Goal: Task Accomplishment & Management: Manage account settings

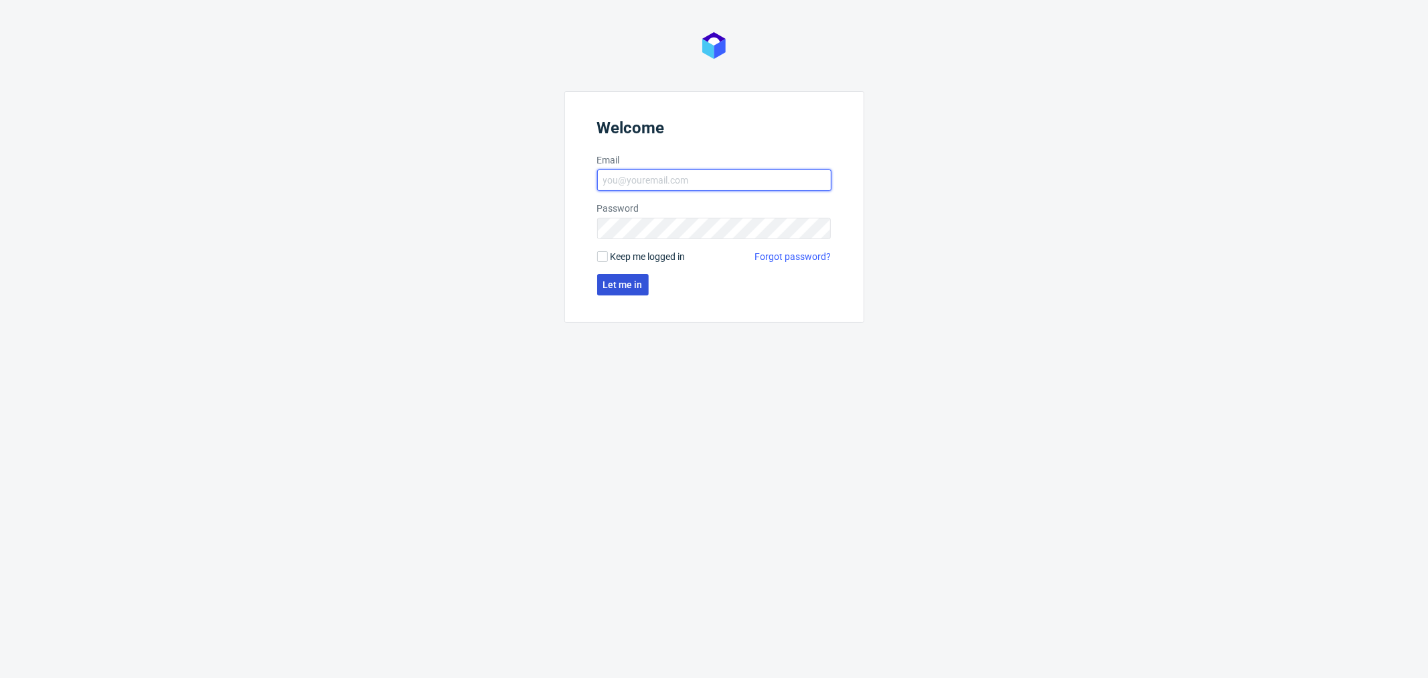
type input "dominika.piatek@packhelp.com"
click at [611, 280] on span "Let me in" at bounding box center [623, 284] width 40 height 9
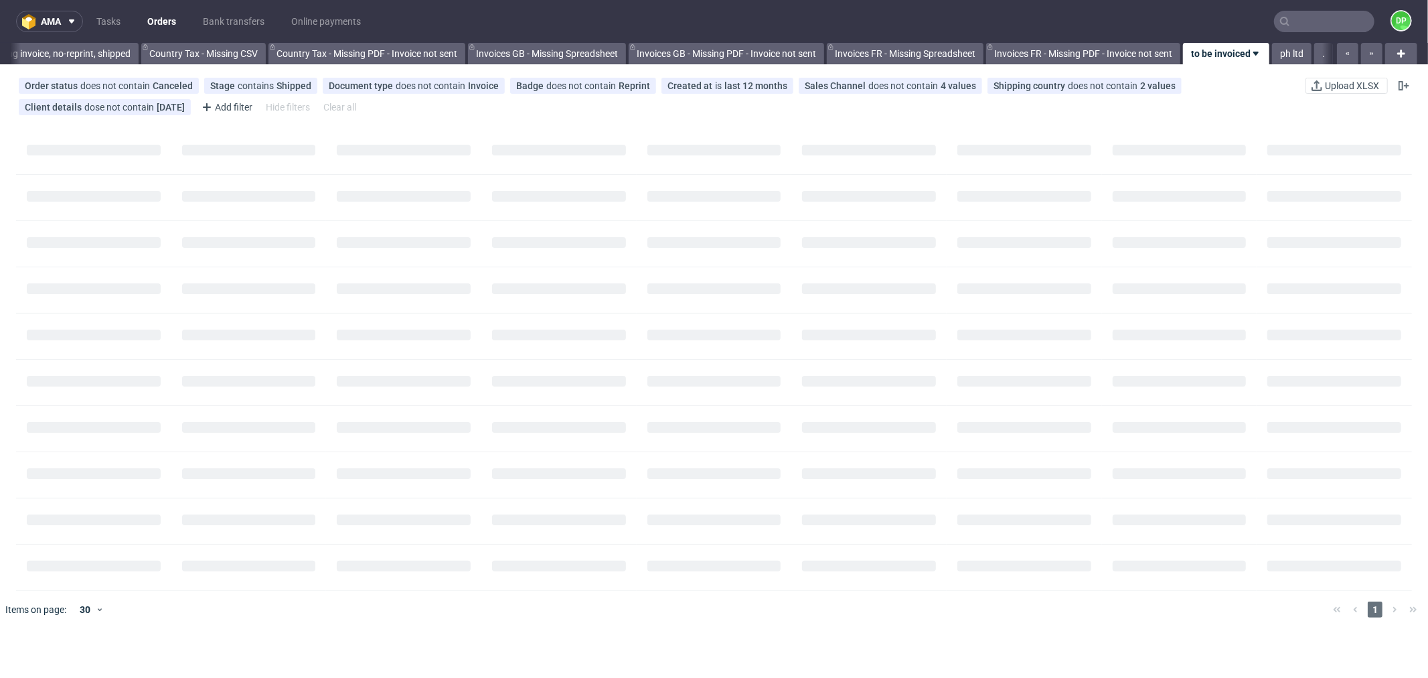
scroll to position [0, 1316]
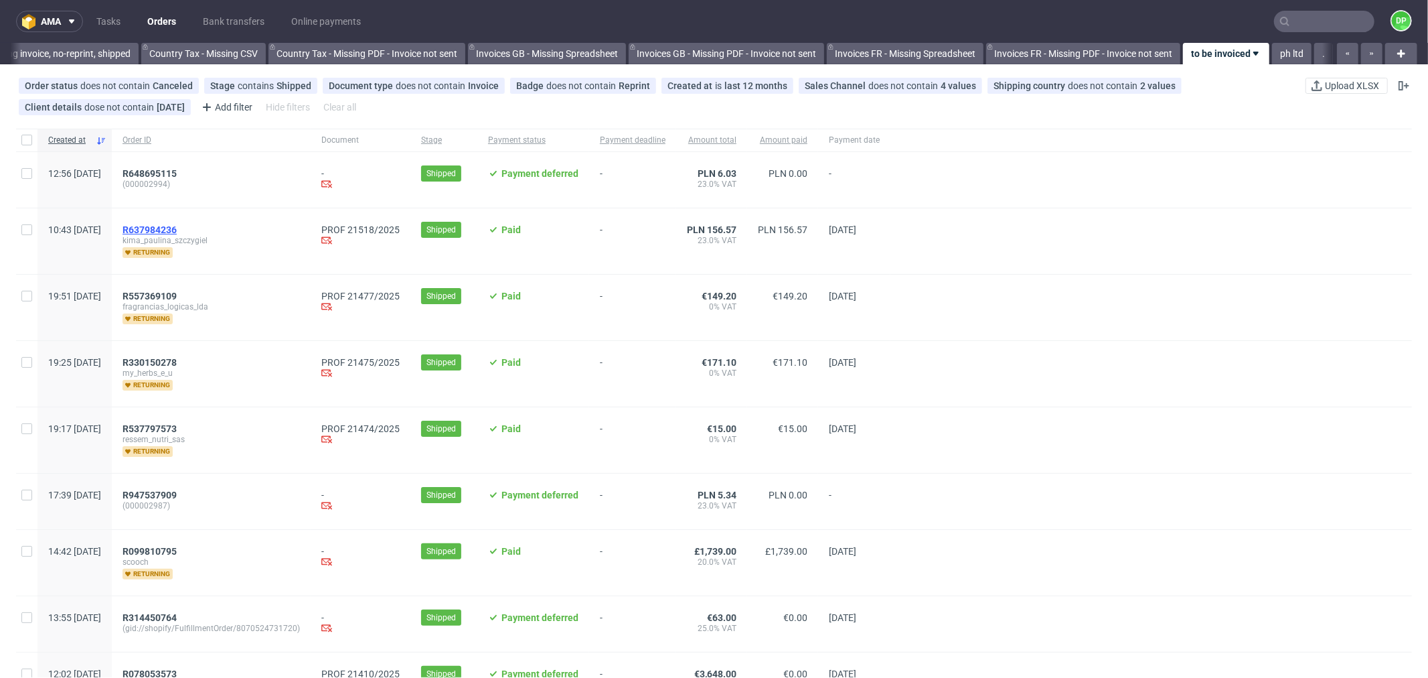
click at [177, 228] on span "R637984236" at bounding box center [150, 229] width 54 height 11
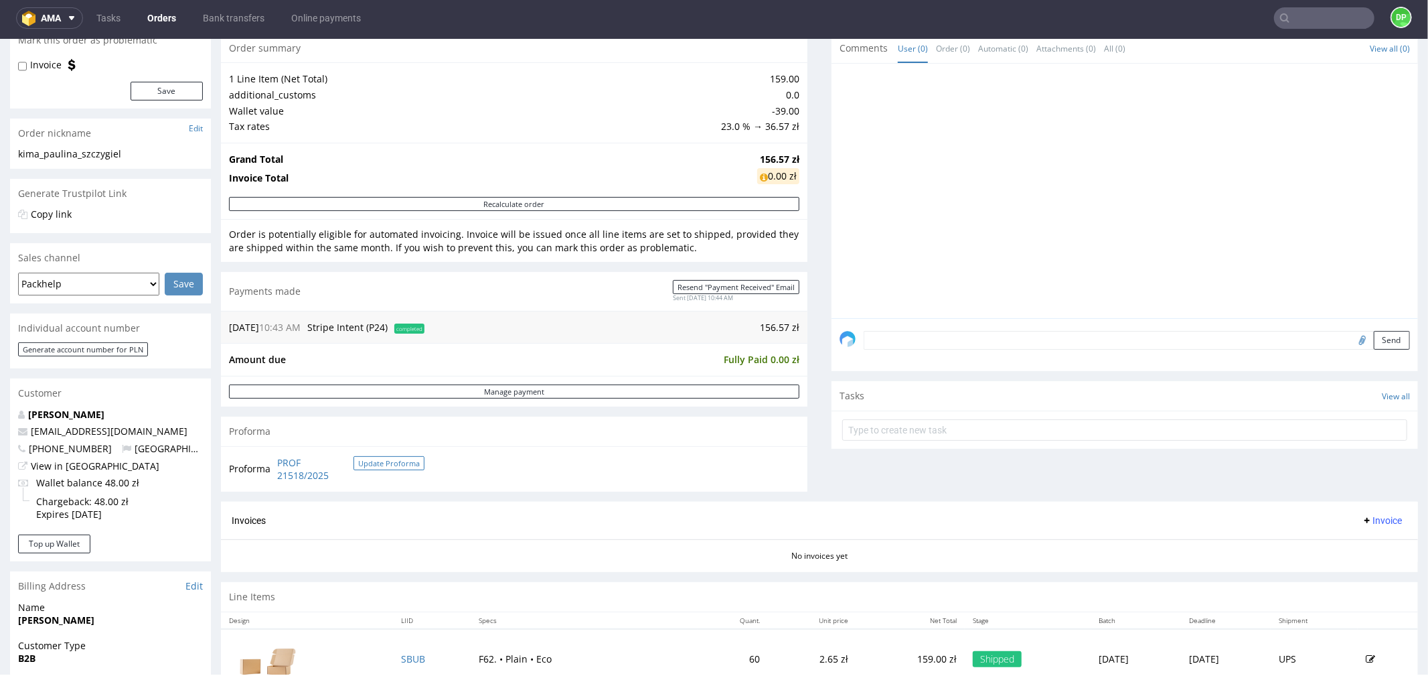
scroll to position [372, 0]
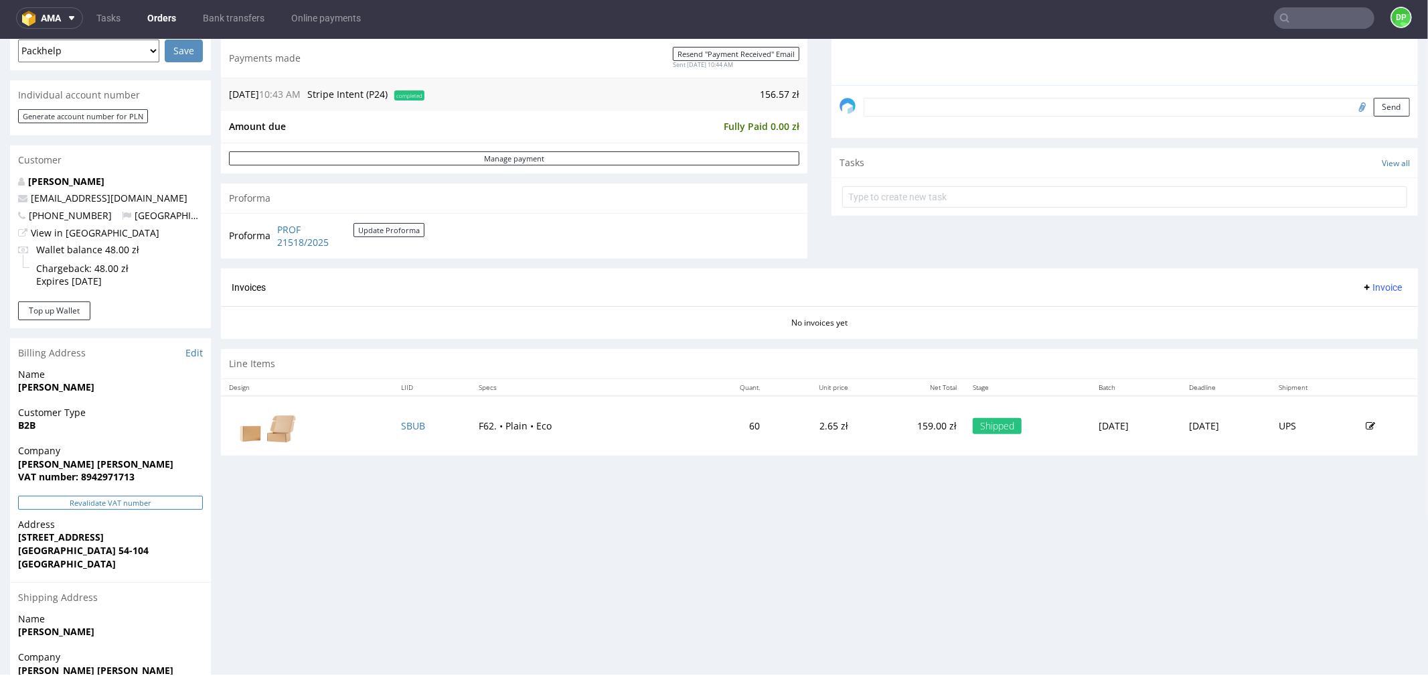
click at [123, 496] on button "Revalidate VAT number" at bounding box center [110, 502] width 185 height 14
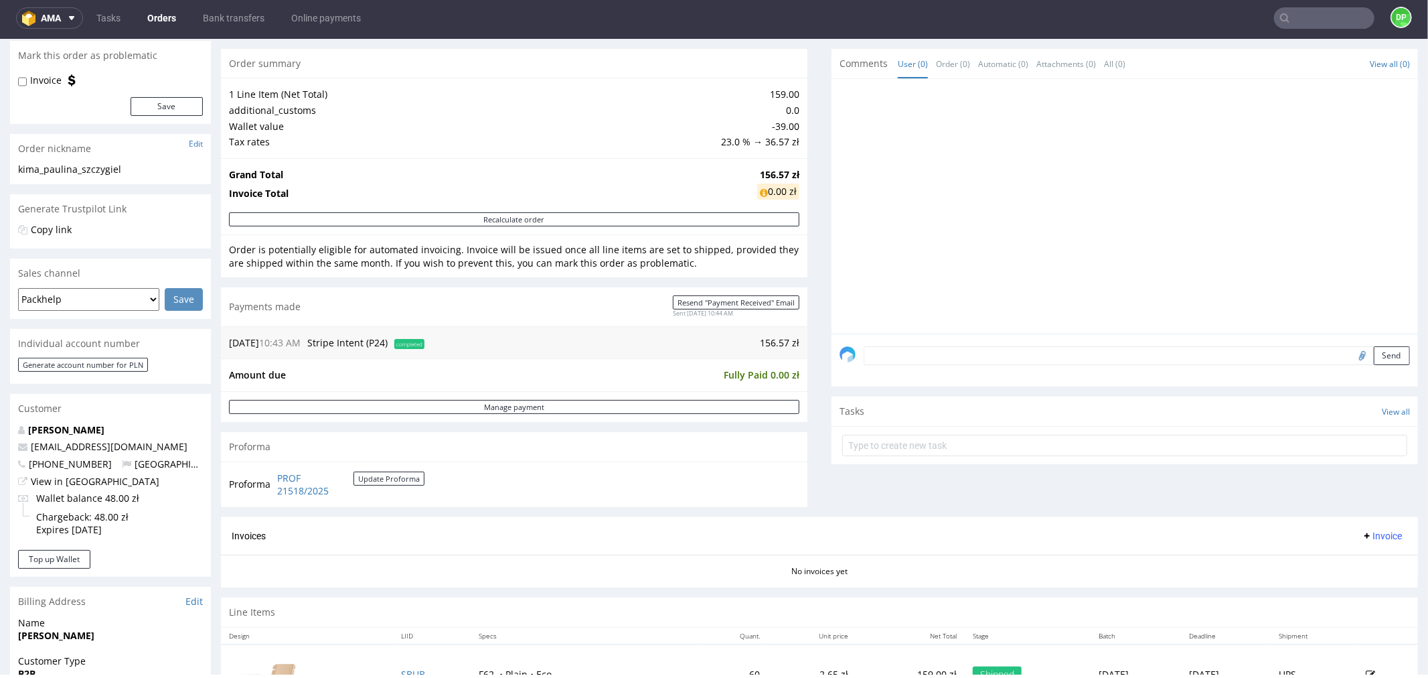
scroll to position [194, 0]
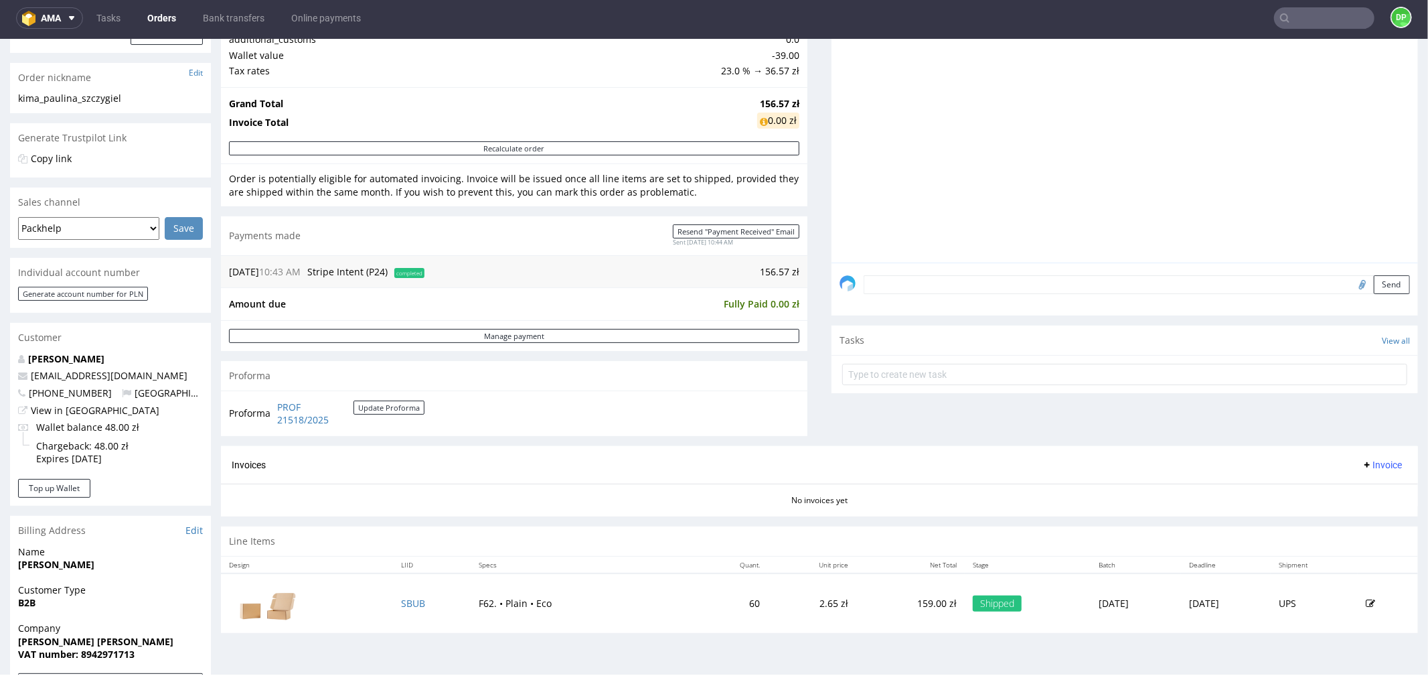
click at [1362, 463] on span "Invoice" at bounding box center [1382, 464] width 40 height 11
click at [1346, 482] on li "Generate" at bounding box center [1354, 493] width 86 height 24
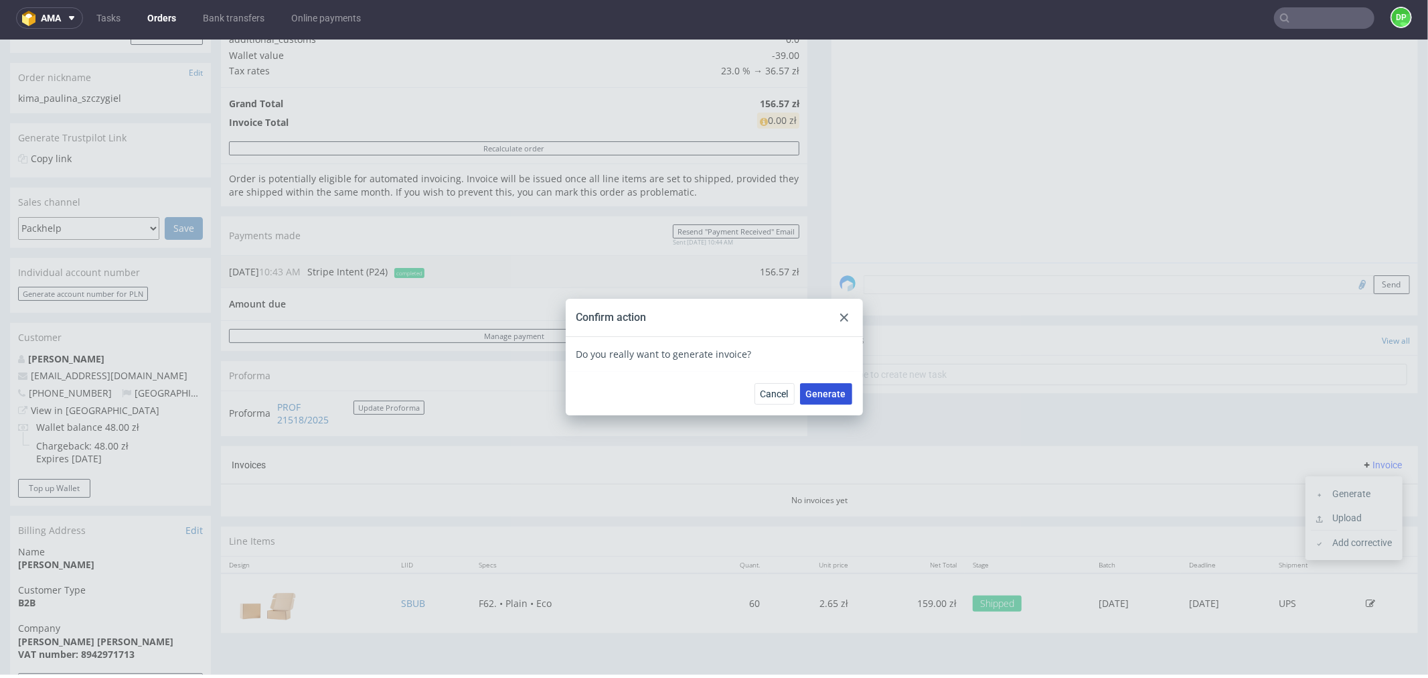
click at [838, 395] on span "Generate" at bounding box center [826, 392] width 40 height 9
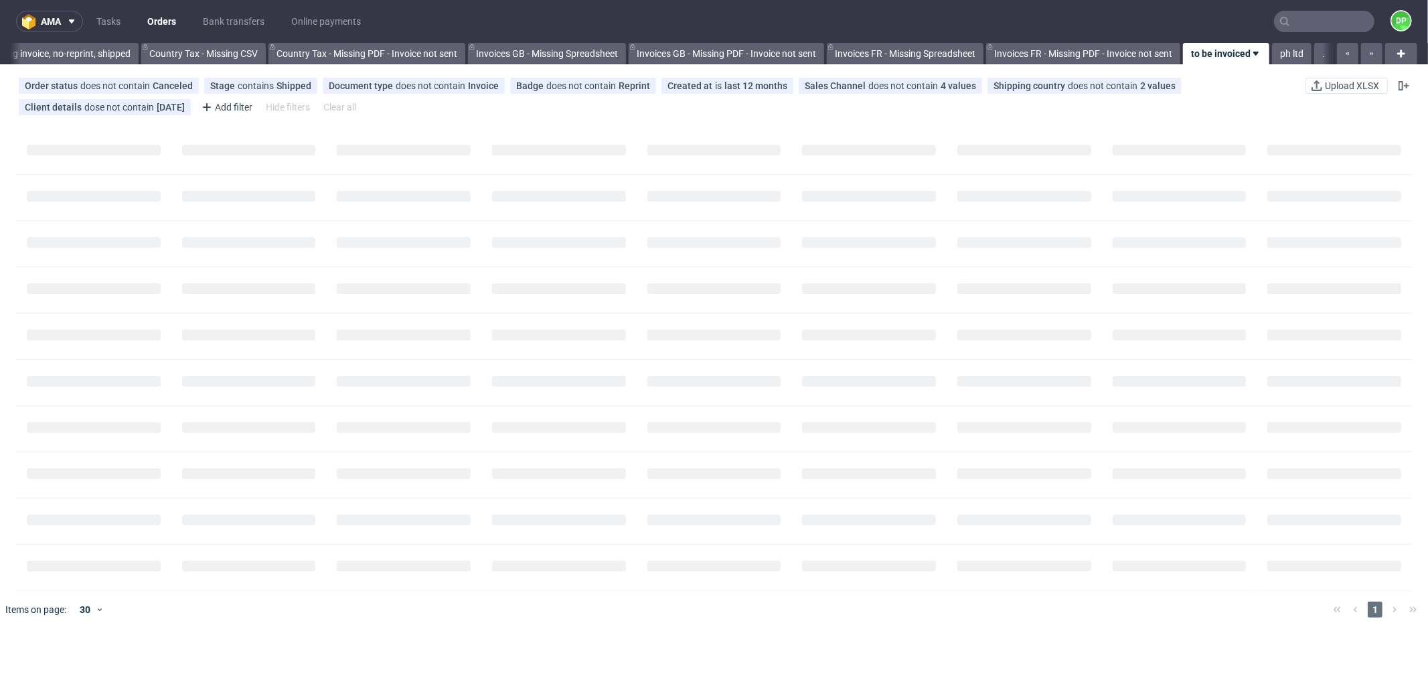
scroll to position [0, 1316]
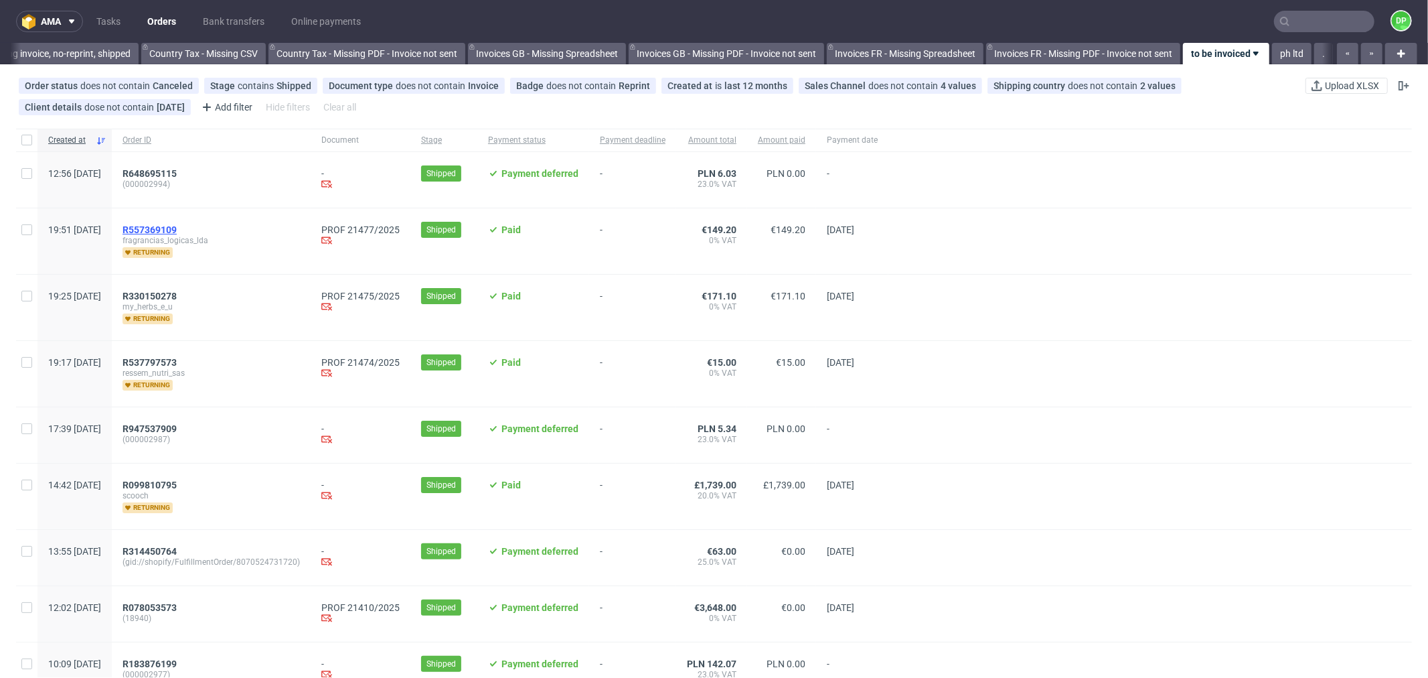
click at [177, 232] on span "R557369109" at bounding box center [150, 229] width 54 height 11
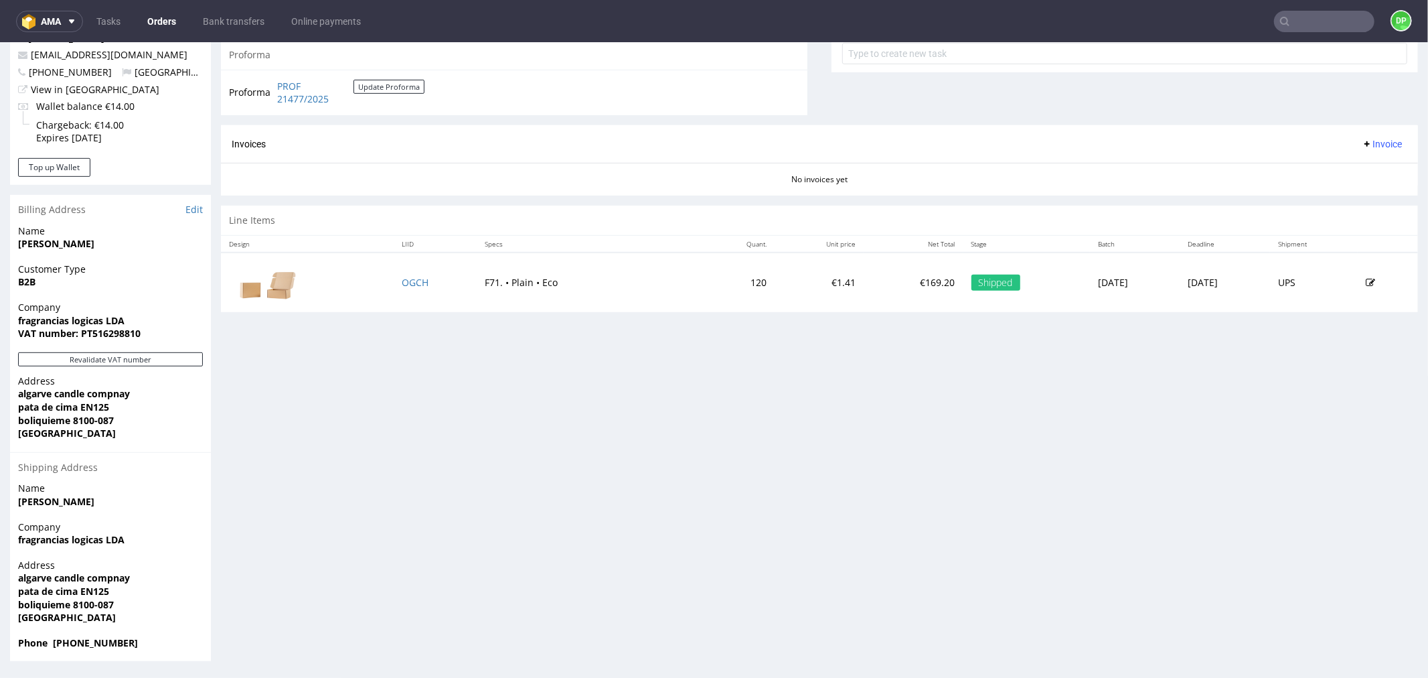
scroll to position [3, 0]
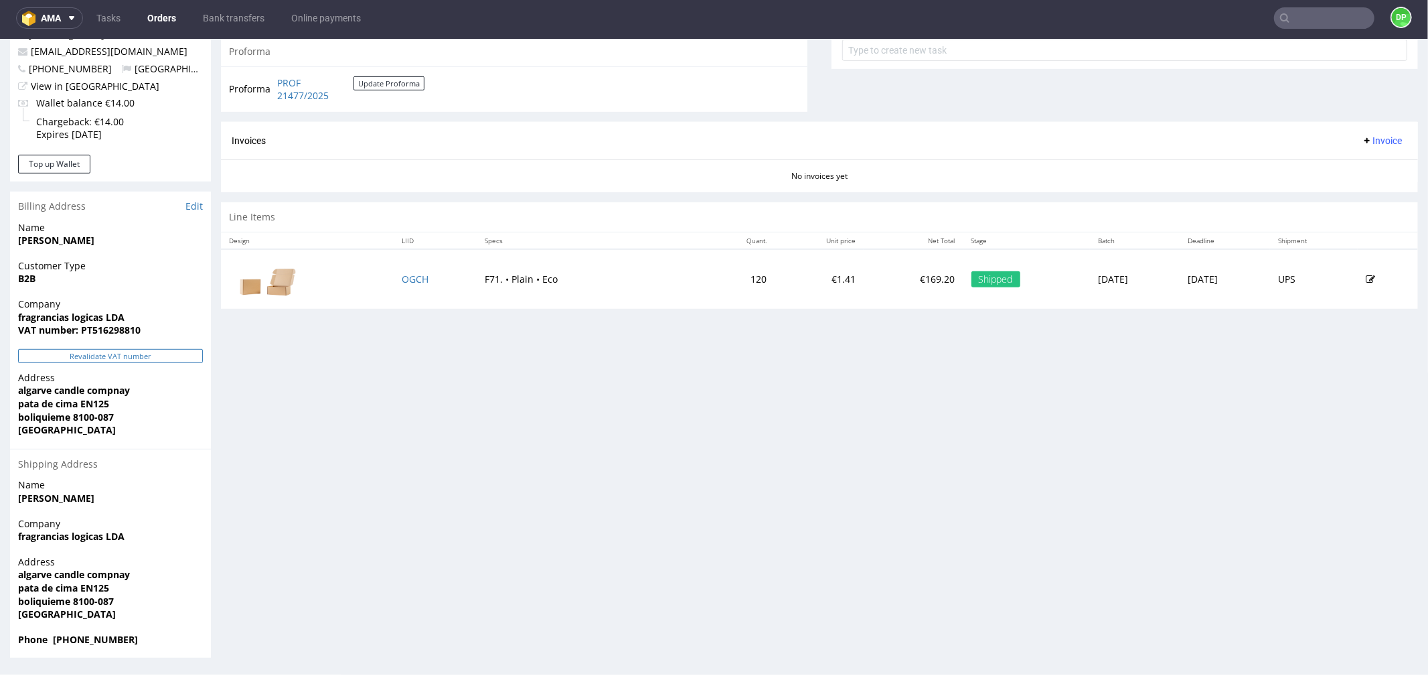
click at [75, 359] on button "Revalidate VAT number" at bounding box center [110, 355] width 185 height 14
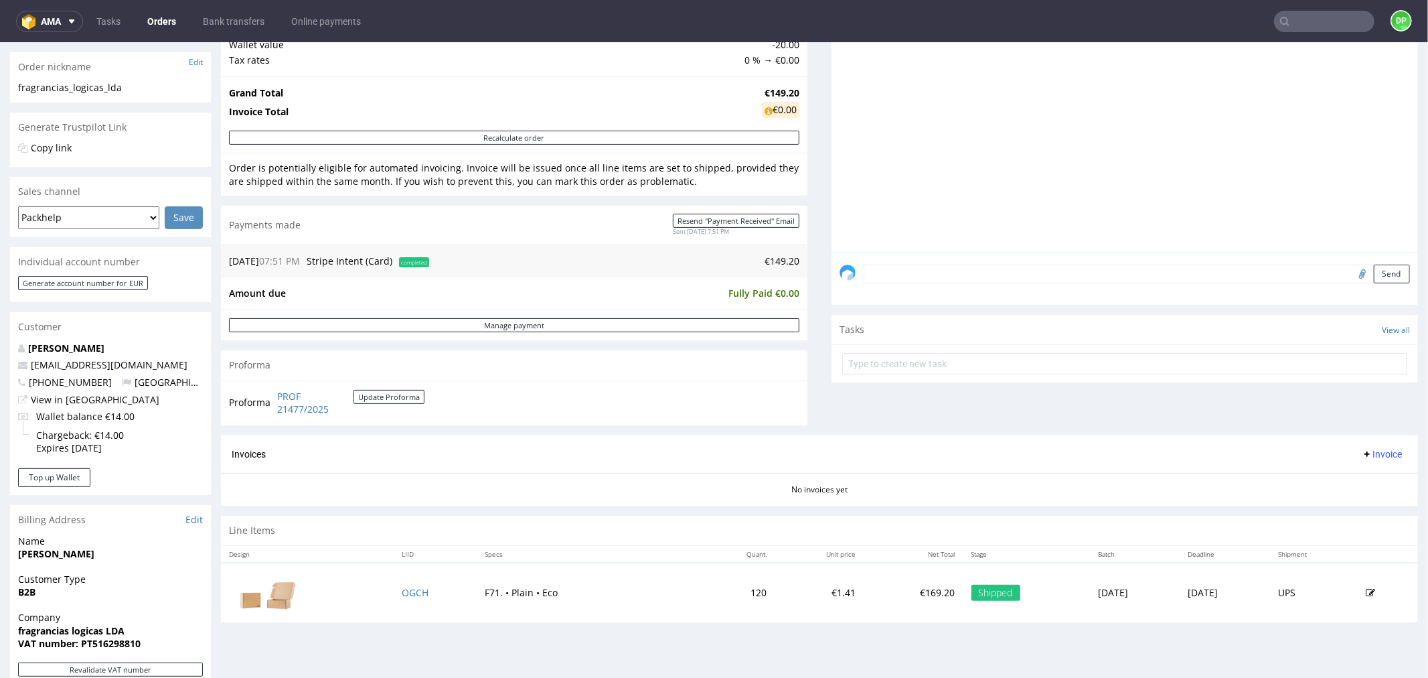
scroll to position [372, 0]
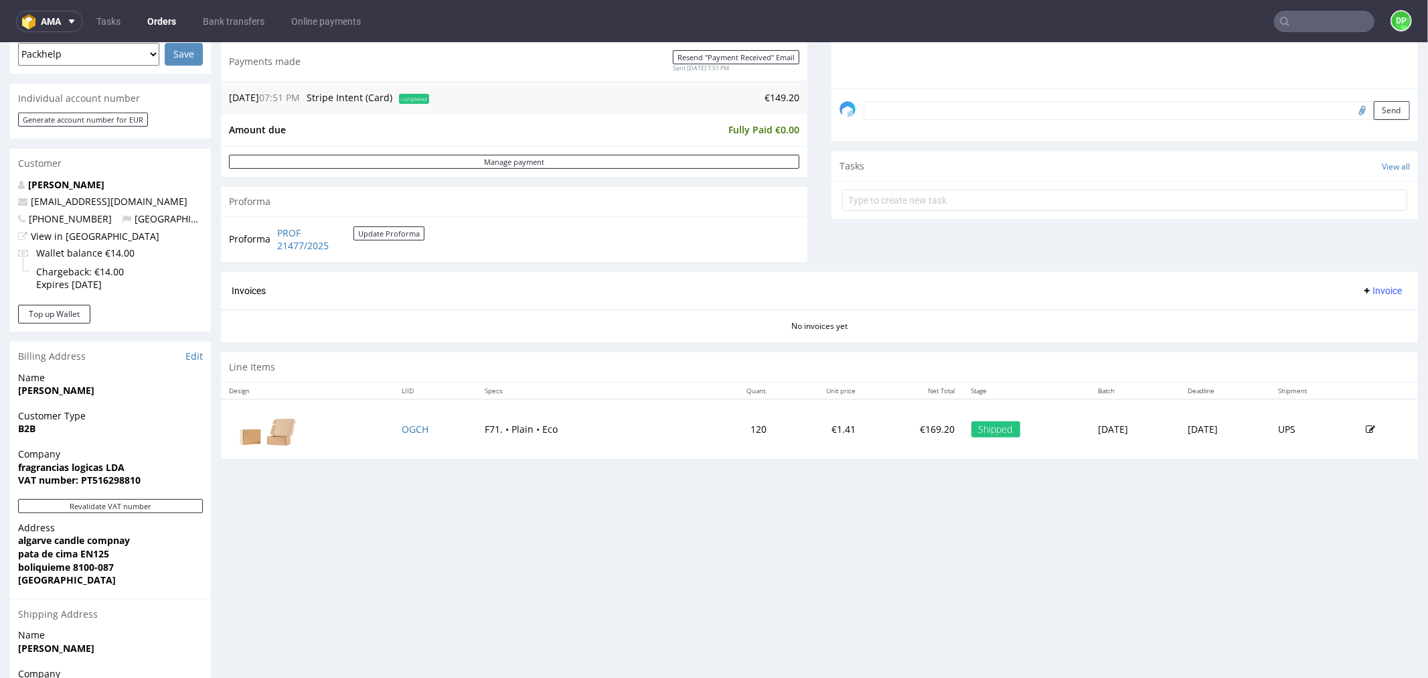
click at [1362, 293] on span "Invoice" at bounding box center [1382, 290] width 40 height 11
click at [1347, 312] on span "Generate" at bounding box center [1359, 318] width 65 height 13
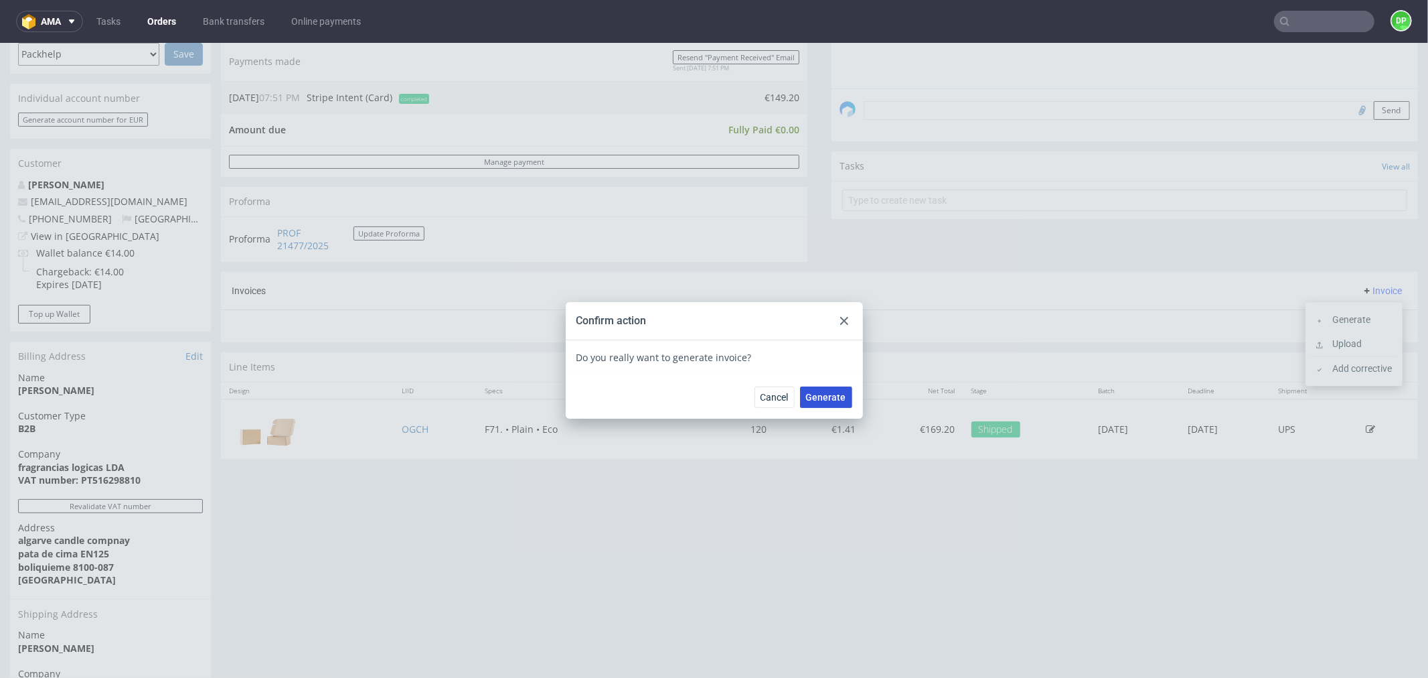
click at [822, 388] on button "Generate" at bounding box center [826, 396] width 52 height 21
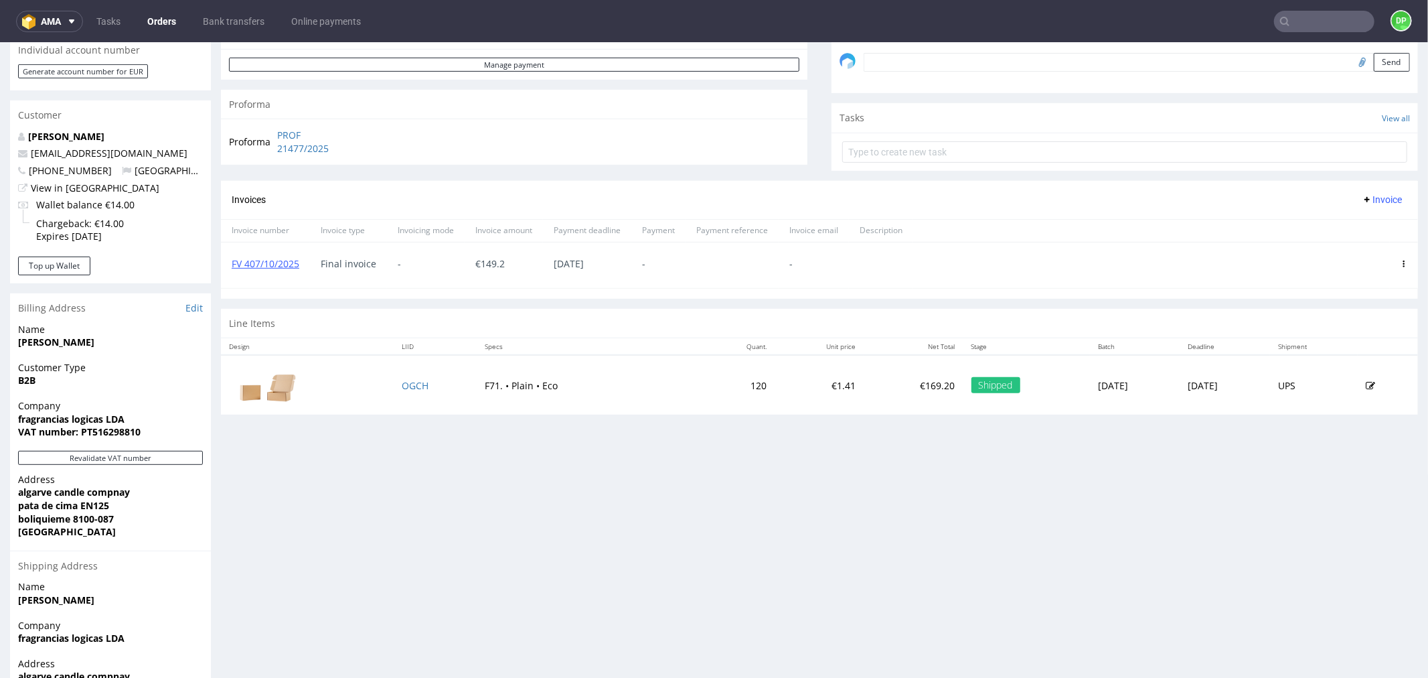
scroll to position [446, 0]
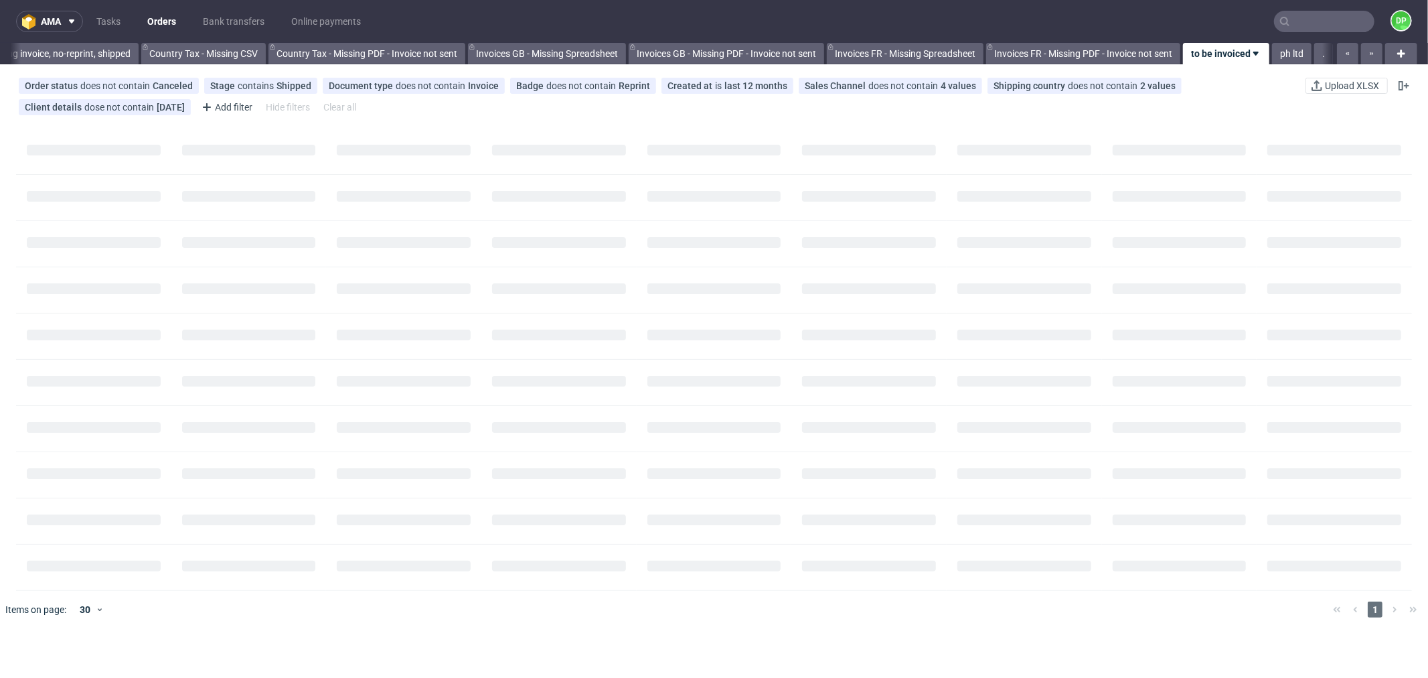
scroll to position [0, 1316]
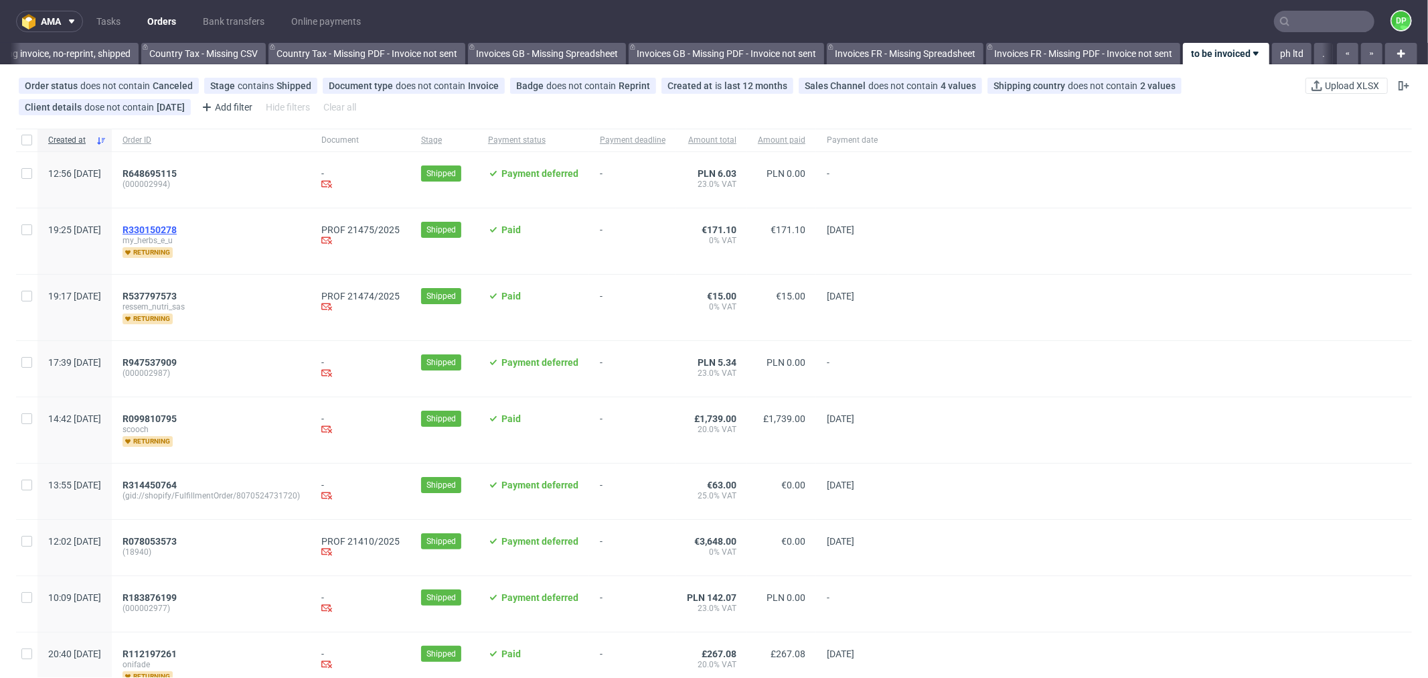
click at [177, 232] on span "R330150278" at bounding box center [150, 229] width 54 height 11
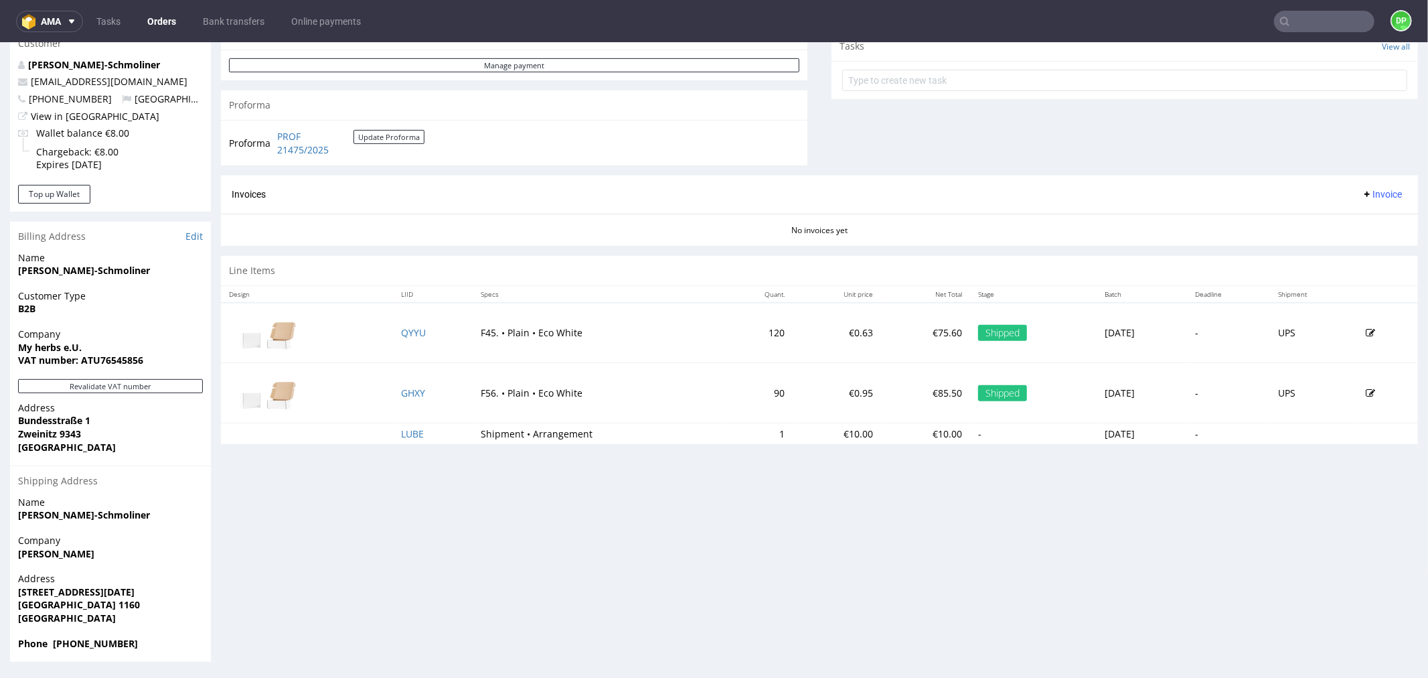
scroll to position [3, 0]
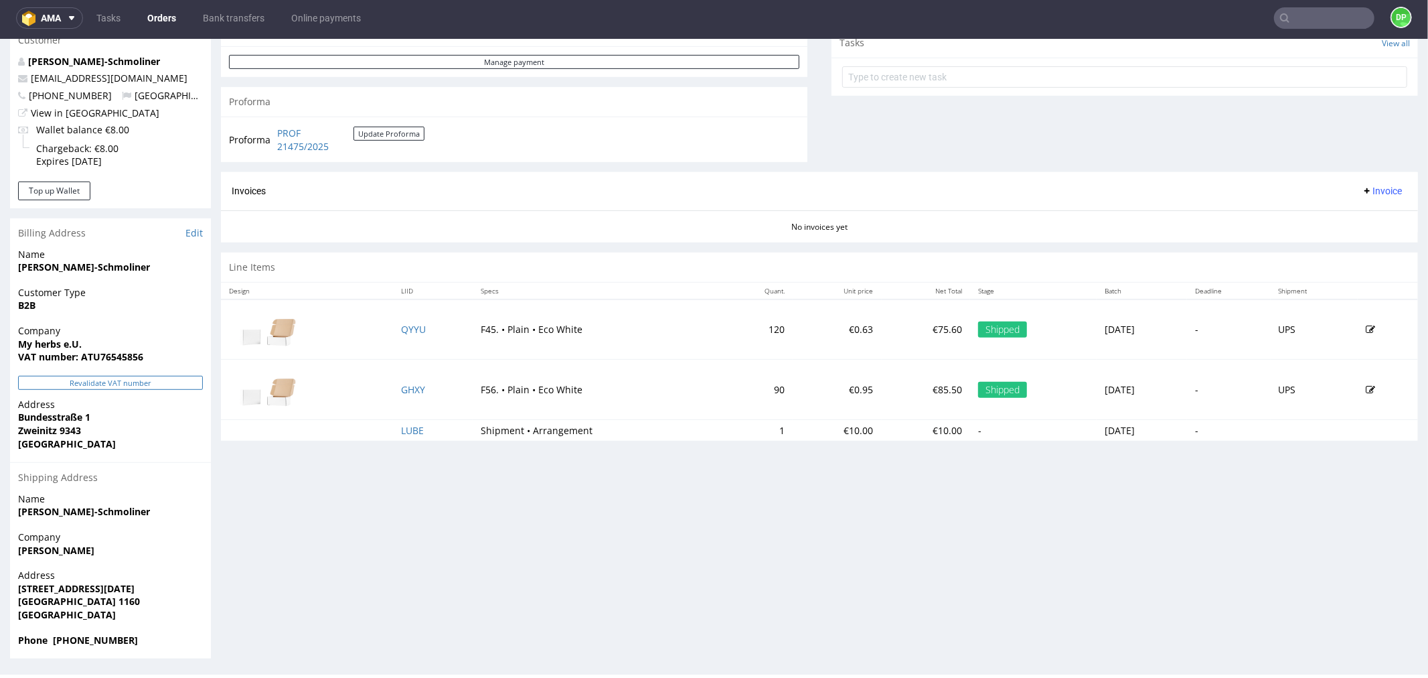
click at [123, 386] on button "Revalidate VAT number" at bounding box center [110, 382] width 185 height 14
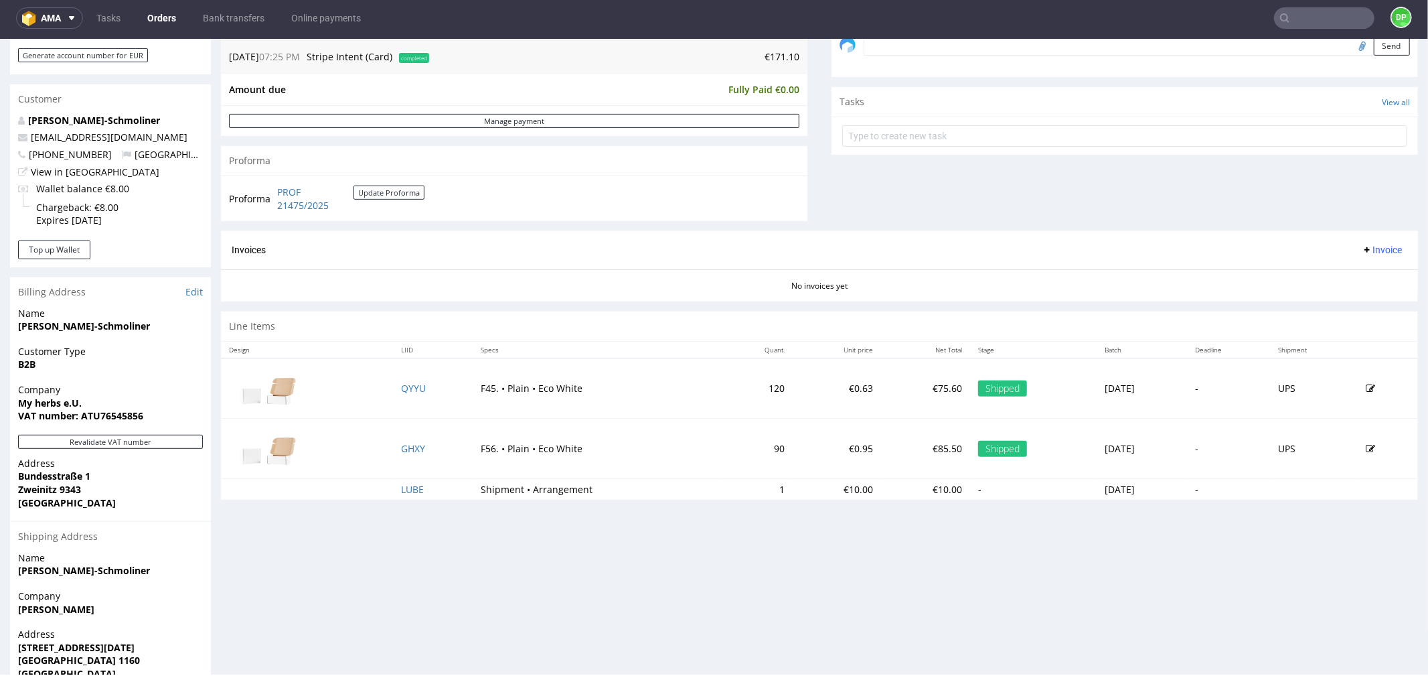
scroll to position [492, 0]
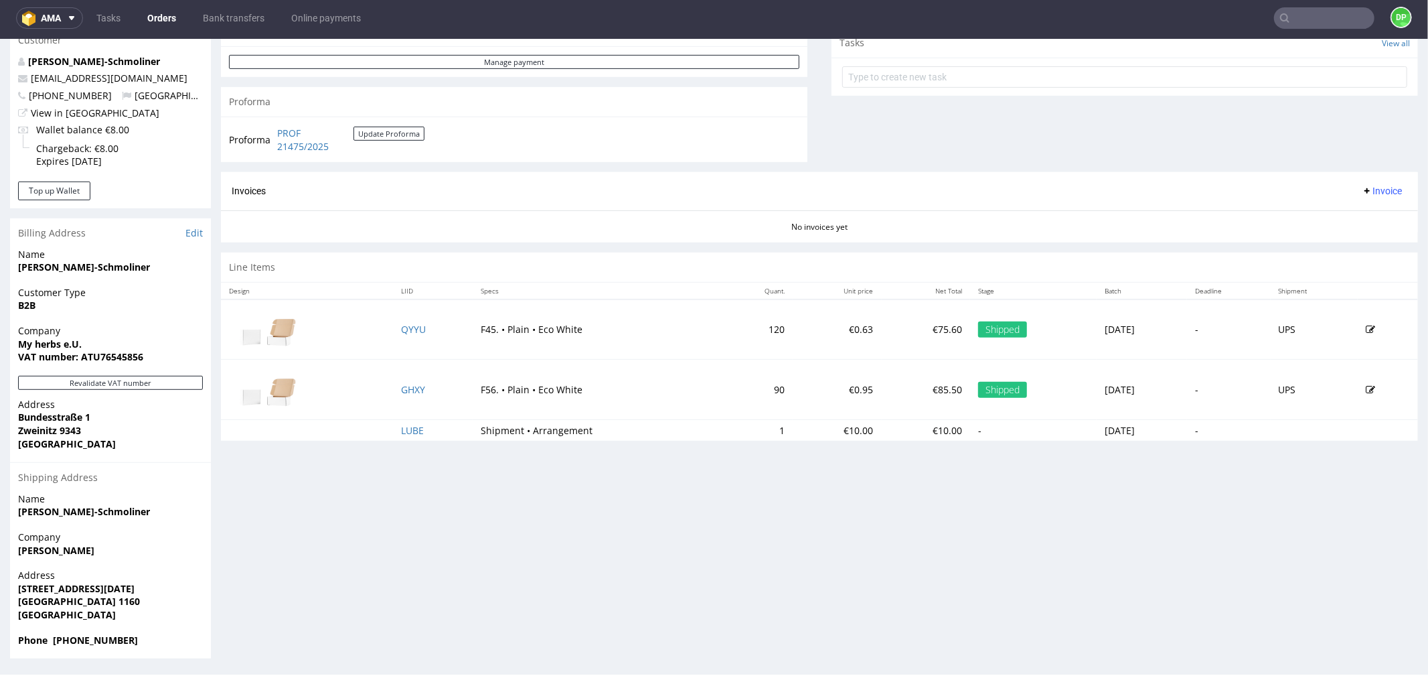
click at [1362, 192] on span "Invoice" at bounding box center [1382, 190] width 40 height 11
click at [1338, 213] on span "Generate" at bounding box center [1359, 219] width 65 height 13
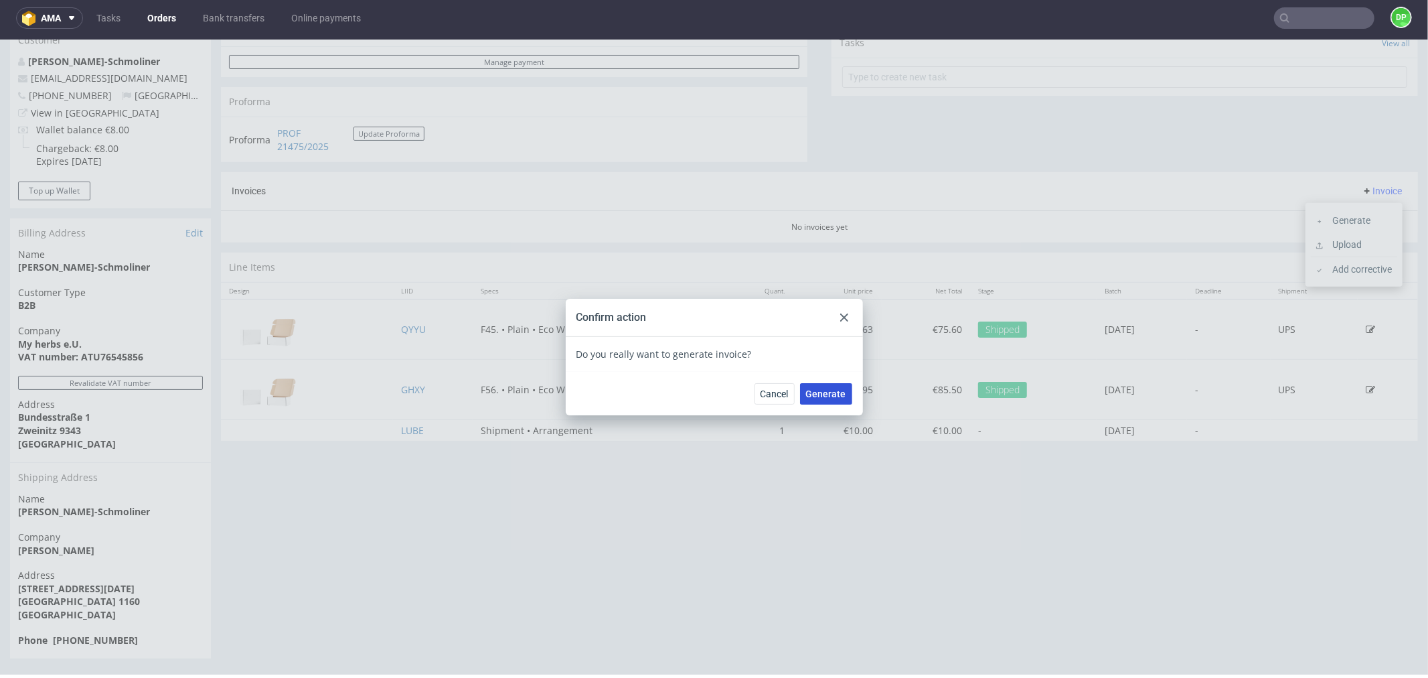
click at [822, 390] on span "Generate" at bounding box center [826, 392] width 40 height 9
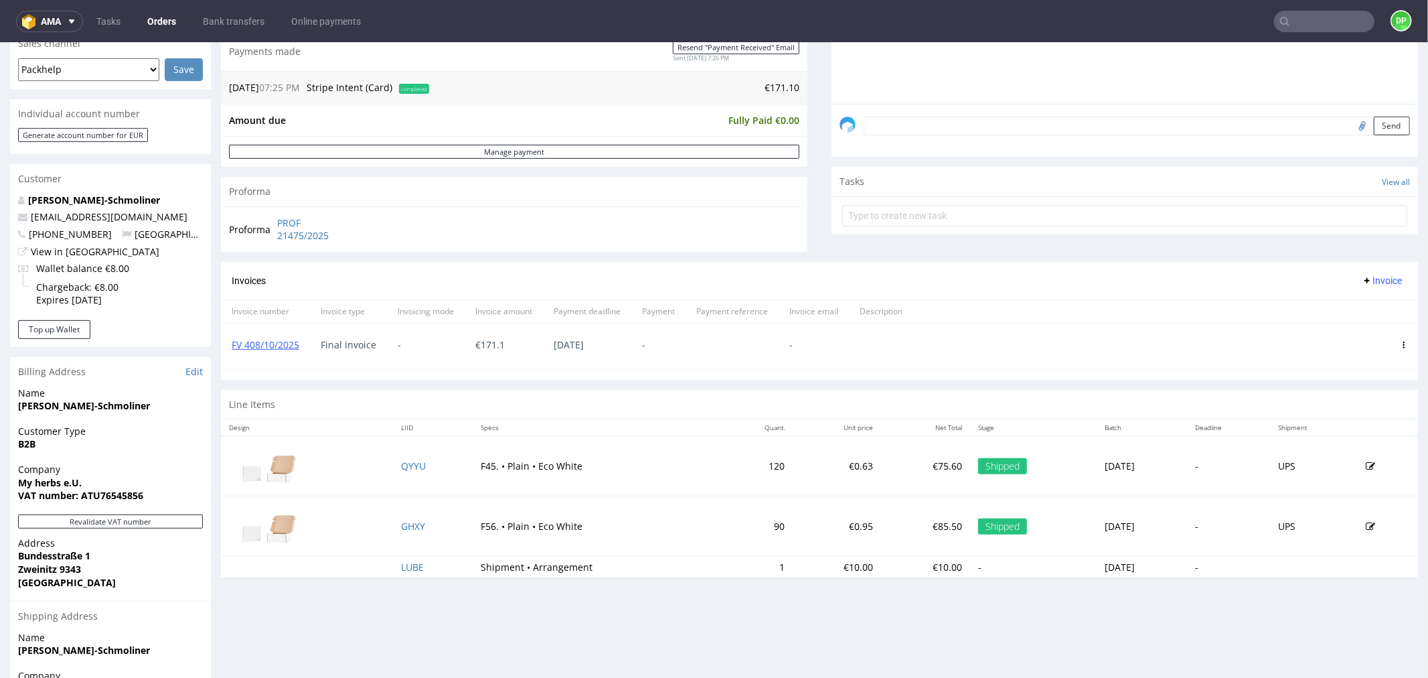
scroll to position [372, 0]
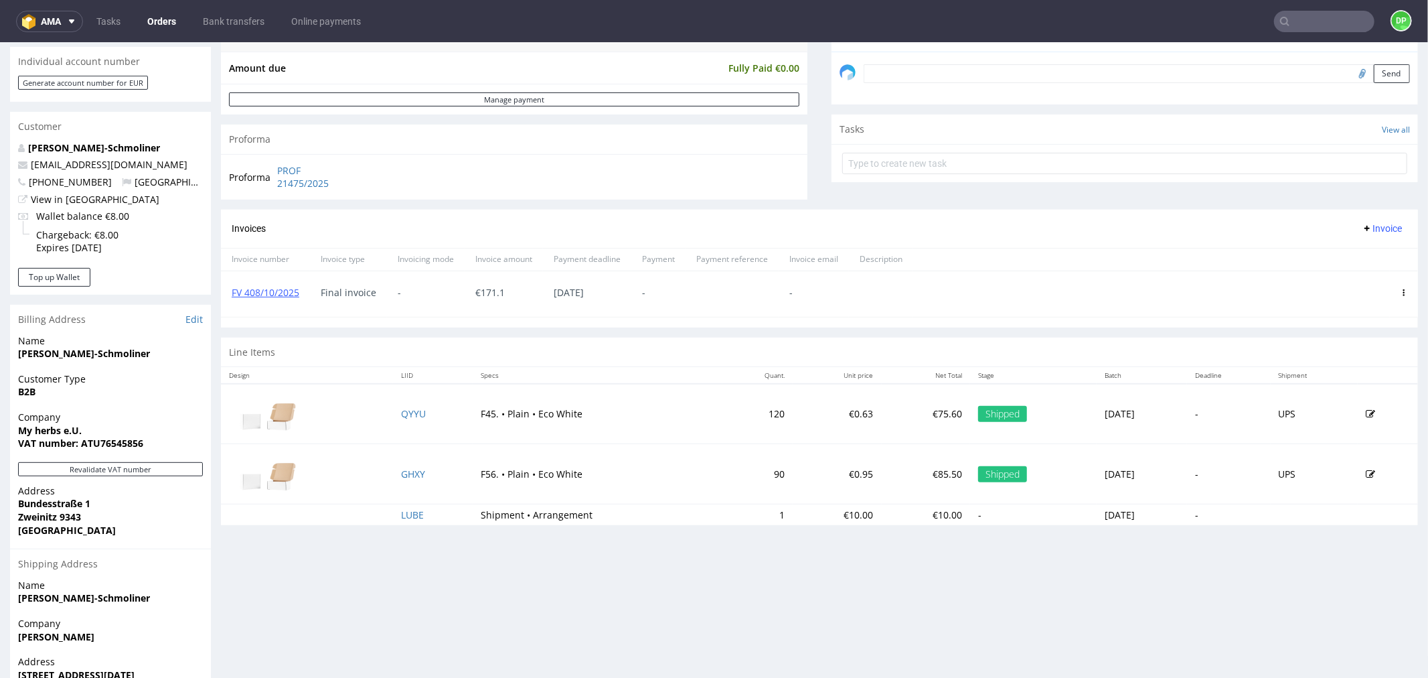
scroll to position [446, 0]
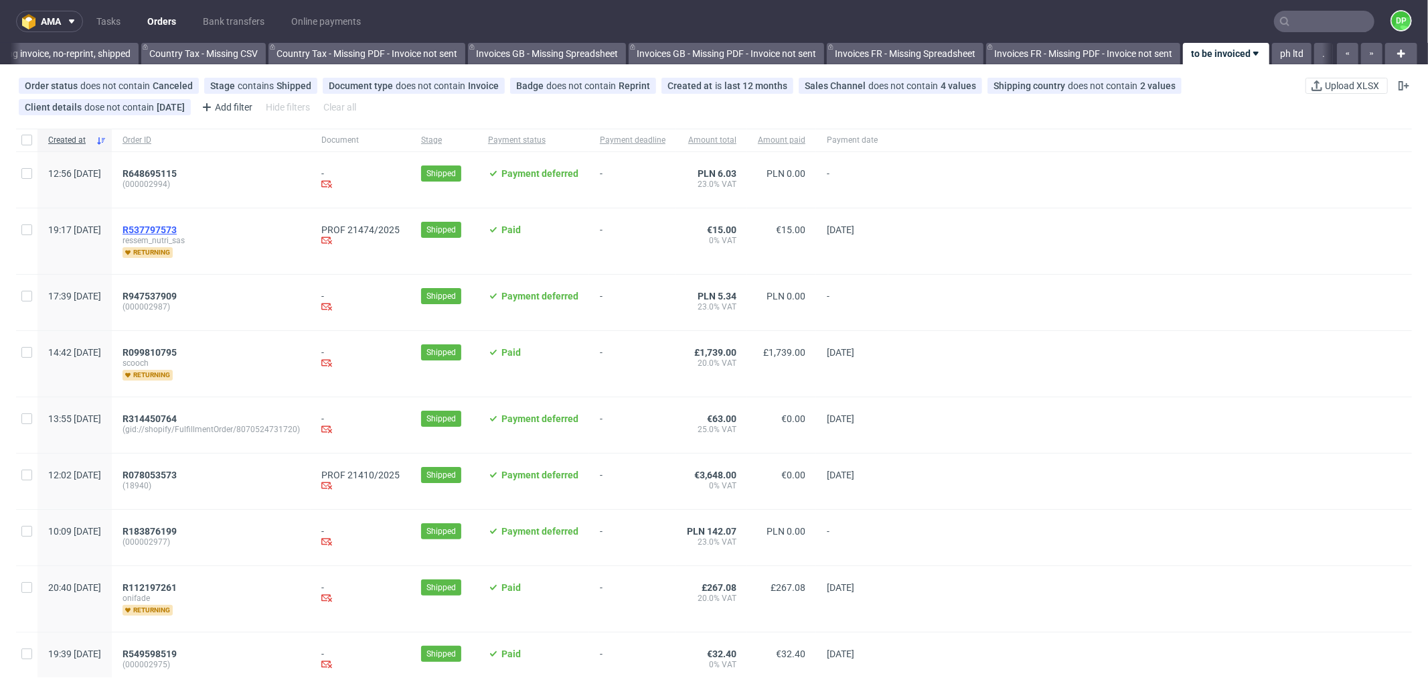
click at [177, 228] on span "R537797573" at bounding box center [150, 229] width 54 height 11
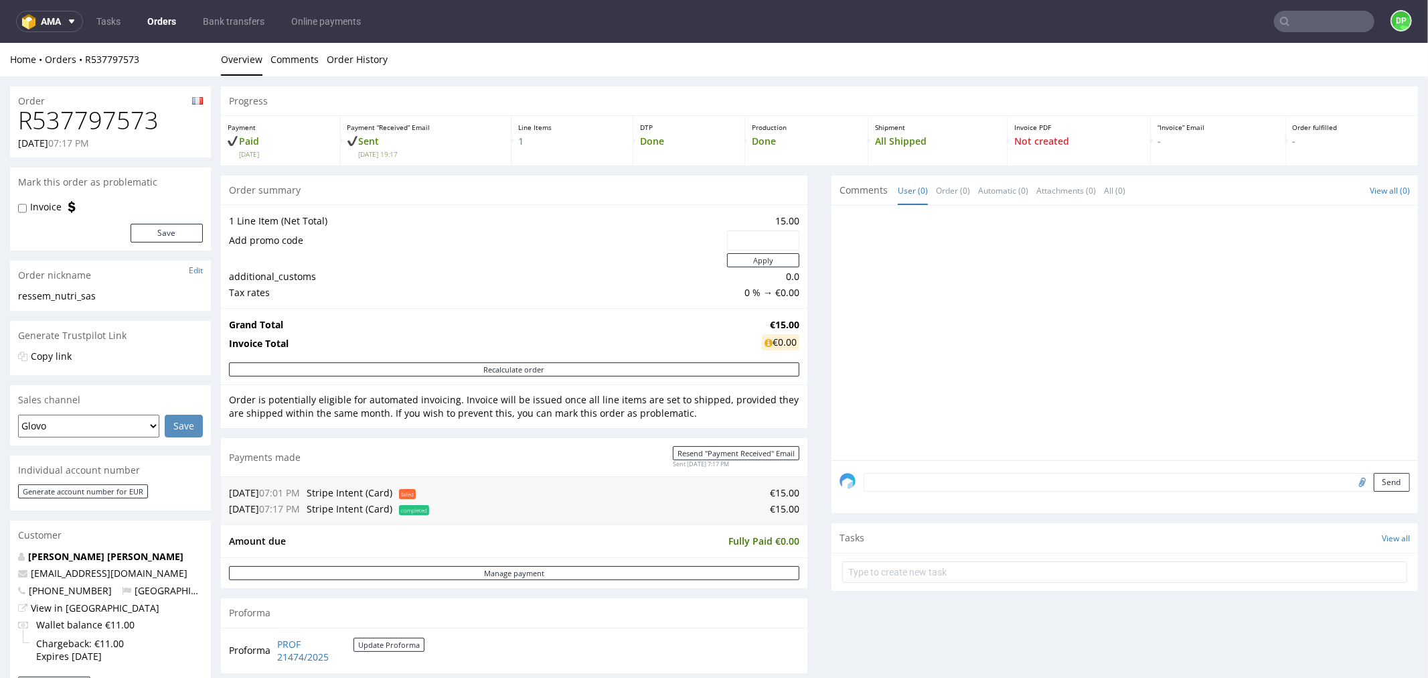
scroll to position [372, 0]
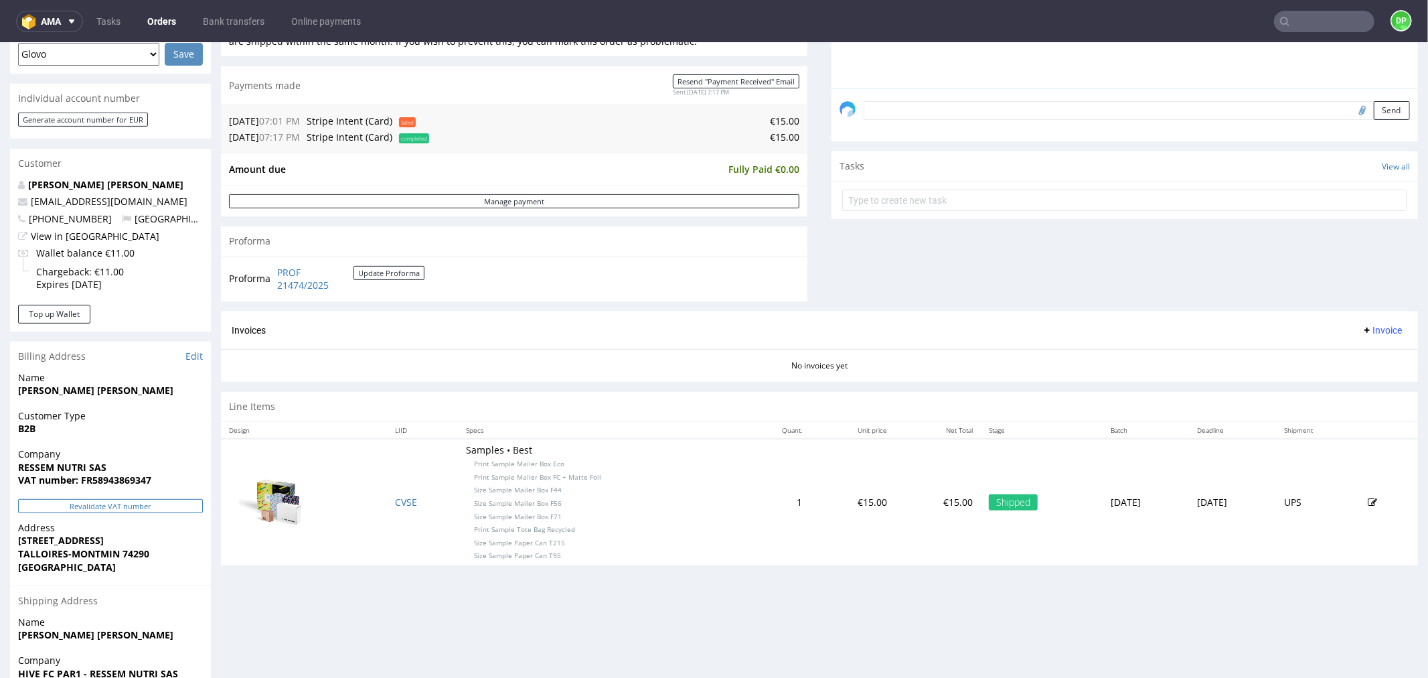
click at [126, 504] on button "Revalidate VAT number" at bounding box center [110, 505] width 185 height 14
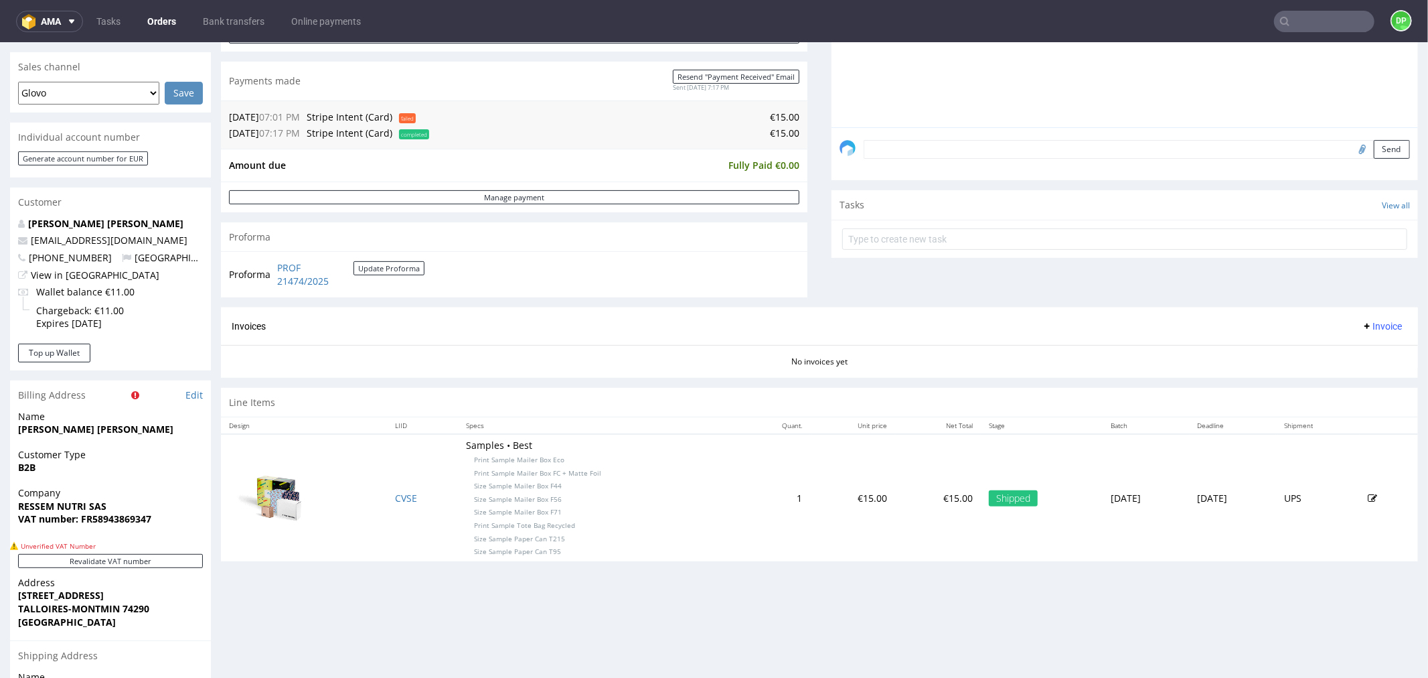
scroll to position [359, 0]
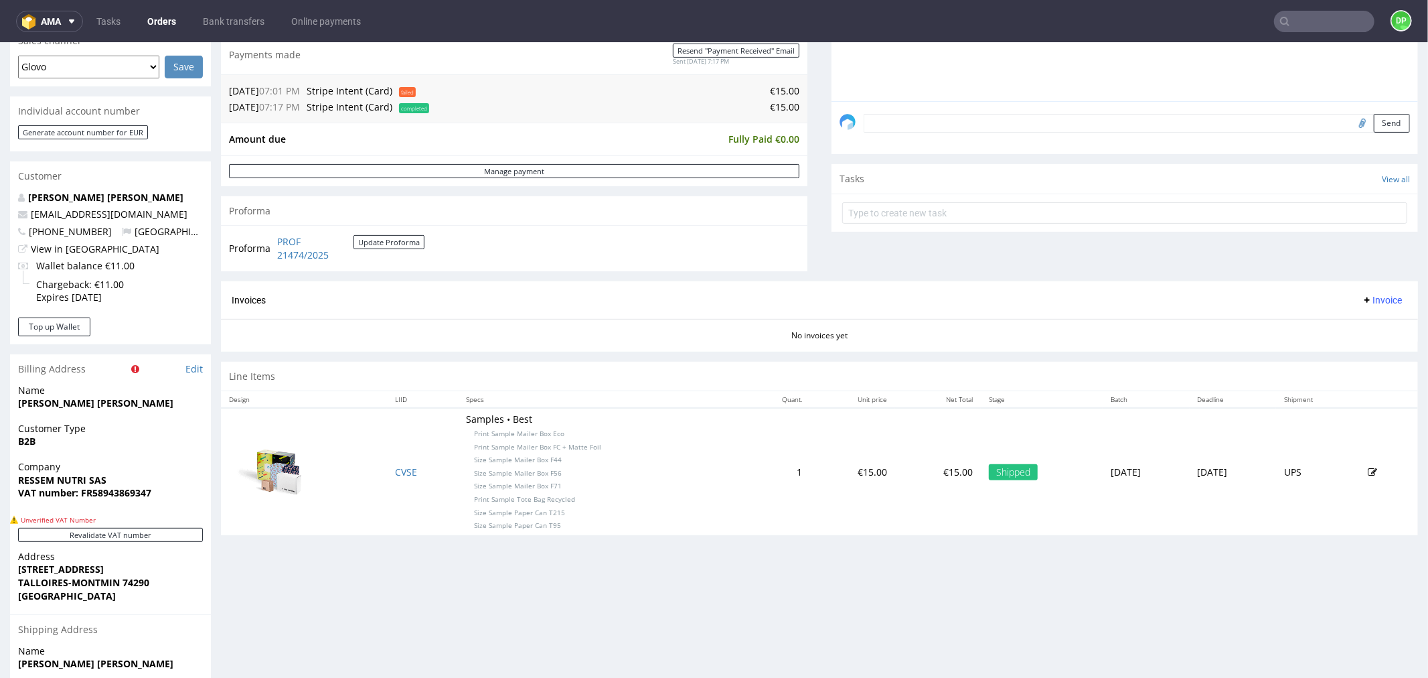
click at [145, 490] on strong "VAT number: FR58943869347" at bounding box center [84, 491] width 133 height 13
click at [144, 490] on strong "VAT number: FR58943869347" at bounding box center [84, 491] width 133 height 13
copy strong "FR58943869347"
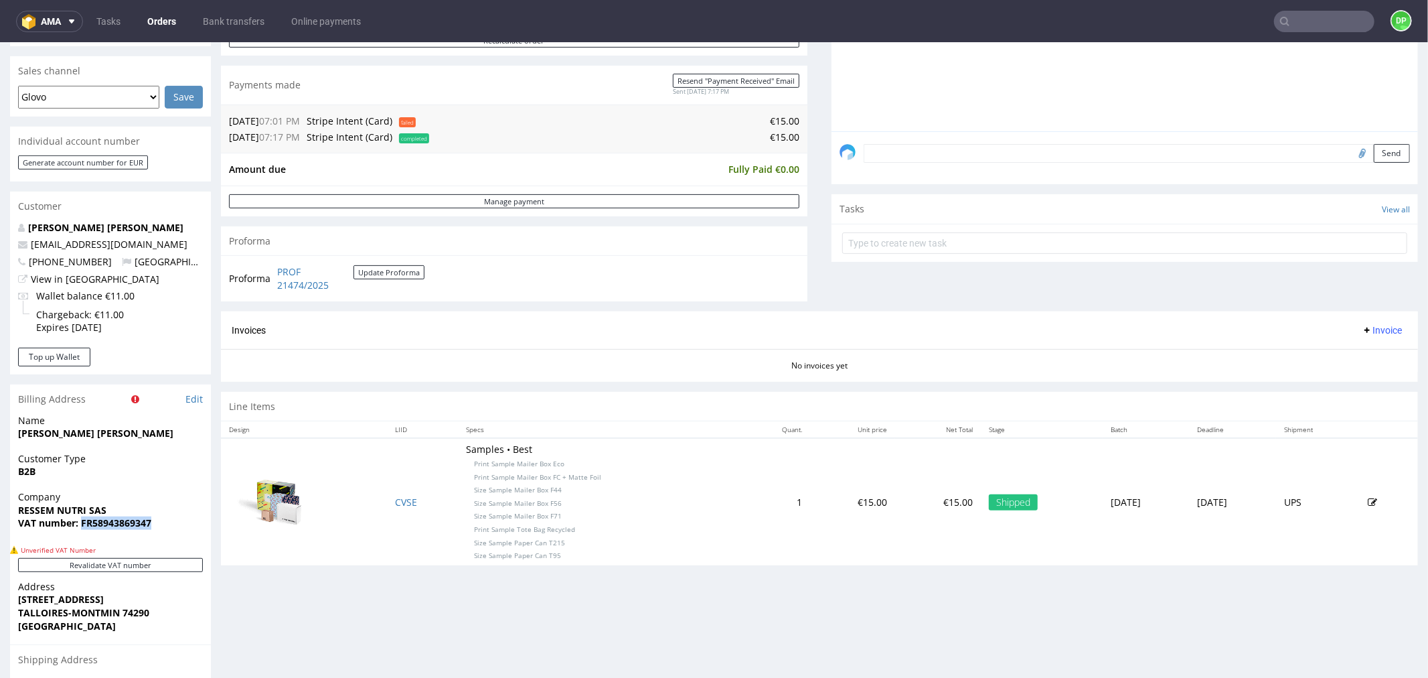
scroll to position [210, 0]
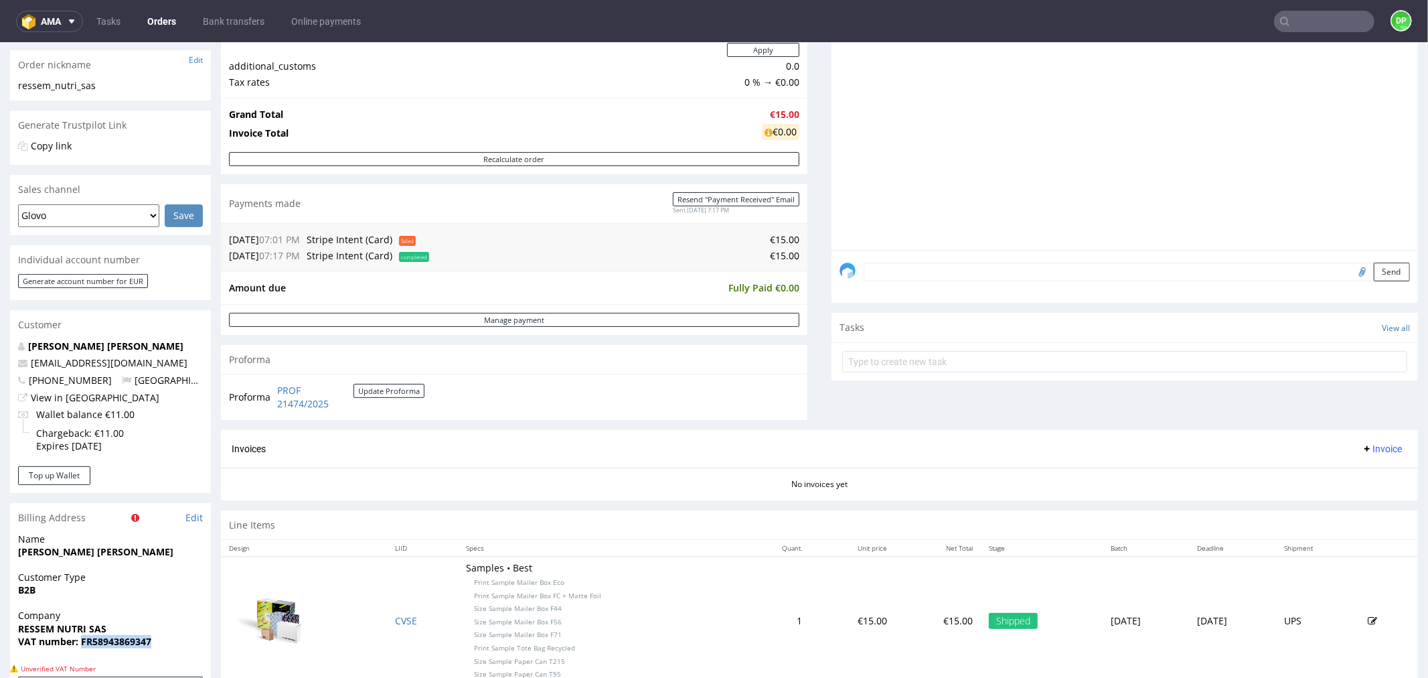
click at [1351, 277] on input "file" at bounding box center [1360, 270] width 19 height 17
type input "C:\fakepath\Zrzut ekranu 2025-10-08 101948.png"
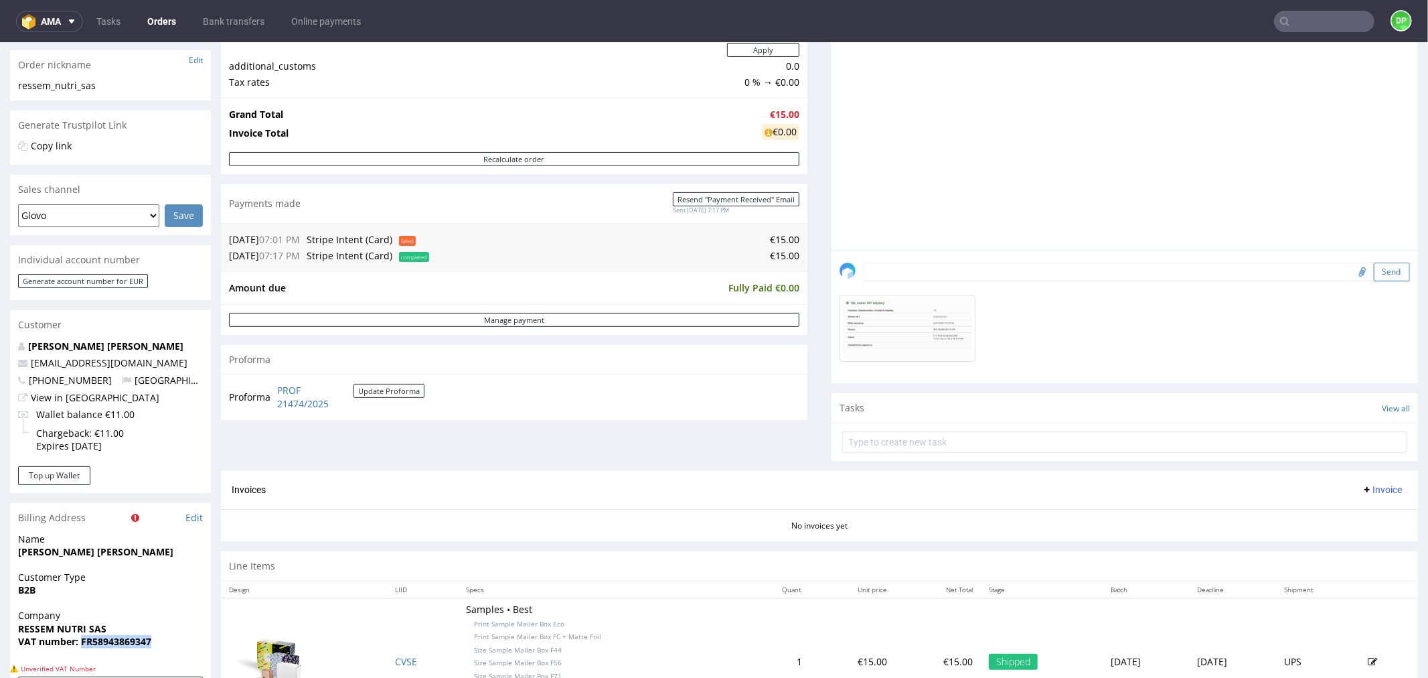
click at [1374, 269] on button "Send" at bounding box center [1392, 271] width 36 height 19
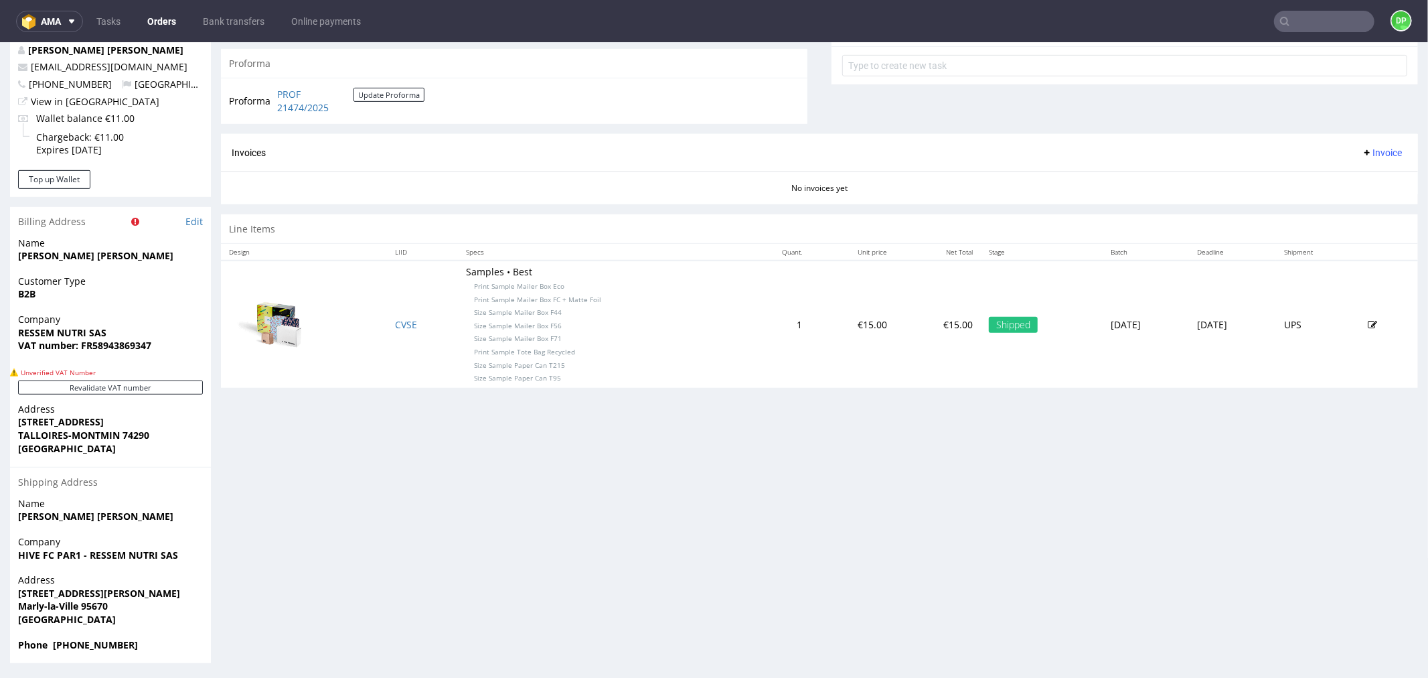
scroll to position [508, 0]
click at [1362, 149] on span "Invoice" at bounding box center [1382, 150] width 40 height 11
click at [1357, 175] on span "Generate" at bounding box center [1359, 179] width 65 height 13
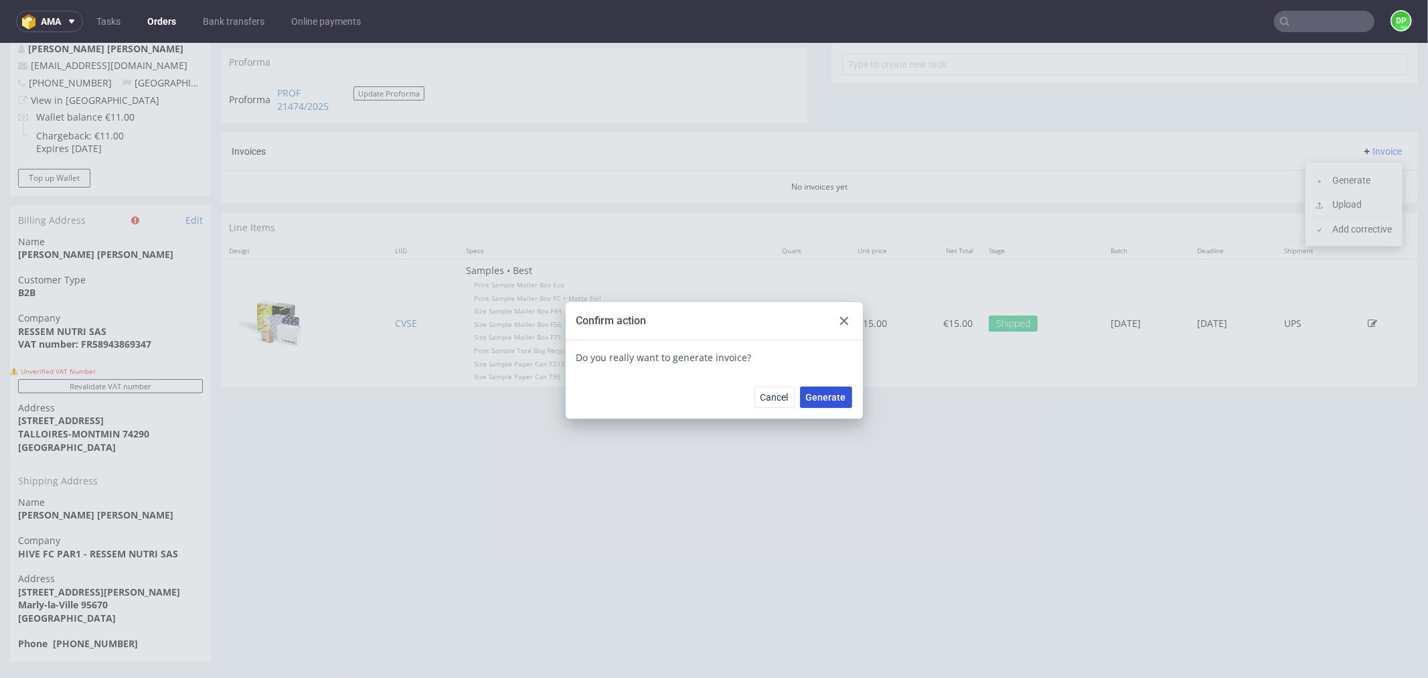
click at [819, 393] on span "Generate" at bounding box center [826, 396] width 40 height 9
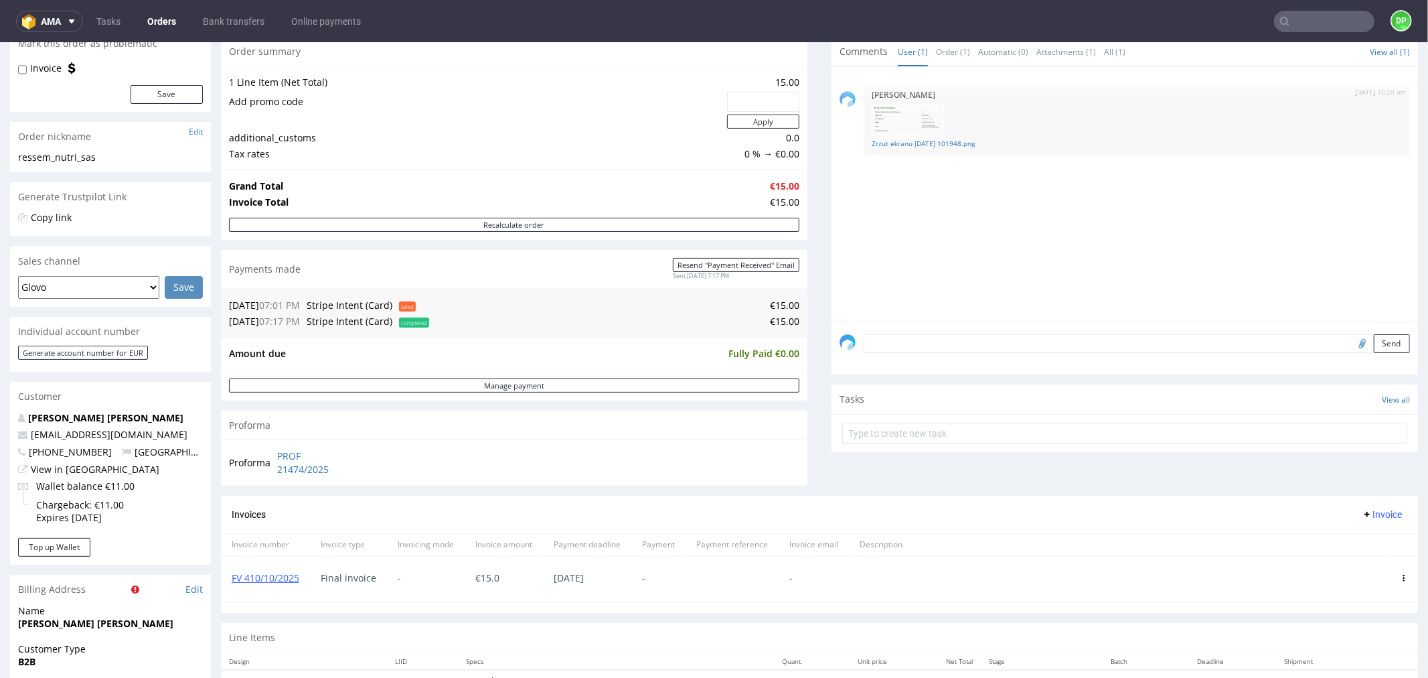
scroll to position [372, 0]
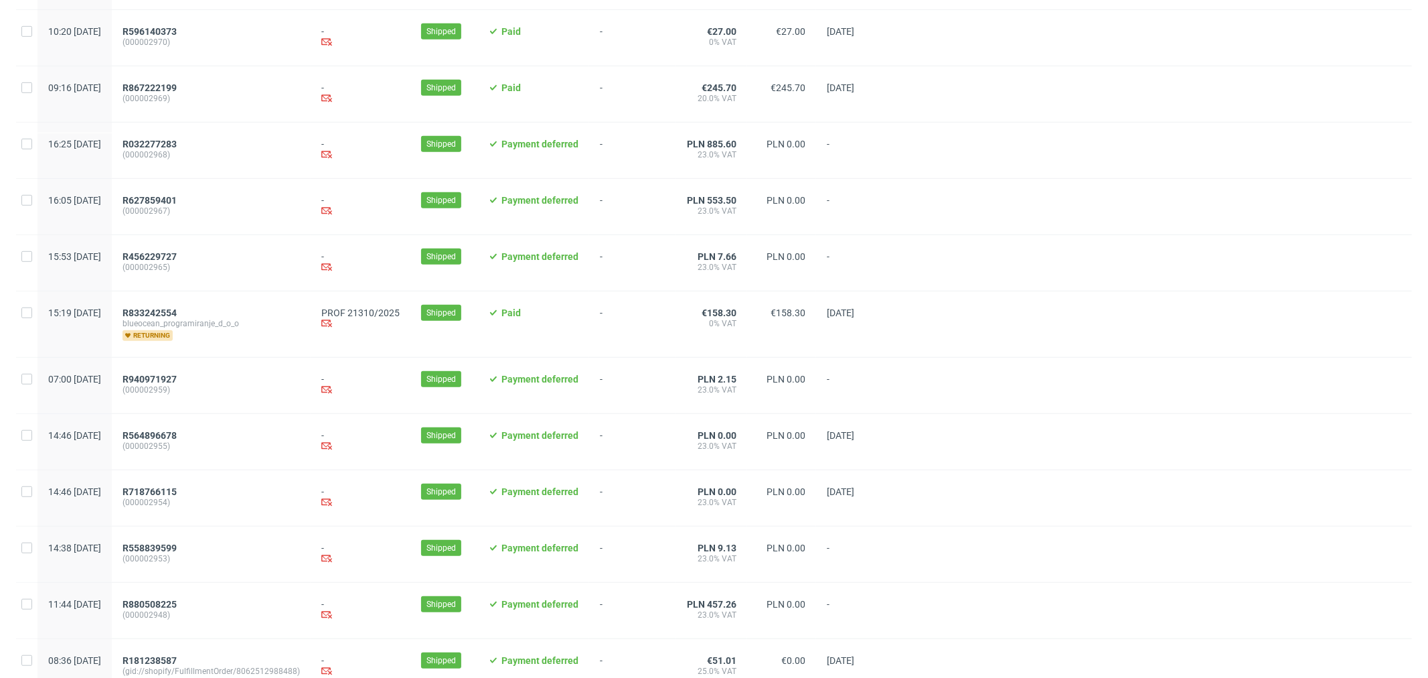
scroll to position [670, 0]
click at [190, 308] on div "R833242554 blueocean_programiranje_d_o_o returning" at bounding box center [211, 323] width 199 height 66
click at [177, 317] on span "R833242554" at bounding box center [150, 311] width 54 height 11
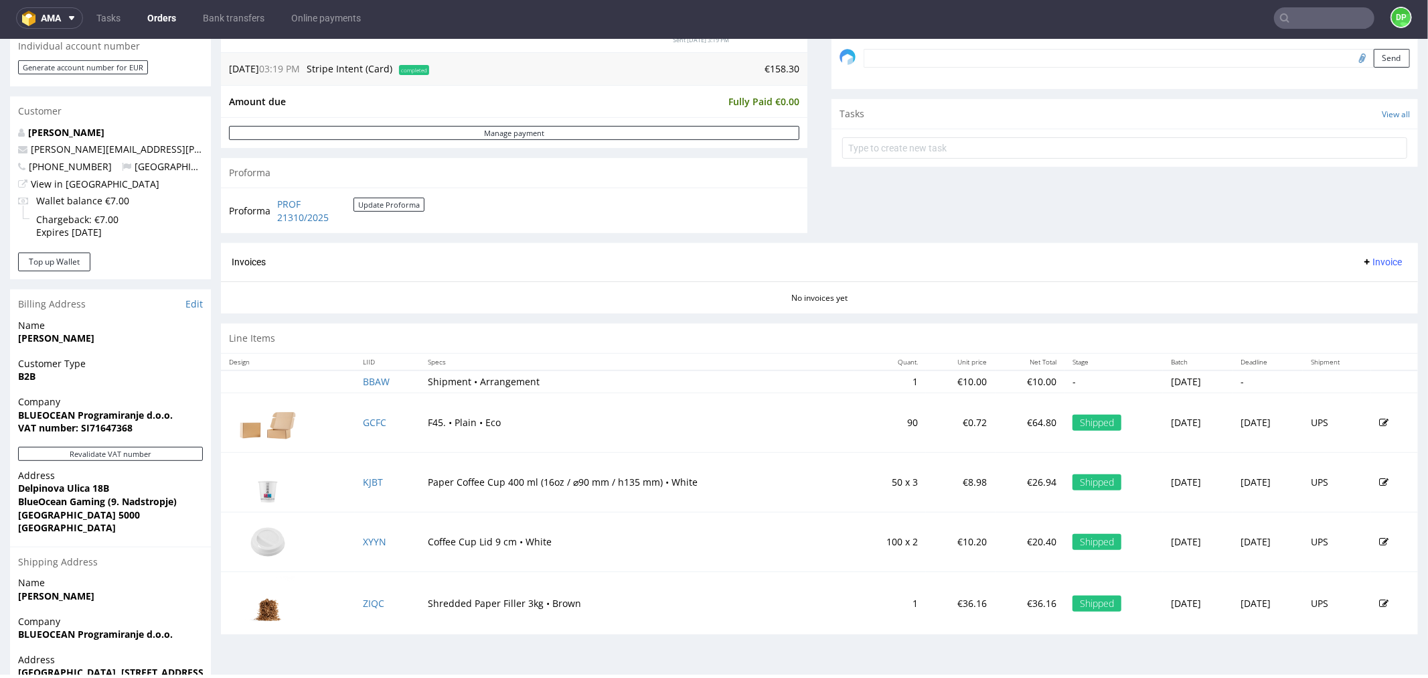
scroll to position [518, 0]
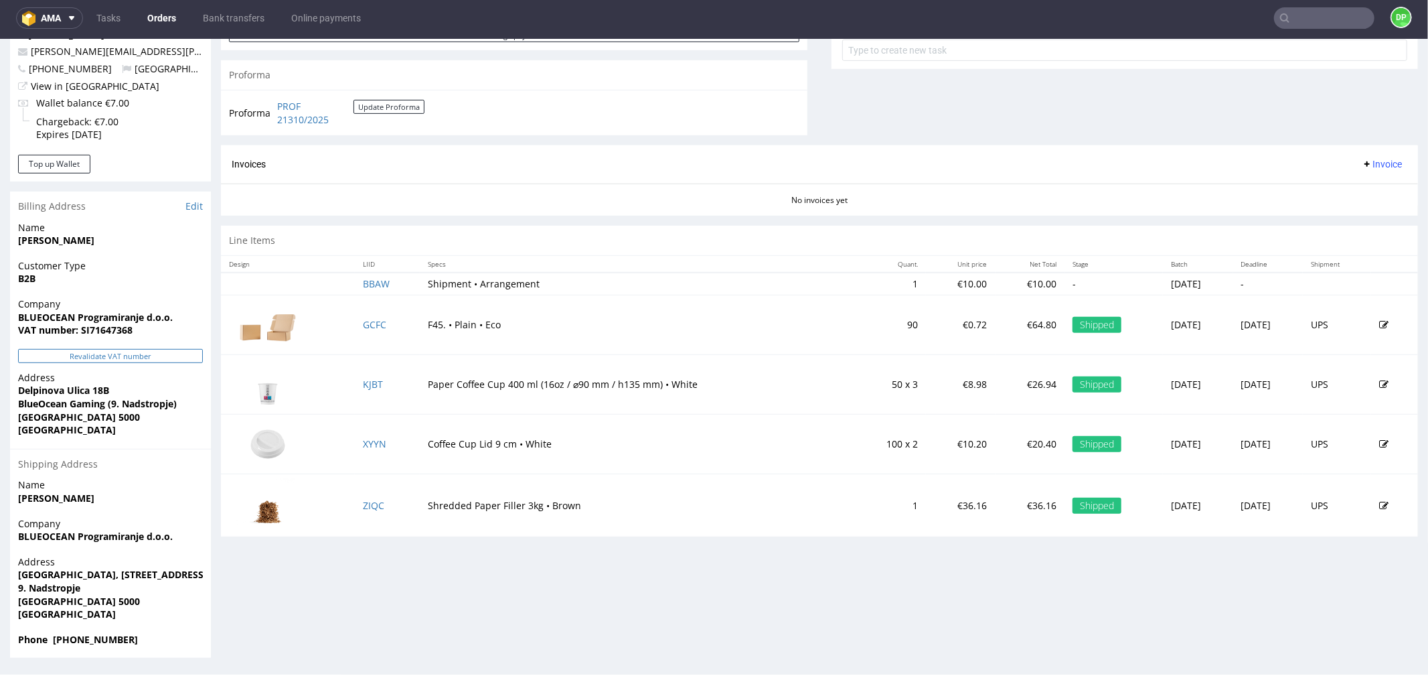
click at [83, 353] on button "Revalidate VAT number" at bounding box center [110, 355] width 185 height 14
click at [149, 354] on button "Revalidate VAT number" at bounding box center [110, 355] width 185 height 14
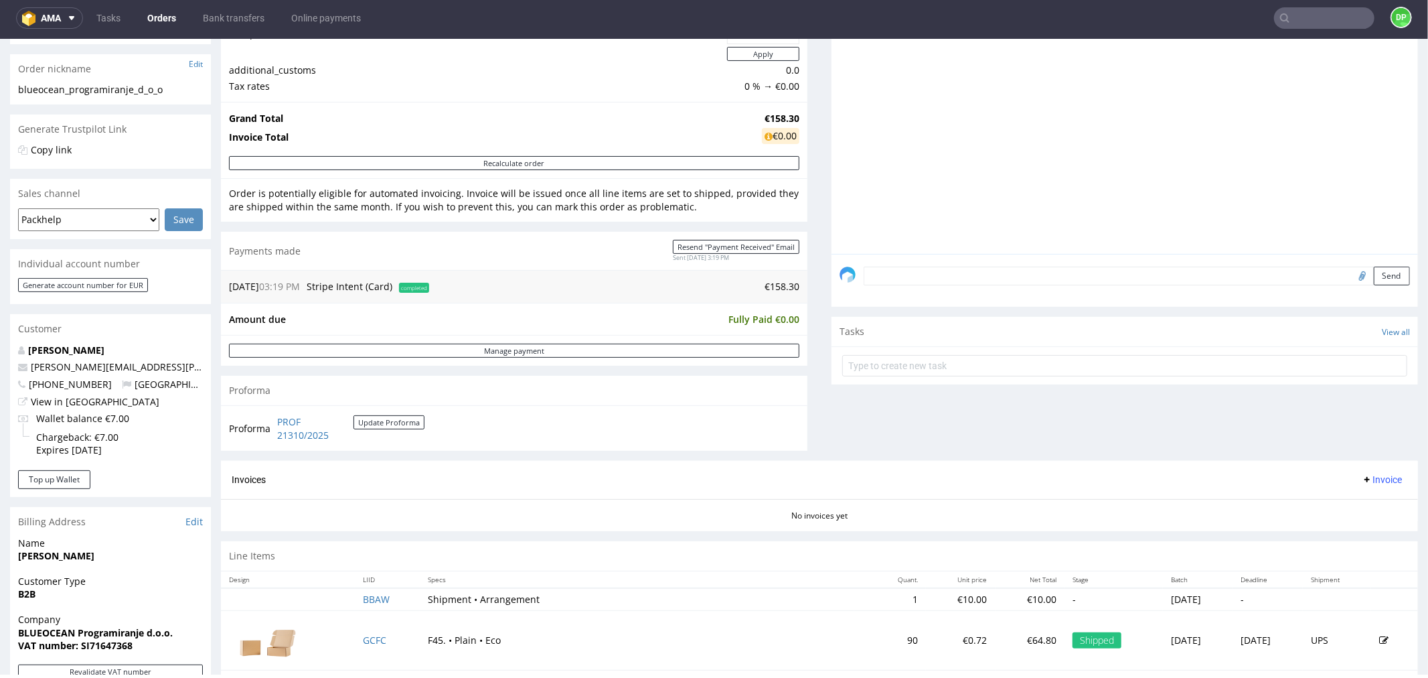
scroll to position [0, 0]
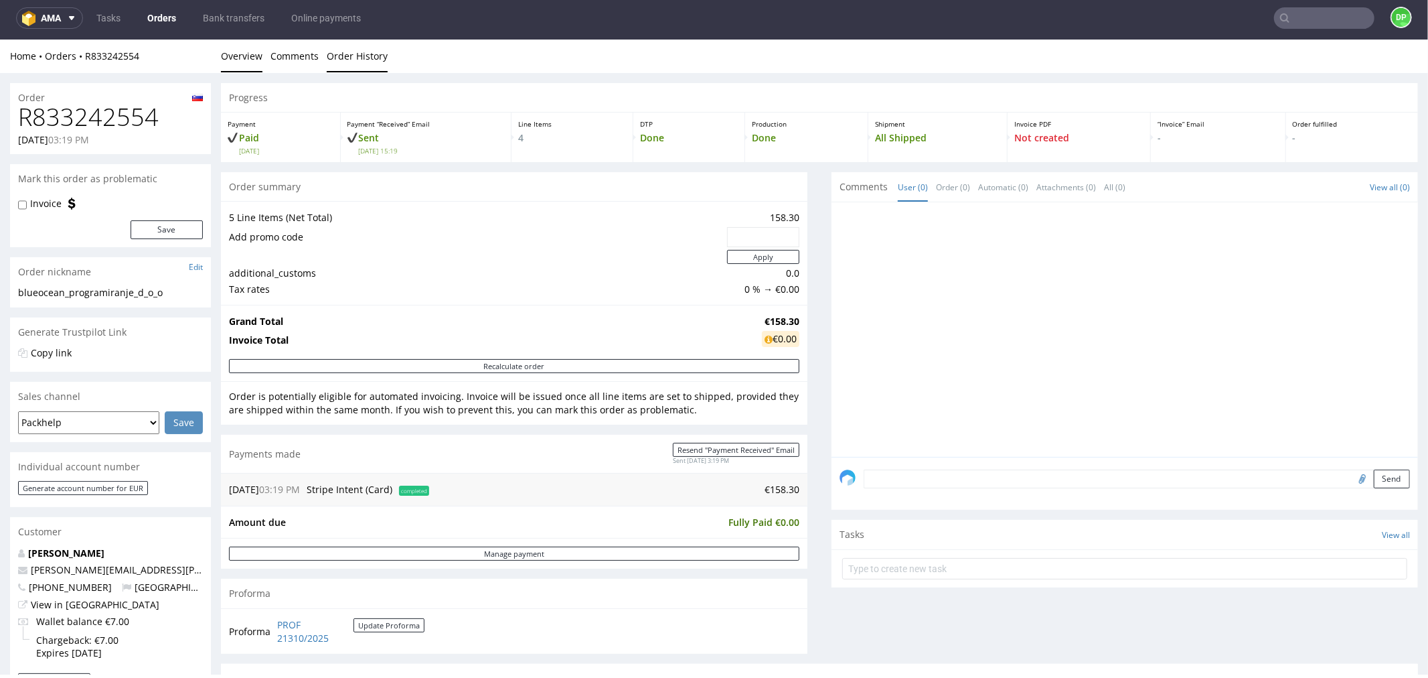
click at [354, 46] on link "Order History" at bounding box center [357, 55] width 61 height 33
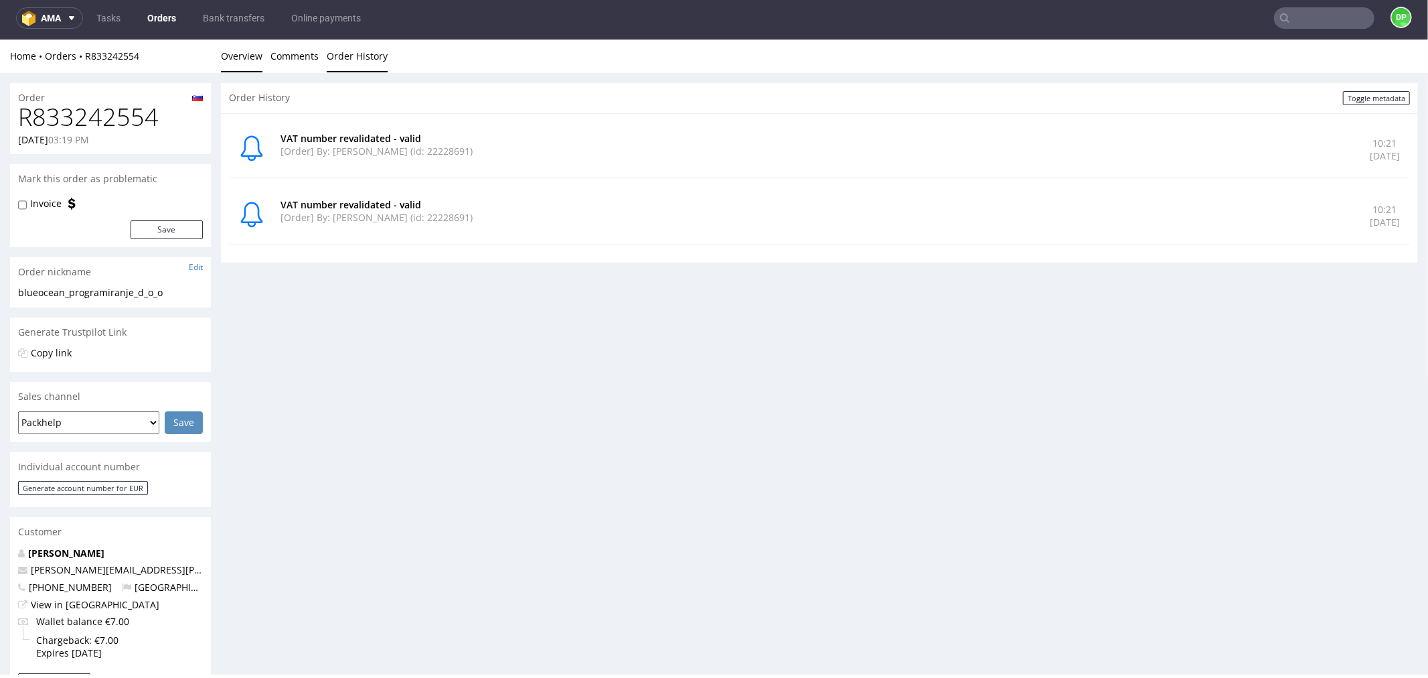
click at [239, 54] on link "Overview" at bounding box center [242, 55] width 42 height 33
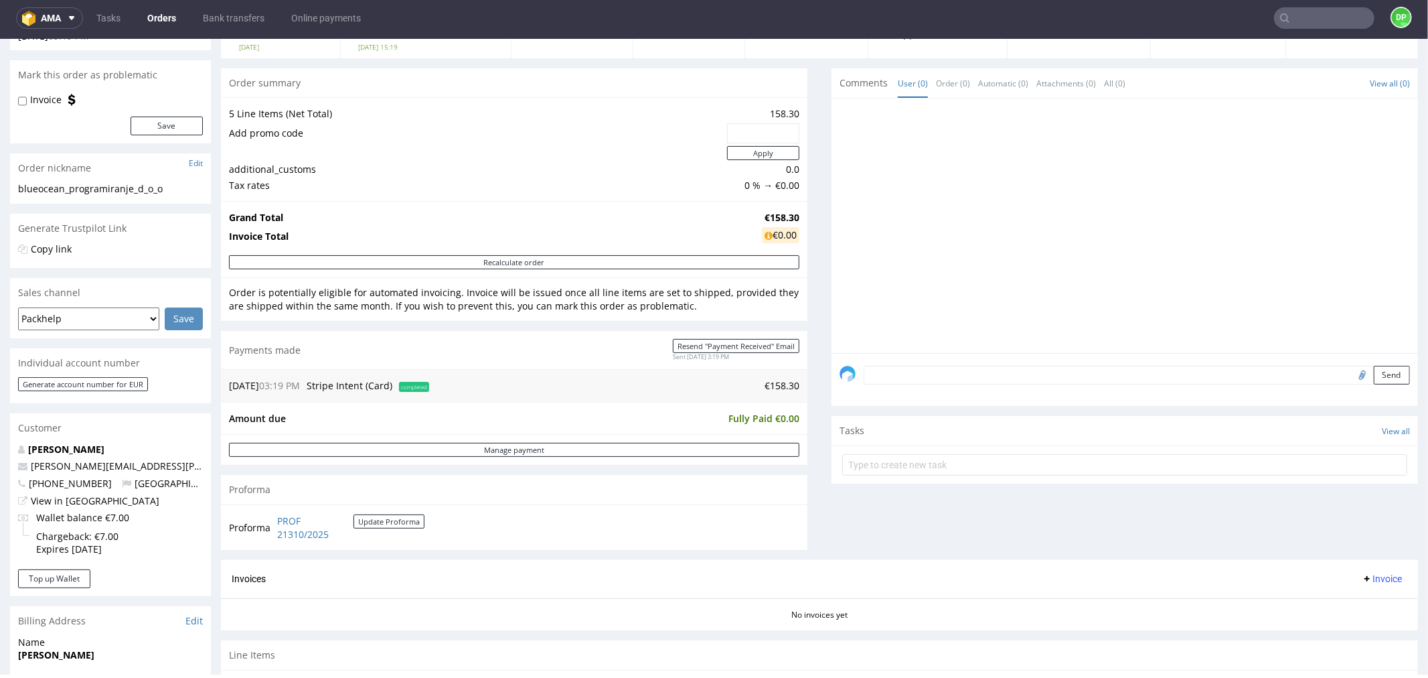
scroll to position [372, 0]
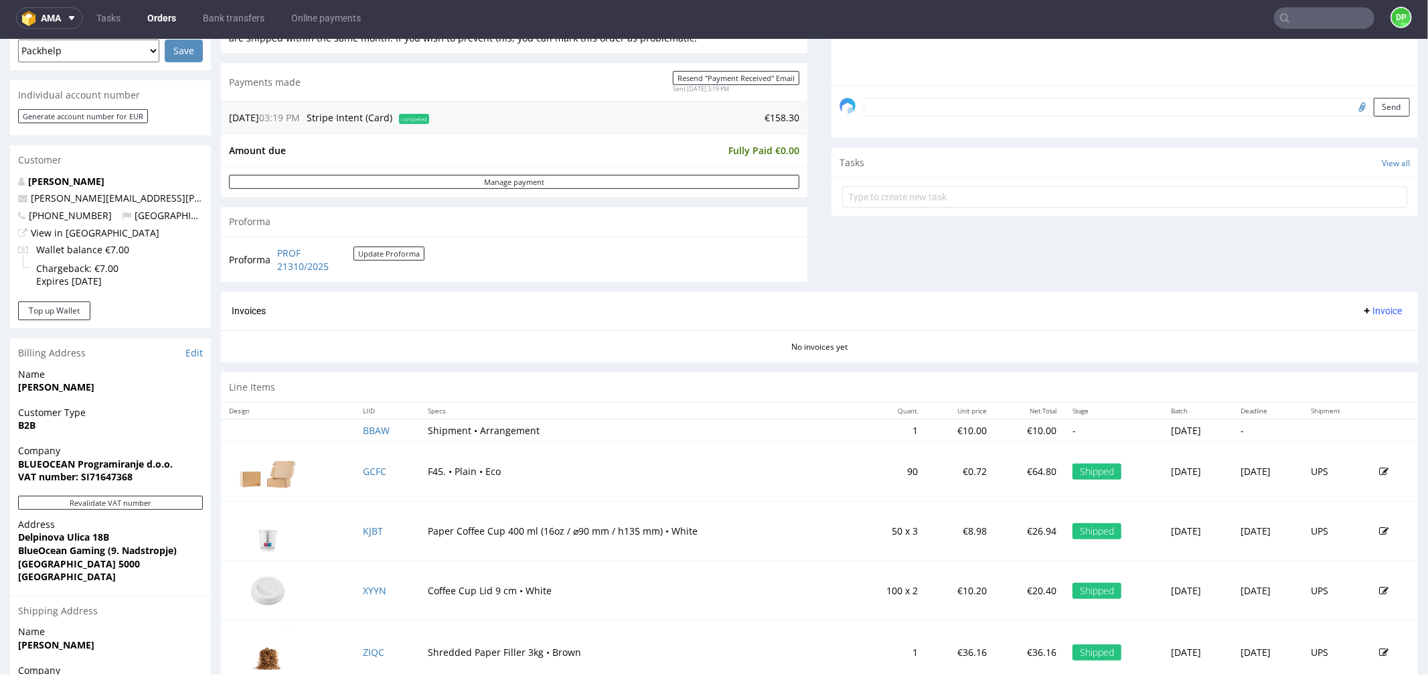
click at [1362, 307] on span "Invoice" at bounding box center [1382, 310] width 40 height 11
click at [1341, 327] on li "Generate" at bounding box center [1354, 339] width 86 height 24
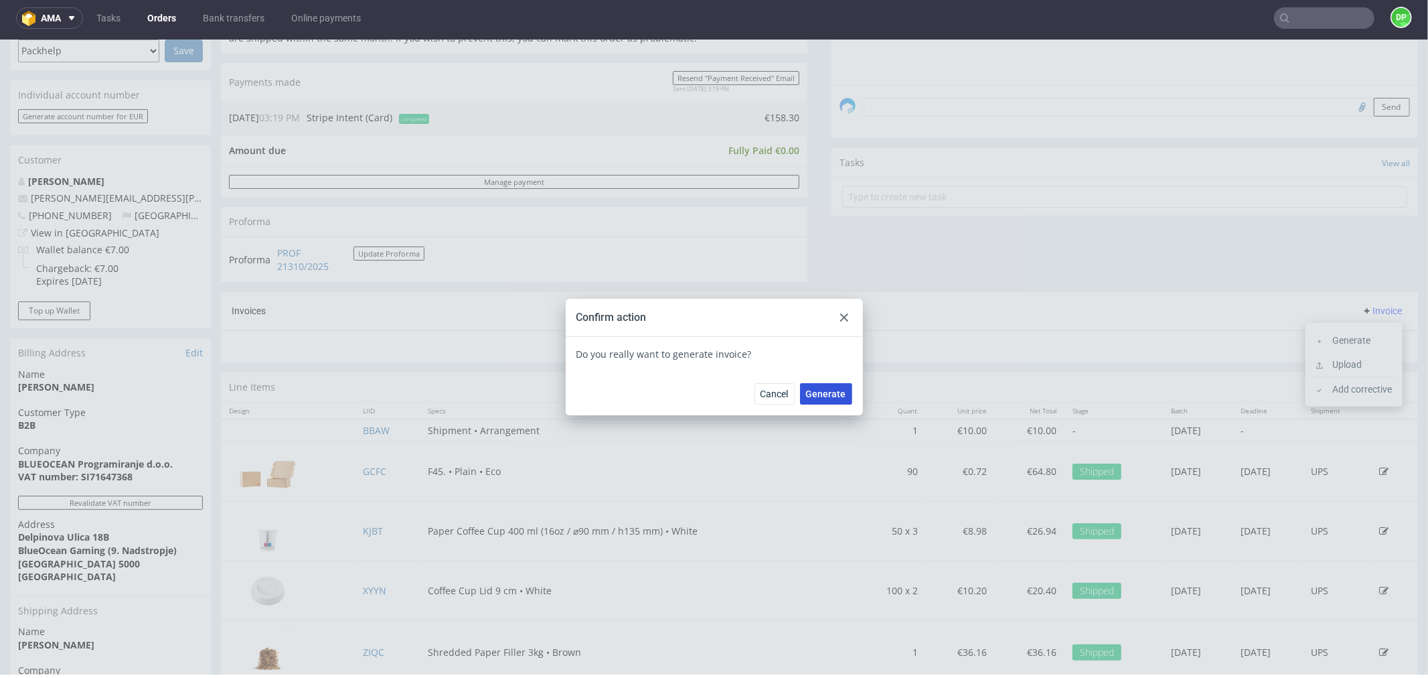
click at [812, 388] on span "Generate" at bounding box center [826, 392] width 40 height 9
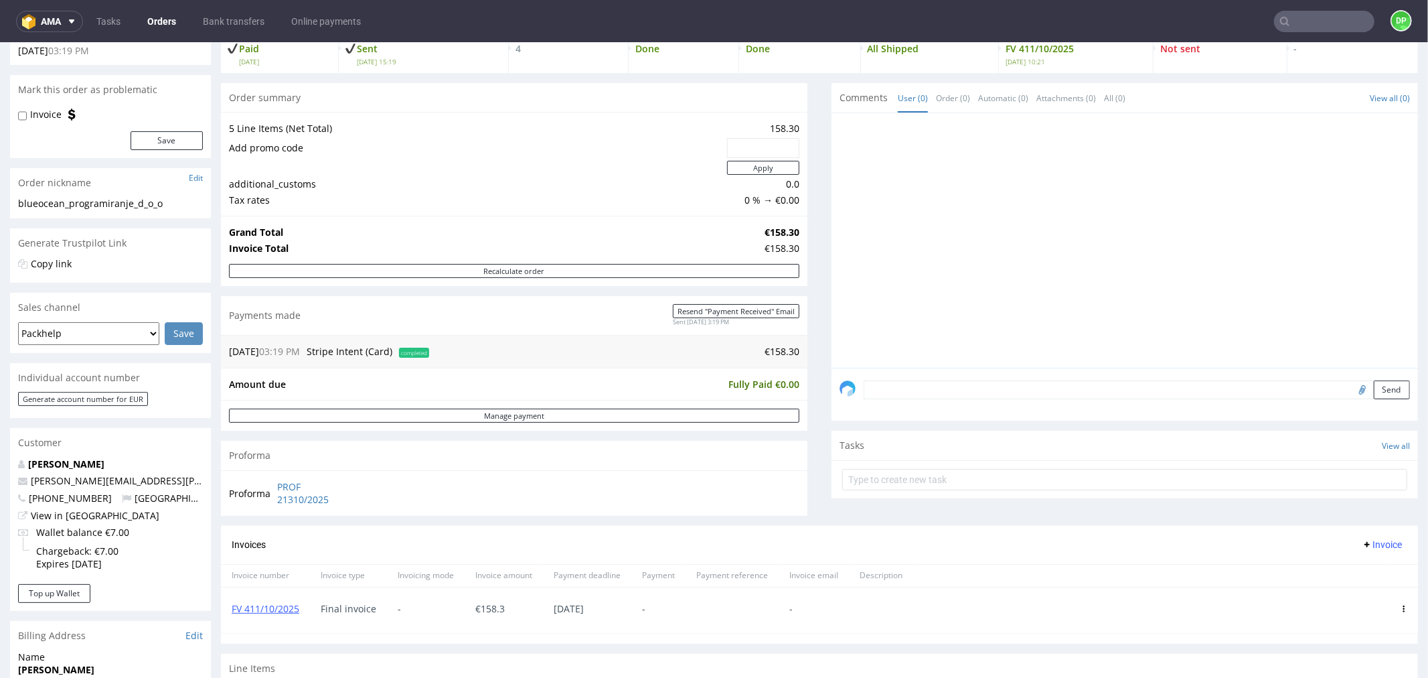
scroll to position [223, 0]
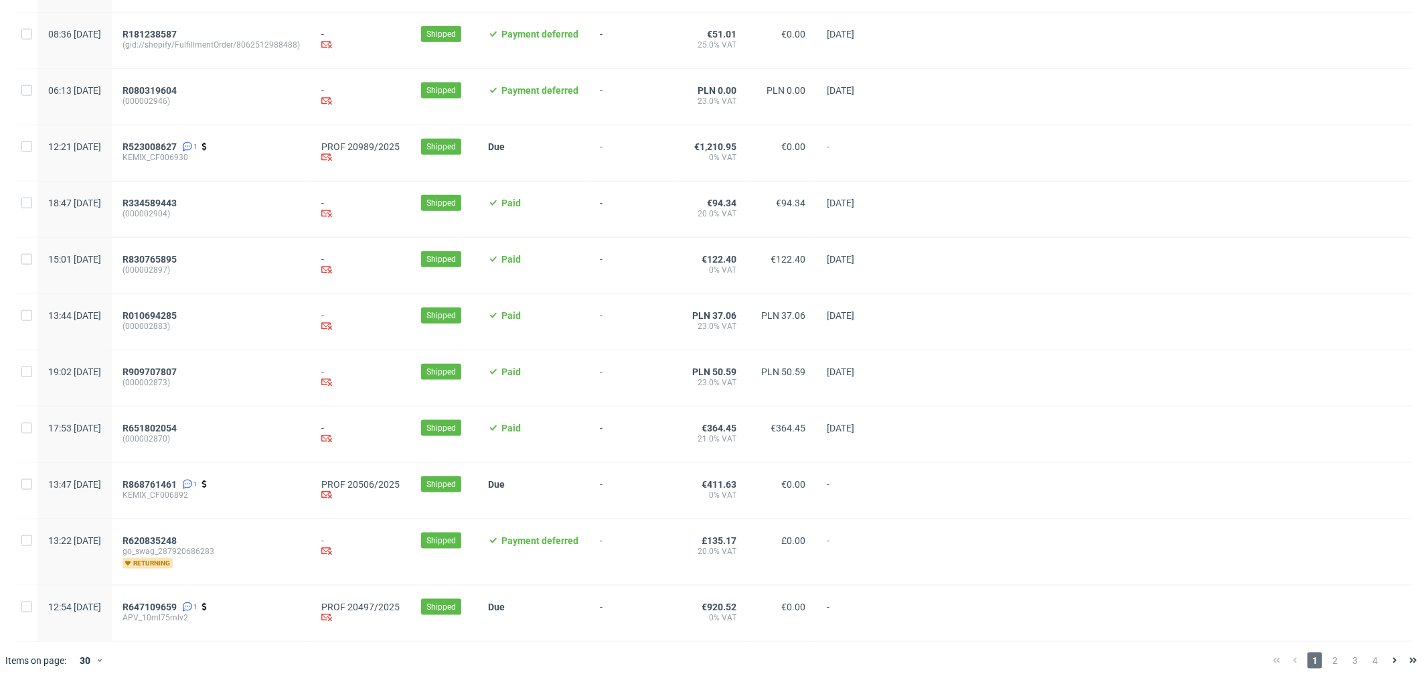
scroll to position [1249, 0]
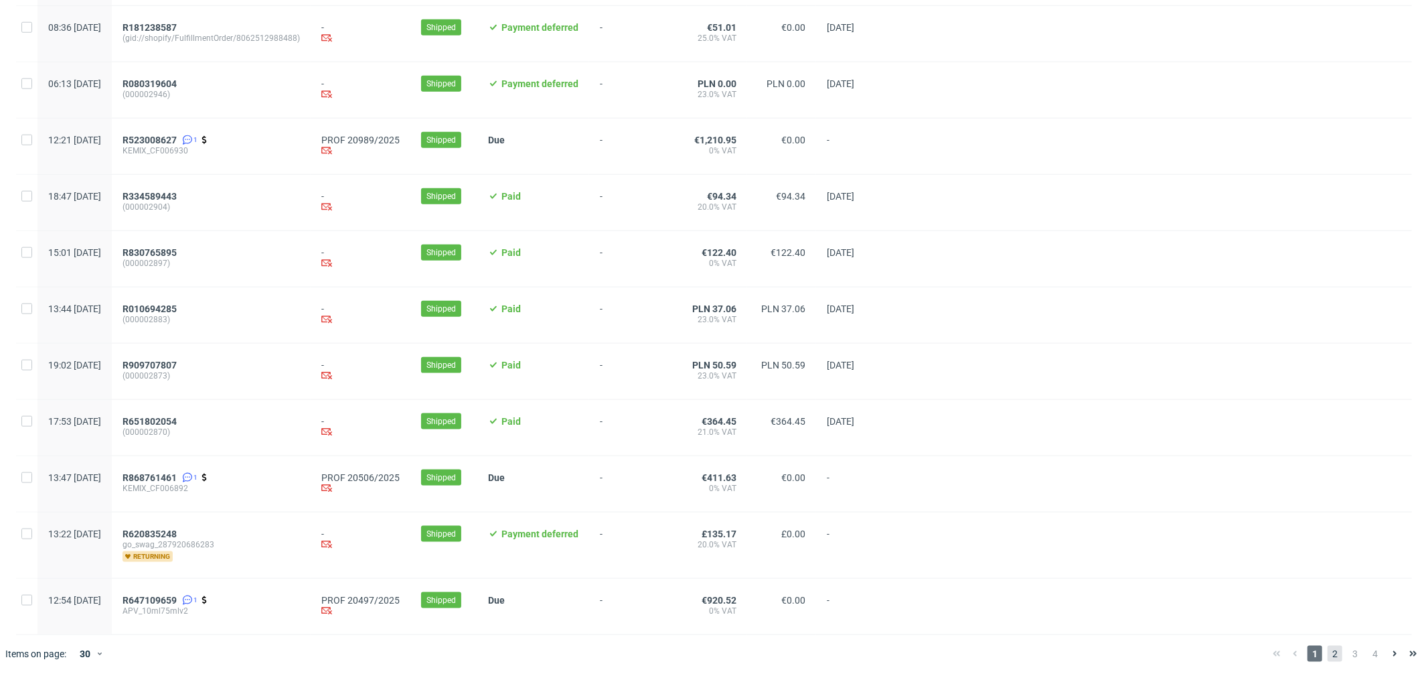
click at [1328, 654] on span "2" at bounding box center [1335, 654] width 15 height 16
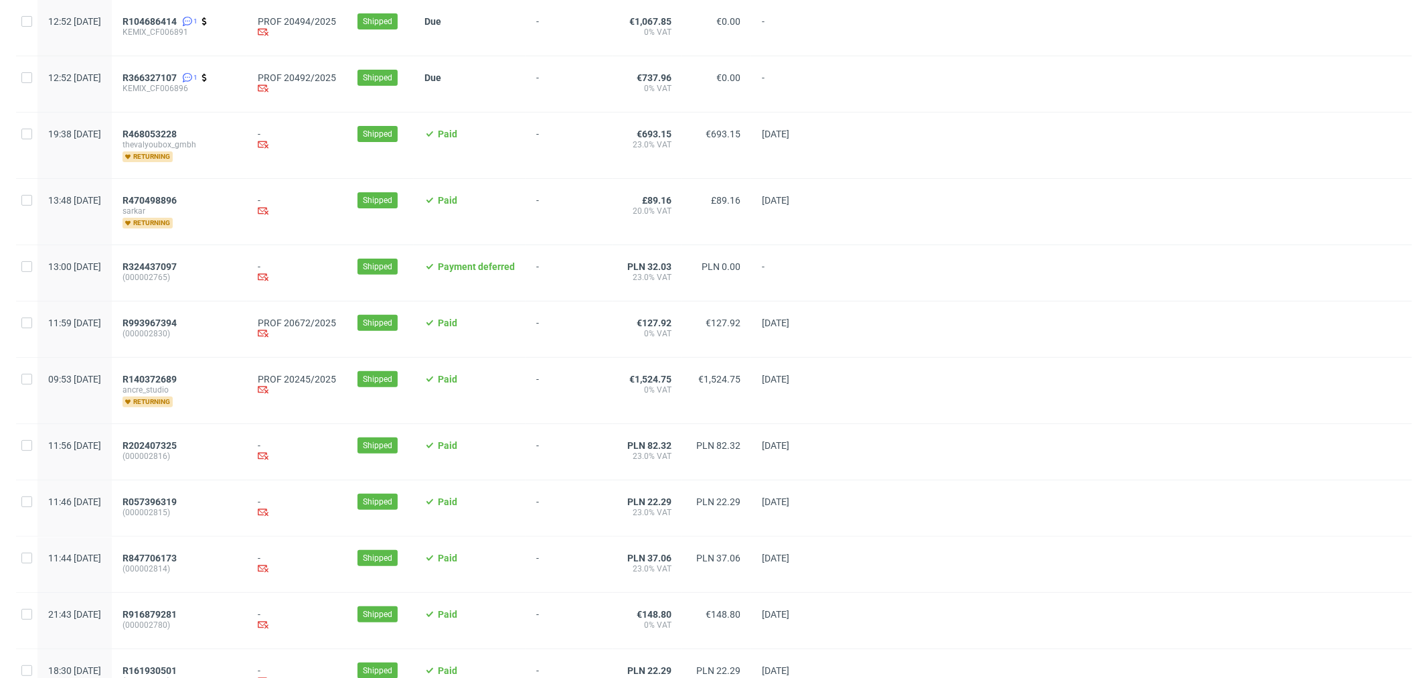
scroll to position [297, 0]
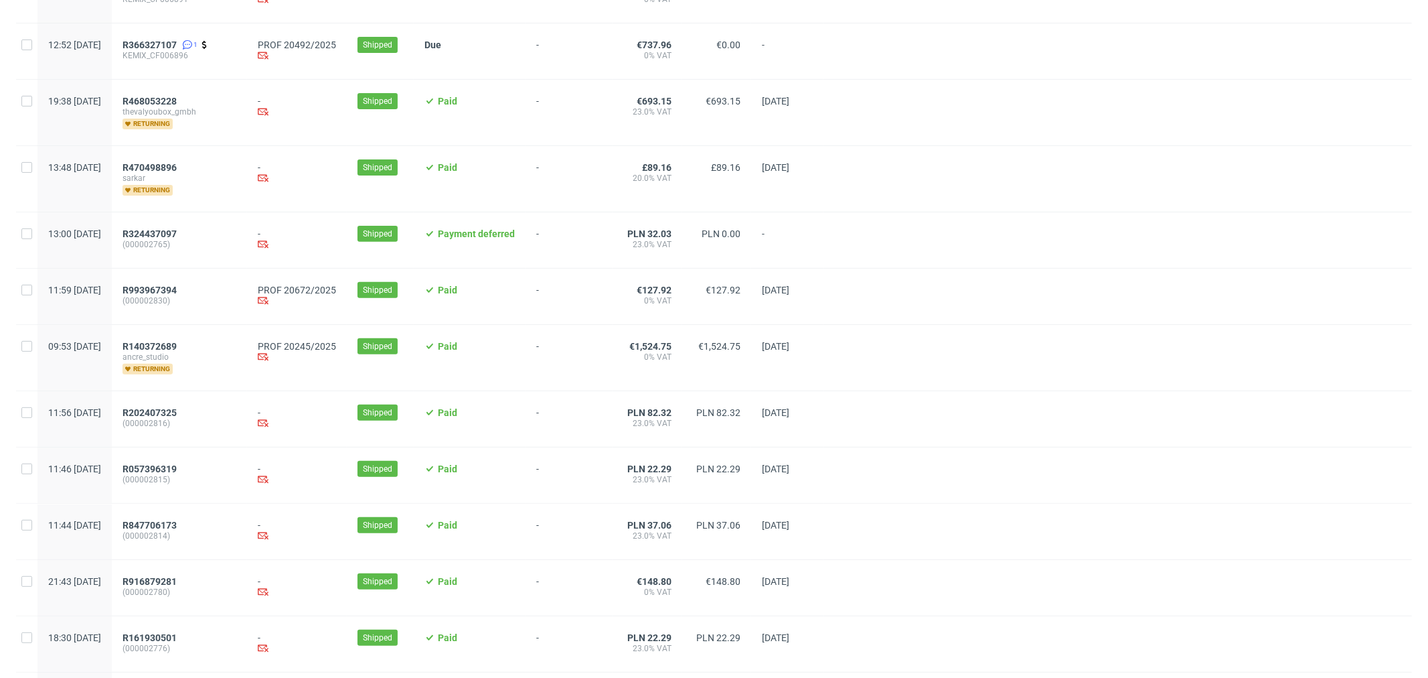
click at [199, 356] on span "ancre_studio" at bounding box center [180, 357] width 114 height 11
click at [177, 351] on span "R140372689" at bounding box center [150, 346] width 54 height 11
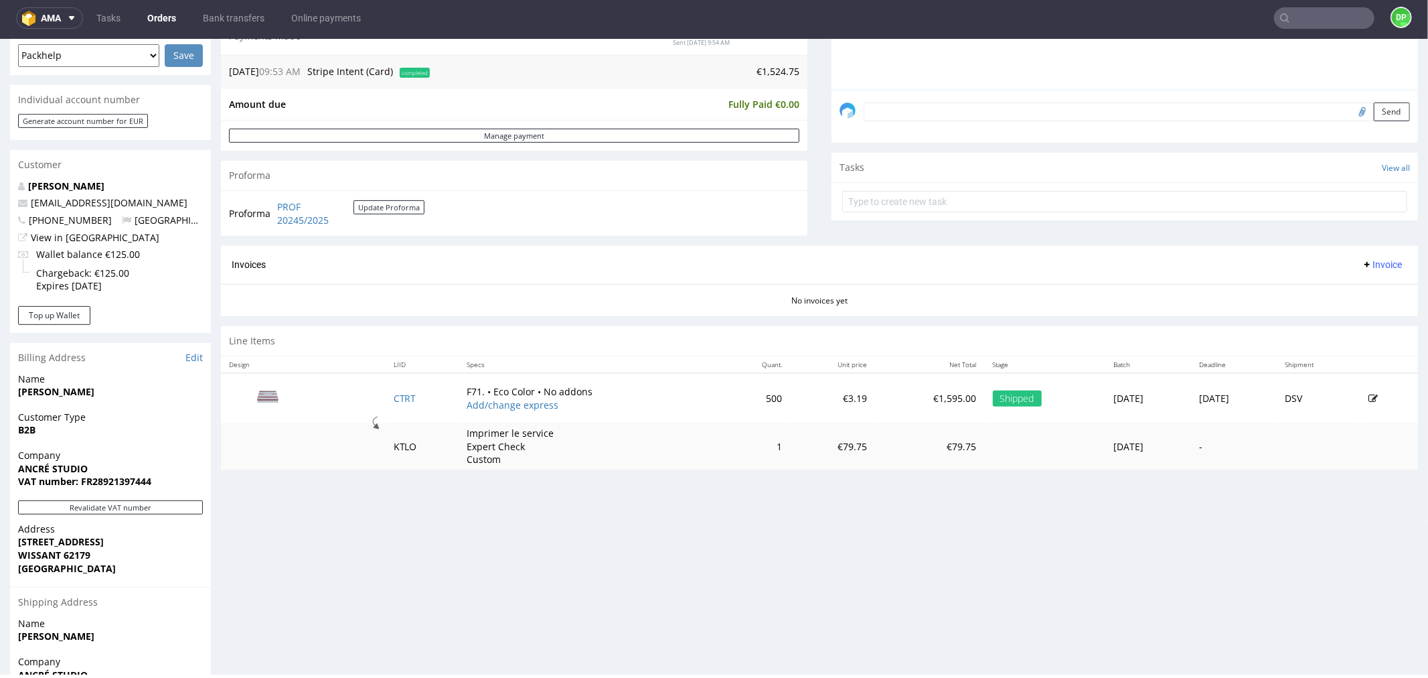
scroll to position [372, 0]
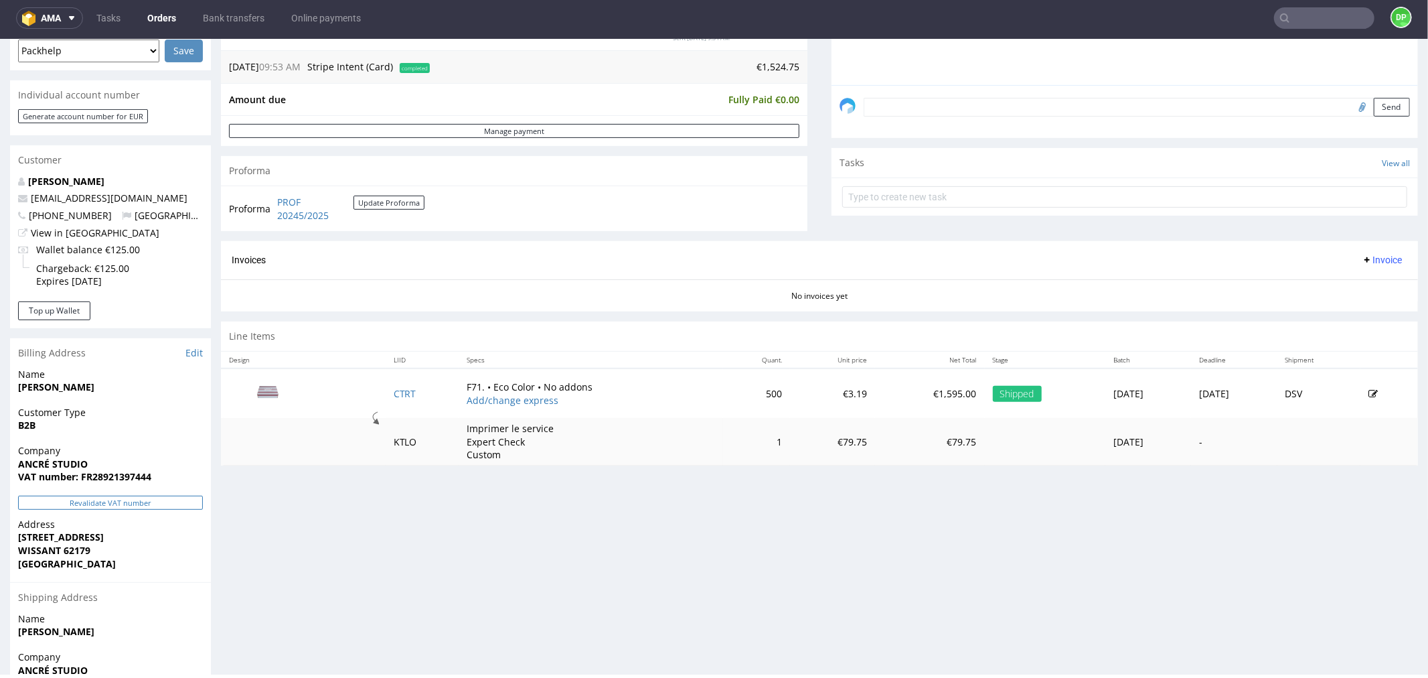
click at [107, 503] on button "Revalidate VAT number" at bounding box center [110, 502] width 185 height 14
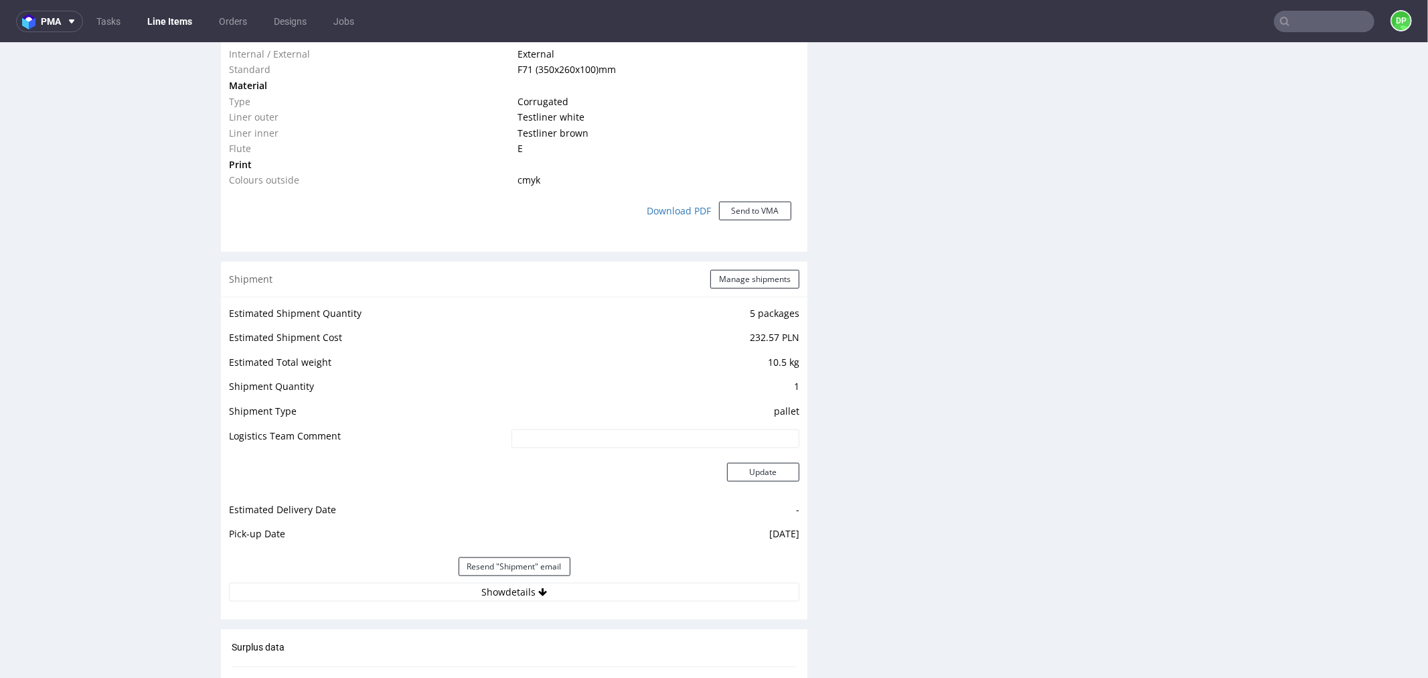
scroll to position [1314, 0]
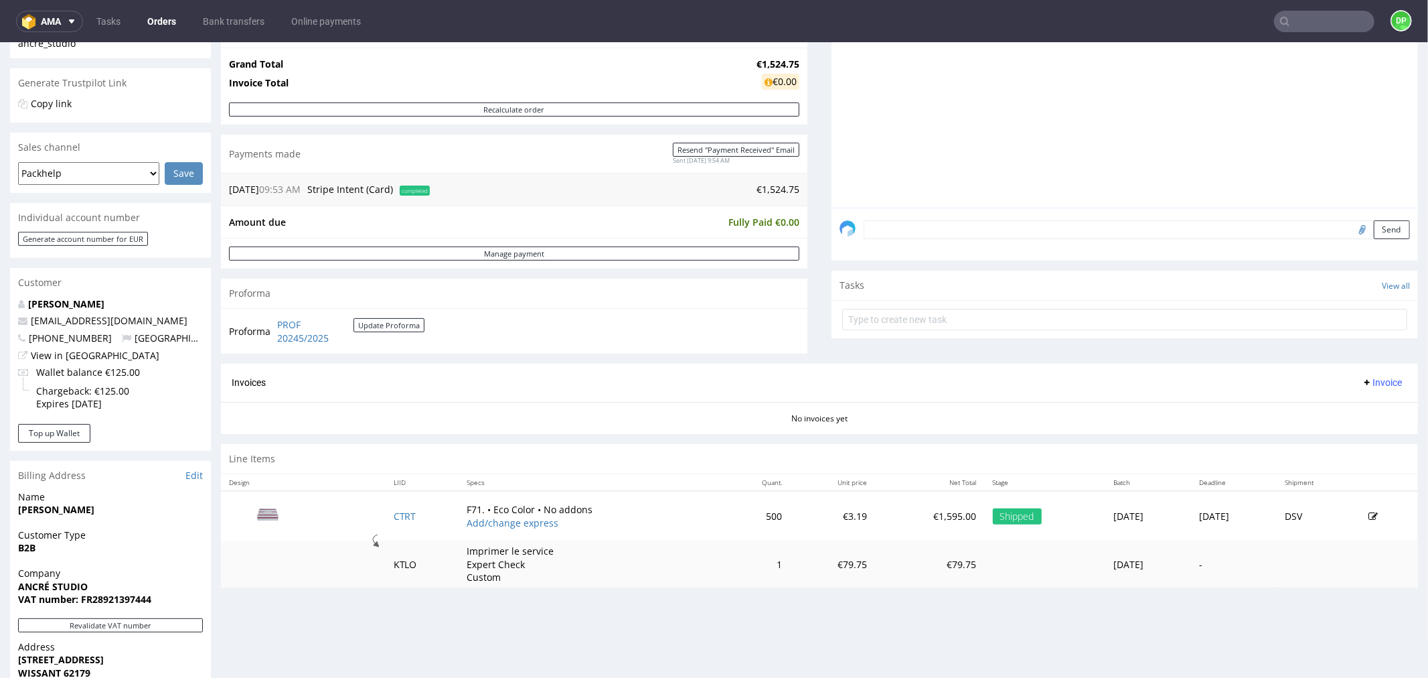
scroll to position [372, 0]
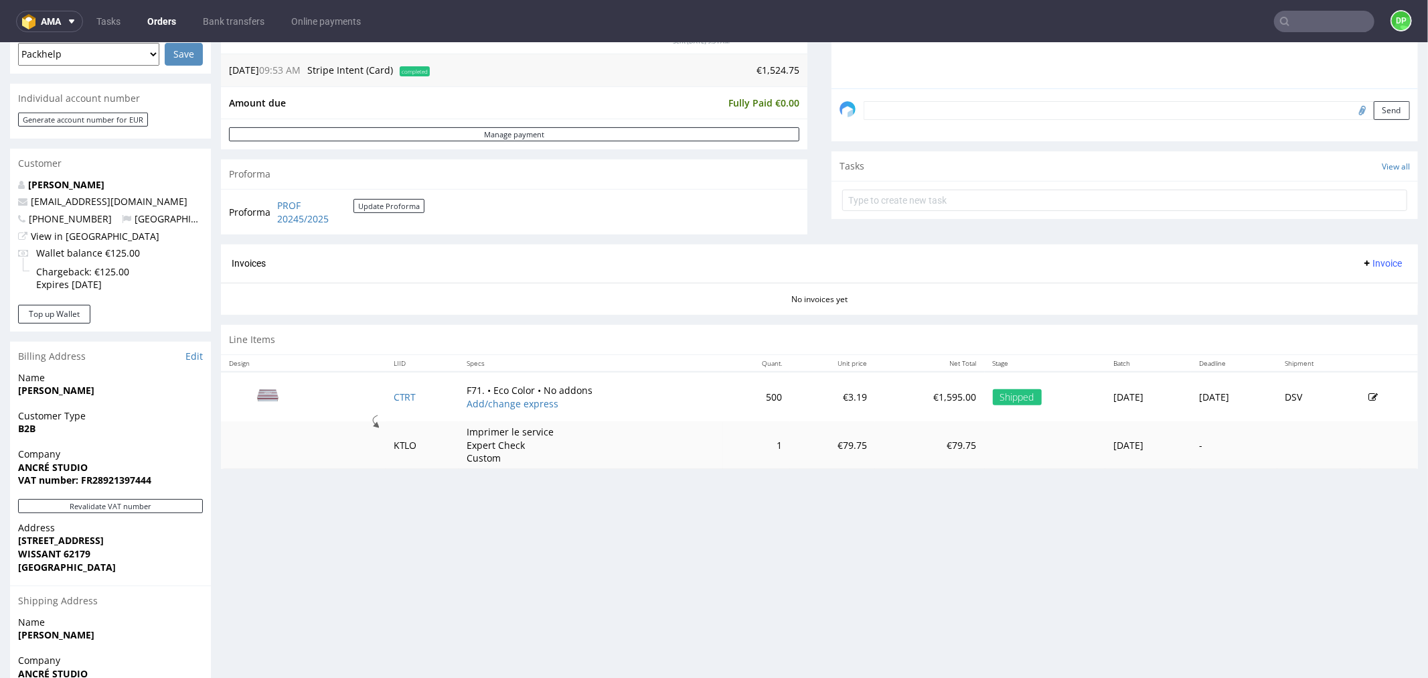
click at [1362, 260] on span "Invoice" at bounding box center [1382, 262] width 40 height 11
click at [1333, 291] on span "Generate" at bounding box center [1359, 291] width 65 height 13
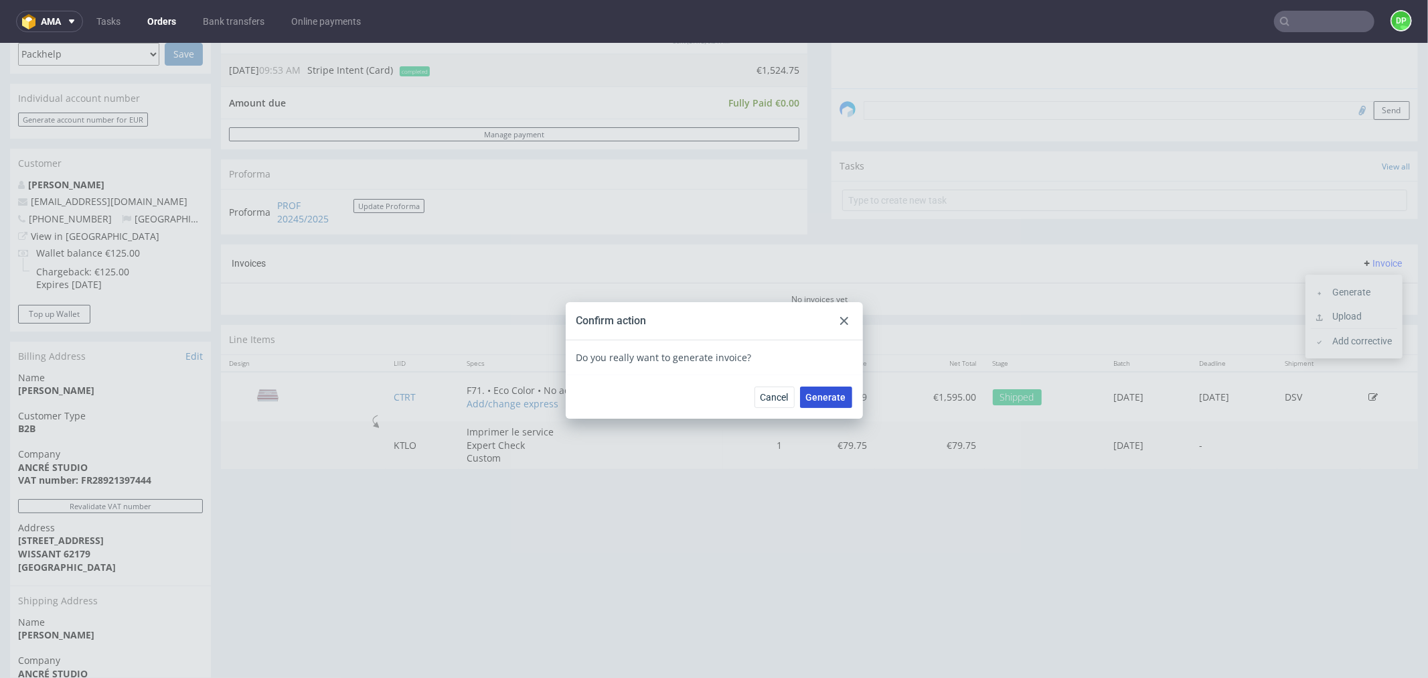
click at [806, 386] on button "Generate" at bounding box center [826, 396] width 52 height 21
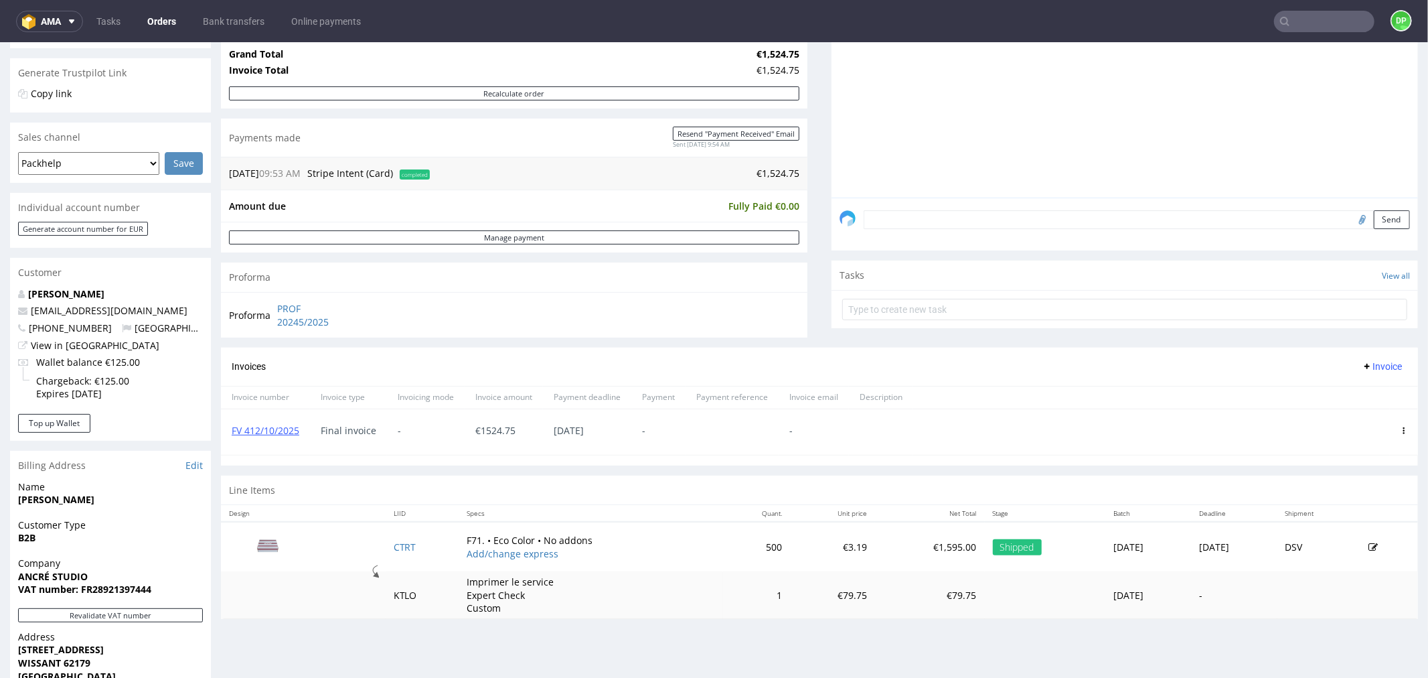
scroll to position [297, 0]
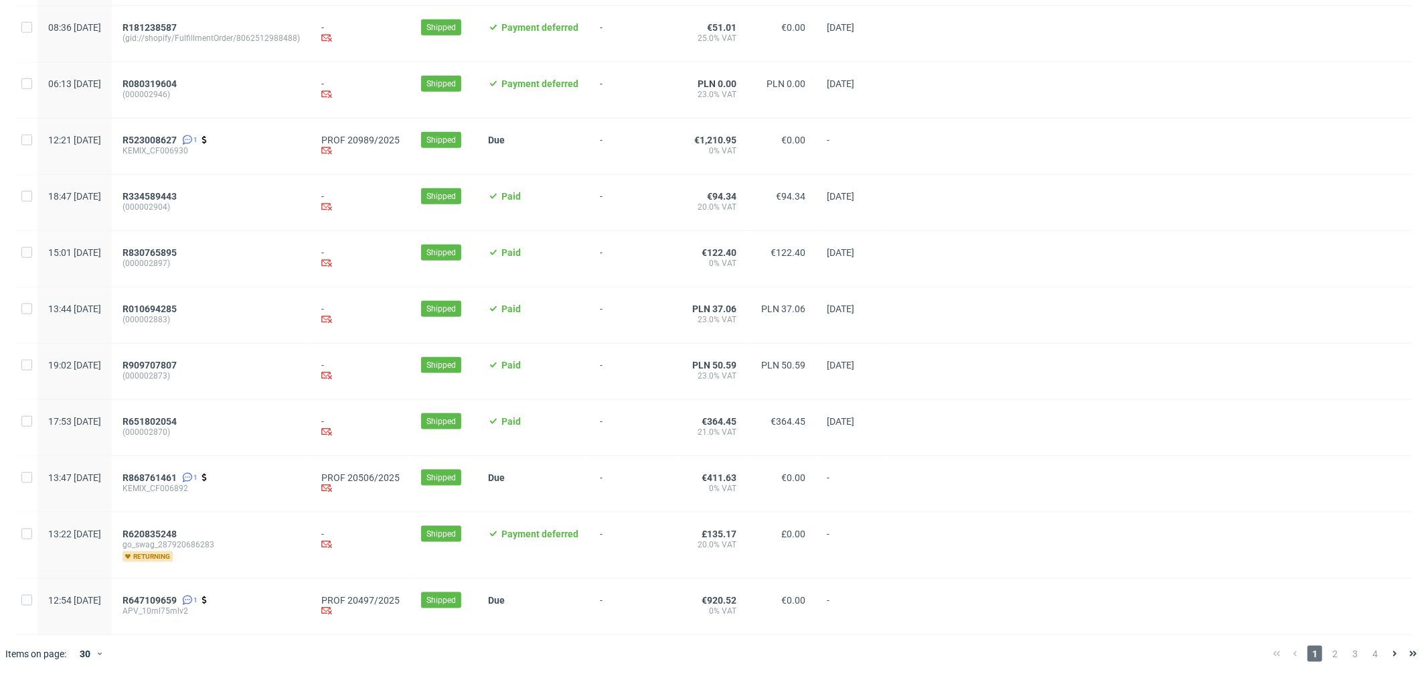
scroll to position [1249, 0]
click at [1328, 657] on span "2" at bounding box center [1335, 654] width 15 height 16
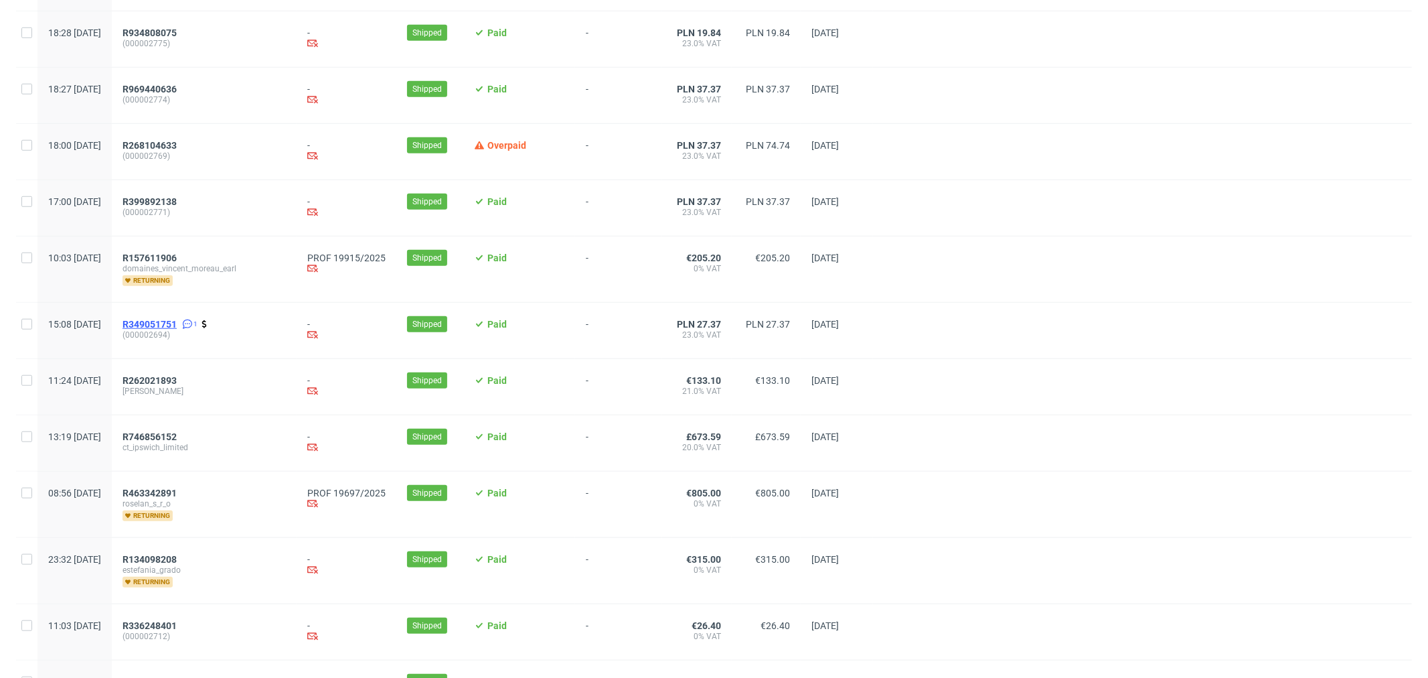
scroll to position [893, 0]
click at [212, 270] on span "domaines_vincent_moreau_earl" at bounding box center [204, 268] width 163 height 11
click at [177, 263] on span "R157611906" at bounding box center [150, 257] width 54 height 11
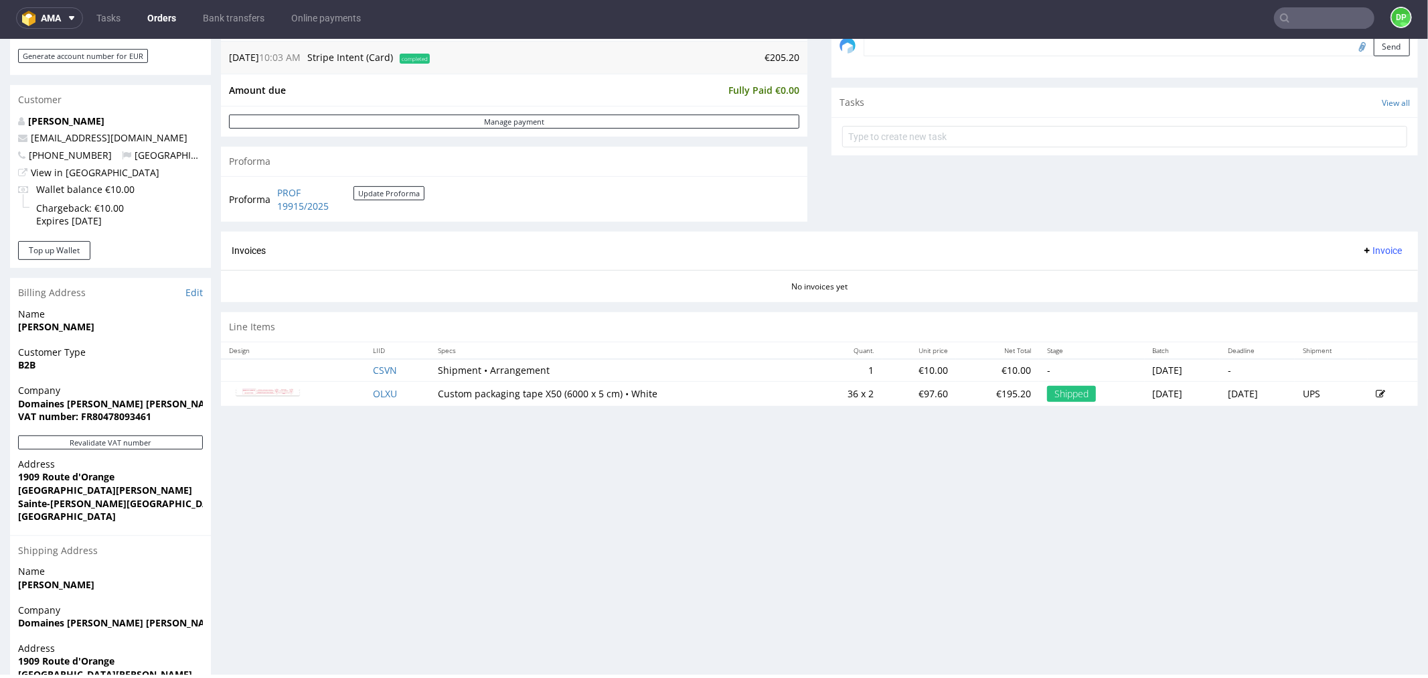
scroll to position [518, 0]
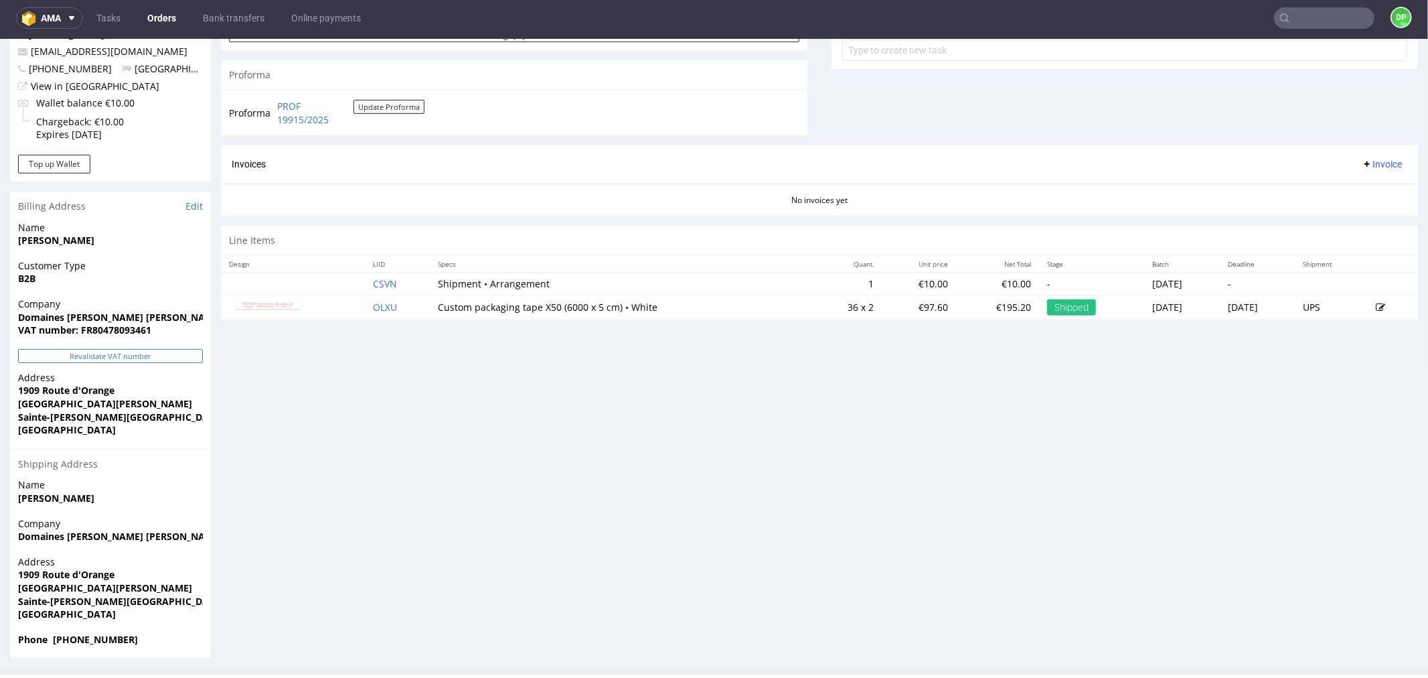
click at [94, 354] on button "Revalidate VAT number" at bounding box center [110, 355] width 185 height 14
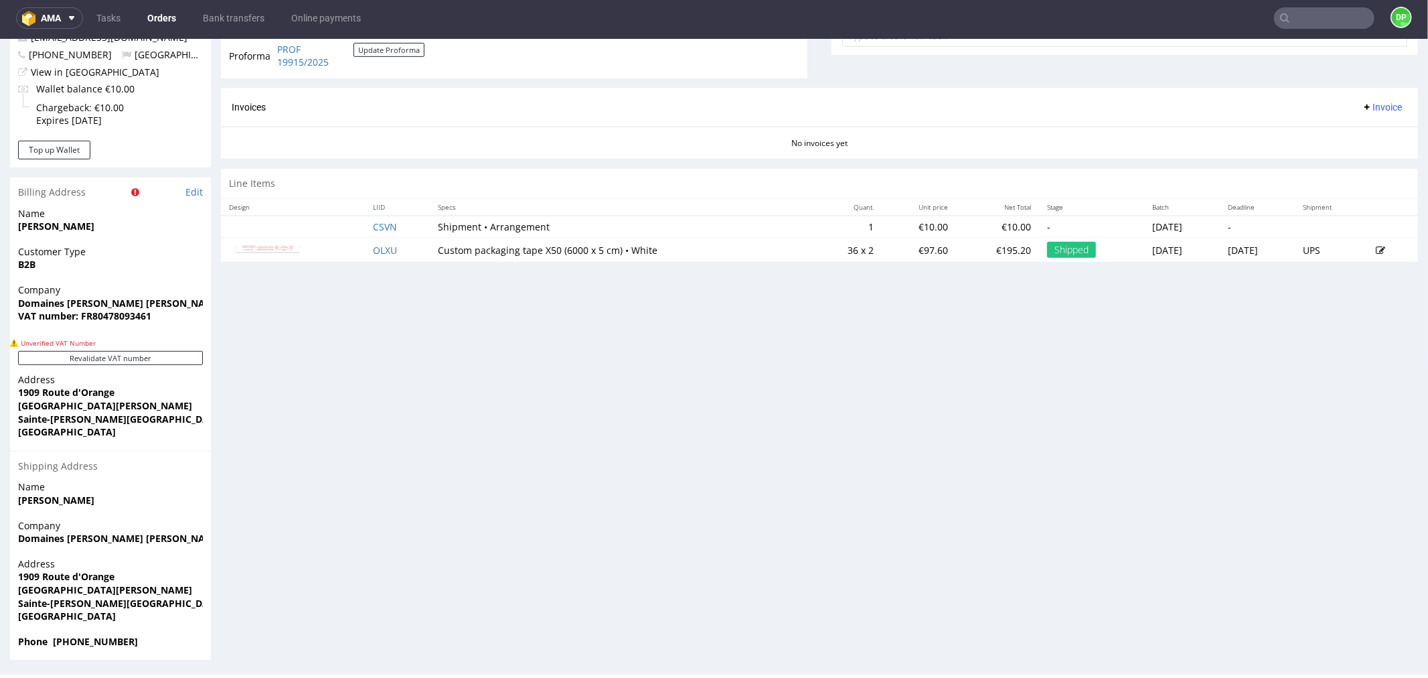
scroll to position [534, 0]
click at [139, 311] on strong "VAT number: FR80478093461" at bounding box center [84, 313] width 133 height 13
copy strong "FR80478093461"
click at [382, 454] on div "Progress Payment Paid Thu 18 Sep Payment “Received” Email Sent Thu 18 Sep 10:04…" at bounding box center [819, 104] width 1197 height 1110
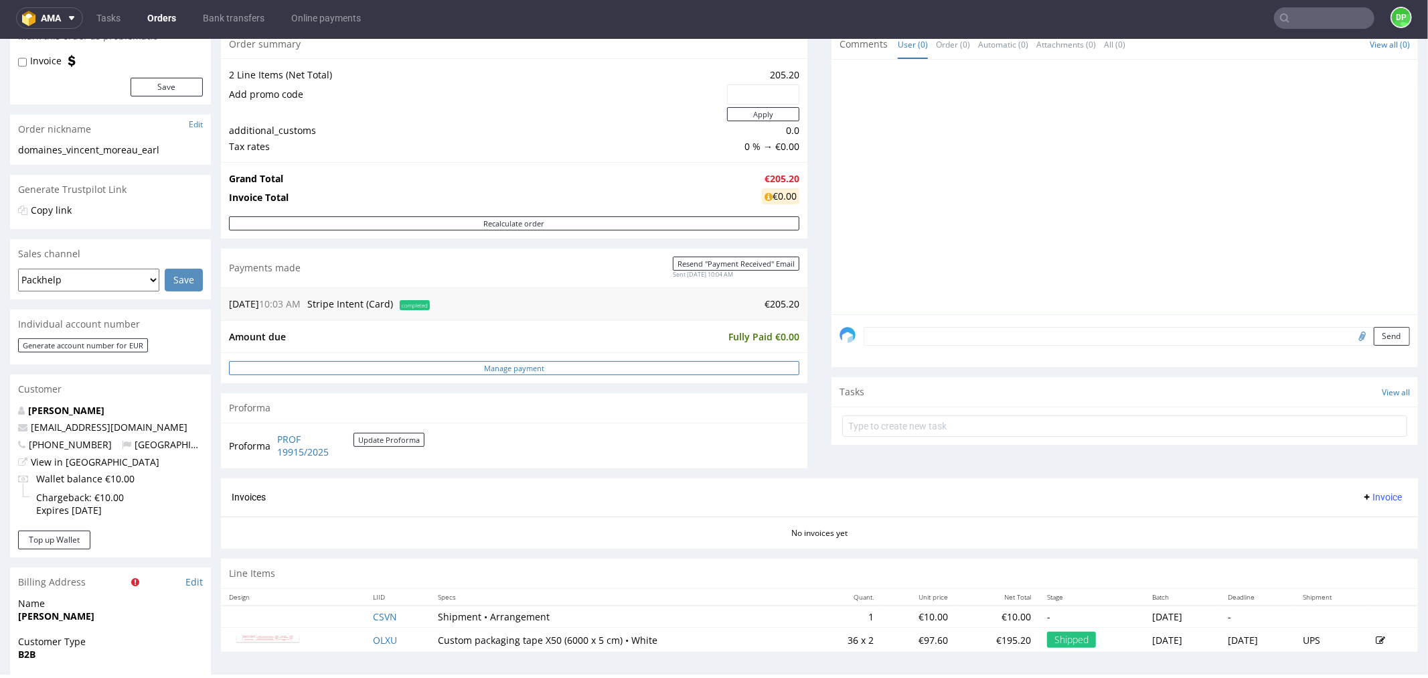
scroll to position [297, 0]
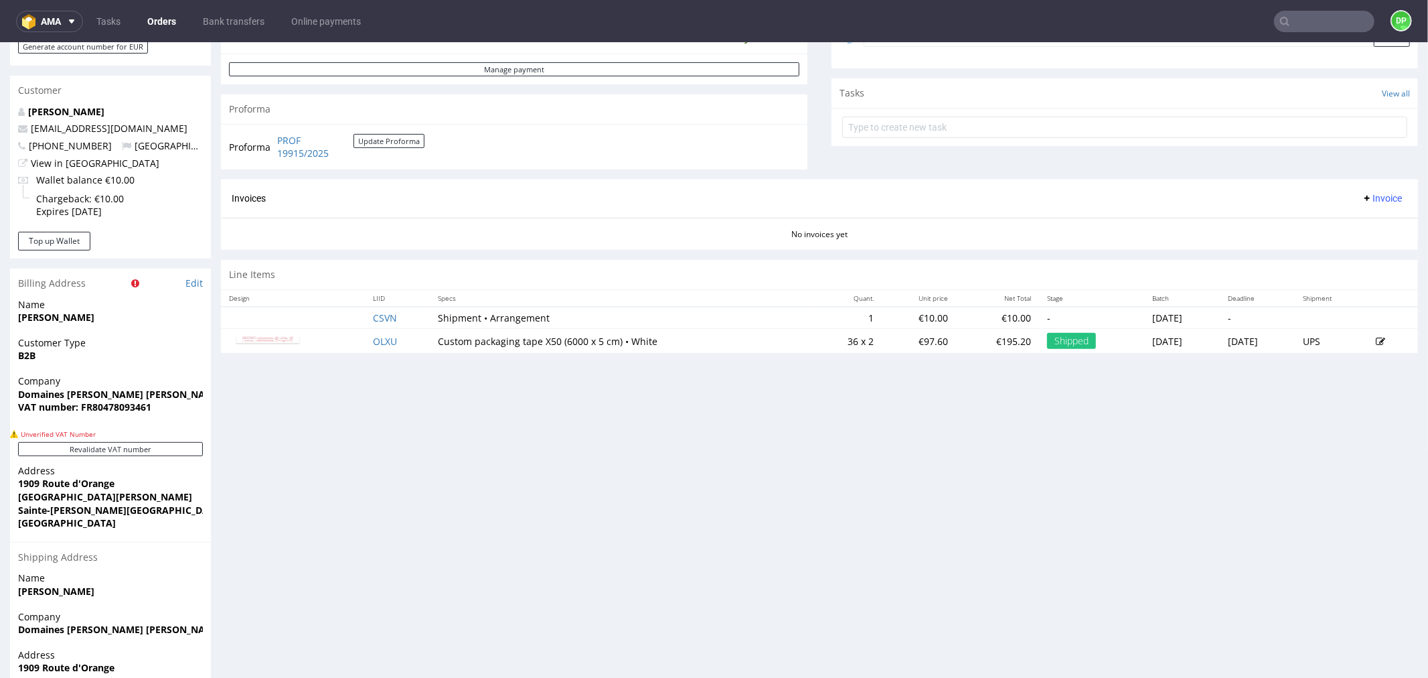
scroll to position [446, 0]
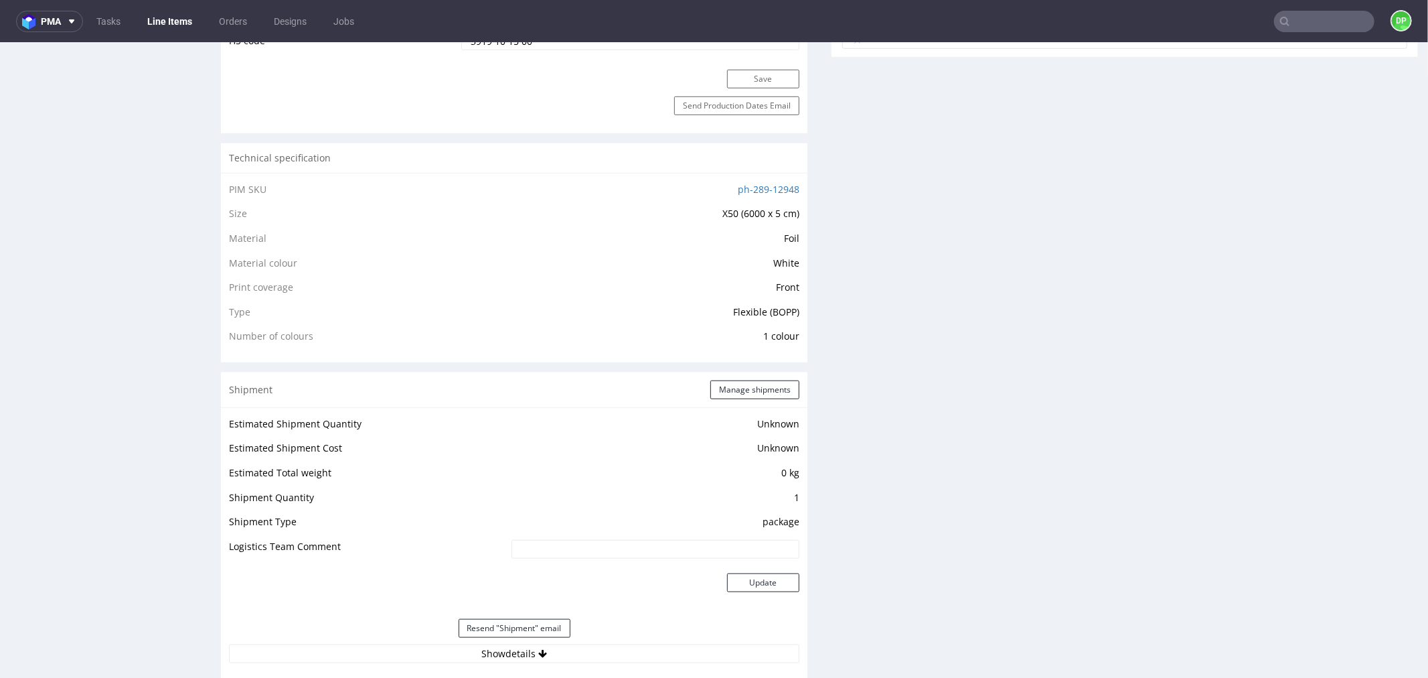
scroll to position [1190, 0]
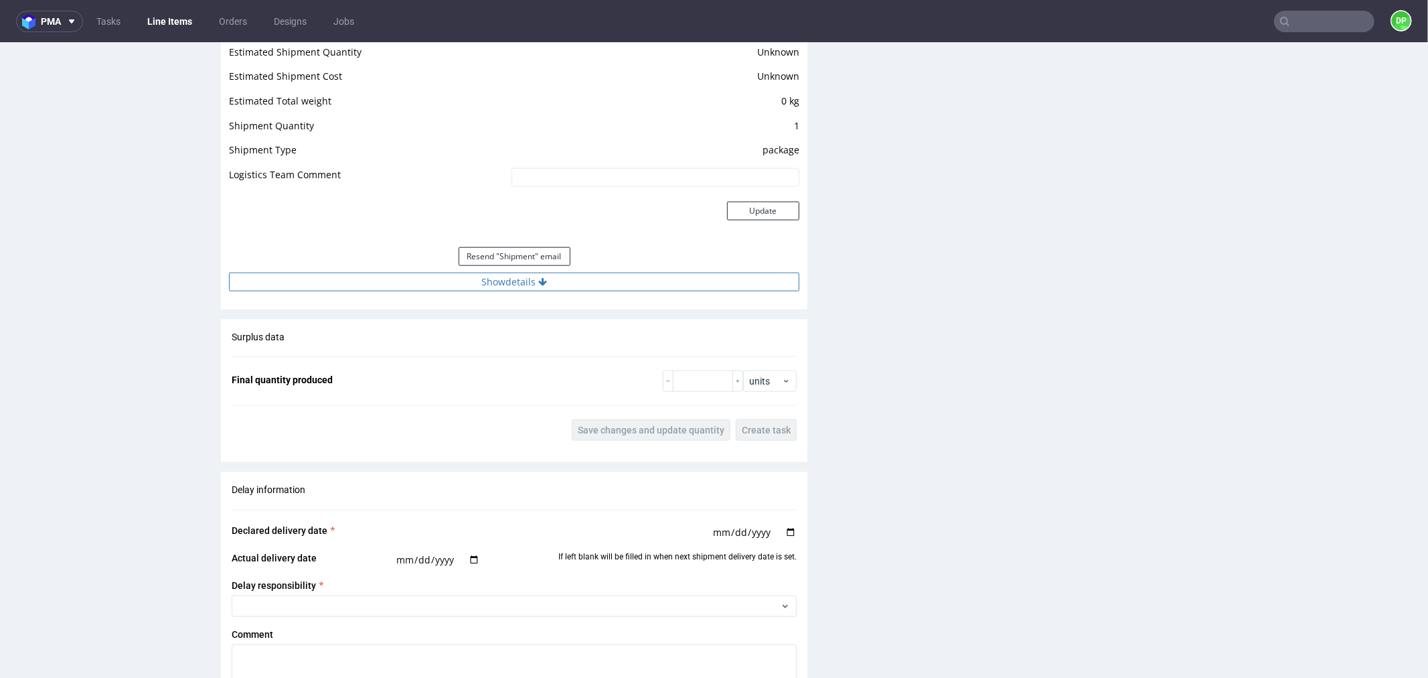
click at [597, 281] on button "Show details" at bounding box center [514, 281] width 571 height 19
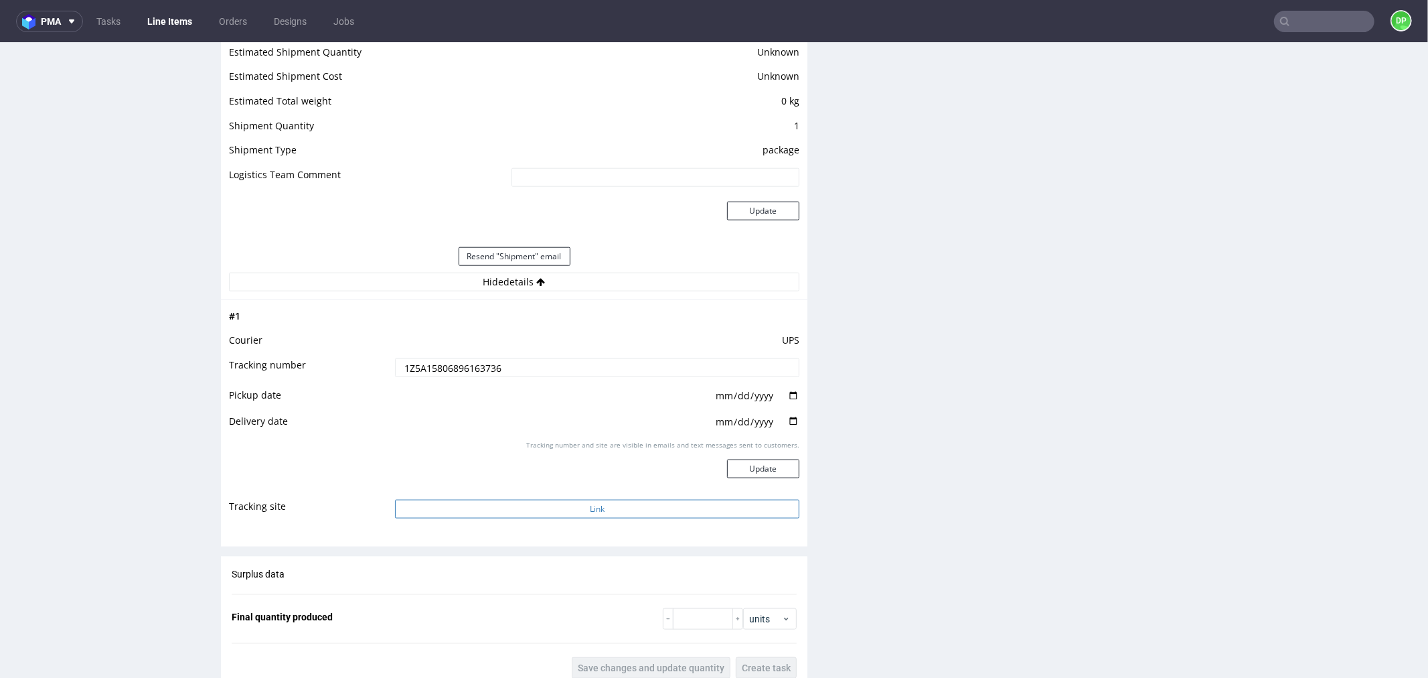
click at [507, 509] on button "Link" at bounding box center [597, 508] width 404 height 19
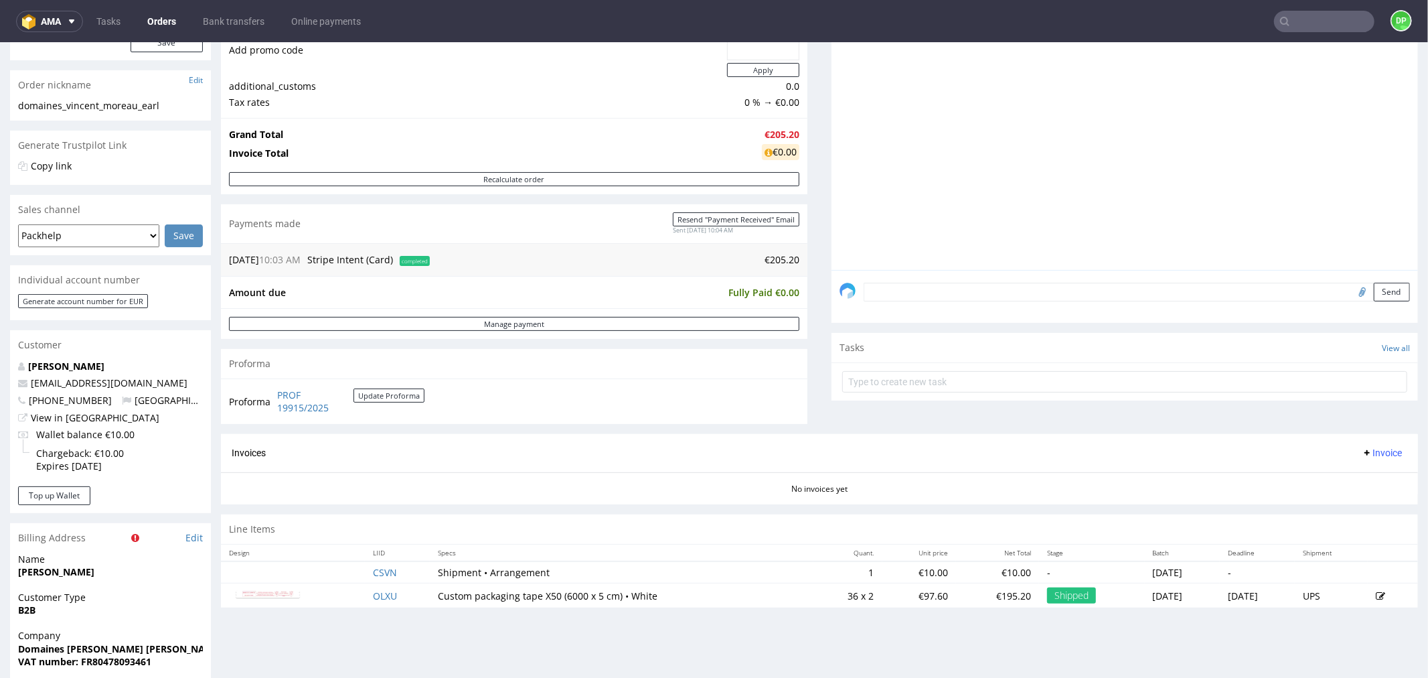
scroll to position [372, 0]
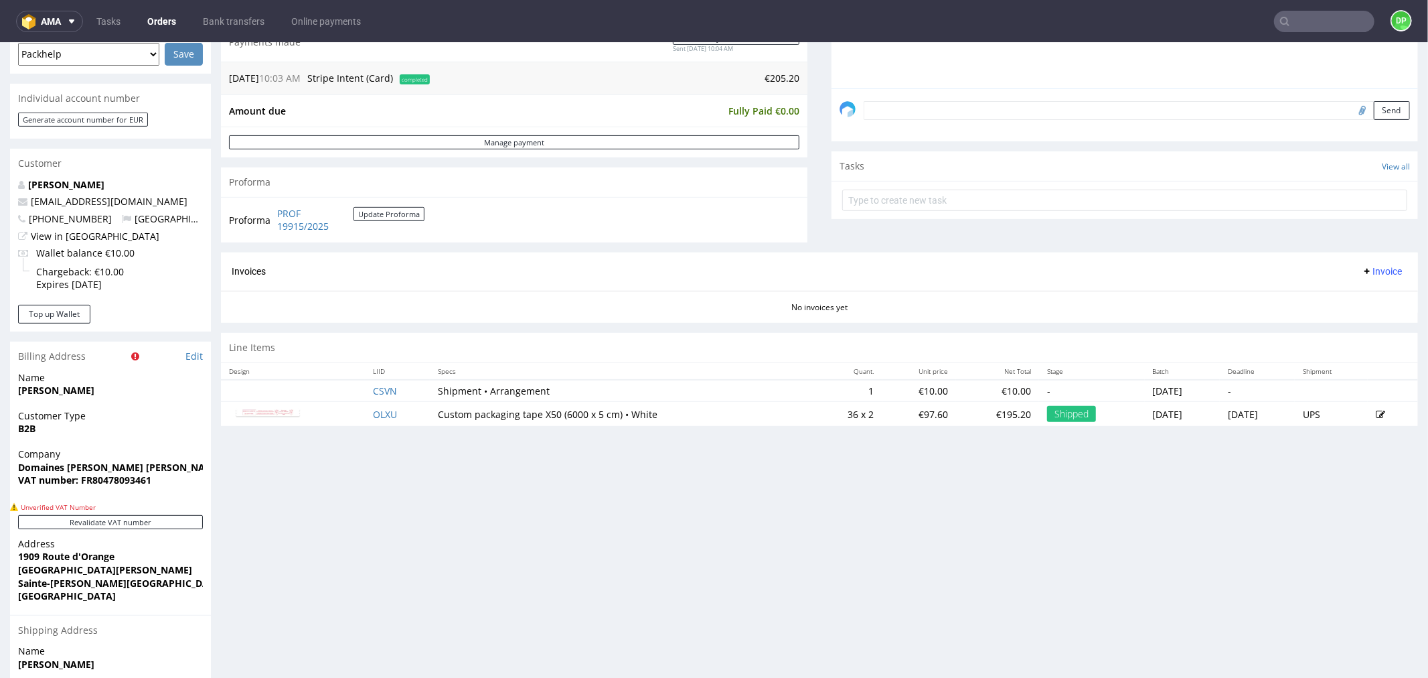
click at [1362, 272] on span "Invoice" at bounding box center [1382, 270] width 40 height 11
click at [1346, 299] on span "Generate" at bounding box center [1359, 299] width 65 height 13
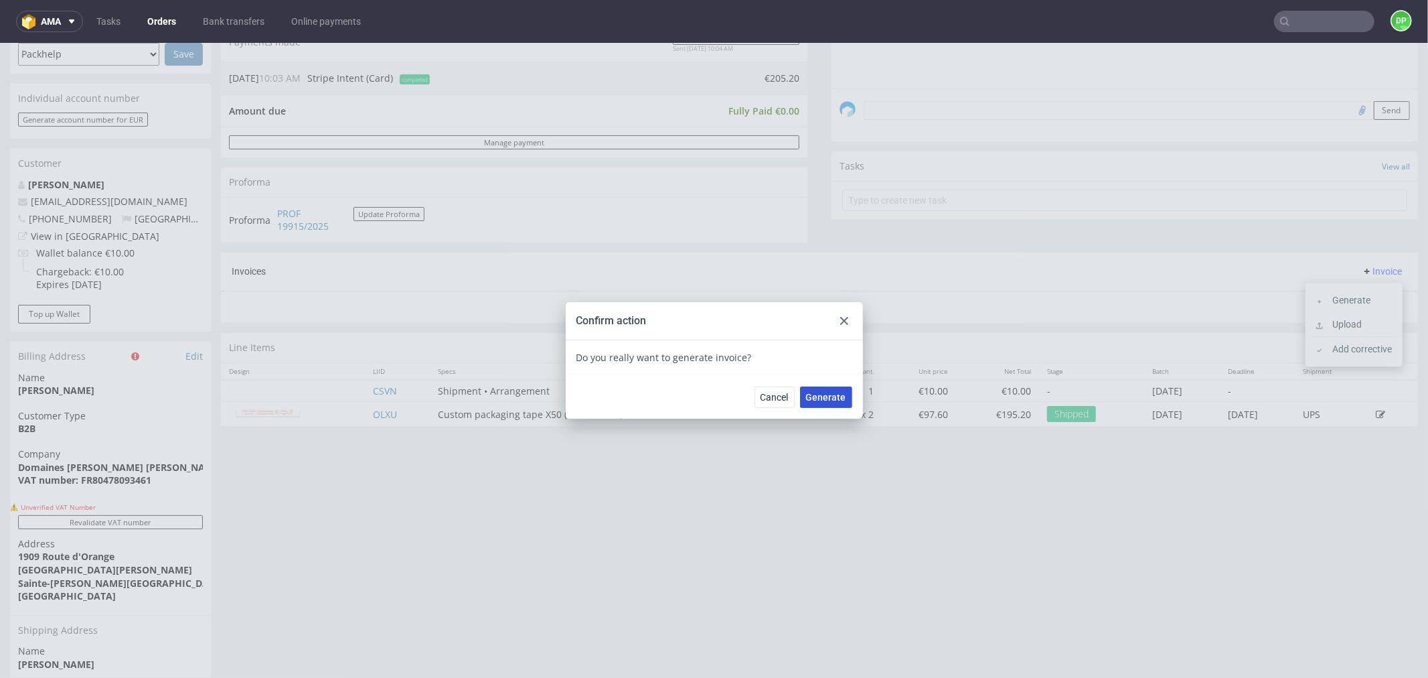
click at [811, 396] on span "Generate" at bounding box center [826, 396] width 40 height 9
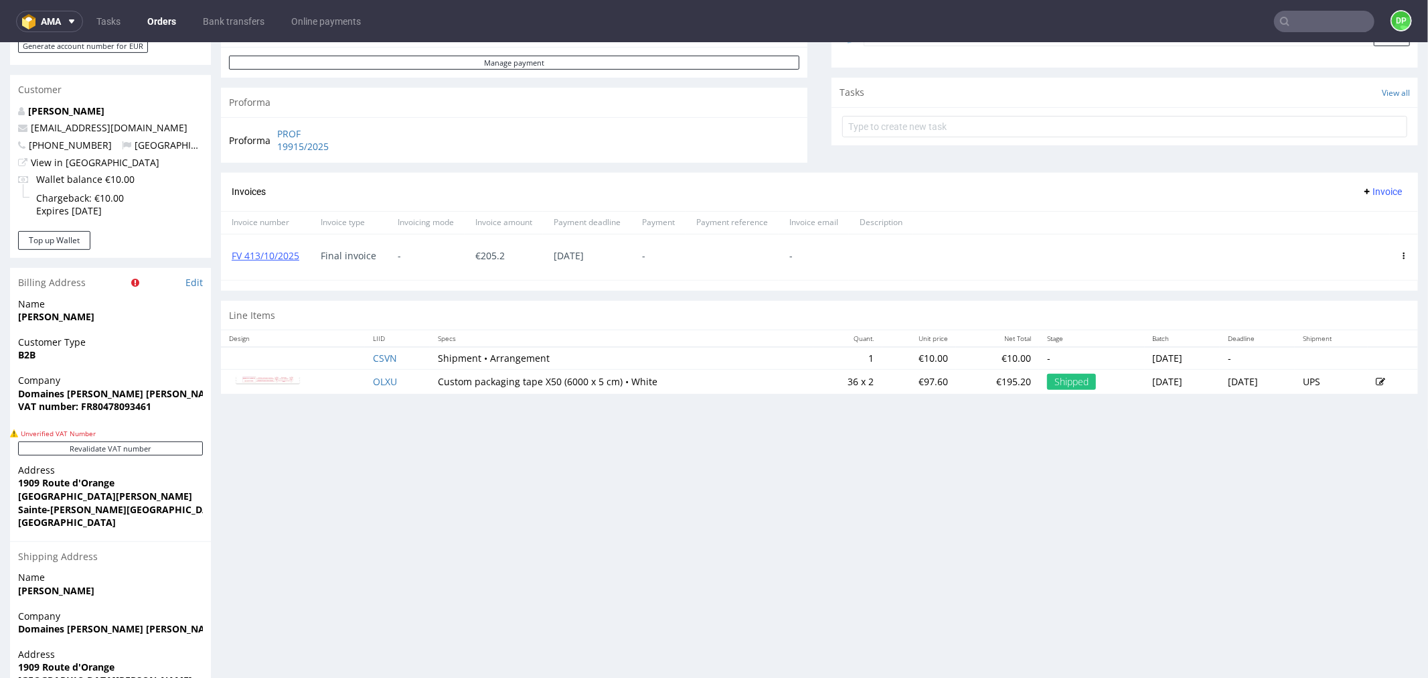
scroll to position [311, 0]
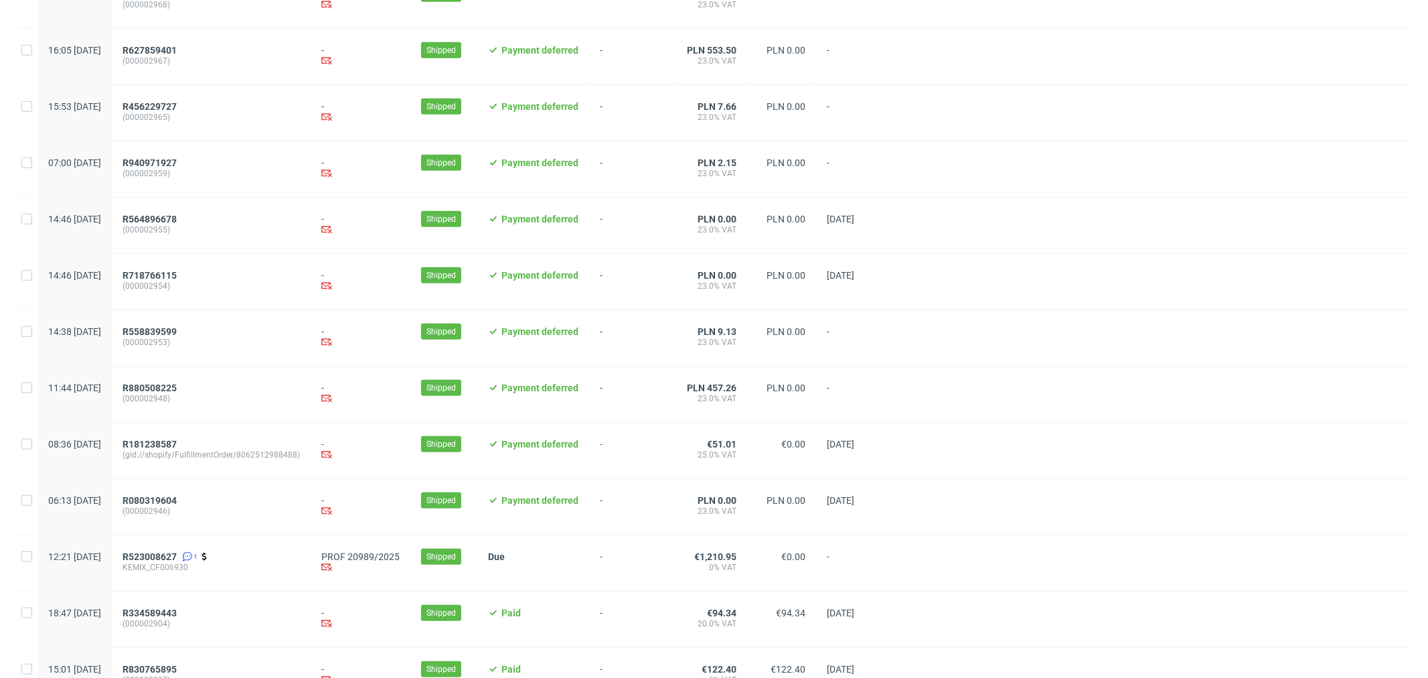
scroll to position [1249, 0]
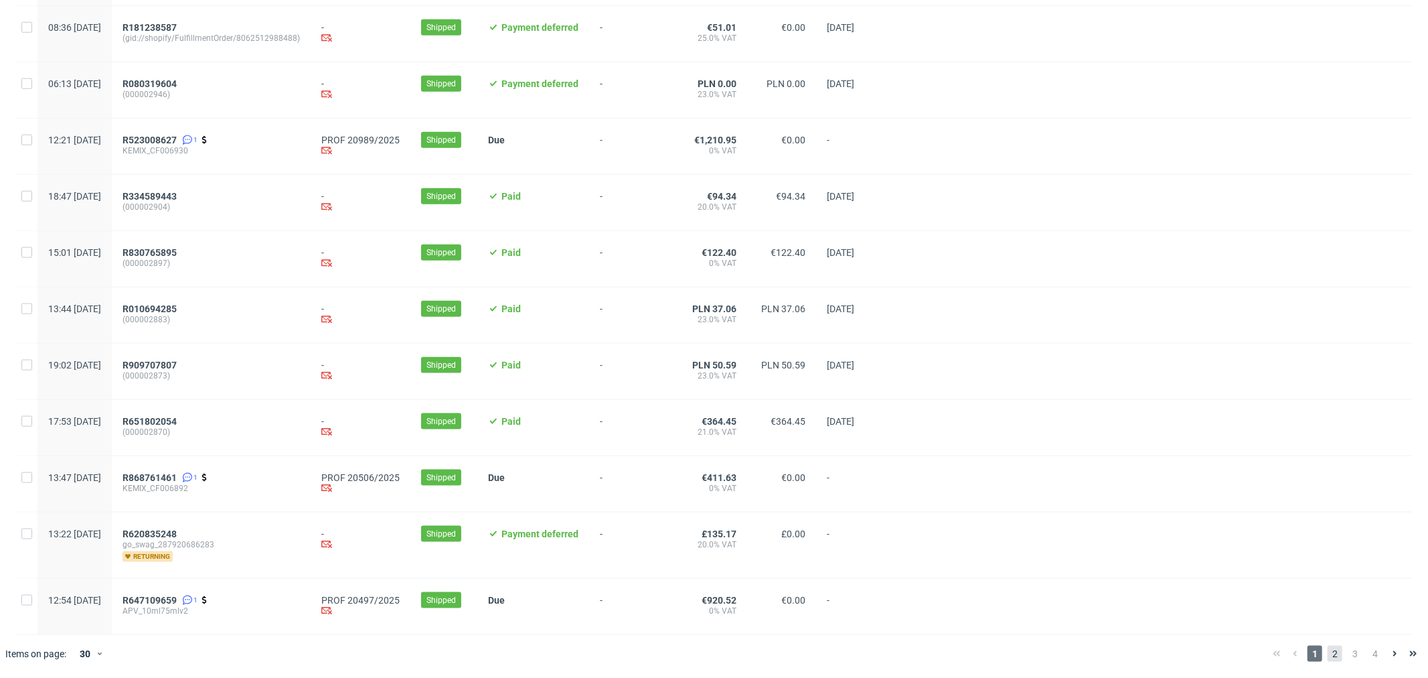
click at [1328, 655] on span "2" at bounding box center [1335, 654] width 15 height 16
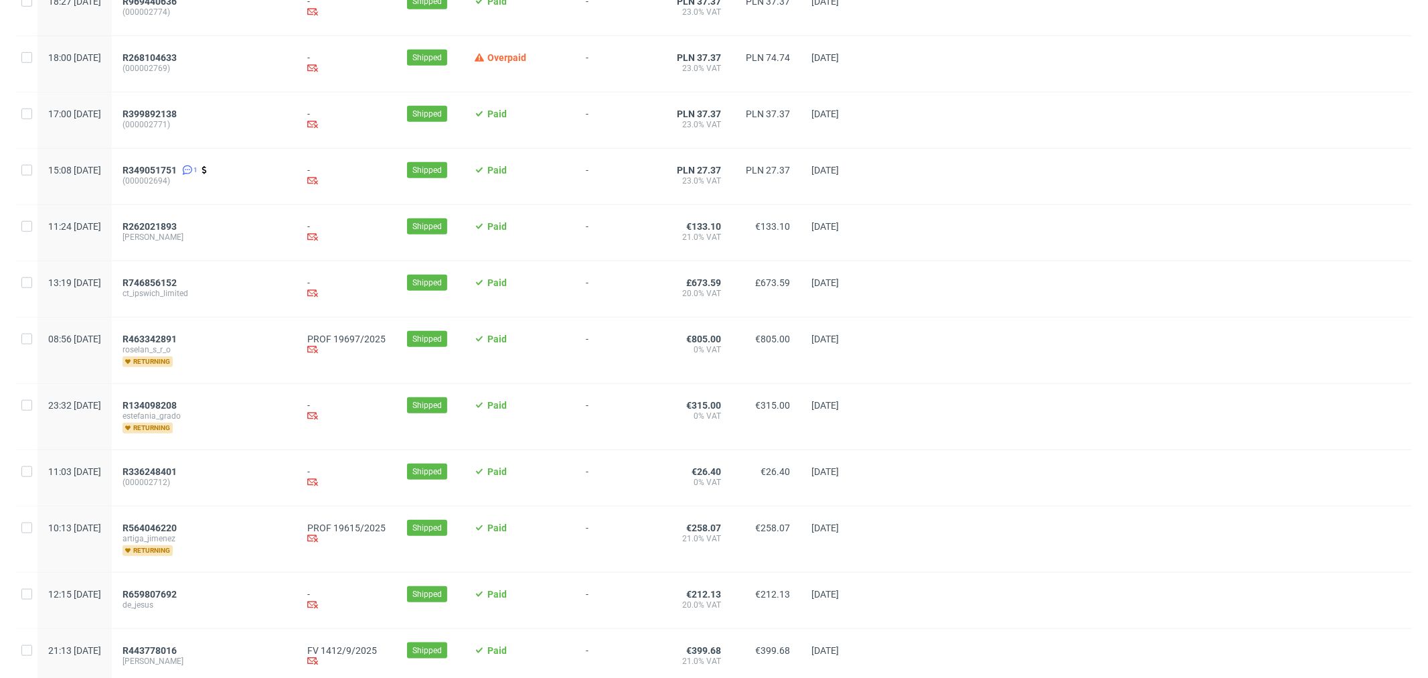
scroll to position [1041, 0]
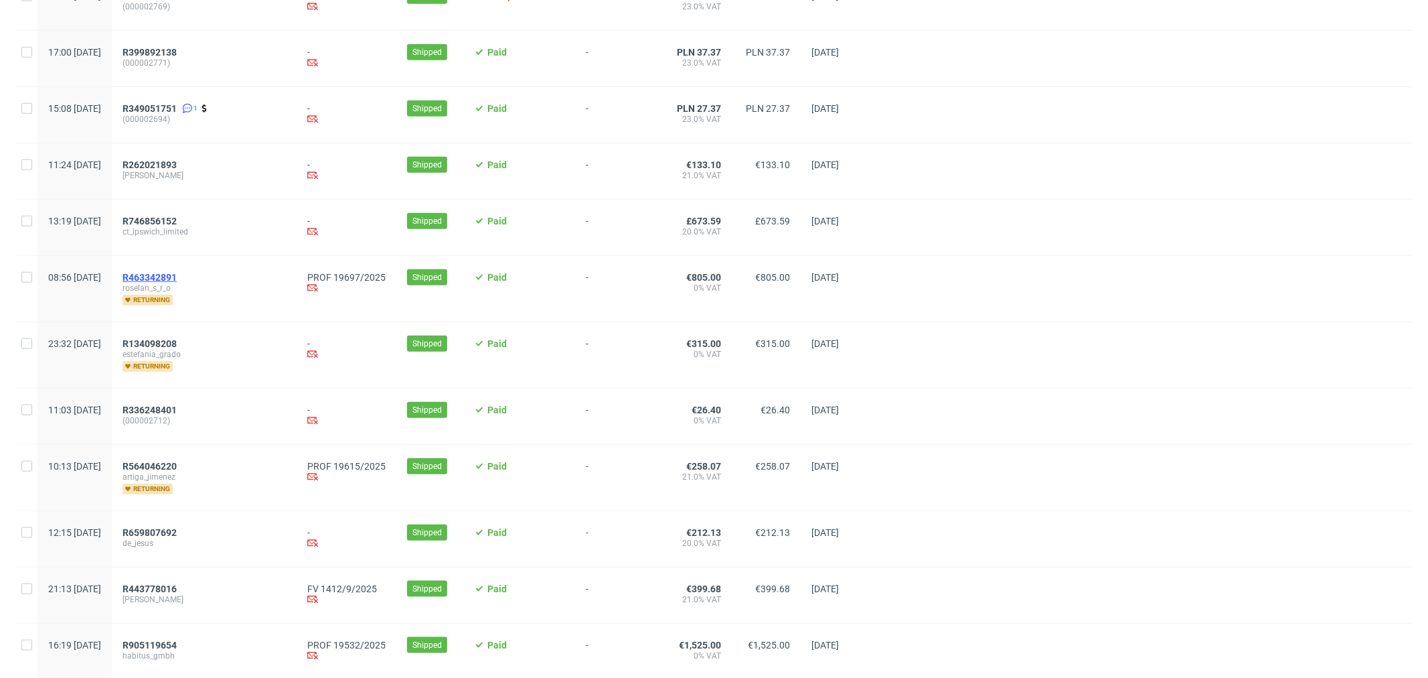
click at [177, 283] on span "R463342891" at bounding box center [150, 277] width 54 height 11
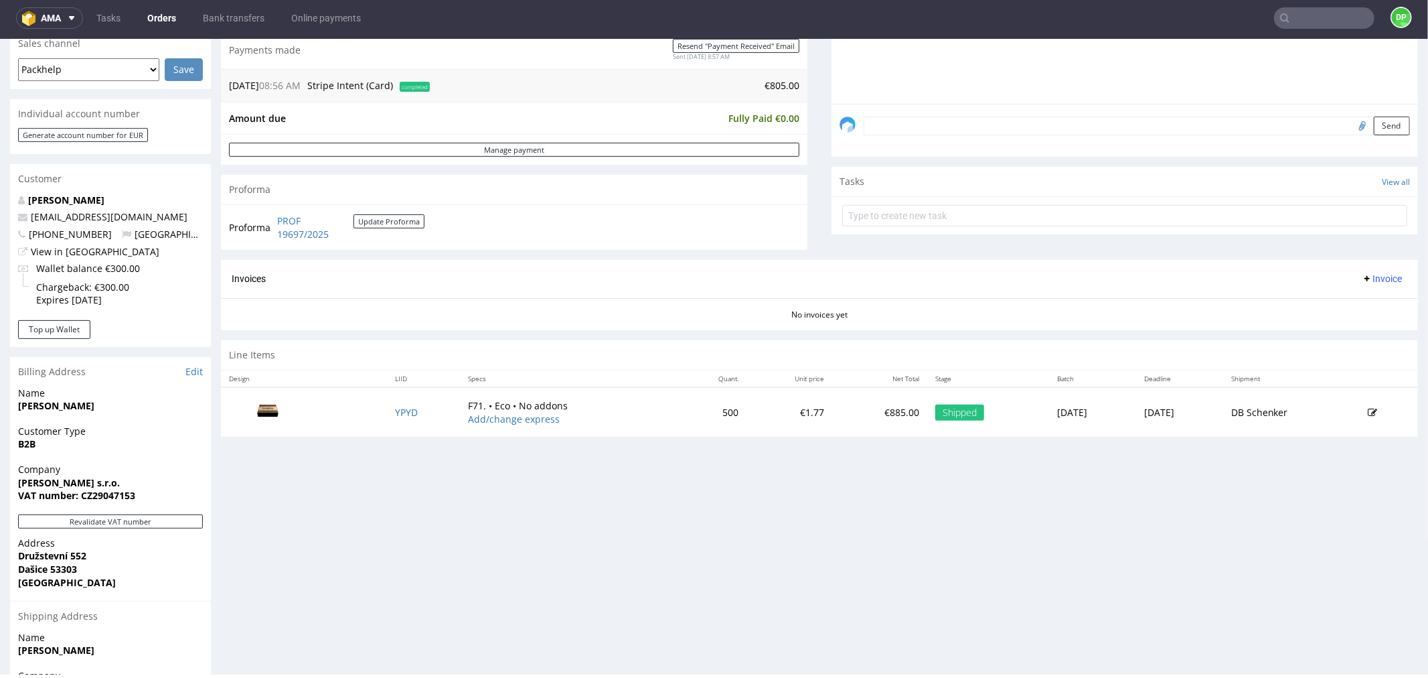
scroll to position [446, 0]
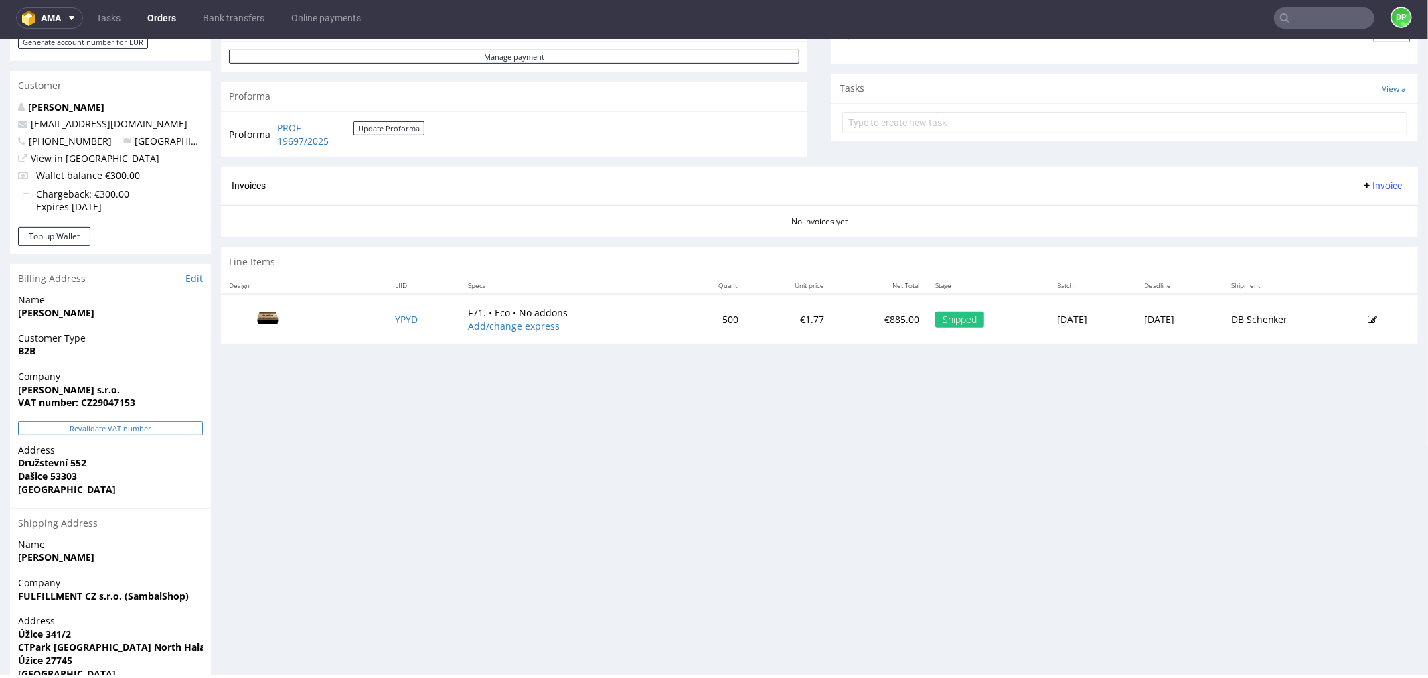
click at [161, 432] on button "Revalidate VAT number" at bounding box center [110, 428] width 185 height 14
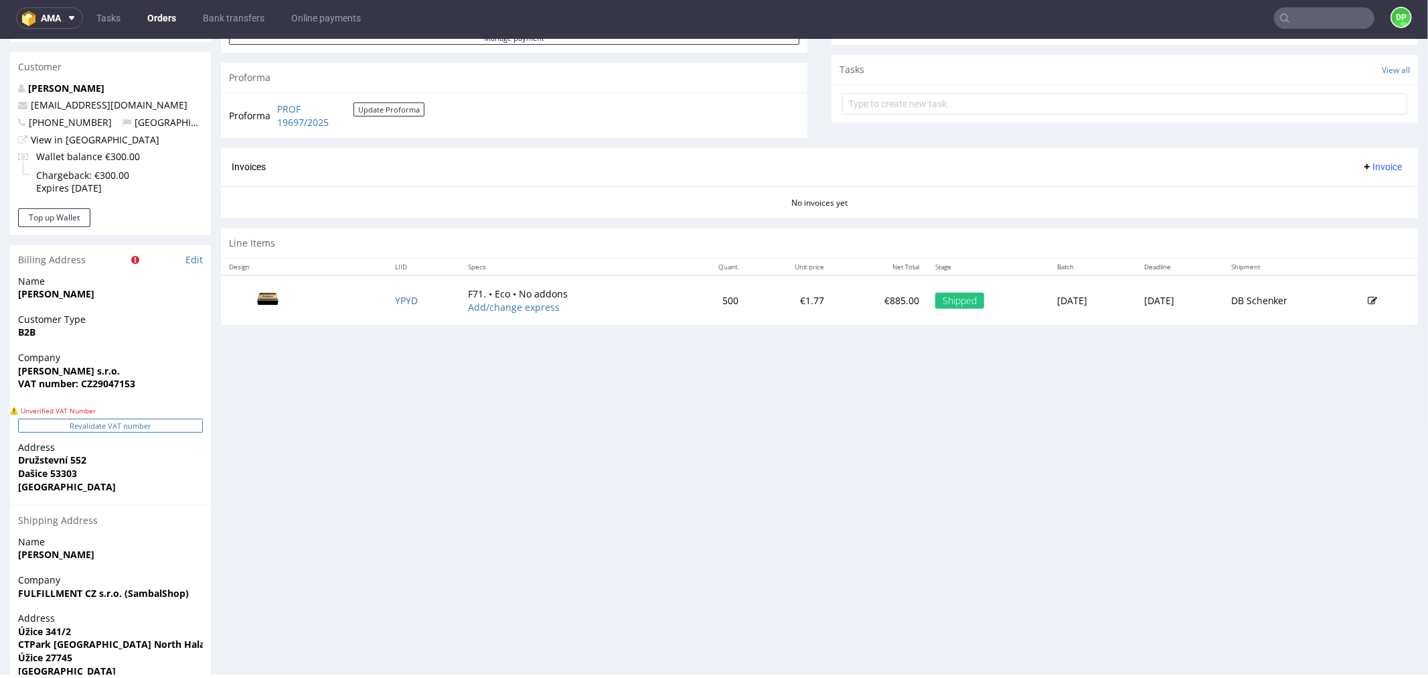
scroll to position [520, 0]
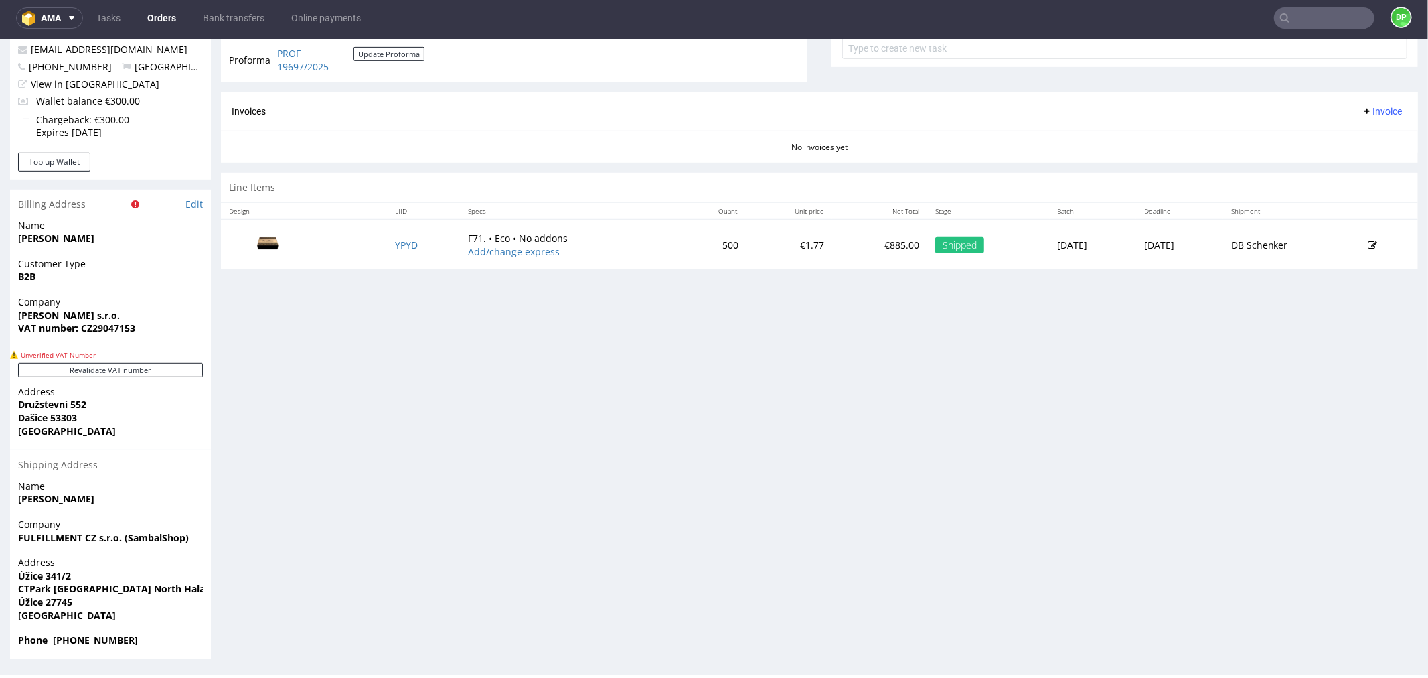
click at [117, 326] on strong "VAT number: CZ29047153" at bounding box center [76, 327] width 117 height 13
click at [117, 325] on strong "VAT number: CZ29047153" at bounding box center [76, 327] width 117 height 13
copy strong "CZ29047153"
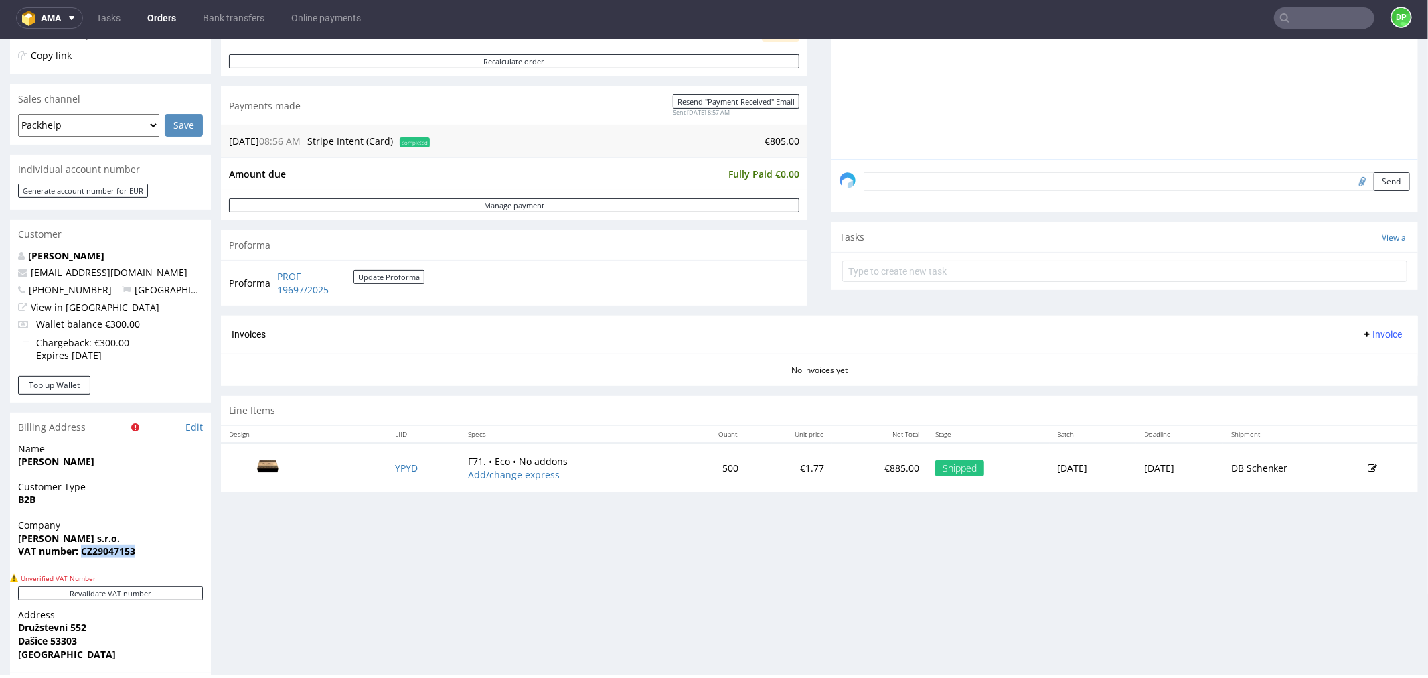
scroll to position [0, 0]
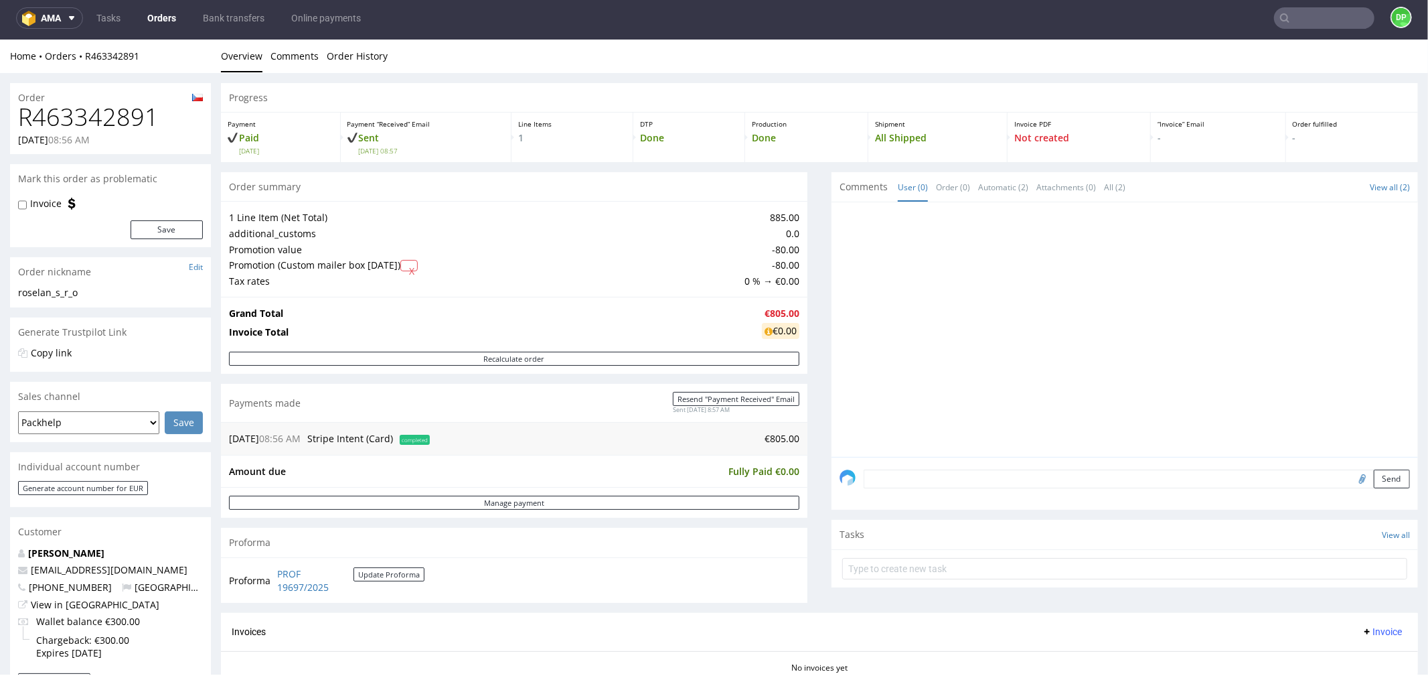
click at [1351, 476] on input "file" at bounding box center [1360, 477] width 19 height 17
type input "C:\fakepath\Zrzut ekranu 2025-10-08 102830.png"
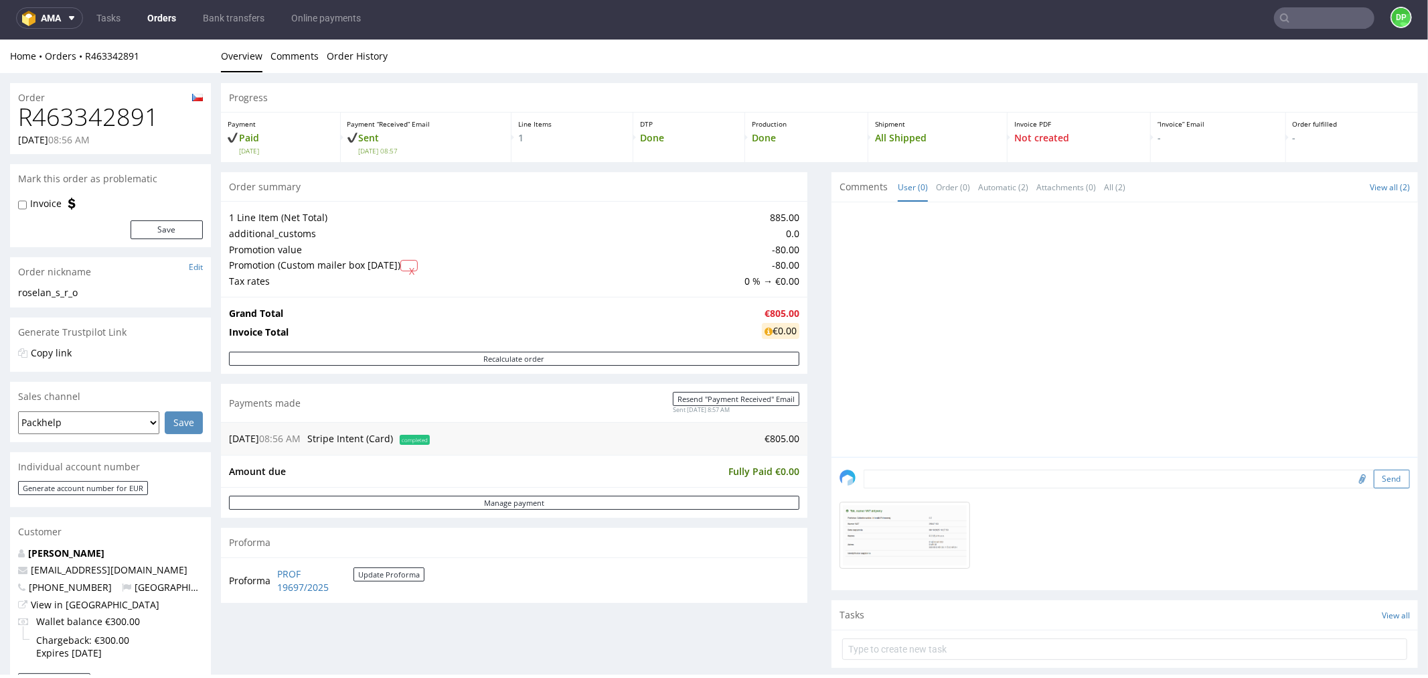
click at [1374, 481] on button "Send" at bounding box center [1392, 478] width 36 height 19
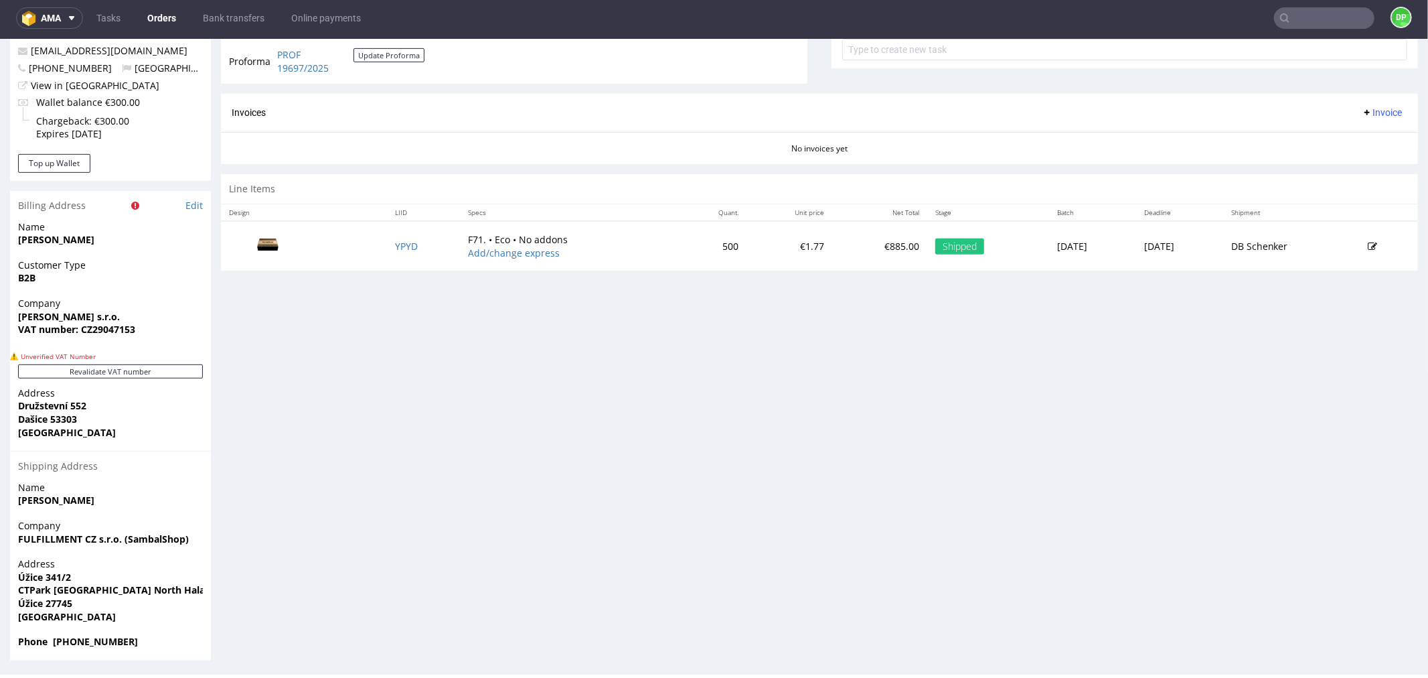
scroll to position [521, 0]
click at [1362, 113] on span "Invoice" at bounding box center [1382, 109] width 40 height 11
click at [678, 418] on div "Progress Payment Paid Tue 16 Sep Payment “Received” Email Sent Tue 16 Sep 08:57…" at bounding box center [819, 109] width 1197 height 1096
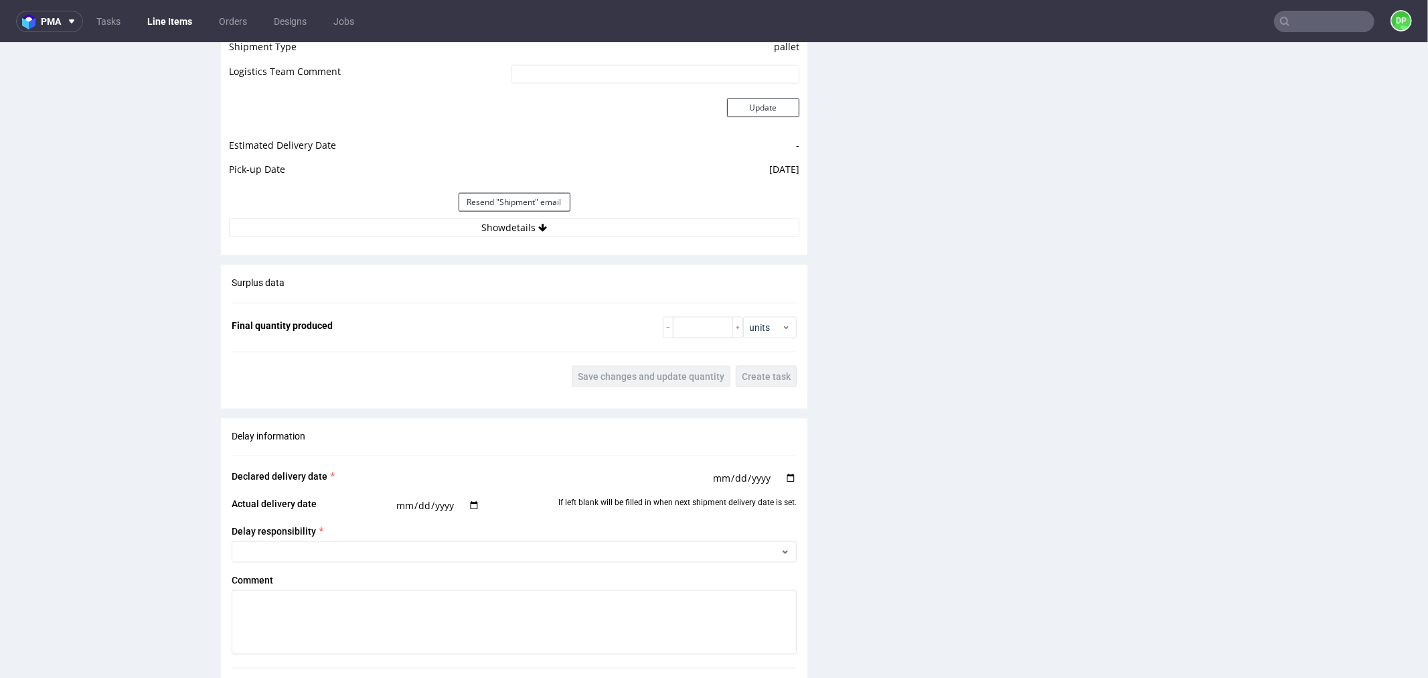
scroll to position [1357, 0]
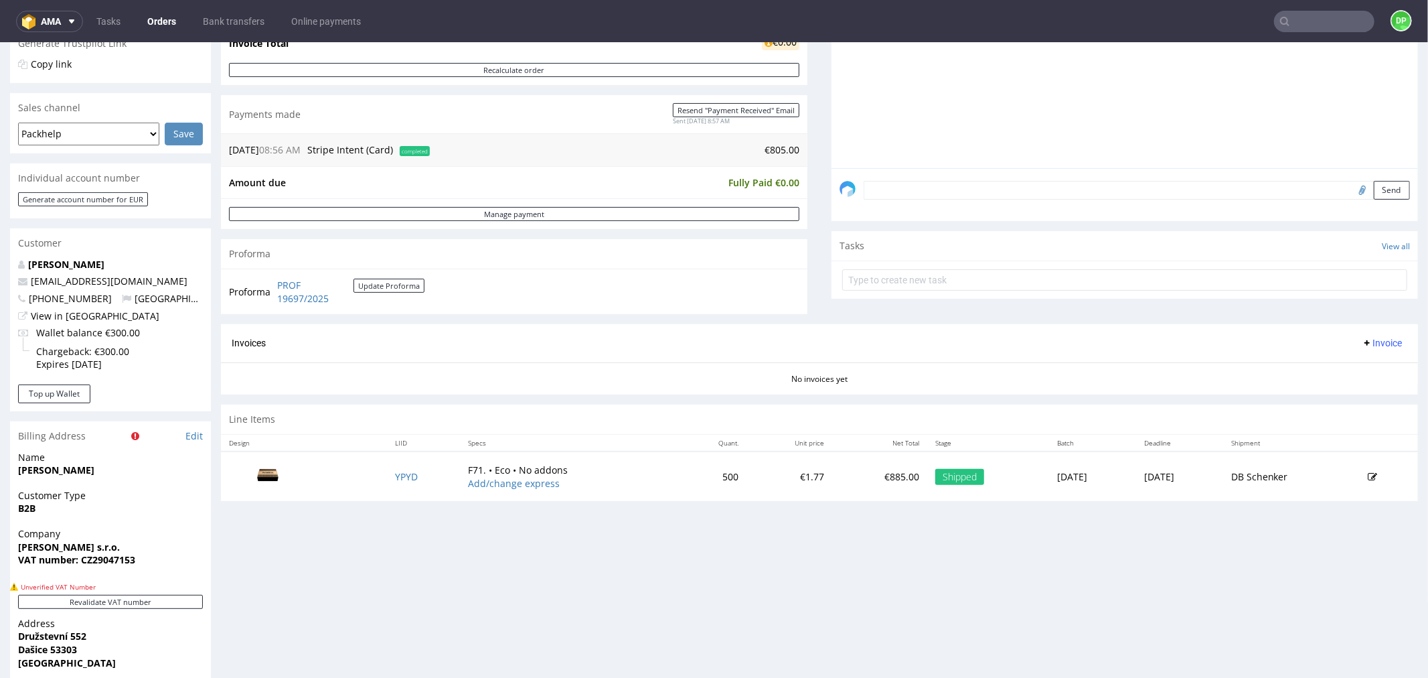
scroll to position [297, 0]
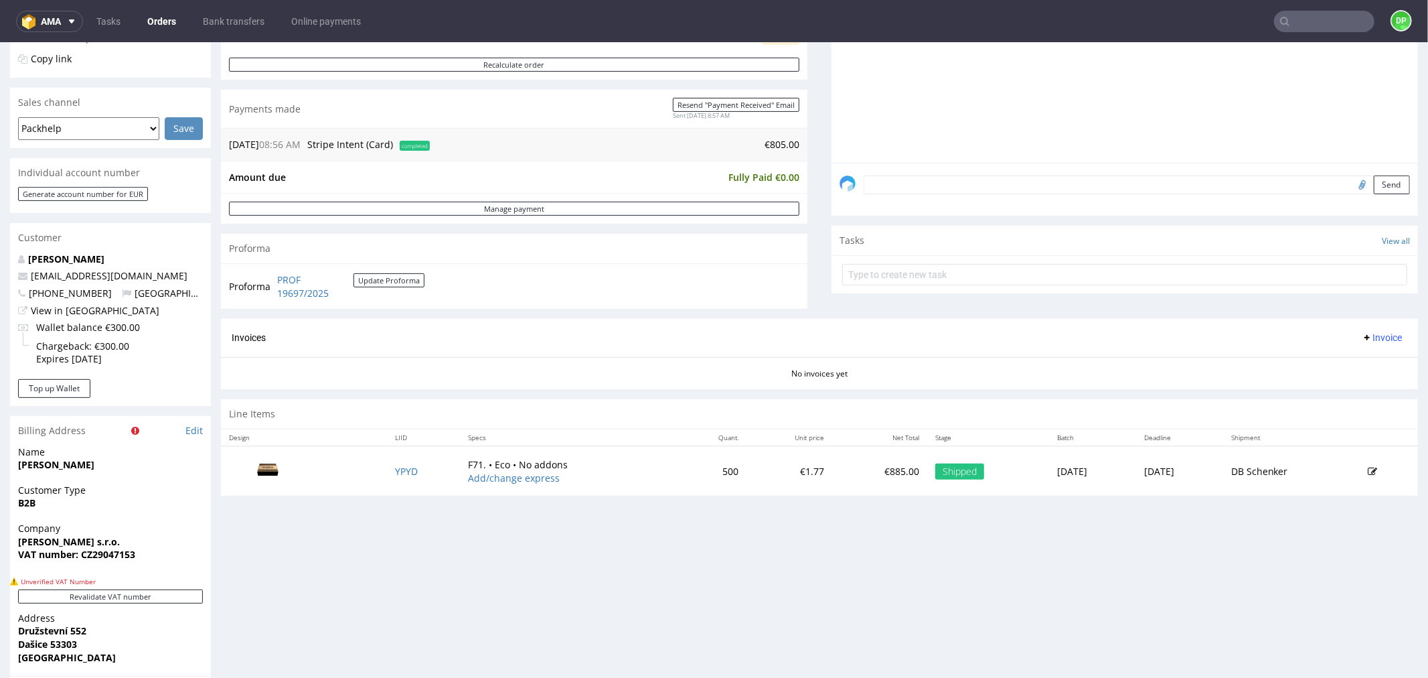
click at [1362, 337] on span "Invoice" at bounding box center [1382, 336] width 40 height 11
click at [1333, 359] on span "Generate" at bounding box center [1359, 365] width 65 height 13
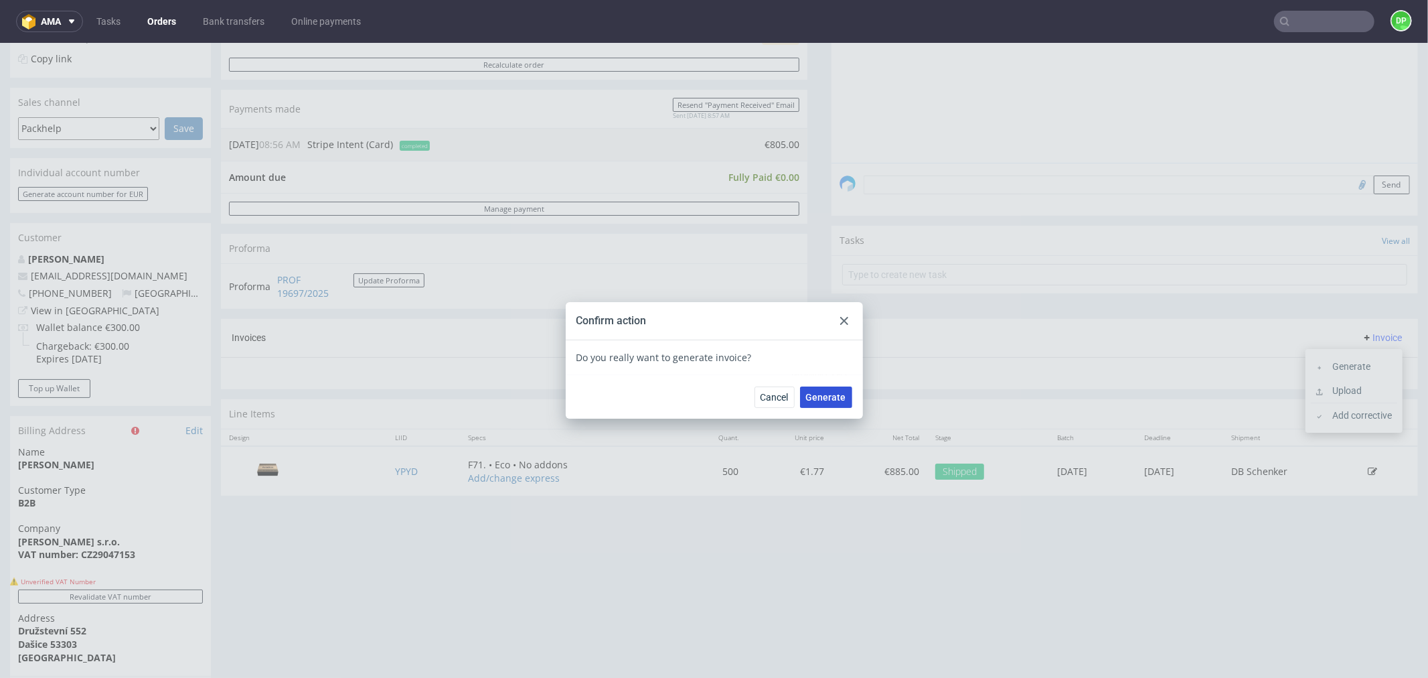
click at [827, 396] on span "Generate" at bounding box center [826, 396] width 40 height 9
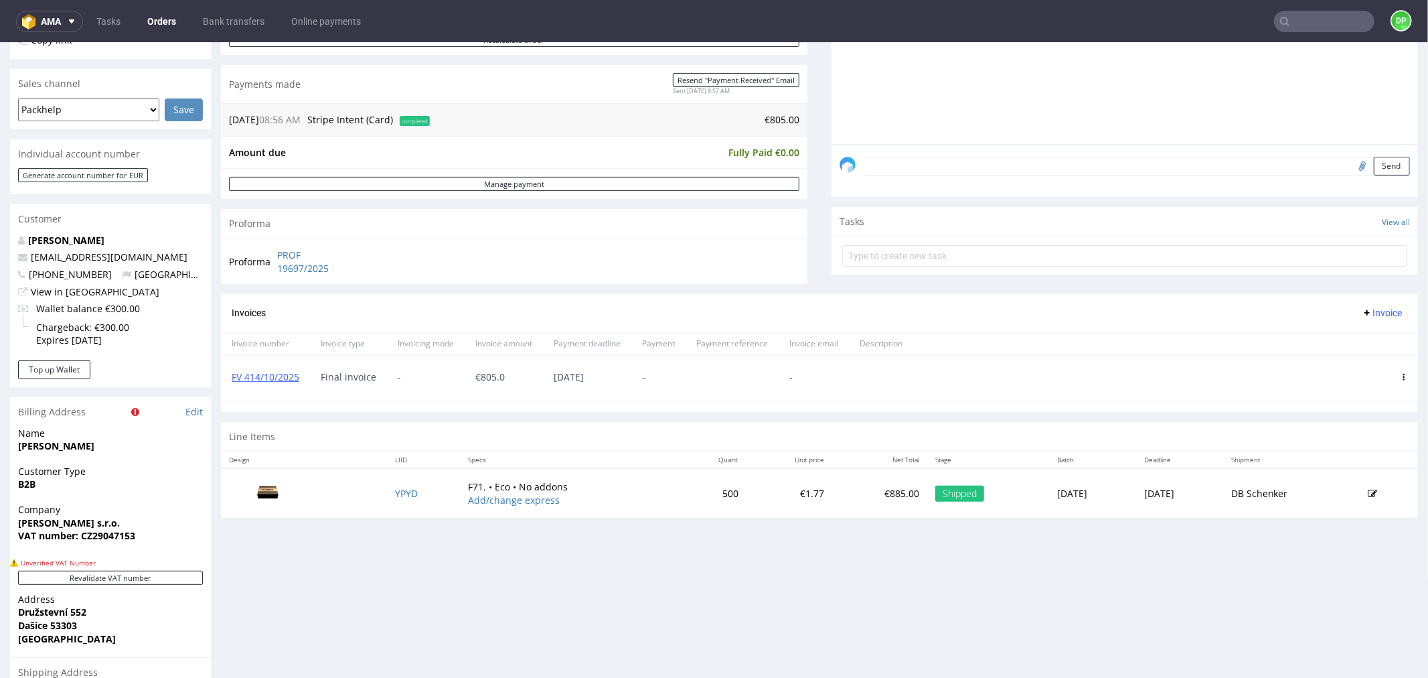
scroll to position [372, 0]
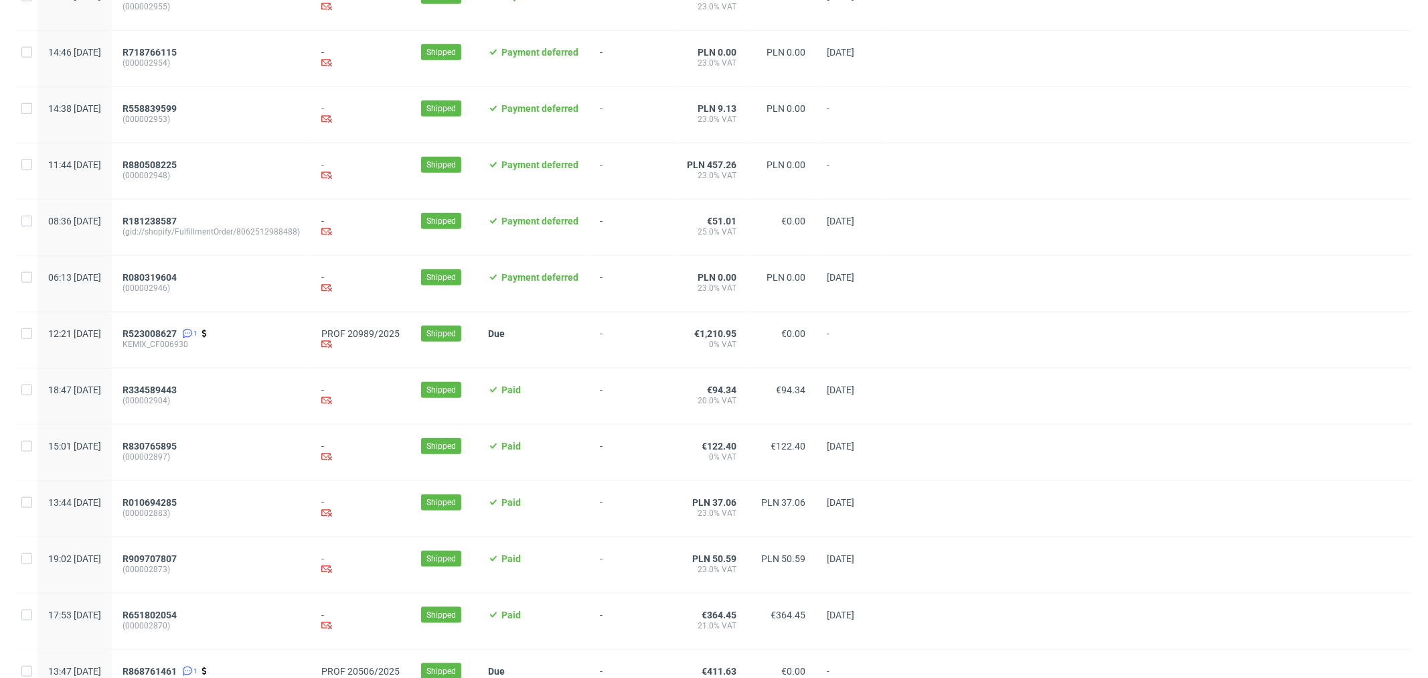
scroll to position [1249, 0]
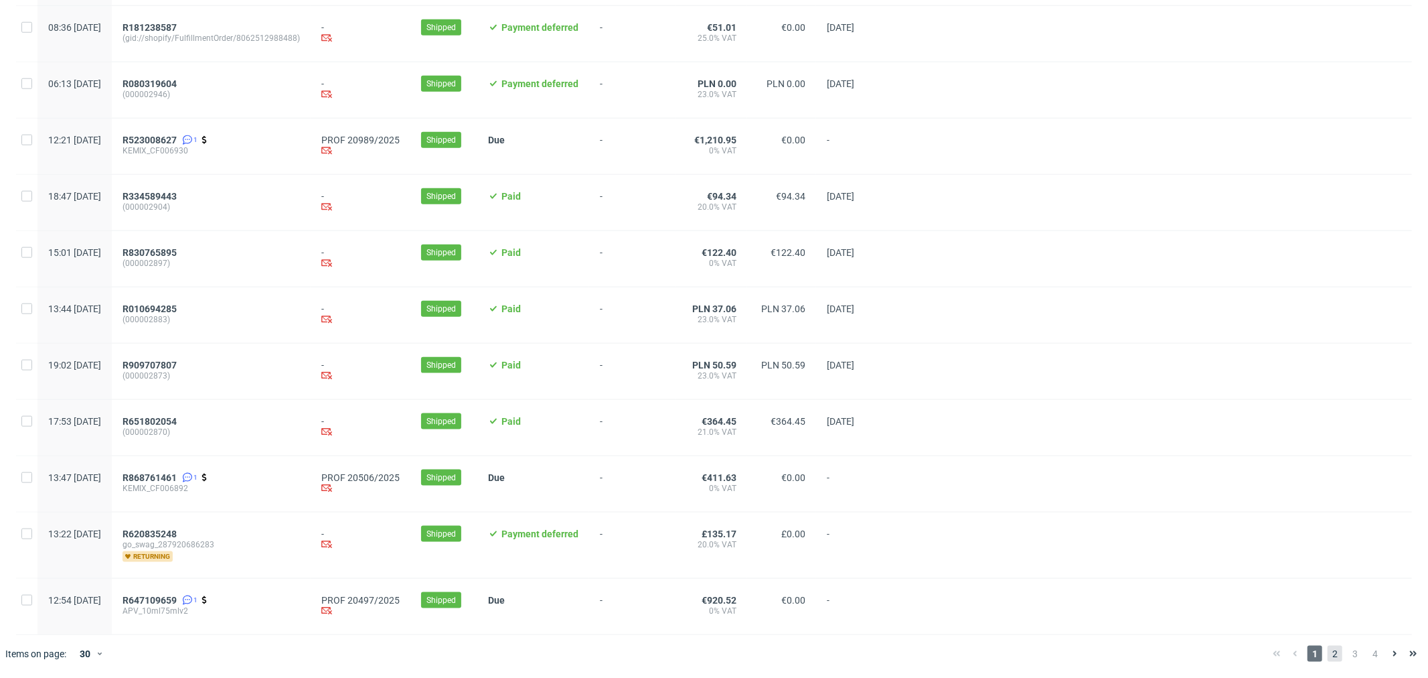
click at [1328, 651] on span "2" at bounding box center [1335, 654] width 15 height 16
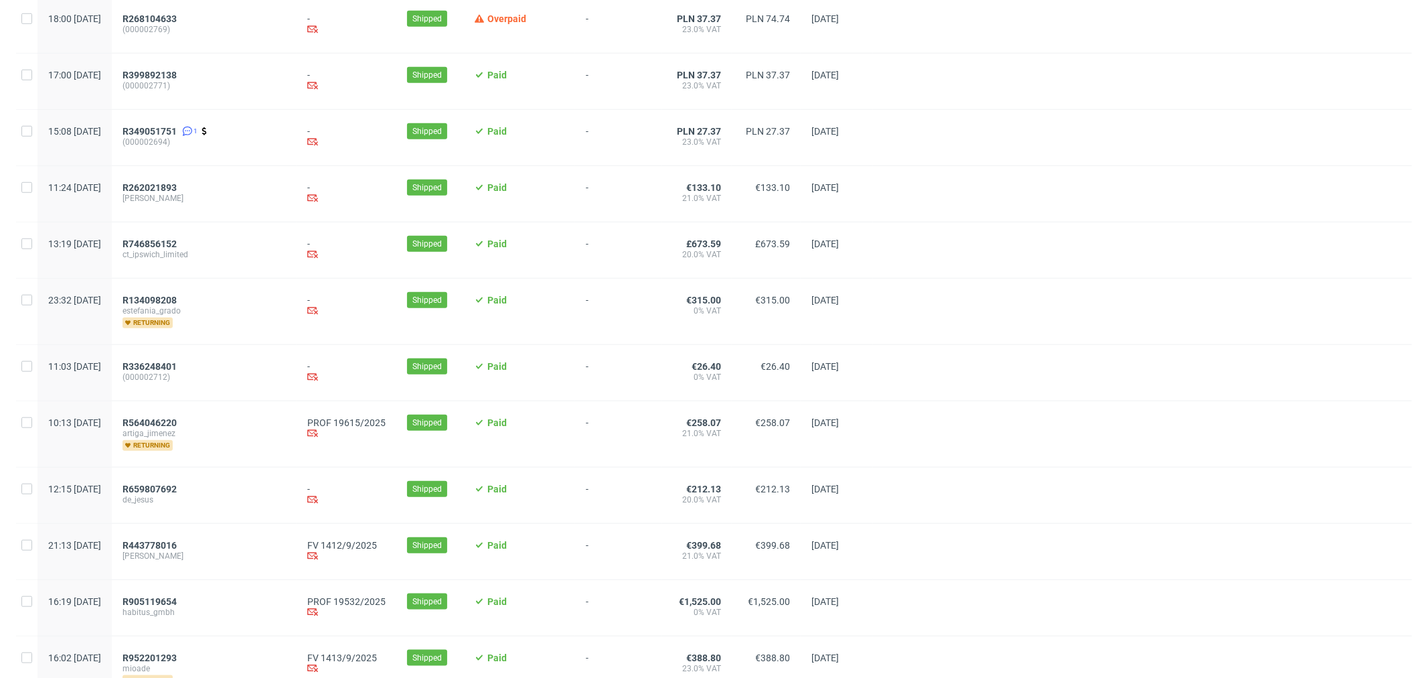
scroll to position [1041, 0]
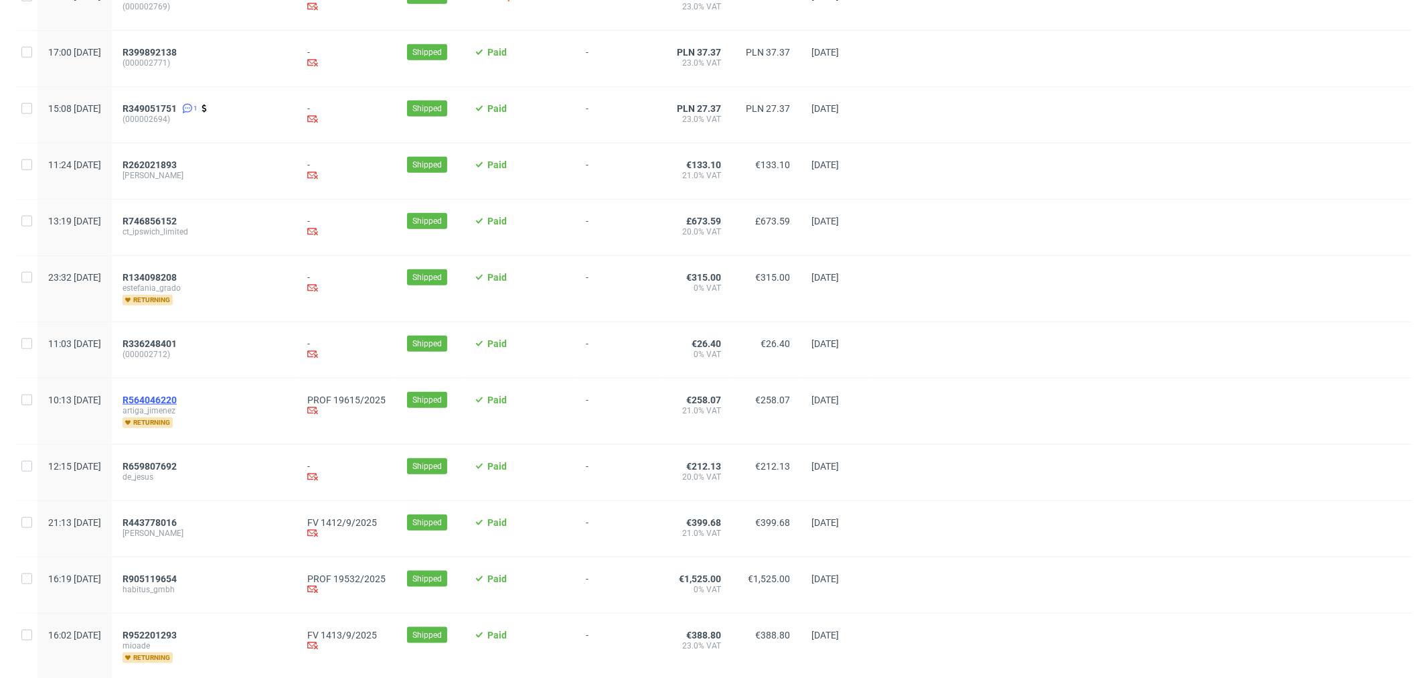
click at [177, 405] on span "R564046220" at bounding box center [150, 399] width 54 height 11
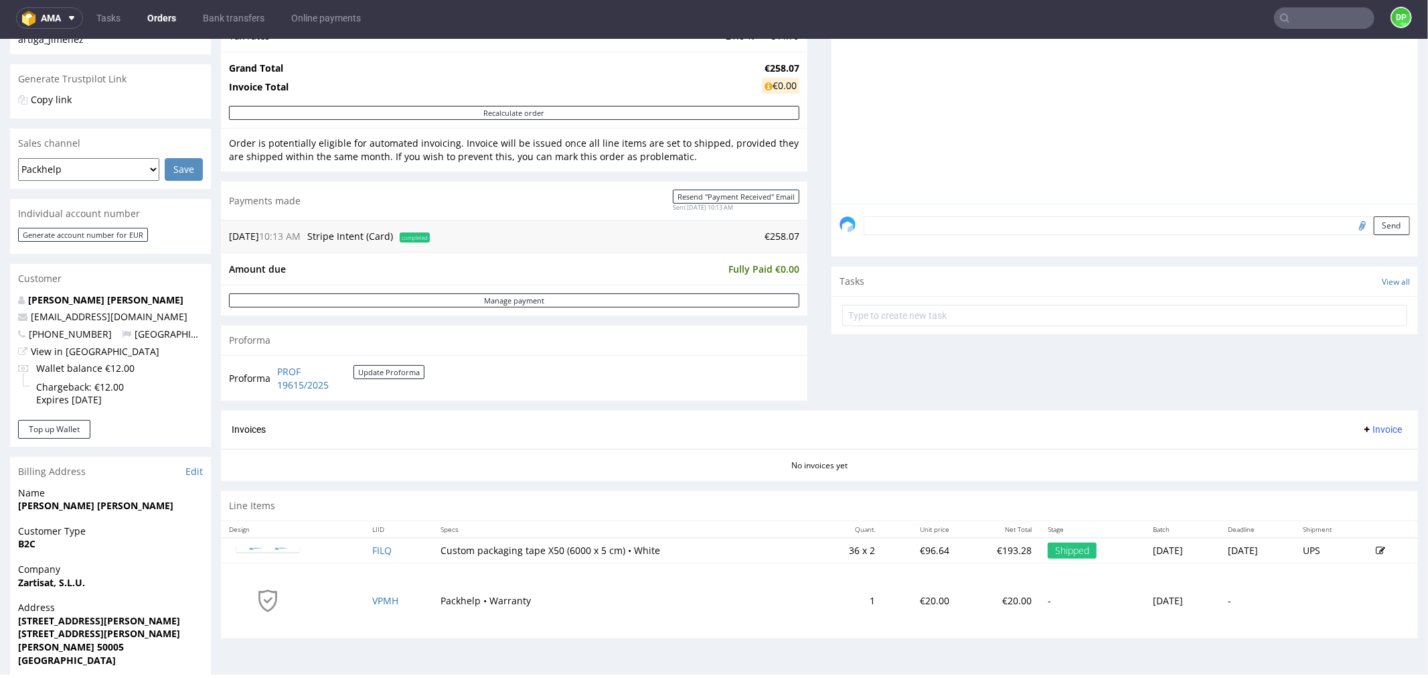
scroll to position [372, 0]
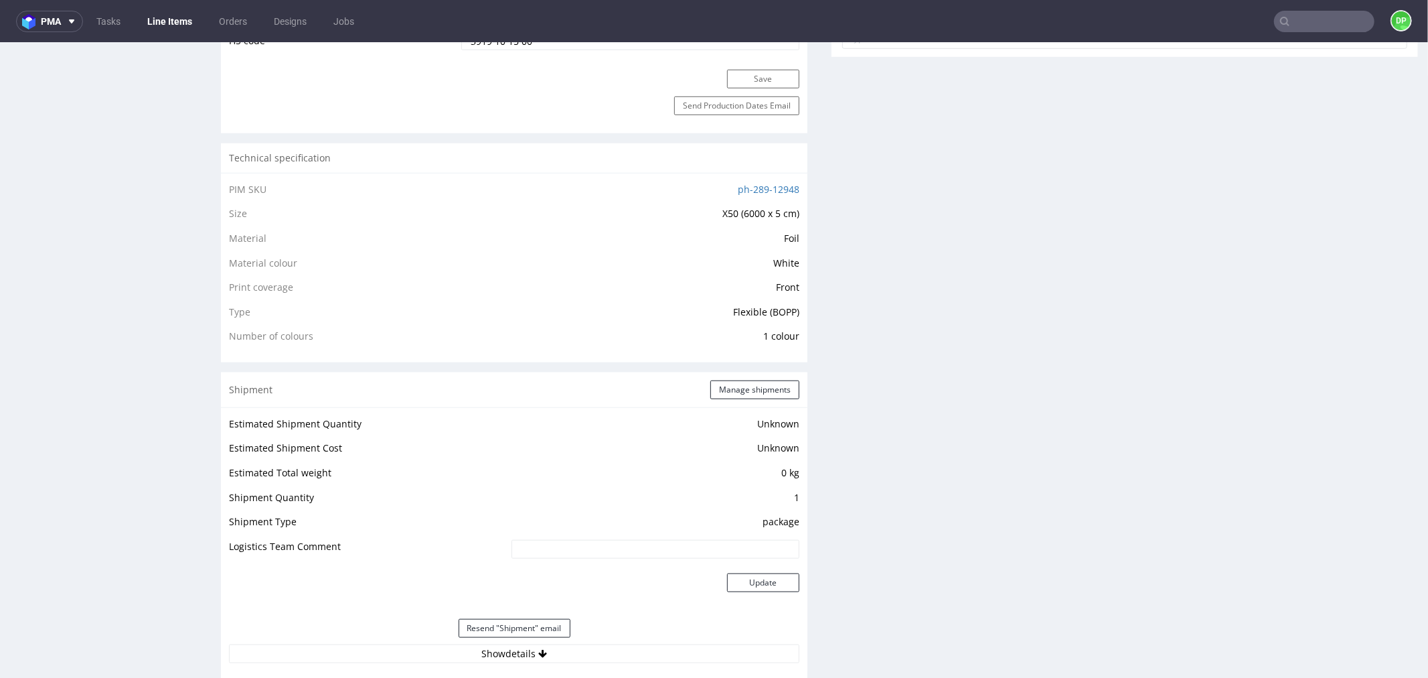
scroll to position [1264, 0]
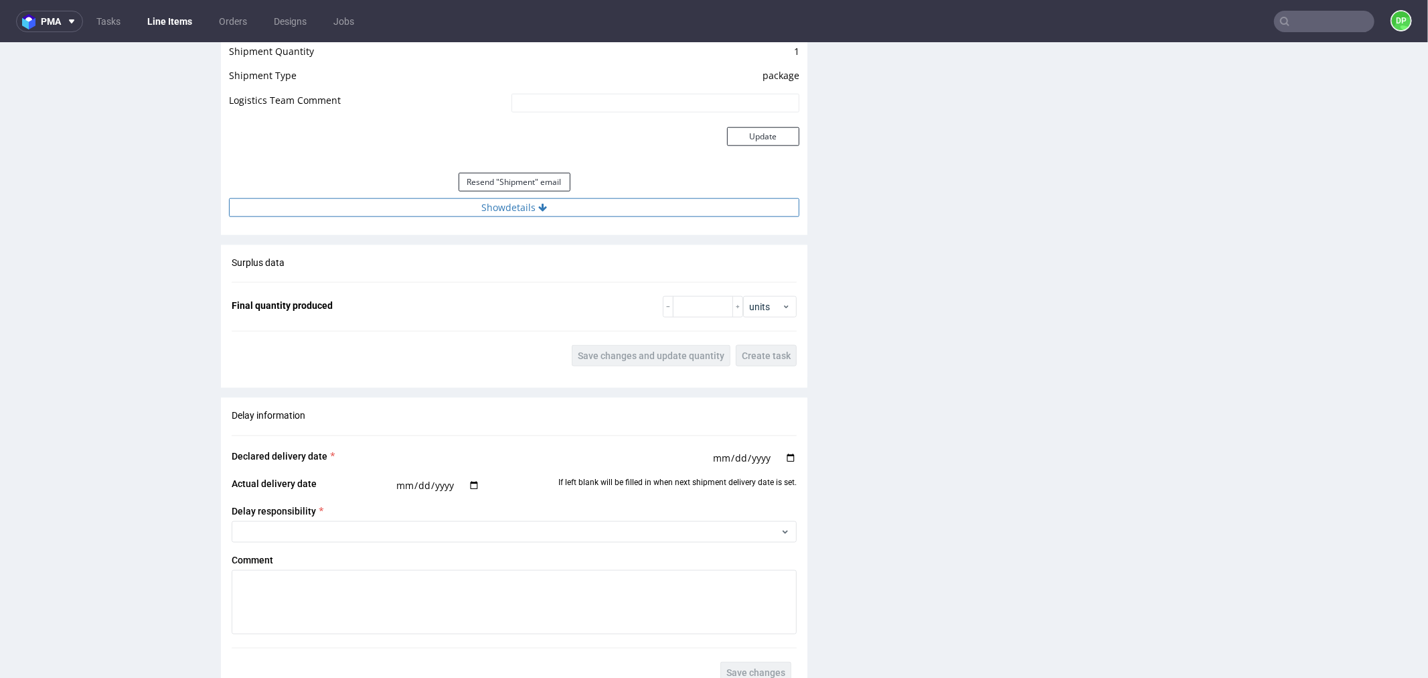
click at [575, 210] on button "Show details" at bounding box center [514, 207] width 571 height 19
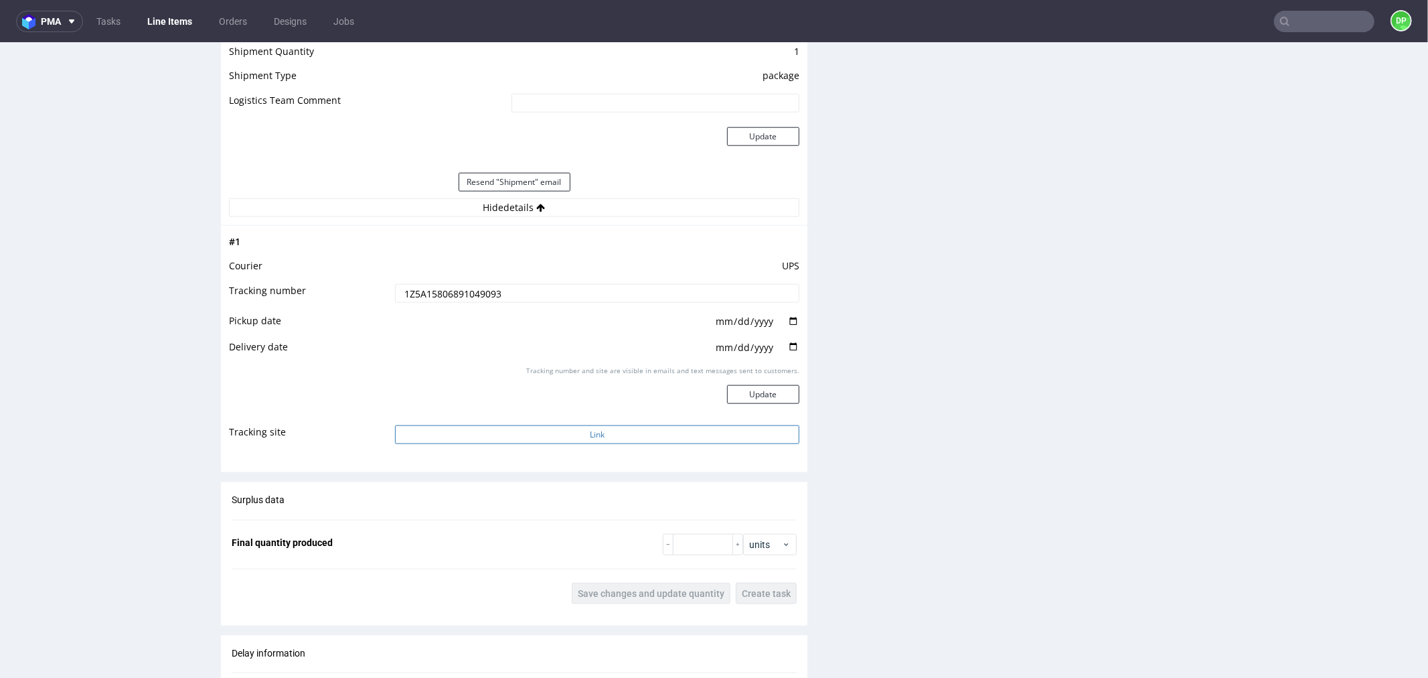
click at [505, 431] on button "Link" at bounding box center [597, 434] width 404 height 19
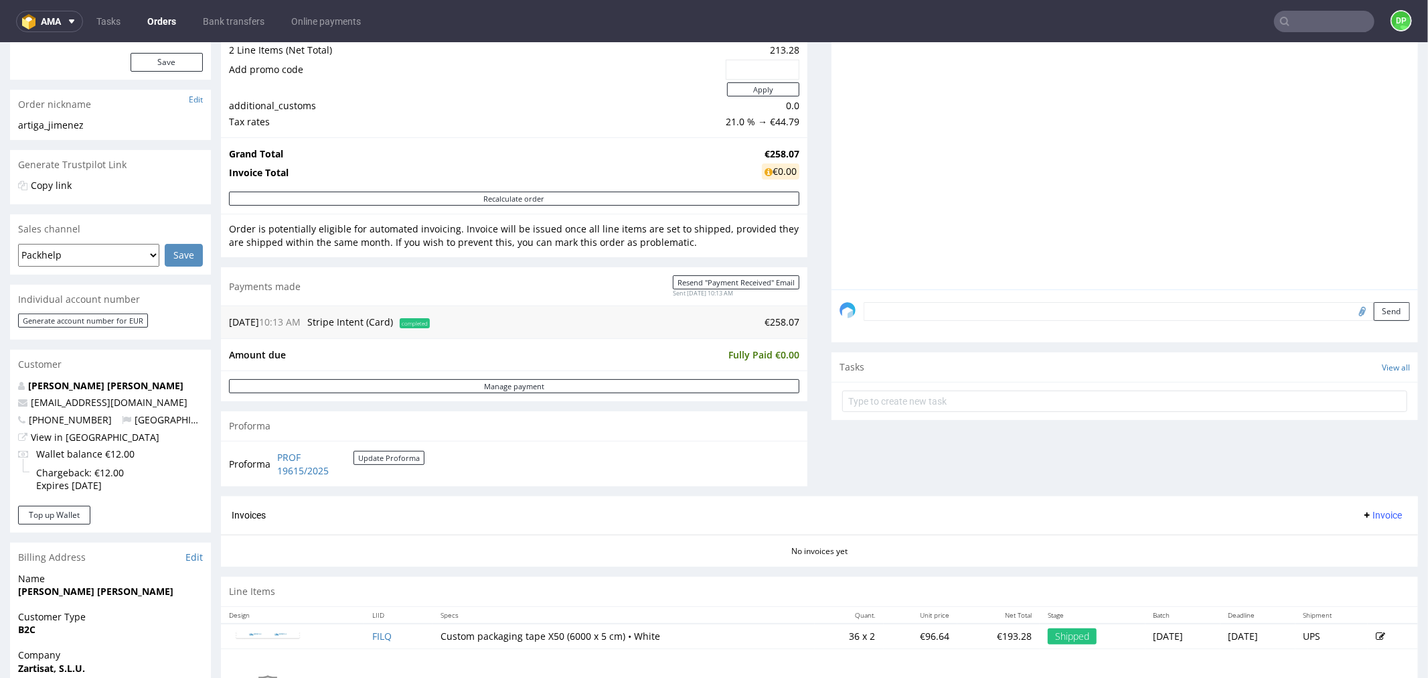
scroll to position [223, 0]
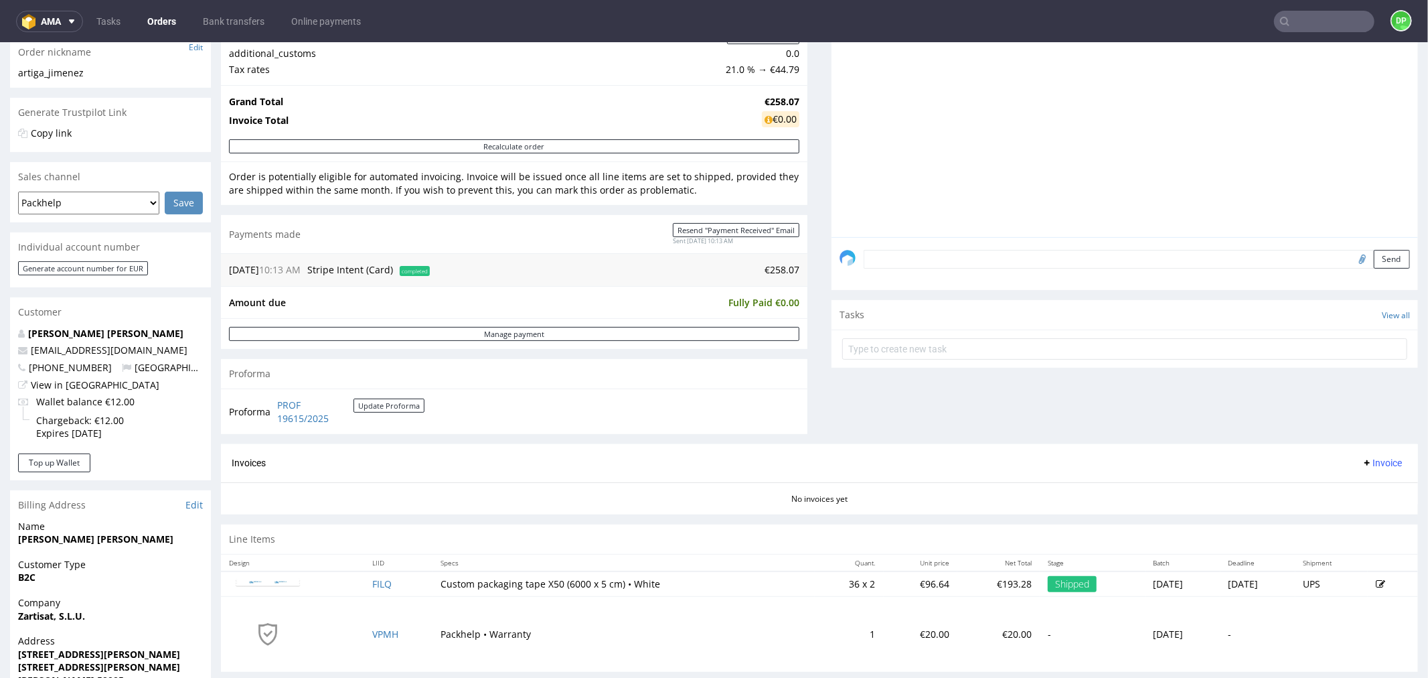
click at [1362, 457] on span "Invoice" at bounding box center [1382, 462] width 40 height 11
click at [1327, 479] on li "Generate" at bounding box center [1354, 491] width 86 height 24
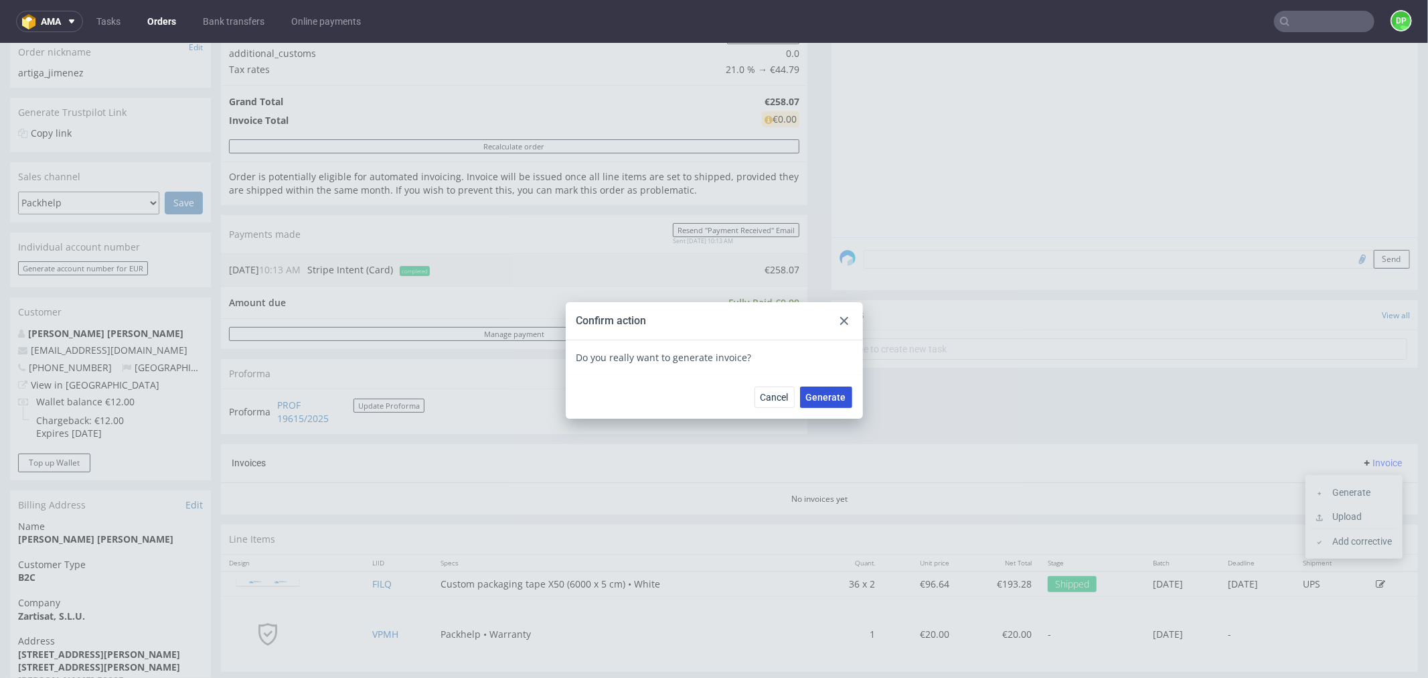
drag, startPoint x: 818, startPoint y: 391, endPoint x: 811, endPoint y: 384, distance: 10.0
click at [817, 392] on span "Generate" at bounding box center [826, 396] width 40 height 9
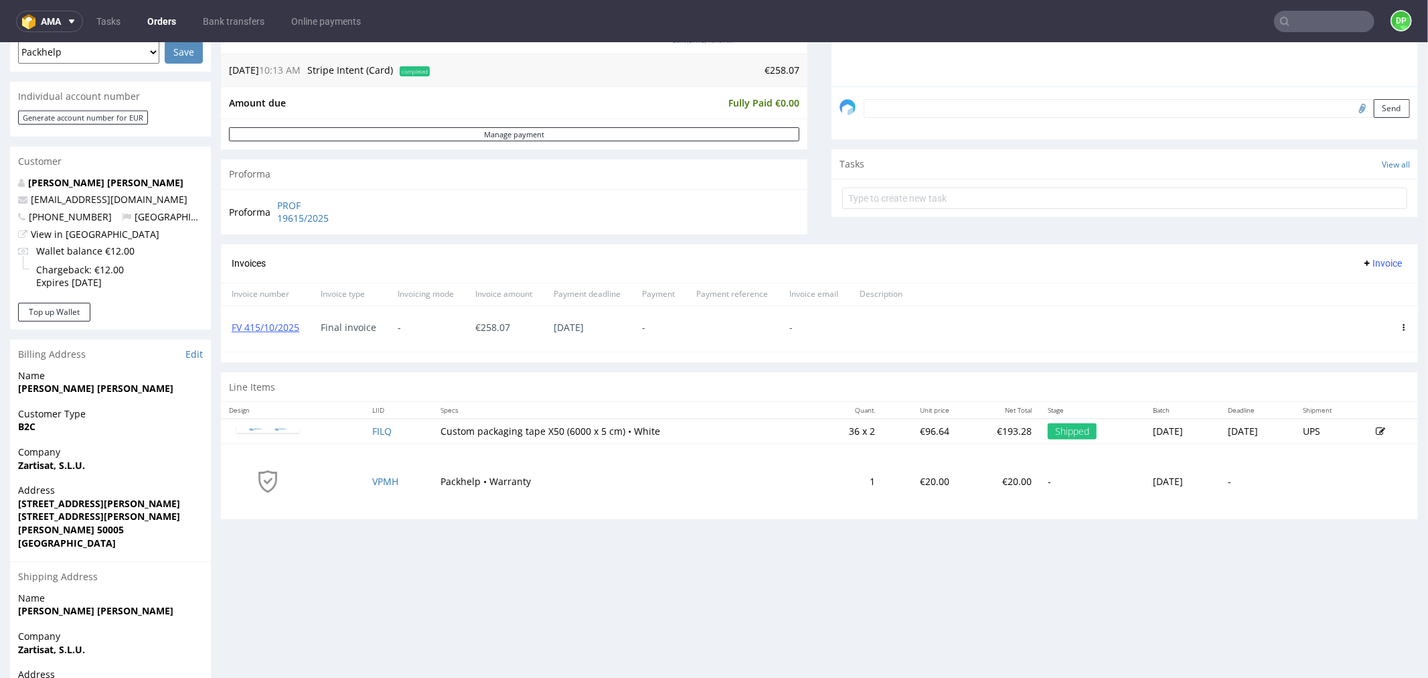
scroll to position [483, 0]
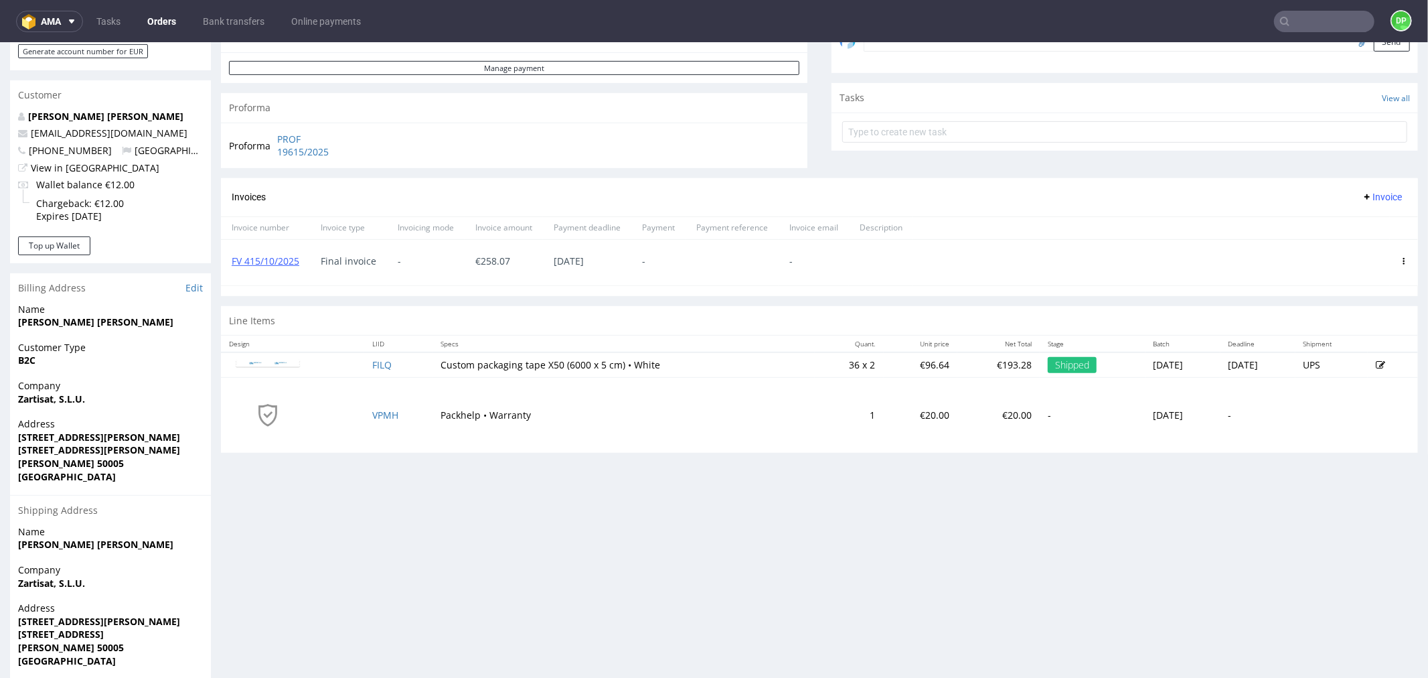
scroll to position [446, 0]
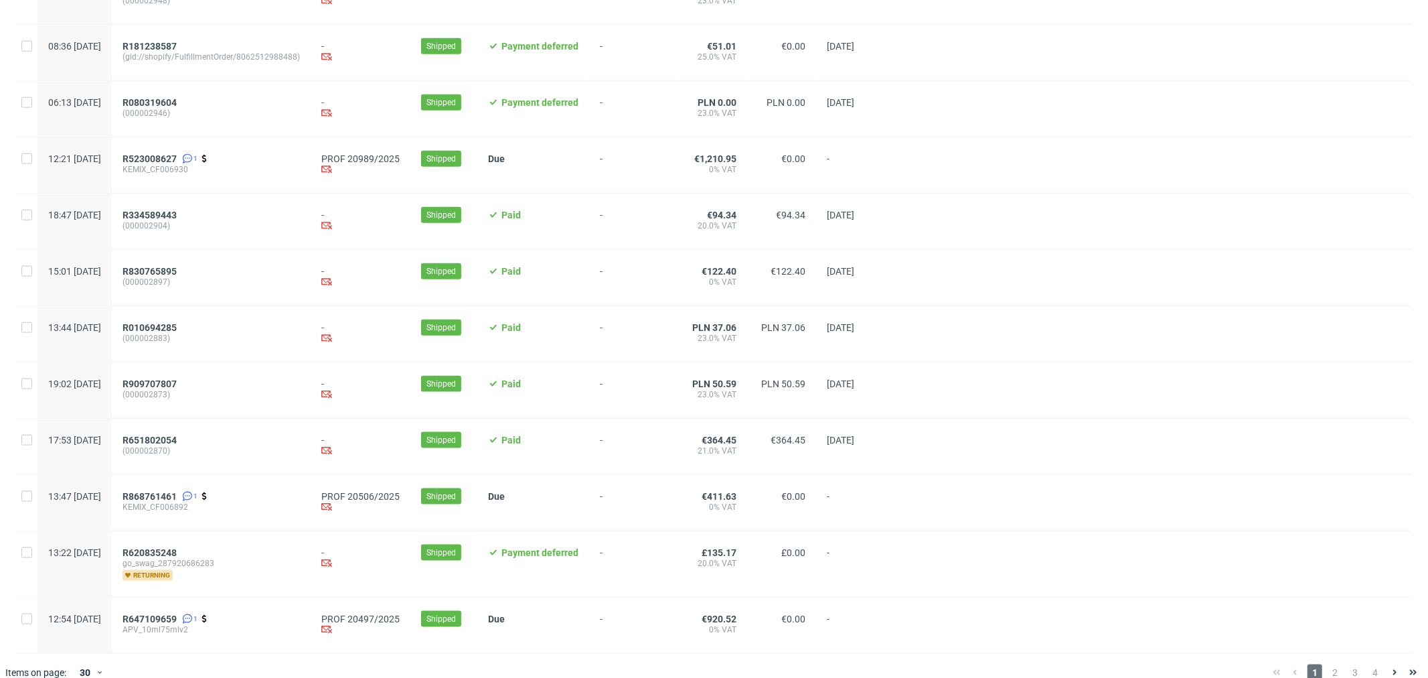
scroll to position [1249, 0]
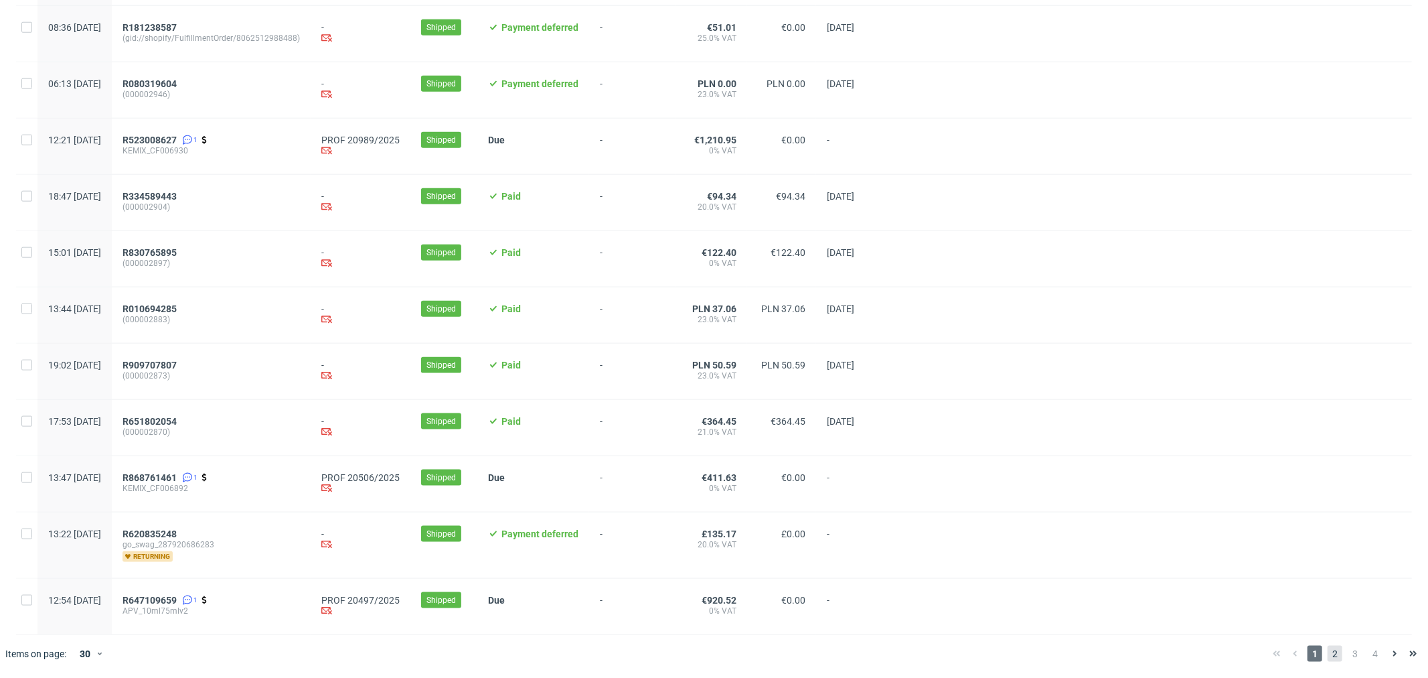
click at [1328, 658] on span "2" at bounding box center [1335, 654] width 15 height 16
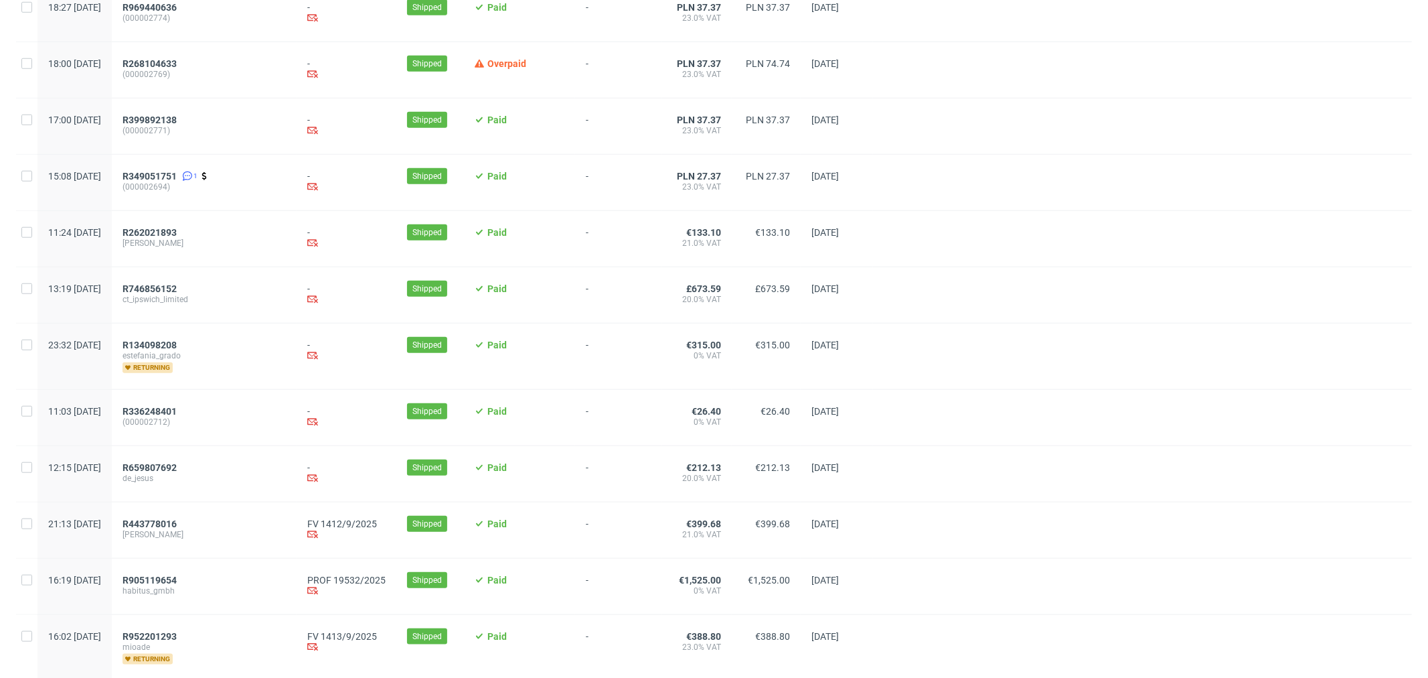
scroll to position [1116, 0]
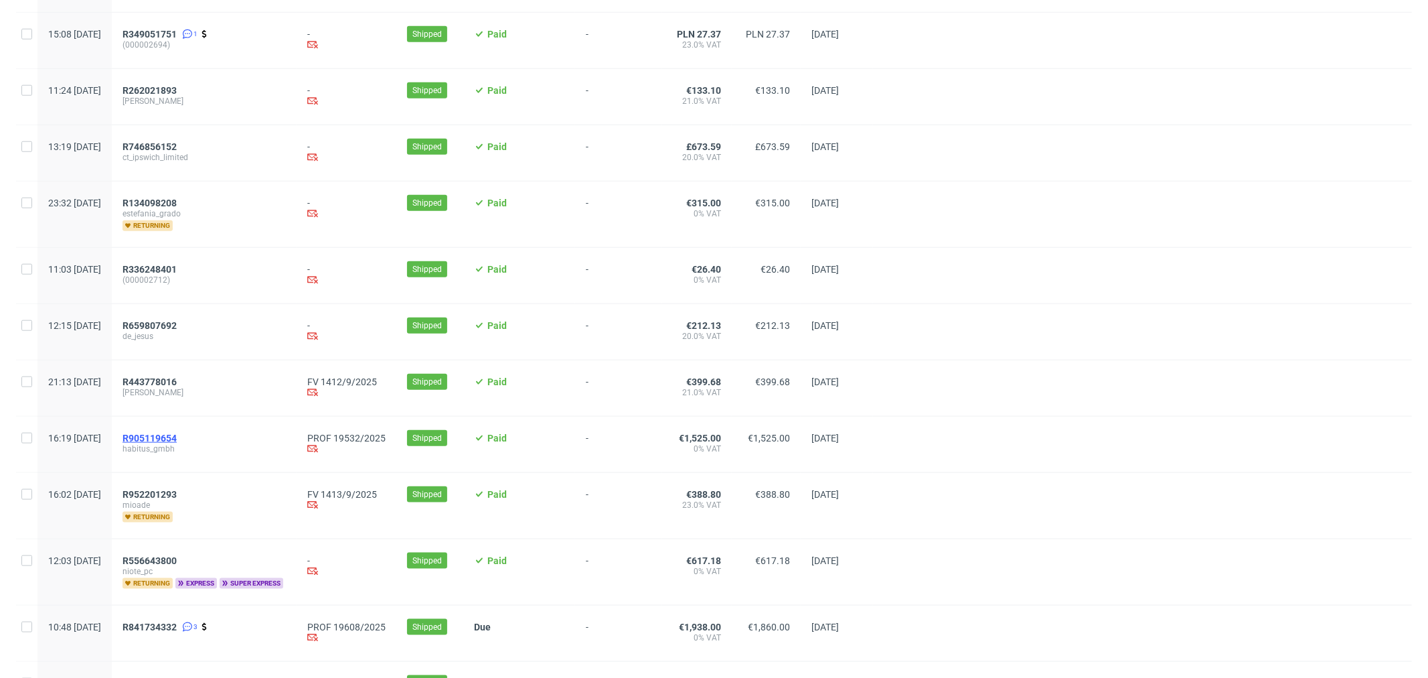
click at [177, 443] on span "R905119654" at bounding box center [150, 438] width 54 height 11
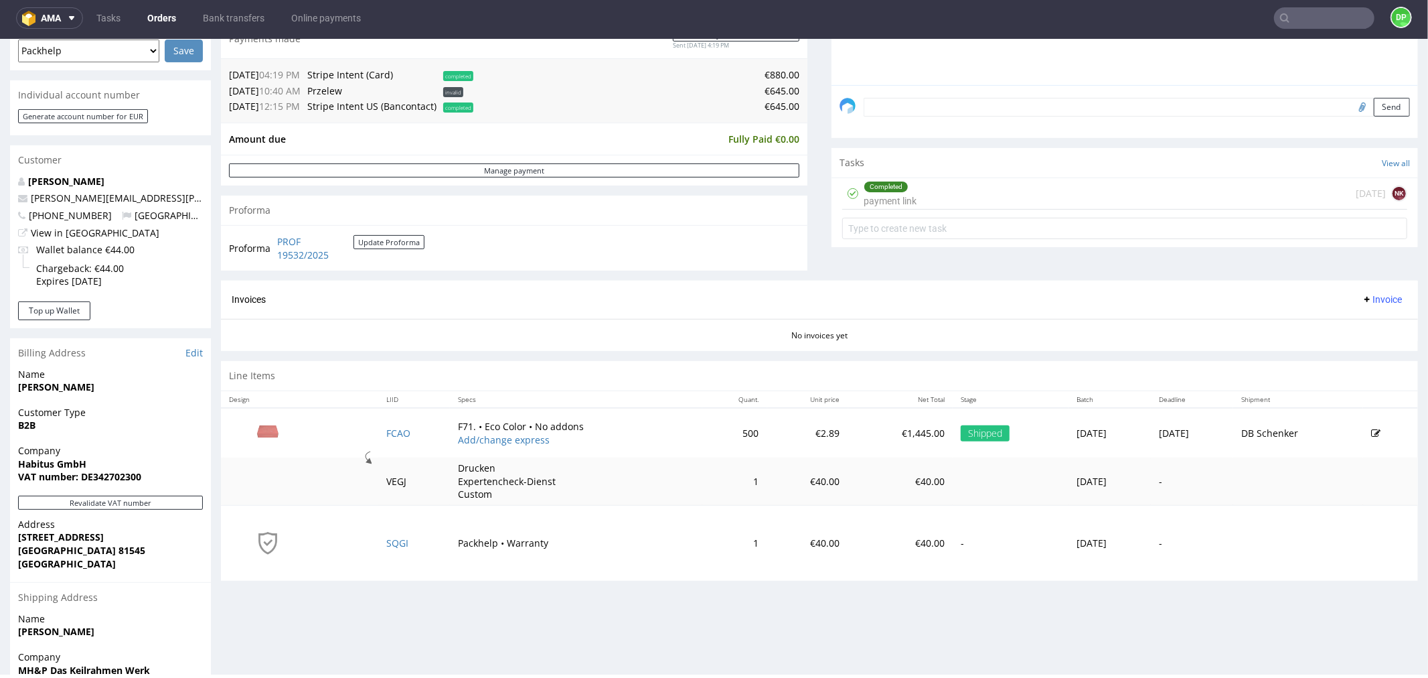
scroll to position [492, 0]
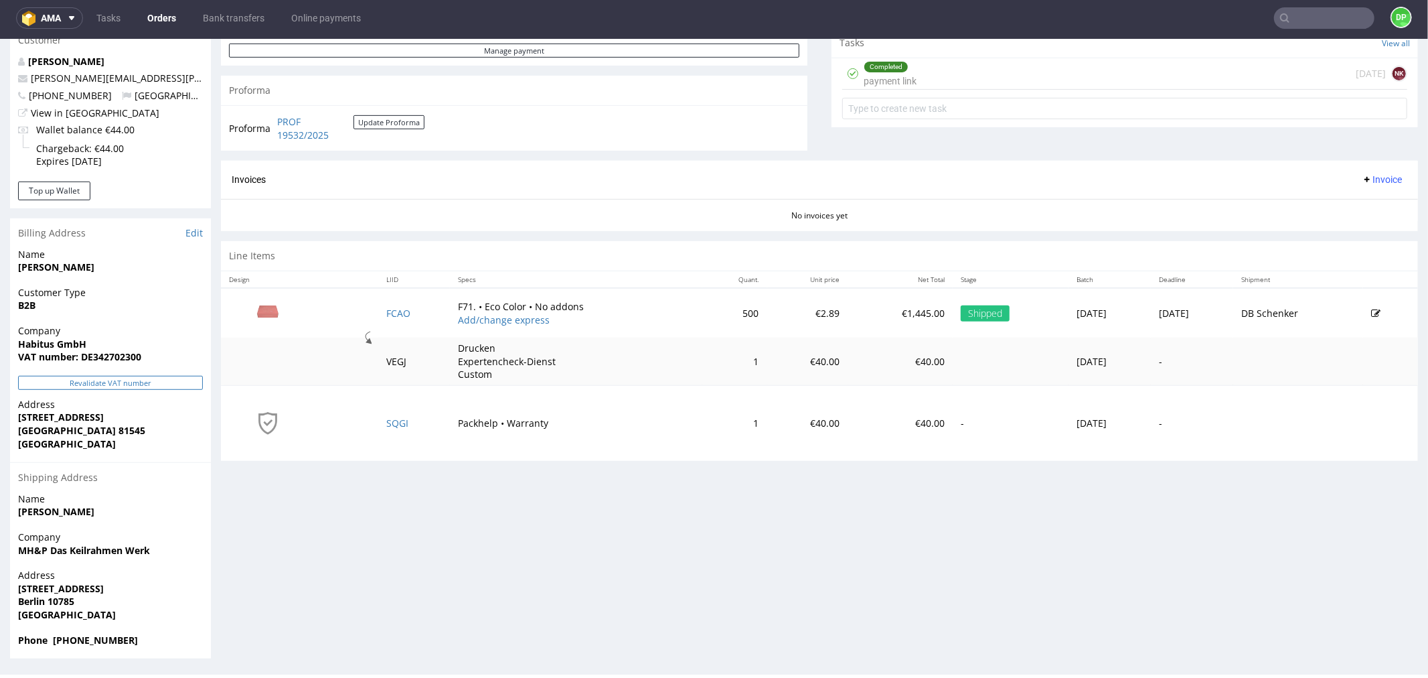
click at [125, 380] on button "Revalidate VAT number" at bounding box center [110, 382] width 185 height 14
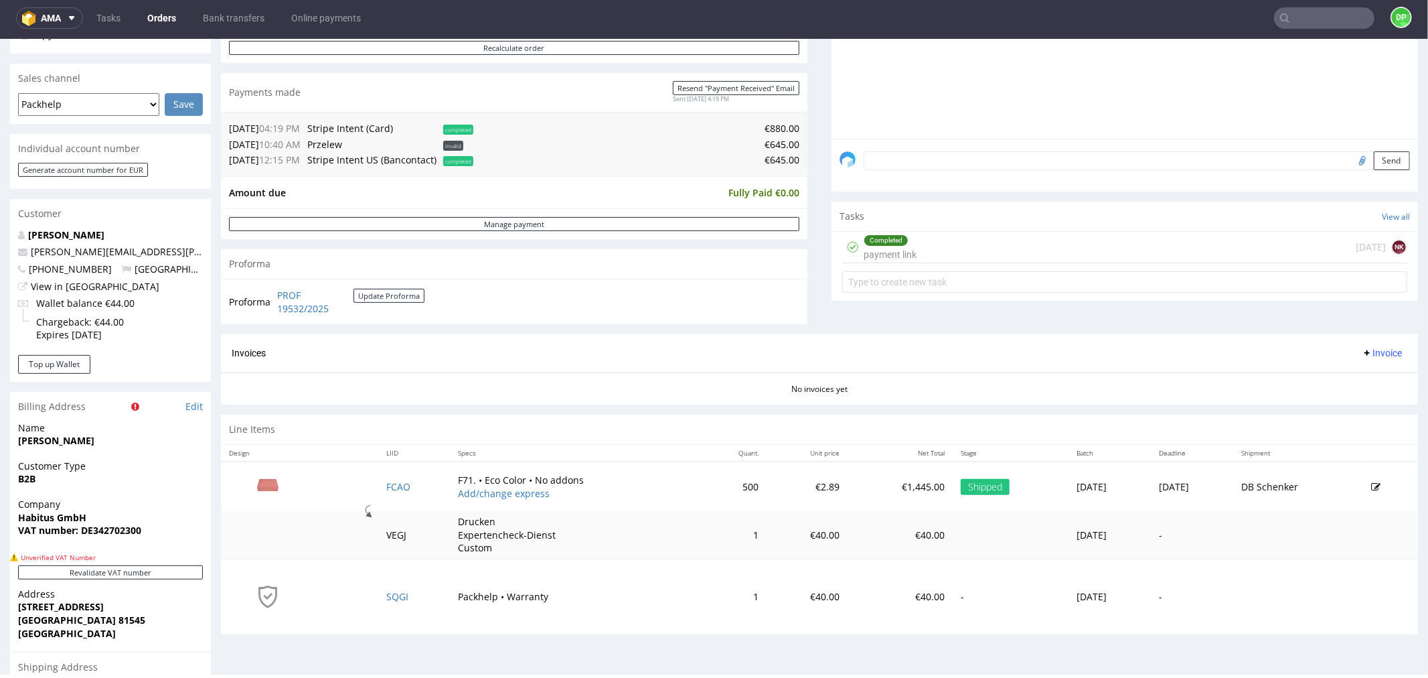
scroll to position [285, 0]
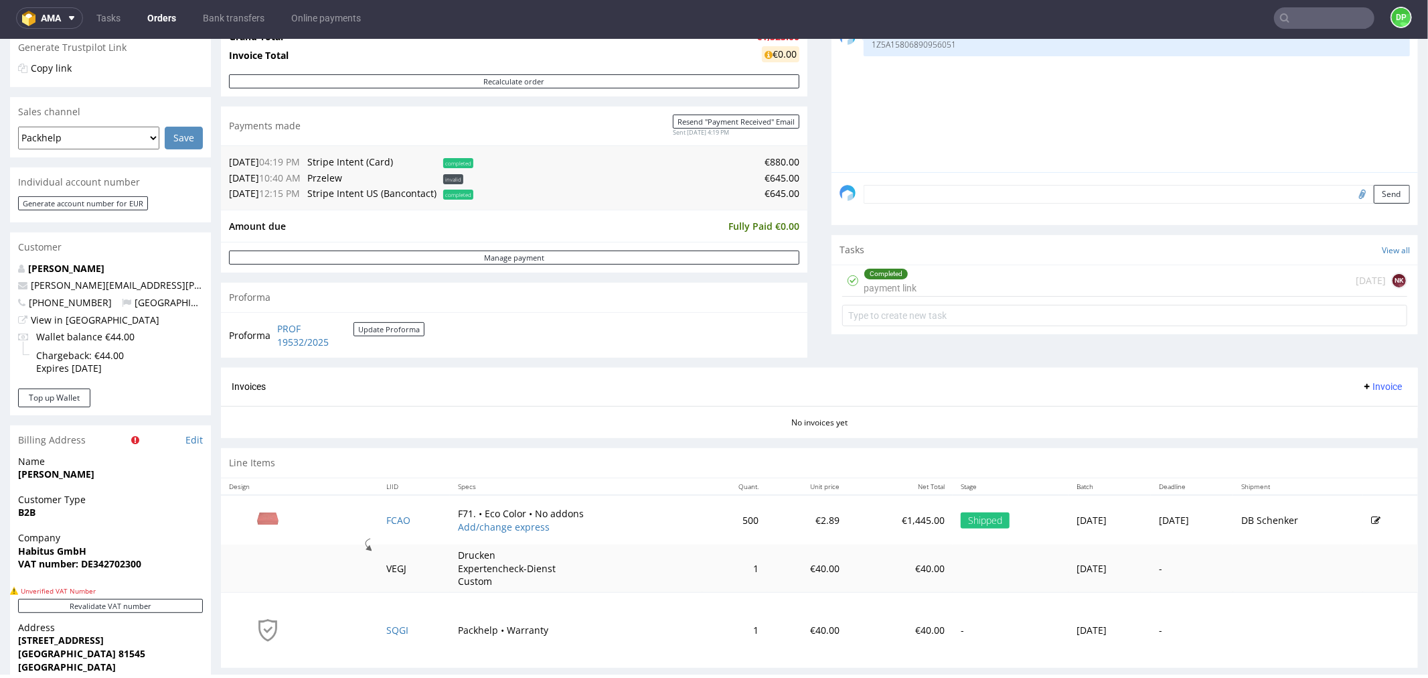
click at [119, 554] on span "Habitus GmbH" at bounding box center [110, 550] width 185 height 13
click at [119, 561] on strong "VAT number: DE342702300" at bounding box center [79, 562] width 123 height 13
click at [119, 562] on strong "VAT number: DE342702300" at bounding box center [79, 562] width 123 height 13
copy strong "DE342702300"
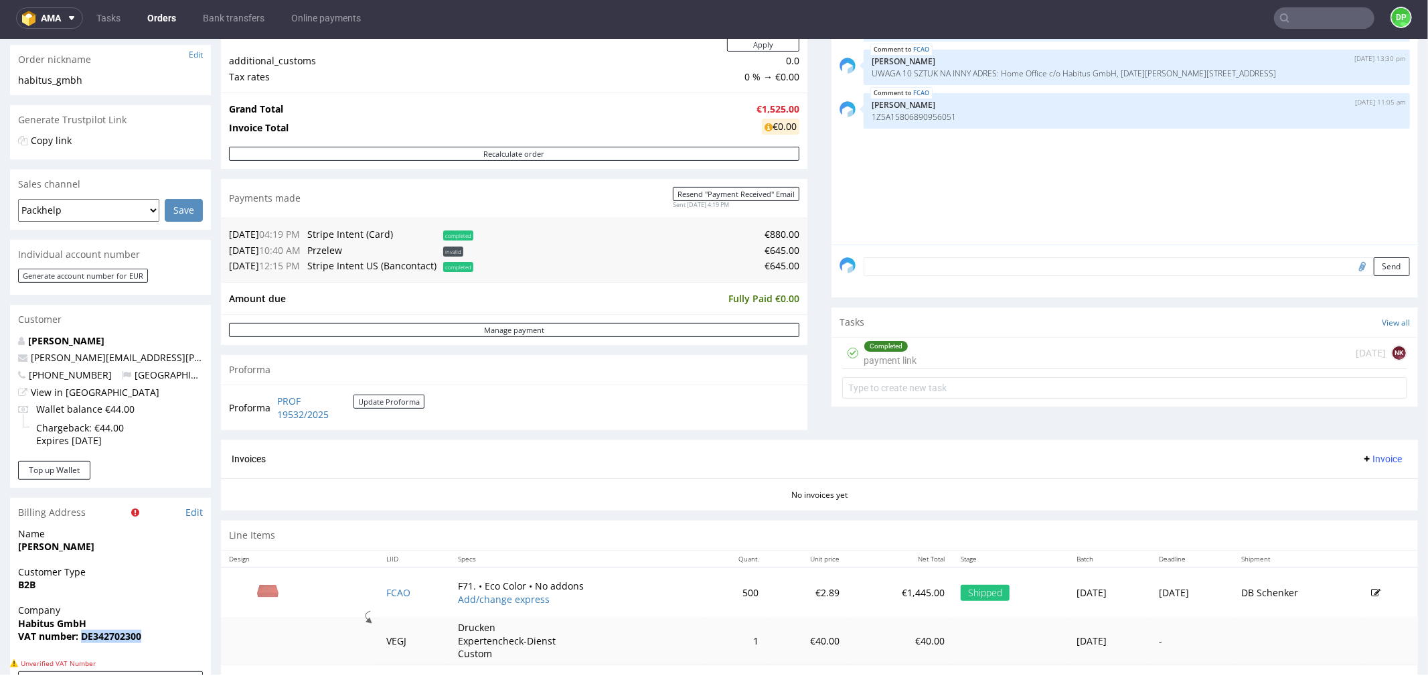
scroll to position [446, 0]
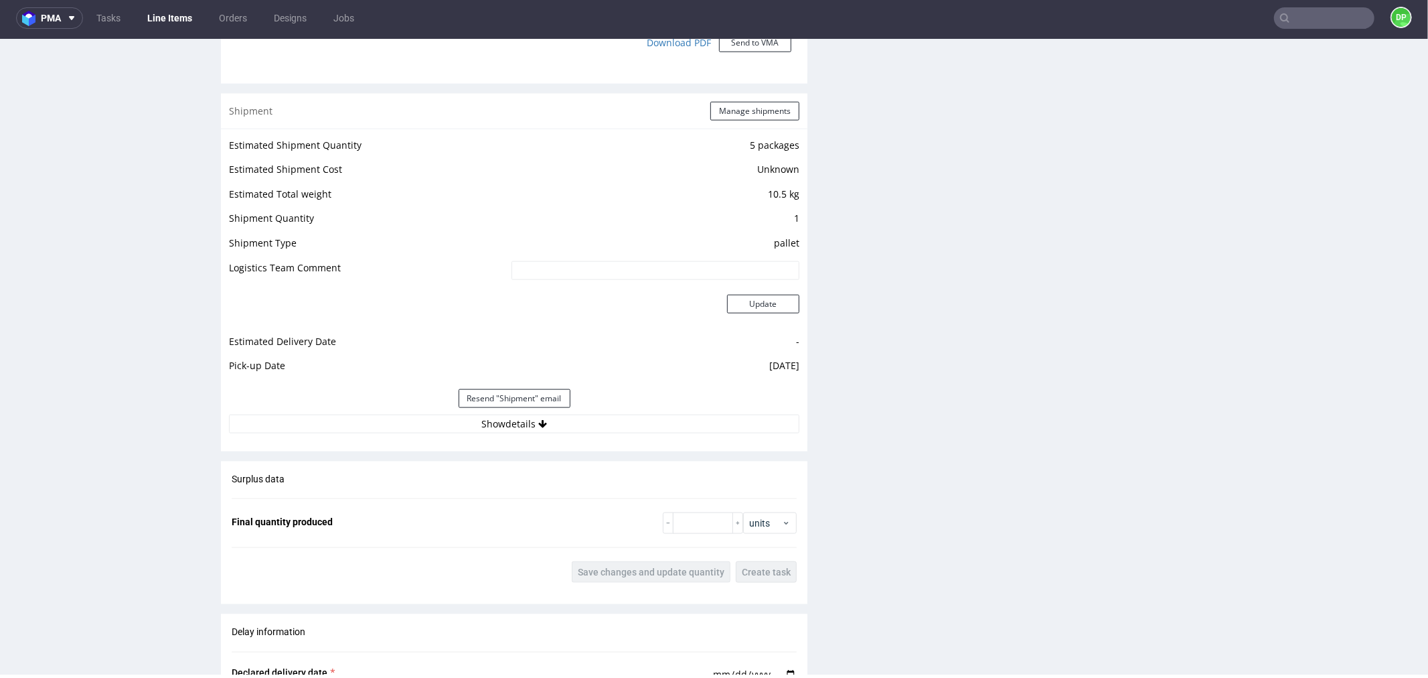
scroll to position [1314, 0]
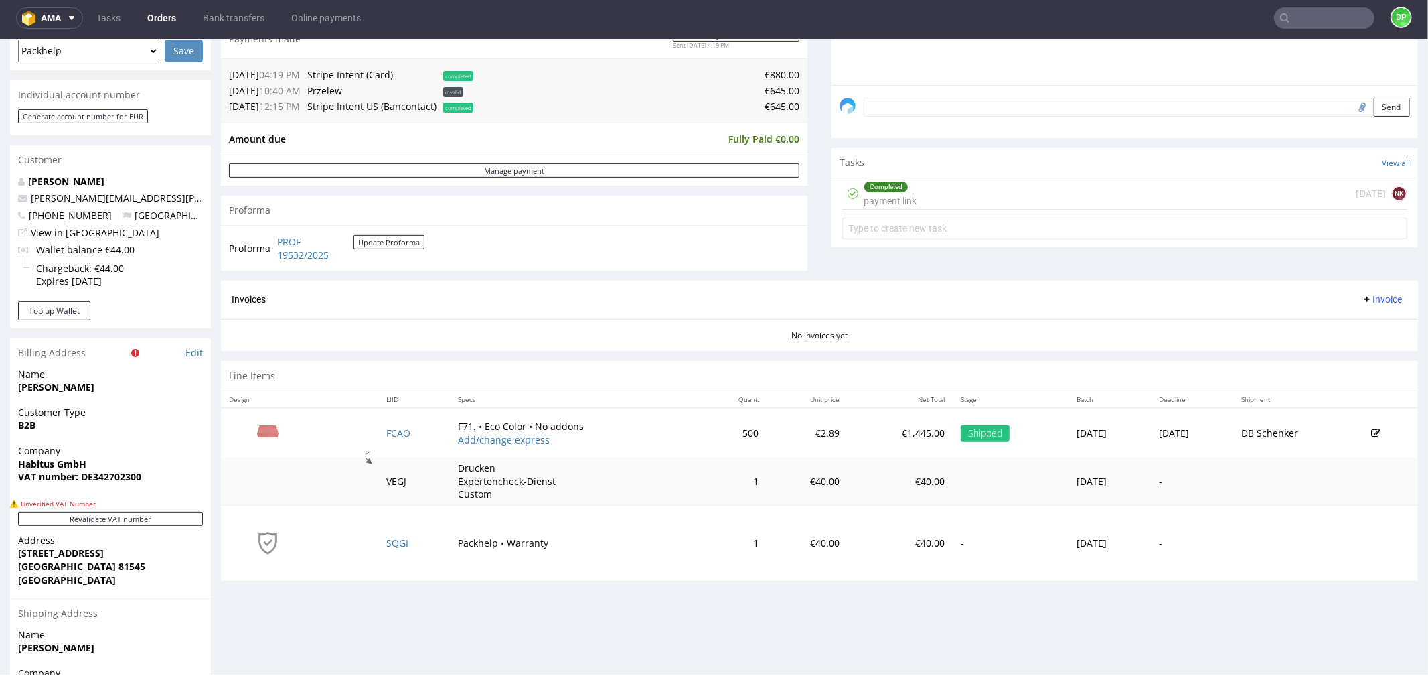
scroll to position [508, 0]
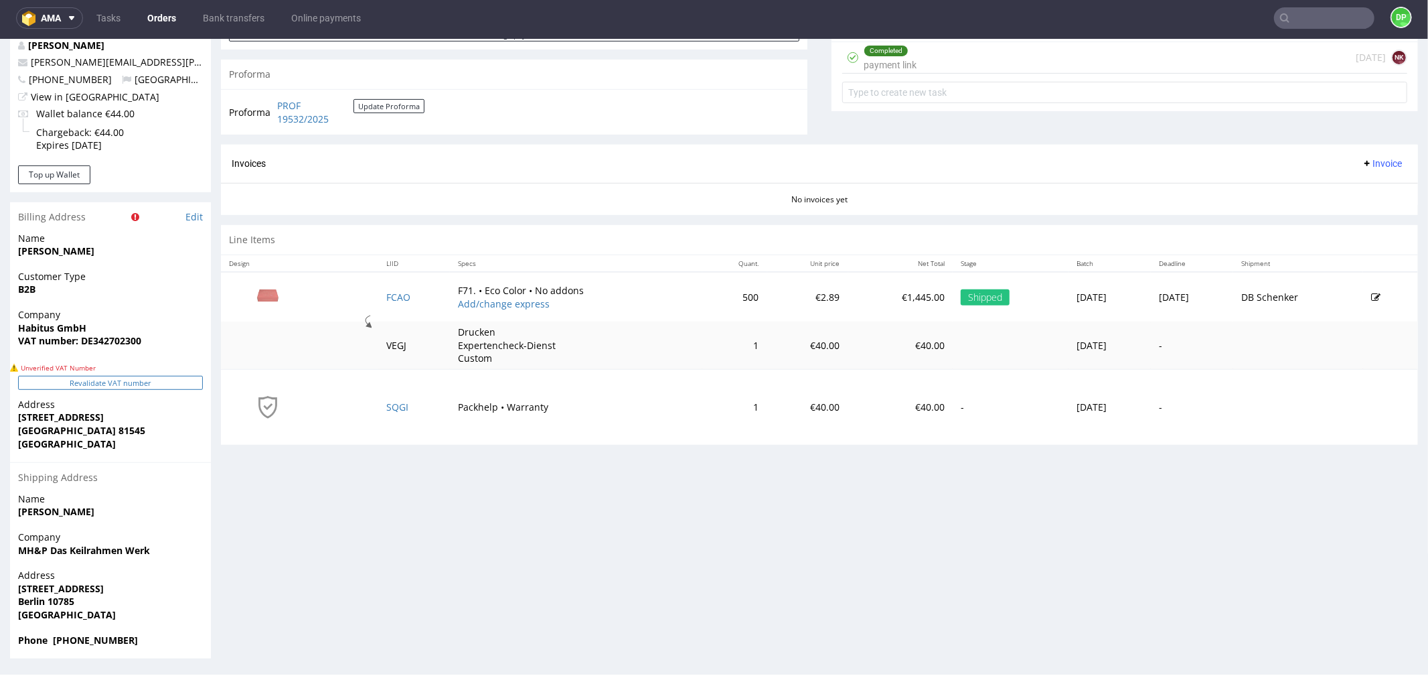
click at [163, 376] on button "Revalidate VAT number" at bounding box center [110, 382] width 185 height 14
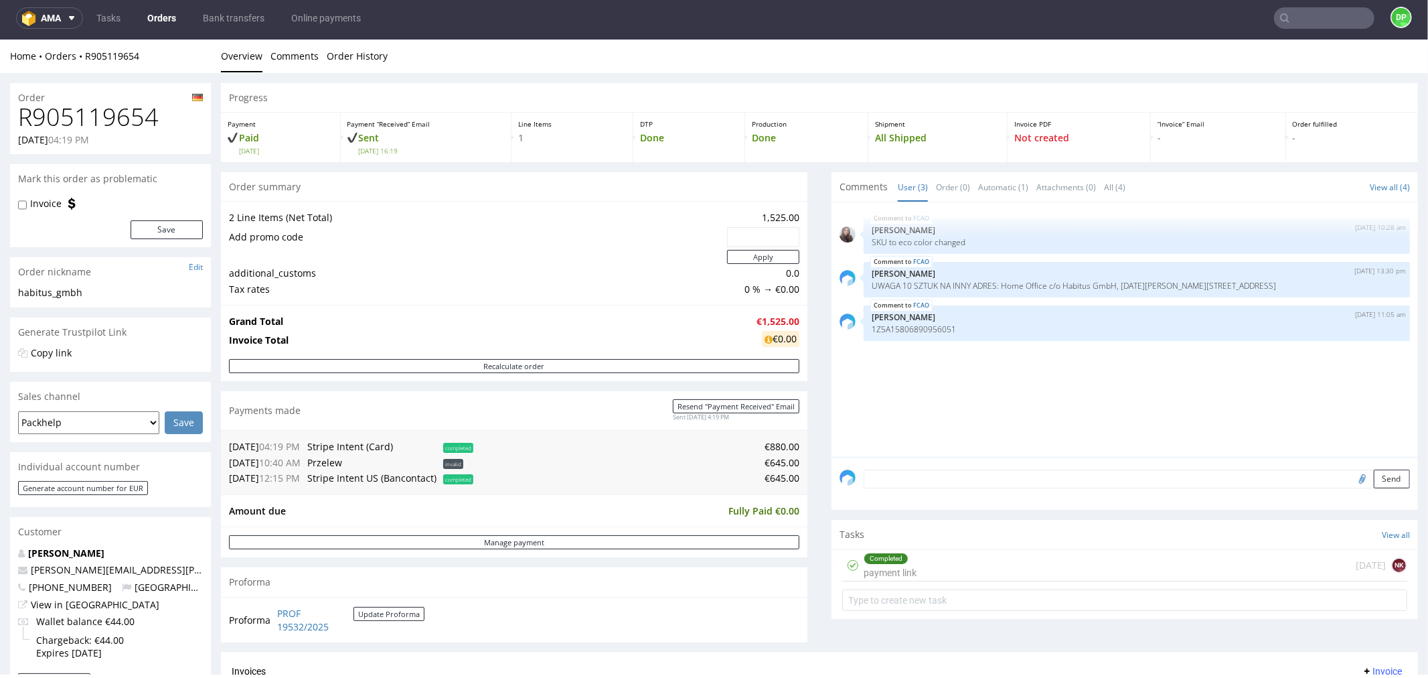
scroll to position [0, 0]
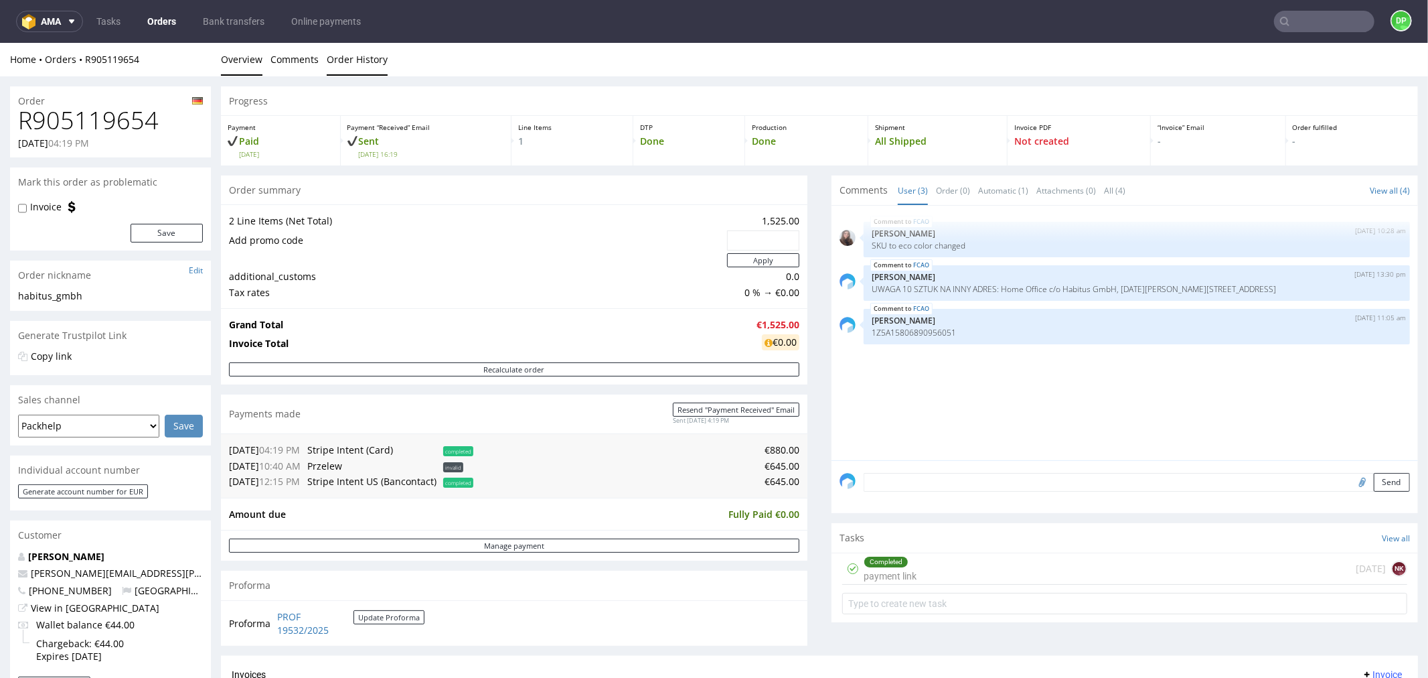
click at [351, 62] on link "Order History" at bounding box center [357, 58] width 61 height 33
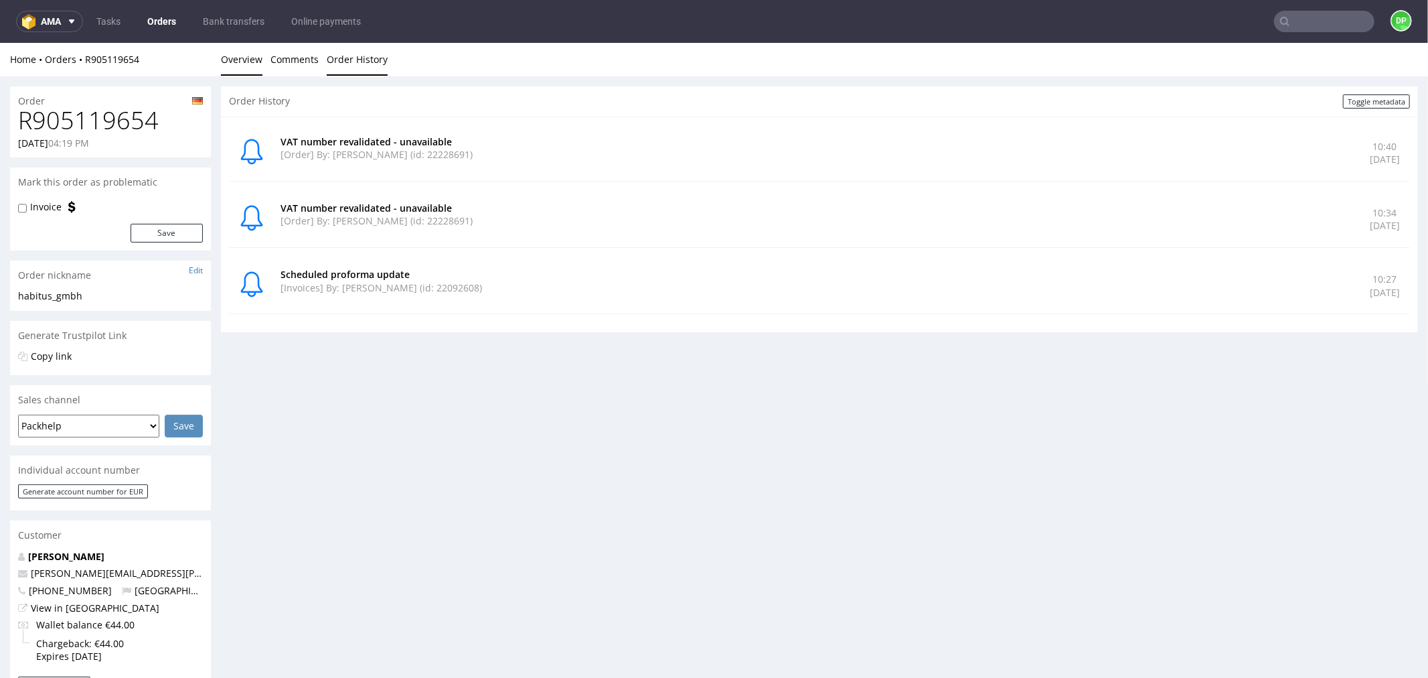
click at [235, 60] on link "Overview" at bounding box center [242, 58] width 42 height 33
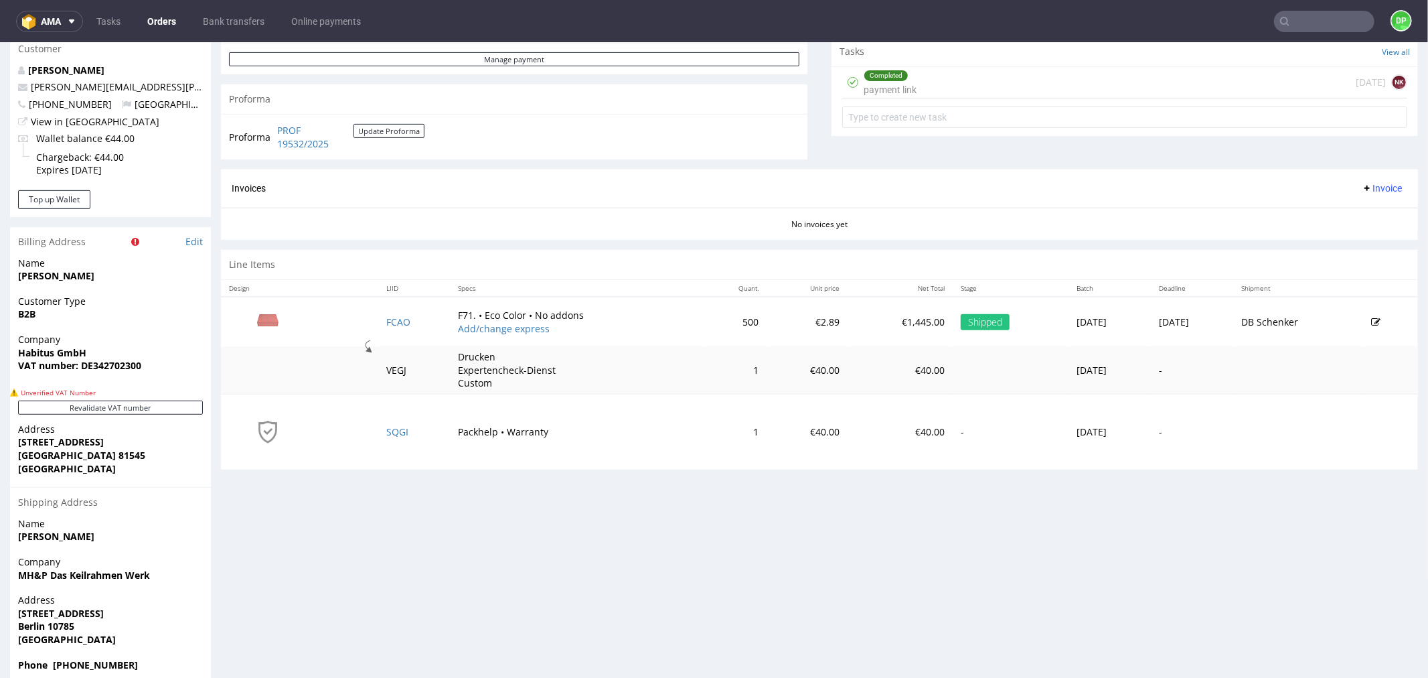
scroll to position [508, 0]
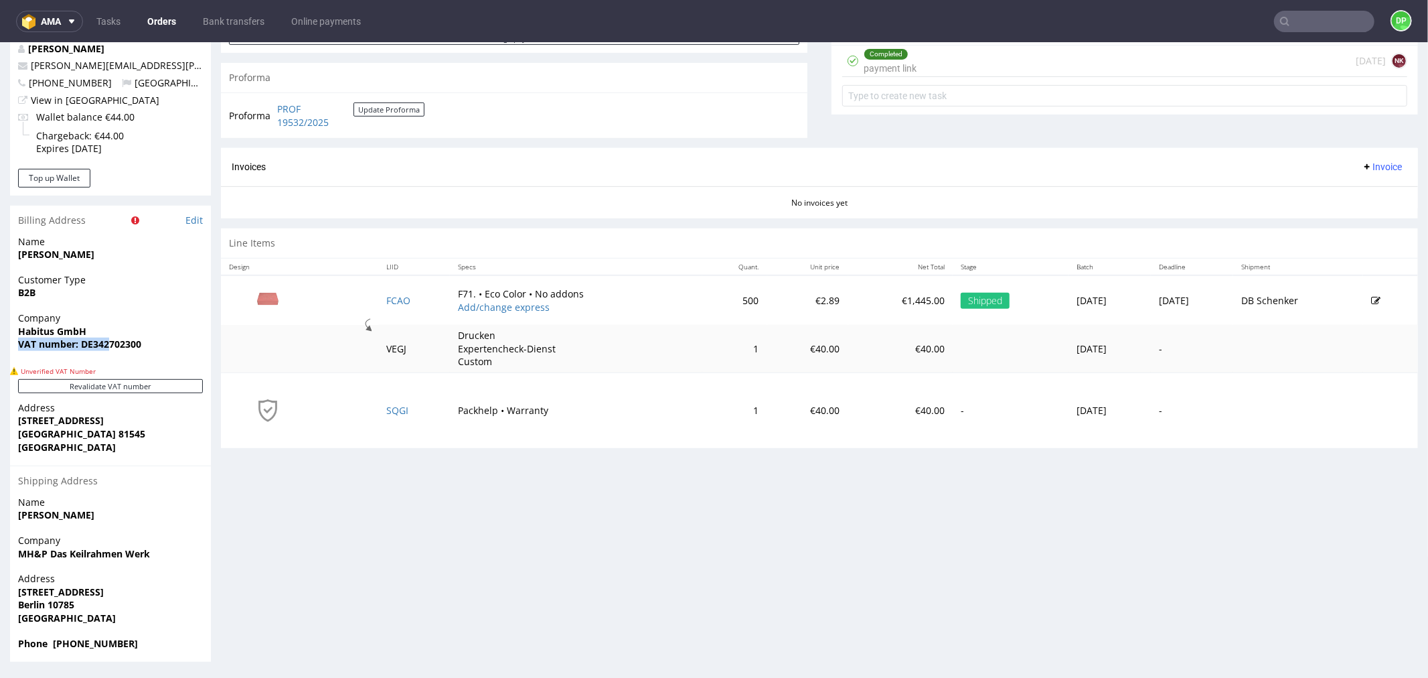
drag, startPoint x: 142, startPoint y: 334, endPoint x: 126, endPoint y: 342, distance: 17.7
click at [113, 348] on p "Company Habitus GmbH VAT number: DE342702300" at bounding box center [110, 331] width 185 height 40
drag, startPoint x: 177, startPoint y: 338, endPoint x: 188, endPoint y: 331, distance: 13.2
click at [181, 338] on span "VAT number: DE342702300" at bounding box center [110, 343] width 185 height 13
drag, startPoint x: 157, startPoint y: 346, endPoint x: 95, endPoint y: 351, distance: 62.5
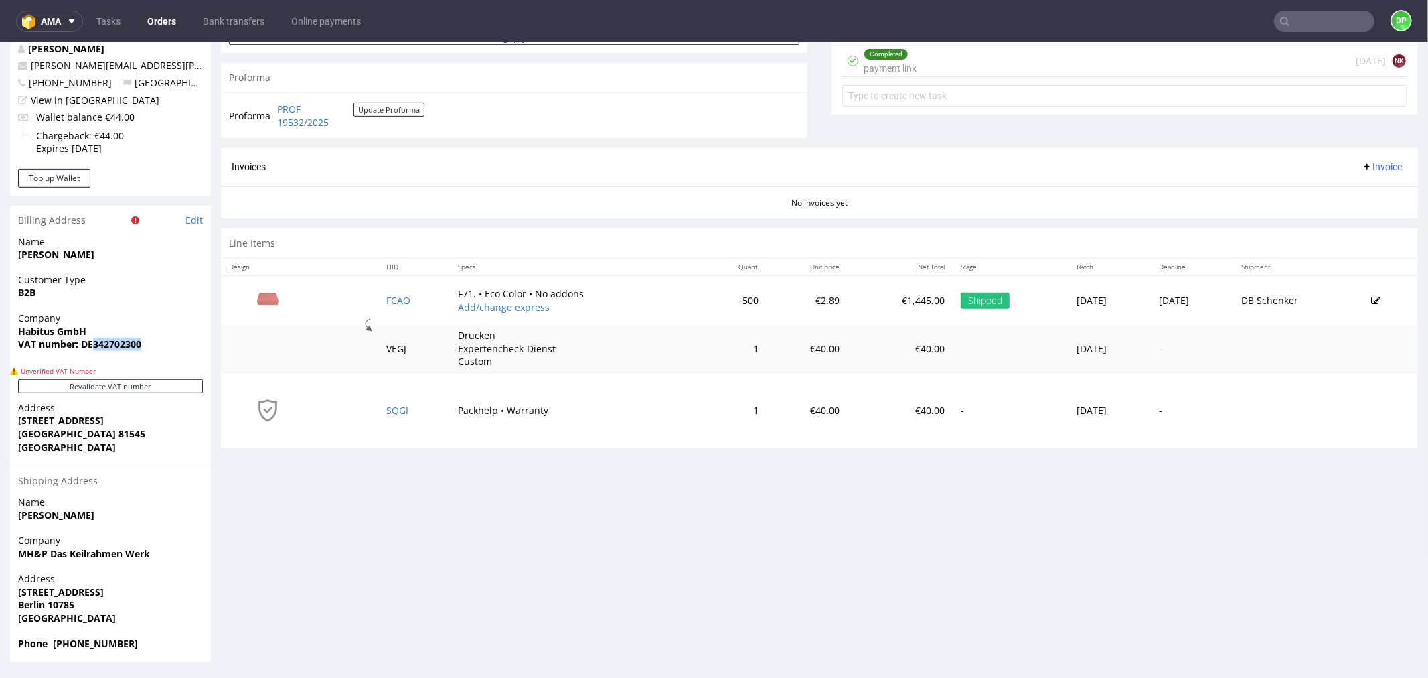
click at [95, 351] on div "Company Habitus GmbH VAT number: DE342702300" at bounding box center [110, 337] width 201 height 52
copy strong "342702300"
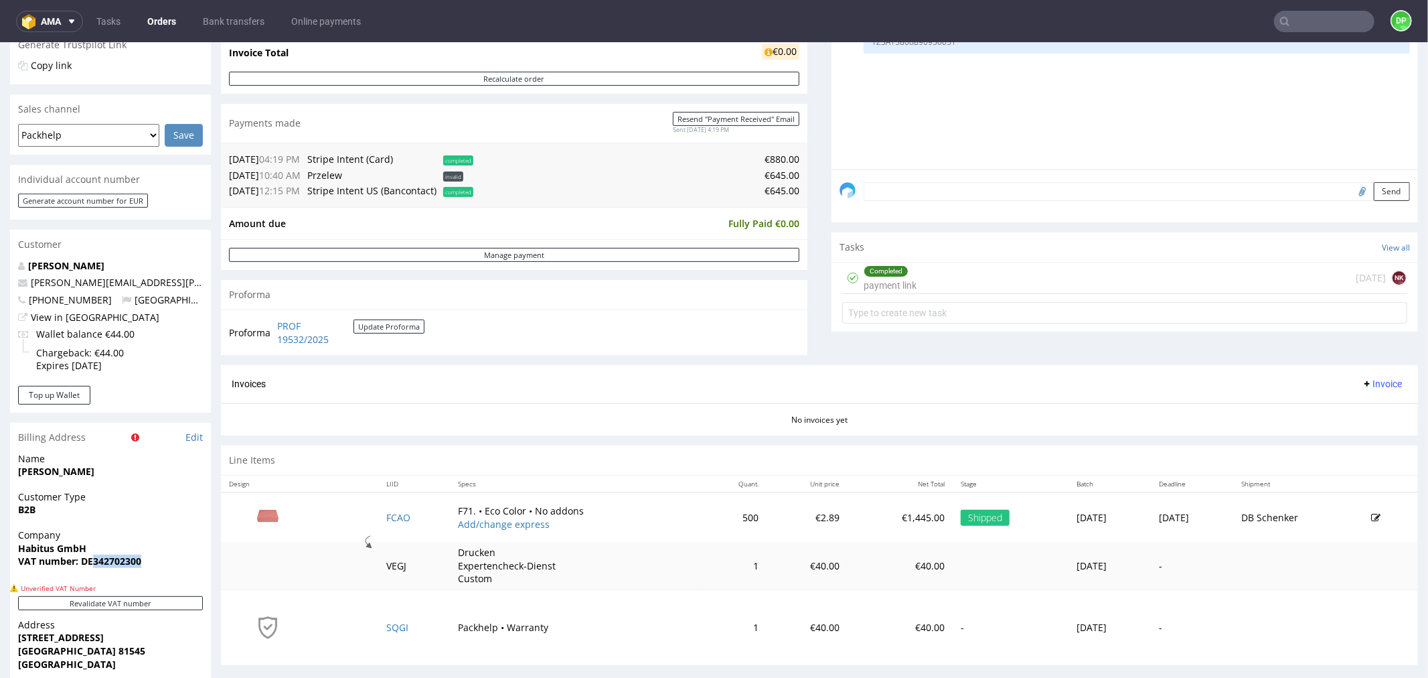
scroll to position [285, 0]
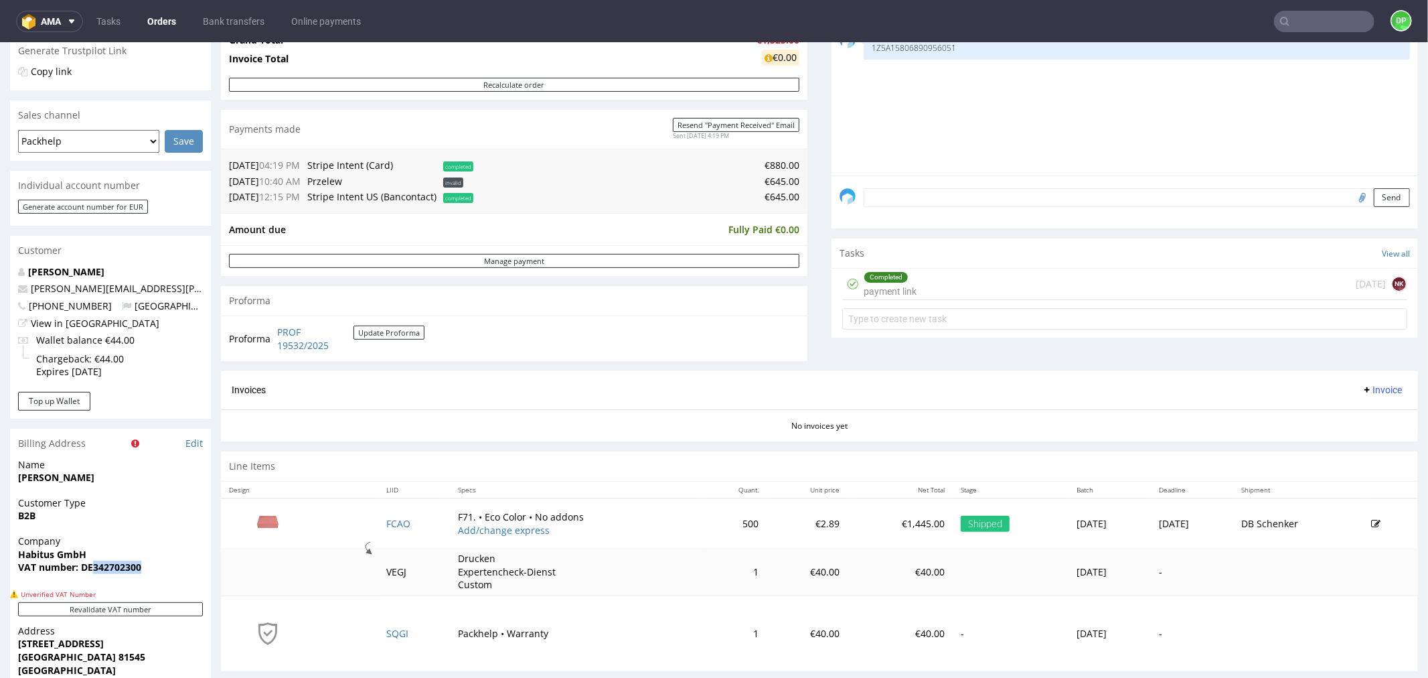
click at [1351, 200] on input "file" at bounding box center [1360, 196] width 19 height 17
type input "C:\fakepath\Zrzut ekranu 2025-10-08 104141.png"
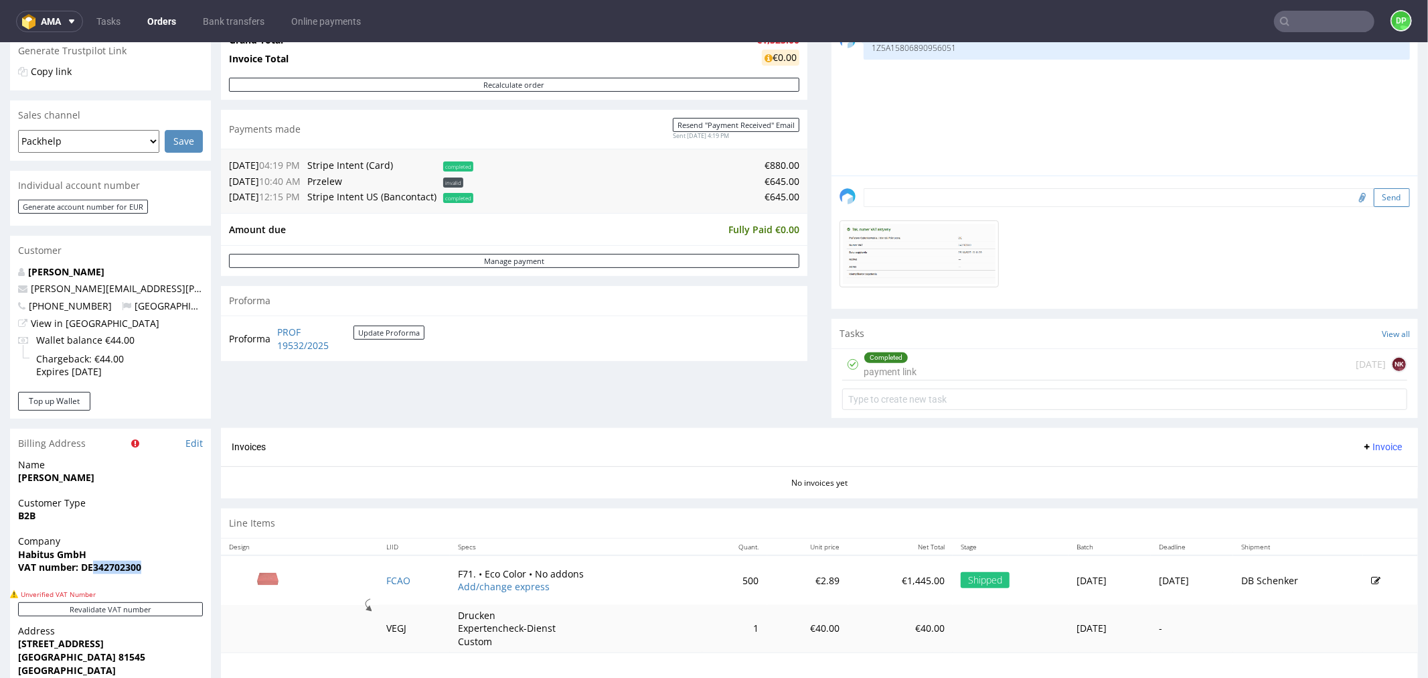
click at [1374, 196] on button "Send" at bounding box center [1392, 197] width 36 height 19
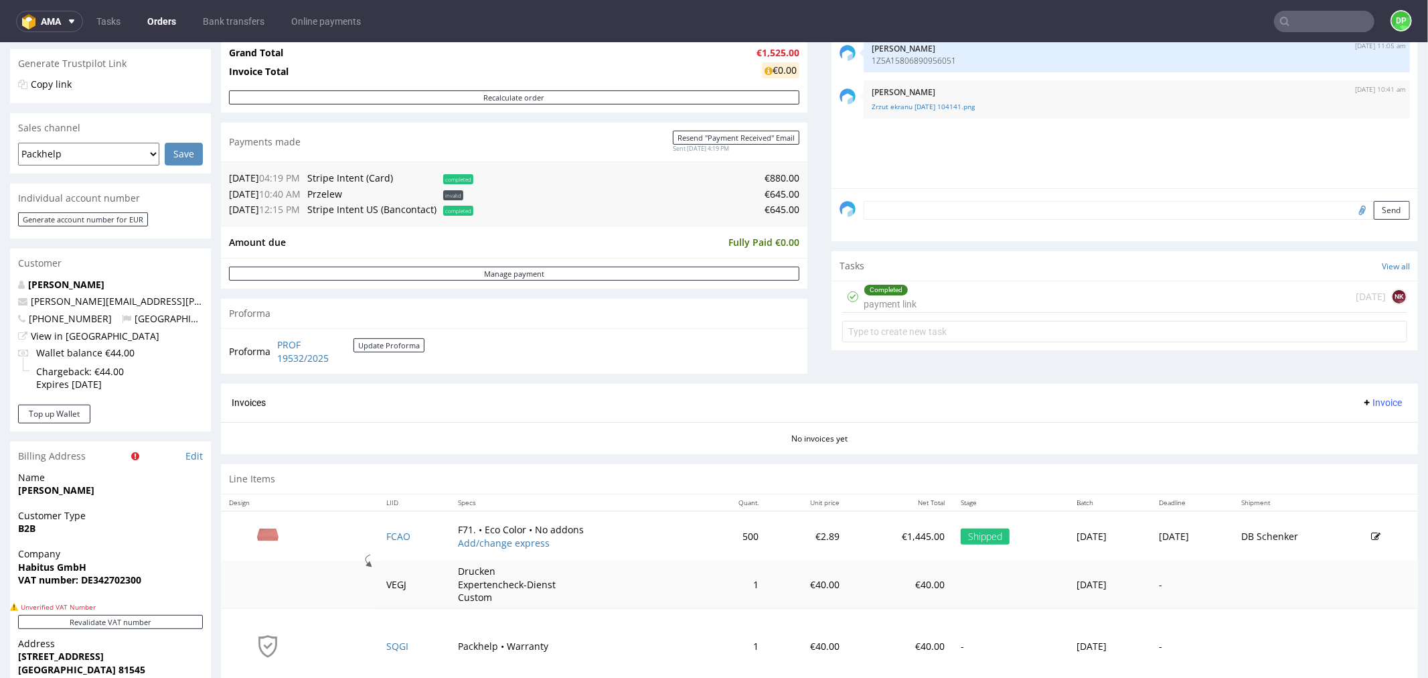
scroll to position [372, 0]
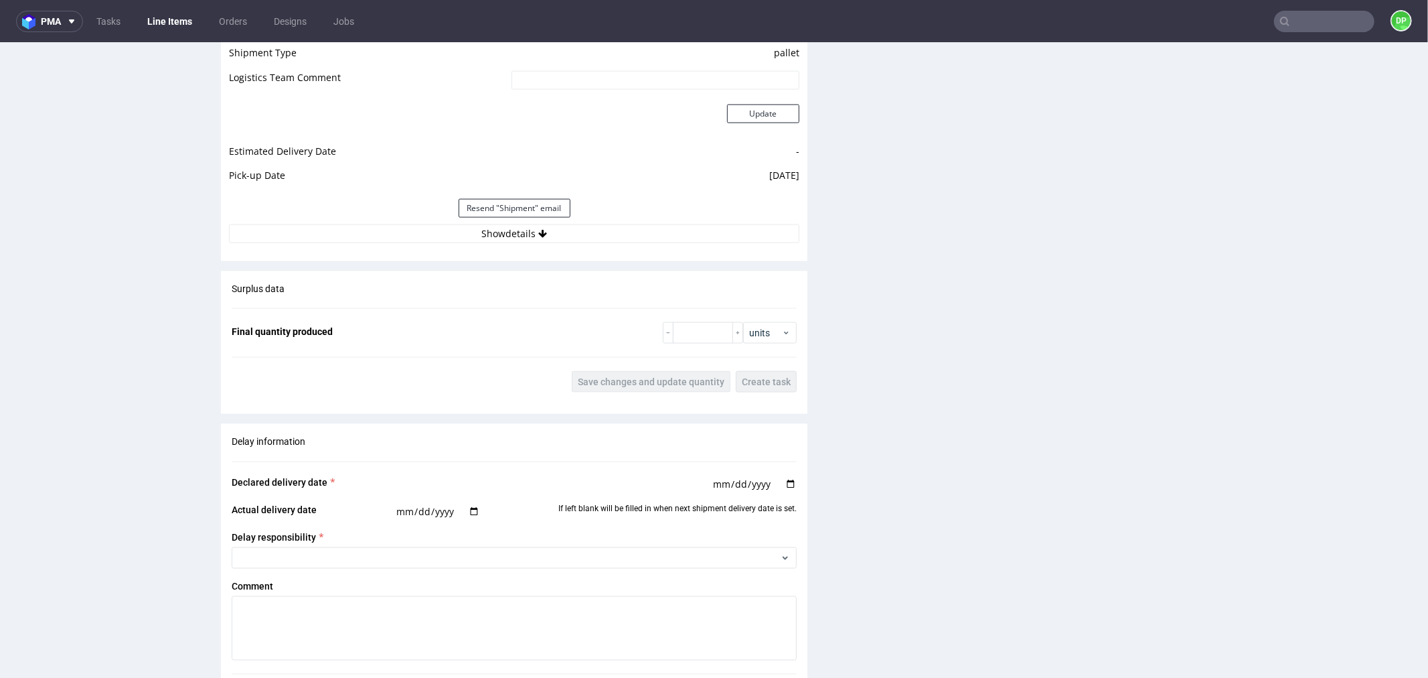
scroll to position [1175, 0]
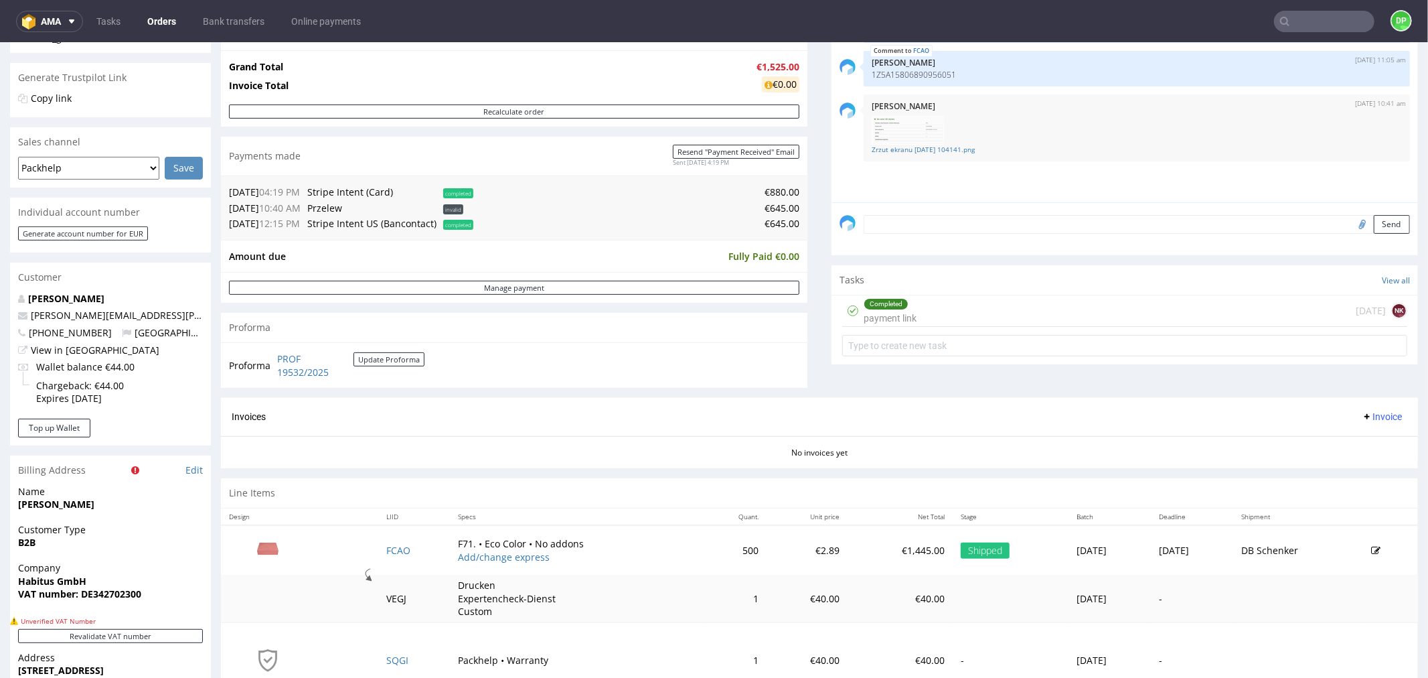
scroll to position [297, 0]
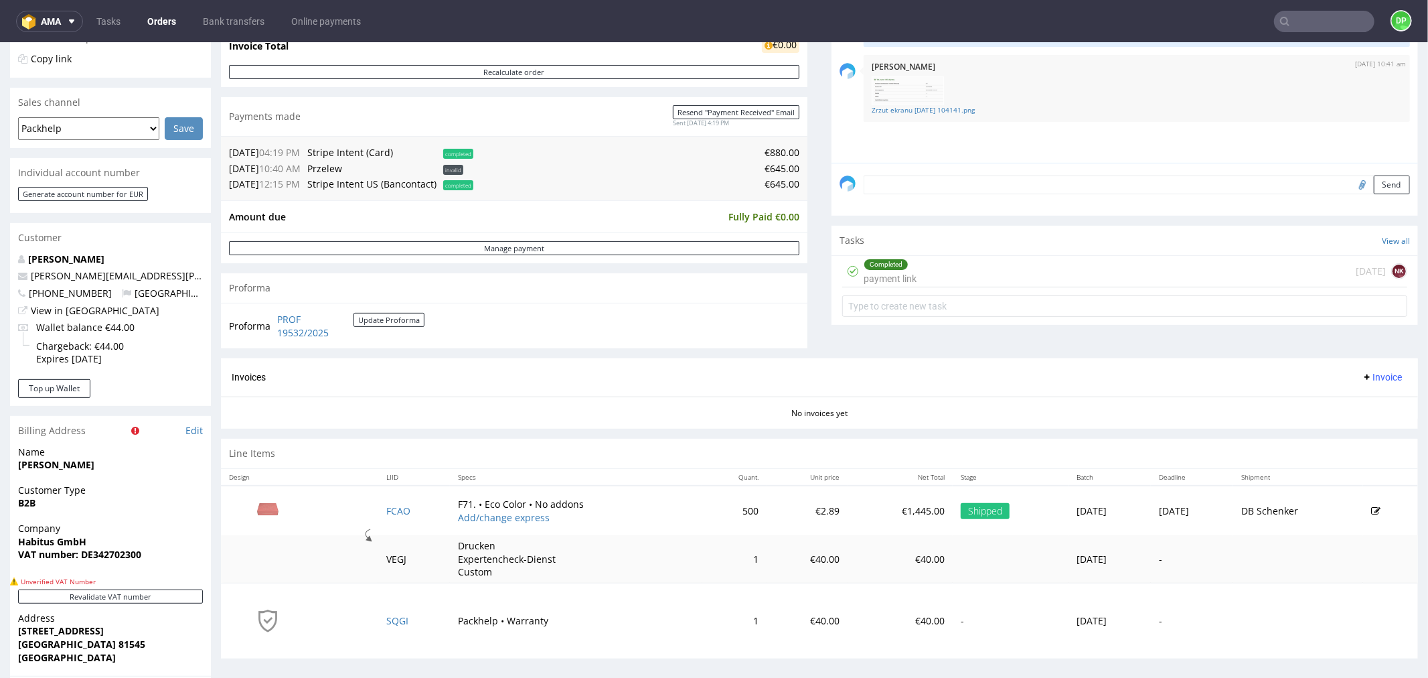
drag, startPoint x: 1363, startPoint y: 378, endPoint x: 1350, endPoint y: 377, distance: 13.4
click at [1362, 376] on span "Invoice" at bounding box center [1382, 376] width 40 height 11
click at [1333, 404] on span "Generate" at bounding box center [1359, 404] width 65 height 13
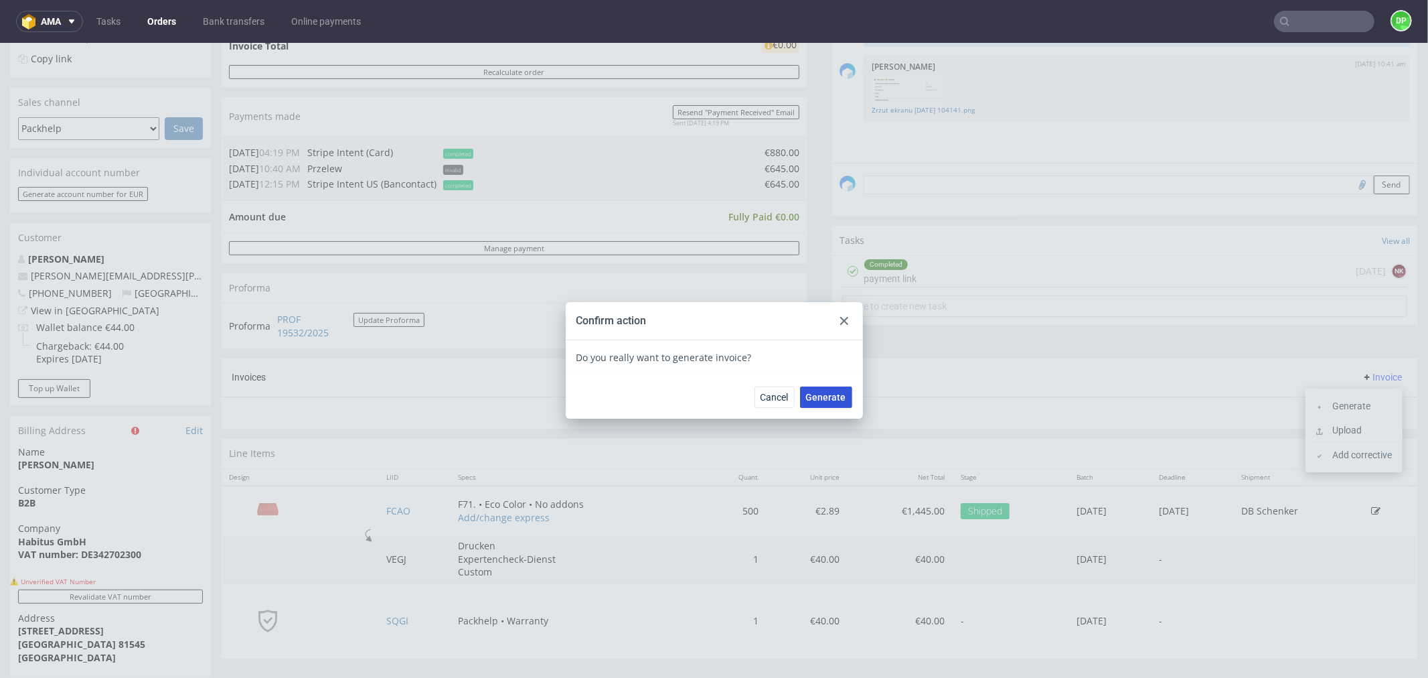
click at [807, 405] on button "Generate" at bounding box center [826, 396] width 52 height 21
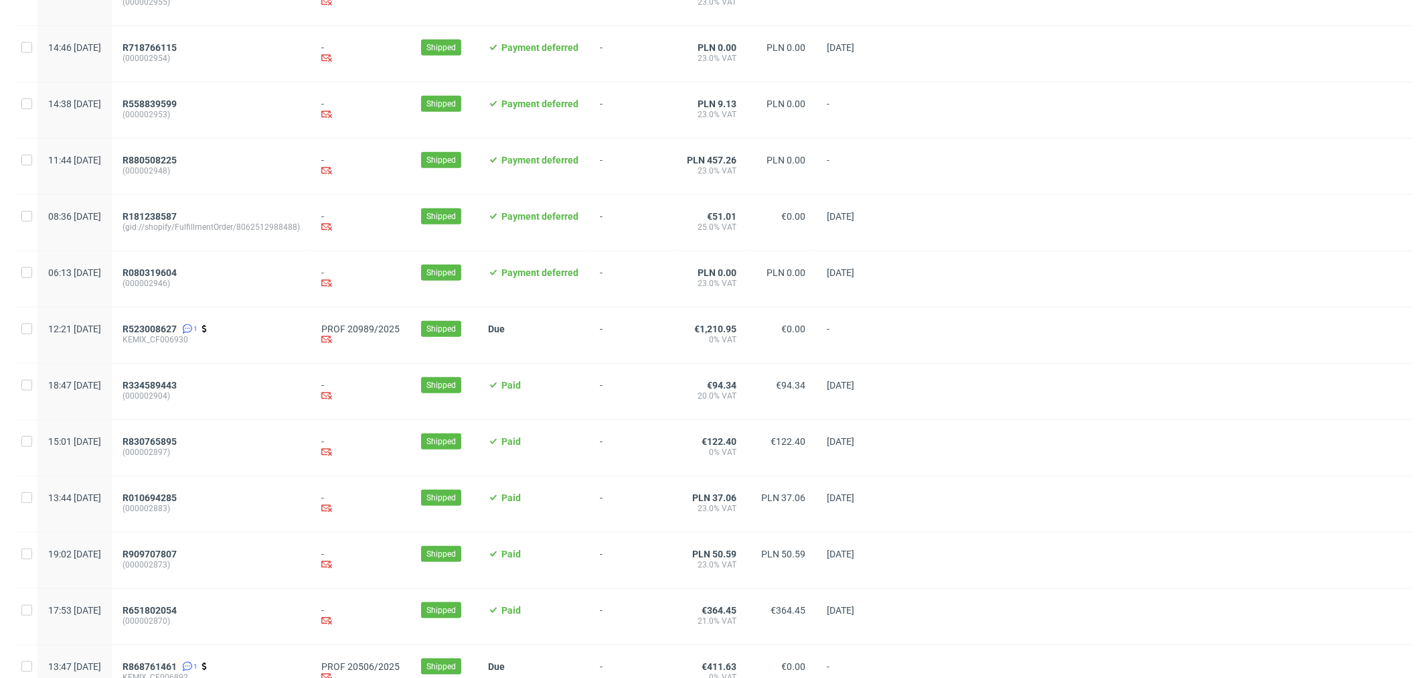
scroll to position [1249, 0]
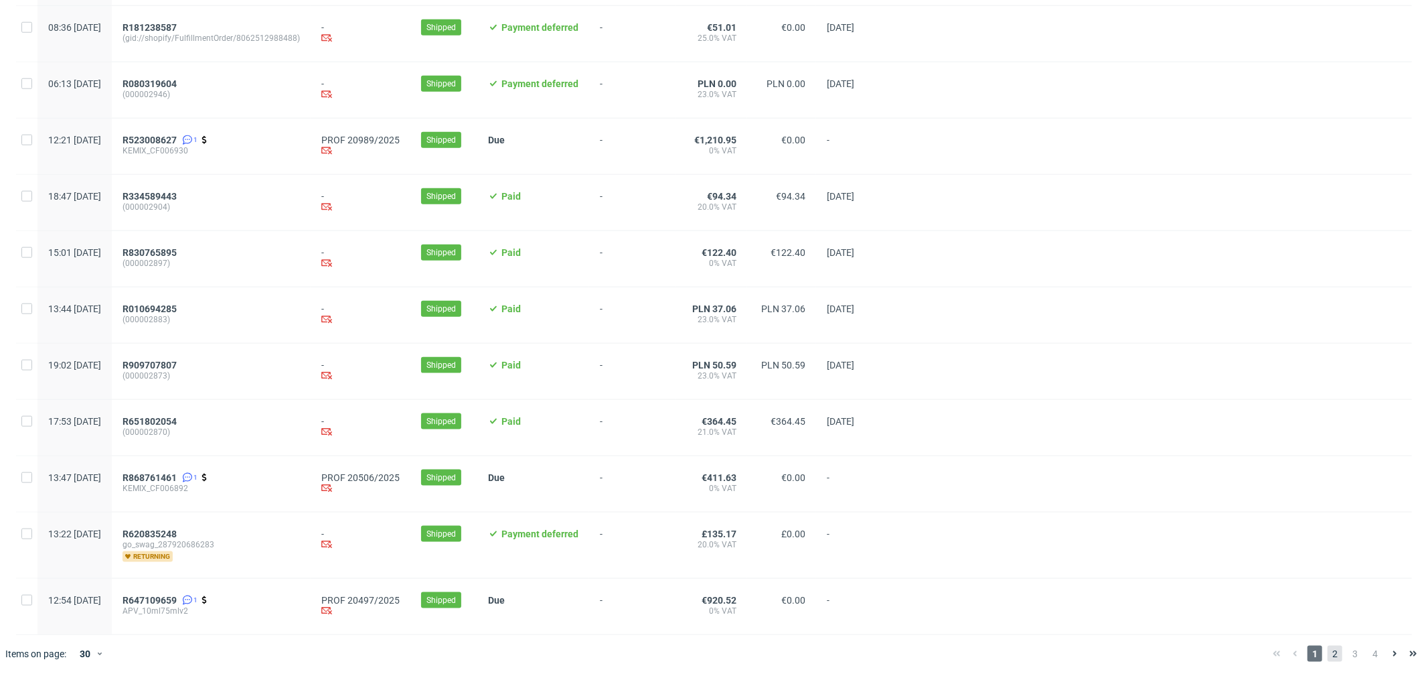
click at [1328, 655] on span "2" at bounding box center [1335, 654] width 15 height 16
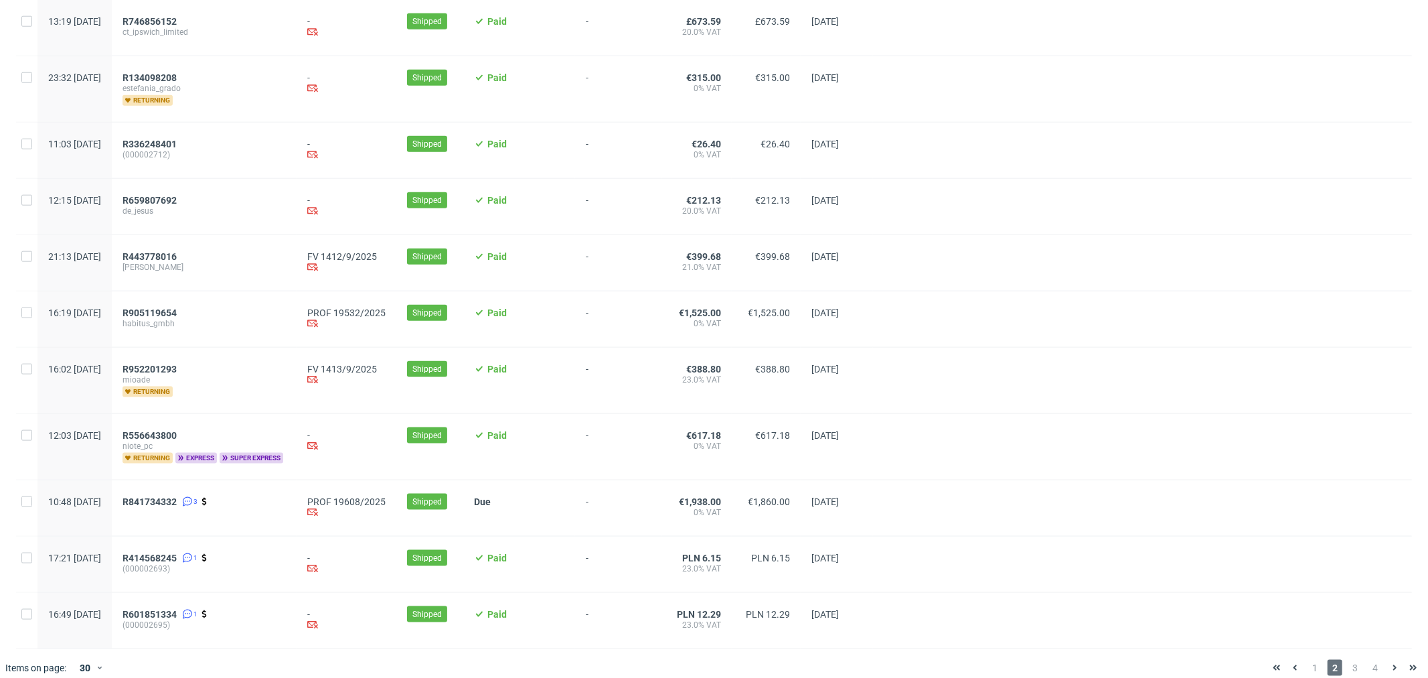
scroll to position [1264, 0]
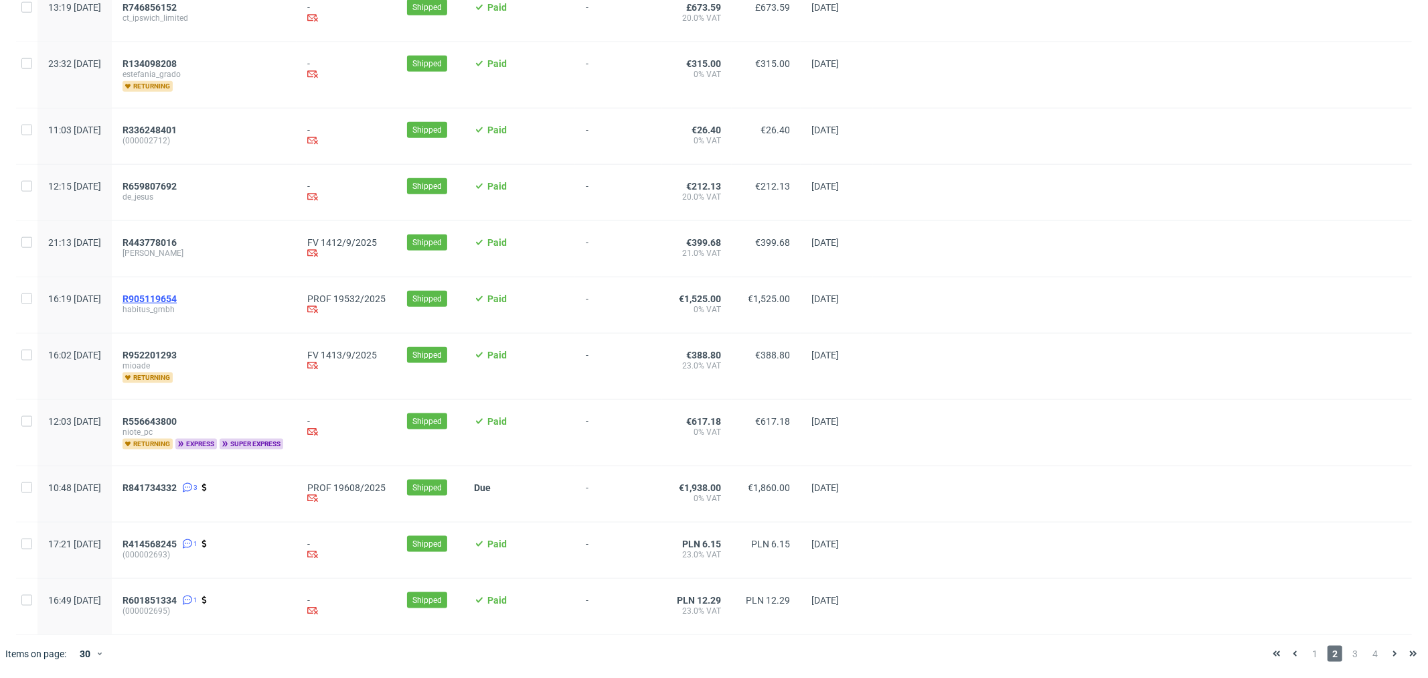
click at [177, 295] on span "R905119654" at bounding box center [150, 298] width 54 height 11
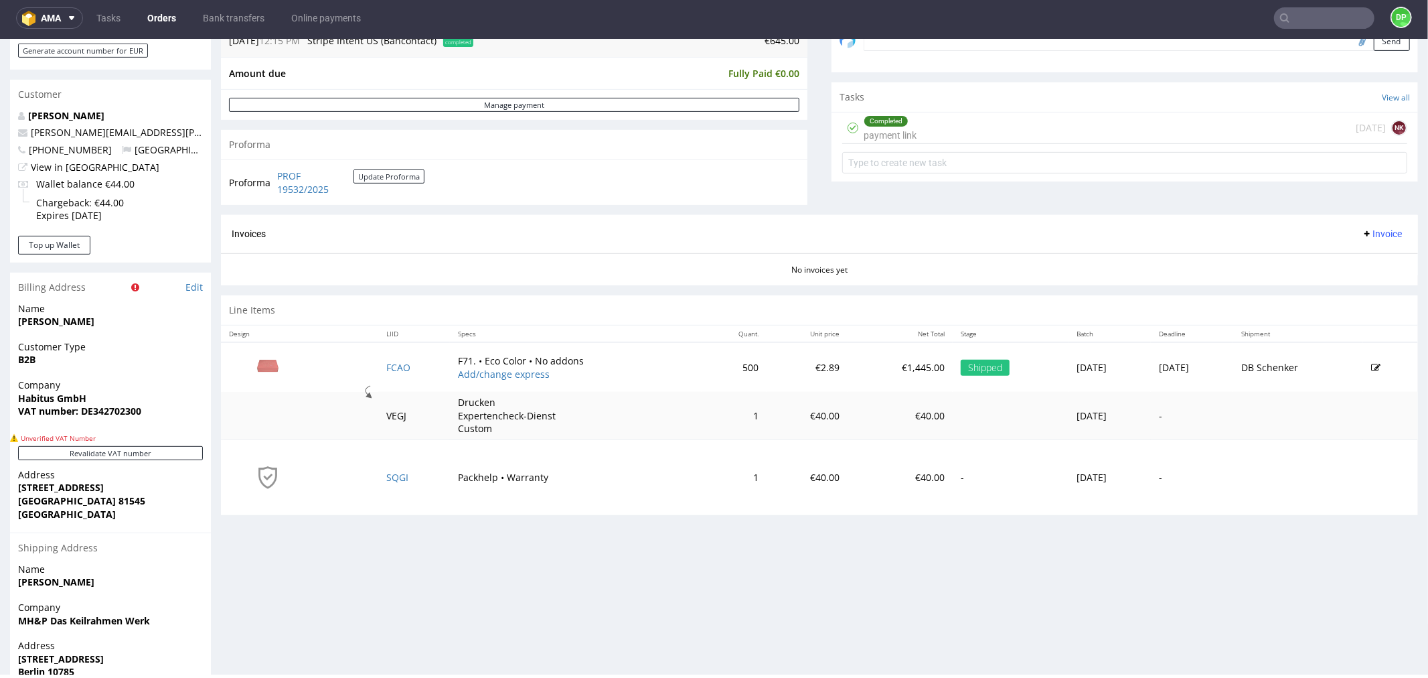
scroll to position [508, 0]
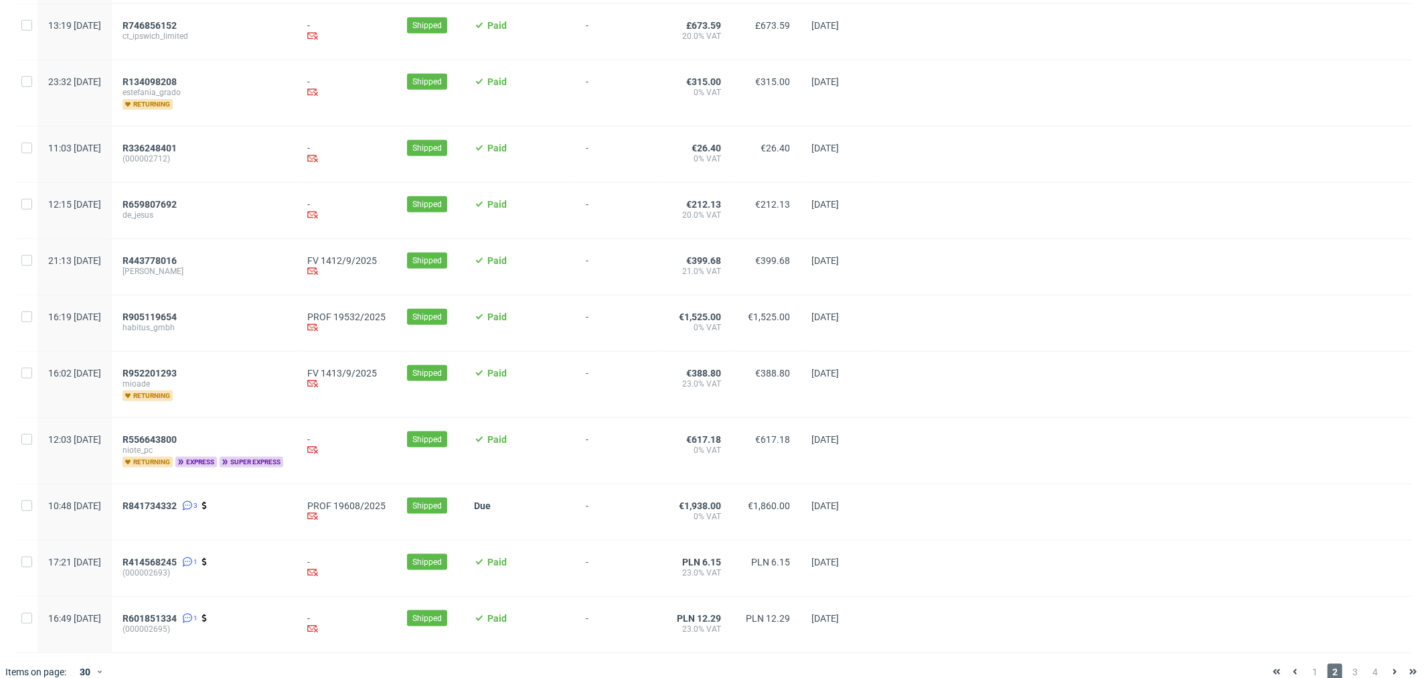
scroll to position [1267, 0]
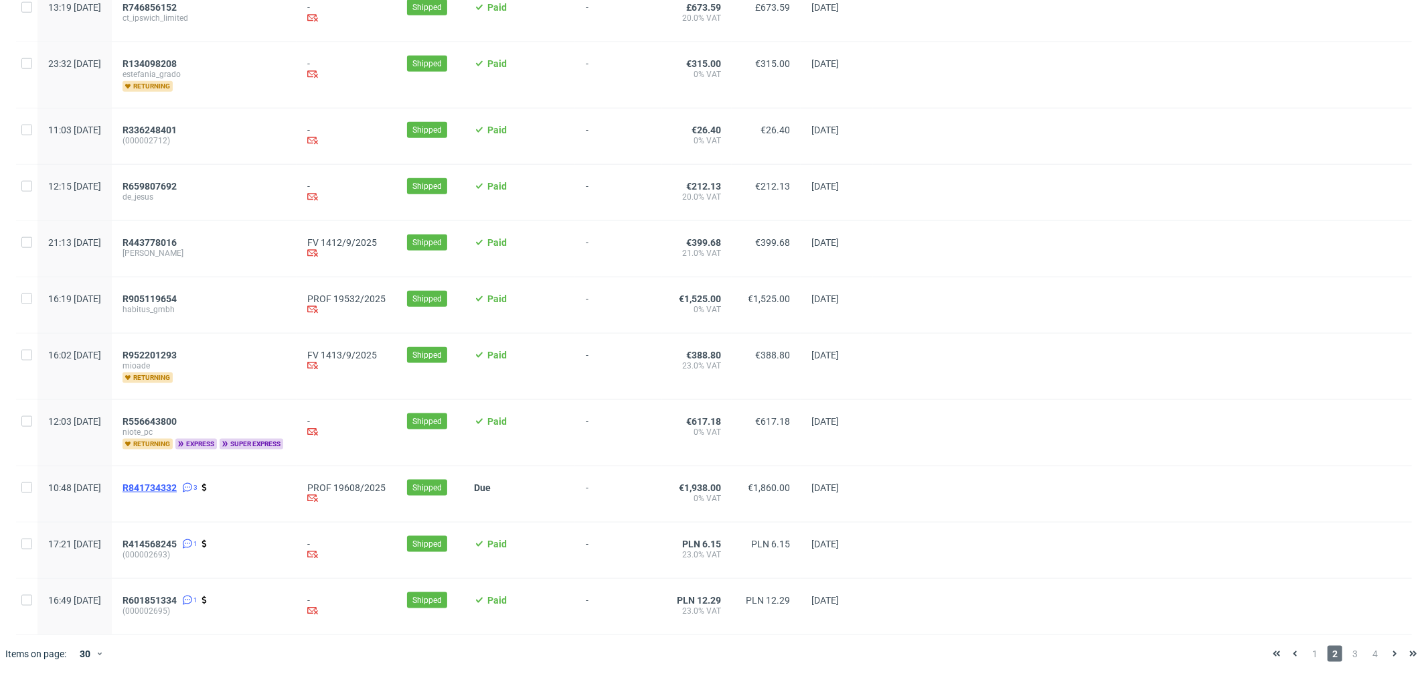
click at [169, 485] on span "R841734332" at bounding box center [150, 487] width 54 height 11
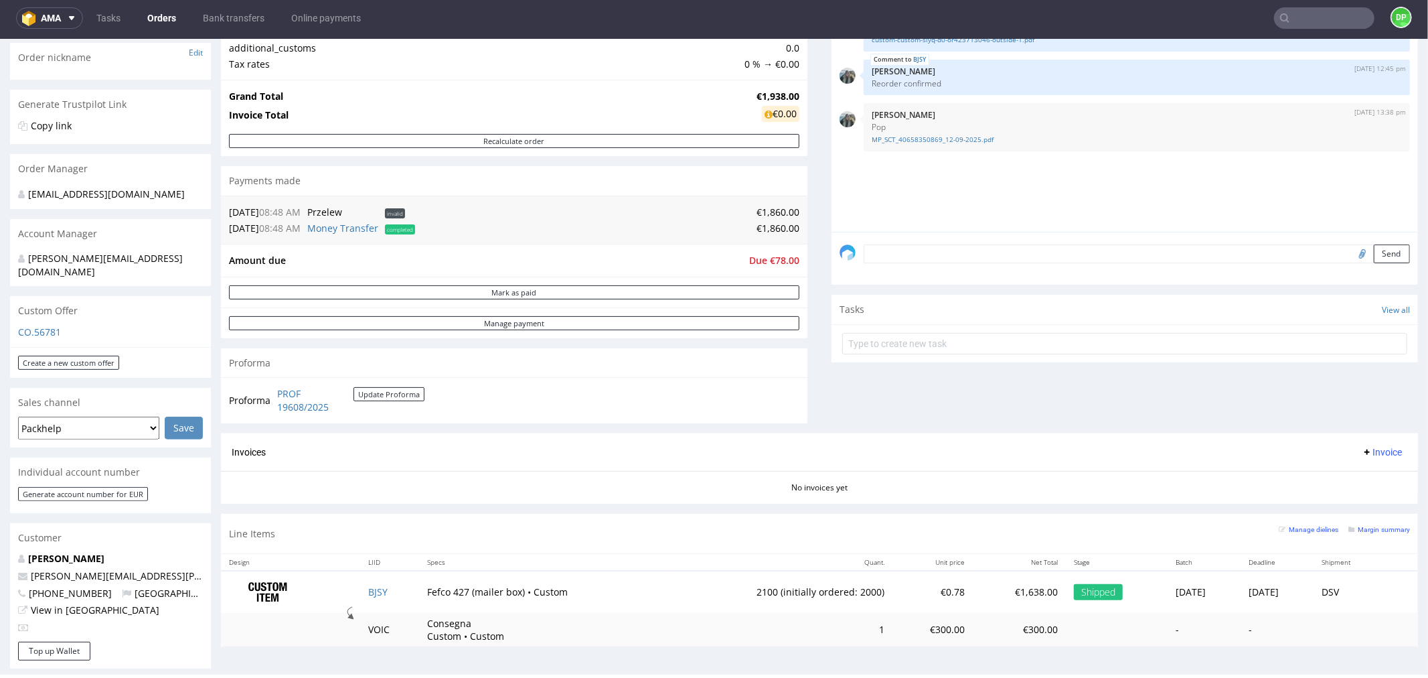
scroll to position [297, 0]
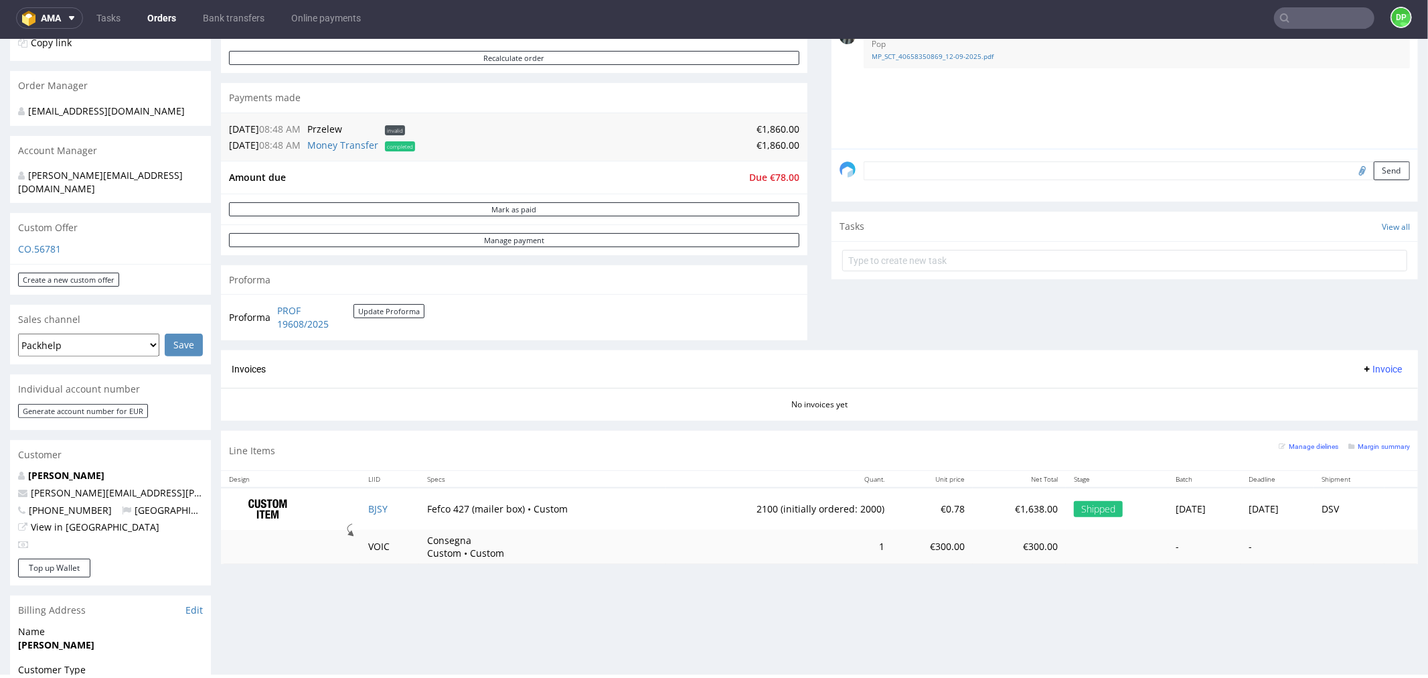
click at [741, 587] on div "Progress Payment Due Payment “Received” Email - Line Items 1 DTP - Production -…" at bounding box center [819, 410] width 1197 height 1250
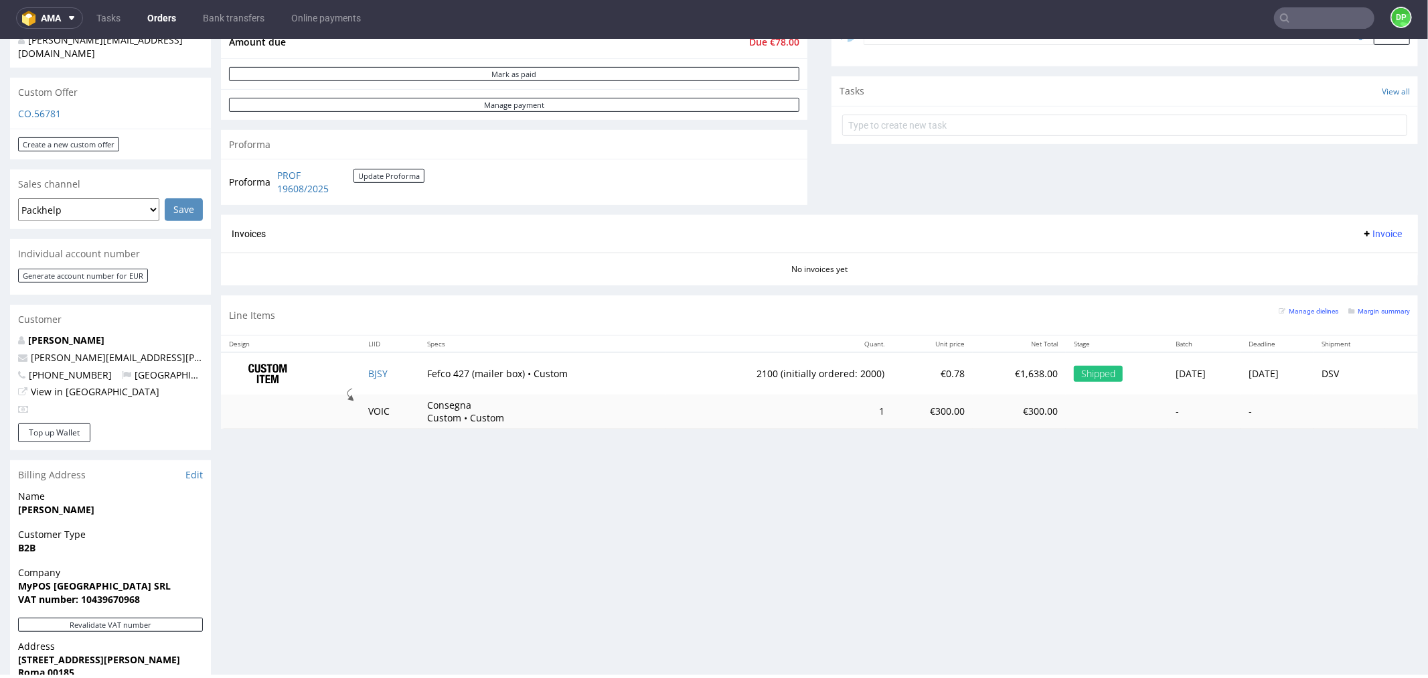
scroll to position [662, 0]
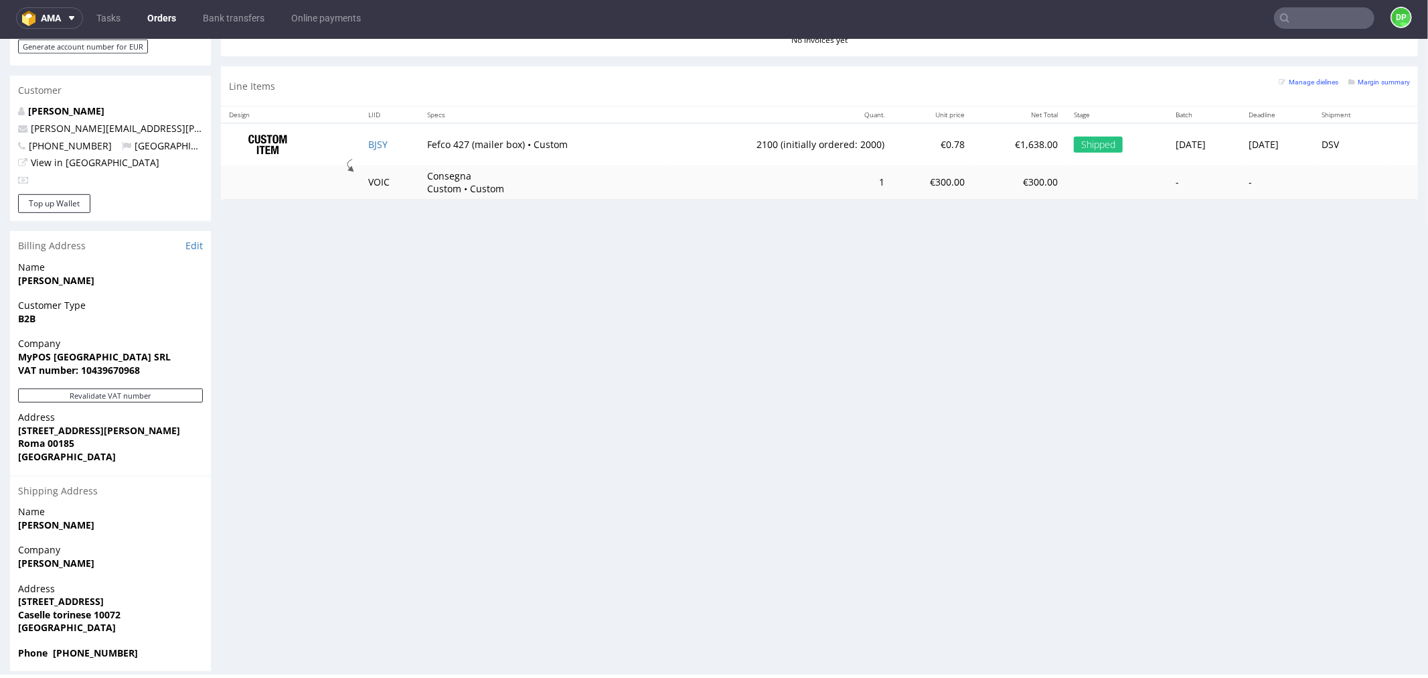
click at [116, 372] on div "Company MyPOS Italy SRL VAT number: 10439670968" at bounding box center [110, 362] width 201 height 52
click at [125, 388] on button "Revalidate VAT number" at bounding box center [110, 395] width 185 height 14
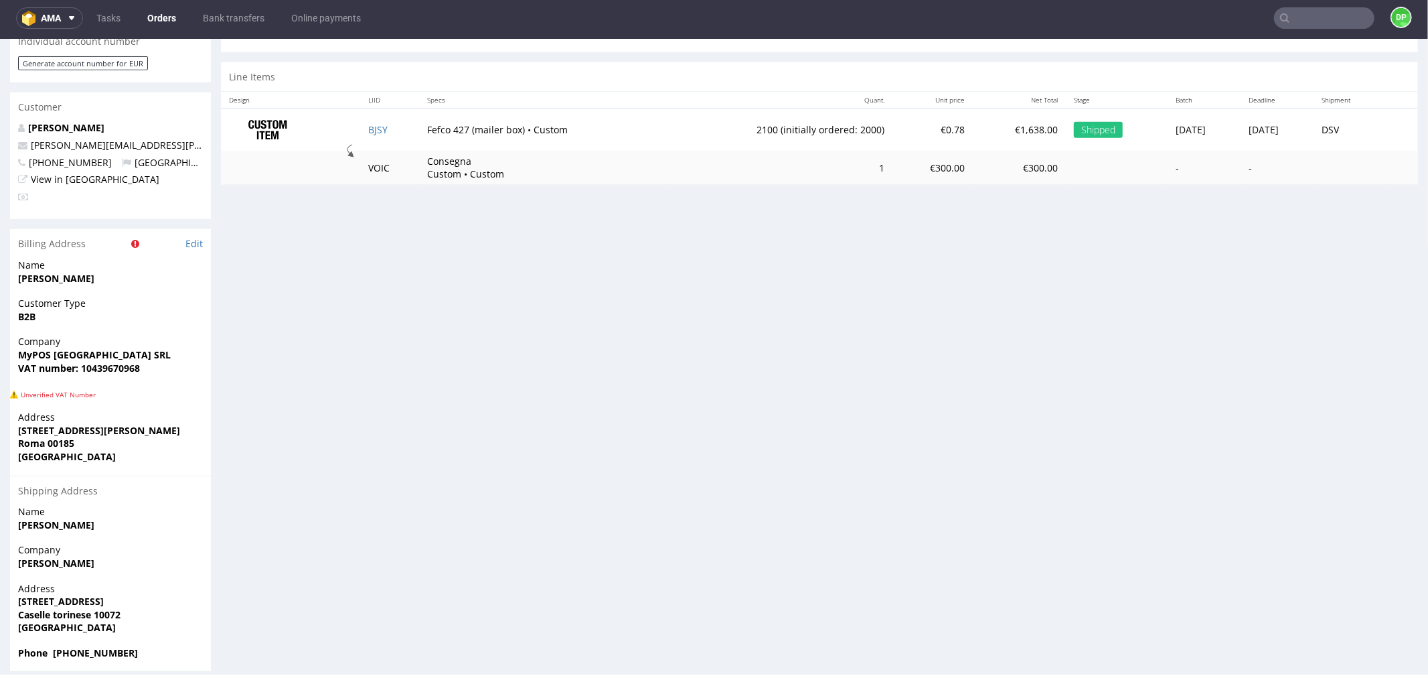
scroll to position [645, 0]
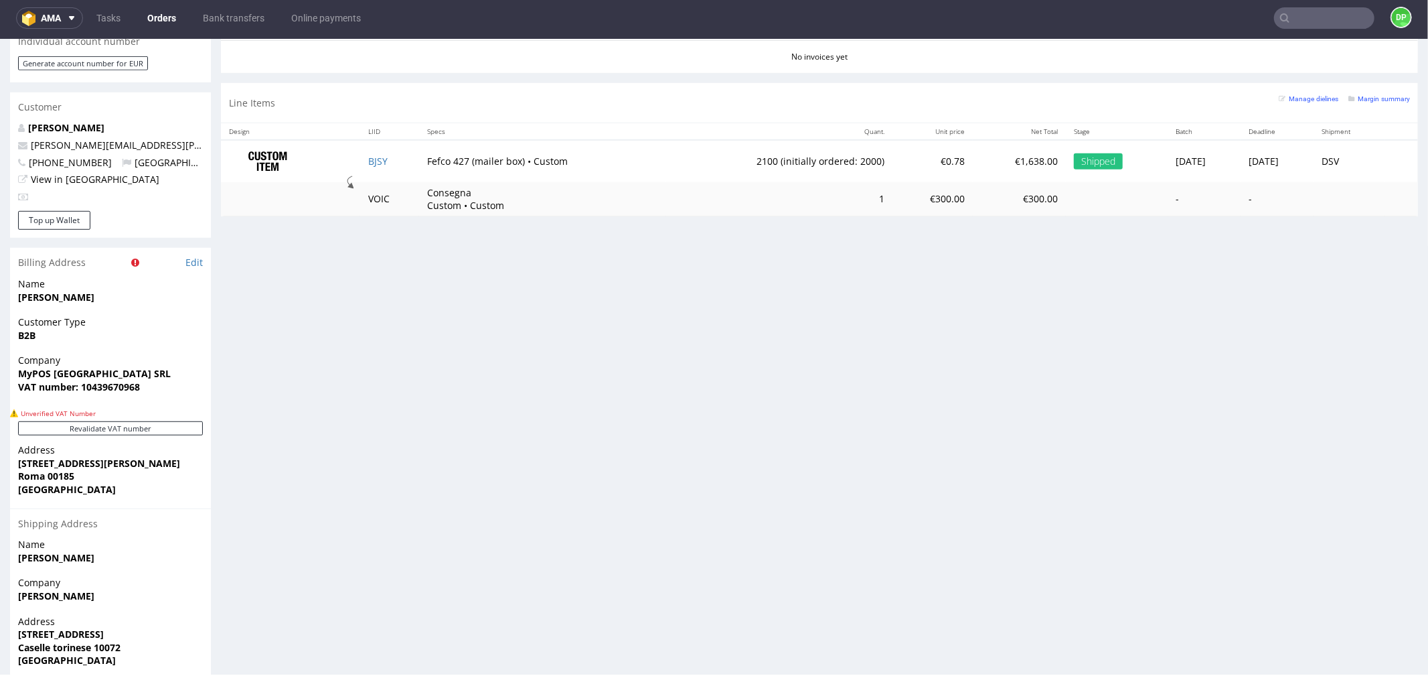
click at [110, 380] on strong "VAT number: 10439670968" at bounding box center [79, 386] width 122 height 13
copy strong "10439670968"
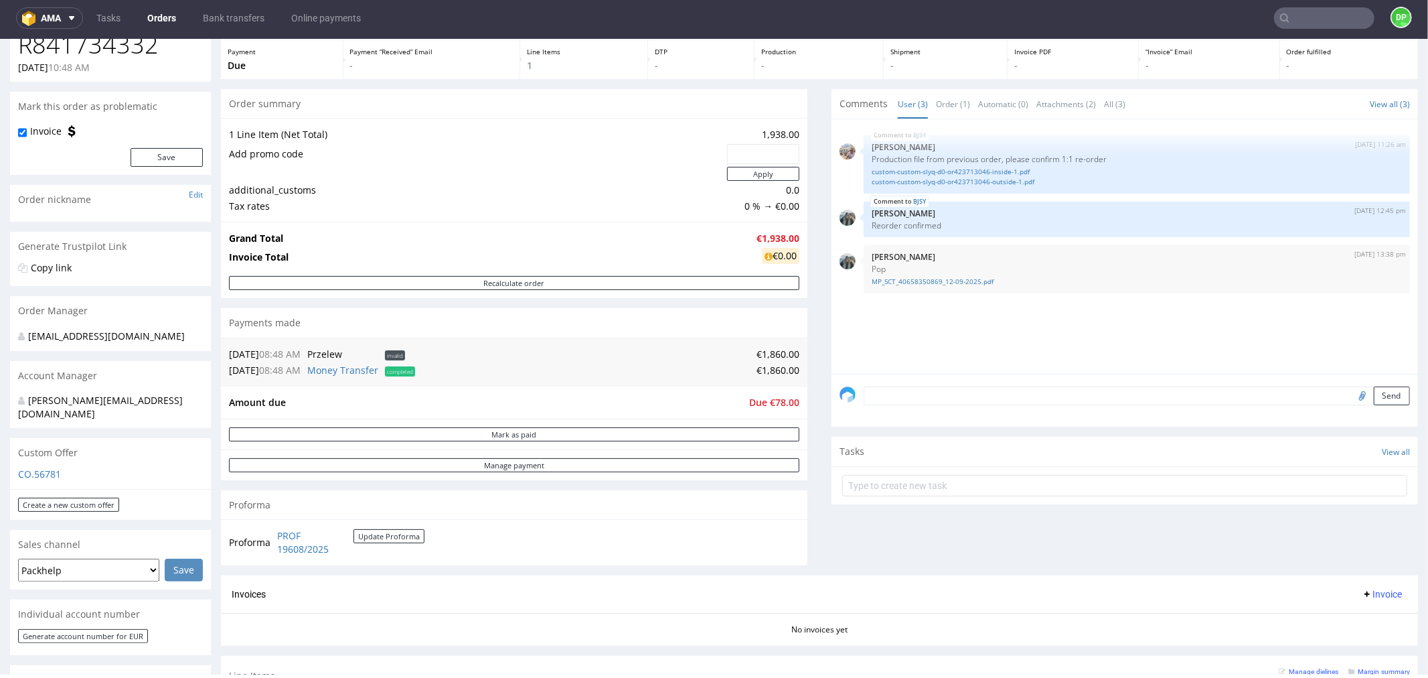
scroll to position [0, 0]
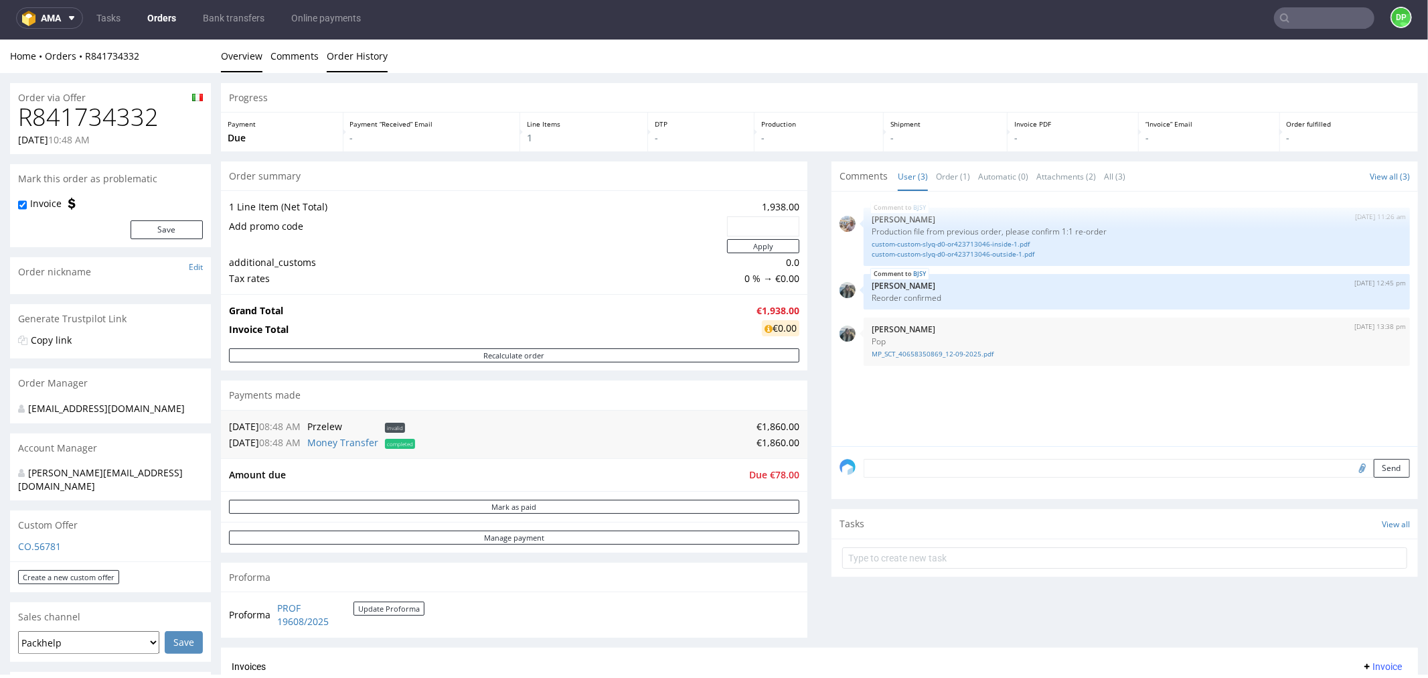
click at [354, 64] on link "Order History" at bounding box center [357, 55] width 61 height 33
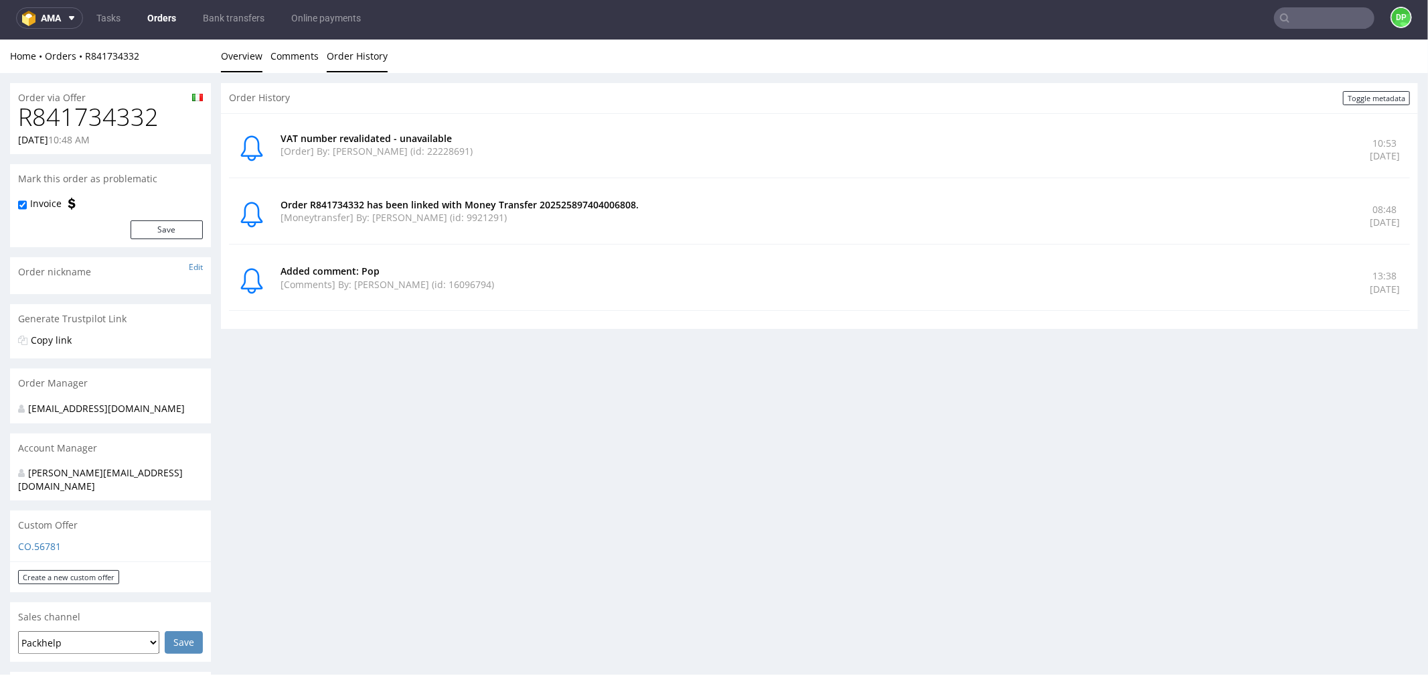
click at [255, 58] on link "Overview" at bounding box center [242, 55] width 42 height 33
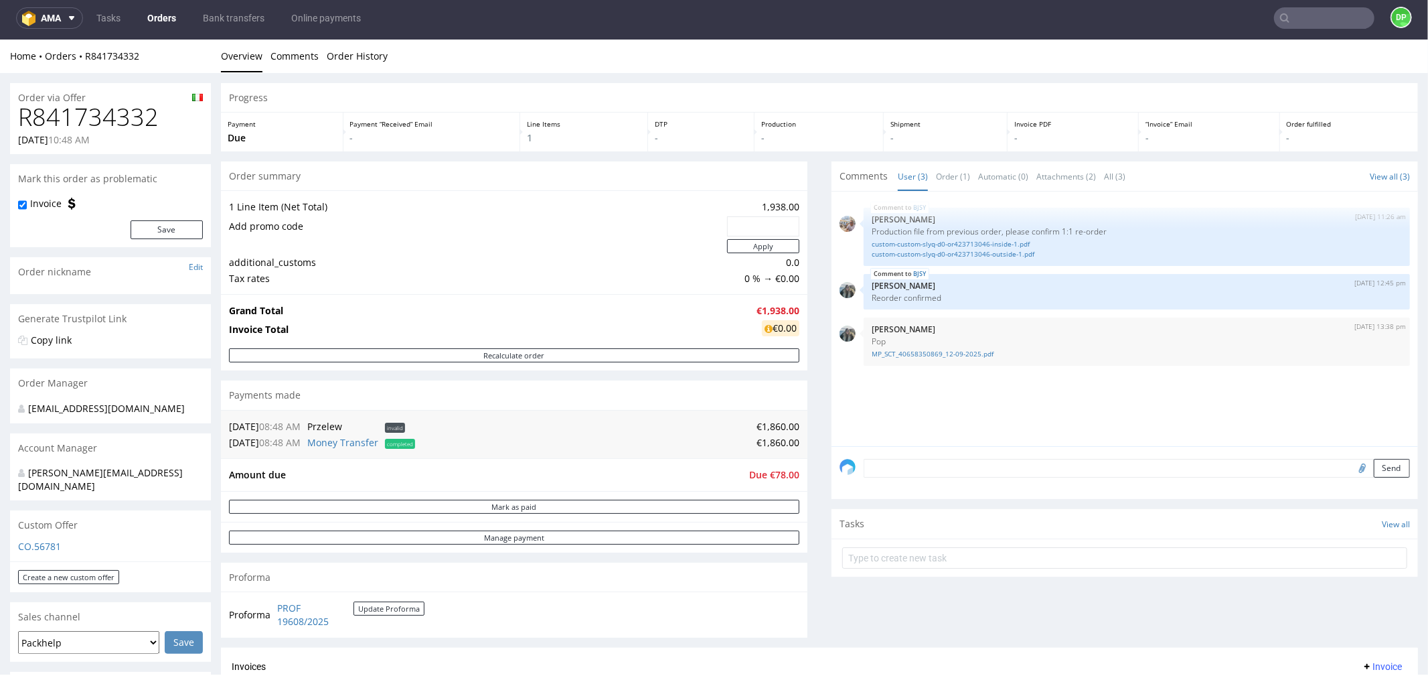
click at [1351, 472] on input "file" at bounding box center [1360, 466] width 19 height 17
type input "C:\fakepath\Zrzut ekranu 2025-10-08 105518.png"
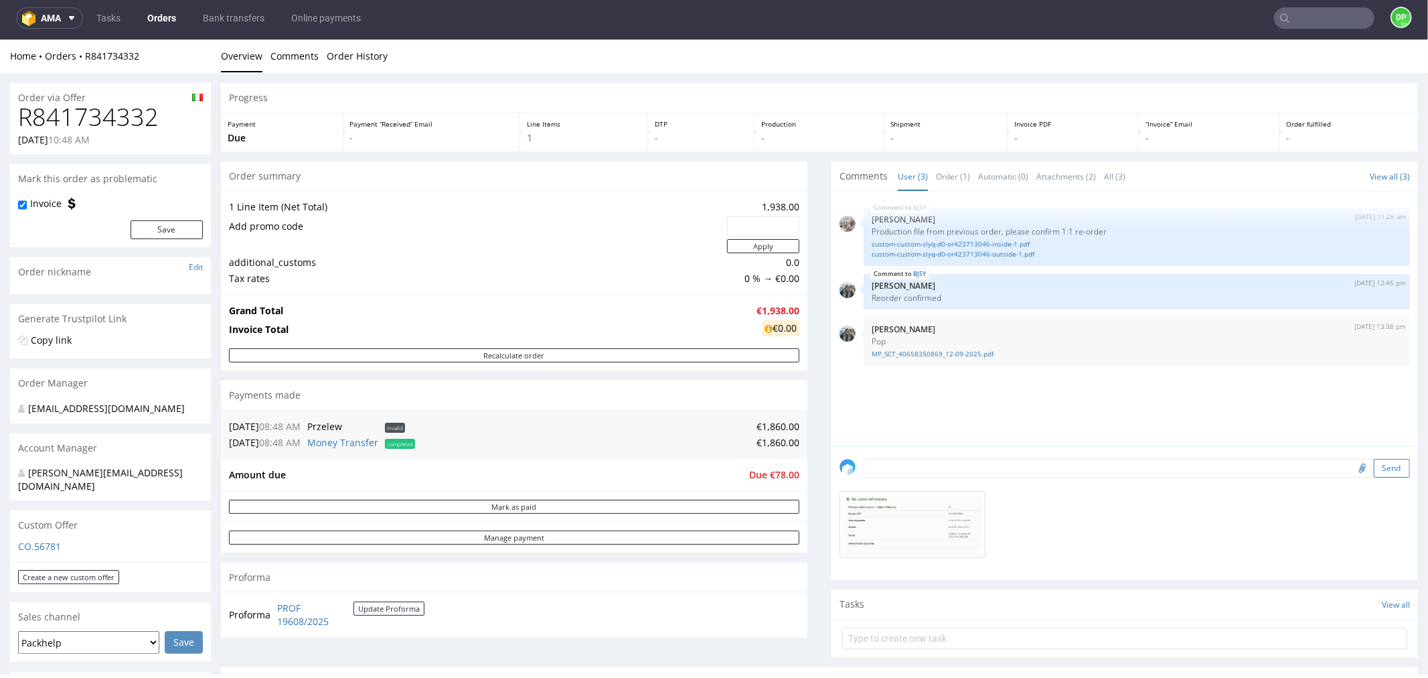
click at [1374, 463] on button "Send" at bounding box center [1392, 467] width 36 height 19
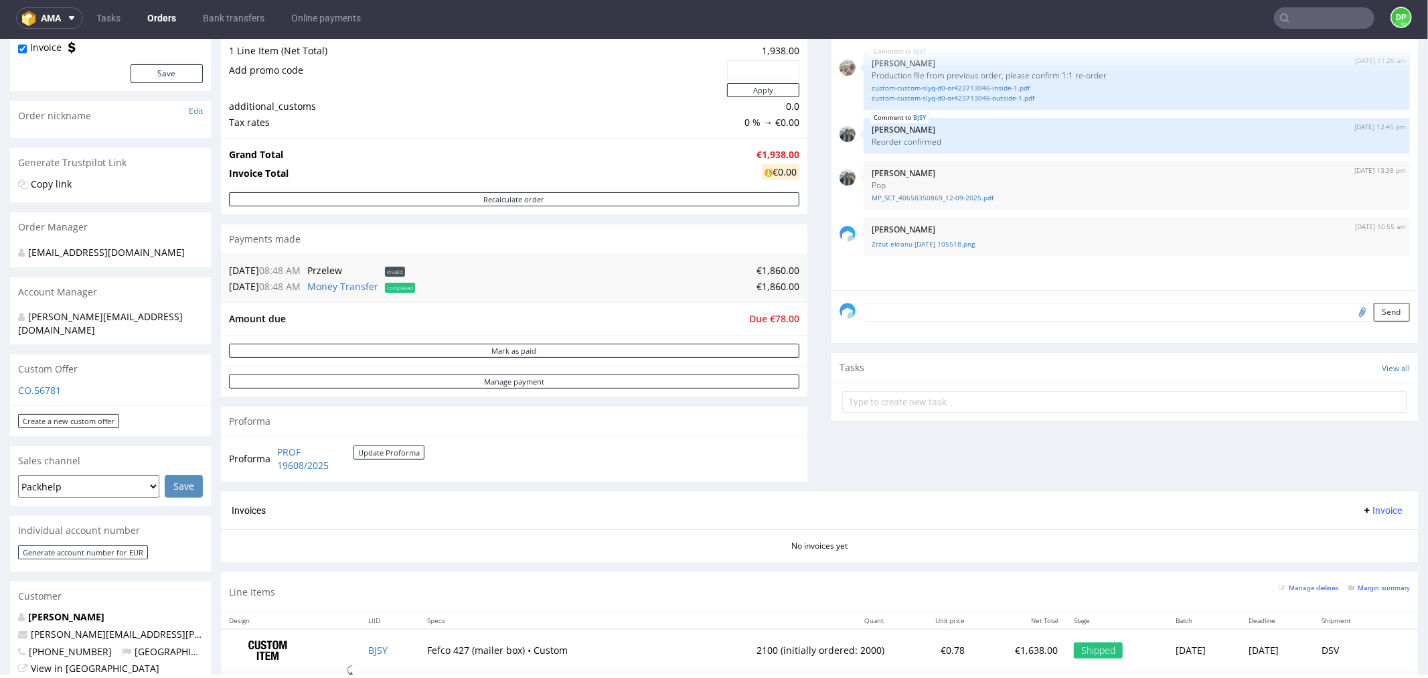
scroll to position [157, 0]
drag, startPoint x: 383, startPoint y: 470, endPoint x: 278, endPoint y: 443, distance: 108.5
click at [278, 443] on td "PROF 19608/2025 Update Proforma" at bounding box center [349, 457] width 151 height 29
copy tbody "Proforma"
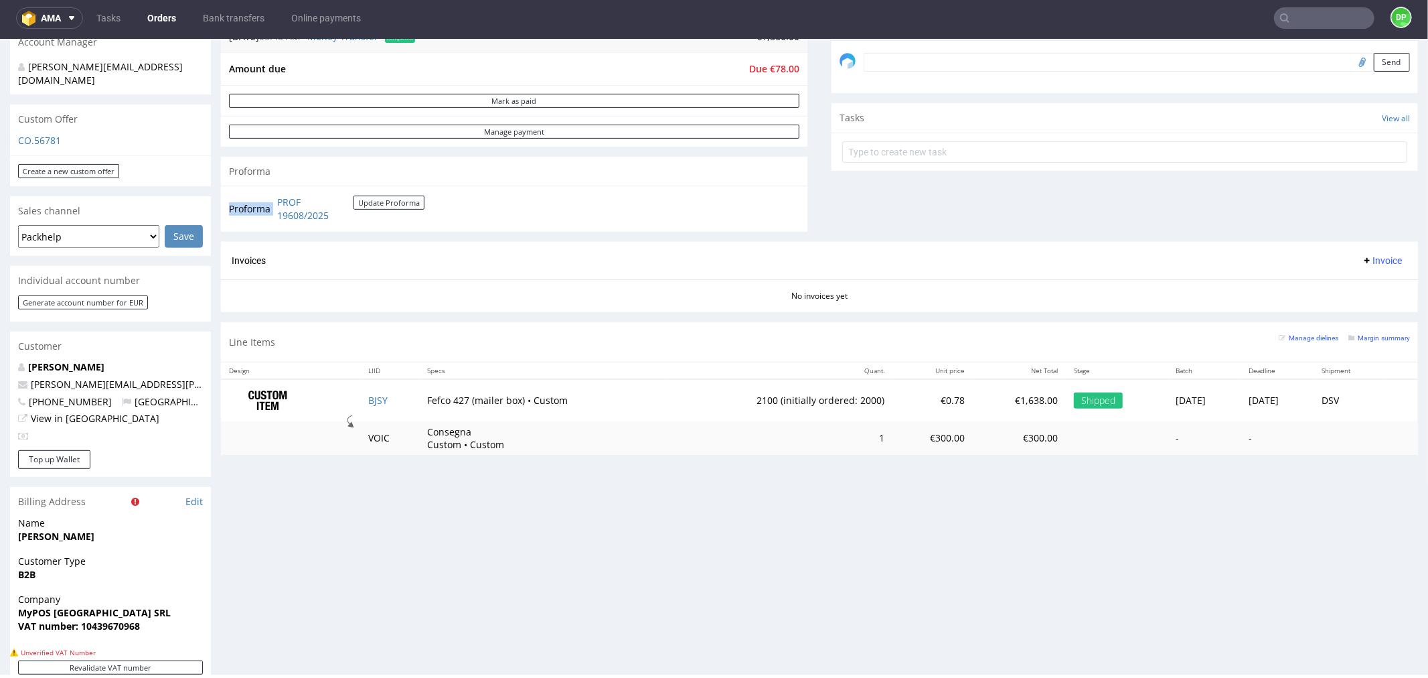
scroll to position [380, 0]
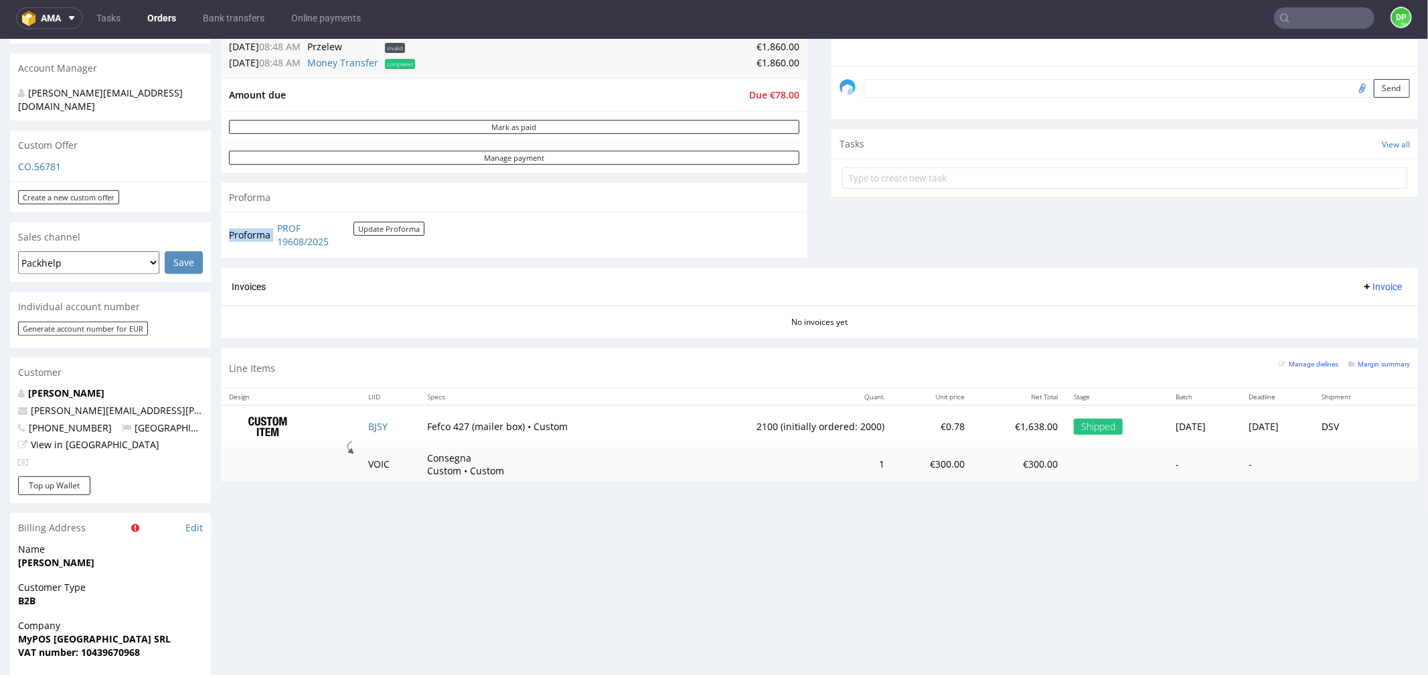
click at [1366, 283] on span "Invoice" at bounding box center [1382, 286] width 40 height 11
click at [1353, 339] on span "Upload" at bounding box center [1359, 337] width 65 height 13
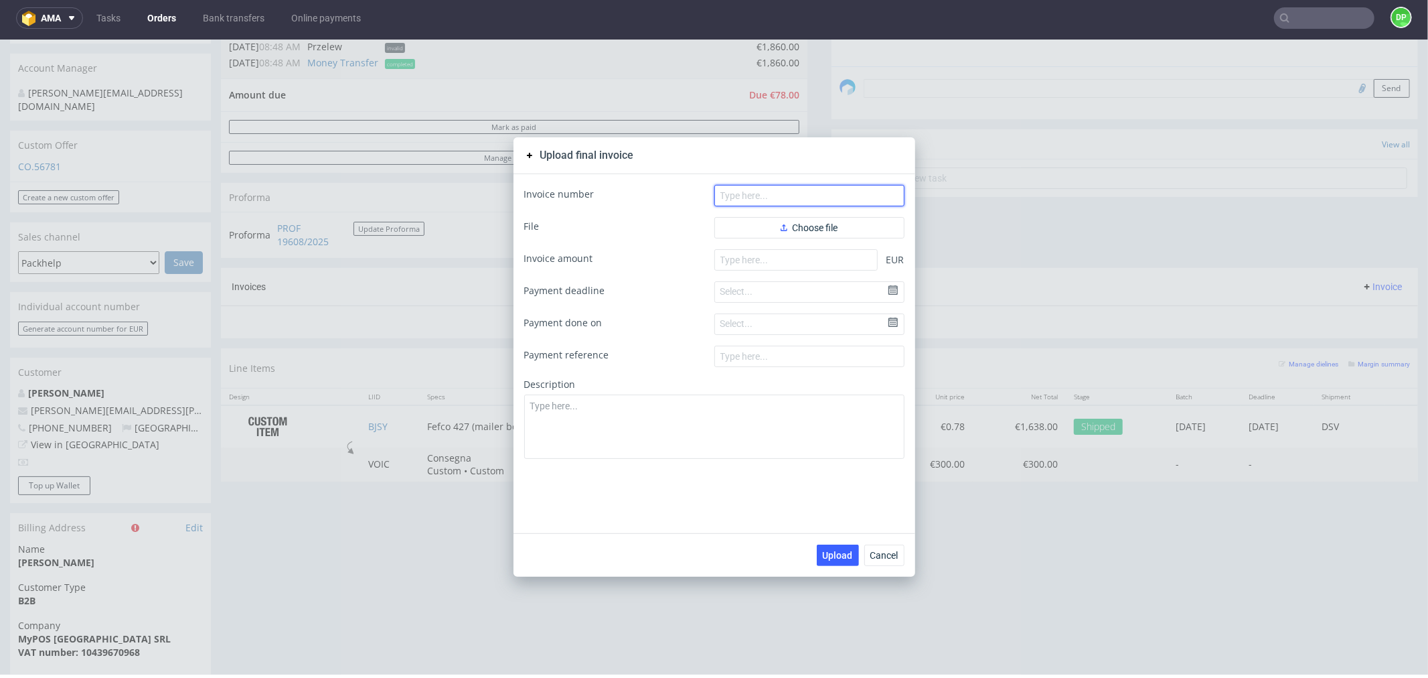
click at [749, 197] on input "text" at bounding box center [810, 194] width 190 height 21
paste input "FV 418/10/2025"
type input "FV 418/10/2025"
click at [781, 227] on use "button" at bounding box center [784, 227] width 7 height 7
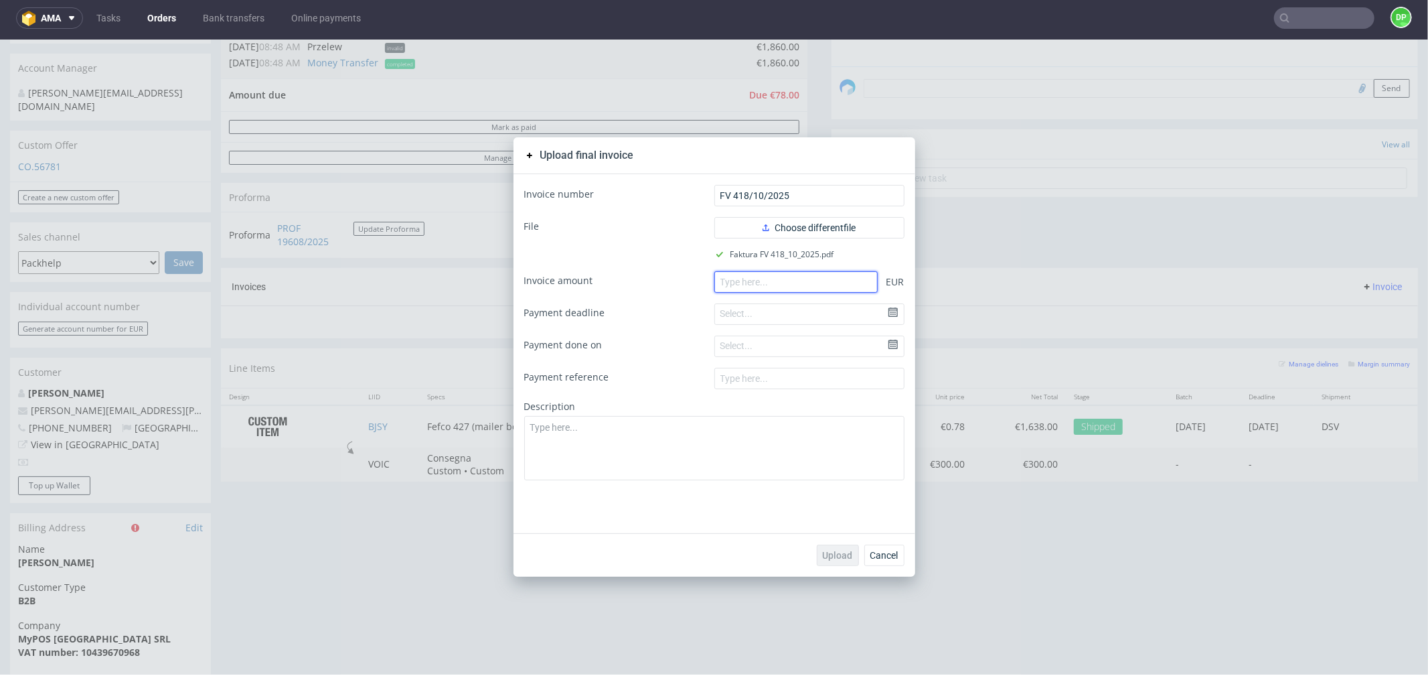
click at [763, 279] on input "number" at bounding box center [796, 281] width 163 height 21
paste input "1860.00"
type input "1860.00"
click at [823, 552] on span "Upload" at bounding box center [838, 554] width 30 height 9
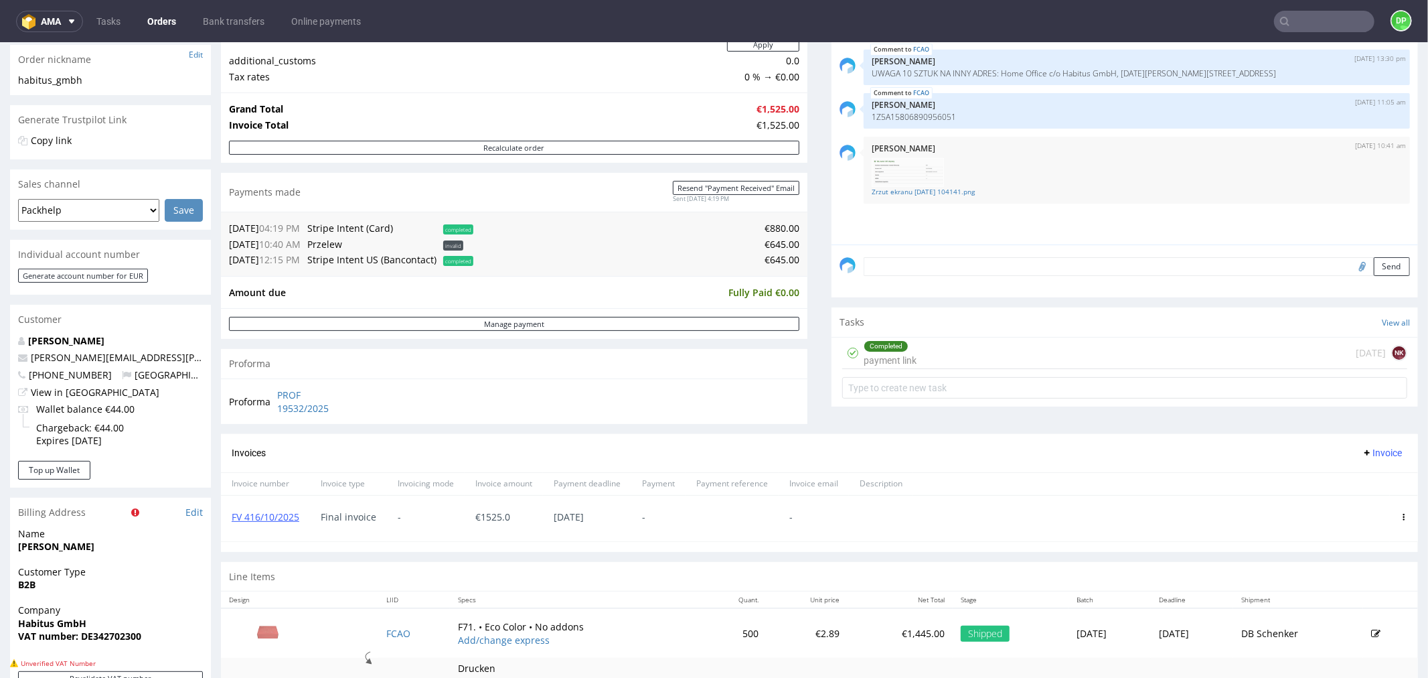
scroll to position [210, 0]
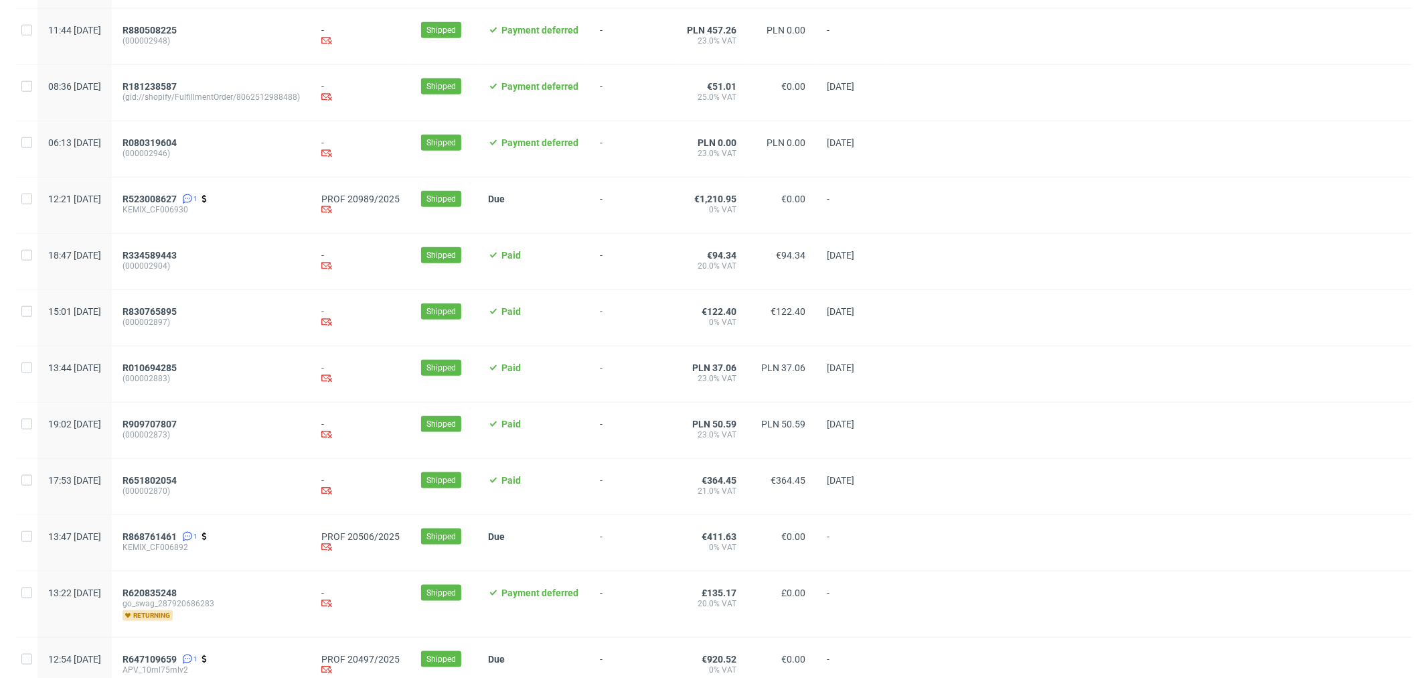
scroll to position [1249, 0]
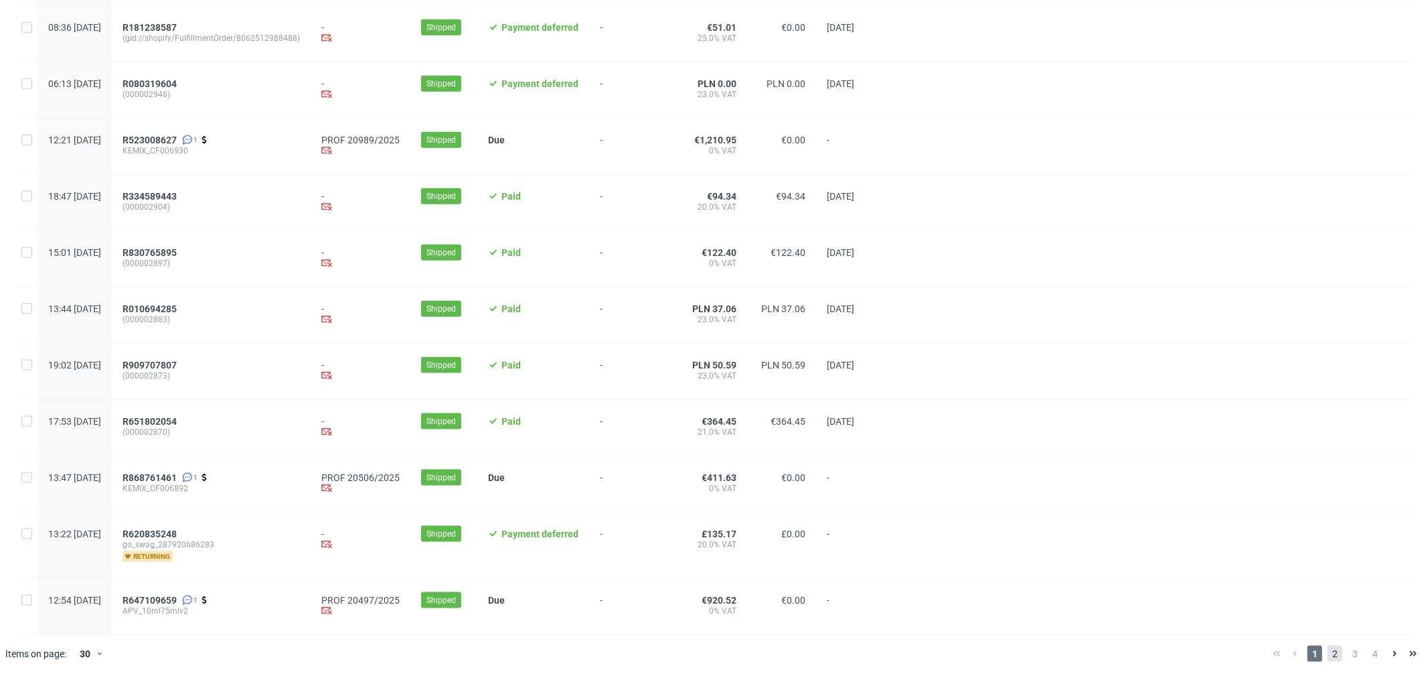
click at [1328, 654] on span "2" at bounding box center [1335, 654] width 15 height 16
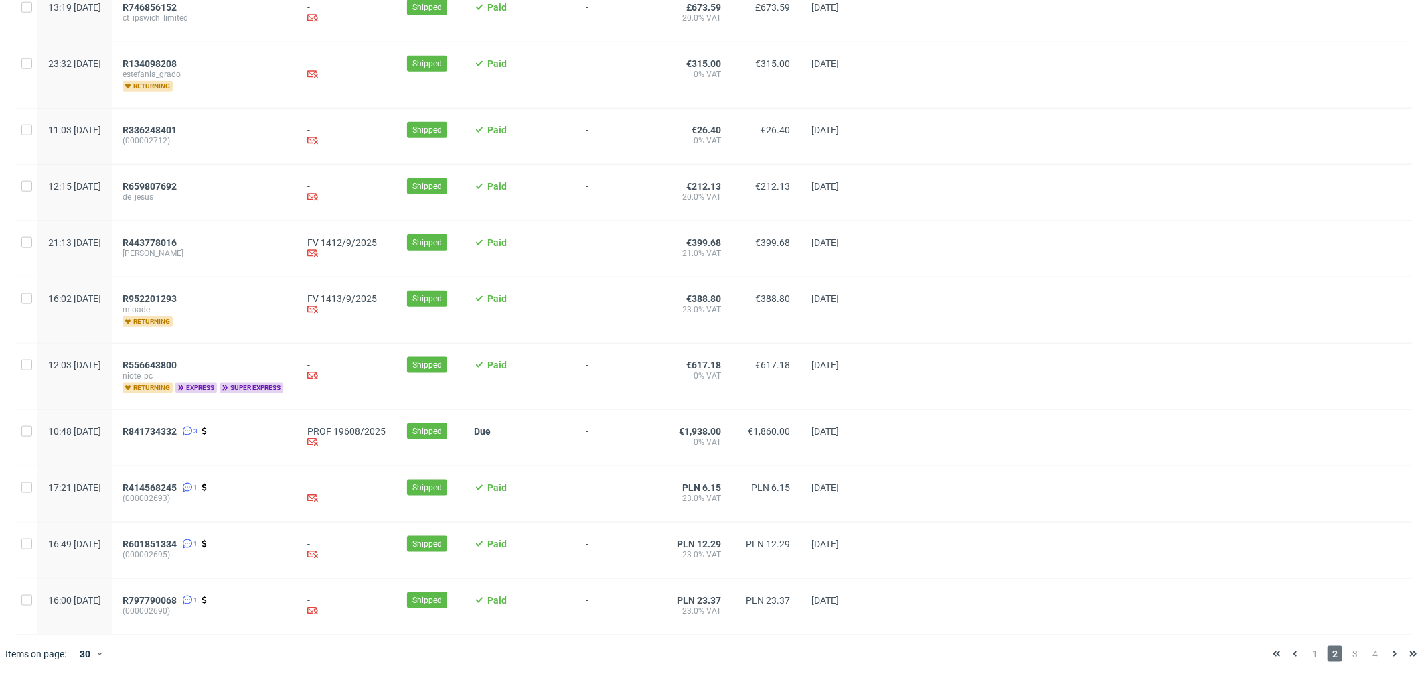
scroll to position [1267, 0]
click at [1348, 658] on span "3" at bounding box center [1355, 654] width 15 height 16
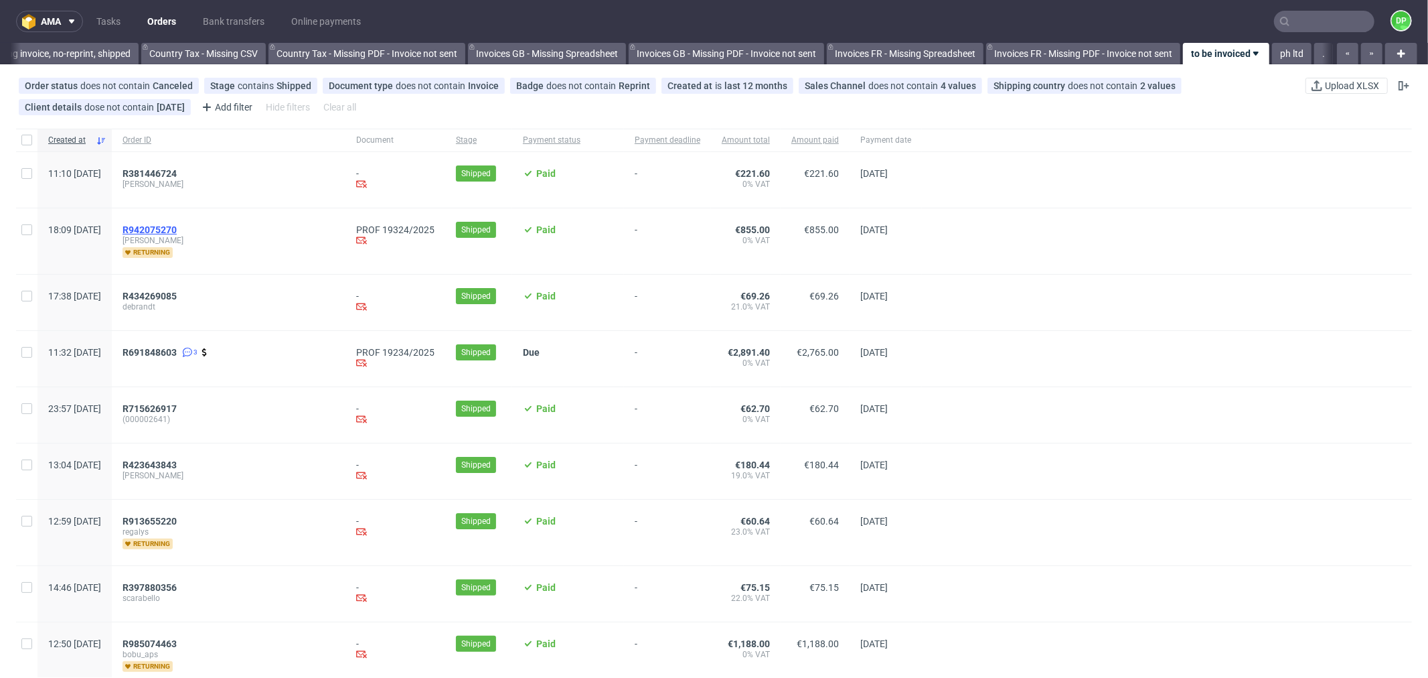
click at [177, 226] on span "R942075270" at bounding box center [150, 229] width 54 height 11
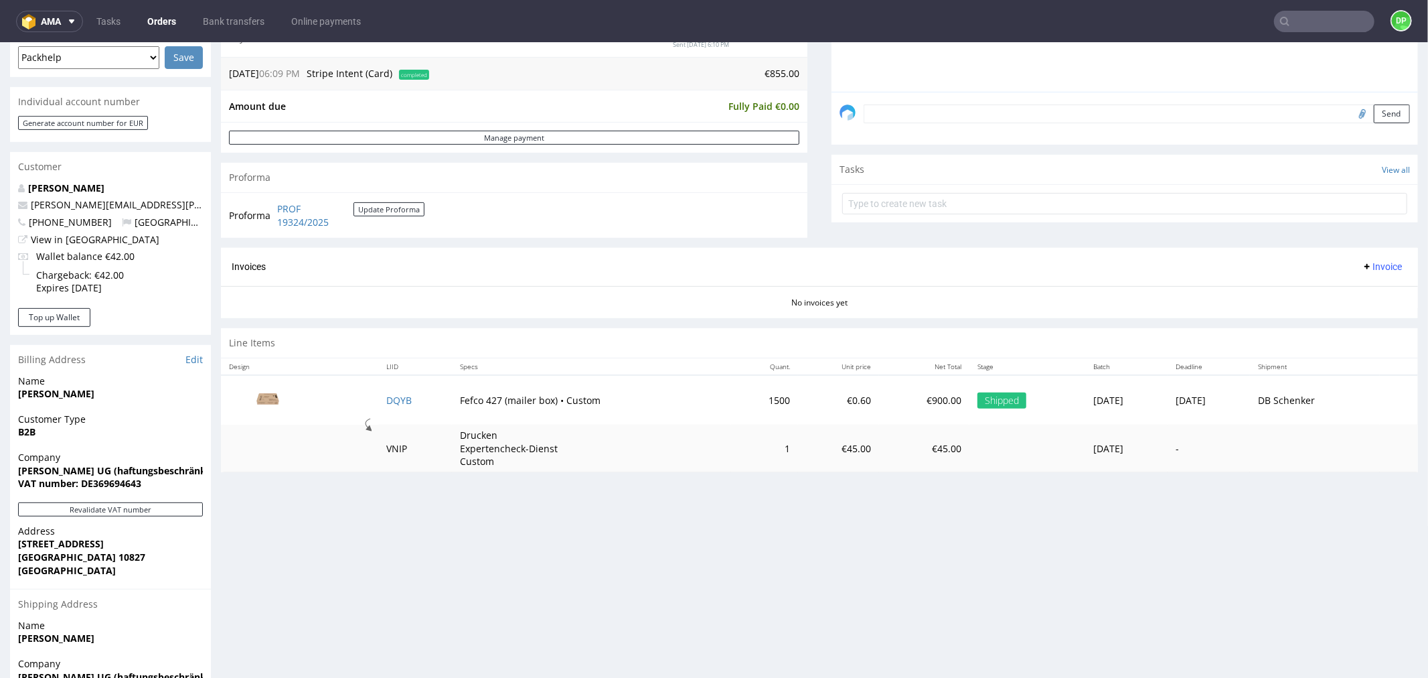
scroll to position [446, 0]
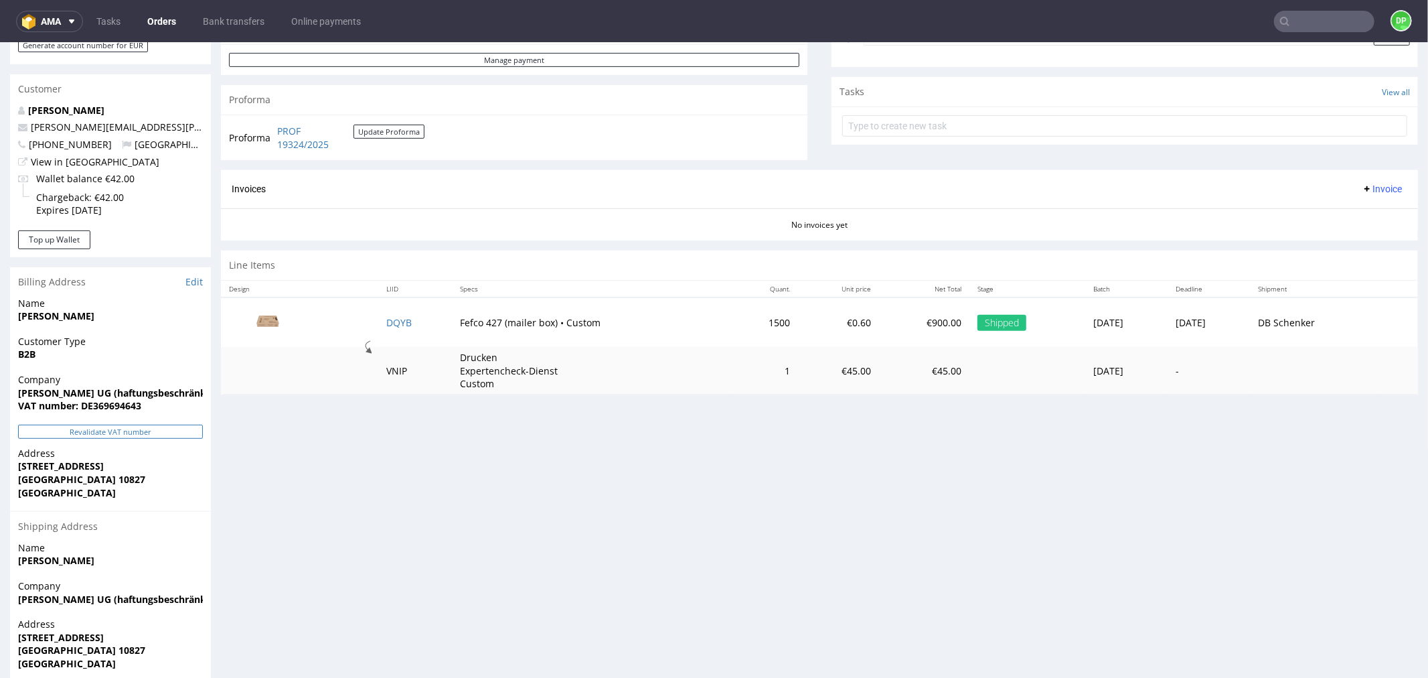
click at [102, 427] on button "Revalidate VAT number" at bounding box center [110, 431] width 185 height 14
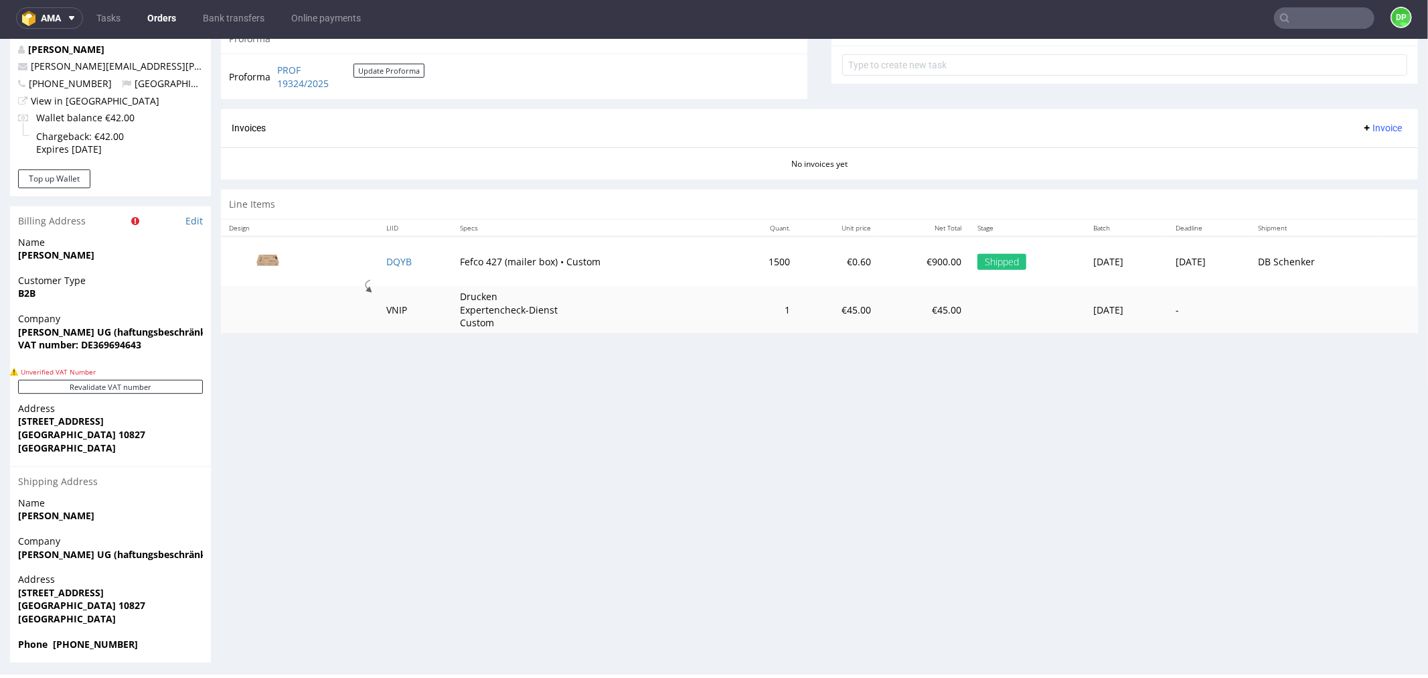
scroll to position [508, 0]
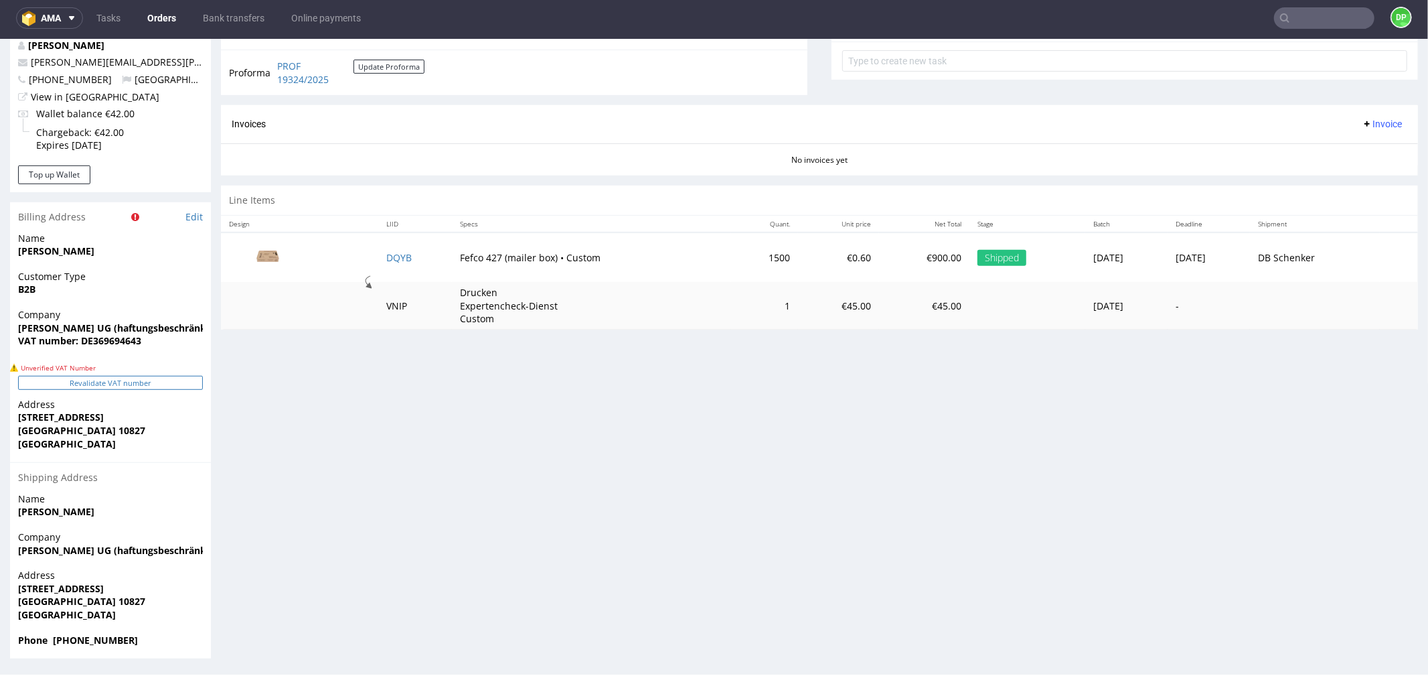
click at [119, 382] on button "Revalidate VAT number" at bounding box center [110, 382] width 185 height 14
click at [119, 342] on strong "VAT number: DE369694643" at bounding box center [79, 339] width 123 height 13
copy strong "DE369694643"
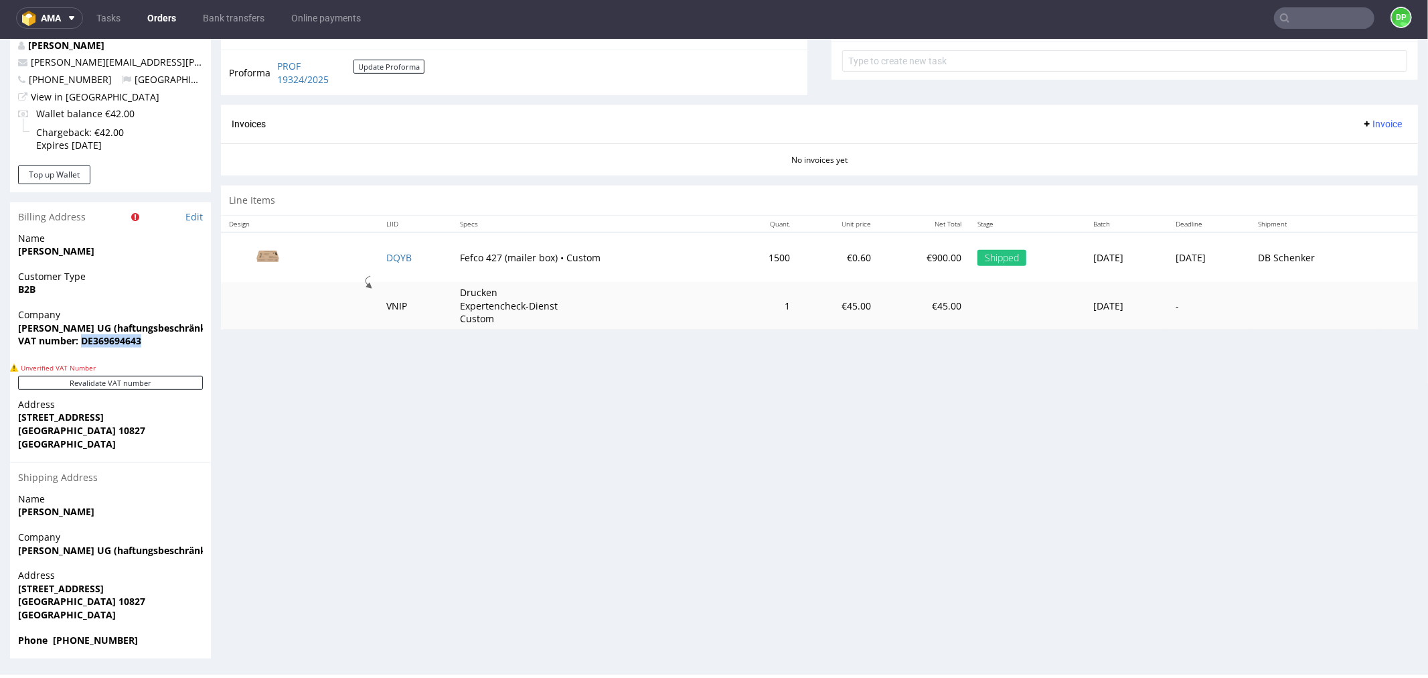
copy strong "DE369694643"
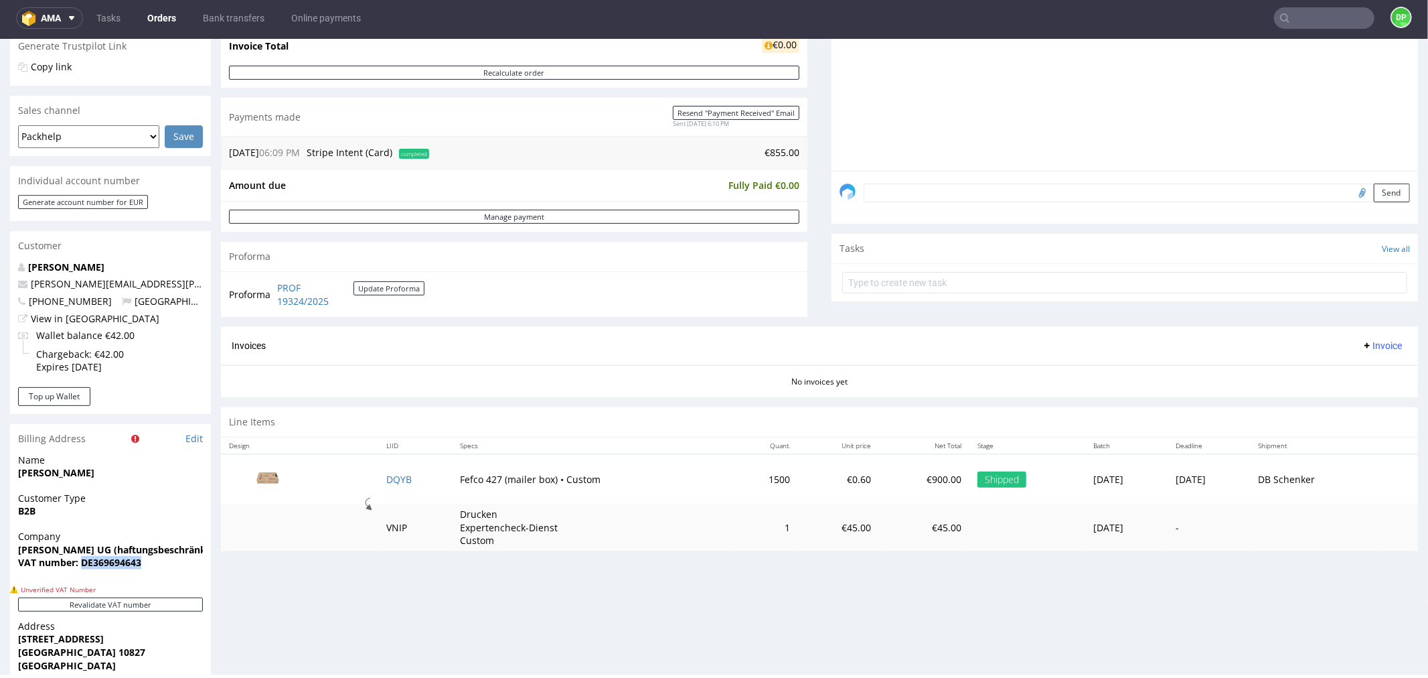
scroll to position [285, 0]
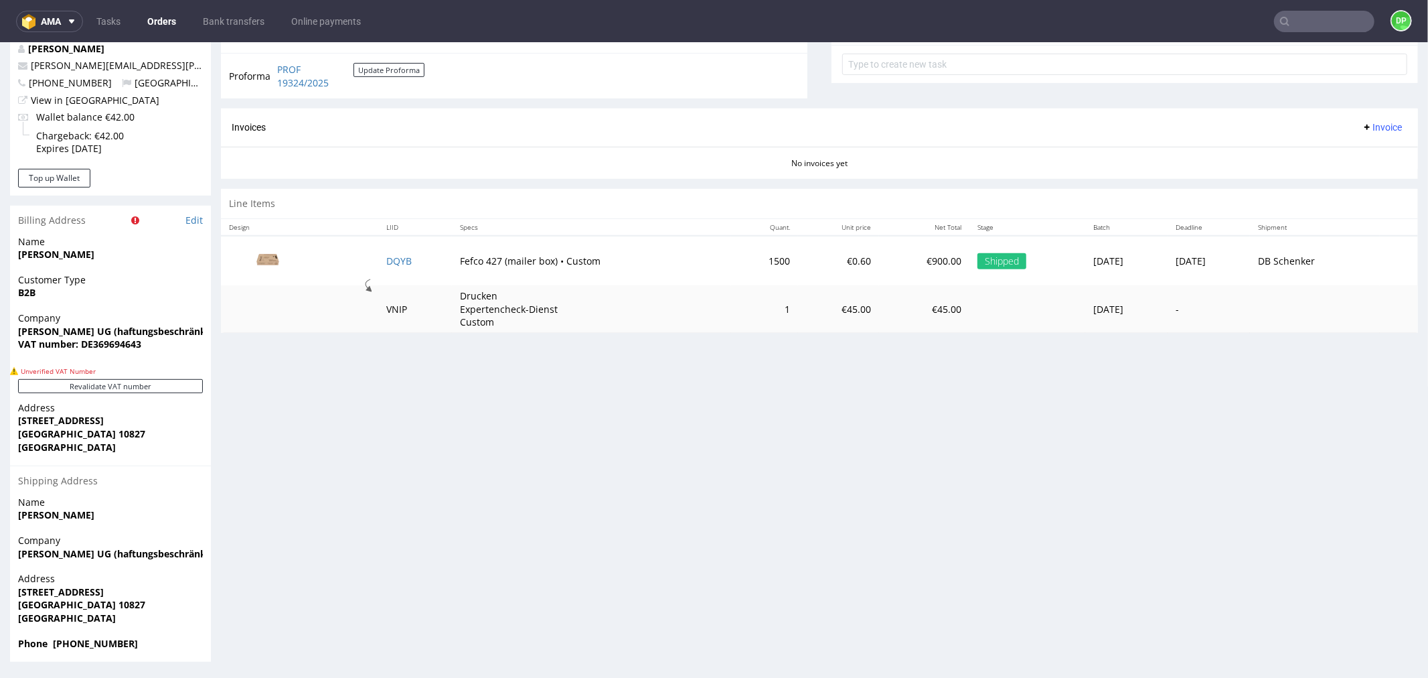
scroll to position [3, 0]
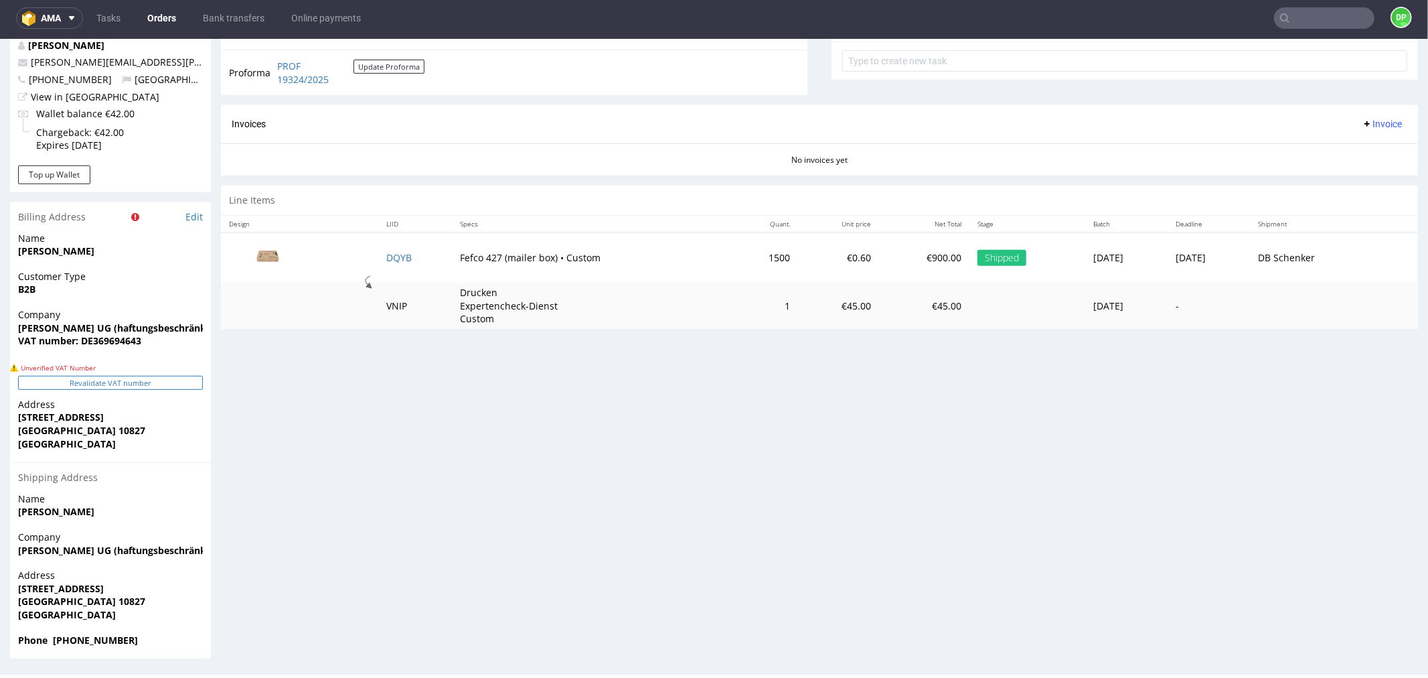
click at [137, 385] on button "Revalidate VAT number" at bounding box center [110, 382] width 185 height 14
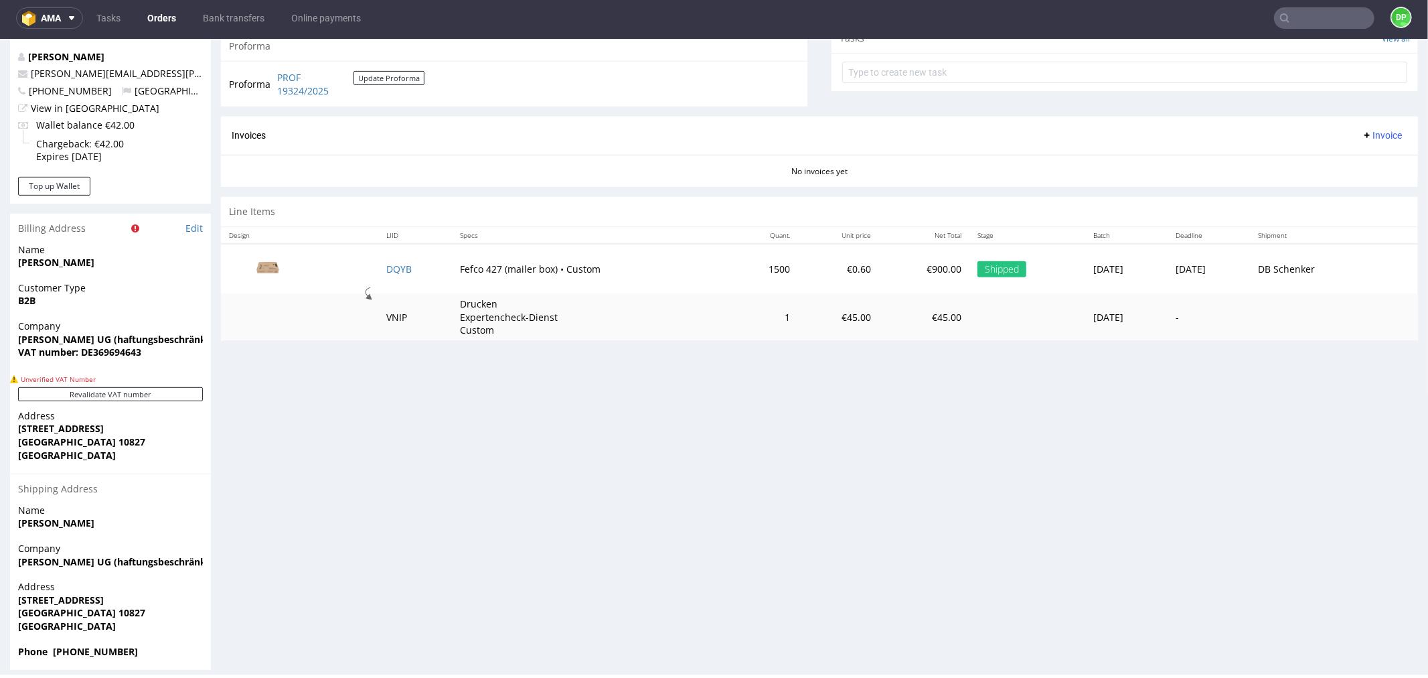
scroll to position [508, 0]
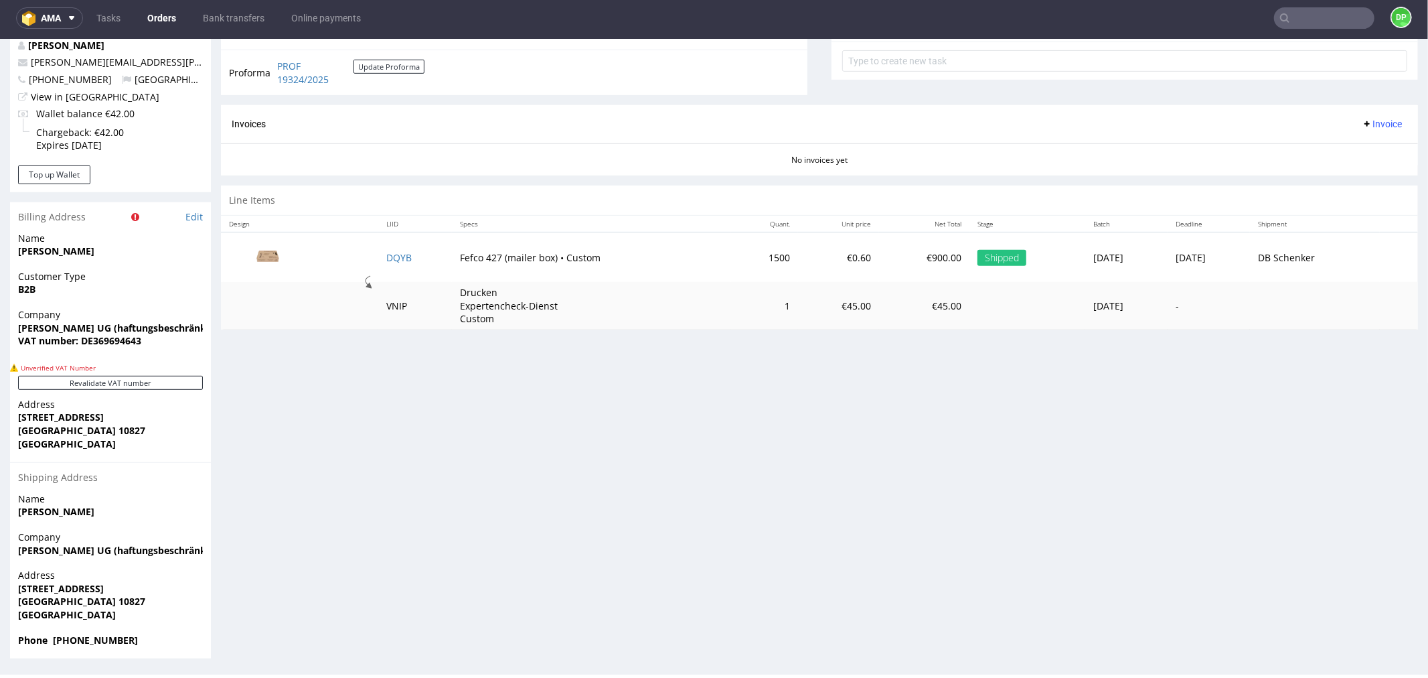
click at [117, 341] on strong "VAT number: DE369694643" at bounding box center [79, 339] width 123 height 13
copy strong "DE369694643"
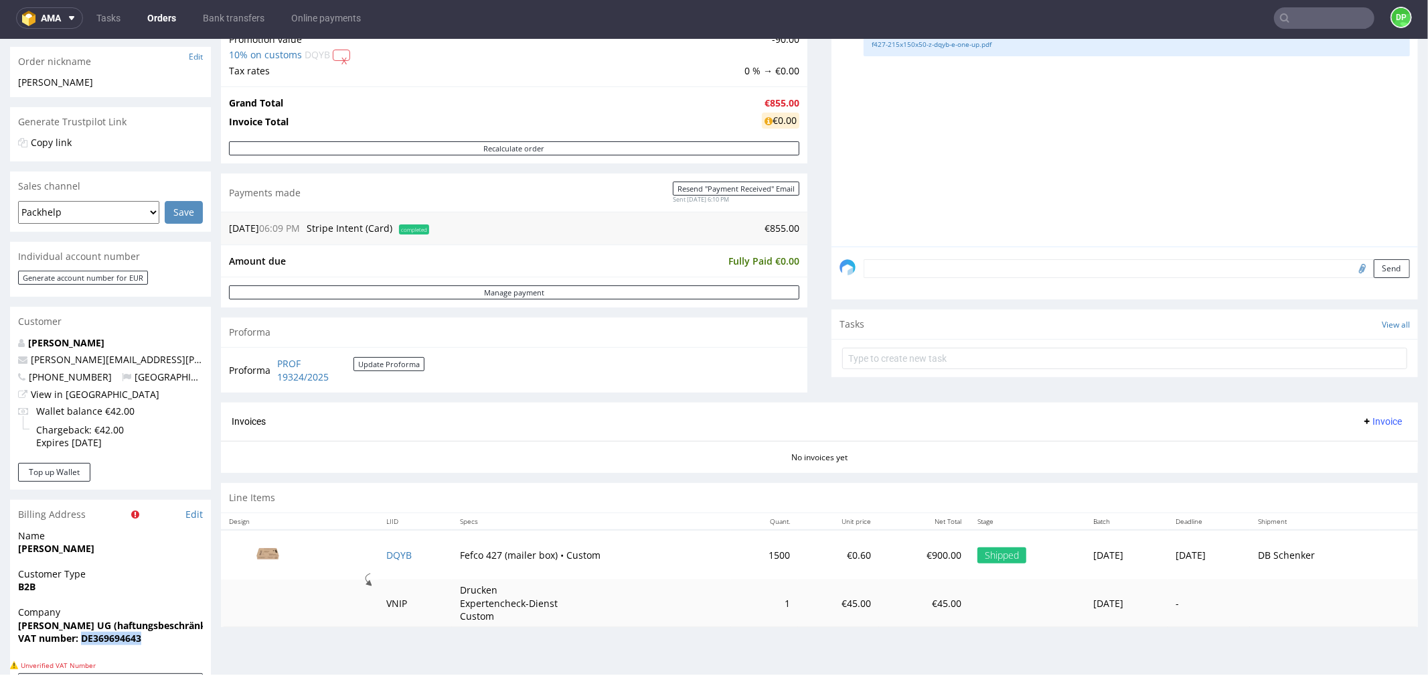
scroll to position [0, 0]
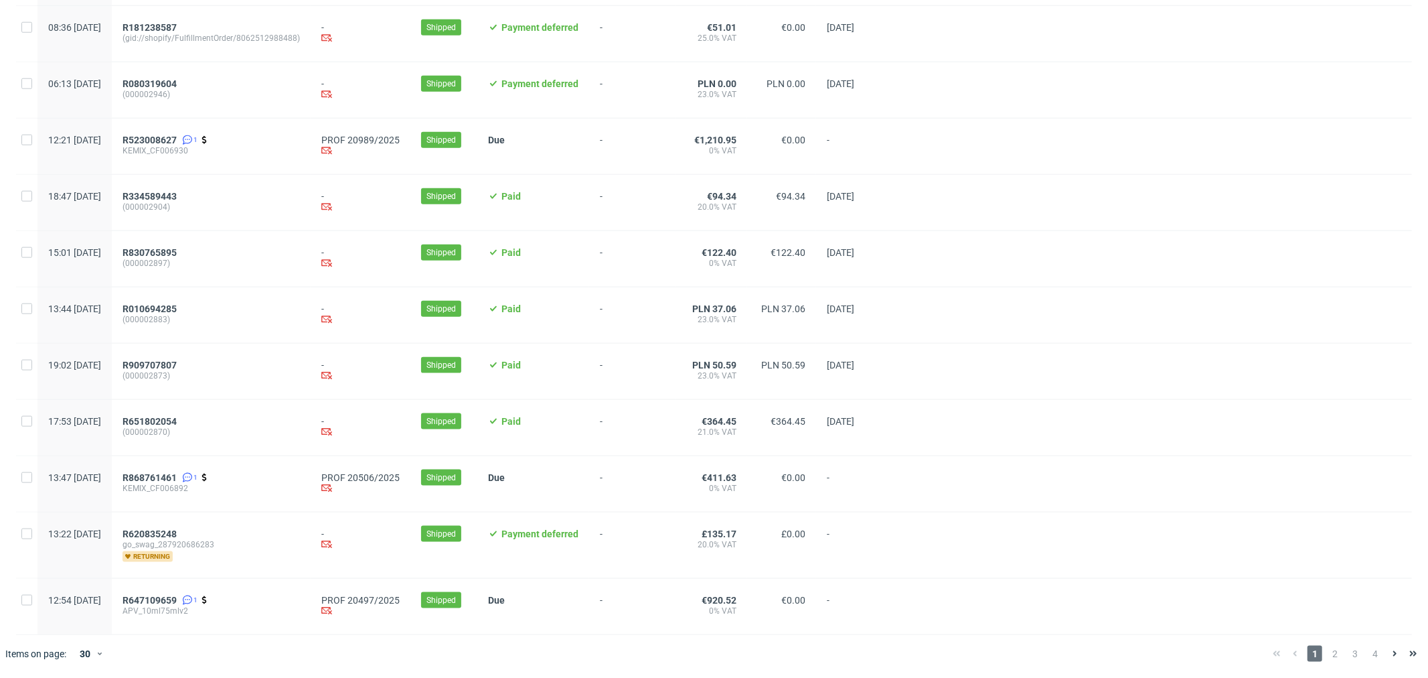
scroll to position [1249, 0]
drag, startPoint x: 1322, startPoint y: 648, endPoint x: 1308, endPoint y: 638, distance: 17.3
click at [1311, 640] on div "1 2 3 4" at bounding box center [1345, 654] width 166 height 38
click at [1328, 654] on span "2" at bounding box center [1335, 654] width 15 height 16
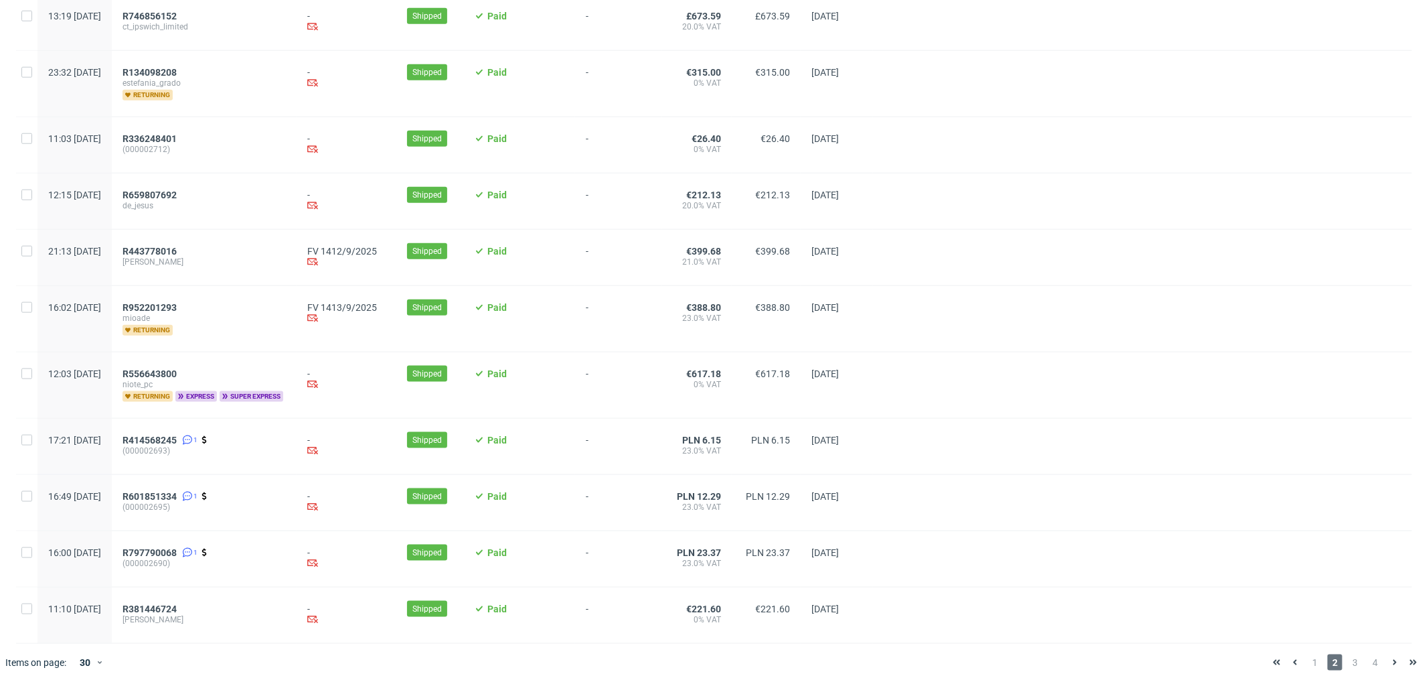
scroll to position [1267, 0]
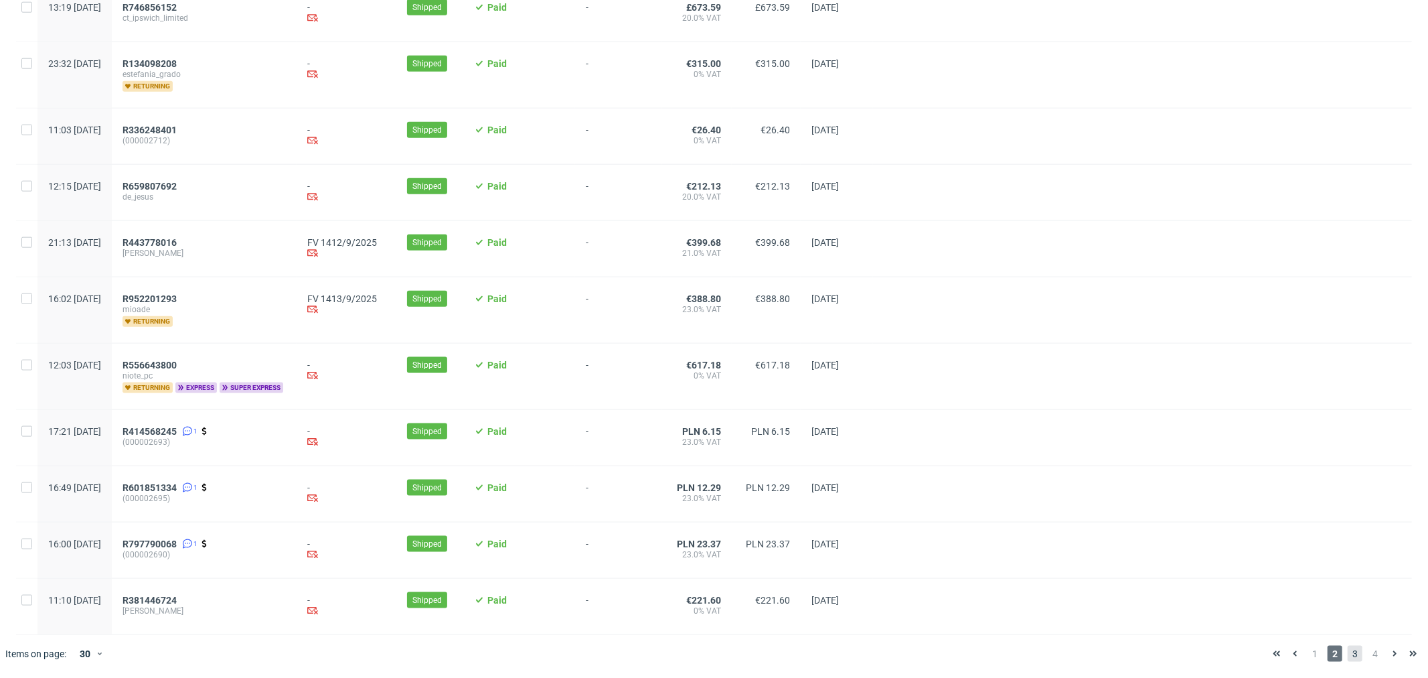
click at [1349, 658] on span "3" at bounding box center [1355, 654] width 15 height 16
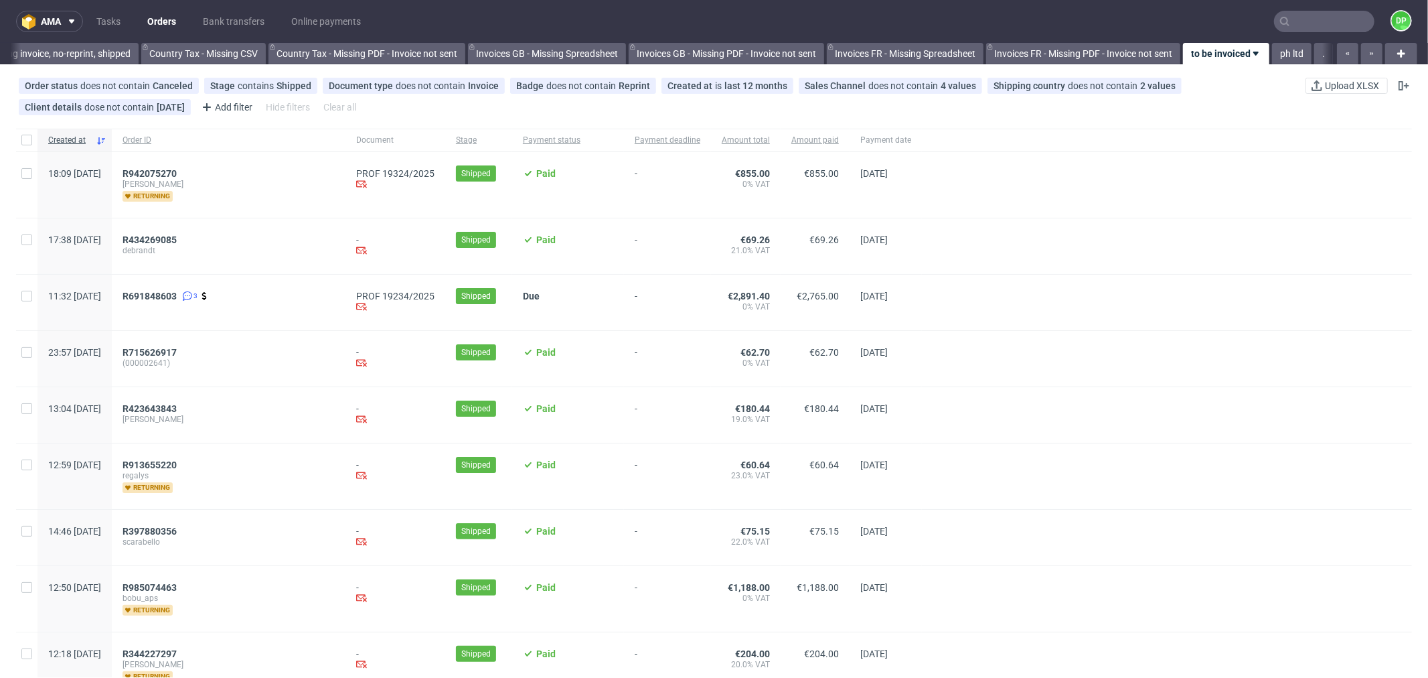
click at [196, 165] on div "R942075270 [PERSON_NAME] returning" at bounding box center [229, 185] width 234 height 66
click at [177, 171] on span "R942075270" at bounding box center [150, 173] width 54 height 11
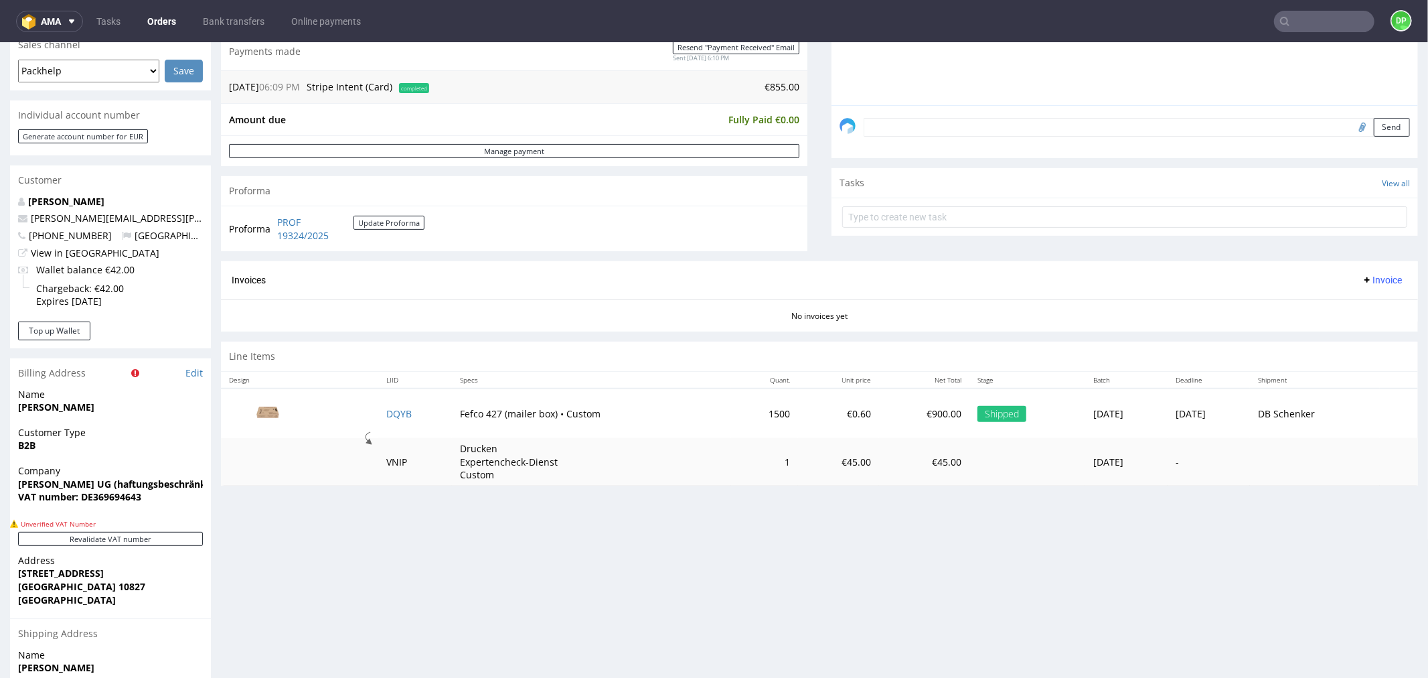
scroll to position [210, 0]
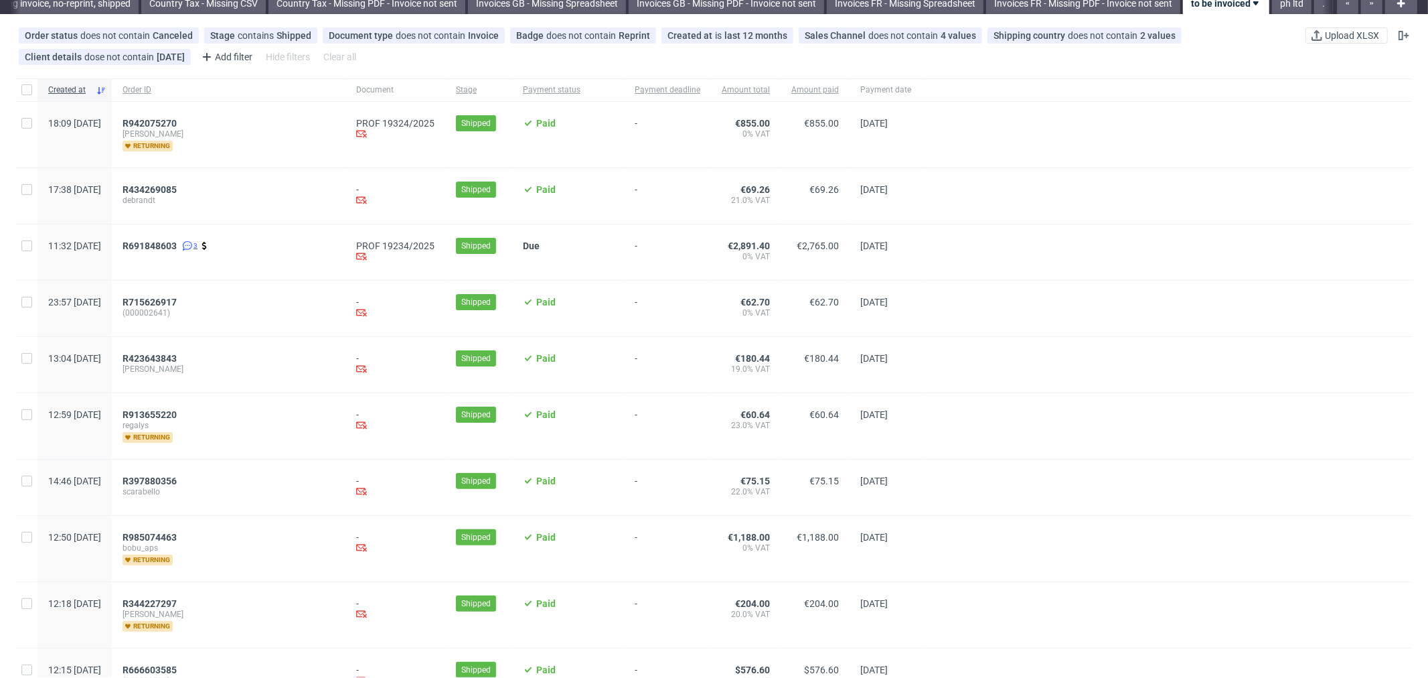
scroll to position [74, 0]
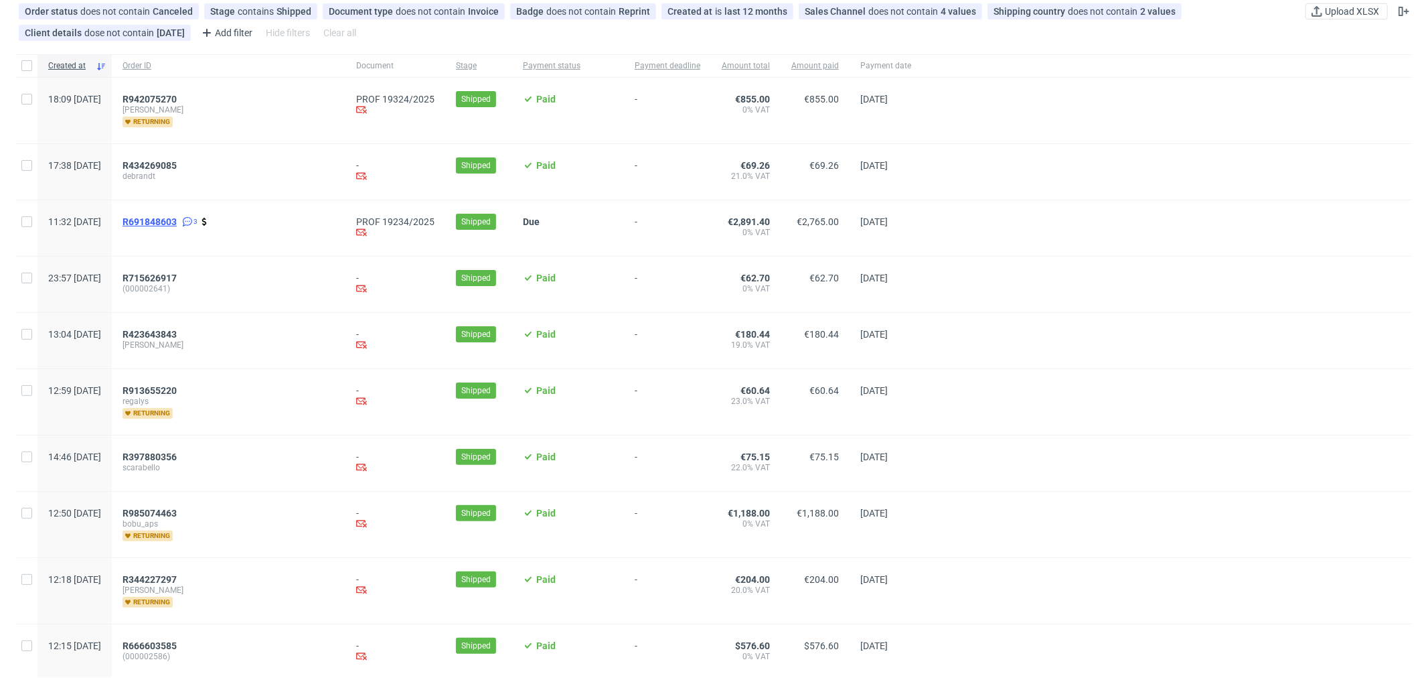
click at [177, 216] on span "R691848603" at bounding box center [150, 221] width 54 height 11
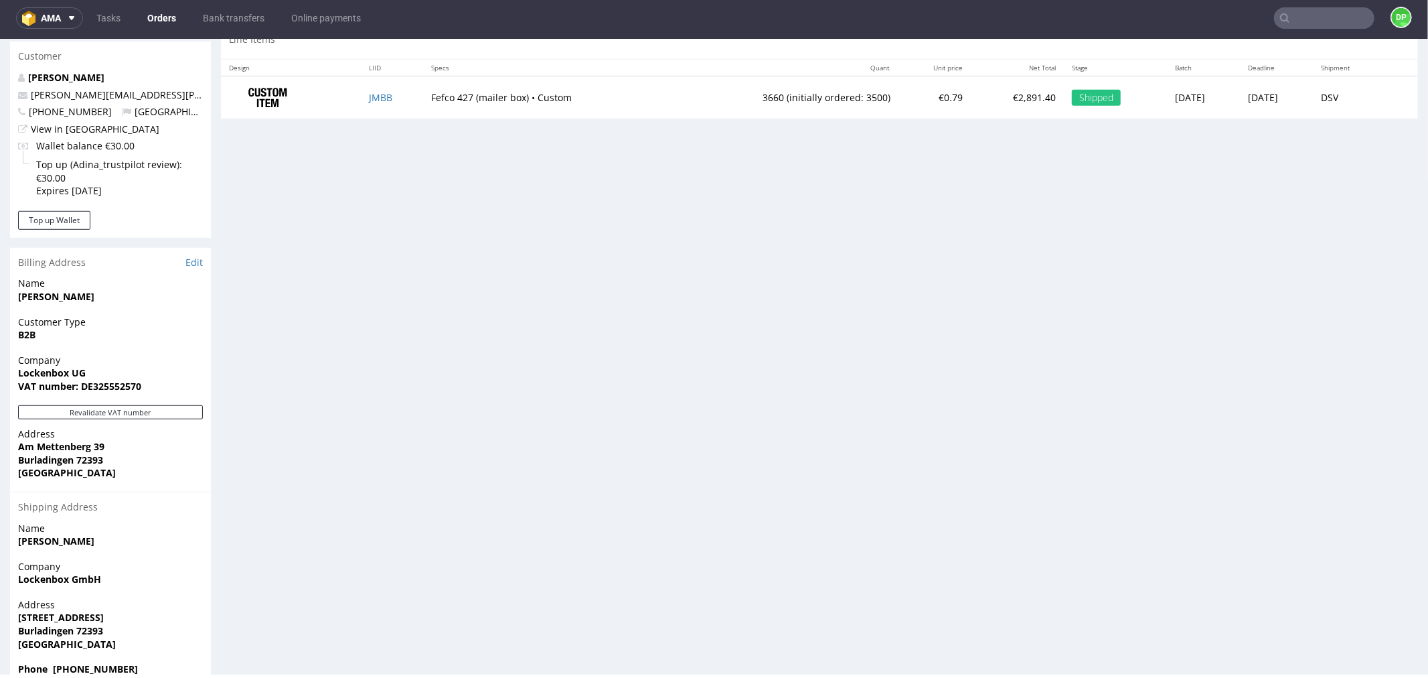
scroll to position [712, 0]
click at [128, 401] on button "Revalidate VAT number" at bounding box center [110, 408] width 185 height 14
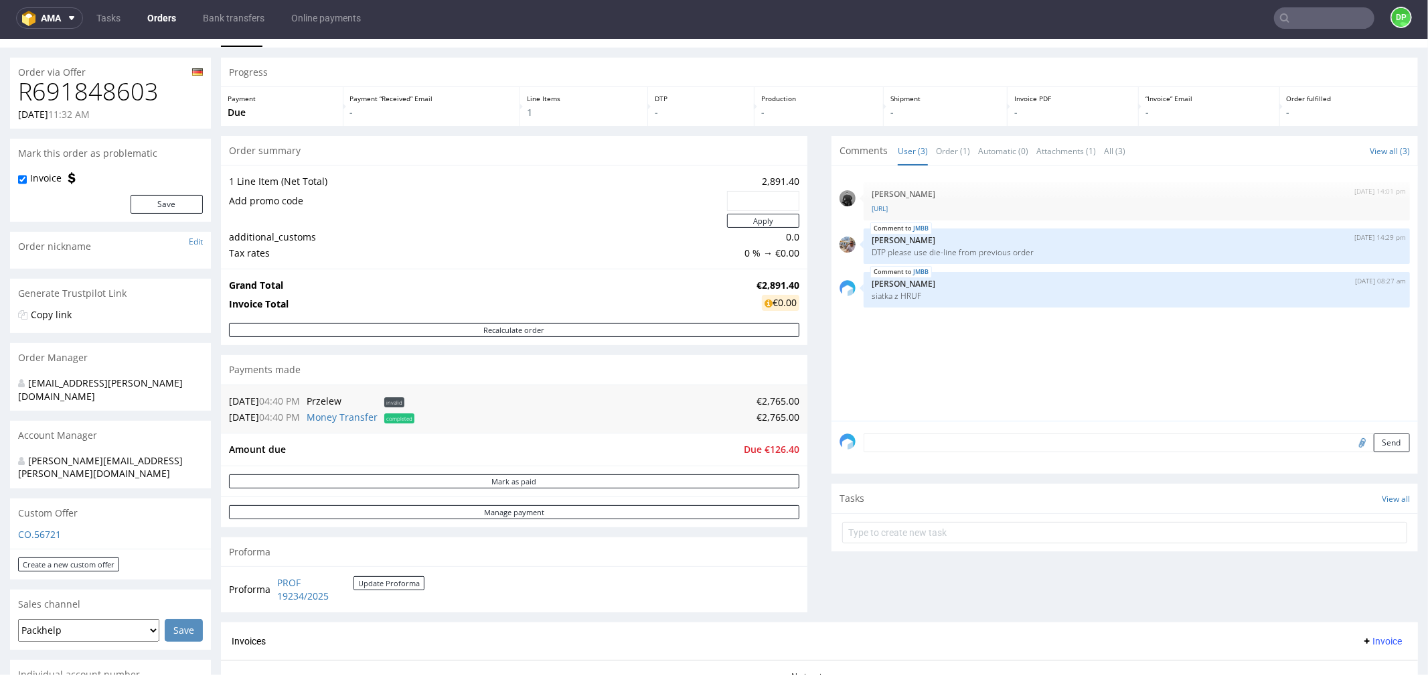
scroll to position [0, 0]
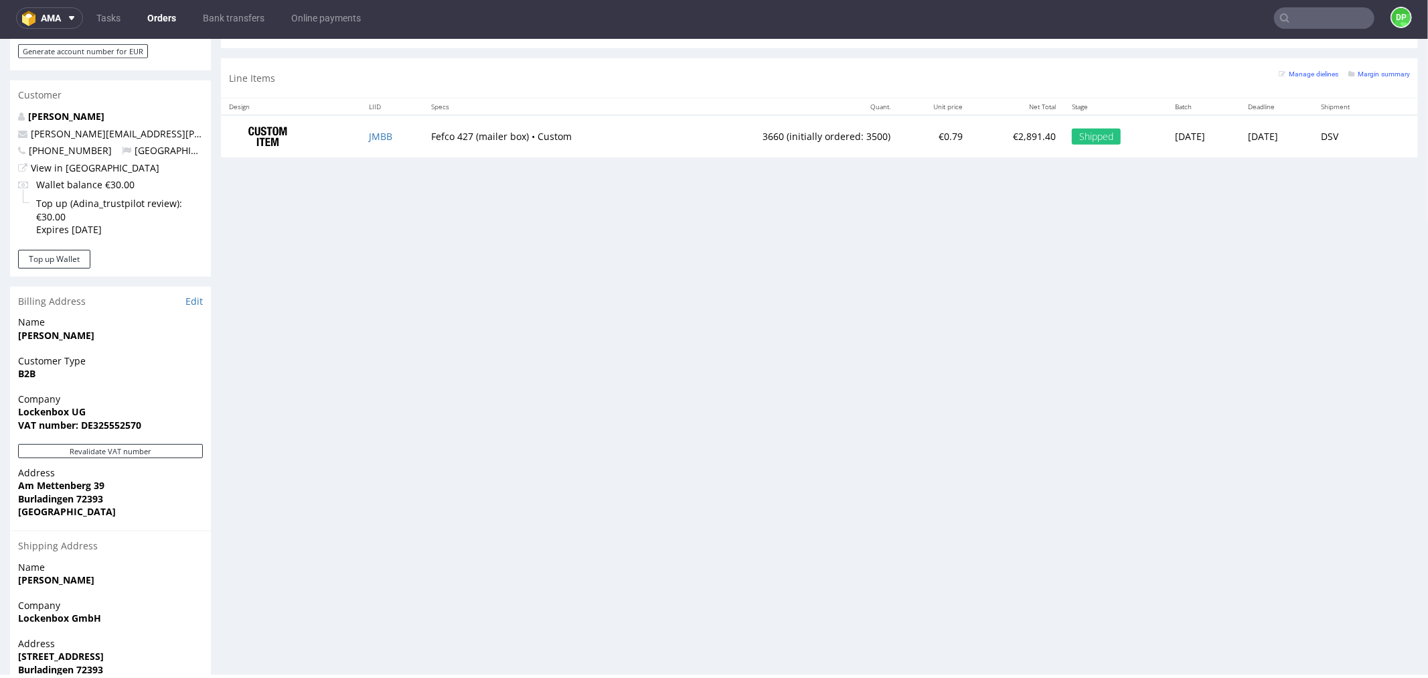
click at [300, 472] on div "Progress Payment Due Payment “Received” Email - Line Items 1 DTP - Production -…" at bounding box center [819, 69] width 1197 height 1313
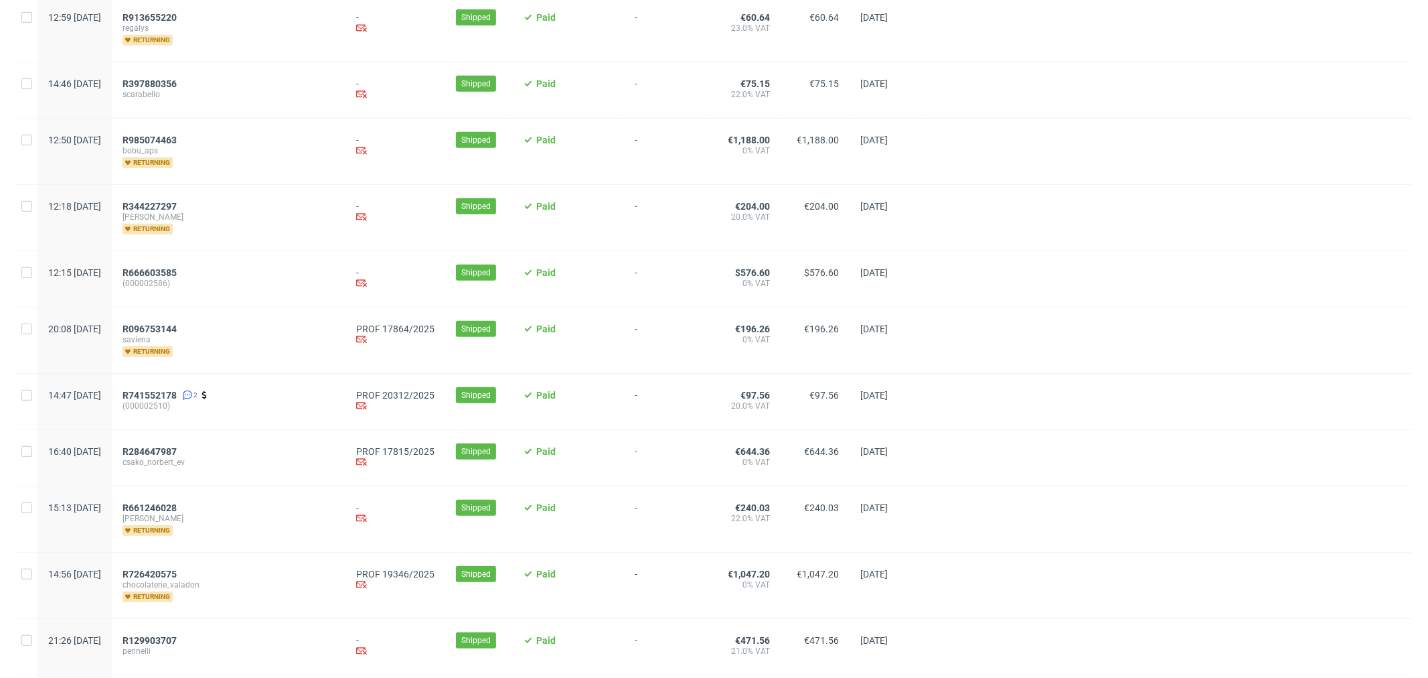
scroll to position [520, 0]
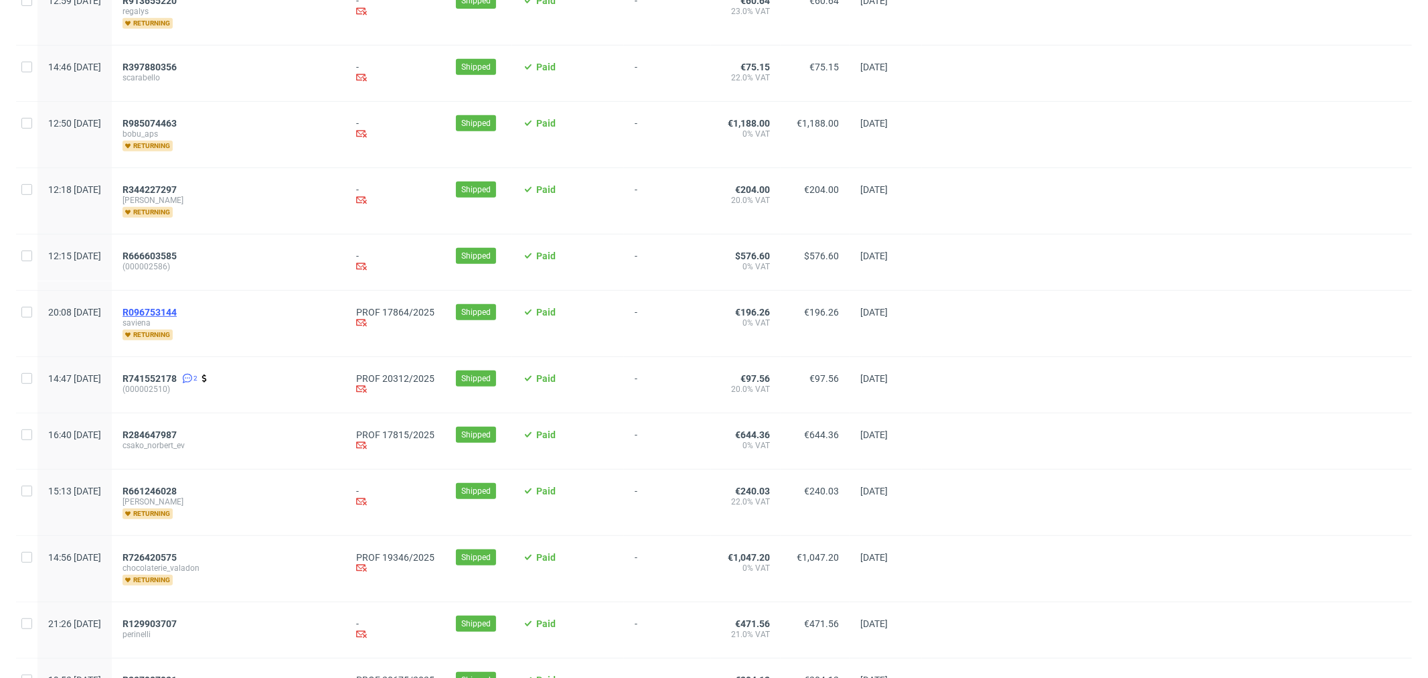
click at [177, 308] on span "R096753144" at bounding box center [150, 312] width 54 height 11
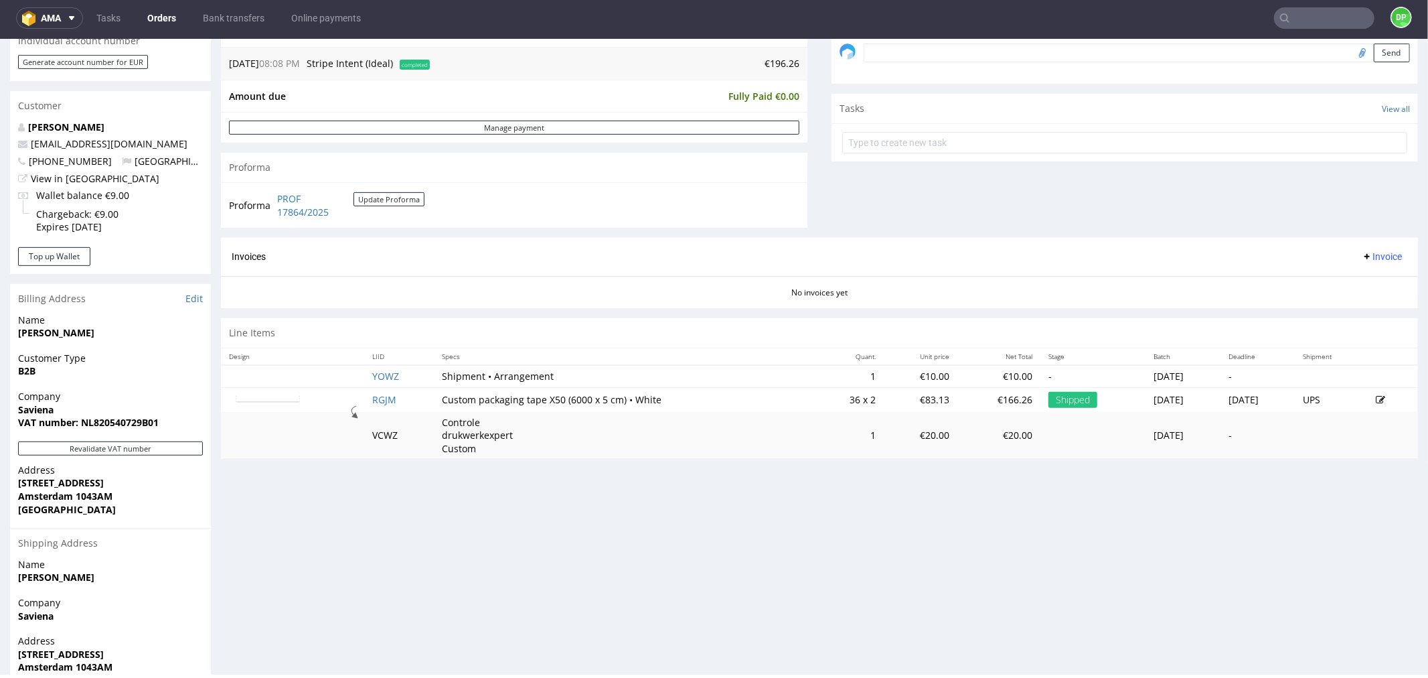
scroll to position [492, 0]
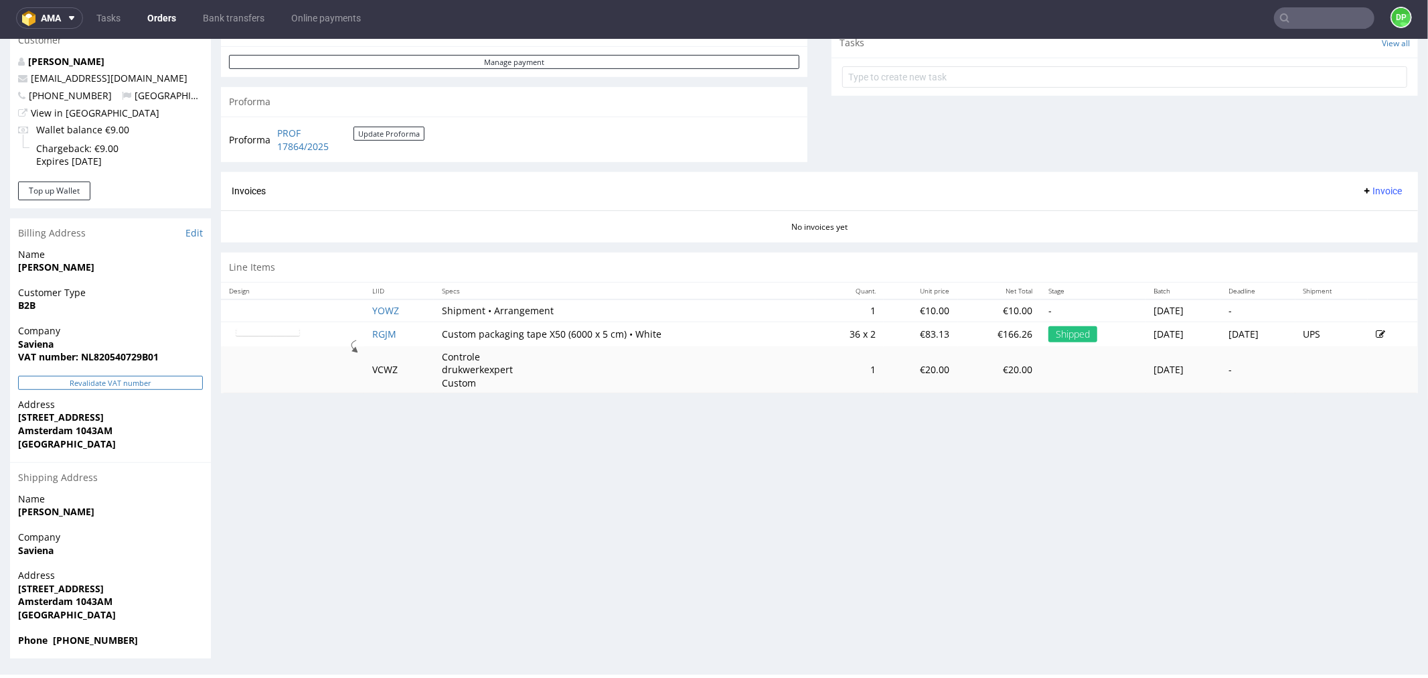
drag, startPoint x: 82, startPoint y: 396, endPoint x: 81, endPoint y: 388, distance: 8.7
click at [81, 394] on section "Billing Address Edit Name Arjen Bruinning Customer Type B2B Company Saviena VAT…" at bounding box center [110, 438] width 201 height 440
click at [84, 384] on button "Revalidate VAT number" at bounding box center [110, 382] width 185 height 14
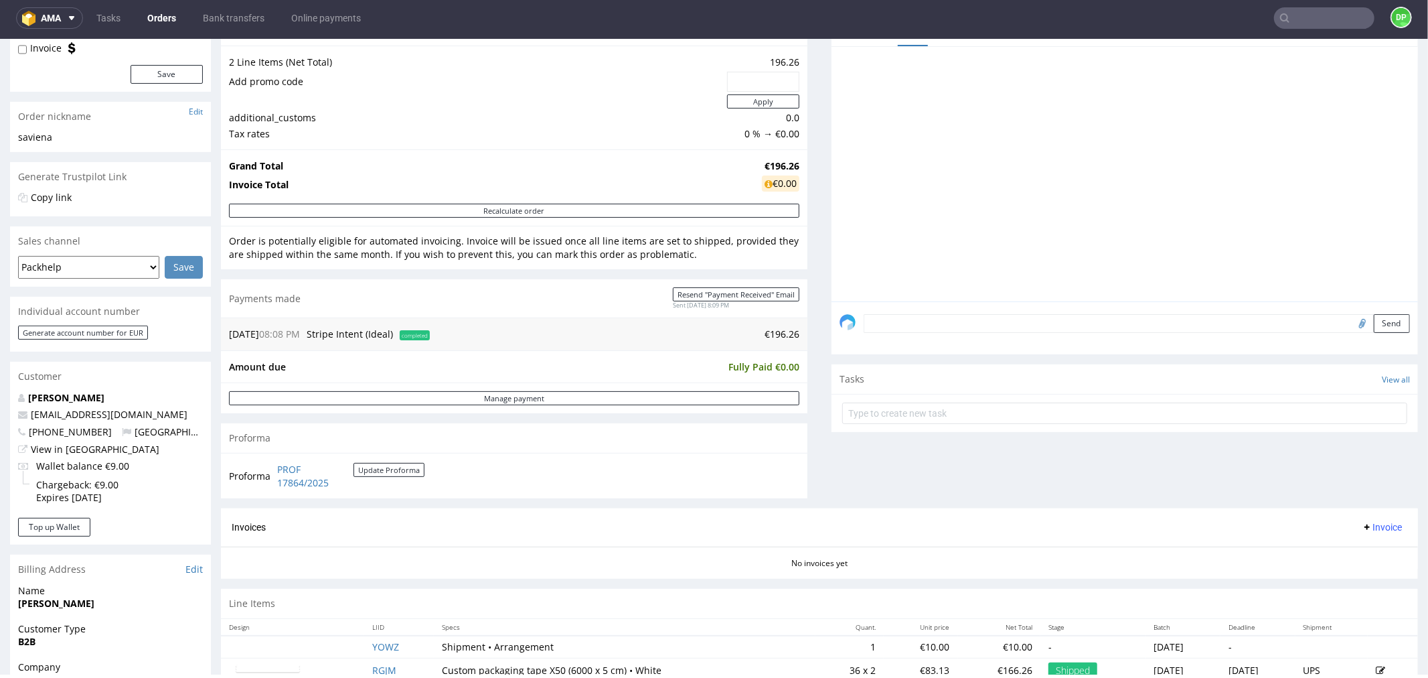
scroll to position [417, 0]
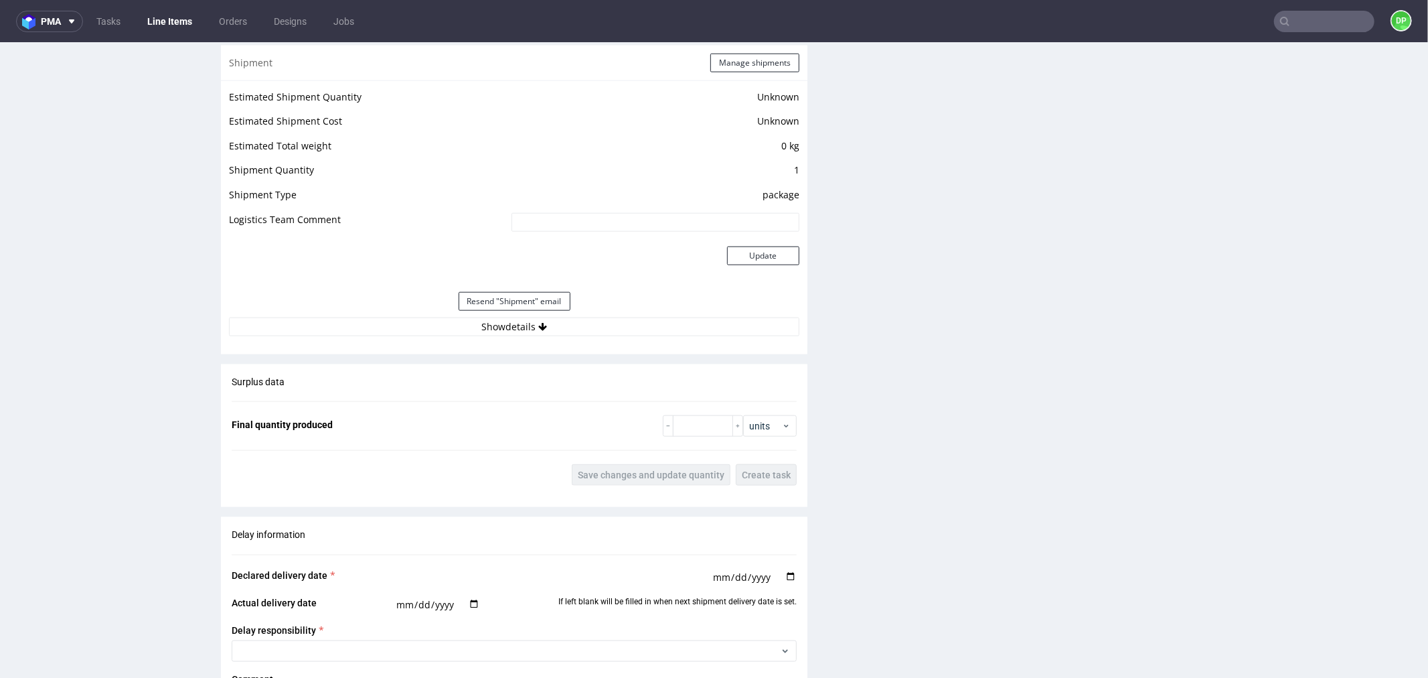
scroll to position [1264, 0]
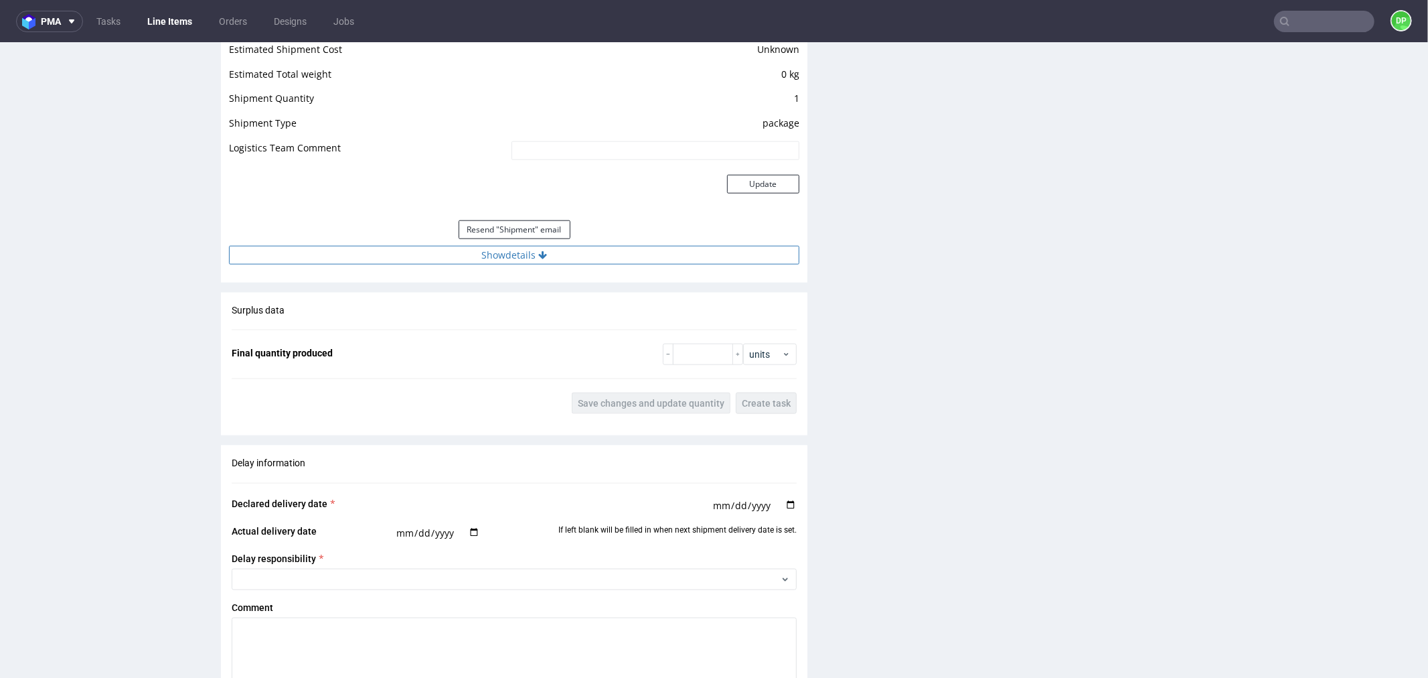
click at [479, 249] on button "Show details" at bounding box center [514, 254] width 571 height 19
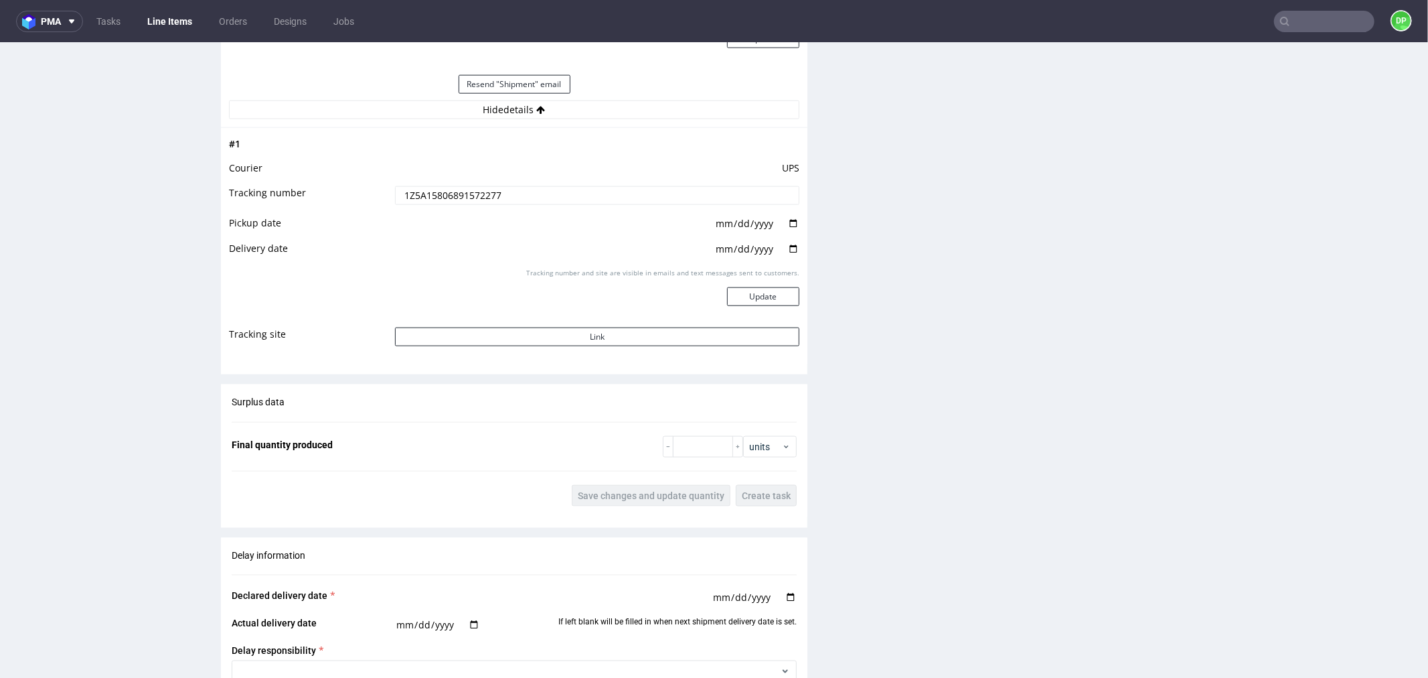
scroll to position [1414, 0]
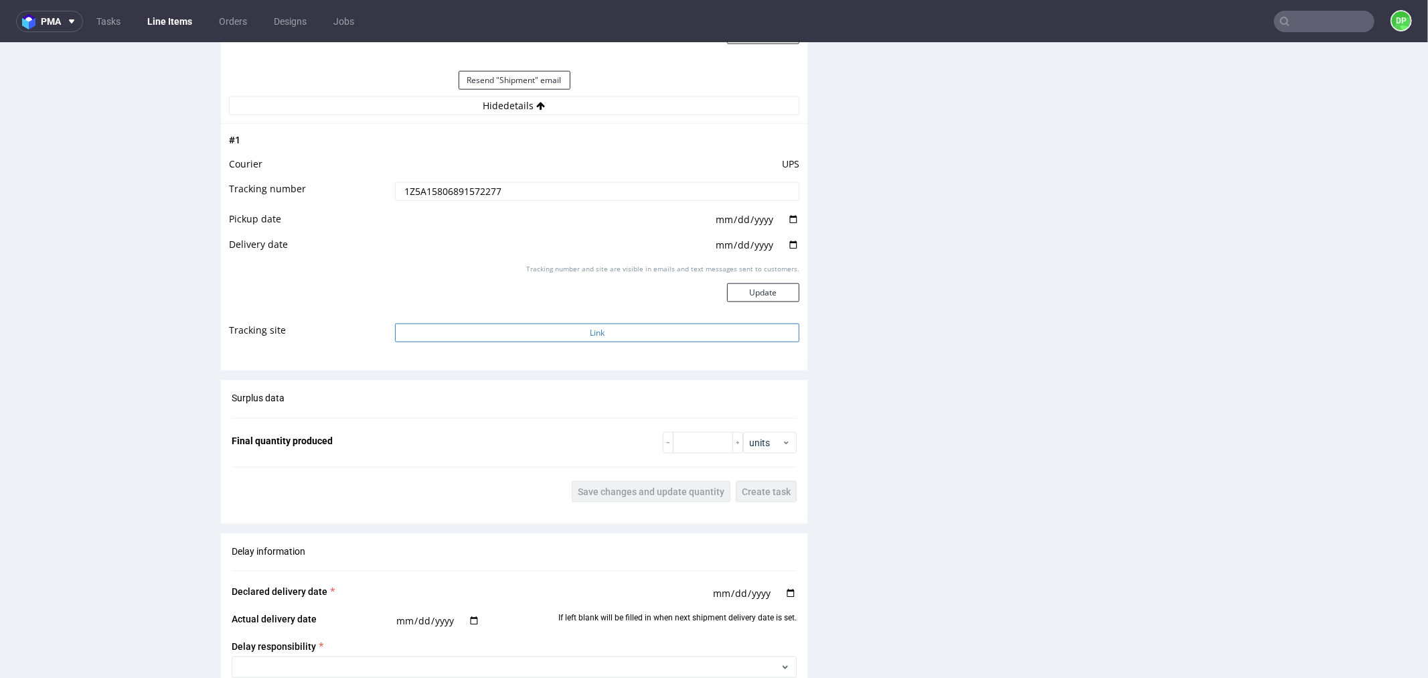
click at [488, 330] on button "Link" at bounding box center [597, 332] width 404 height 19
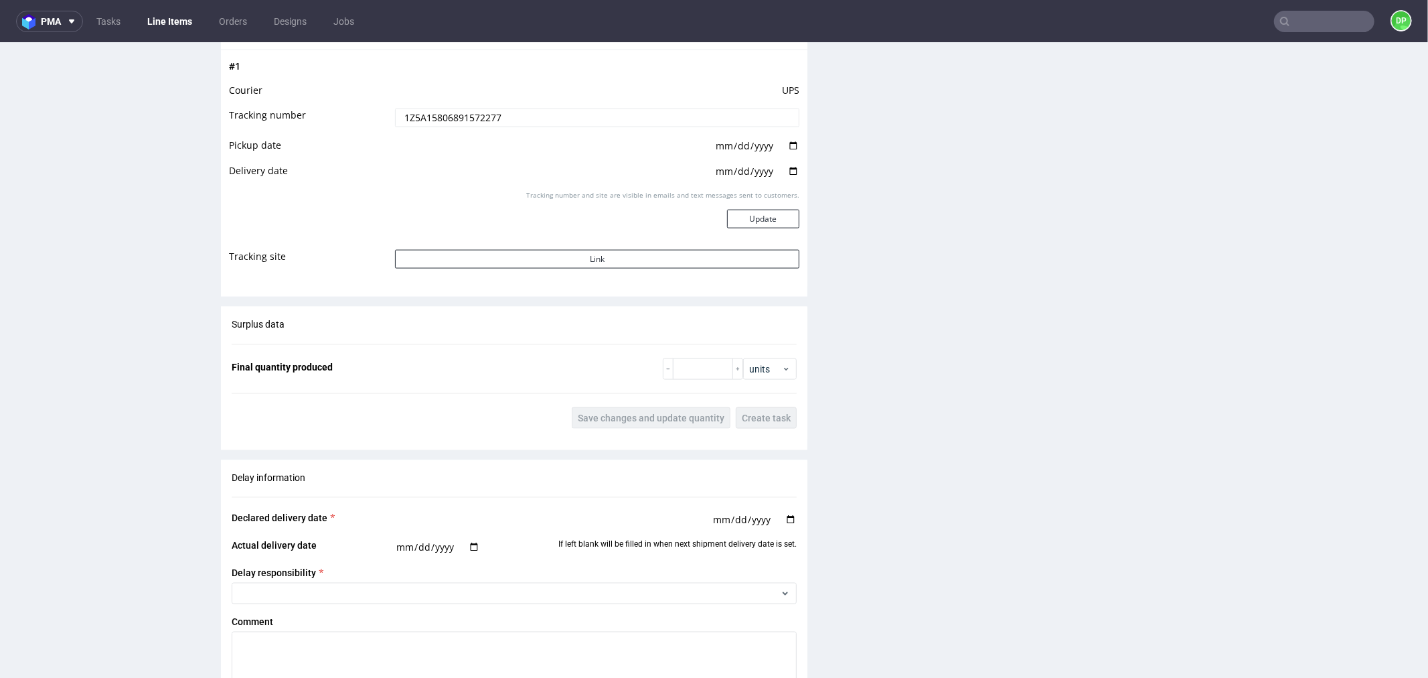
scroll to position [1488, 0]
click at [455, 267] on td "Link" at bounding box center [596, 262] width 408 height 30
click at [458, 258] on button "Link" at bounding box center [597, 257] width 404 height 19
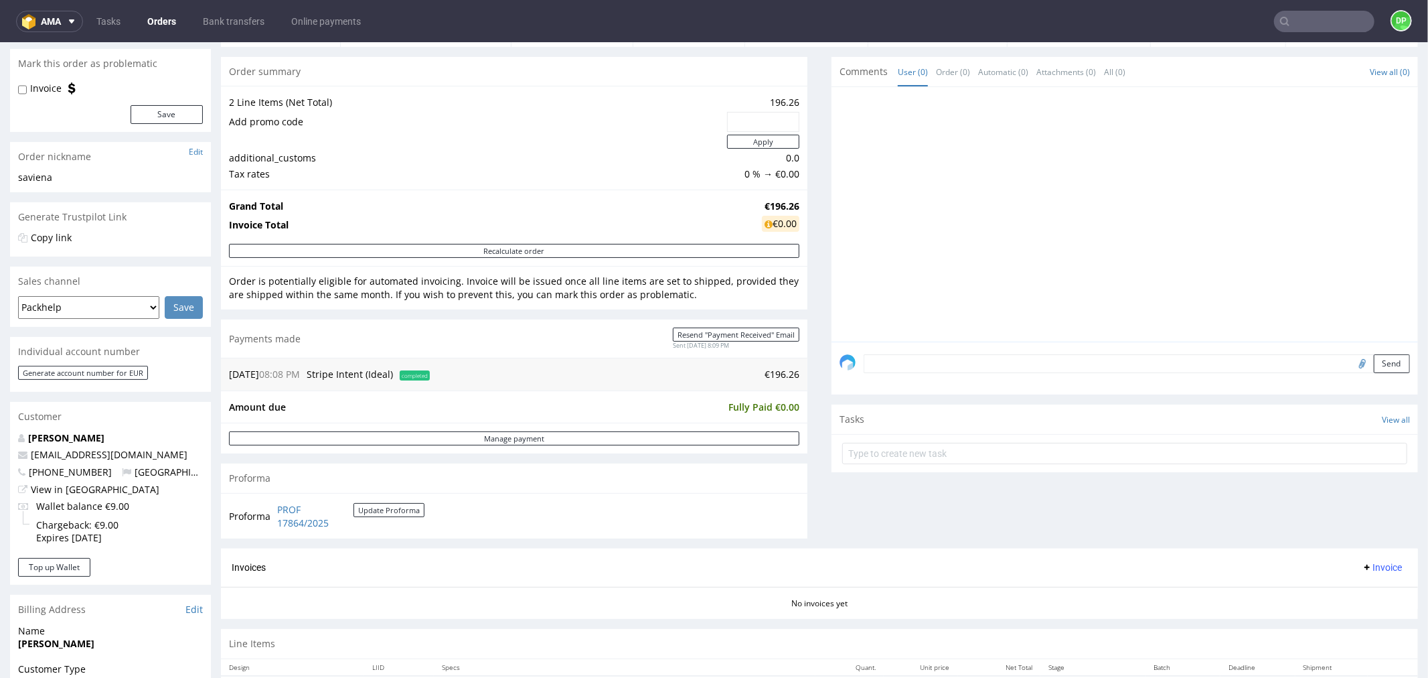
scroll to position [223, 0]
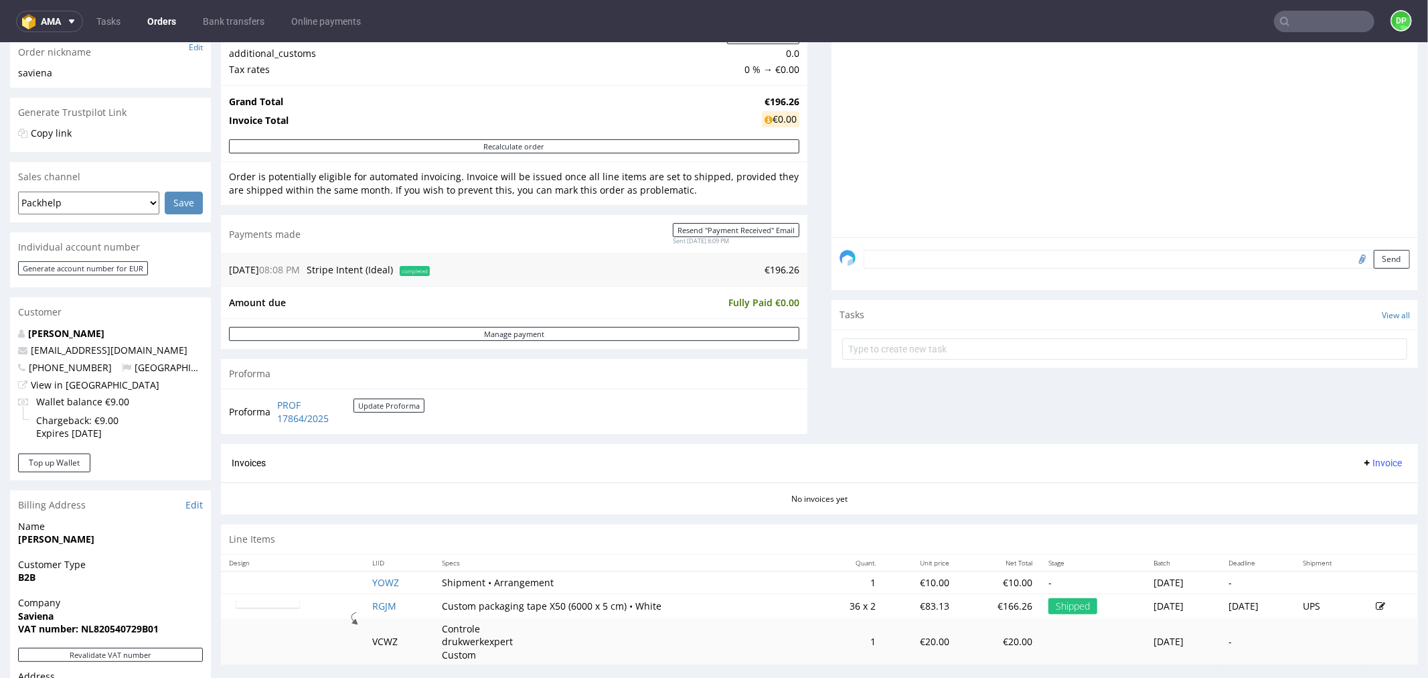
click at [1362, 464] on span "Invoice" at bounding box center [1382, 462] width 40 height 11
click at [1361, 492] on span "Generate" at bounding box center [1359, 491] width 65 height 13
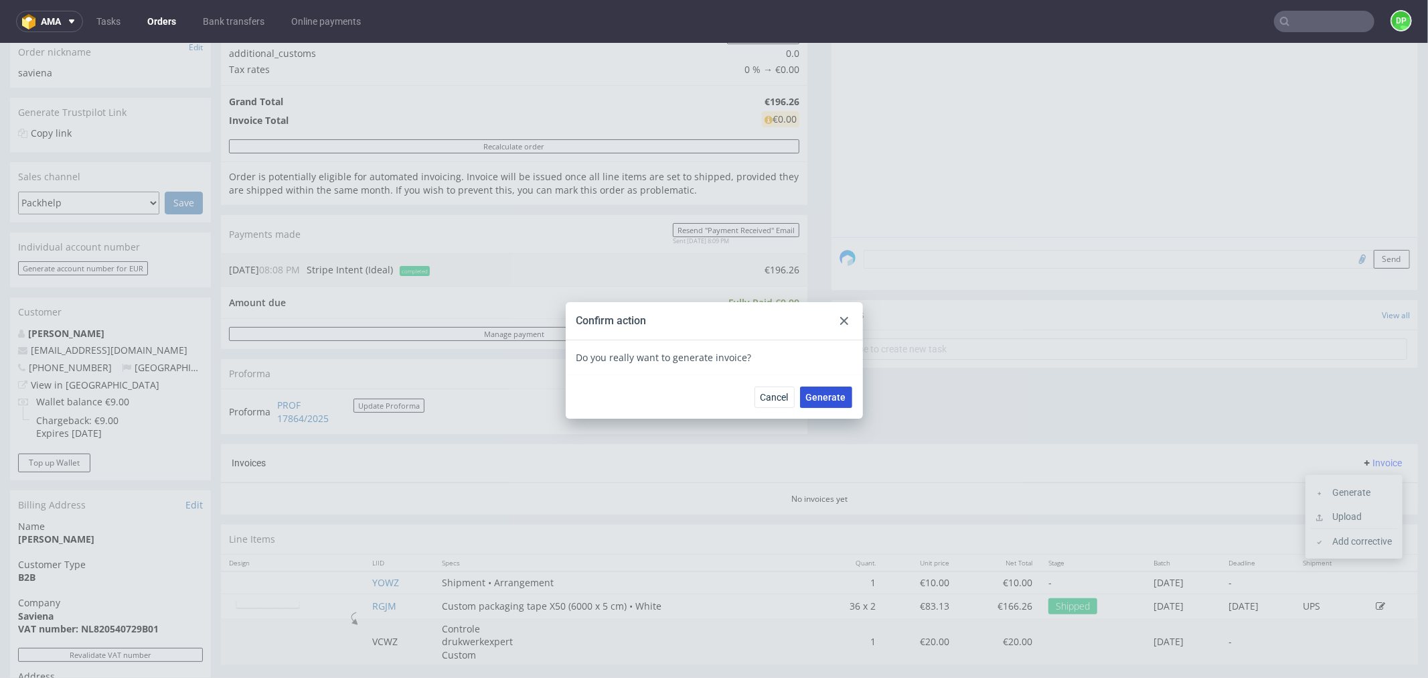
click at [801, 394] on button "Generate" at bounding box center [826, 396] width 52 height 21
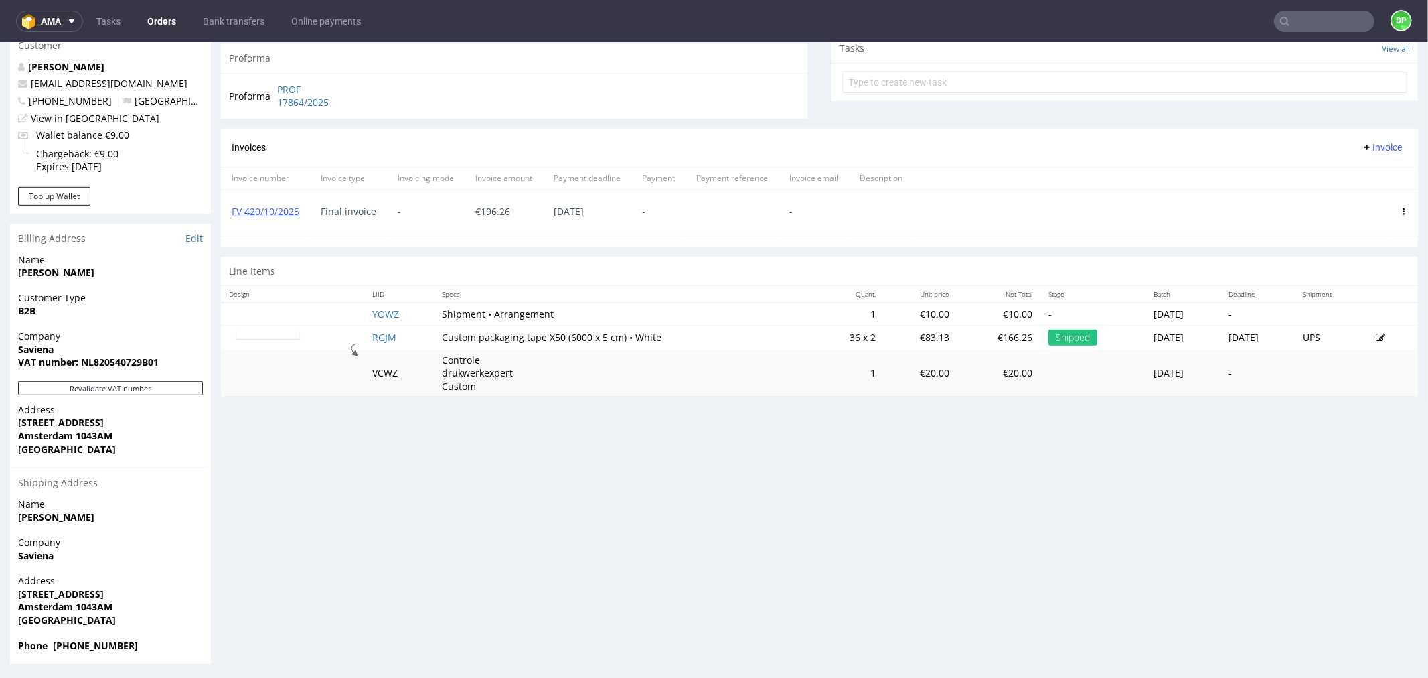
scroll to position [492, 0]
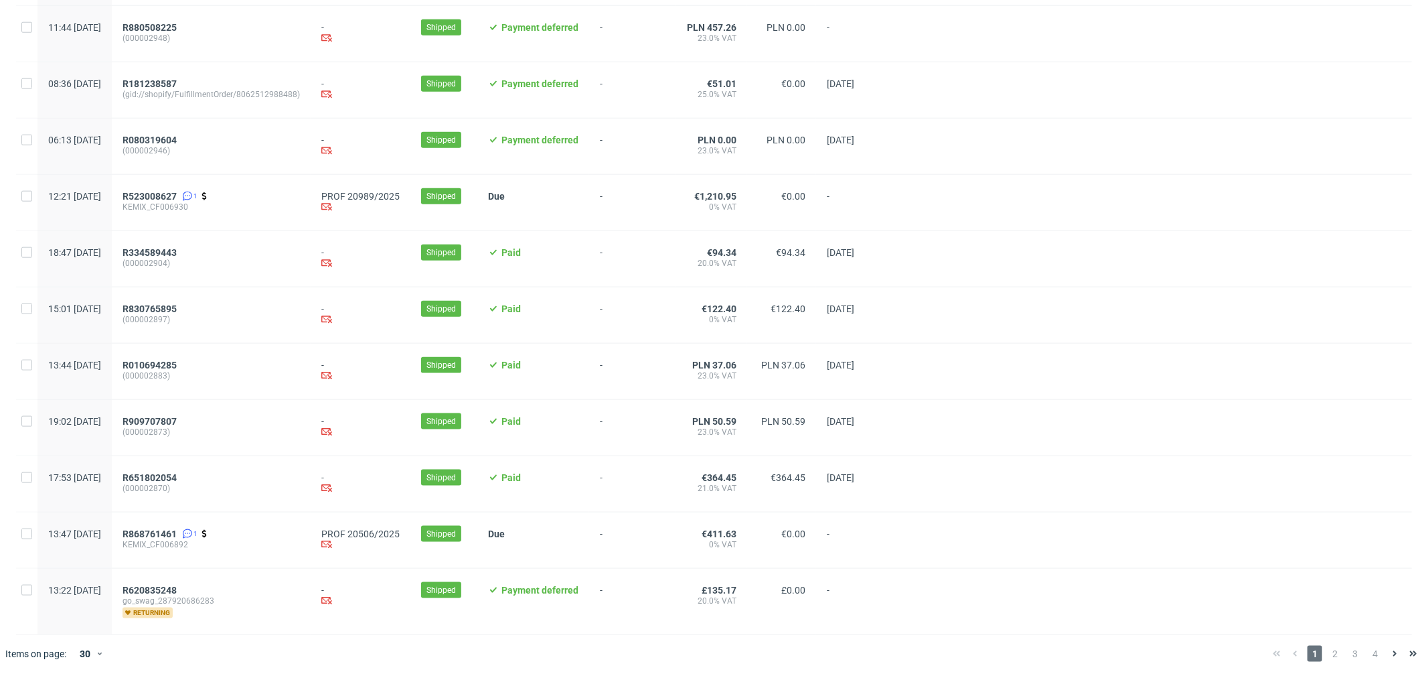
scroll to position [1249, 0]
click at [1329, 655] on span "2" at bounding box center [1335, 654] width 15 height 16
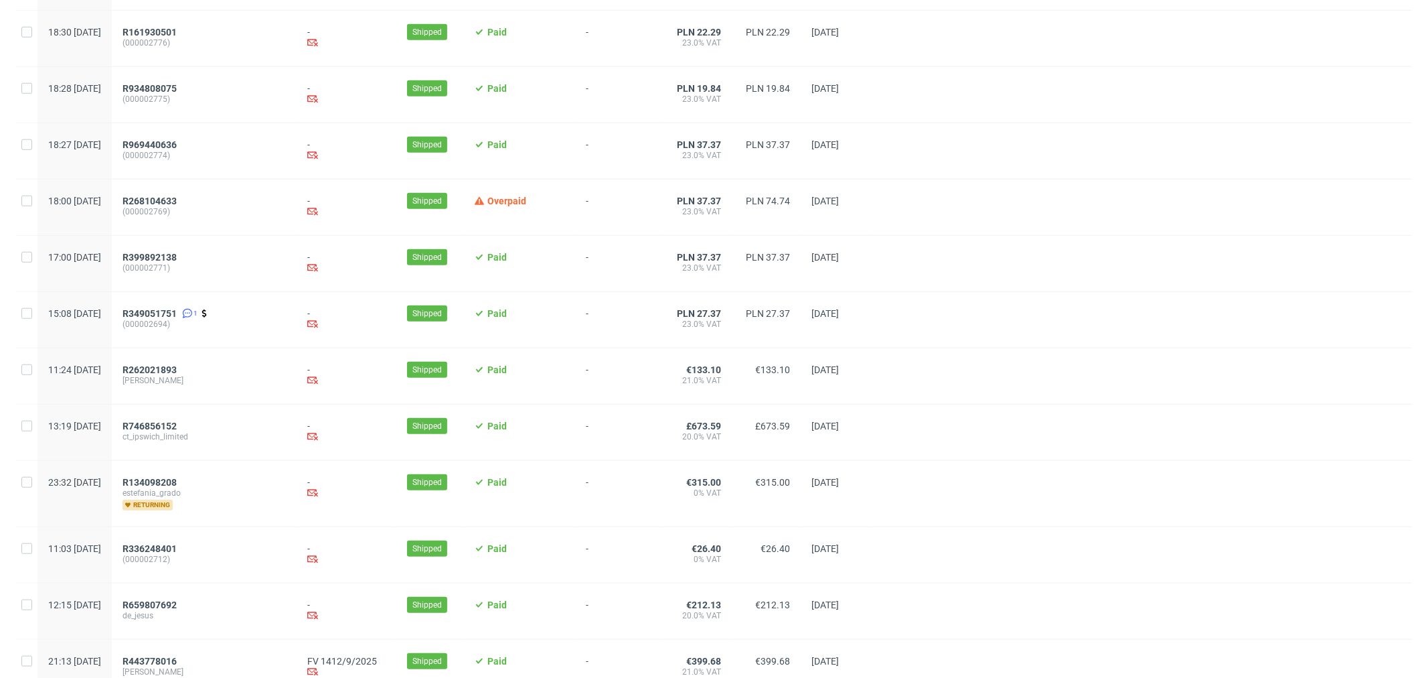
scroll to position [1267, 0]
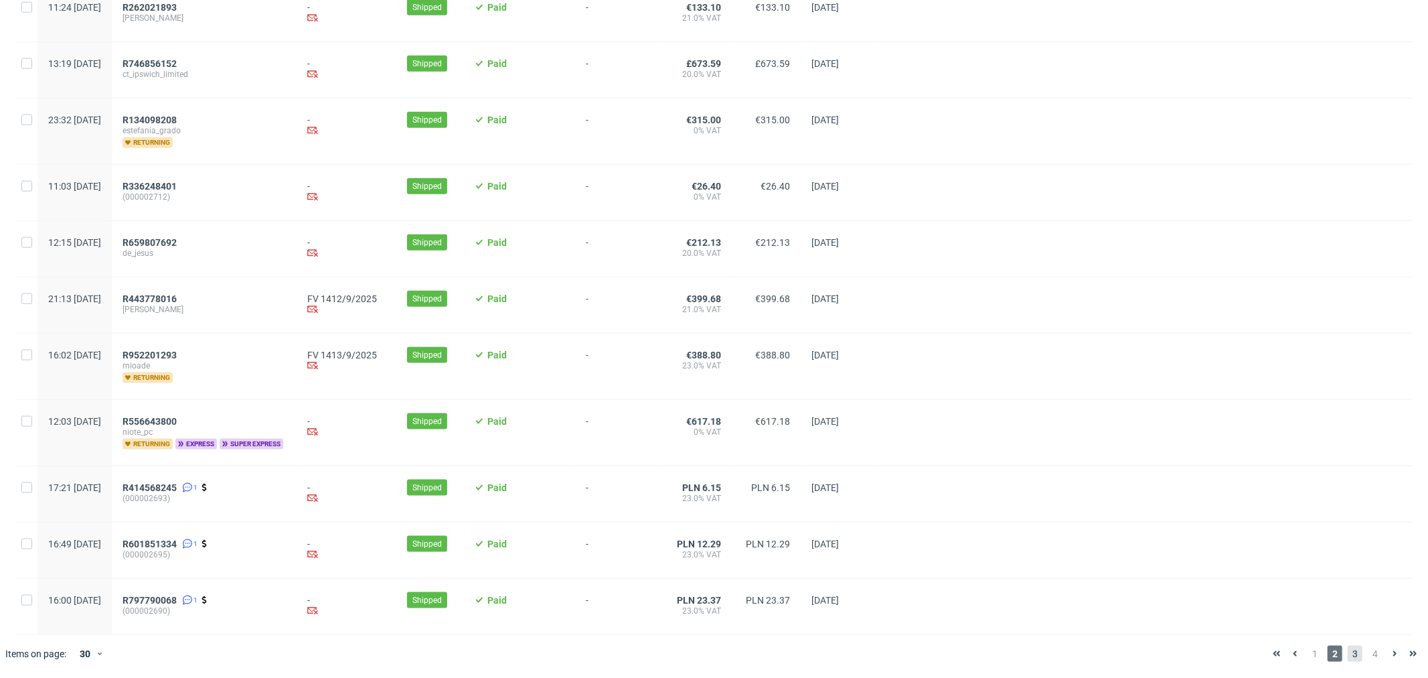
click at [1348, 658] on span "3" at bounding box center [1355, 654] width 15 height 16
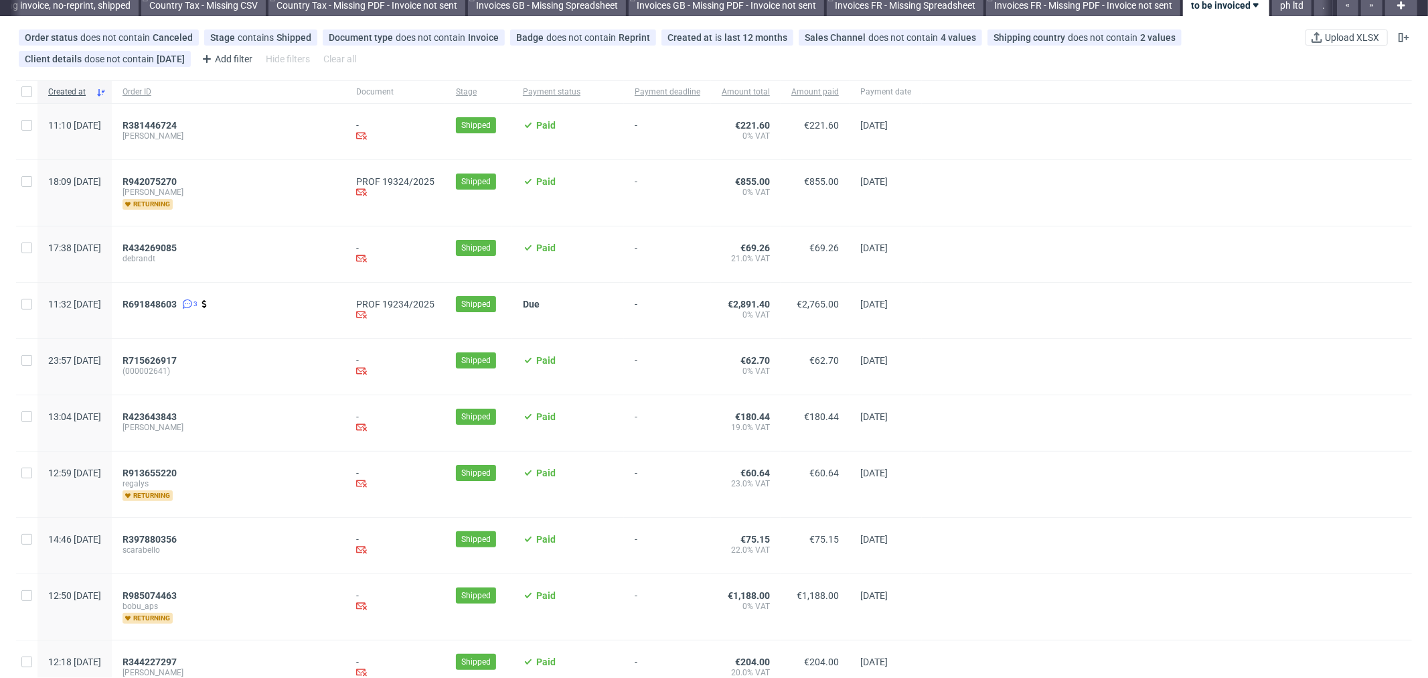
scroll to position [74, 0]
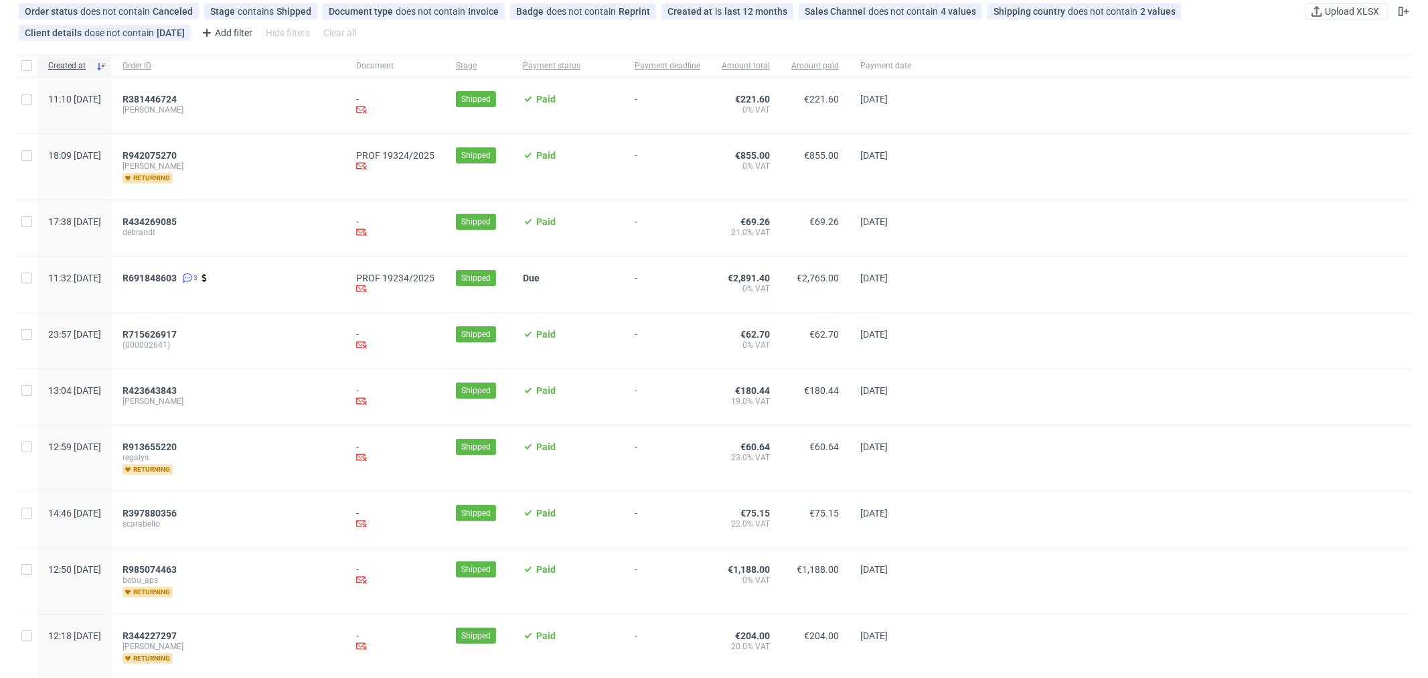
click at [179, 149] on div "R942075270 [PERSON_NAME] returning" at bounding box center [229, 167] width 234 height 66
click at [177, 154] on span "R942075270" at bounding box center [150, 155] width 54 height 11
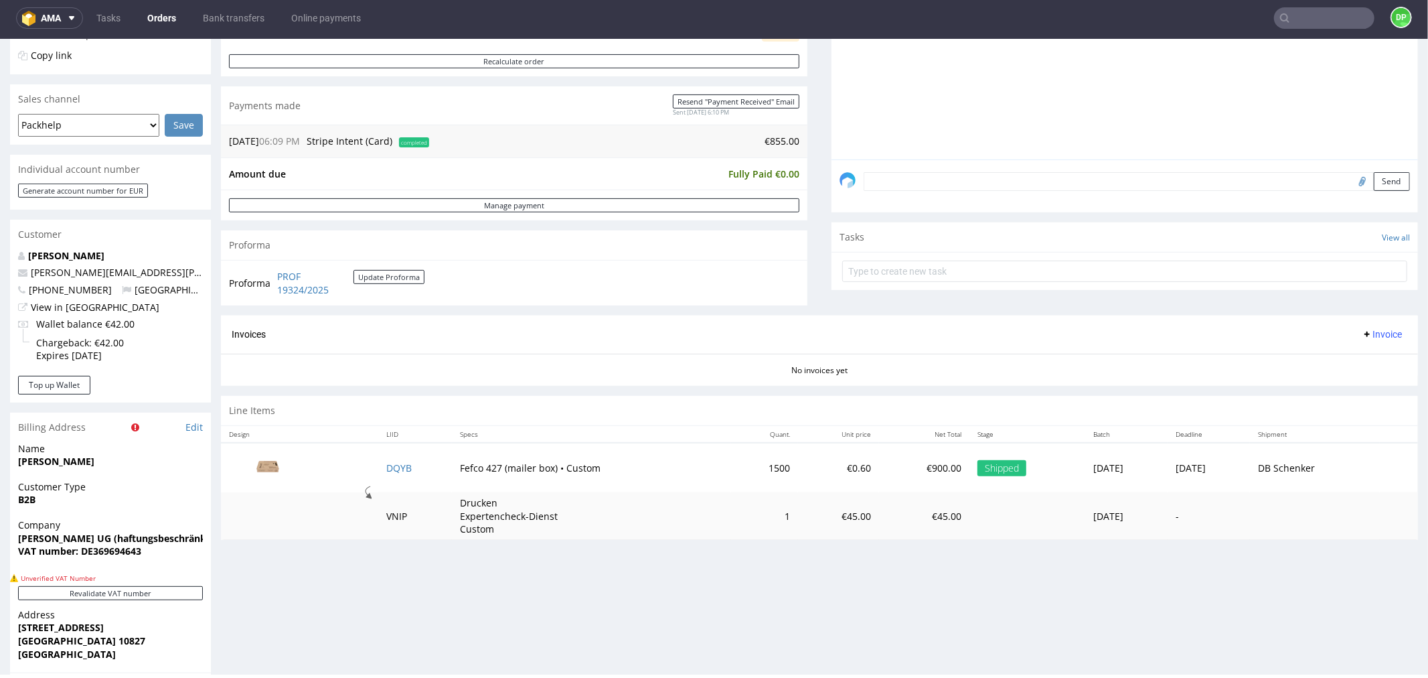
scroll to position [372, 0]
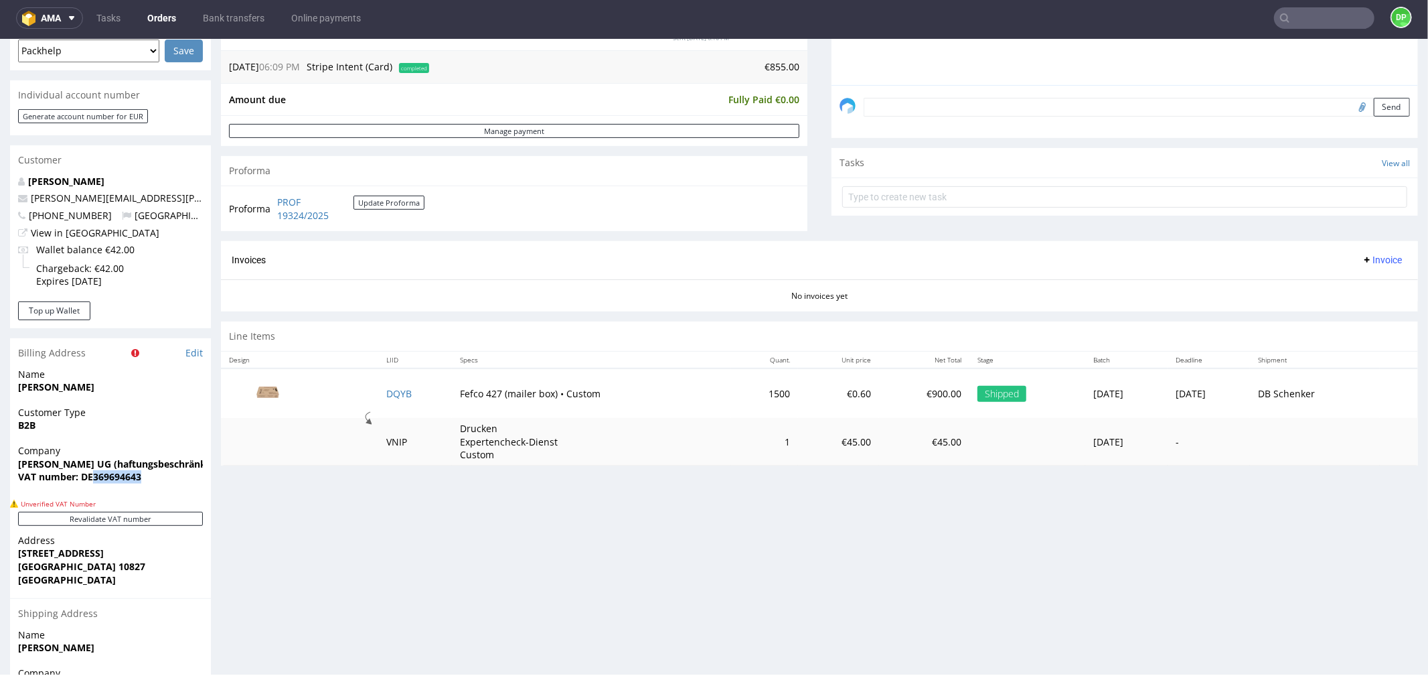
drag, startPoint x: 150, startPoint y: 475, endPoint x: 94, endPoint y: 489, distance: 58.0
click at [94, 489] on div "Company [PERSON_NAME] UG (haftungsbeschränkt) VAT number: DE369694643" at bounding box center [110, 469] width 201 height 52
copy strong "369694643"
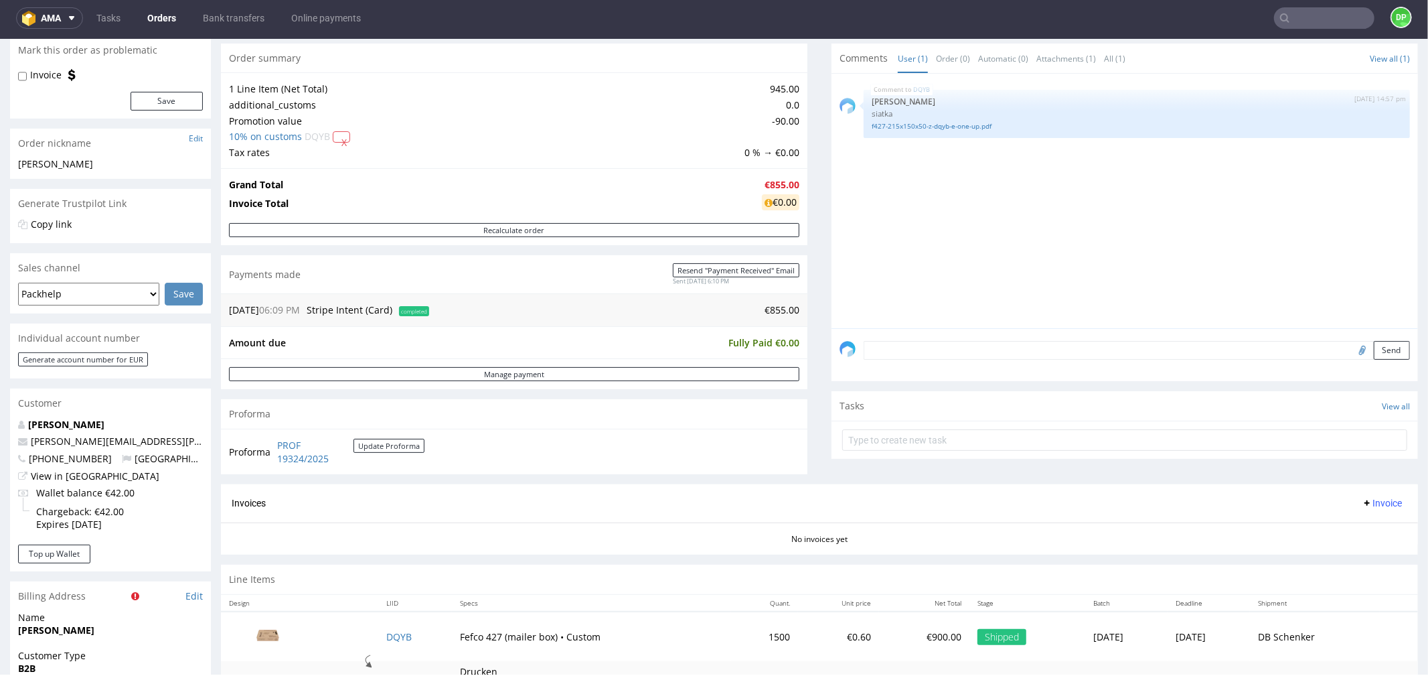
scroll to position [149, 0]
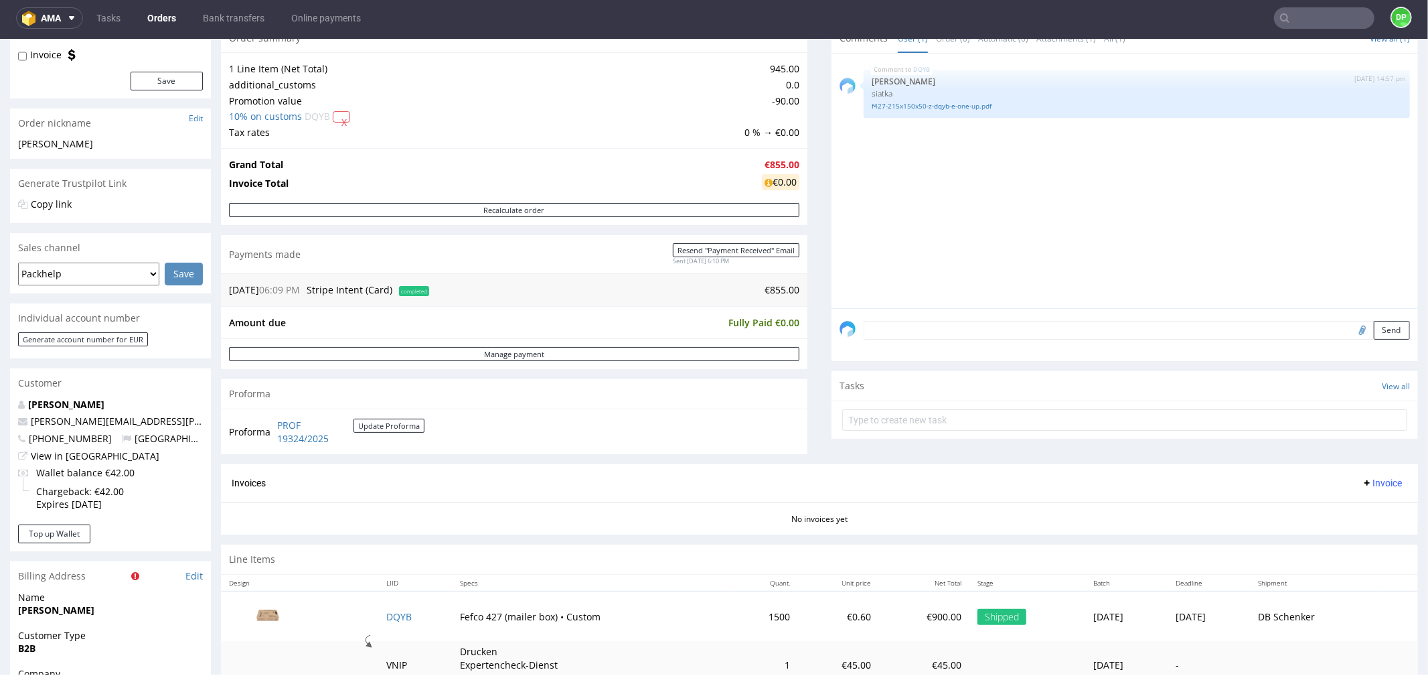
click at [1351, 325] on input "file" at bounding box center [1360, 328] width 19 height 17
type input "C:\fakepath\Zrzut ekranu [DATE] 111132.png"
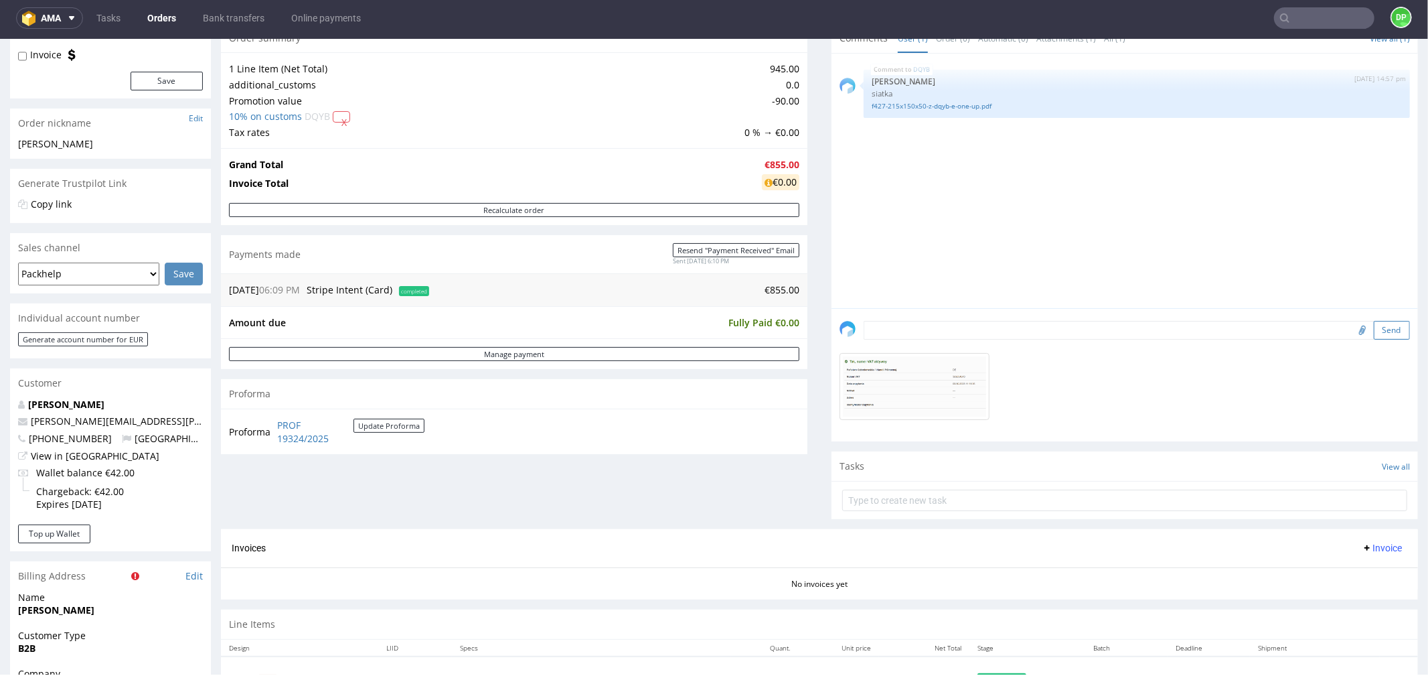
click at [1374, 325] on button "Send" at bounding box center [1392, 329] width 36 height 19
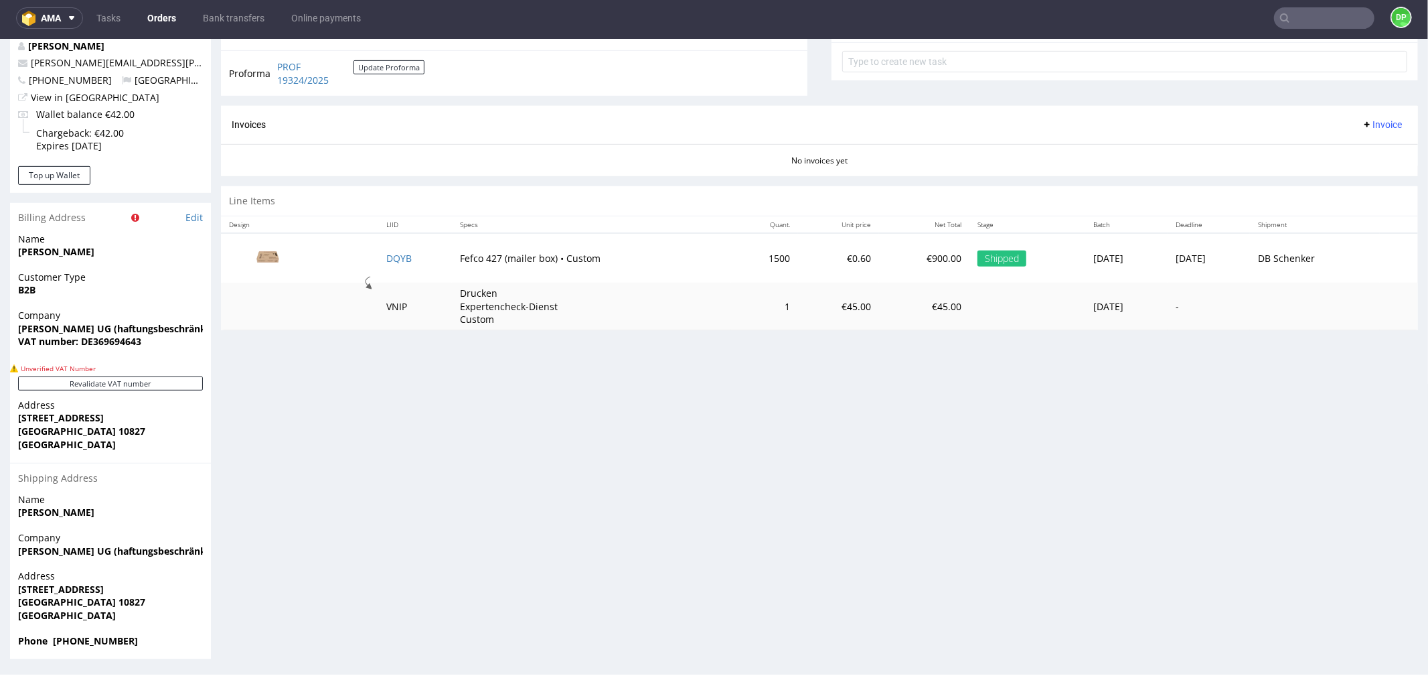
scroll to position [508, 0]
click at [147, 386] on button "Revalidate VAT number" at bounding box center [110, 382] width 185 height 14
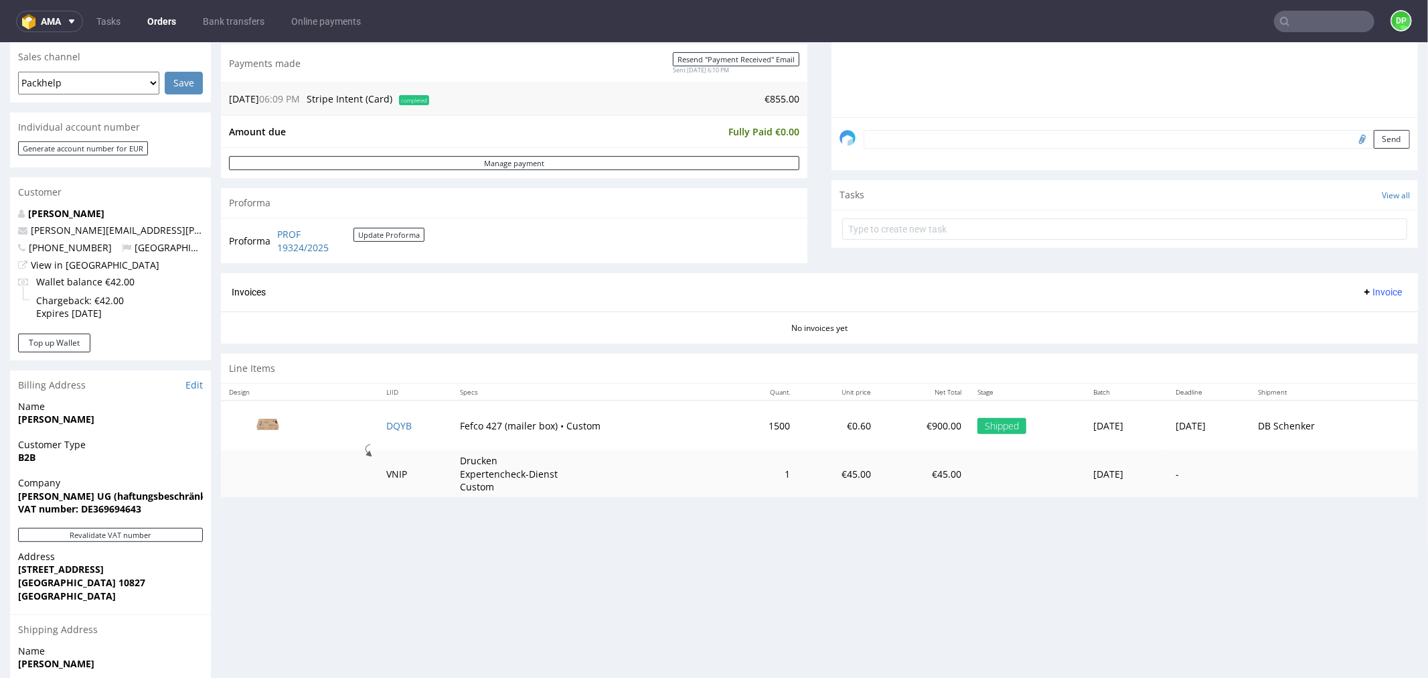
scroll to position [269, 0]
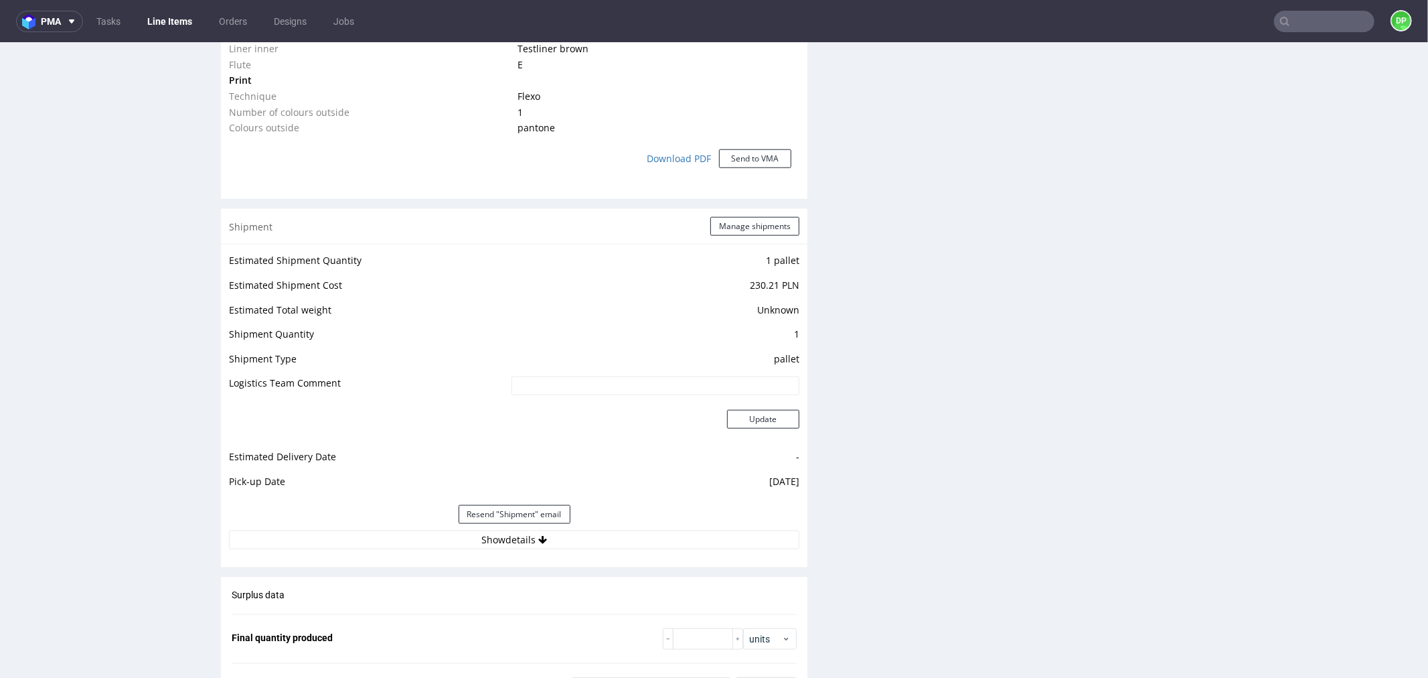
scroll to position [1240, 0]
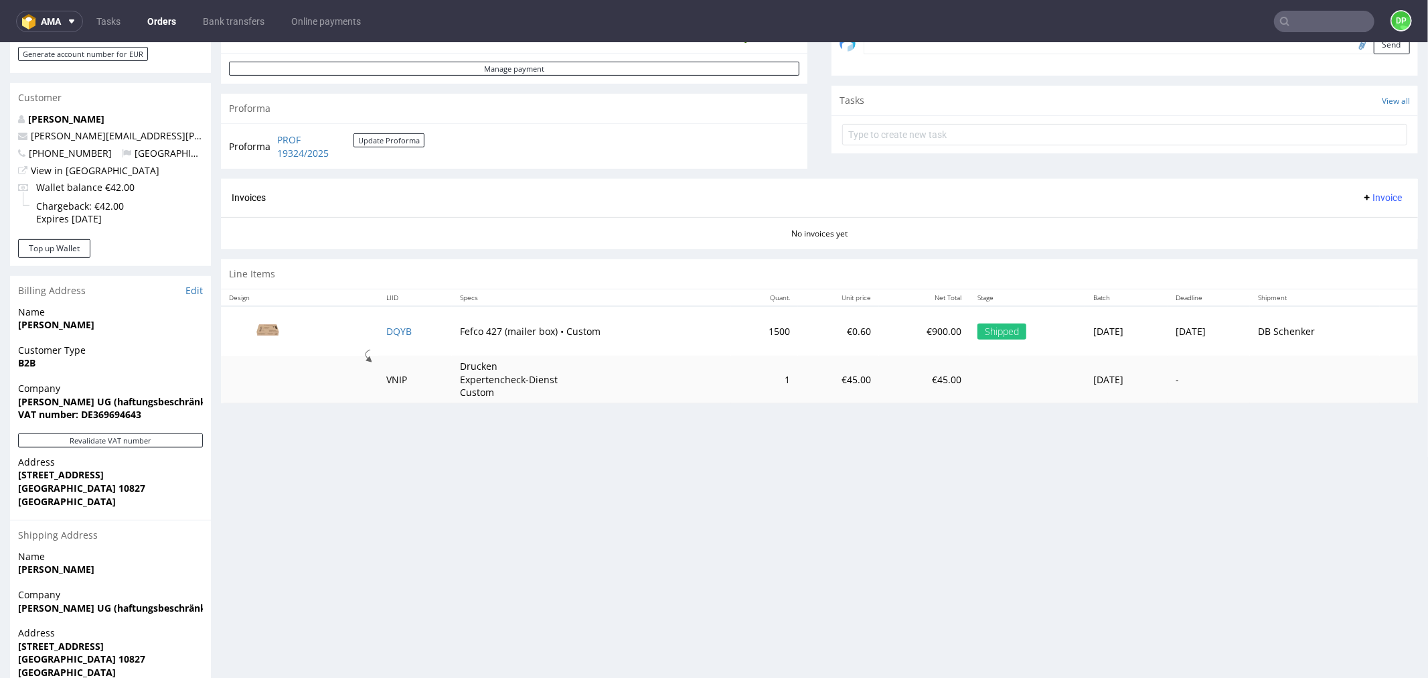
scroll to position [446, 0]
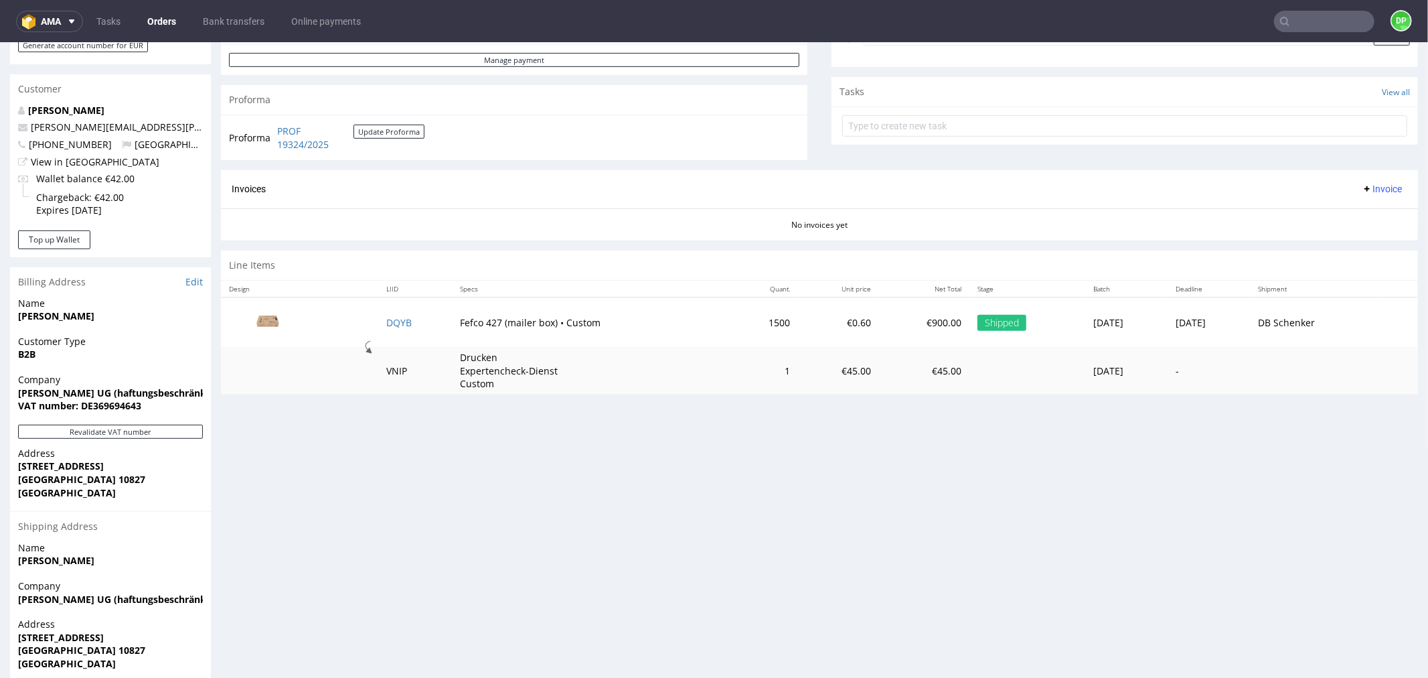
click at [1362, 190] on span "Invoice" at bounding box center [1382, 188] width 40 height 11
click at [1337, 205] on li "Generate" at bounding box center [1354, 217] width 86 height 24
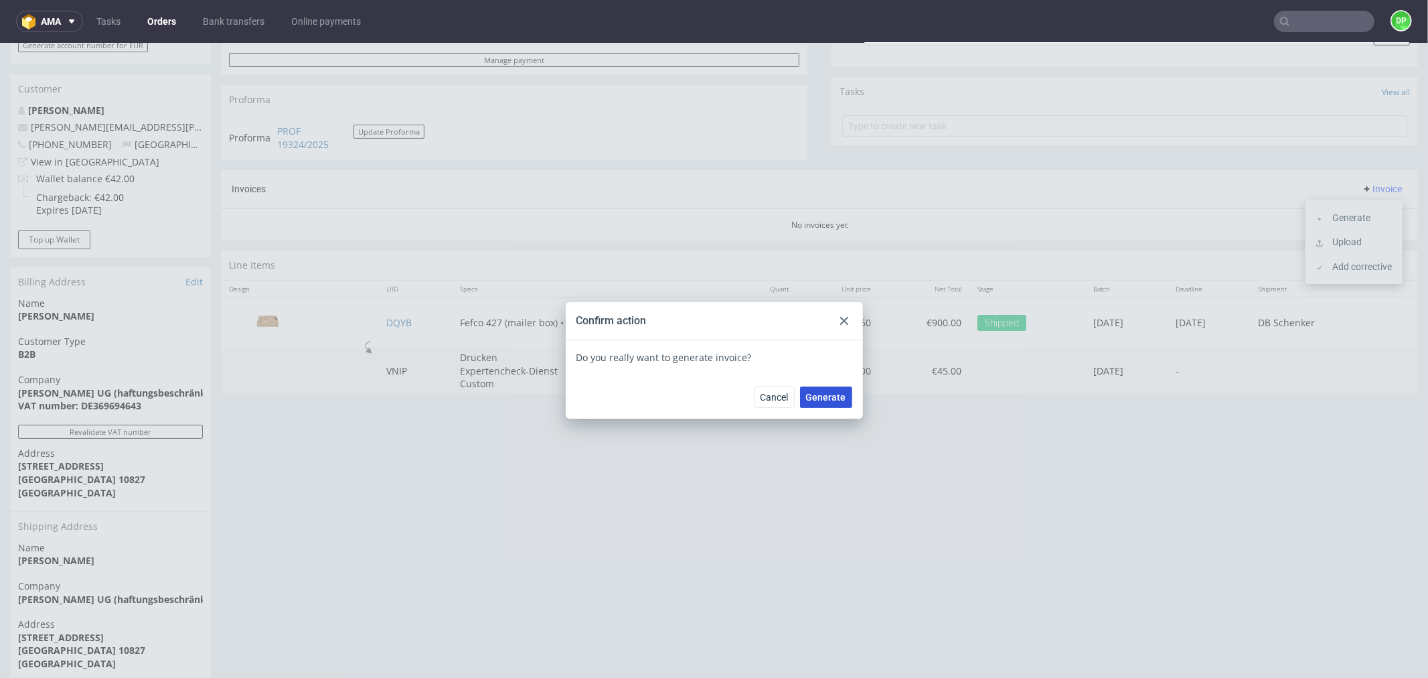
click at [829, 400] on span "Generate" at bounding box center [826, 396] width 40 height 9
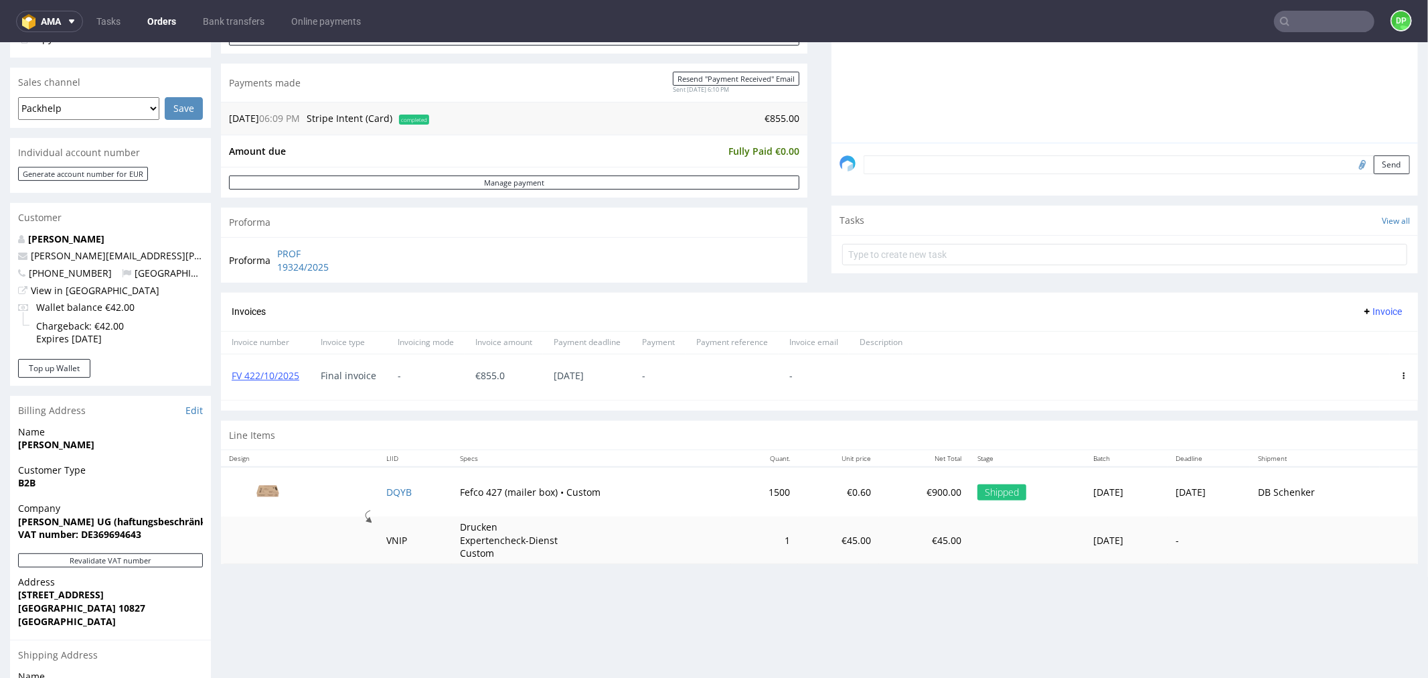
scroll to position [269, 0]
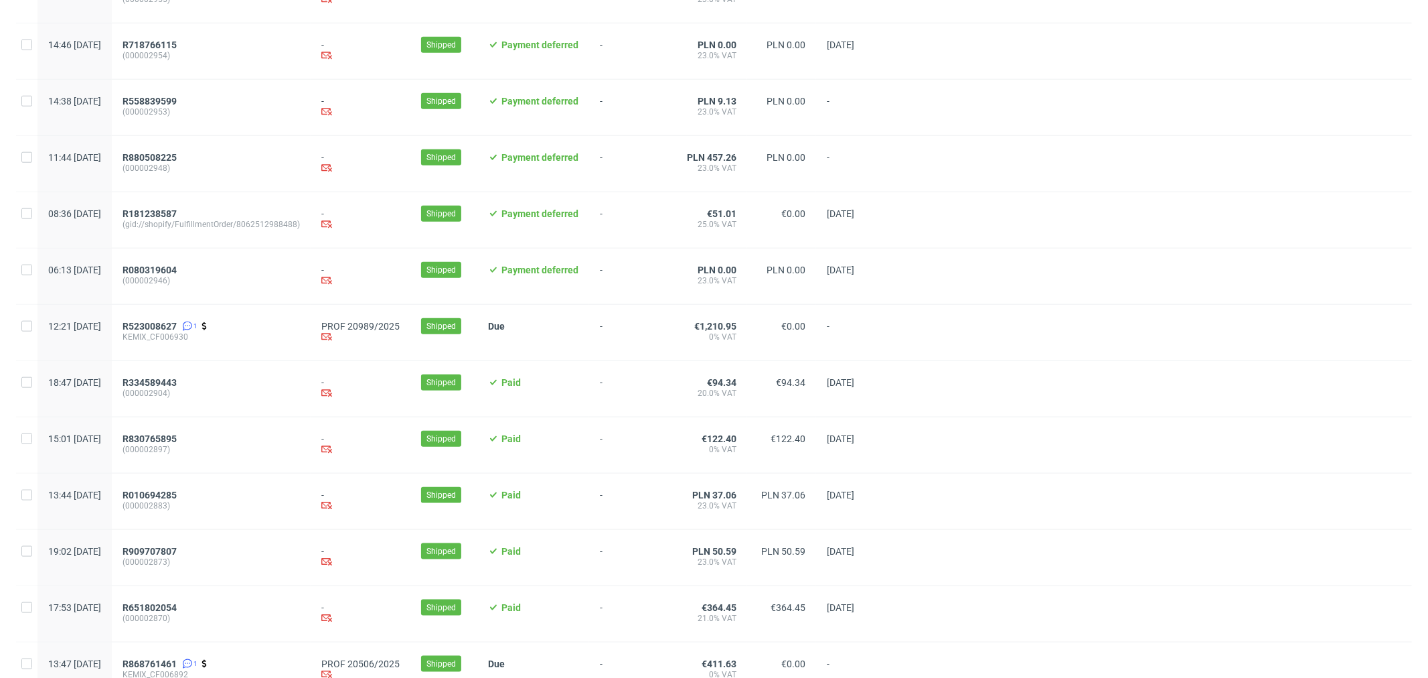
scroll to position [1249, 0]
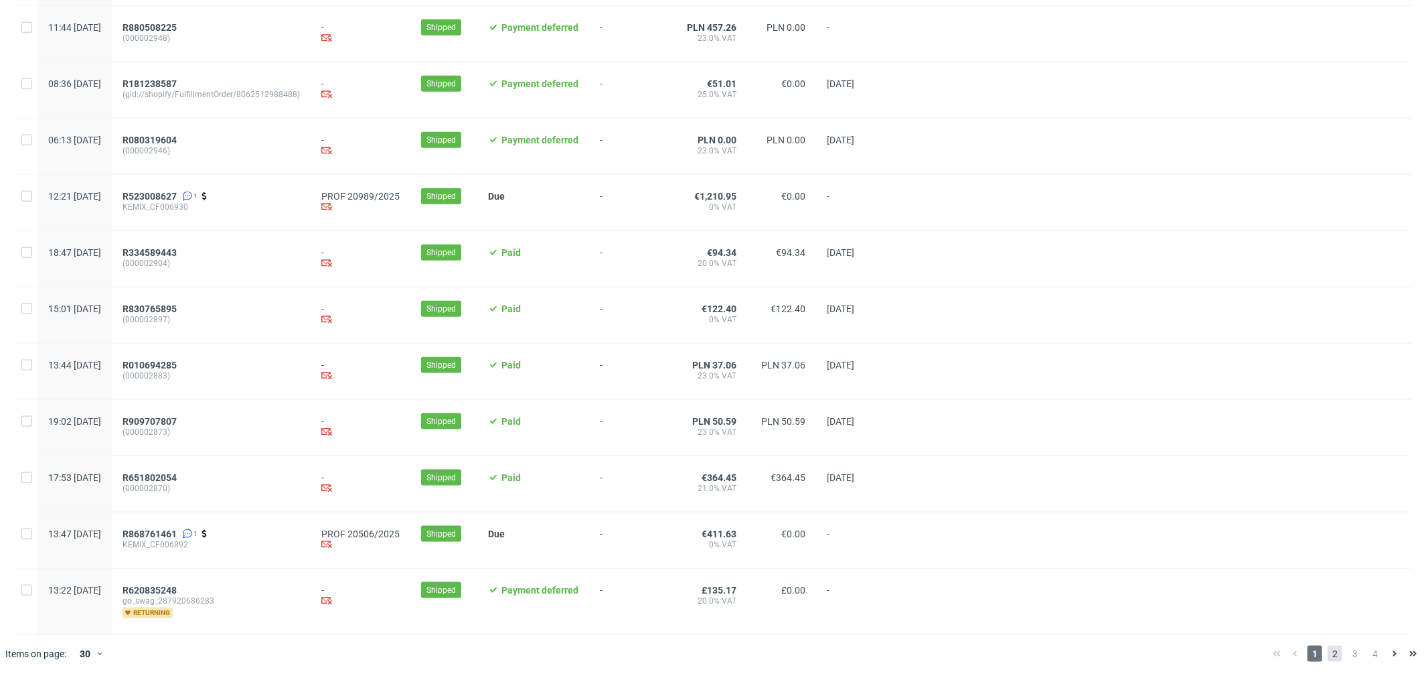
click at [1328, 656] on span "2" at bounding box center [1335, 654] width 15 height 16
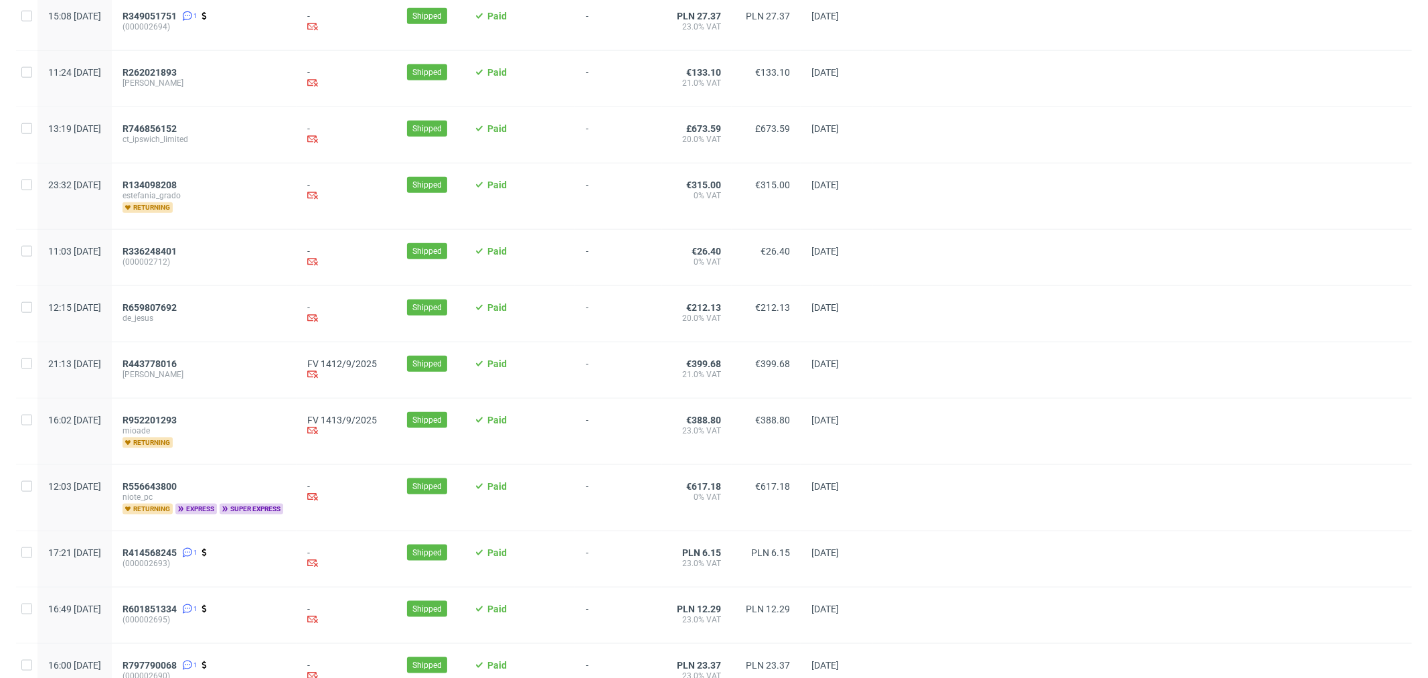
scroll to position [1267, 0]
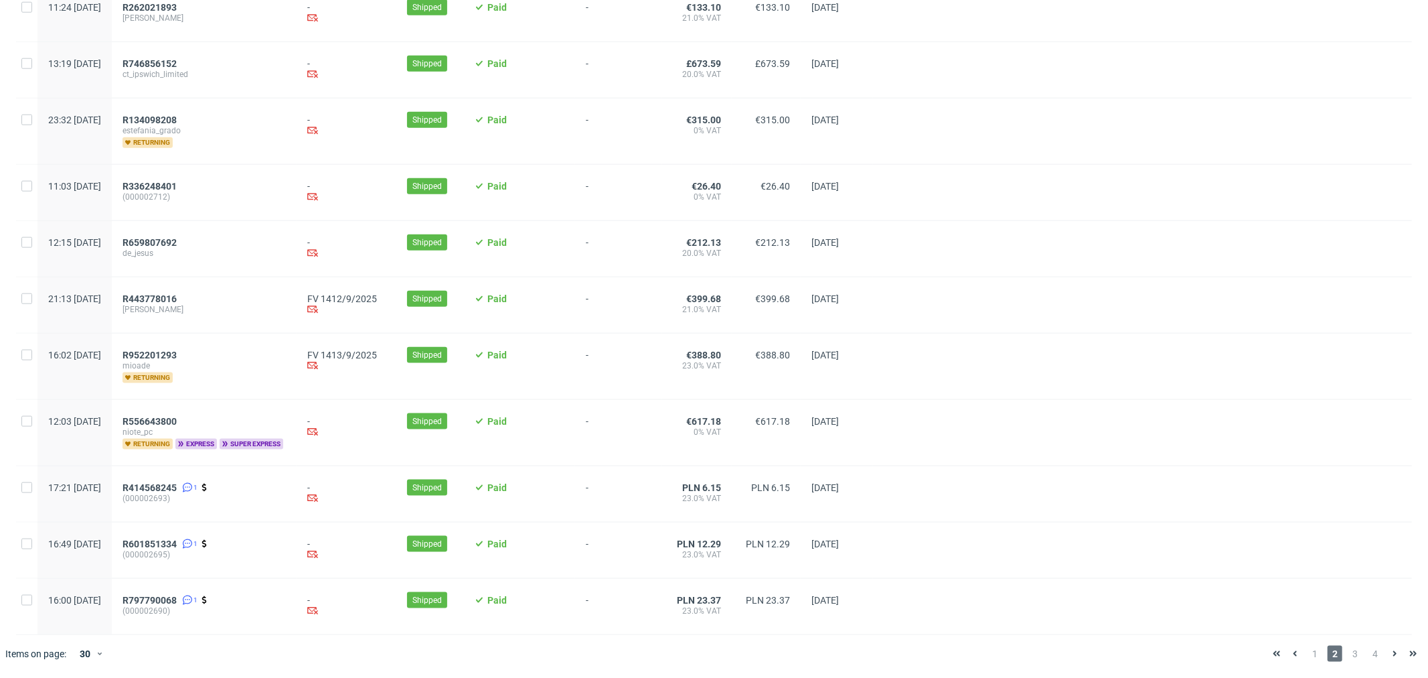
drag, startPoint x: 1344, startPoint y: 650, endPoint x: 1329, endPoint y: 637, distance: 20.4
click at [1348, 650] on span "3" at bounding box center [1355, 654] width 15 height 16
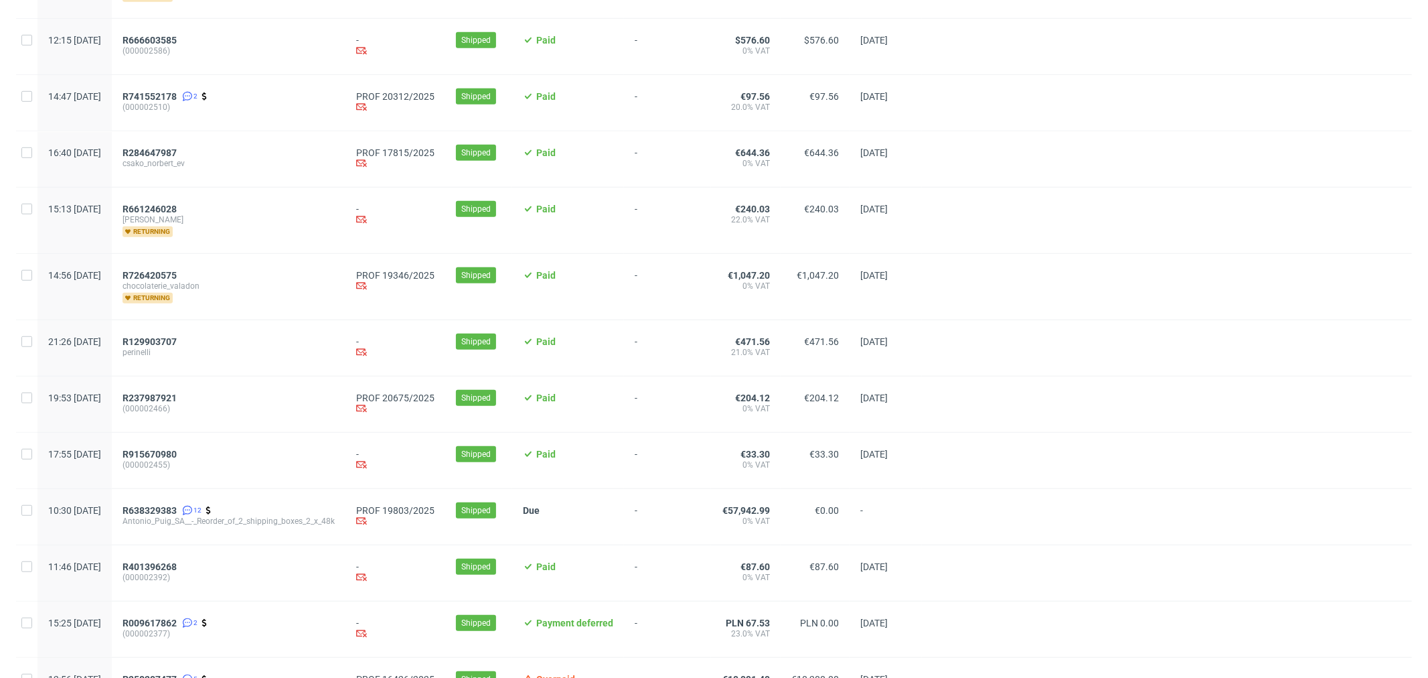
scroll to position [595, 0]
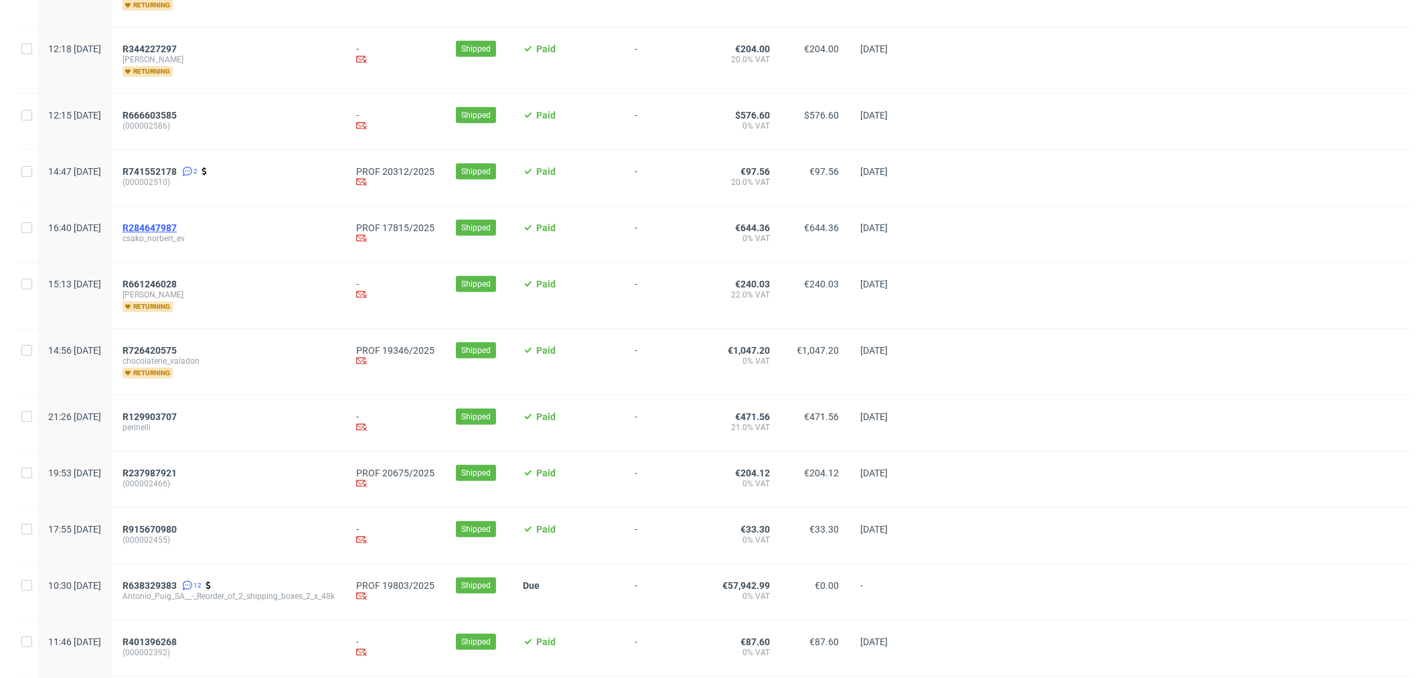
click at [177, 231] on span "R284647987" at bounding box center [150, 227] width 54 height 11
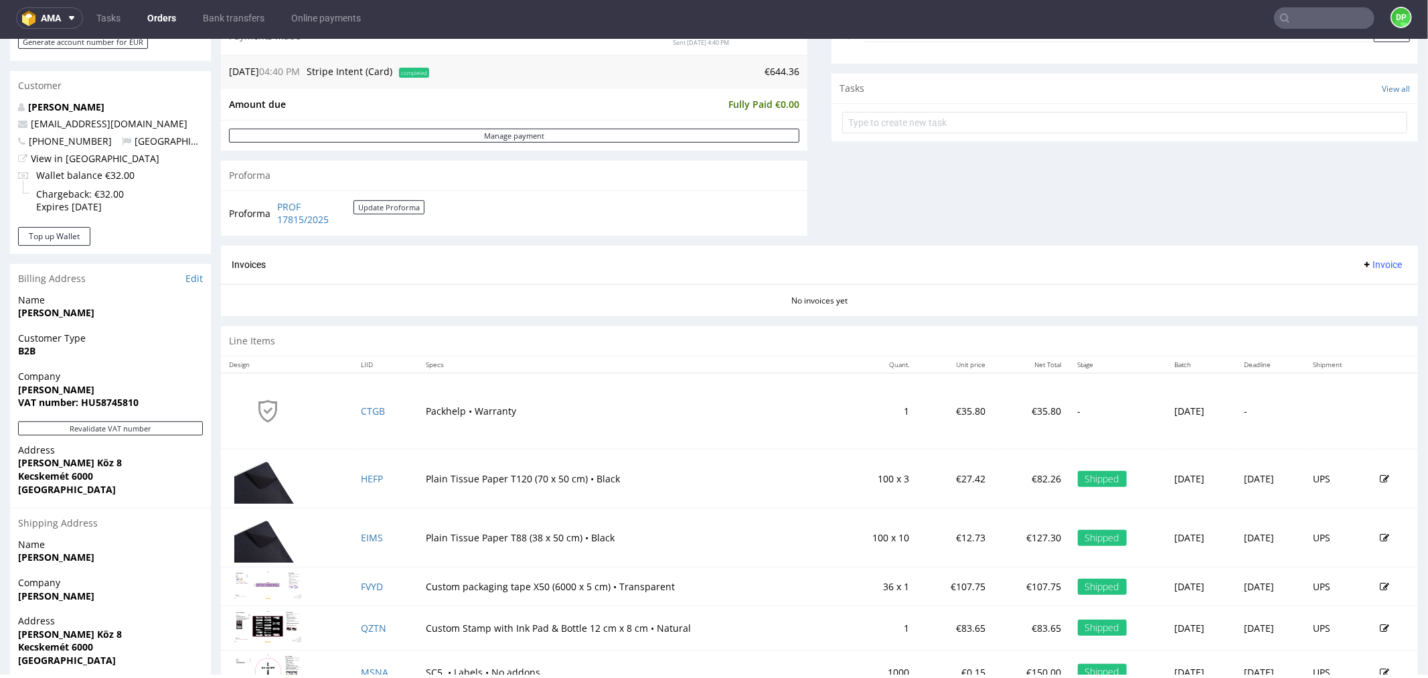
scroll to position [525, 0]
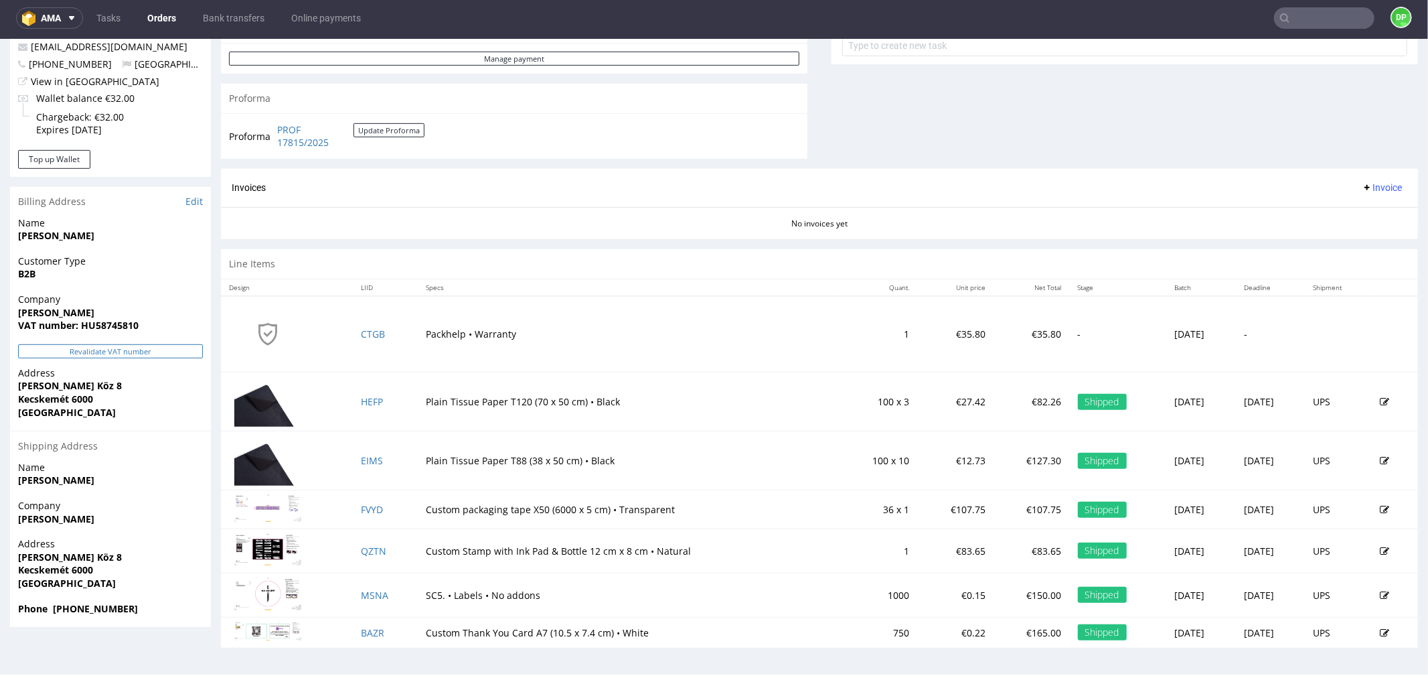
click at [130, 353] on button "Revalidate VAT number" at bounding box center [110, 351] width 185 height 14
drag, startPoint x: 367, startPoint y: 392, endPoint x: 386, endPoint y: 398, distance: 20.3
click at [386, 398] on td "HEFP" at bounding box center [385, 401] width 65 height 59
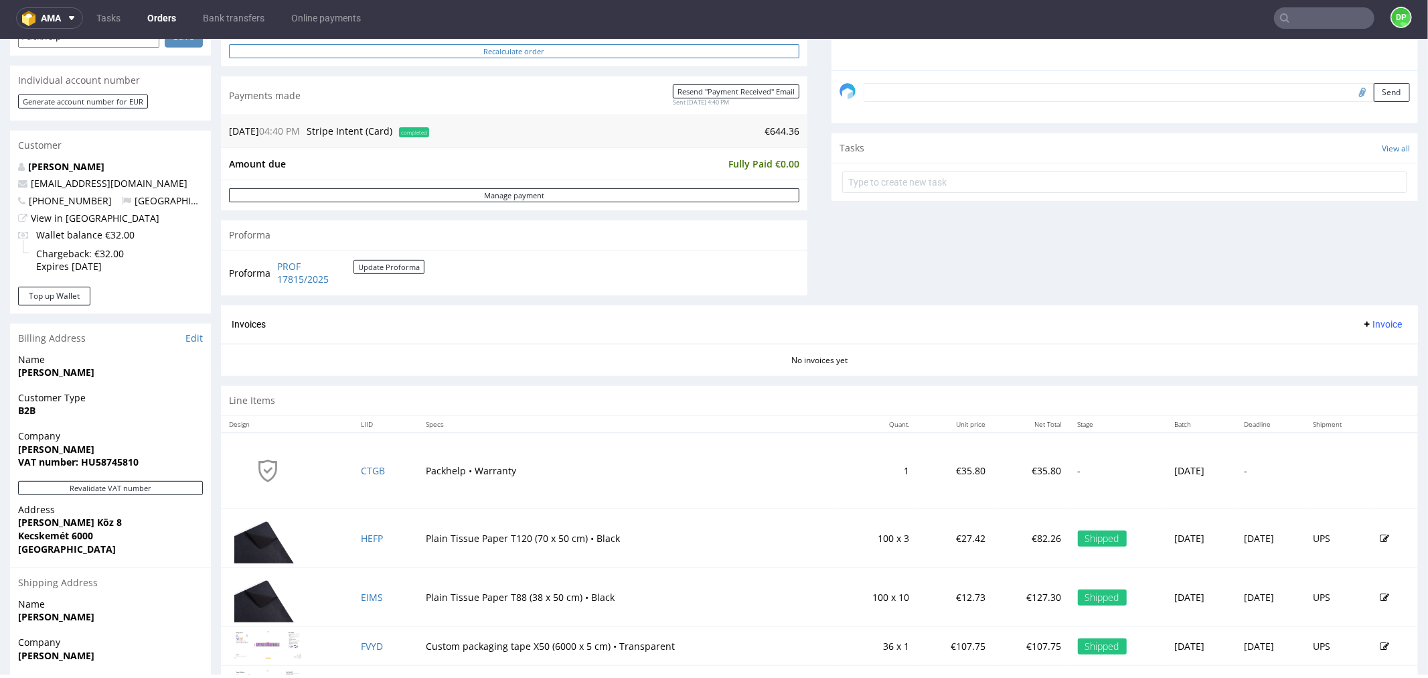
scroll to position [228, 0]
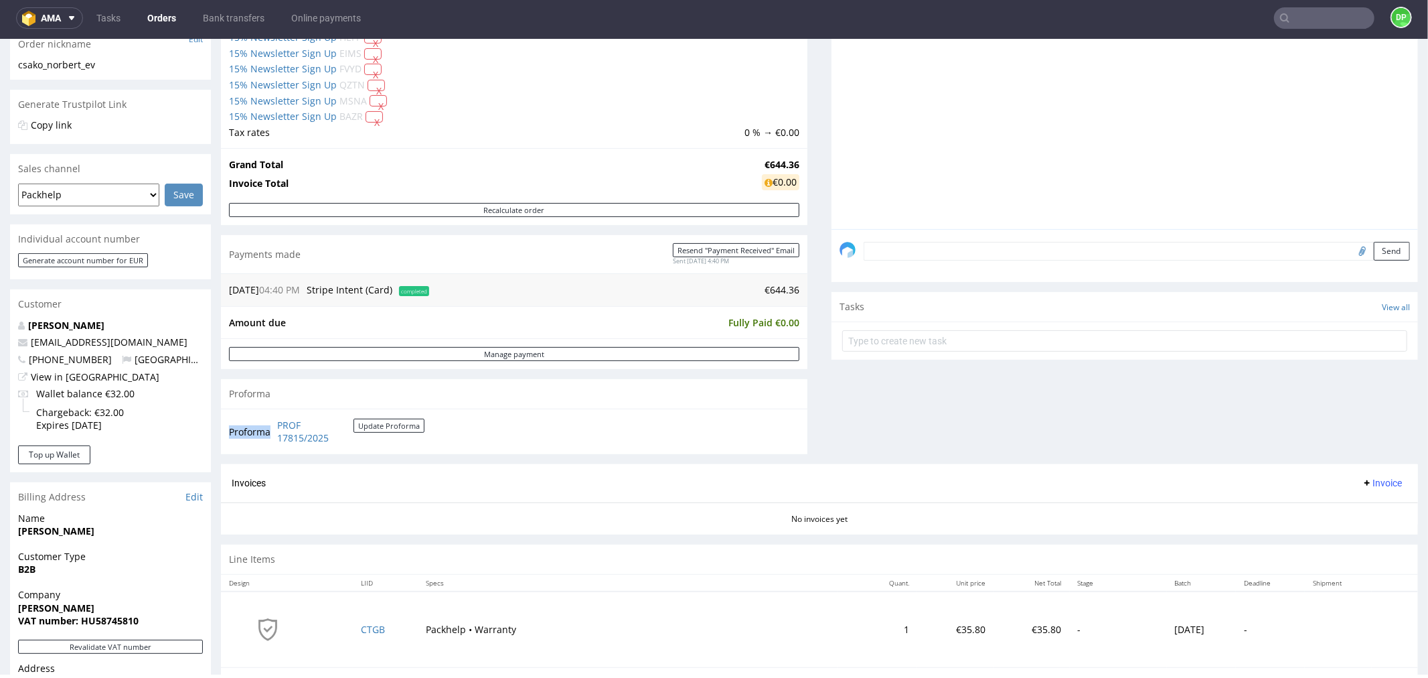
drag, startPoint x: 366, startPoint y: 439, endPoint x: 272, endPoint y: 433, distance: 93.9
click at [272, 433] on tr "Proforma PROF 17815/2025 Update Proforma" at bounding box center [327, 431] width 197 height 29
copy tbody "Proforma"
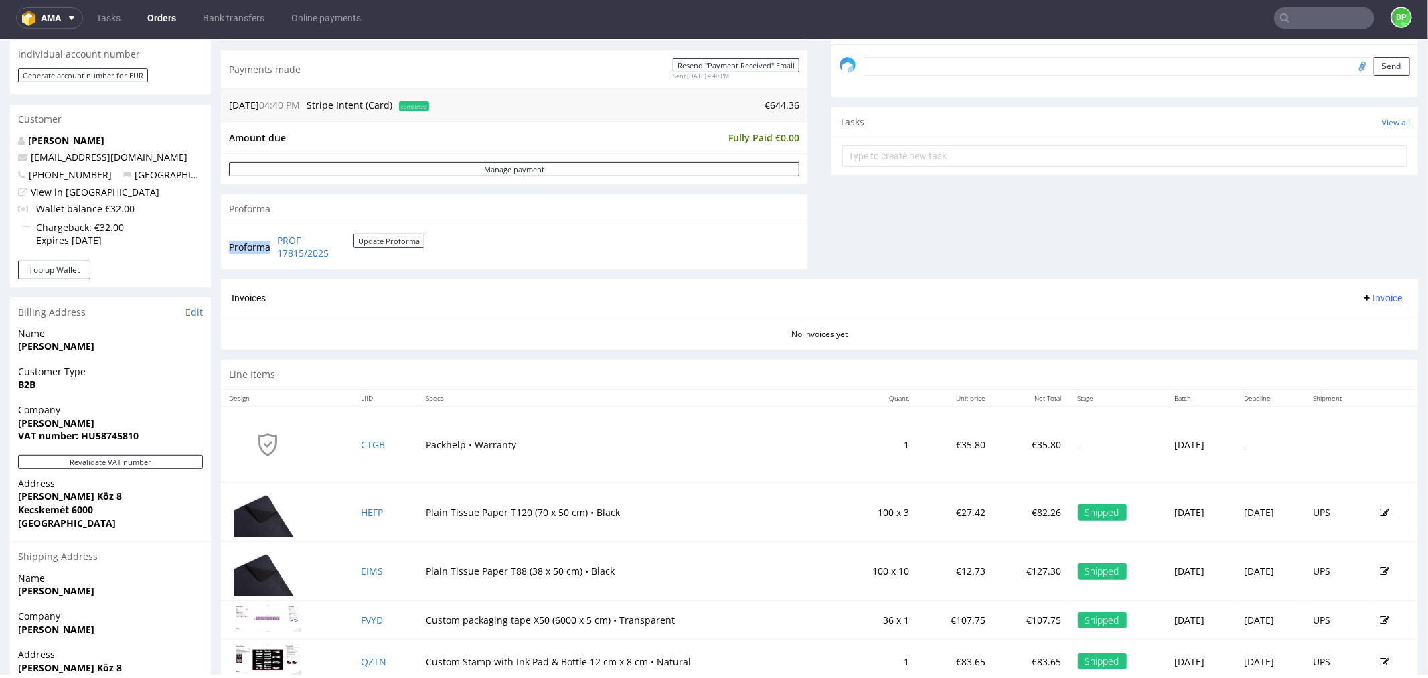
scroll to position [525, 0]
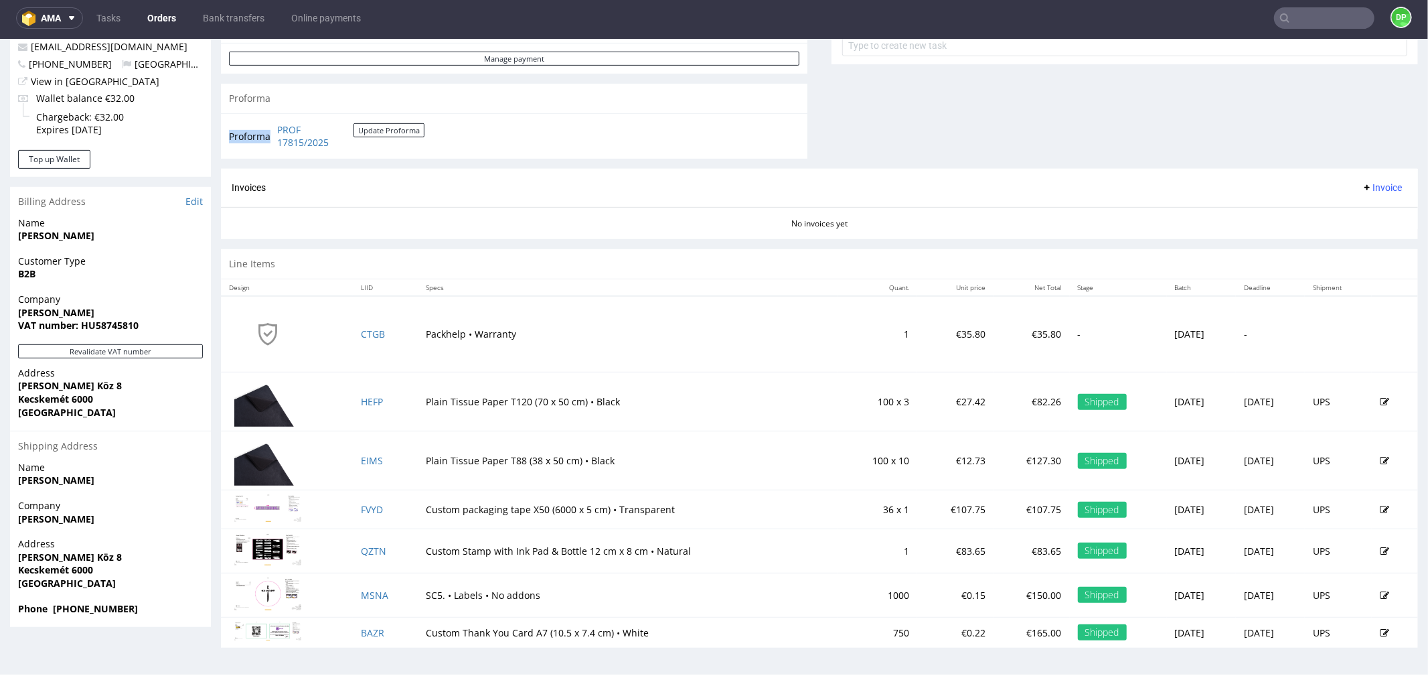
click at [1362, 190] on span "Invoice" at bounding box center [1382, 186] width 40 height 11
click at [1337, 228] on li "Upload" at bounding box center [1354, 240] width 86 height 24
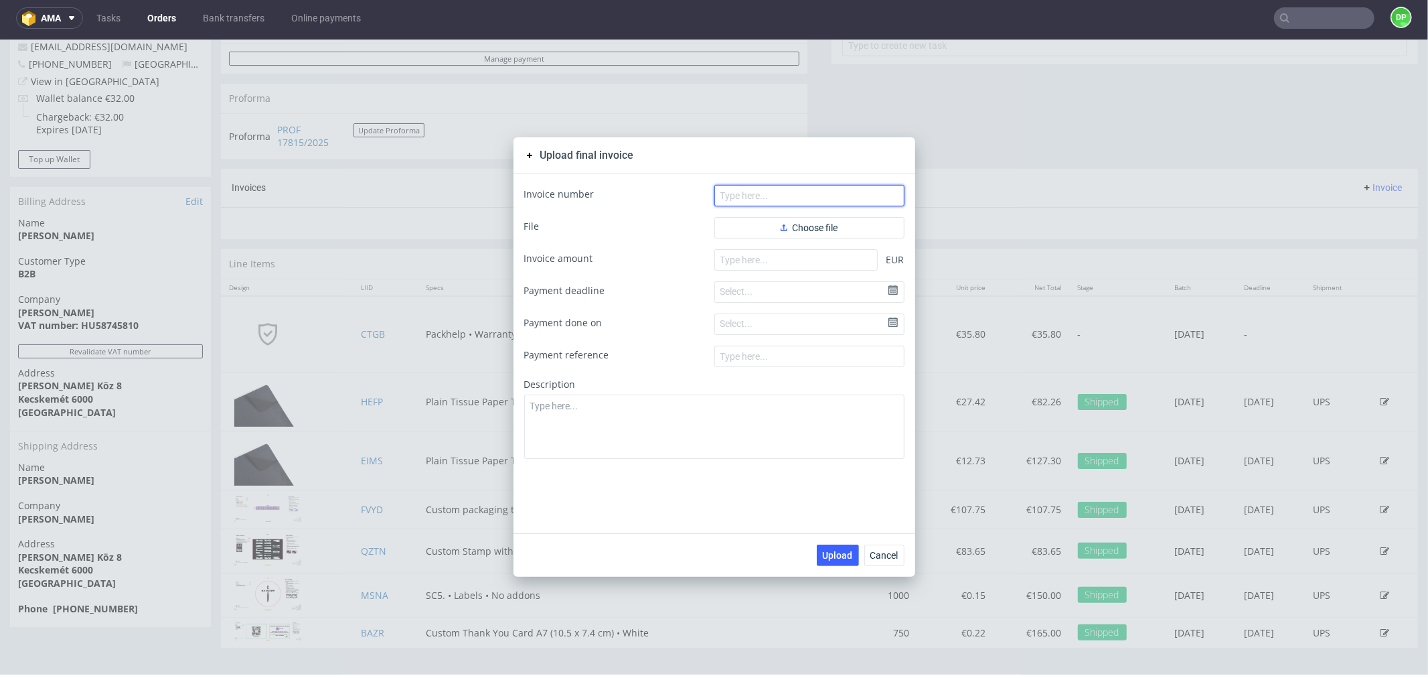
click at [786, 199] on input "text" at bounding box center [810, 194] width 190 height 21
paste input "FV 423/10/2025"
type input "FV 423/10/2025"
click at [806, 222] on span "Choose file" at bounding box center [810, 226] width 58 height 9
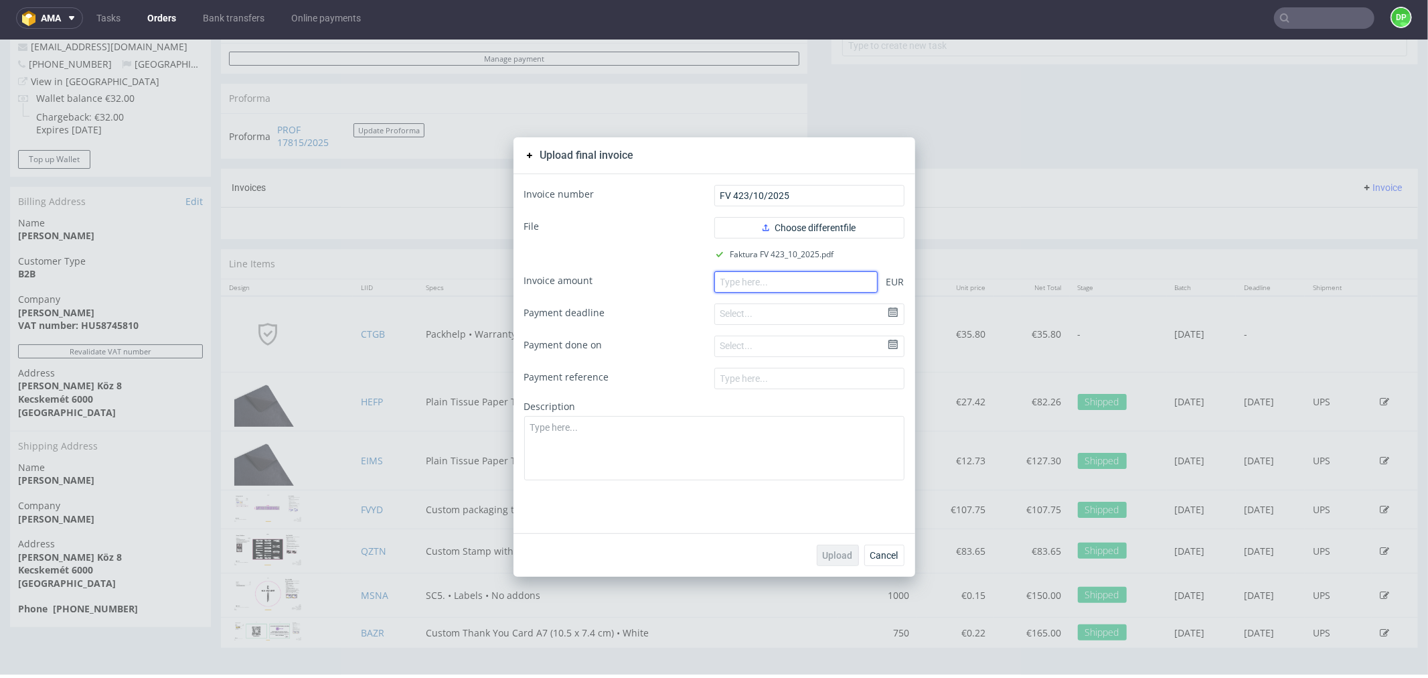
click at [781, 289] on input "number" at bounding box center [796, 281] width 163 height 21
paste input "209.56"
type input "209.56"
click at [823, 550] on span "Upload" at bounding box center [838, 554] width 30 height 9
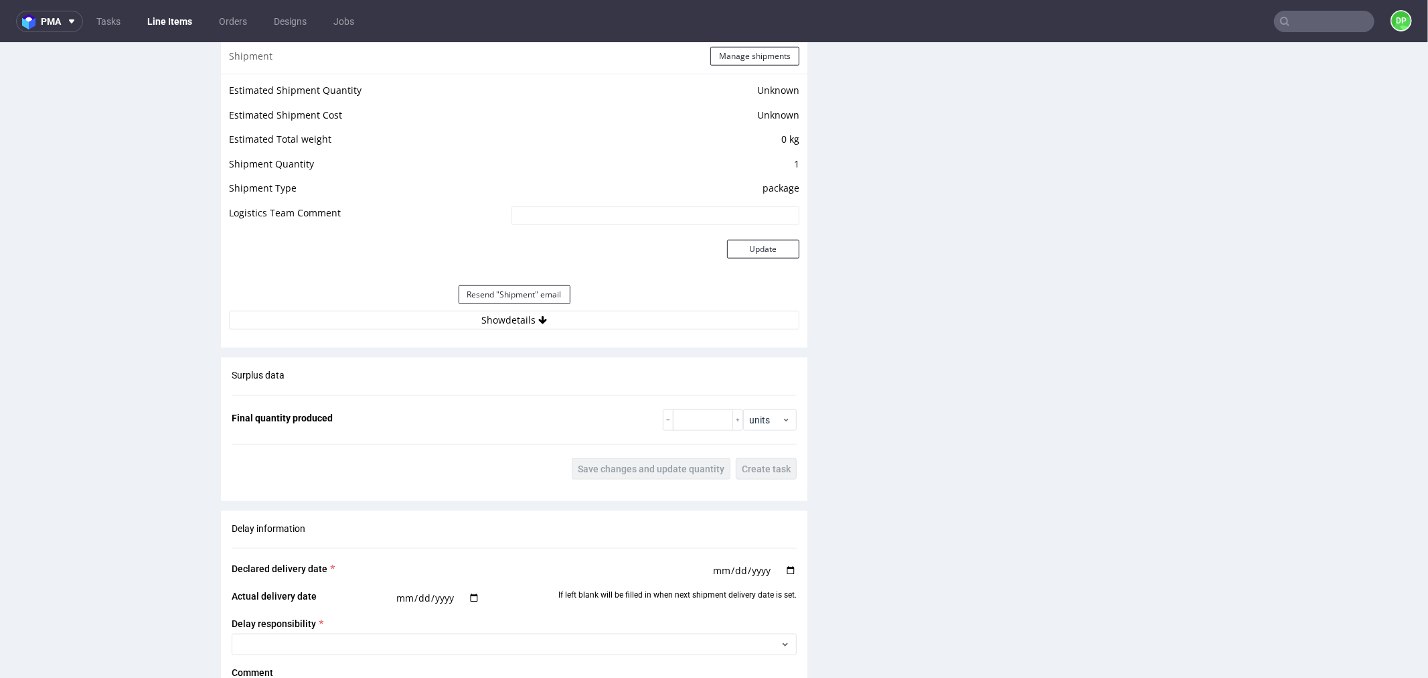
scroll to position [1116, 0]
click at [490, 321] on button "Show details" at bounding box center [514, 316] width 571 height 19
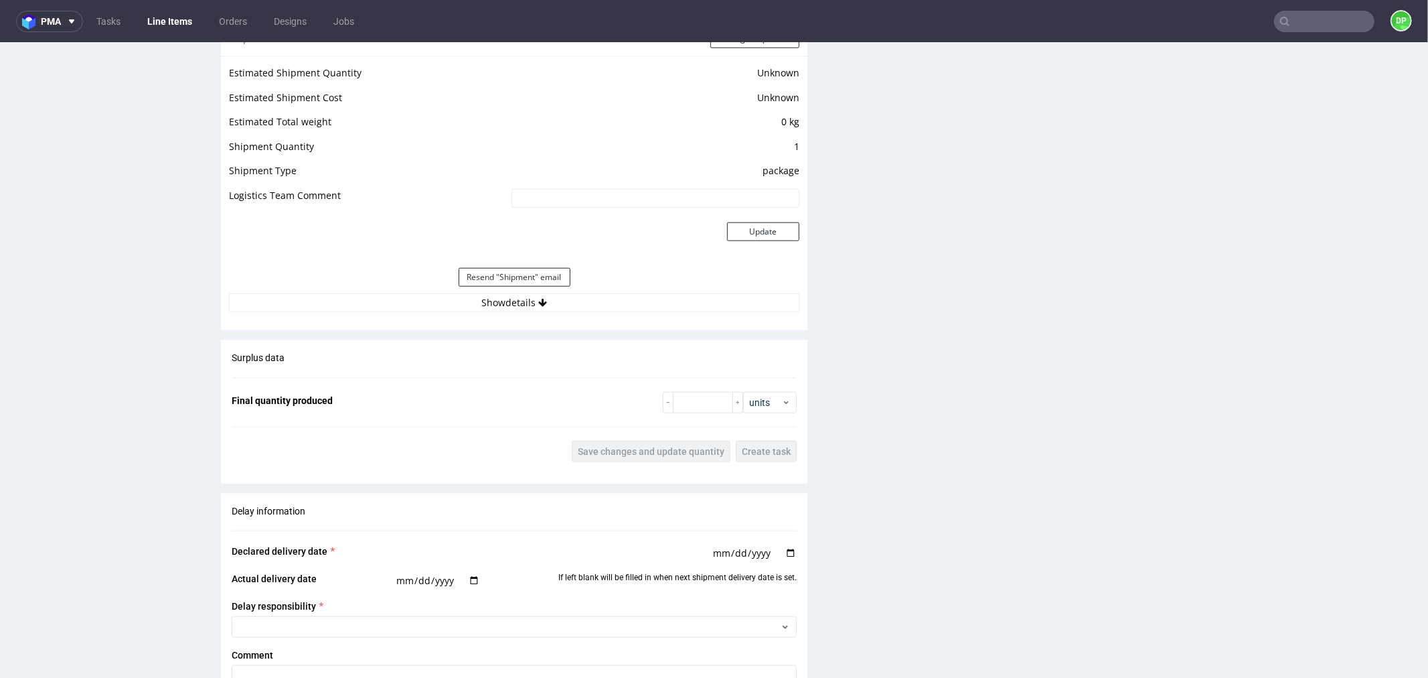
scroll to position [1116, 0]
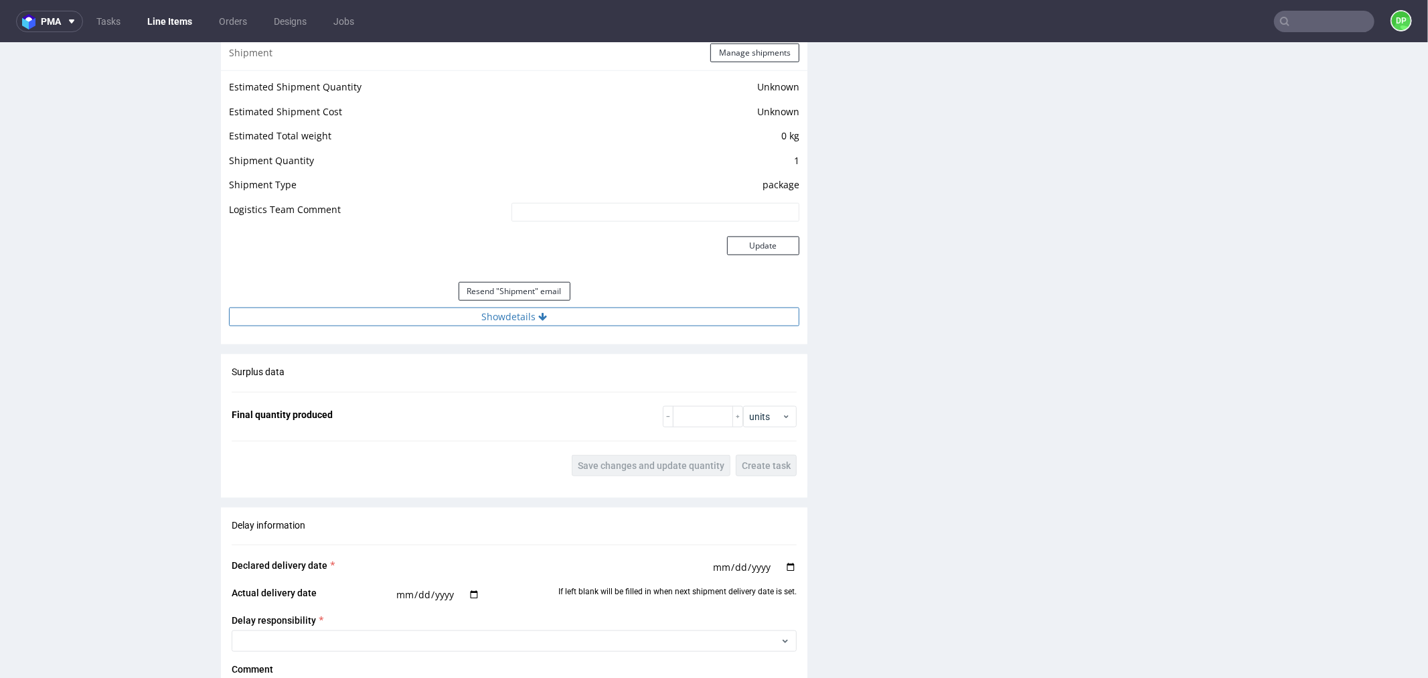
click at [400, 316] on button "Show details" at bounding box center [514, 316] width 571 height 19
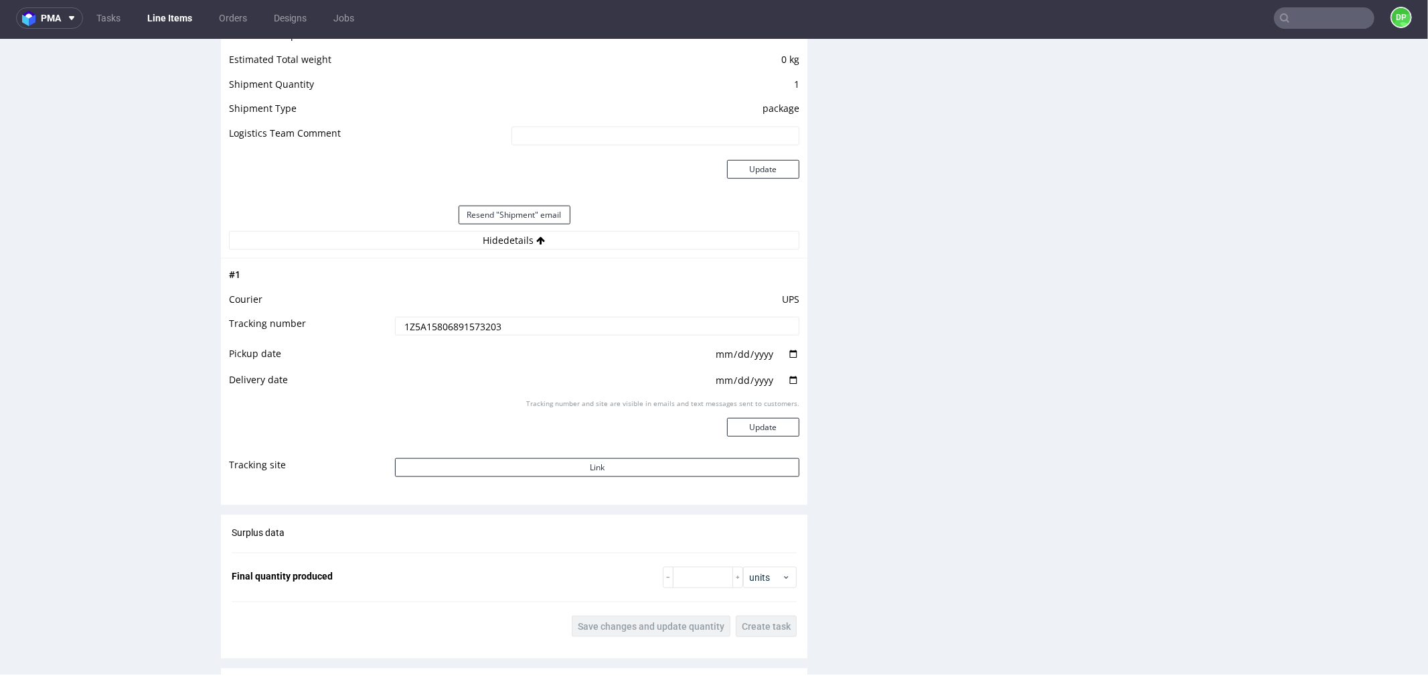
scroll to position [1190, 0]
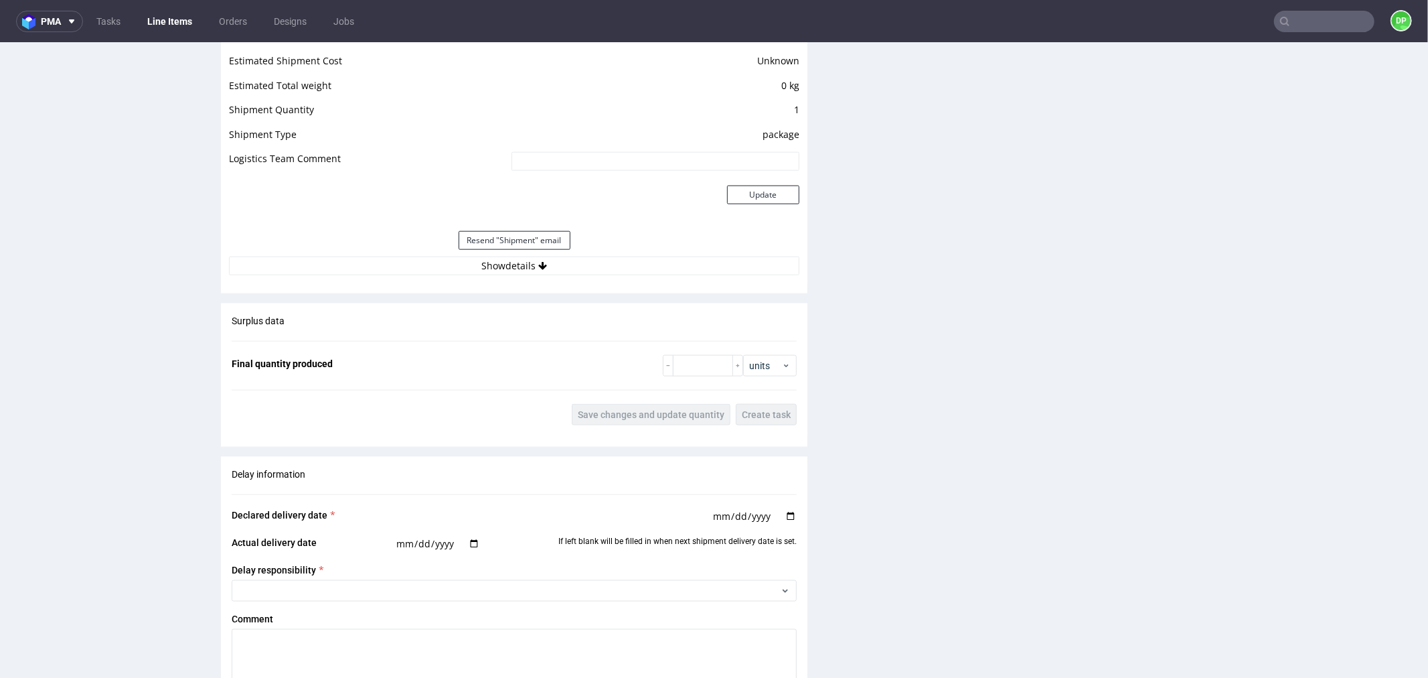
scroll to position [1190, 0]
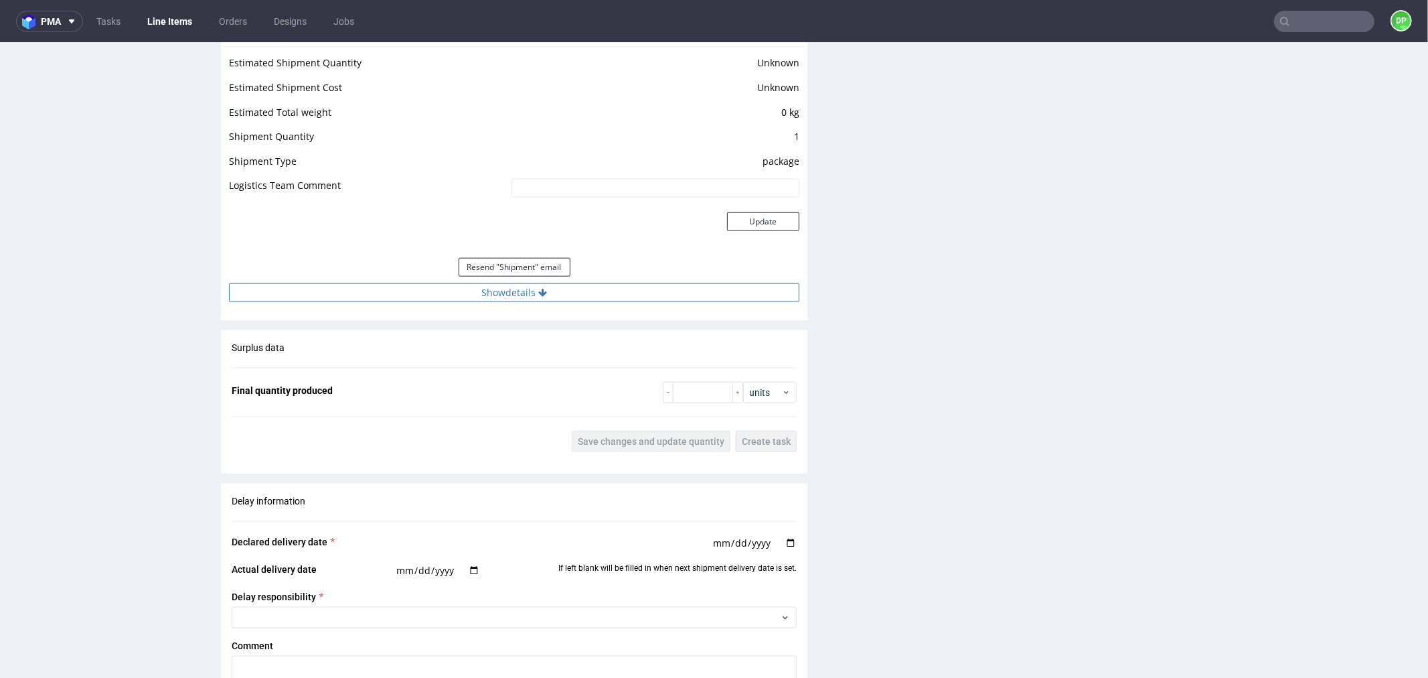
click at [429, 295] on button "Show details" at bounding box center [514, 292] width 571 height 19
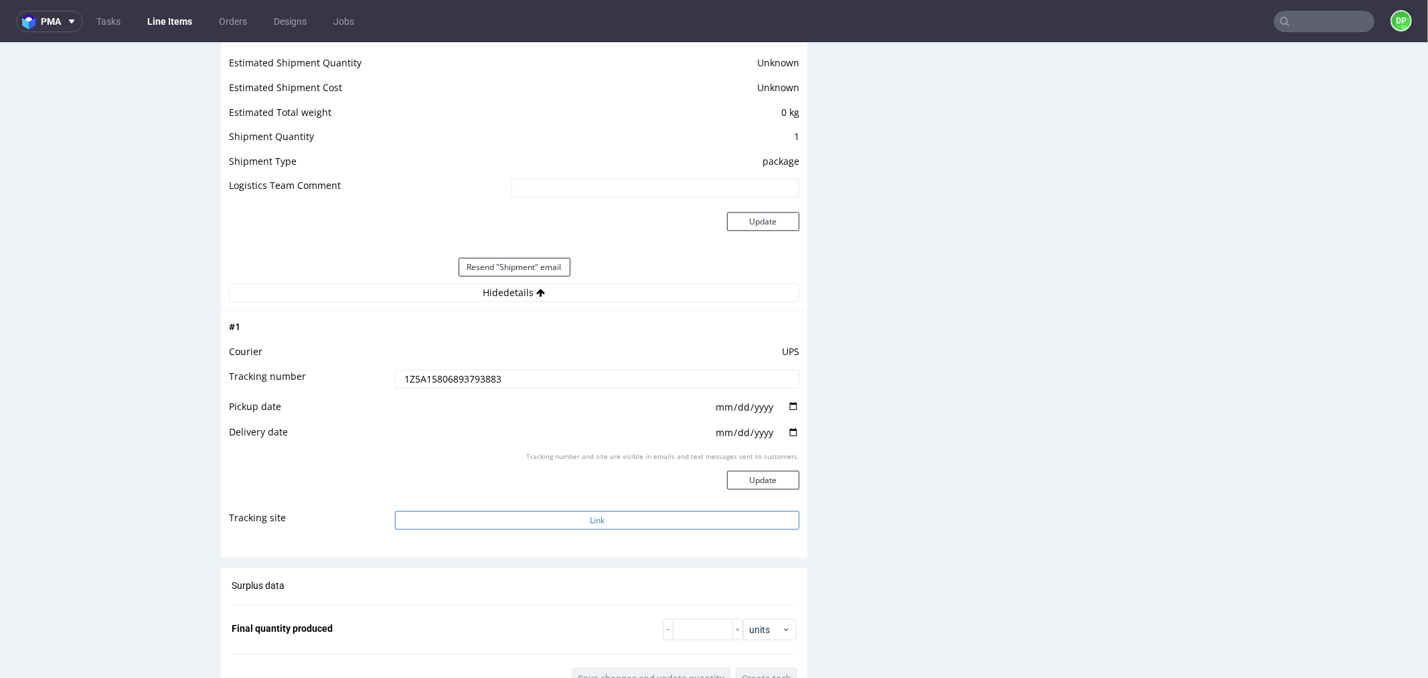
click at [556, 517] on button "Link" at bounding box center [597, 519] width 404 height 19
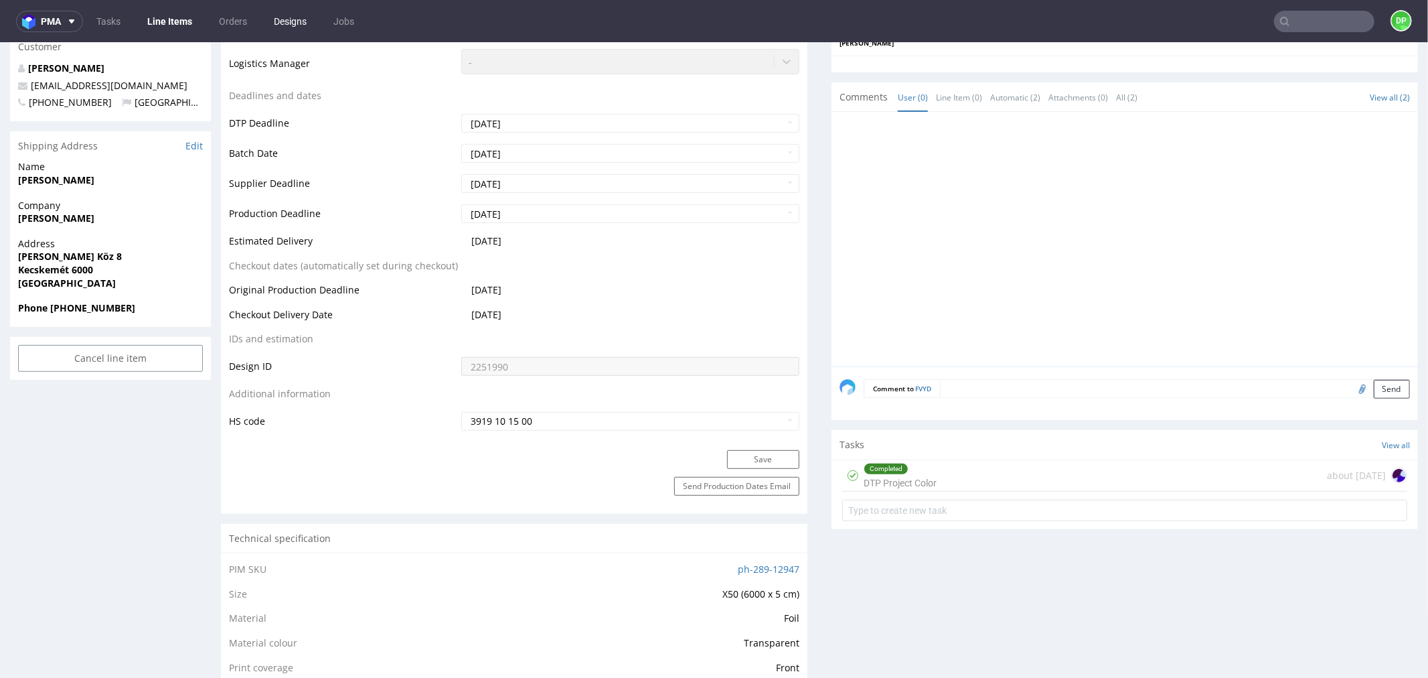
scroll to position [520, 0]
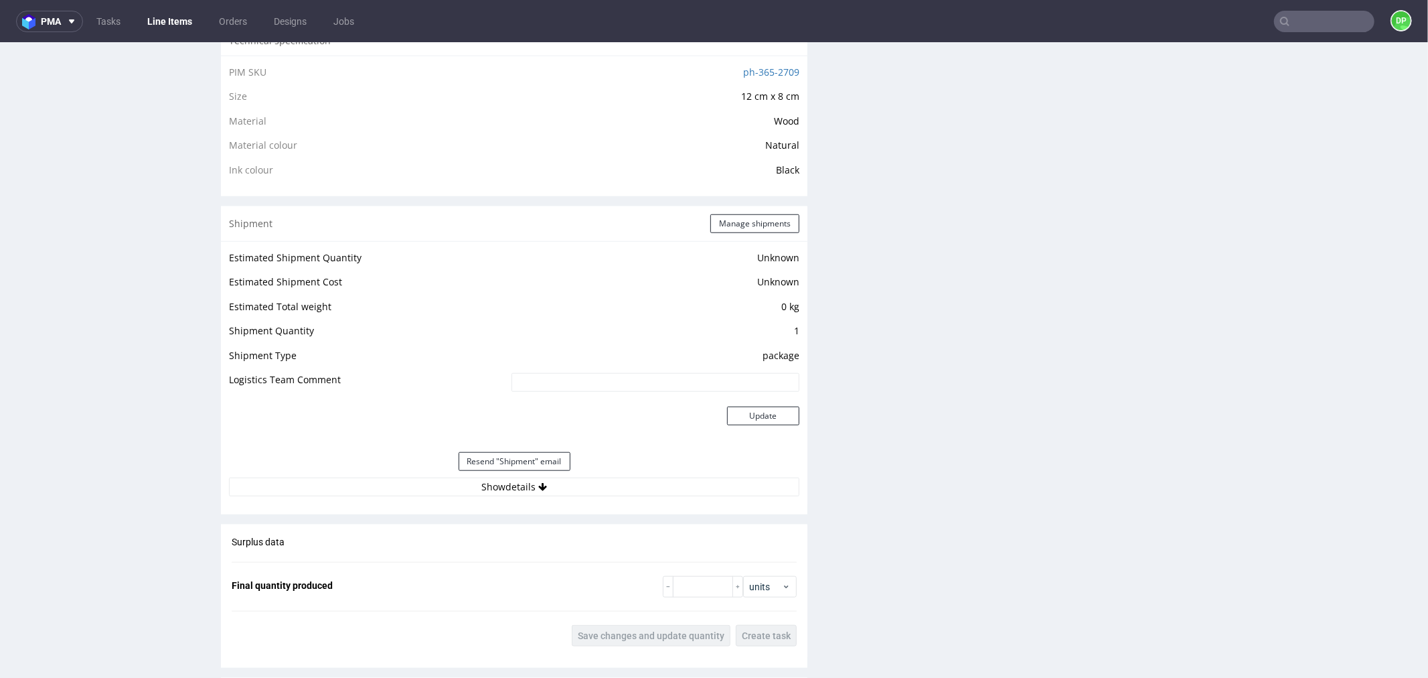
scroll to position [1190, 0]
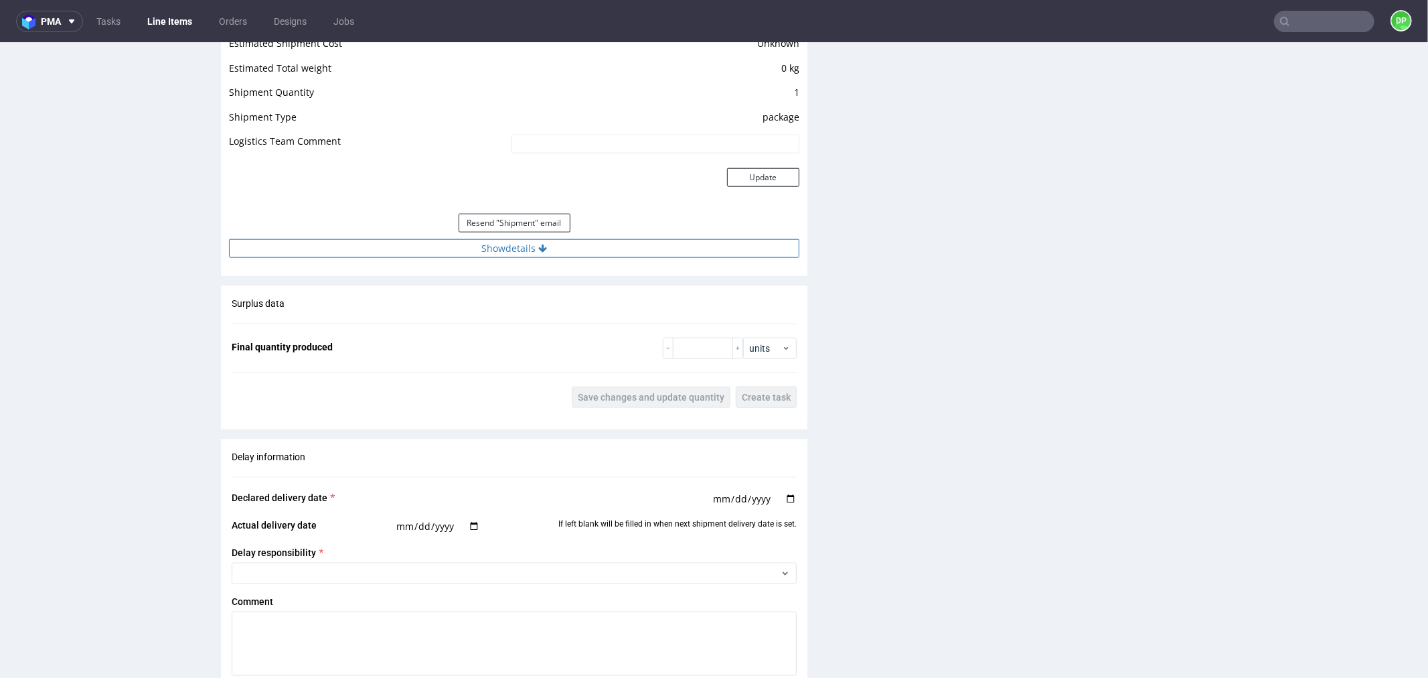
click at [579, 246] on button "Show details" at bounding box center [514, 247] width 571 height 19
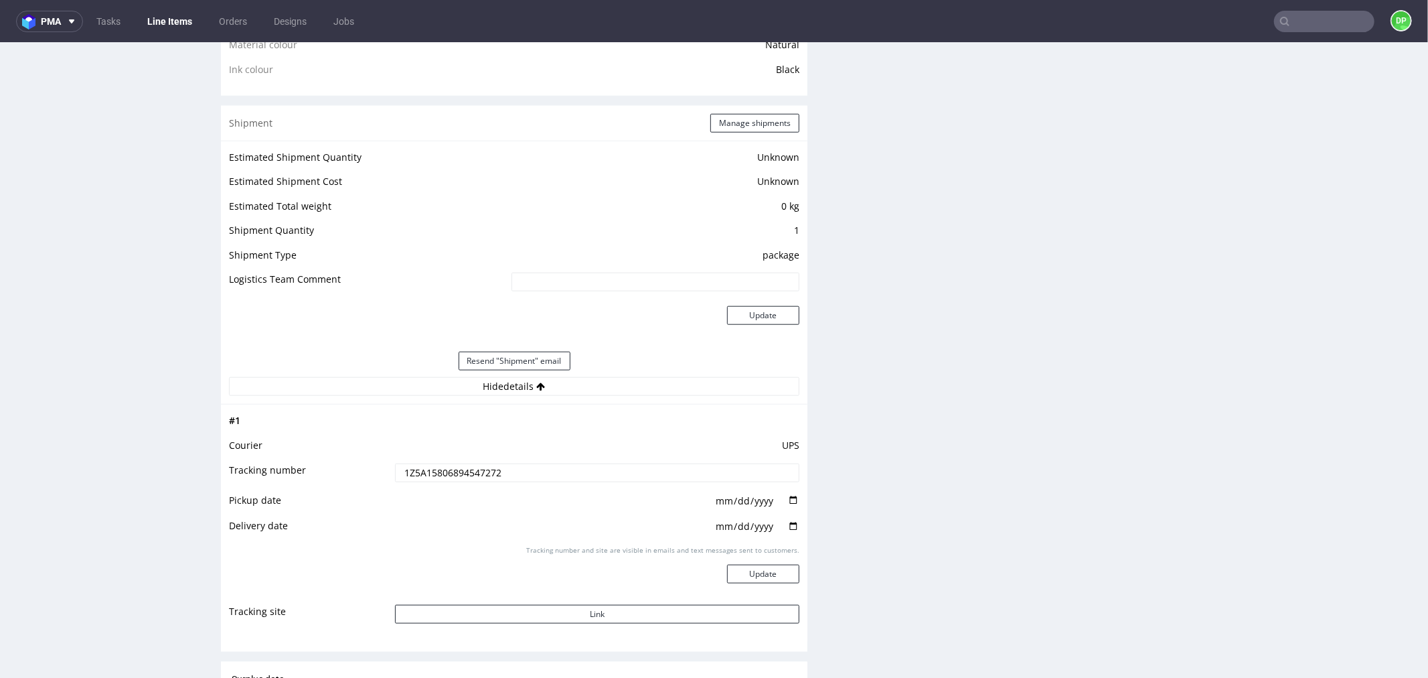
scroll to position [1116, 0]
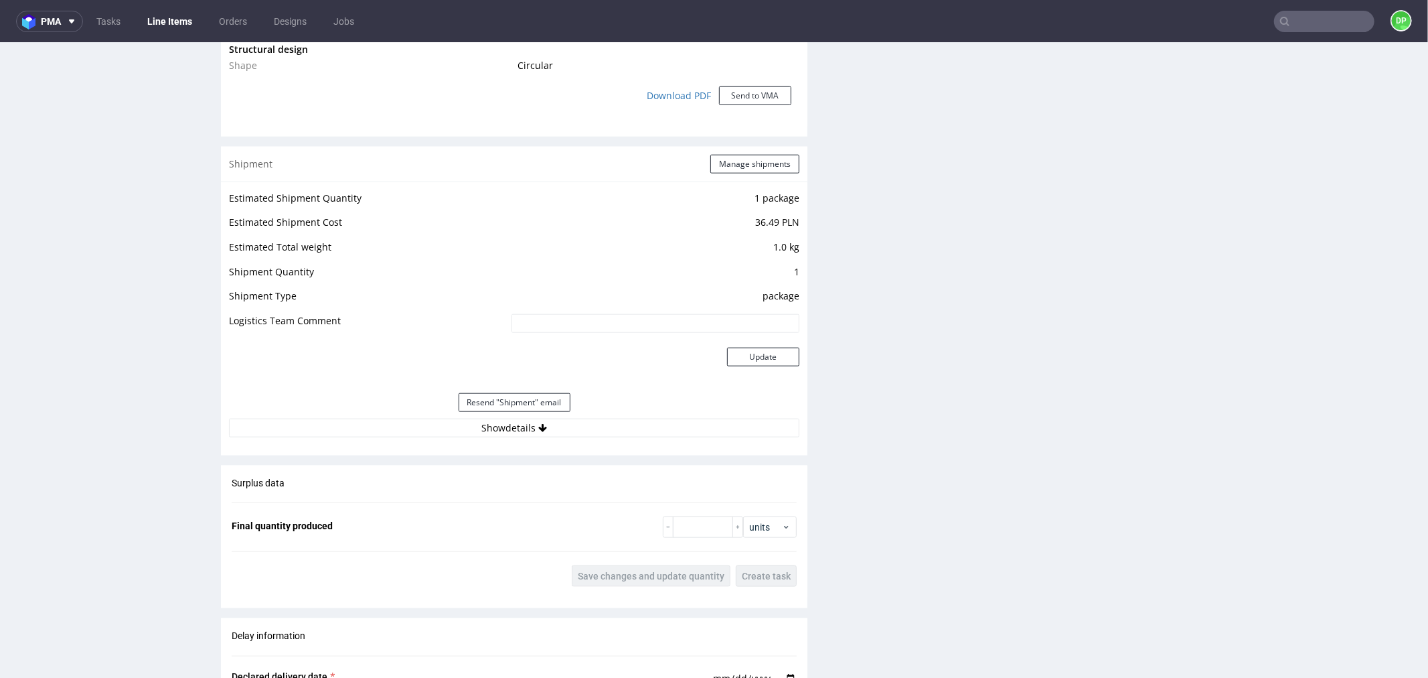
scroll to position [1339, 0]
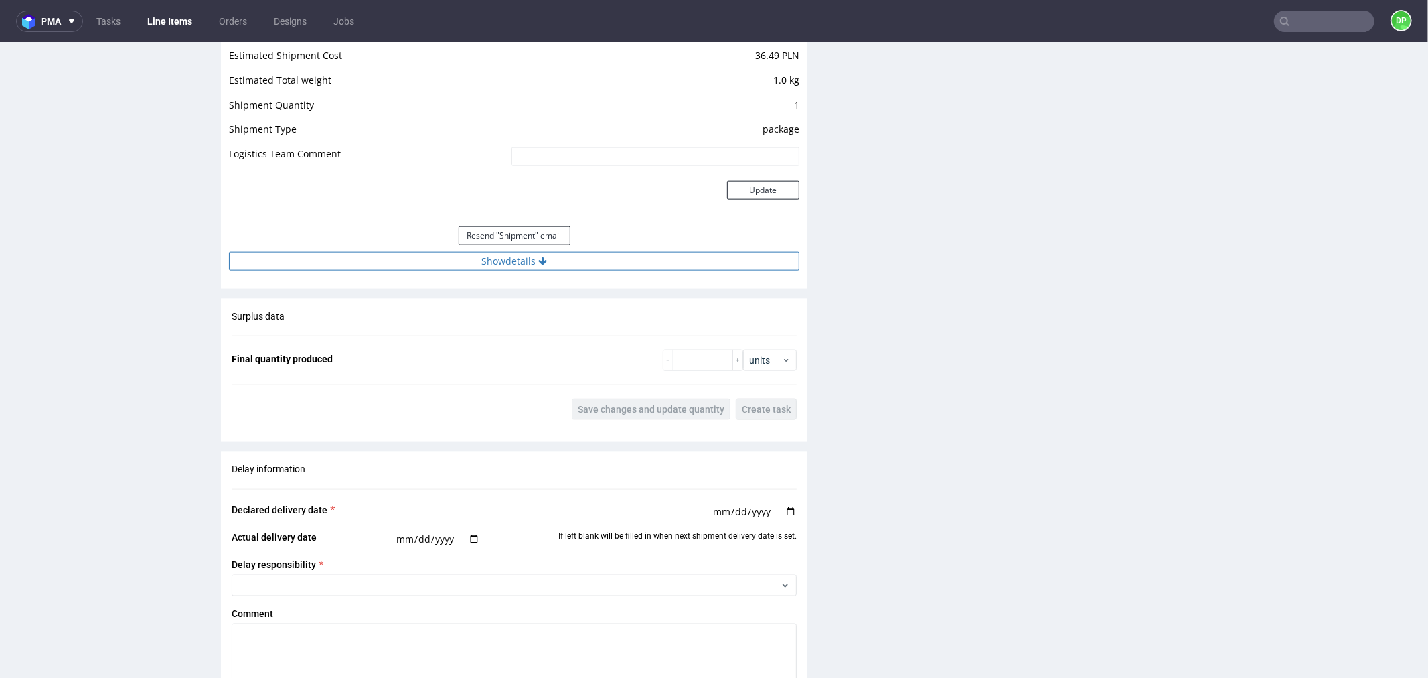
click at [463, 267] on button "Show details" at bounding box center [514, 260] width 571 height 19
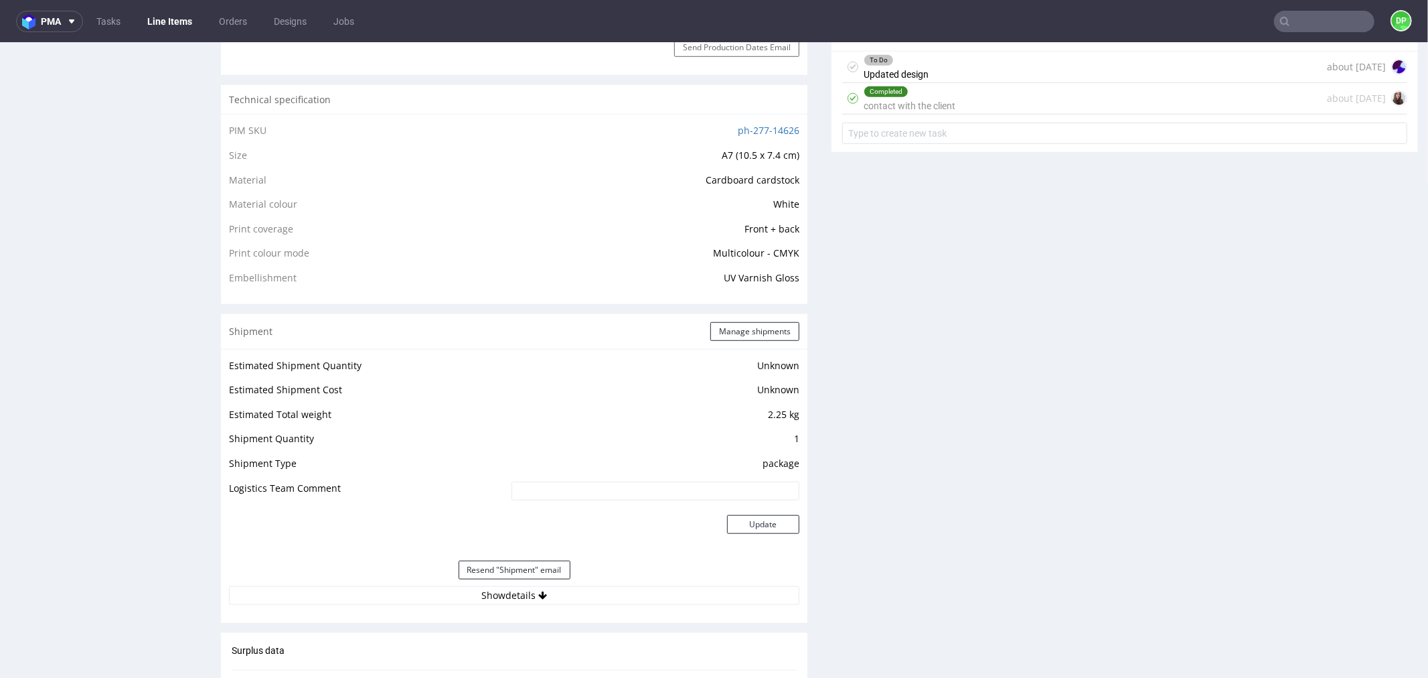
scroll to position [1116, 0]
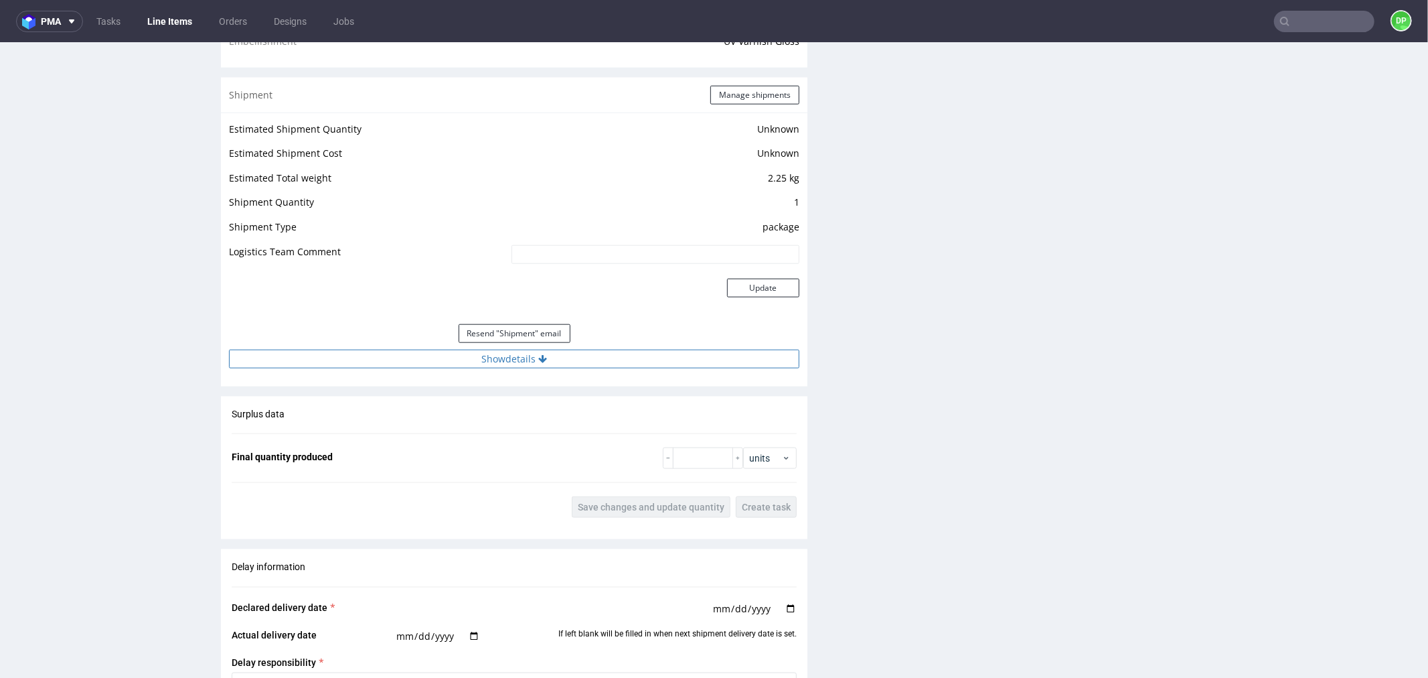
click at [445, 365] on button "Show details" at bounding box center [514, 358] width 571 height 19
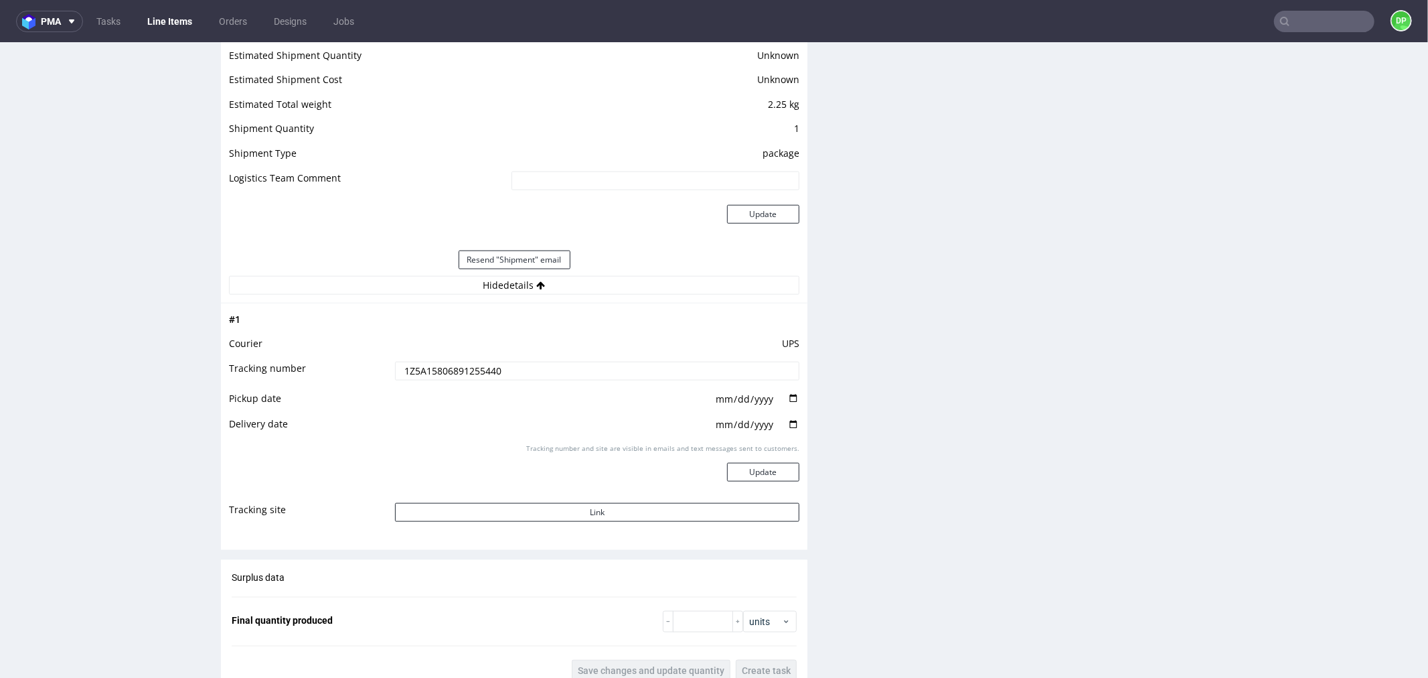
scroll to position [1190, 0]
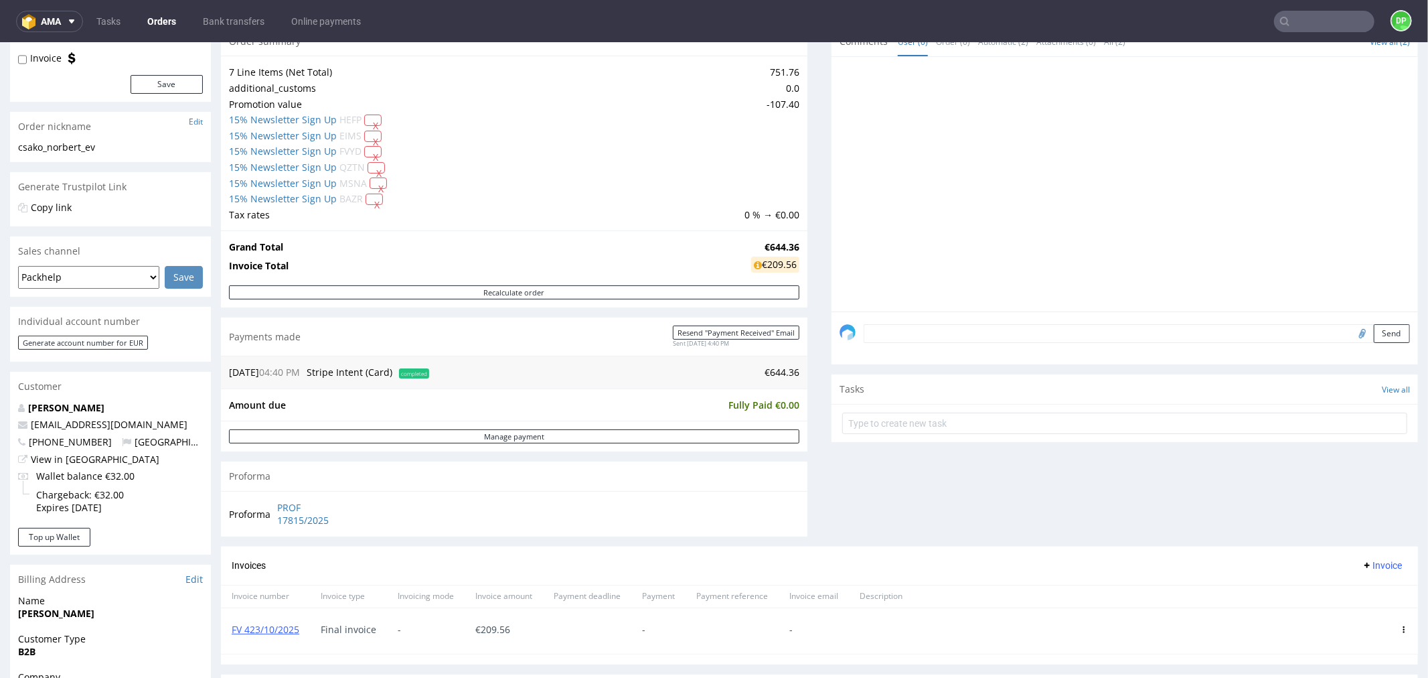
scroll to position [446, 0]
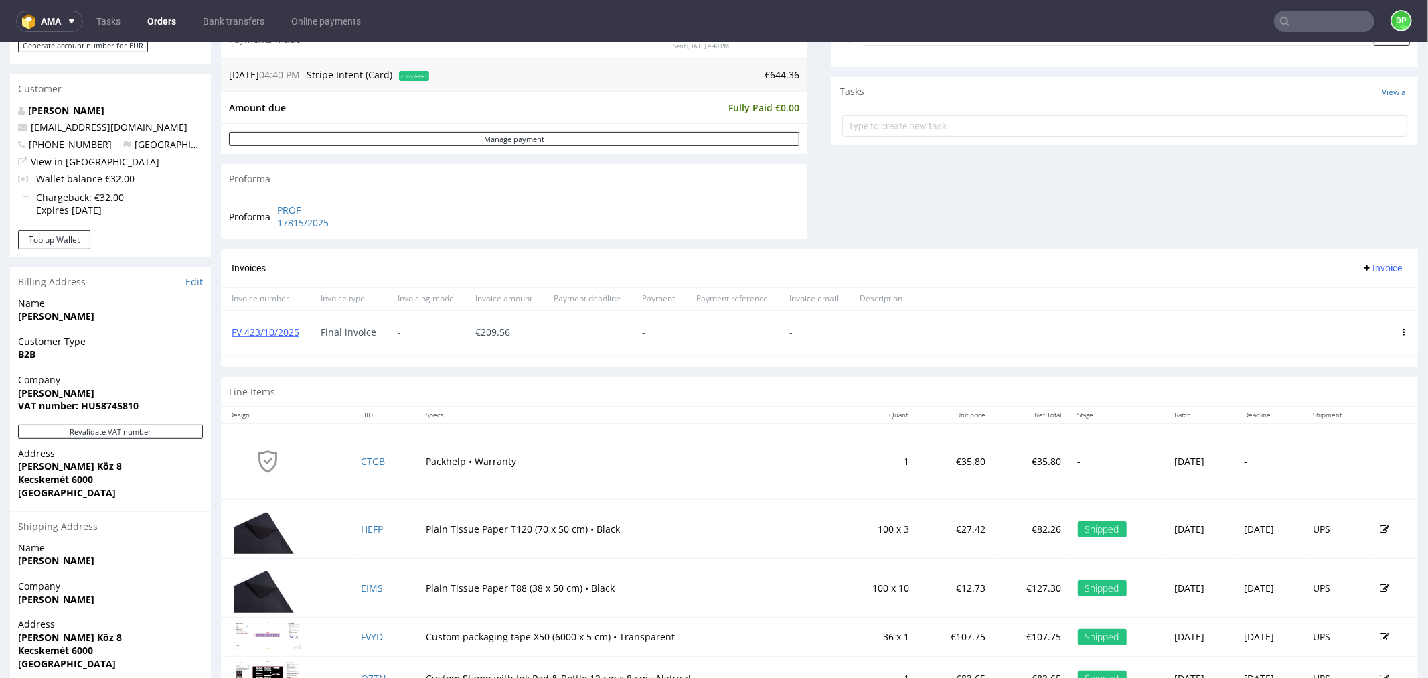
click at [1363, 263] on span "Invoice" at bounding box center [1382, 267] width 40 height 11
click at [1355, 315] on span "Add corrective" at bounding box center [1360, 320] width 67 height 13
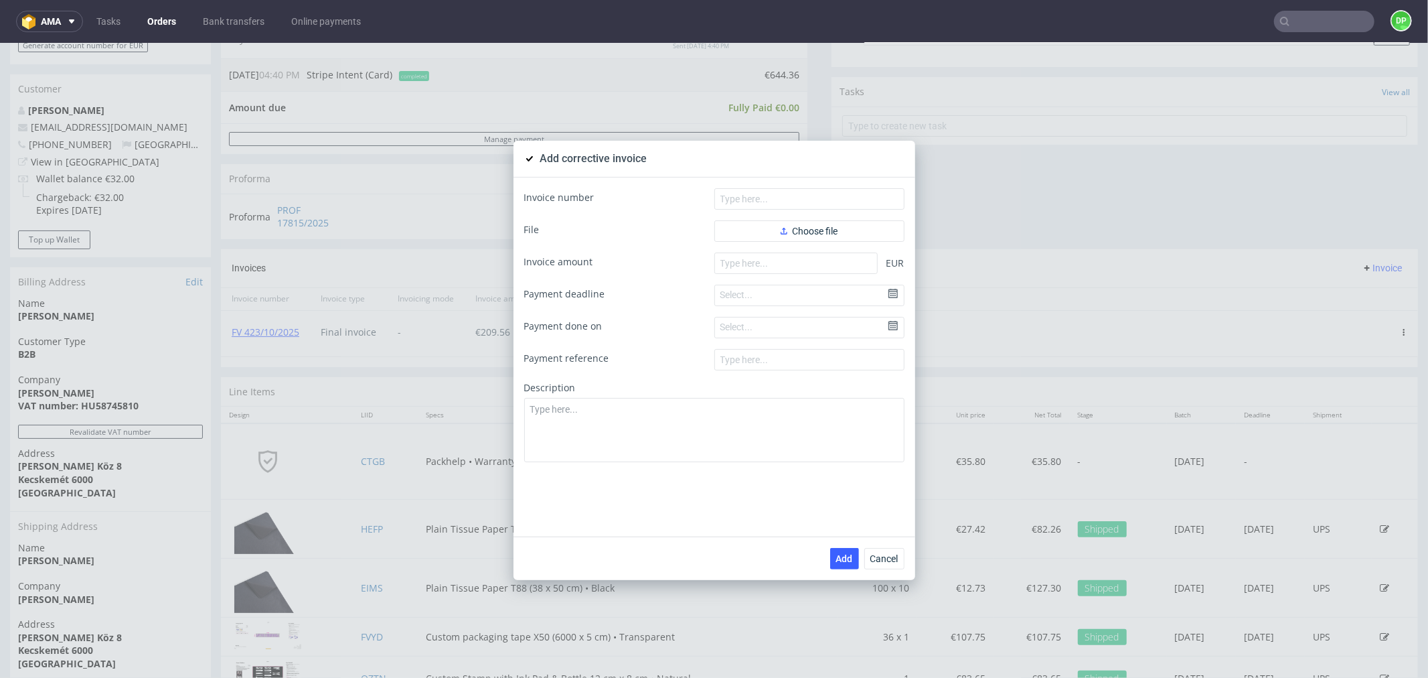
drag, startPoint x: 873, startPoint y: 569, endPoint x: 950, endPoint y: 522, distance: 89.6
click at [873, 569] on div "Add Cancel" at bounding box center [715, 558] width 402 height 44
click at [885, 558] on span "Cancel" at bounding box center [885, 557] width 28 height 9
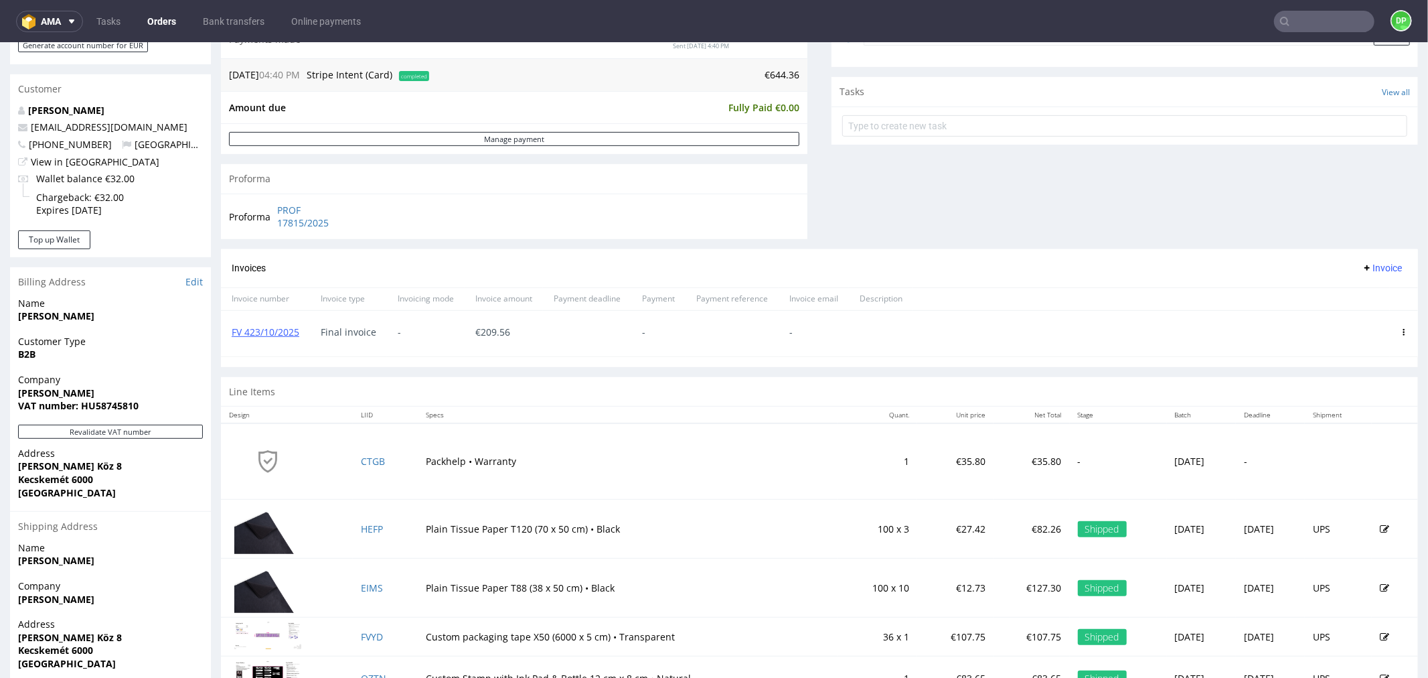
click at [1362, 271] on span "Invoice" at bounding box center [1382, 267] width 40 height 11
click at [1347, 287] on li "Upload" at bounding box center [1354, 296] width 86 height 24
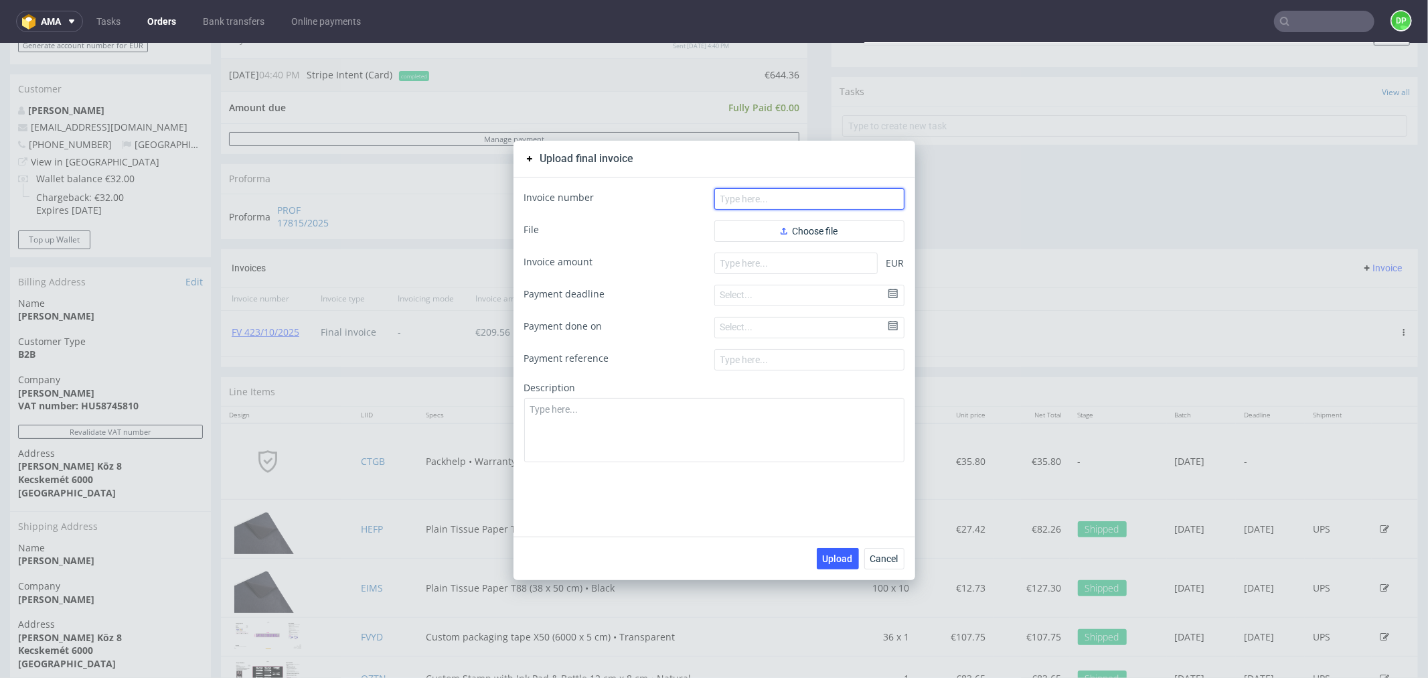
click at [839, 194] on input "text" at bounding box center [810, 198] width 190 height 21
paste input "FV 424/10/2025"
type input "FV 424/10/2025"
click at [807, 230] on span "Choose file" at bounding box center [810, 230] width 58 height 9
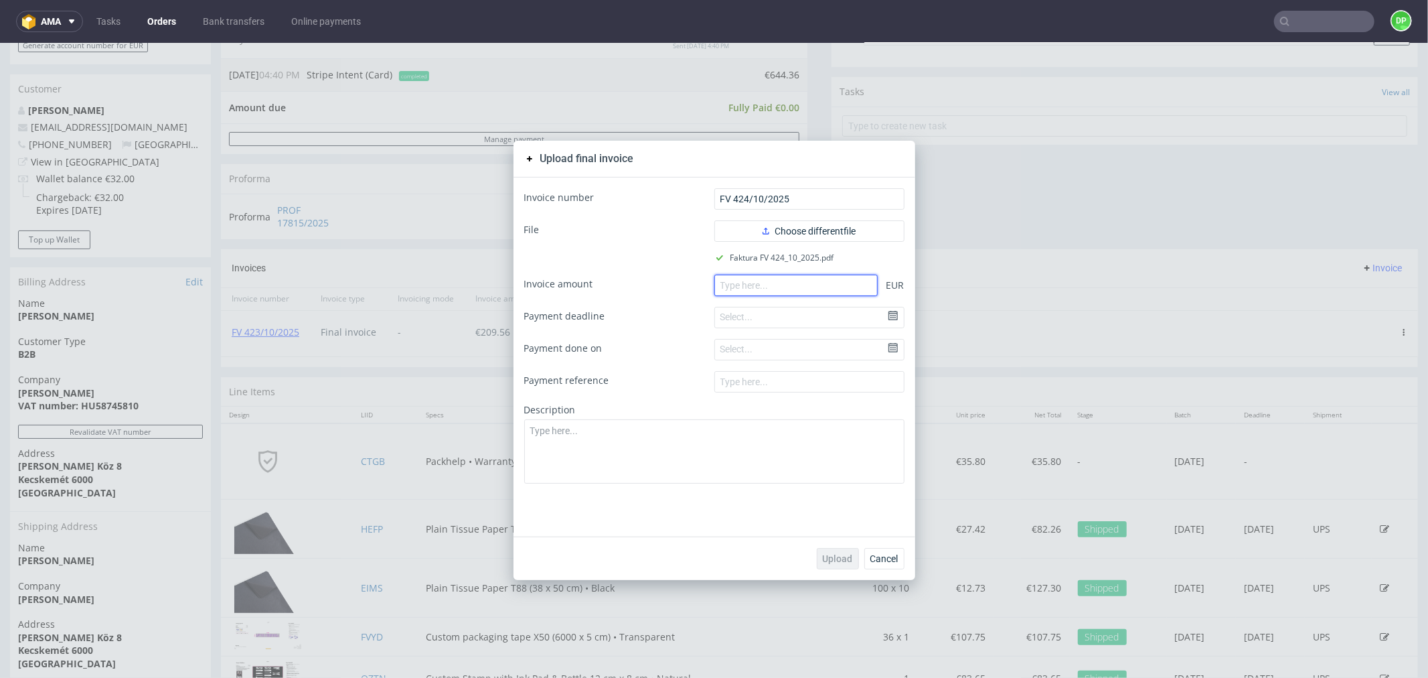
click at [779, 289] on input "number" at bounding box center [796, 284] width 163 height 21
paste input "327.05"
type input "327.05"
click at [823, 558] on span "Upload" at bounding box center [838, 557] width 30 height 9
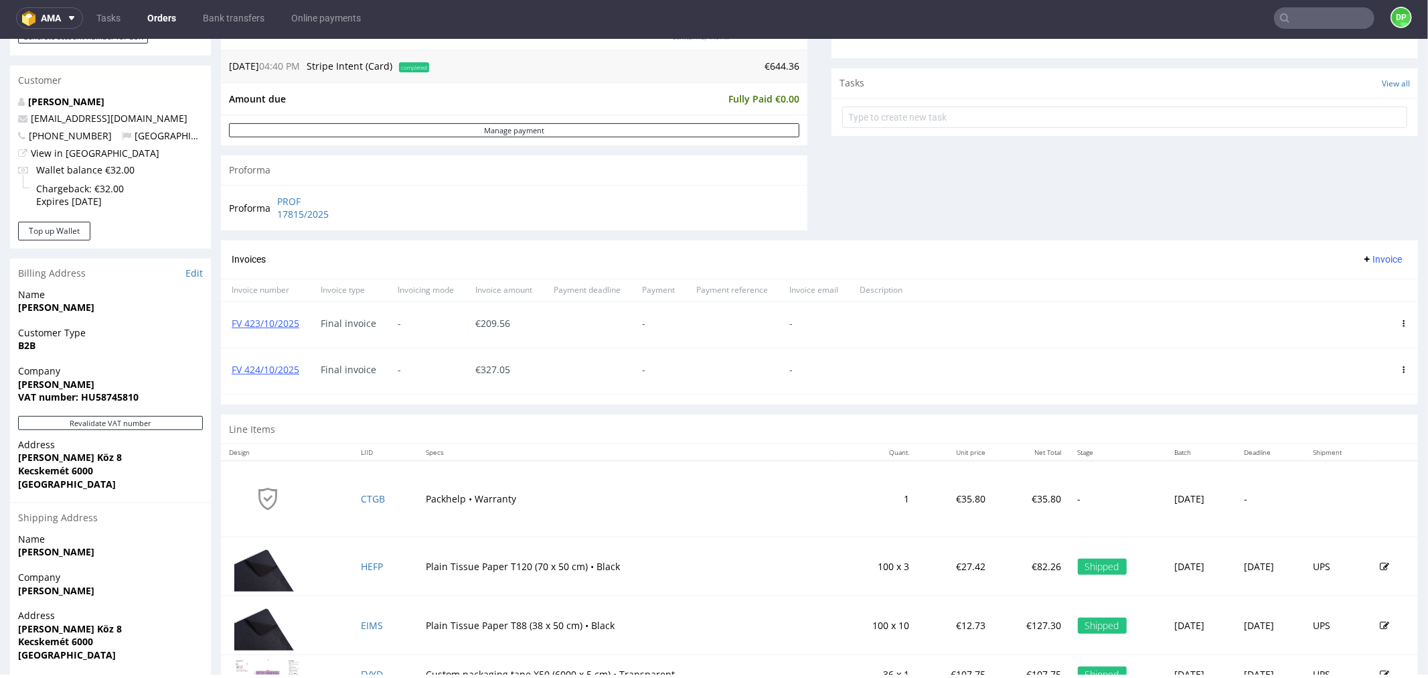
scroll to position [595, 0]
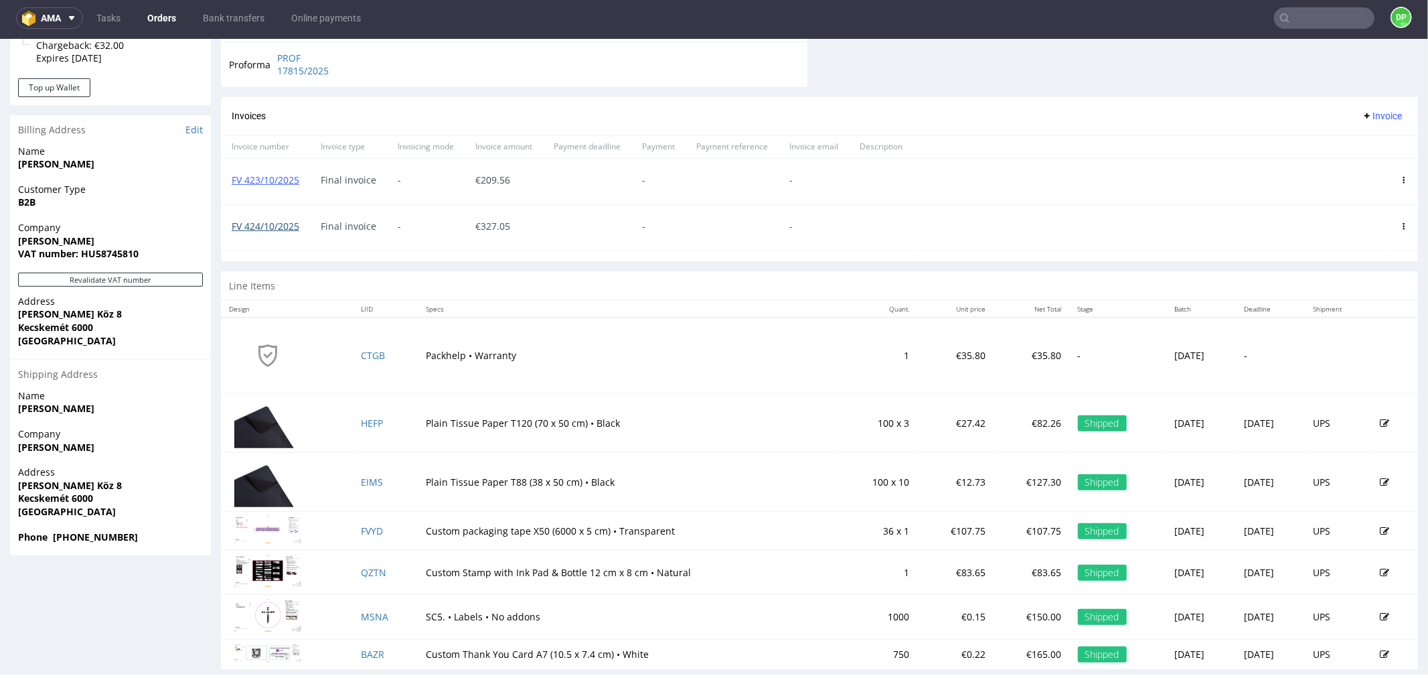
click at [269, 220] on link "FV 424/10/2025" at bounding box center [266, 225] width 68 height 13
click at [1369, 113] on span "Invoice" at bounding box center [1382, 115] width 40 height 11
click at [1358, 137] on span "Upload" at bounding box center [1359, 143] width 65 height 13
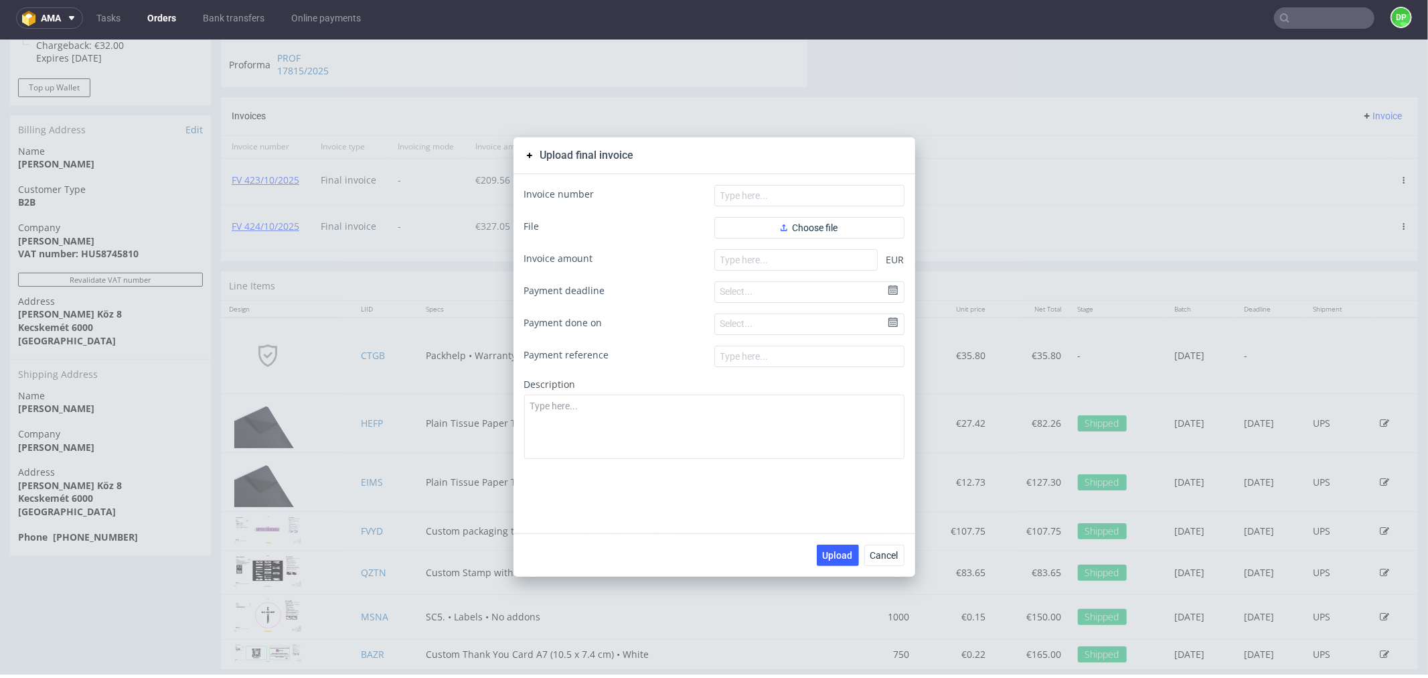
click at [844, 209] on form "Invoice number File Choose file Invoice amount EUR Payment deadline Select... P…" at bounding box center [714, 321] width 380 height 274
click at [829, 192] on input "text" at bounding box center [810, 194] width 190 height 21
paste input "FV 425/10/2025"
type input "FV 425/10/2025"
click at [773, 228] on button "Choose file" at bounding box center [810, 226] width 190 height 21
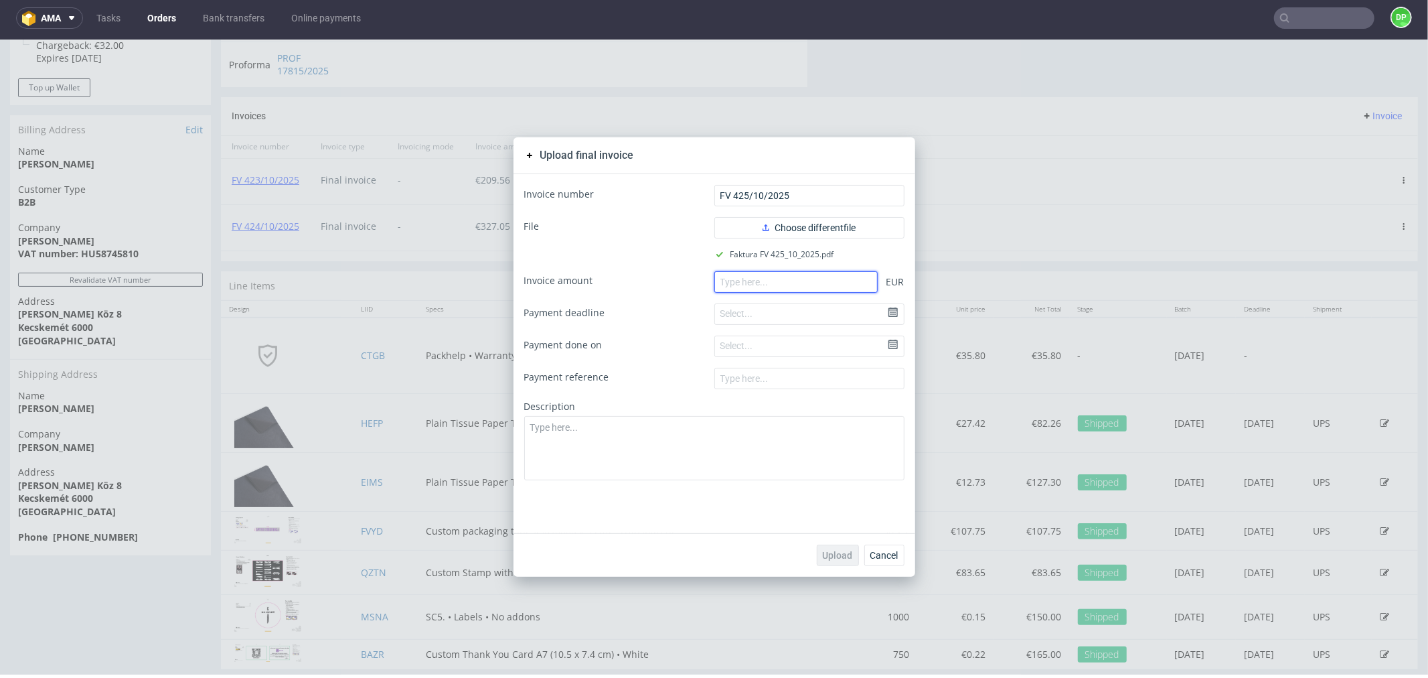
click at [751, 285] on input "number" at bounding box center [796, 281] width 163 height 21
paste input "107.75"
type input "107.75"
click at [828, 555] on span "Upload" at bounding box center [838, 554] width 30 height 9
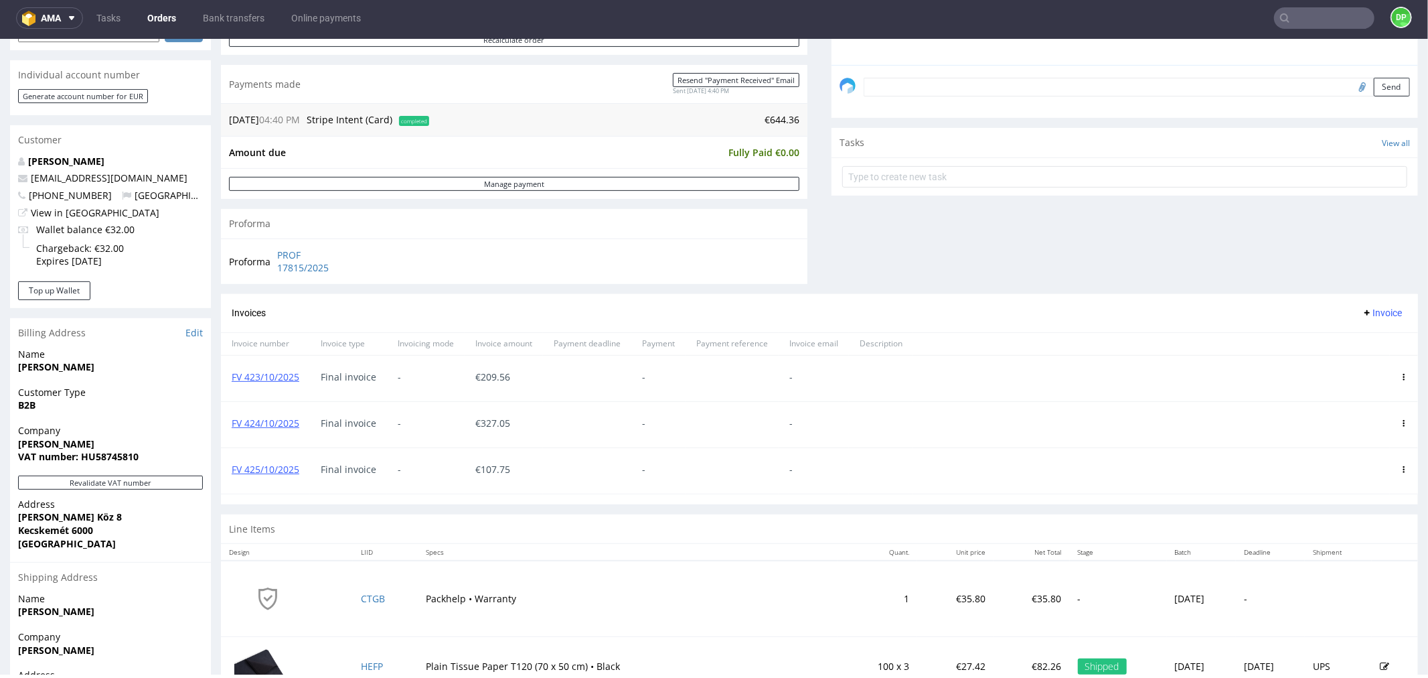
scroll to position [658, 0]
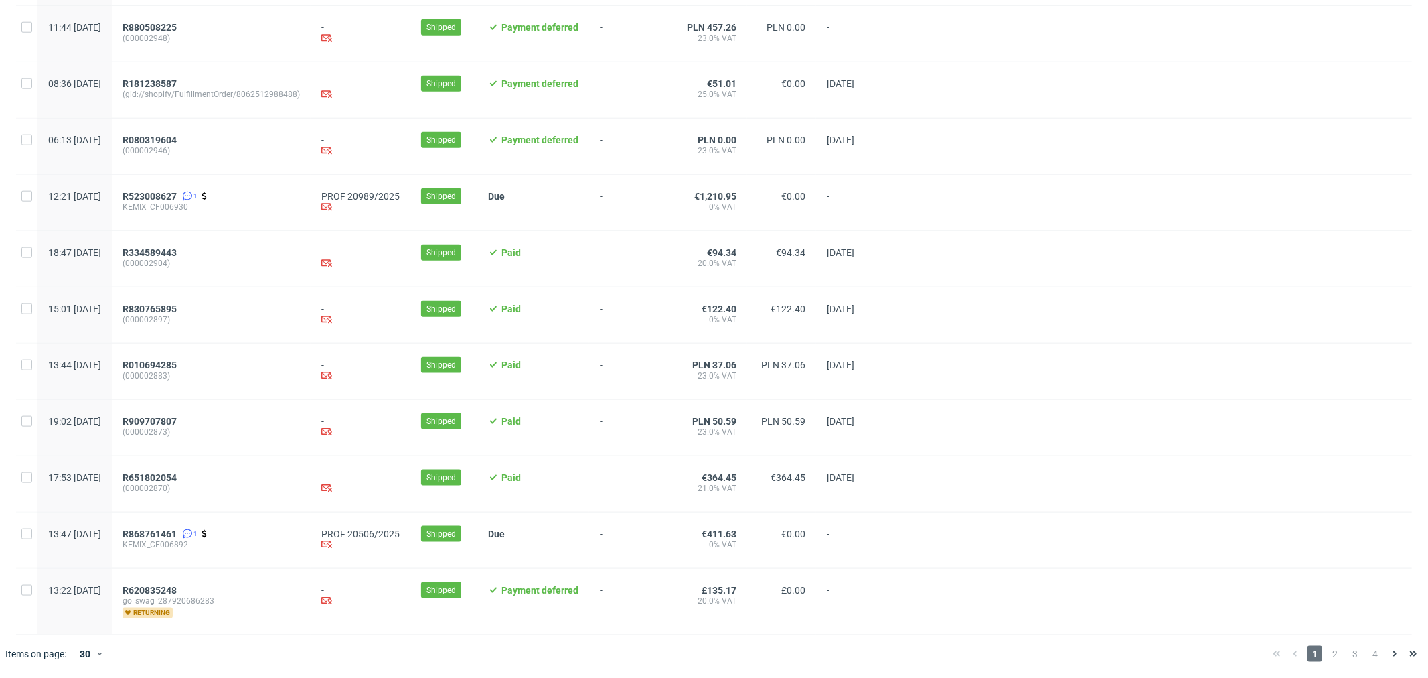
scroll to position [1249, 0]
click at [1328, 657] on span "2" at bounding box center [1335, 654] width 15 height 16
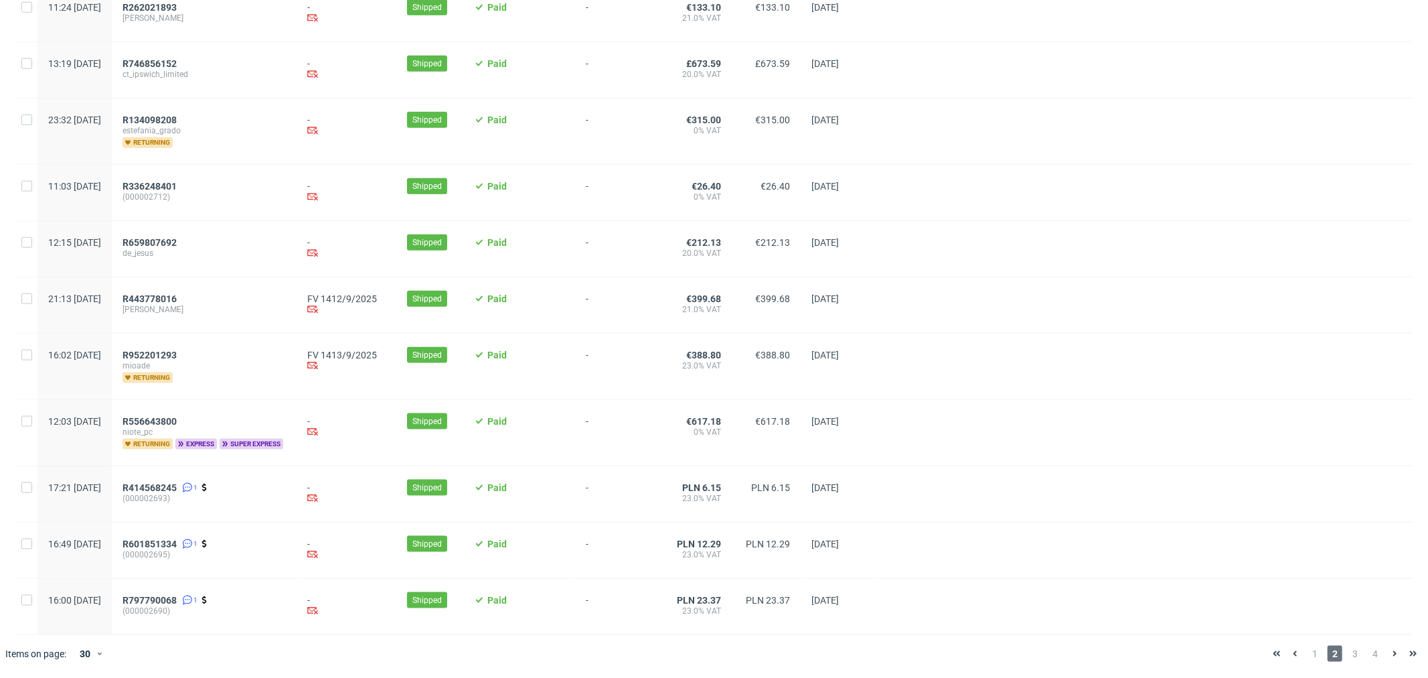
scroll to position [1267, 0]
click at [1353, 655] on div "1 2 3 4" at bounding box center [1345, 654] width 155 height 16
click at [1348, 654] on span "3" at bounding box center [1355, 654] width 15 height 16
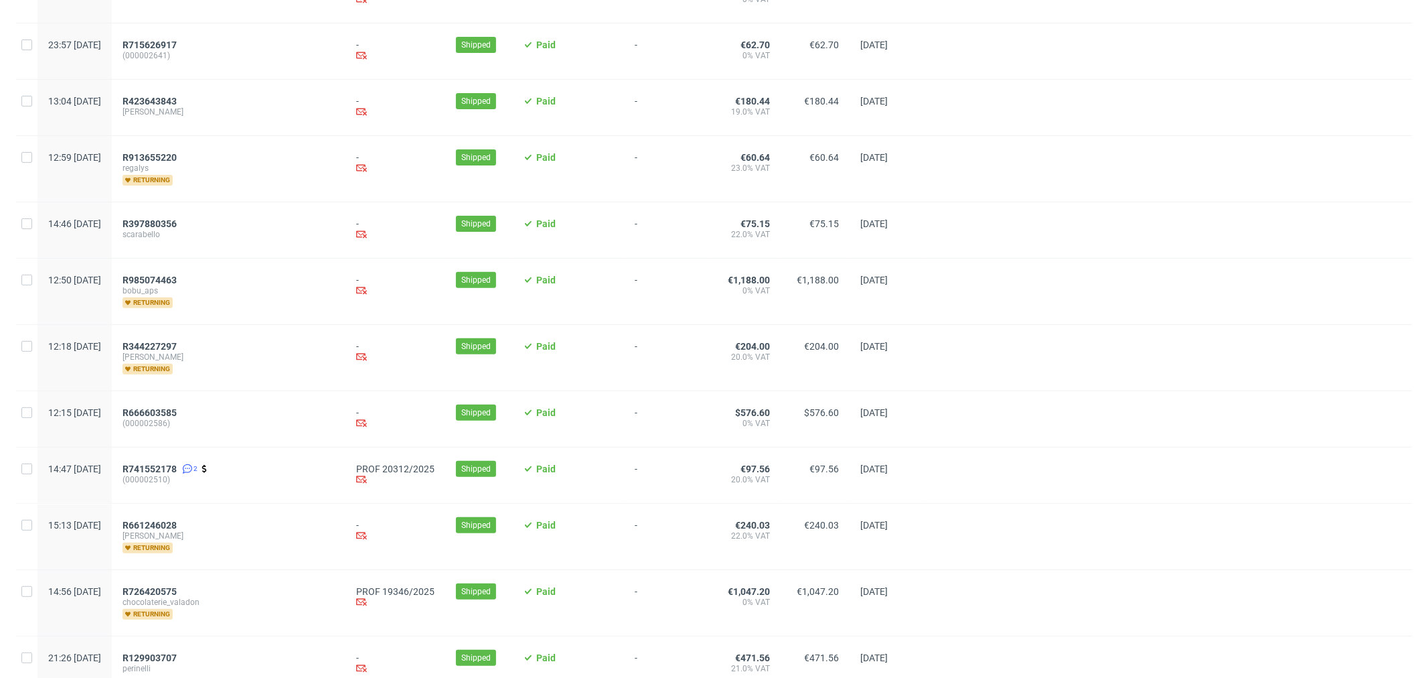
scroll to position [670, 0]
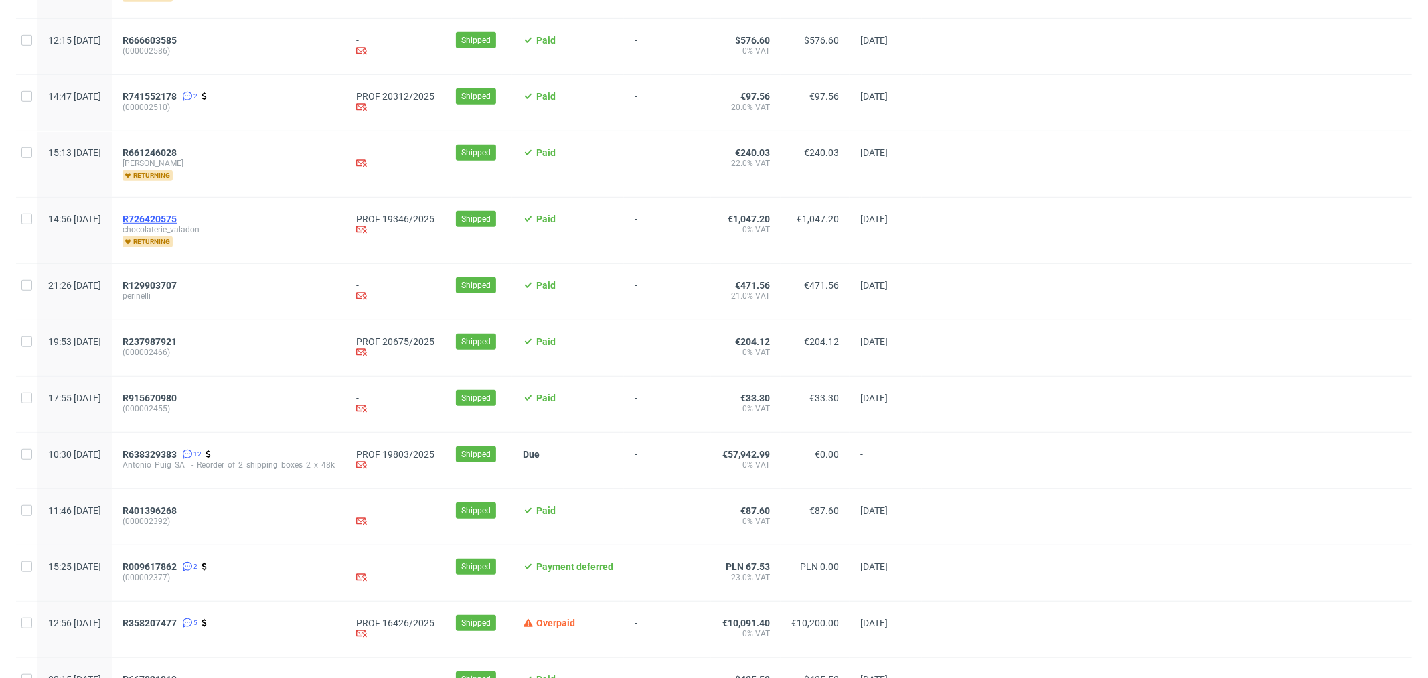
click at [177, 217] on span "R726420575" at bounding box center [150, 219] width 54 height 11
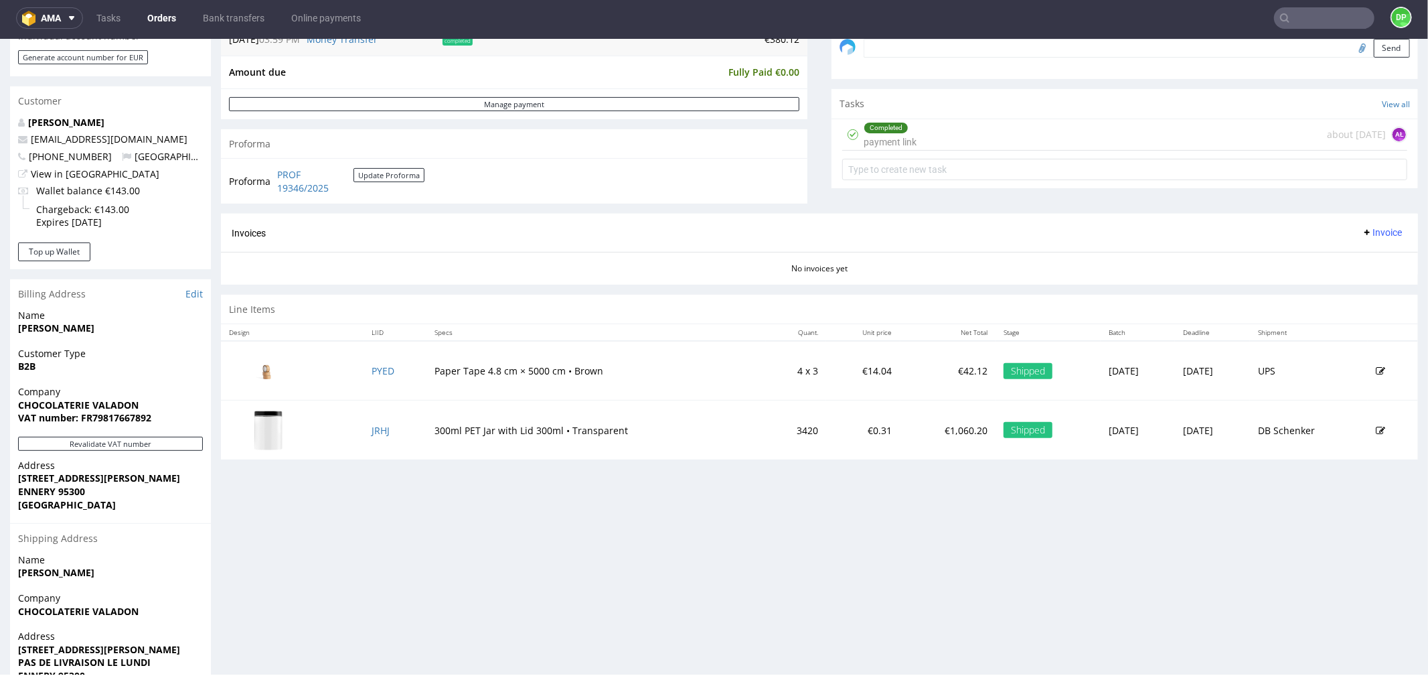
scroll to position [446, 0]
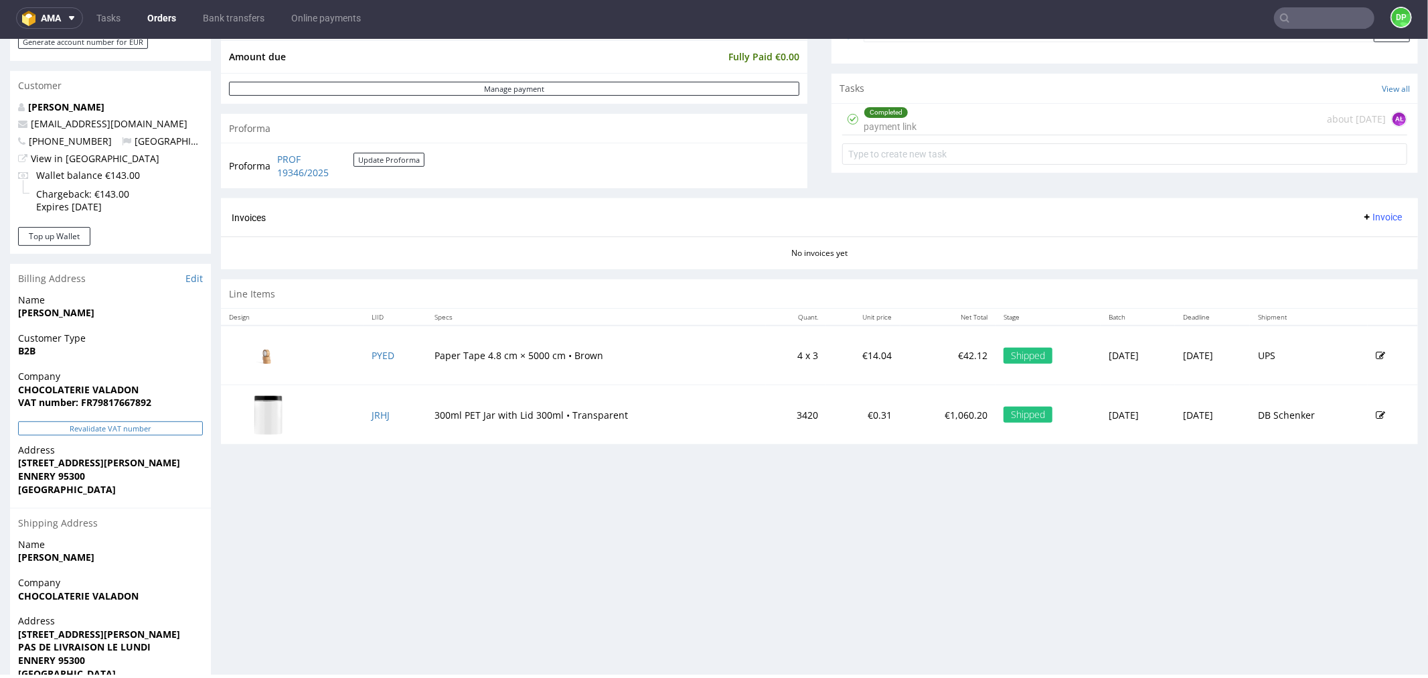
click at [94, 421] on button "Revalidate VAT number" at bounding box center [110, 428] width 185 height 14
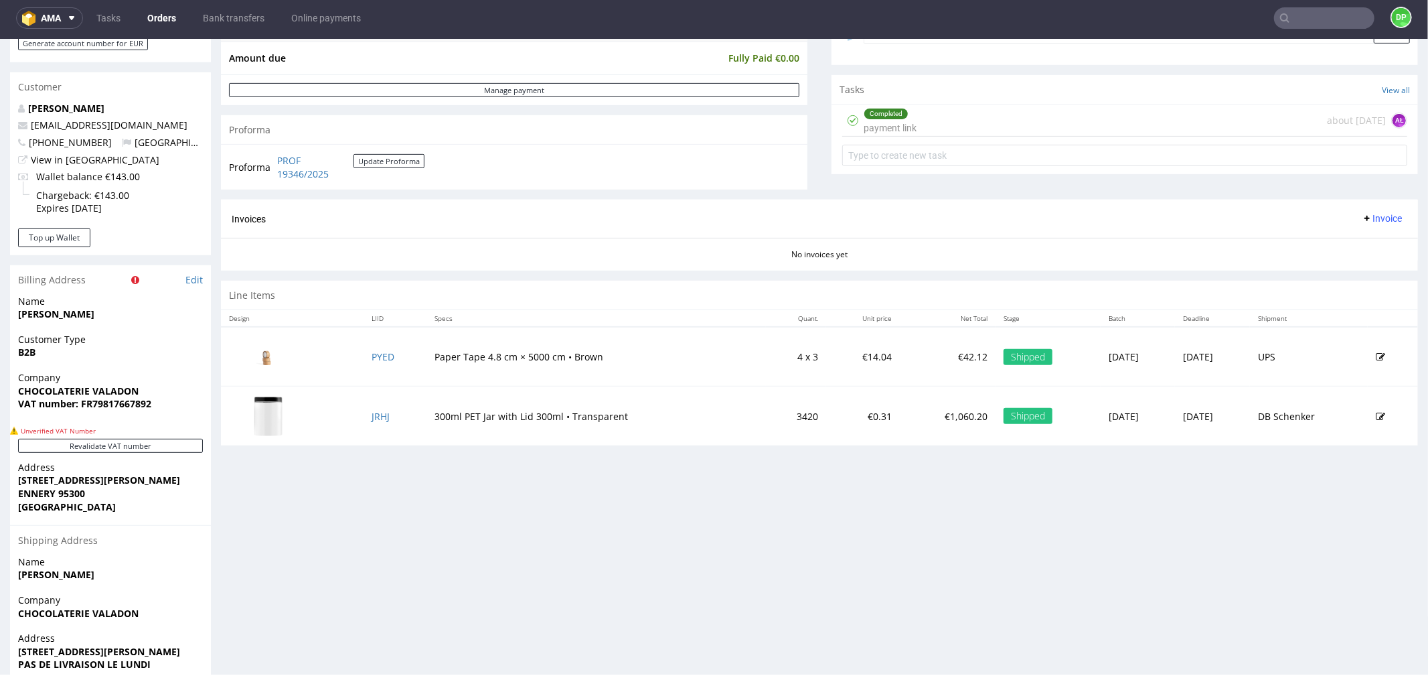
scroll to position [521, 0]
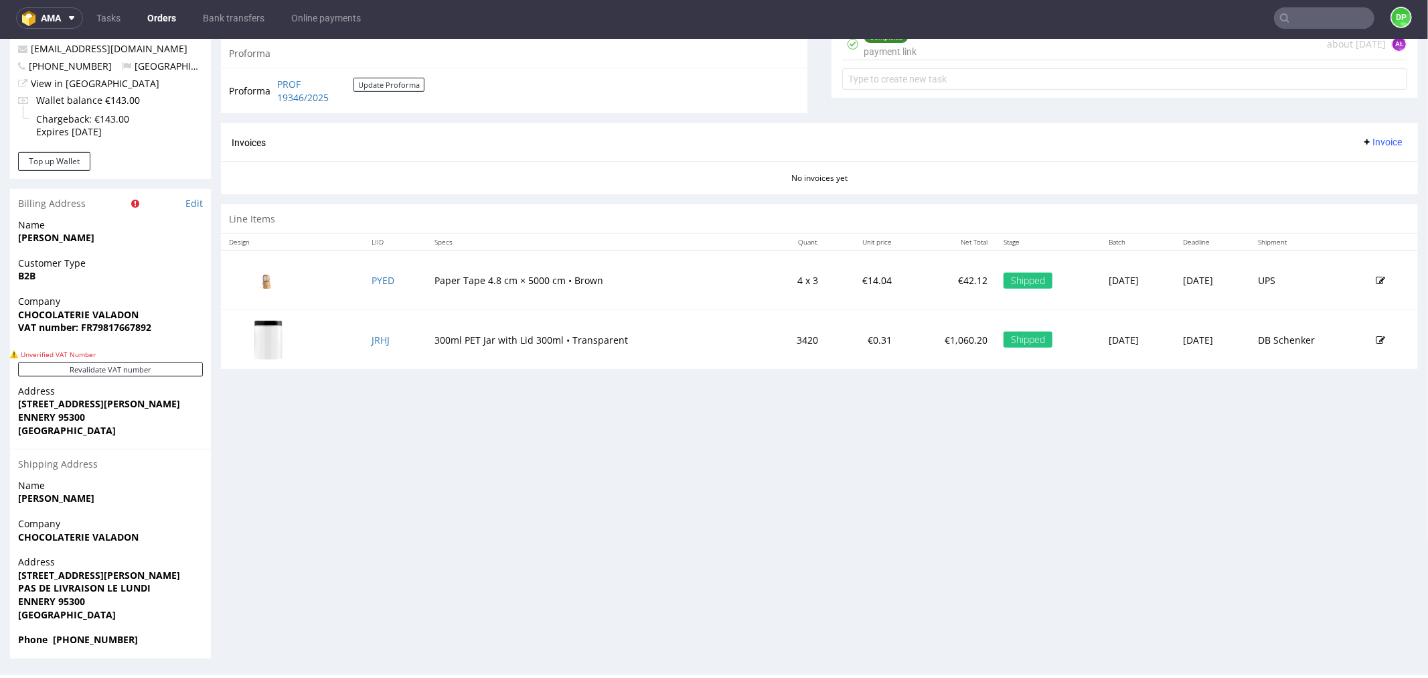
click at [130, 324] on strong "VAT number: FR79817667892" at bounding box center [84, 326] width 133 height 13
copy strong "FR79817667892"
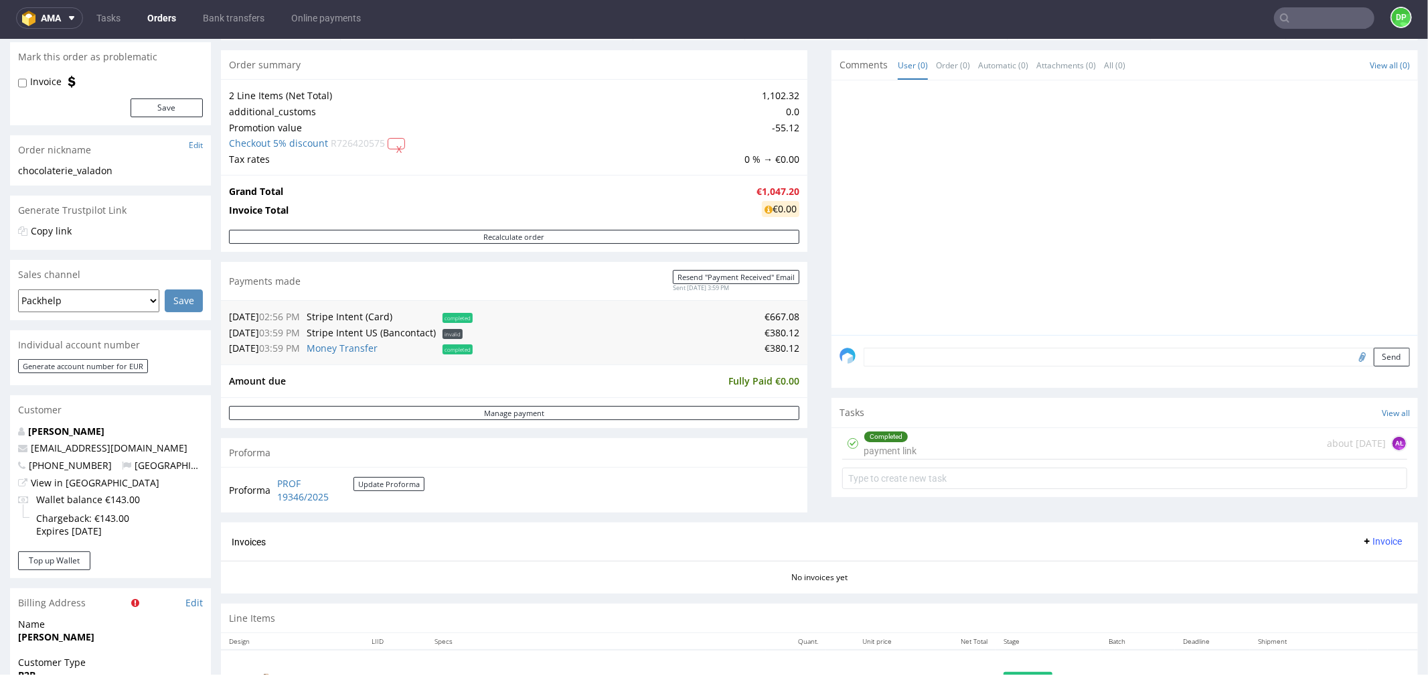
scroll to position [297, 0]
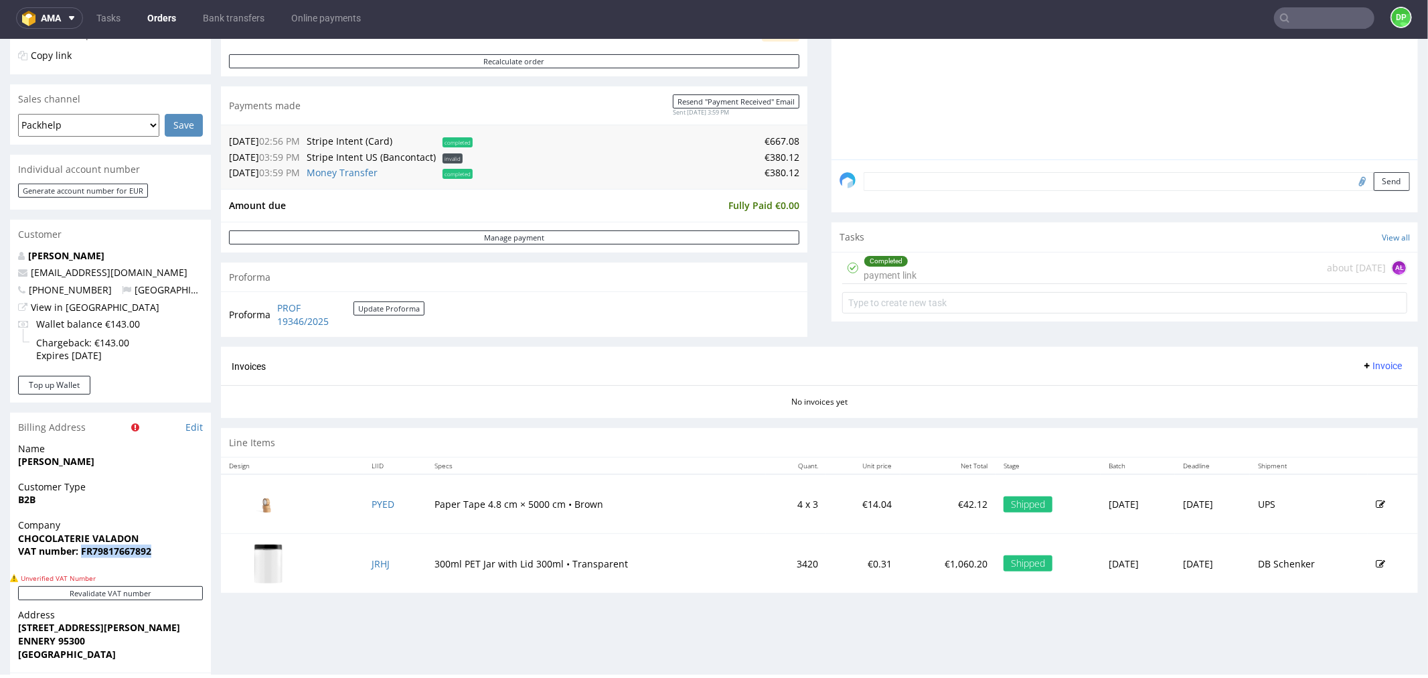
copy strong "FR79817667892"
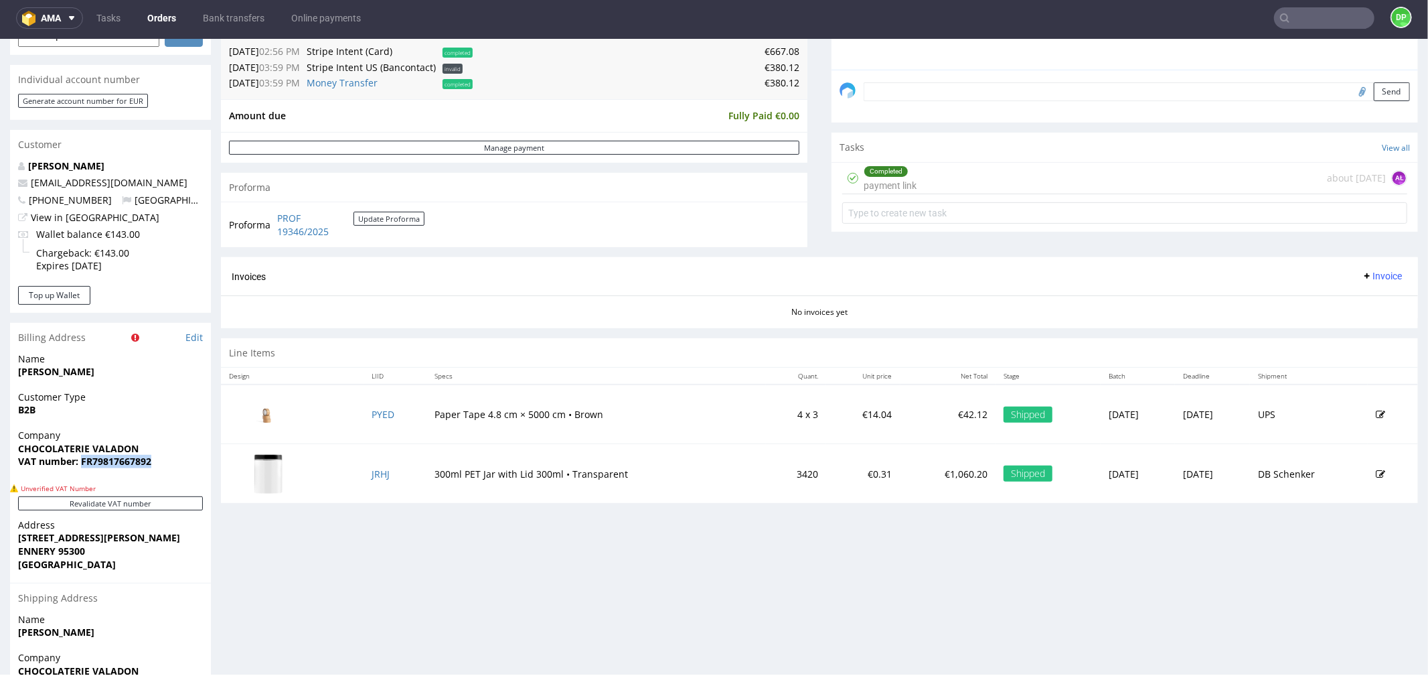
scroll to position [521, 0]
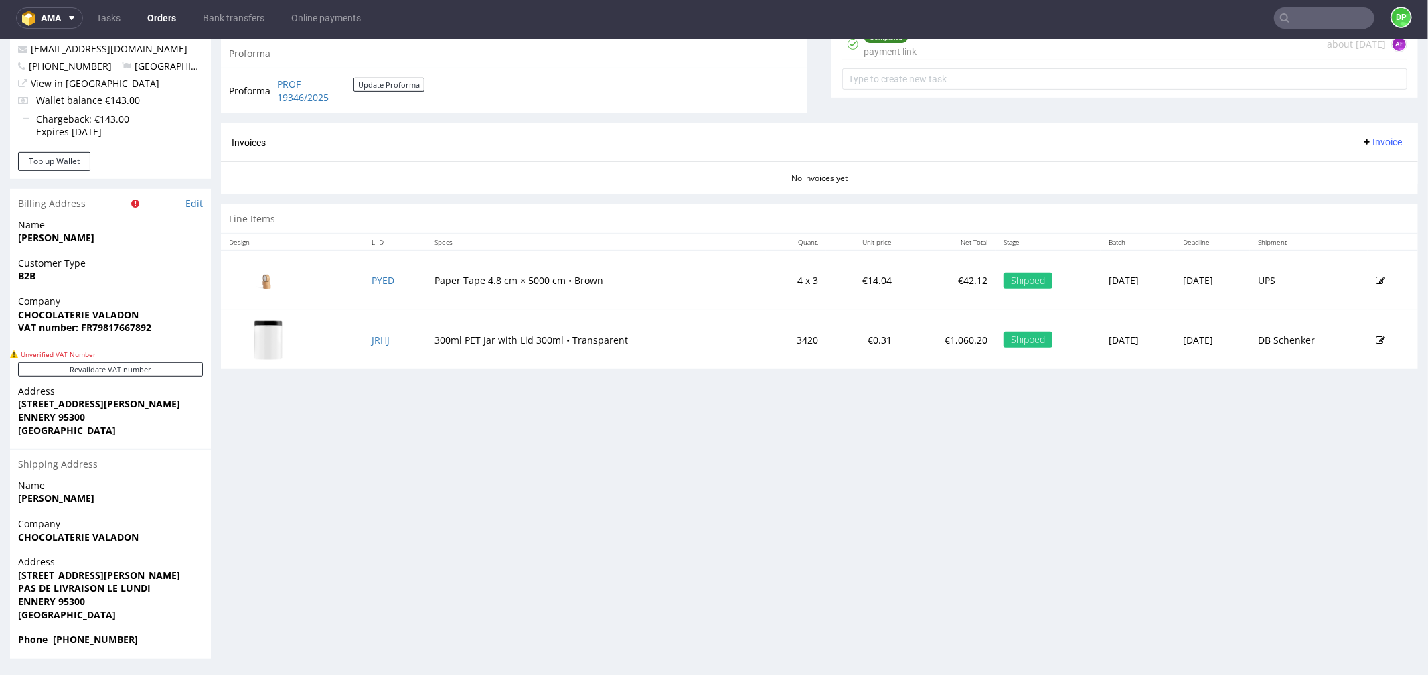
drag, startPoint x: 375, startPoint y: 287, endPoint x: 287, endPoint y: 411, distance: 152.7
click at [282, 441] on div "Progress Payment Paid Thu 21 Aug Payment “Received” Email Sent Wed 10 Sep 15:59…" at bounding box center [819, 109] width 1197 height 1096
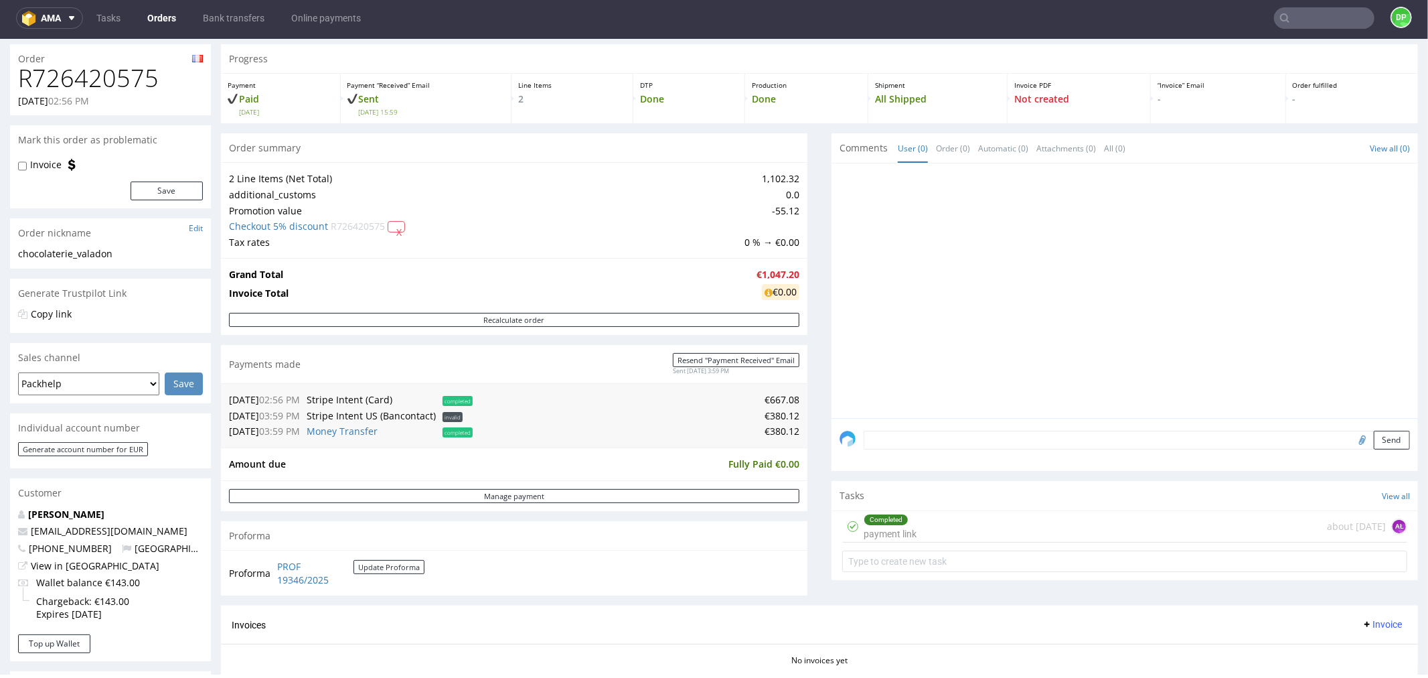
scroll to position [74, 0]
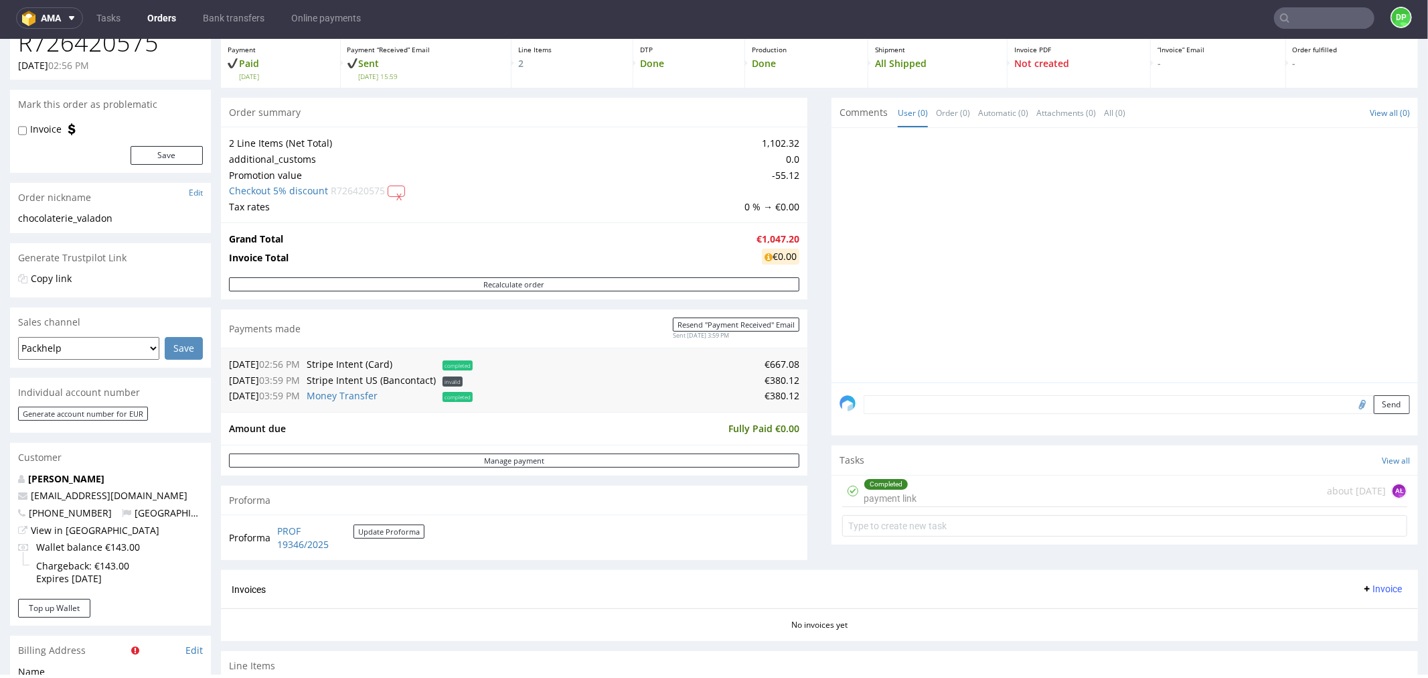
click at [388, 603] on div "Invoices Invoice" at bounding box center [819, 588] width 1197 height 38
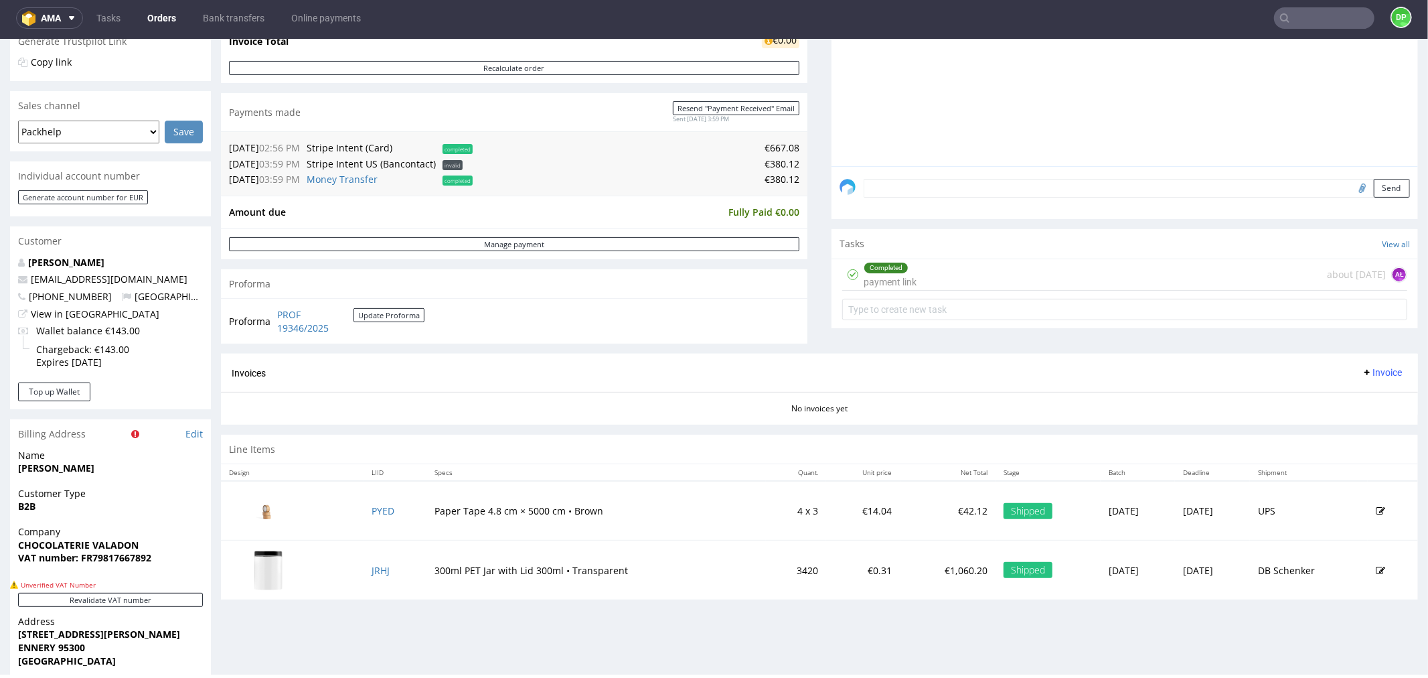
scroll to position [149, 0]
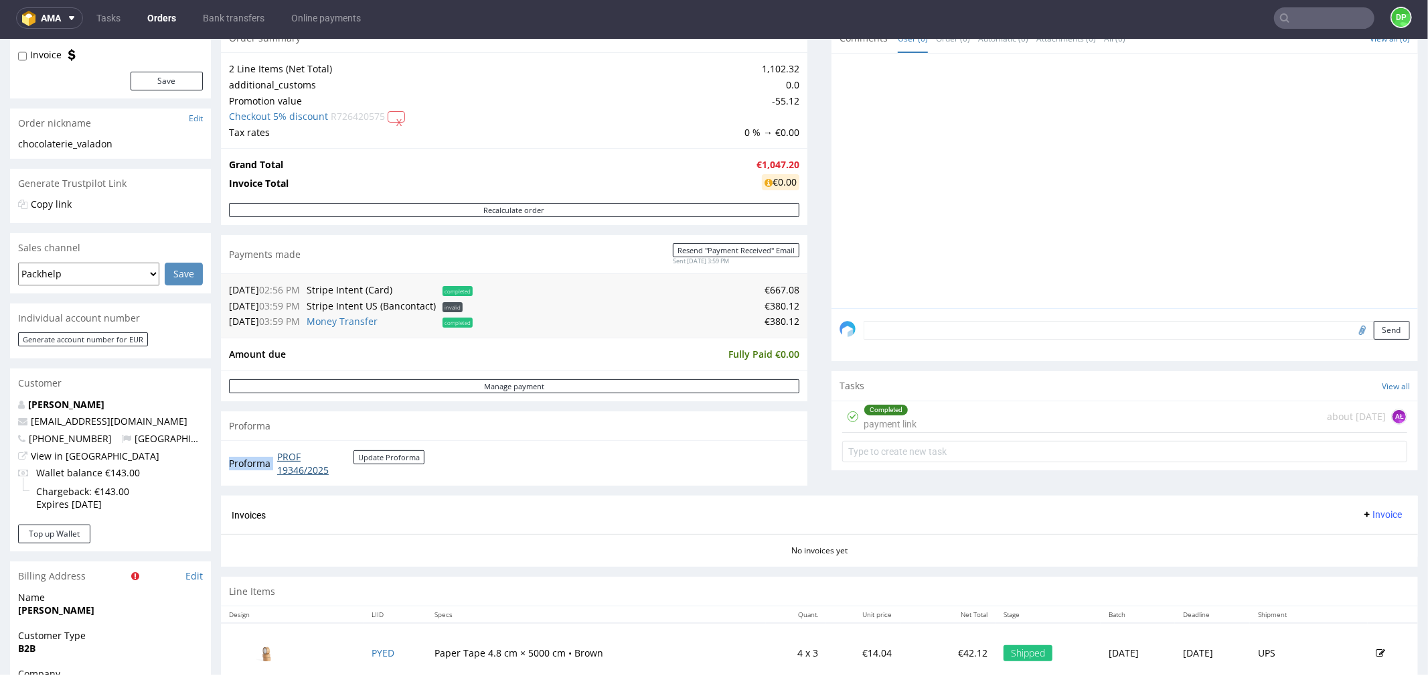
drag, startPoint x: 360, startPoint y: 469, endPoint x: 277, endPoint y: 460, distance: 83.5
click at [277, 460] on td "PROF 19346/2025 Update Proforma" at bounding box center [349, 462] width 151 height 29
copy tbody "Proforma"
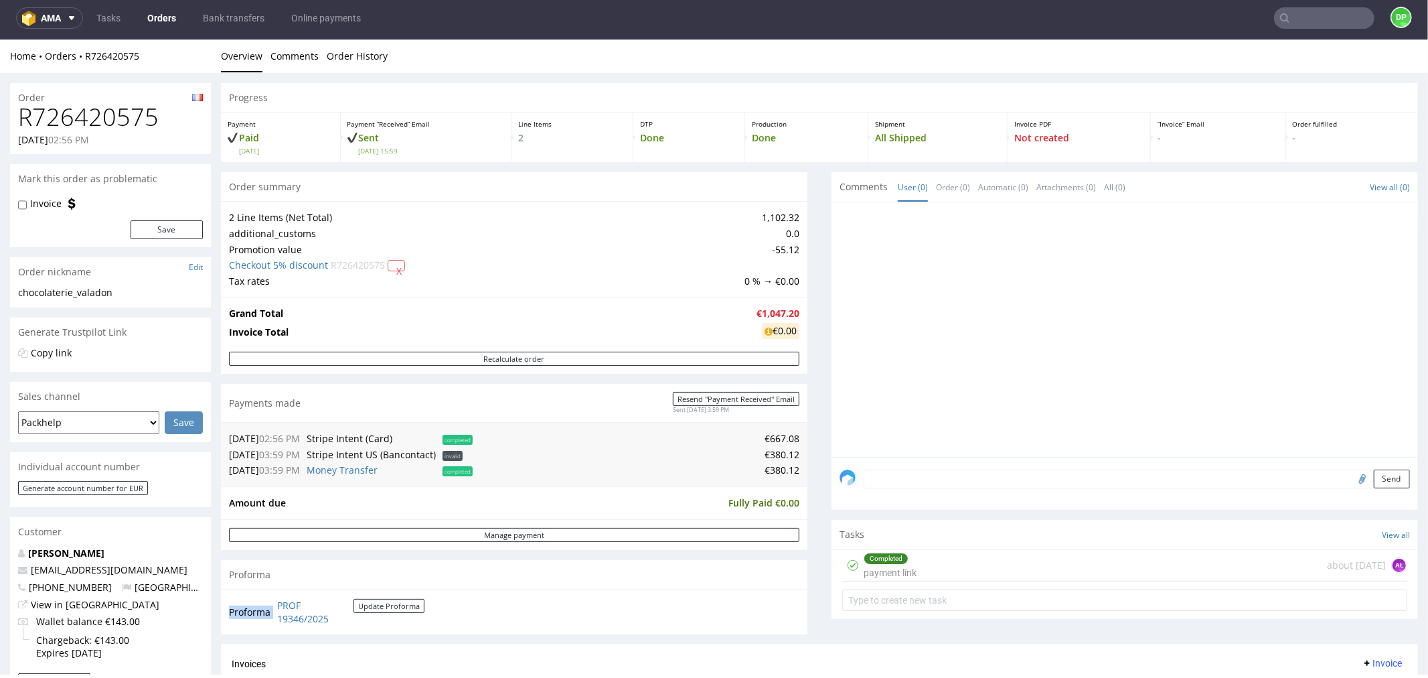
scroll to position [0, 0]
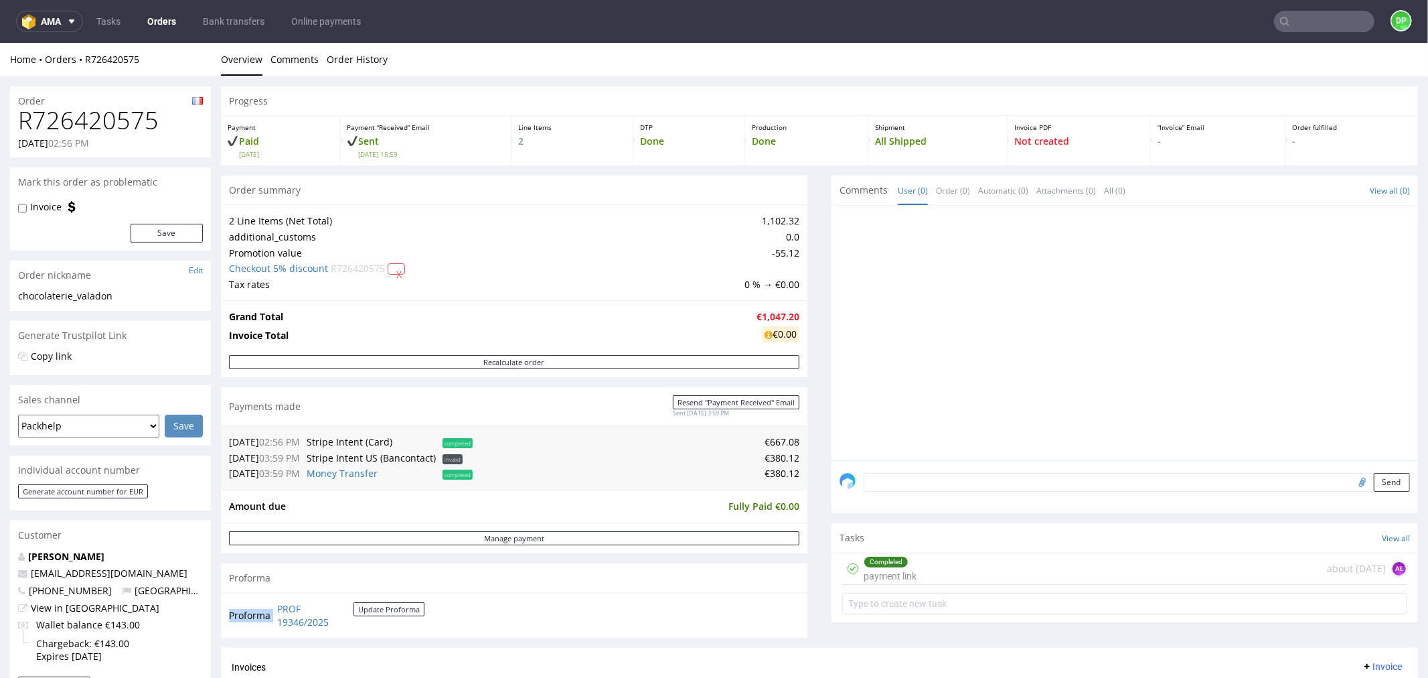
click at [1351, 482] on input "file" at bounding box center [1360, 480] width 19 height 17
type input "C:\fakepath\Zrzut ekranu 2025-10-08 113818.png"
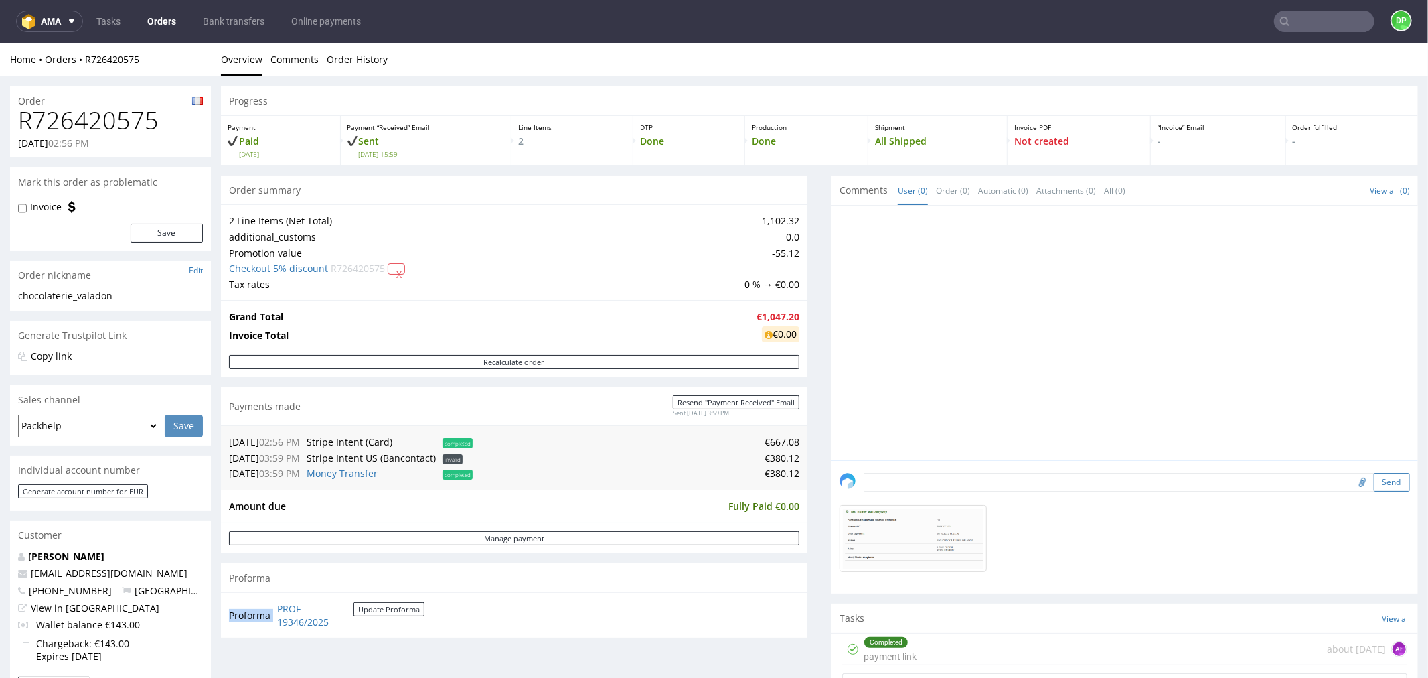
click at [1374, 483] on button "Send" at bounding box center [1392, 481] width 36 height 19
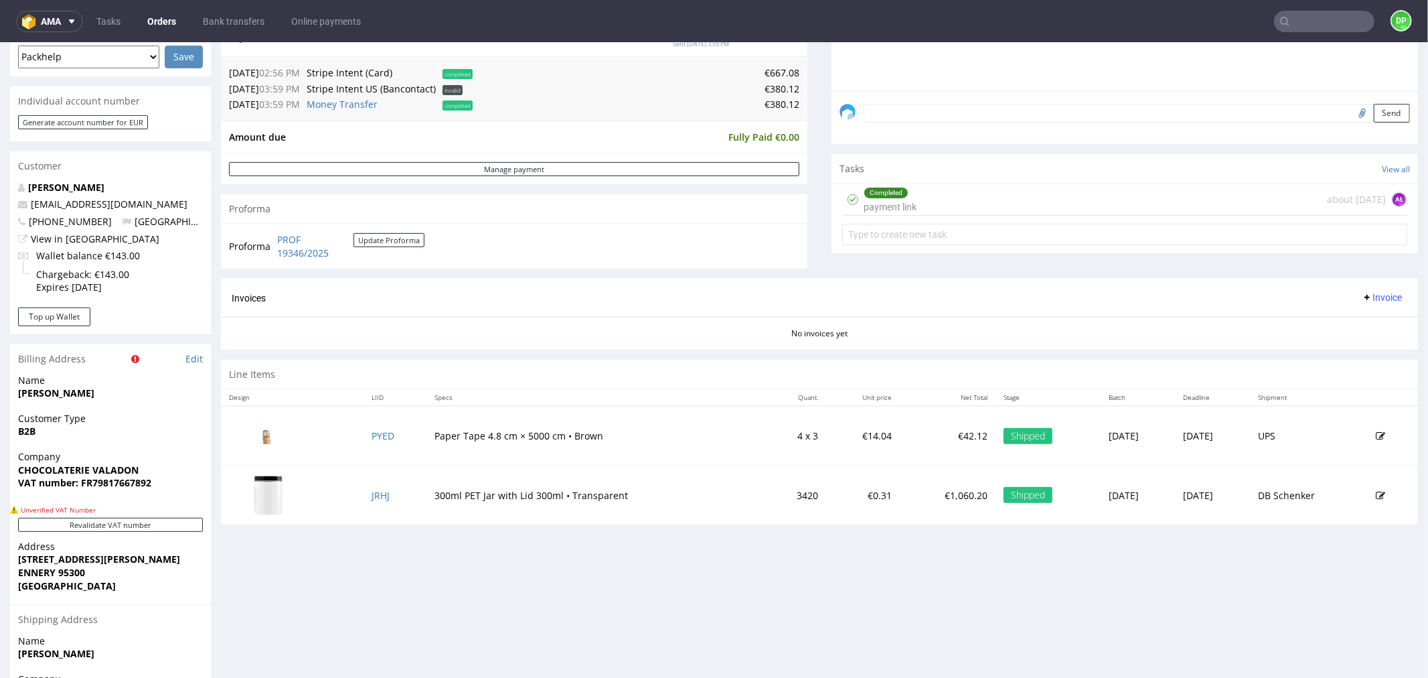
scroll to position [372, 0]
click at [1362, 295] on span "Invoice" at bounding box center [1382, 294] width 40 height 11
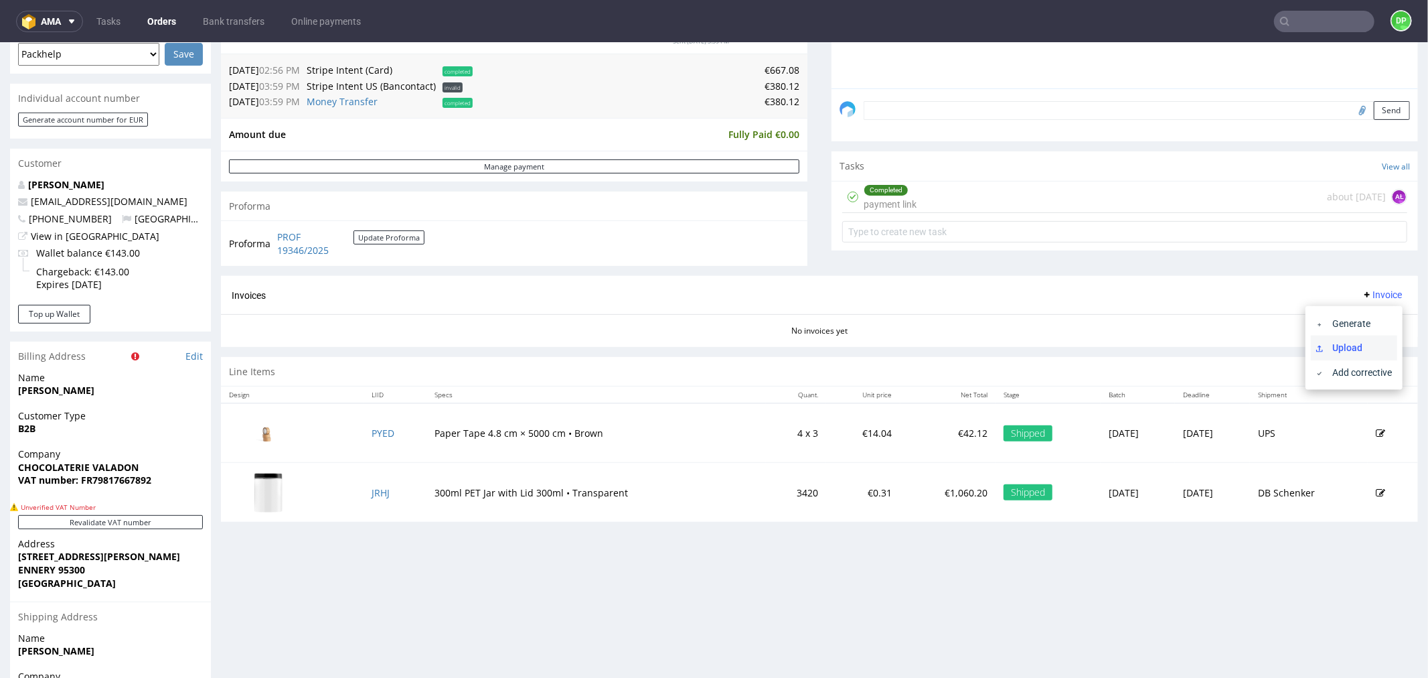
click at [1340, 348] on span "Upload" at bounding box center [1359, 346] width 65 height 13
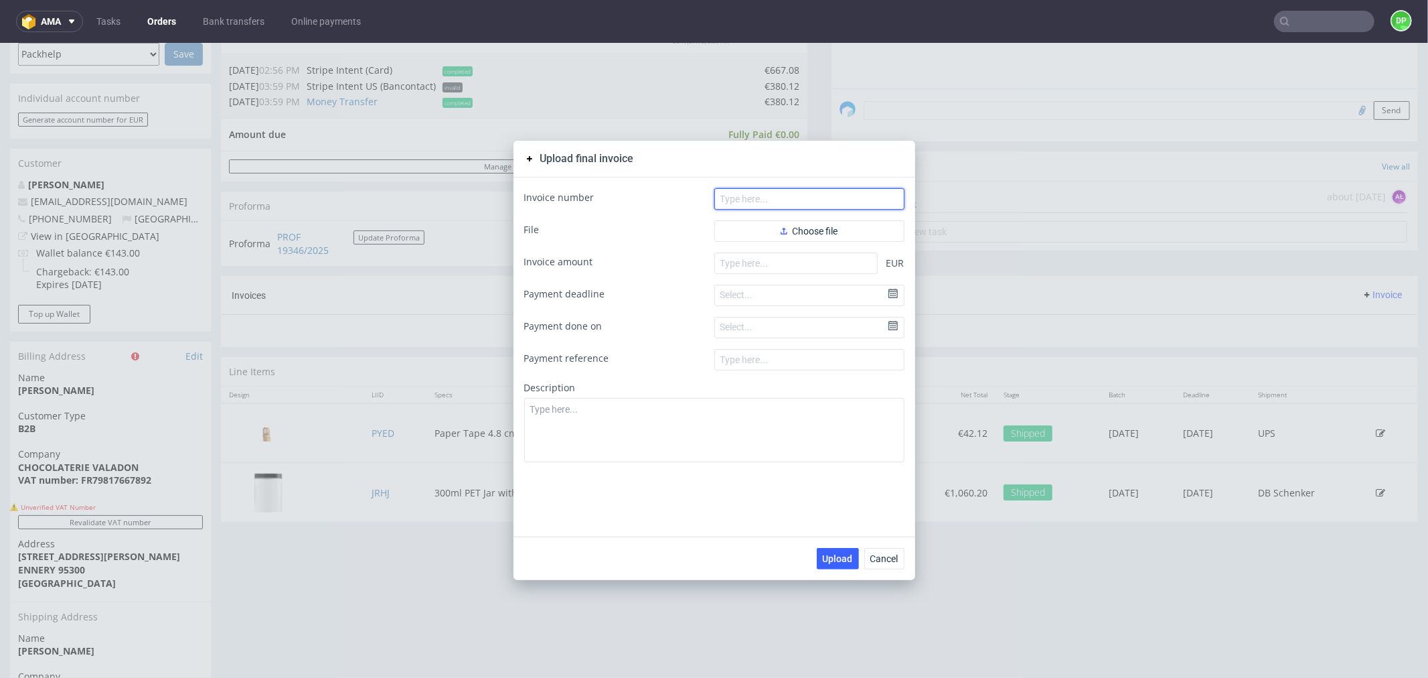
click at [773, 201] on input "text" at bounding box center [810, 198] width 190 height 21
paste input "FV 426/10/2025"
type input "FV 426/10/2025"
click at [795, 226] on span "Choose file" at bounding box center [810, 230] width 58 height 9
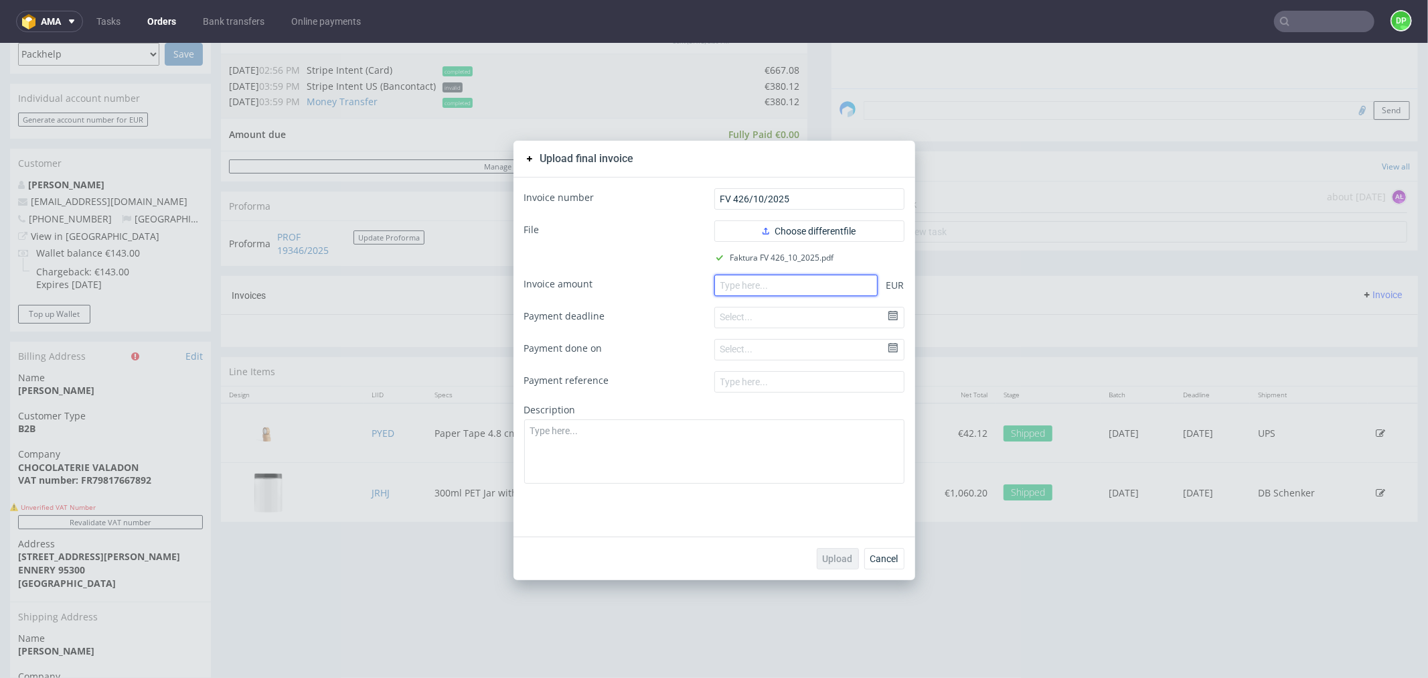
click at [774, 286] on input "number" at bounding box center [796, 284] width 163 height 21
paste input "42.12"
type input "42.12"
click at [826, 547] on button "Upload" at bounding box center [838, 557] width 42 height 21
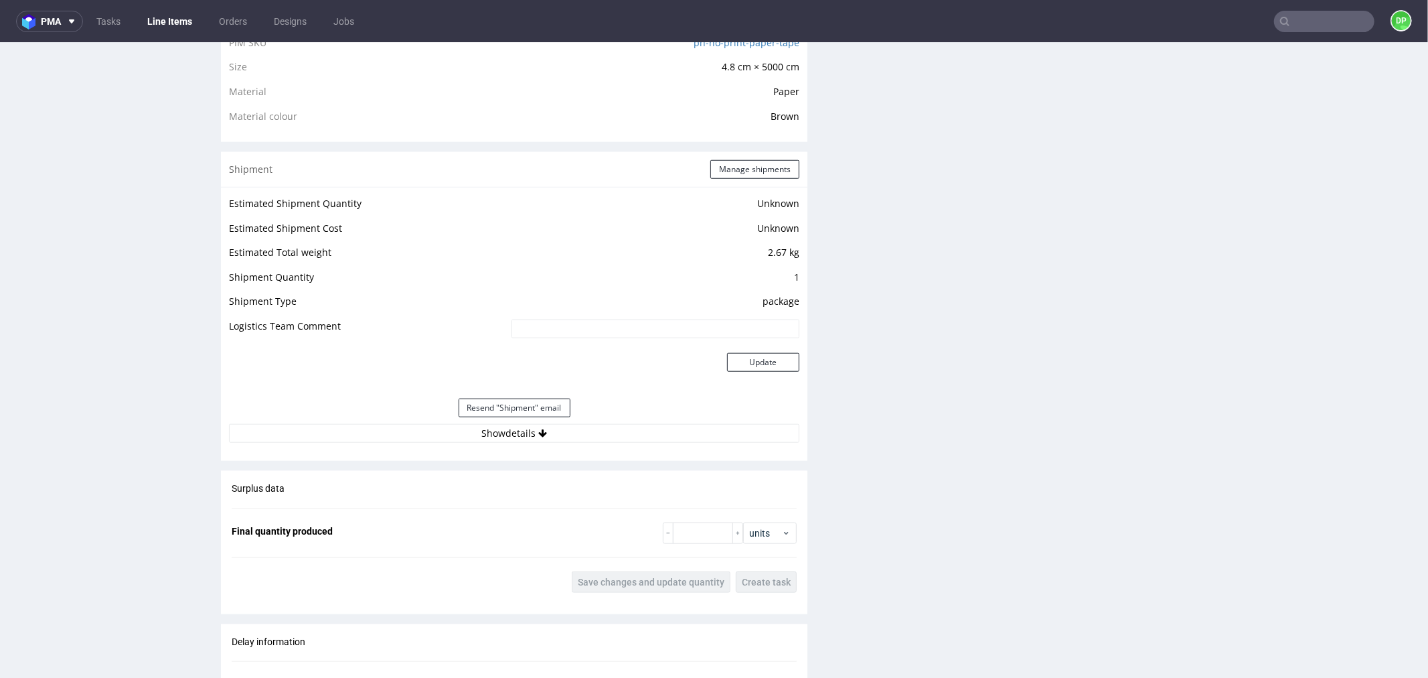
scroll to position [1190, 0]
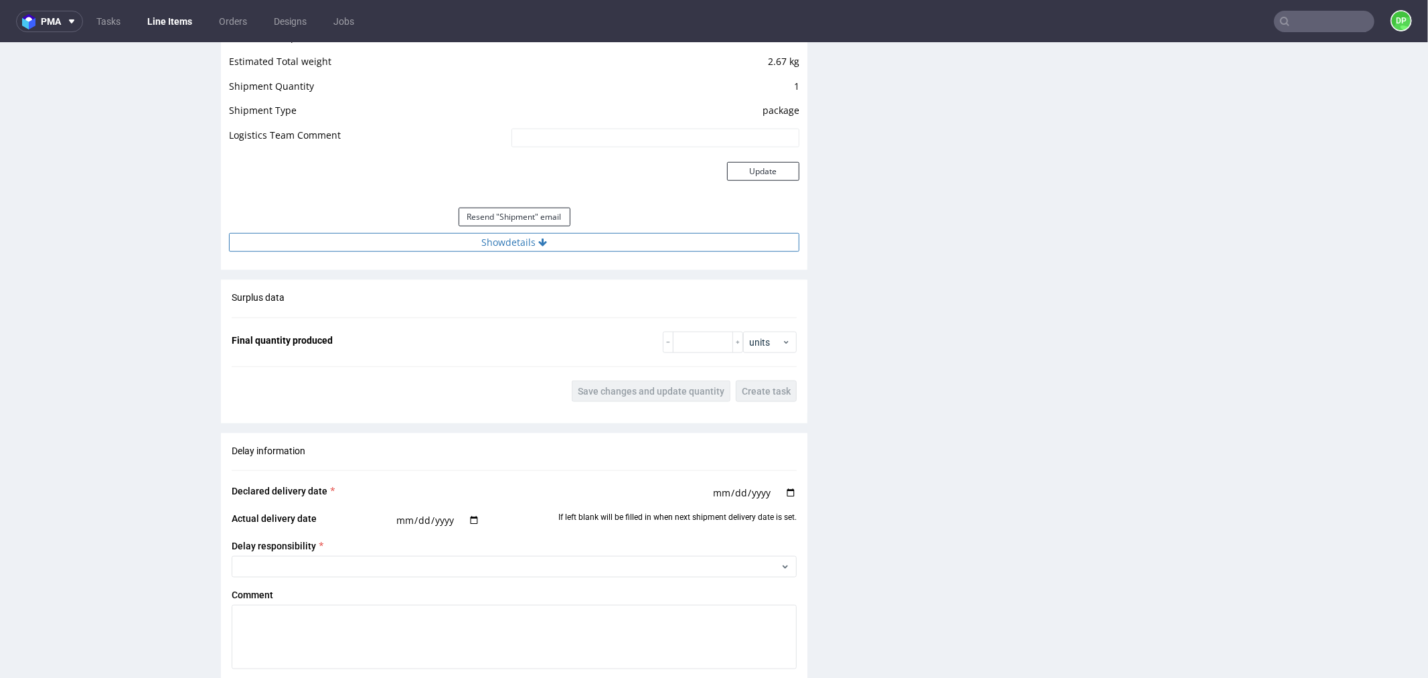
click at [485, 236] on button "Show details" at bounding box center [514, 241] width 571 height 19
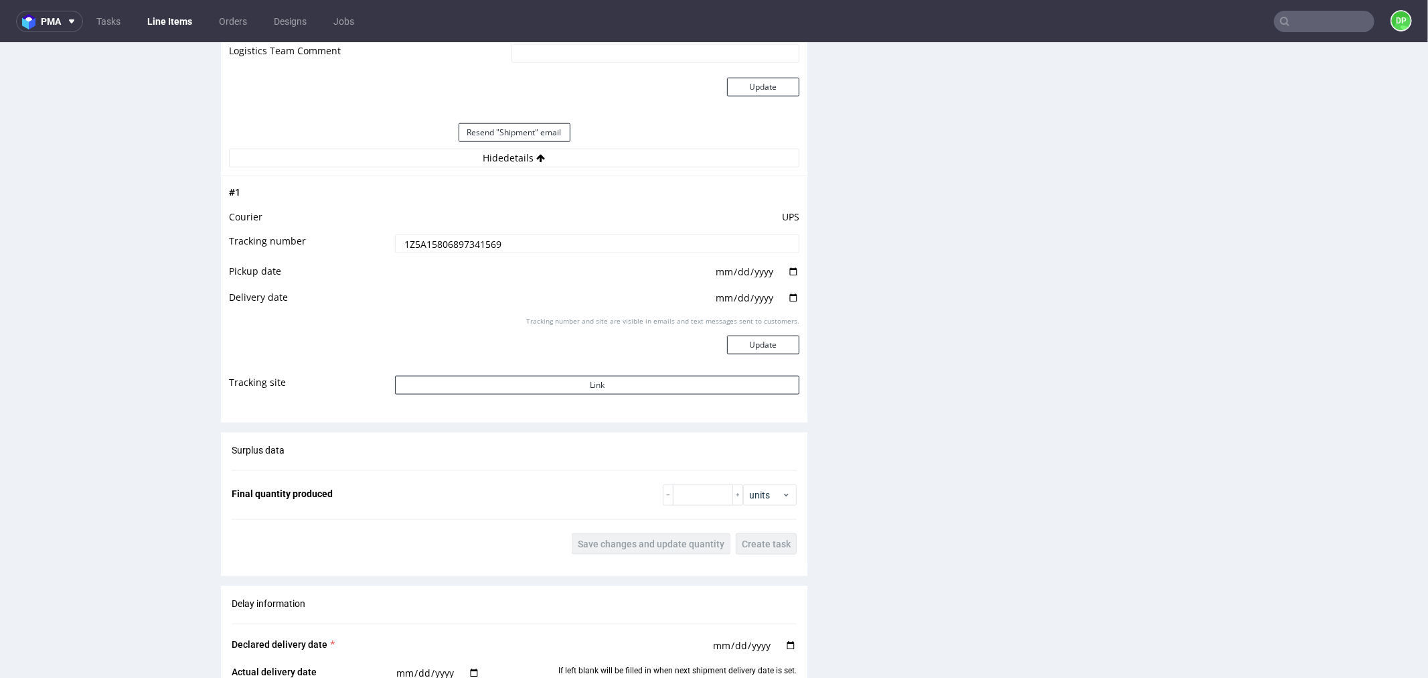
scroll to position [1339, 0]
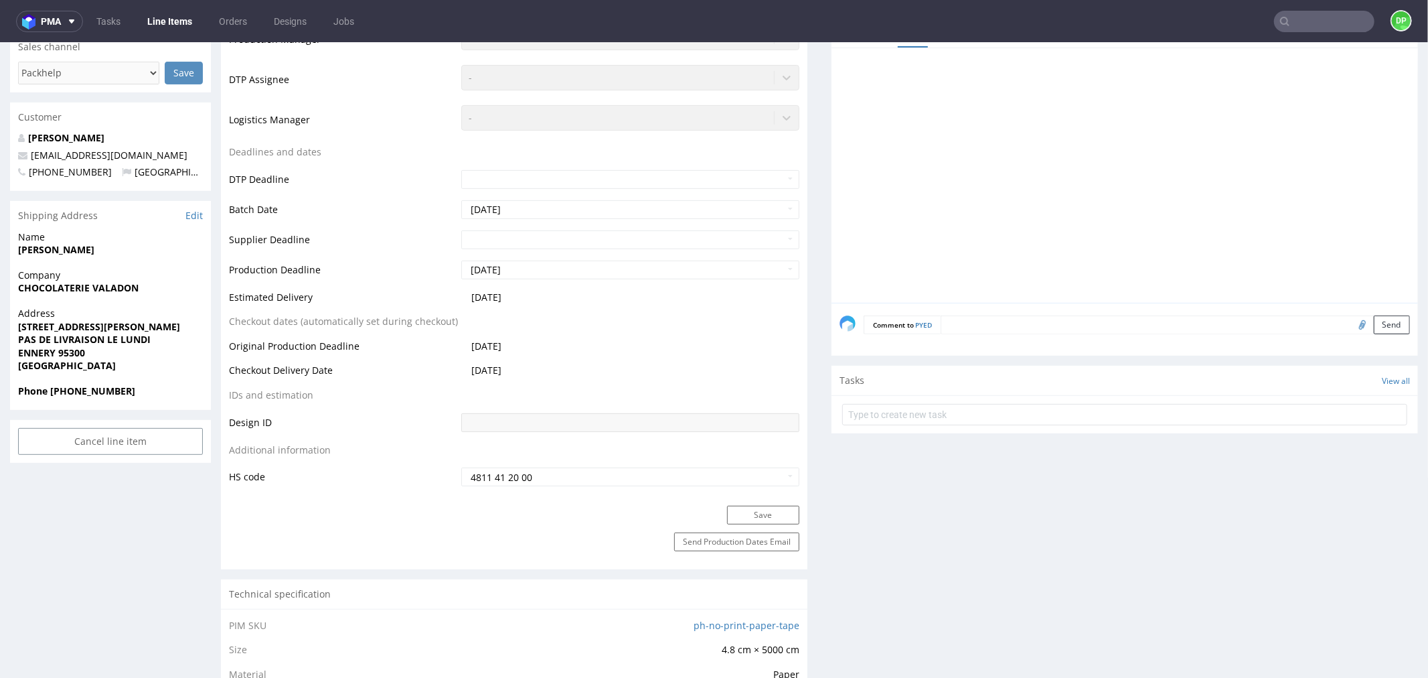
click at [608, 429] on table "Production Status Waiting for Artwork Waiting for Diecut Waiting for Mockup Wai…" at bounding box center [514, 199] width 571 height 575
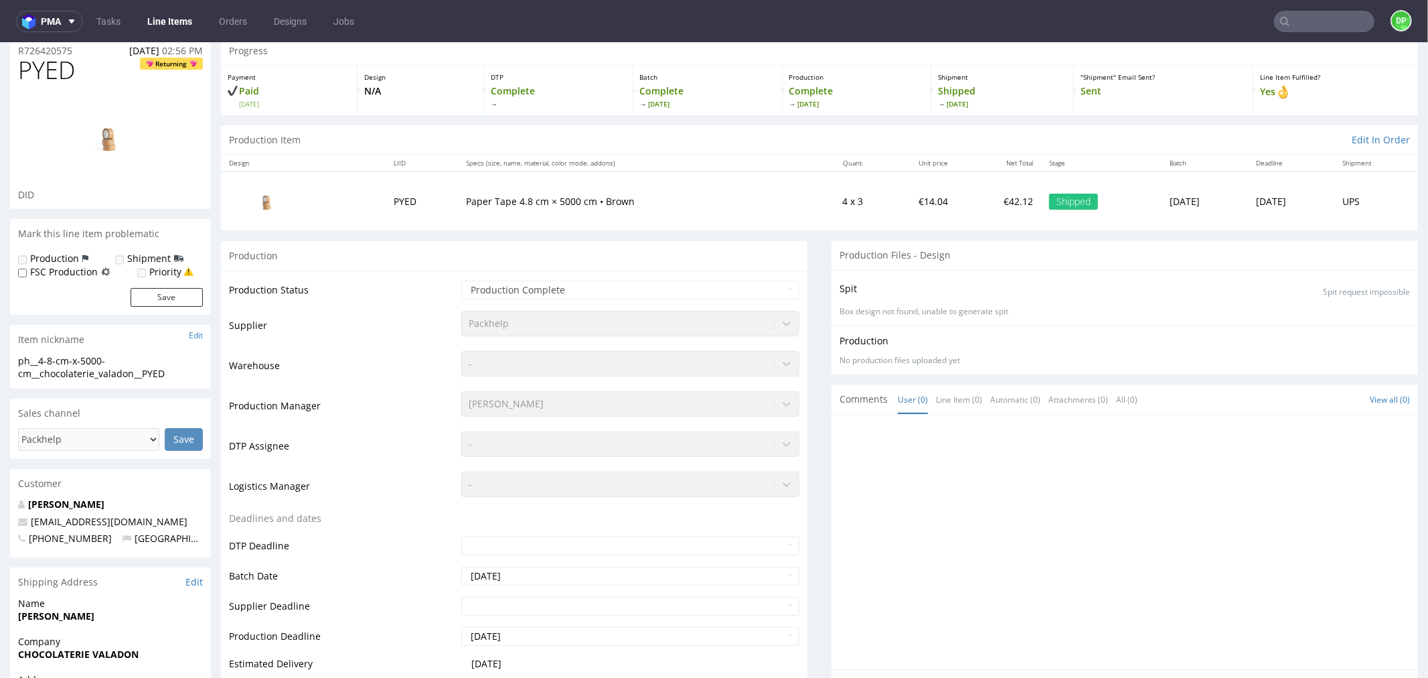
scroll to position [74, 0]
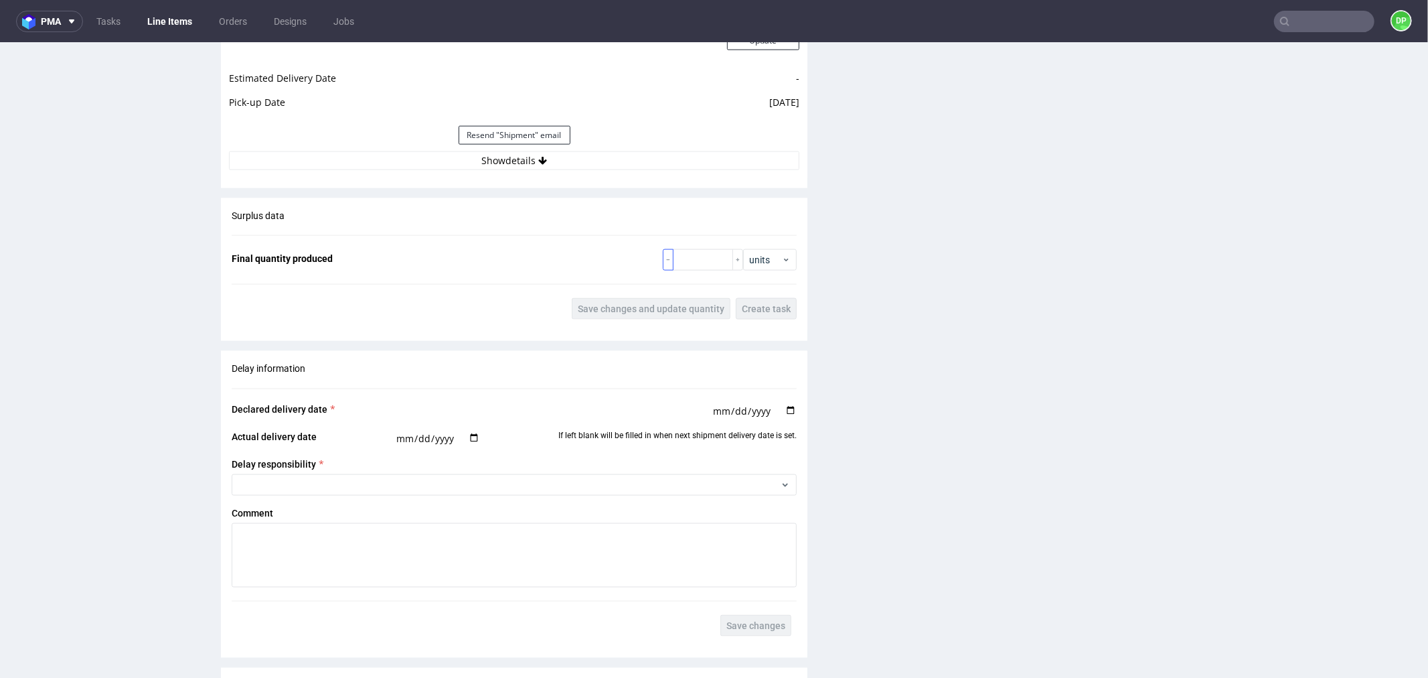
scroll to position [1414, 0]
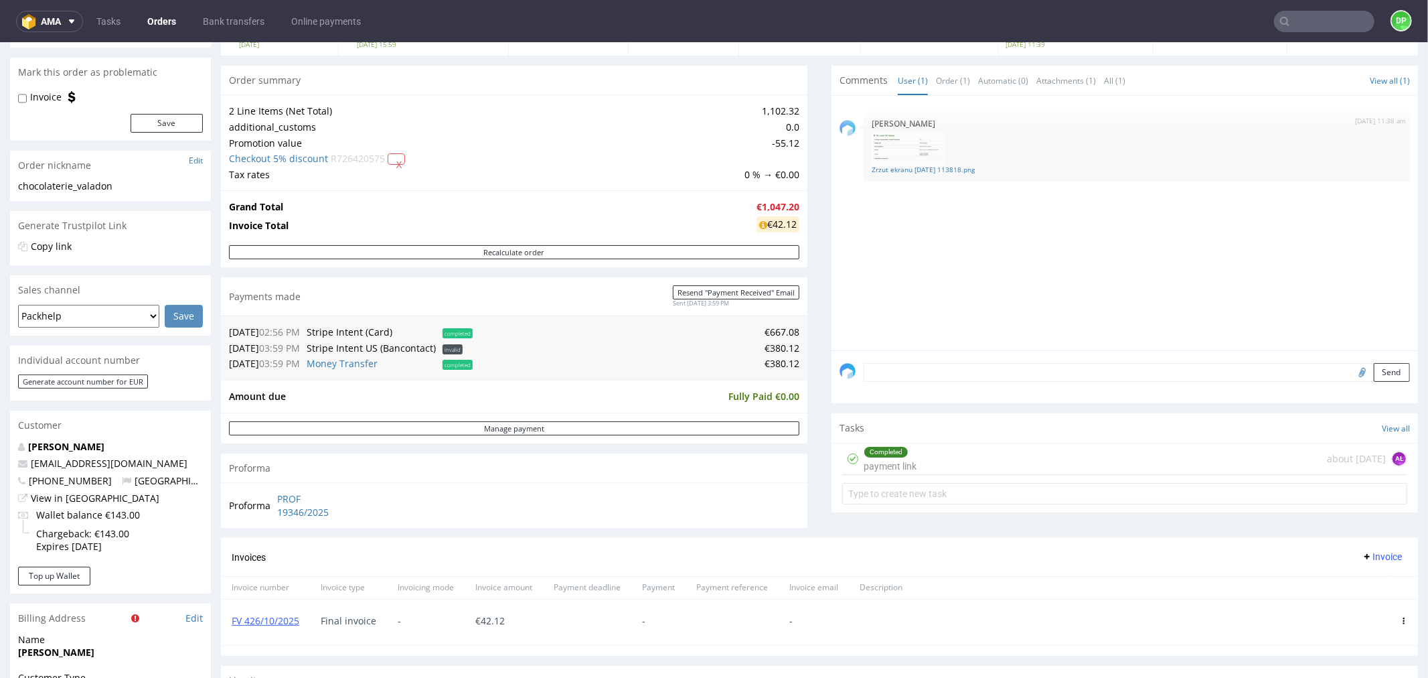
scroll to position [223, 0]
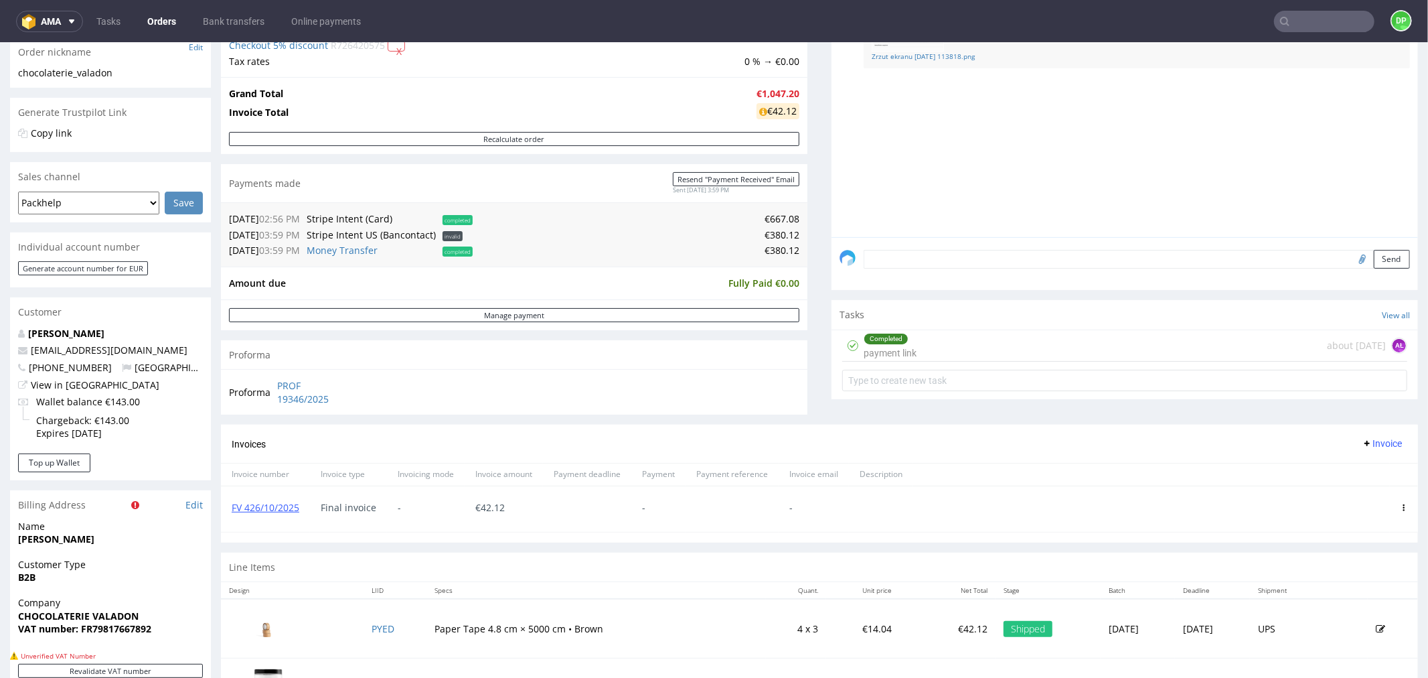
click at [1363, 440] on span "Invoice" at bounding box center [1382, 442] width 40 height 11
click at [1338, 471] on span "Upload" at bounding box center [1359, 471] width 65 height 13
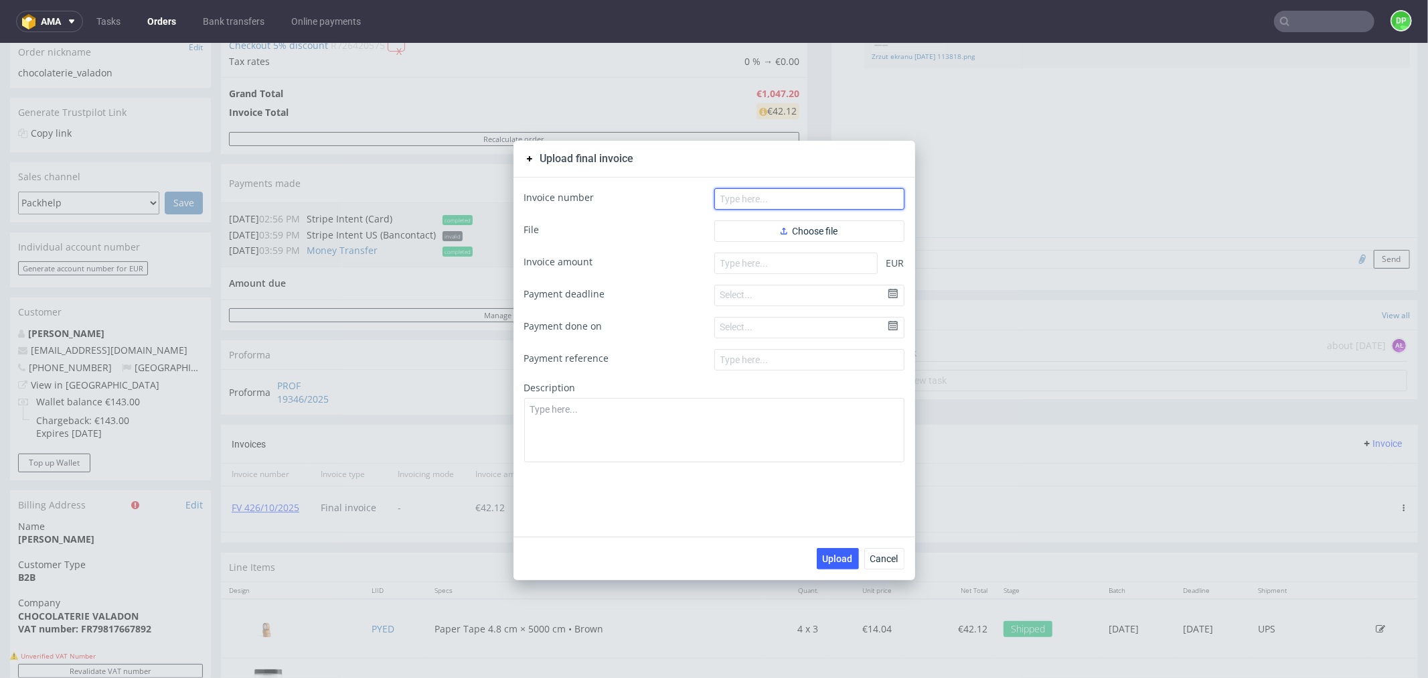
click at [770, 190] on input "text" at bounding box center [810, 198] width 190 height 21
paste input "° FV 427/10/2025"
click at [721, 201] on input "° FV 427/10/2025" at bounding box center [810, 198] width 190 height 21
type input "FV 427/10/2025"
click at [744, 232] on button "Choose file" at bounding box center [810, 230] width 190 height 21
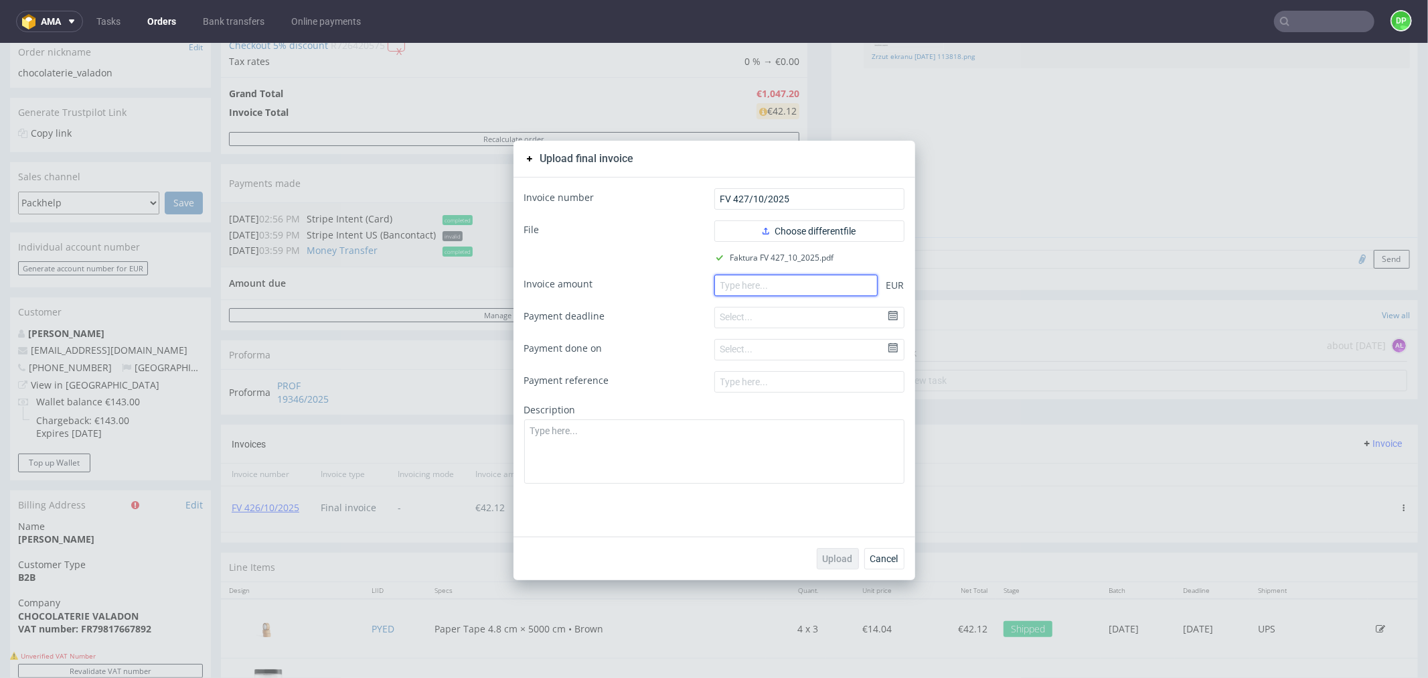
click at [759, 286] on input "number" at bounding box center [796, 284] width 163 height 21
paste input "1005.08"
type input "1005.08"
click at [828, 558] on span "Upload" at bounding box center [838, 557] width 30 height 9
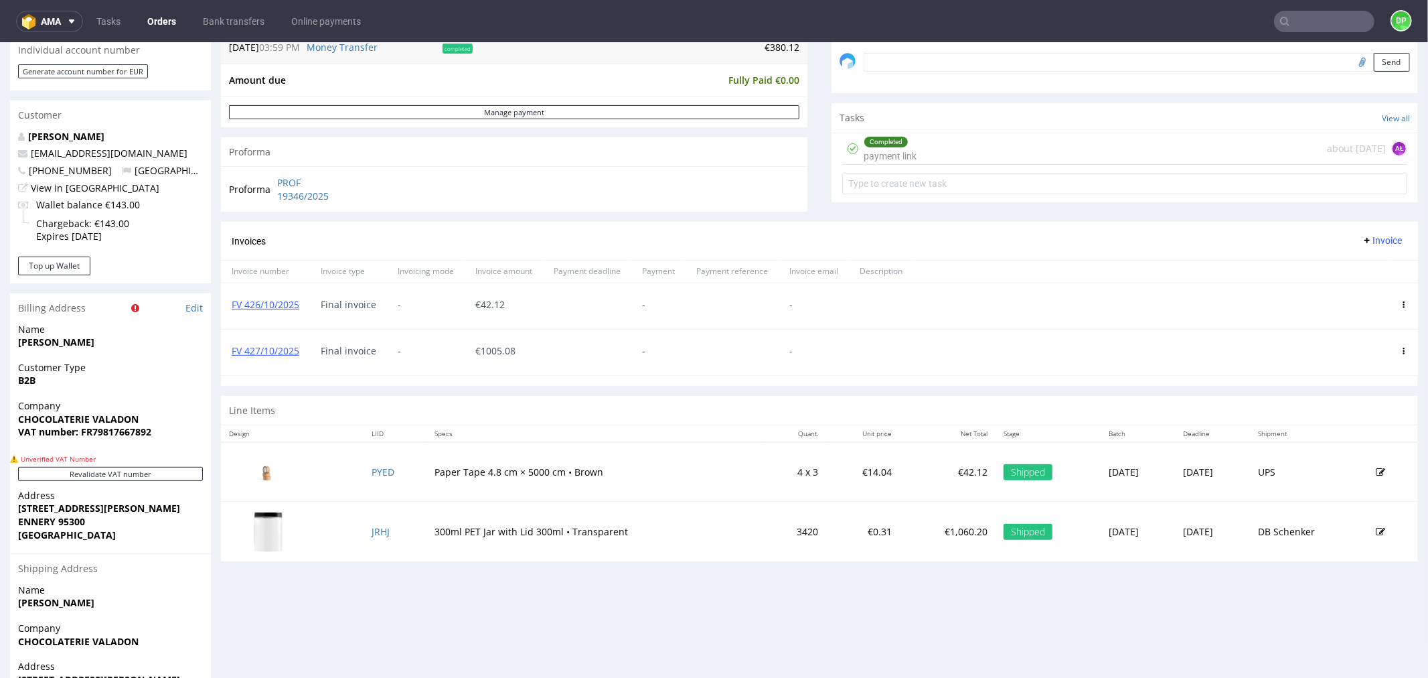
scroll to position [446, 0]
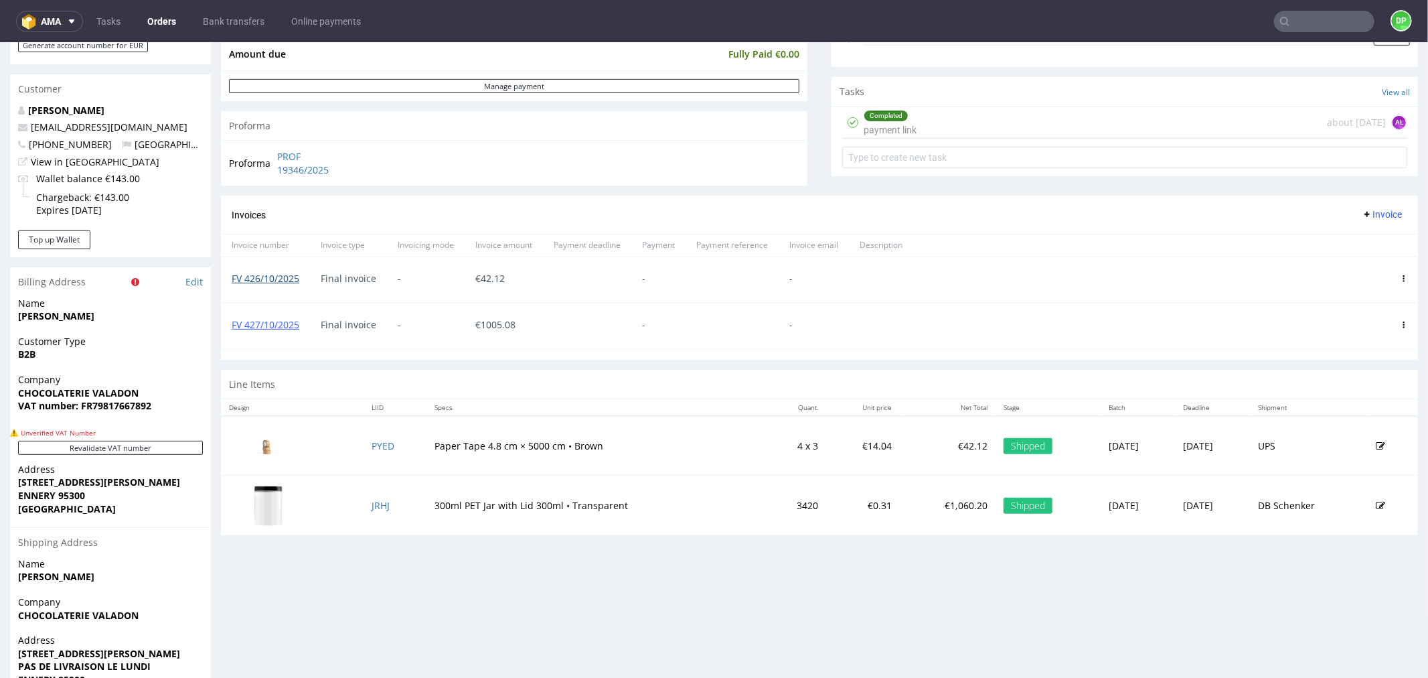
click at [252, 279] on link "FV 426/10/2025" at bounding box center [266, 277] width 68 height 13
click at [263, 328] on link "FV 427/10/2025" at bounding box center [266, 323] width 68 height 13
